Goal: Task Accomplishment & Management: Use online tool/utility

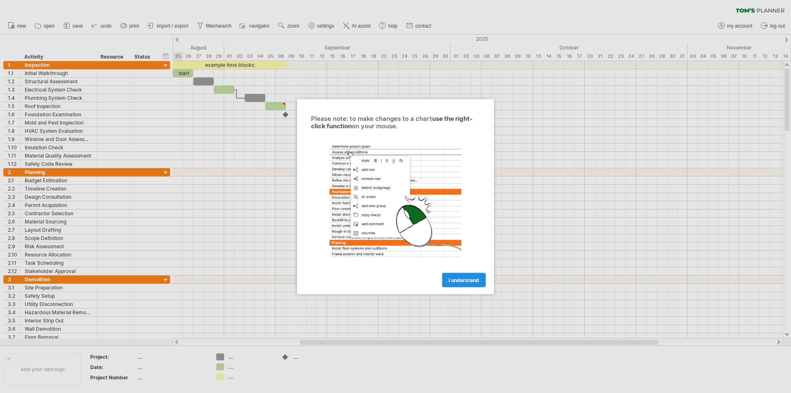
click at [466, 280] on span "I understand" at bounding box center [464, 280] width 30 height 6
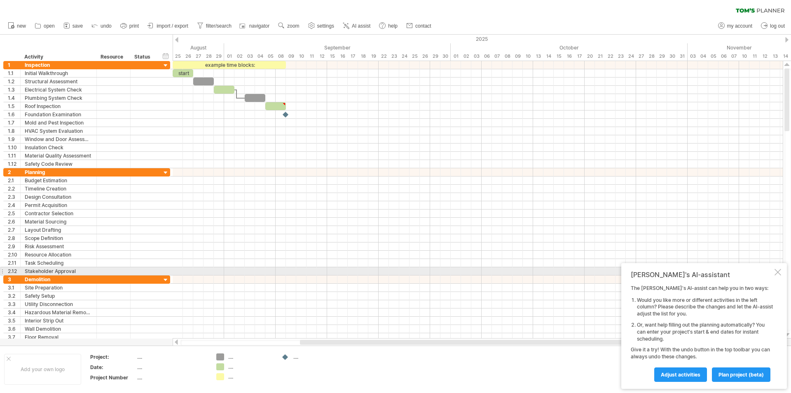
click at [776, 270] on div at bounding box center [778, 272] width 7 height 7
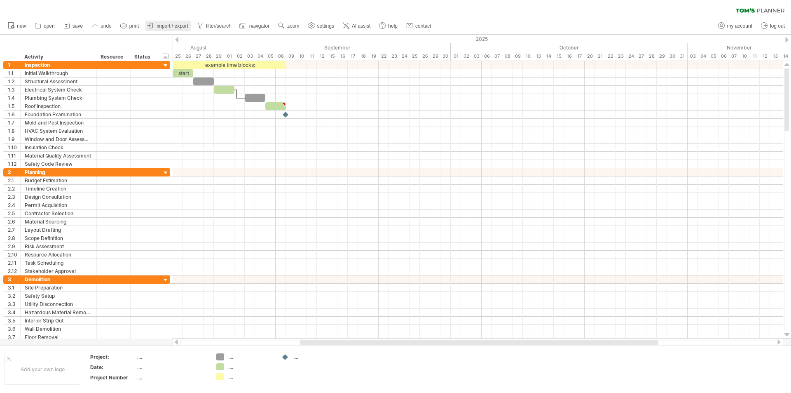
click at [168, 24] on span "import / export" at bounding box center [173, 26] width 32 height 6
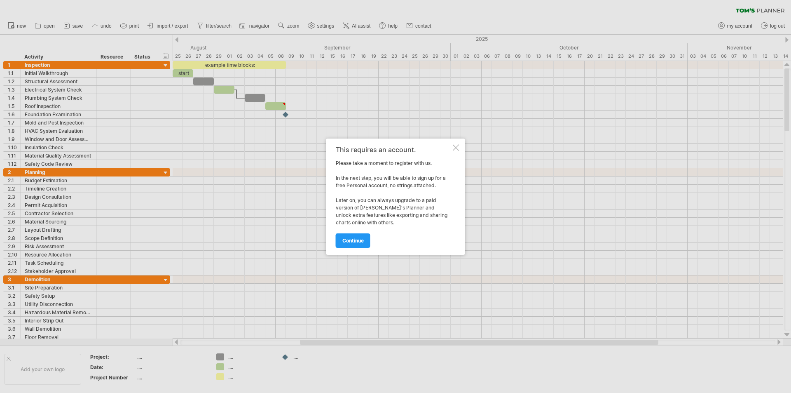
click at [455, 145] on div at bounding box center [456, 147] width 7 height 7
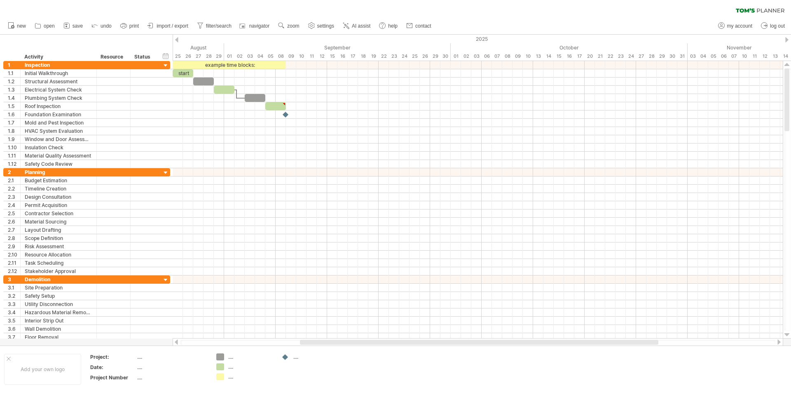
click at [176, 42] on div at bounding box center [176, 39] width 3 height 5
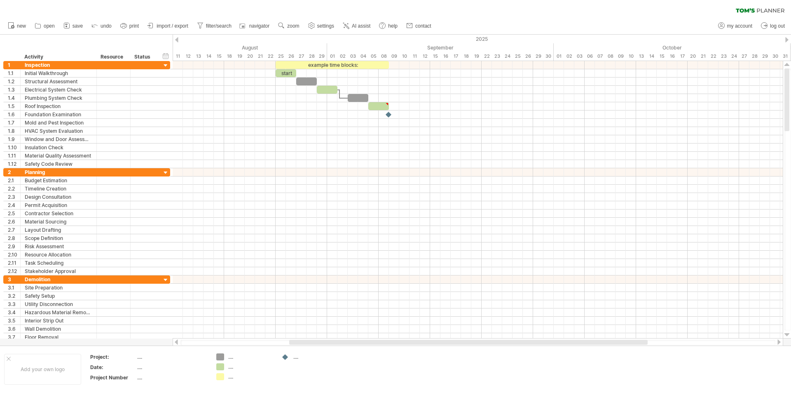
click at [176, 42] on div at bounding box center [176, 39] width 3 height 5
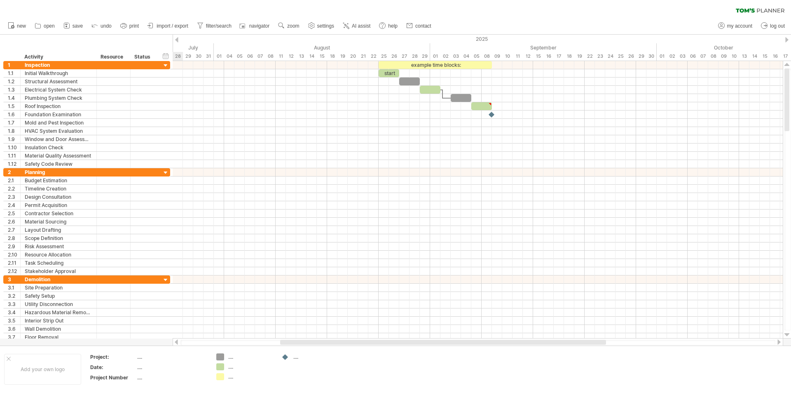
click at [176, 42] on div at bounding box center [176, 39] width 3 height 5
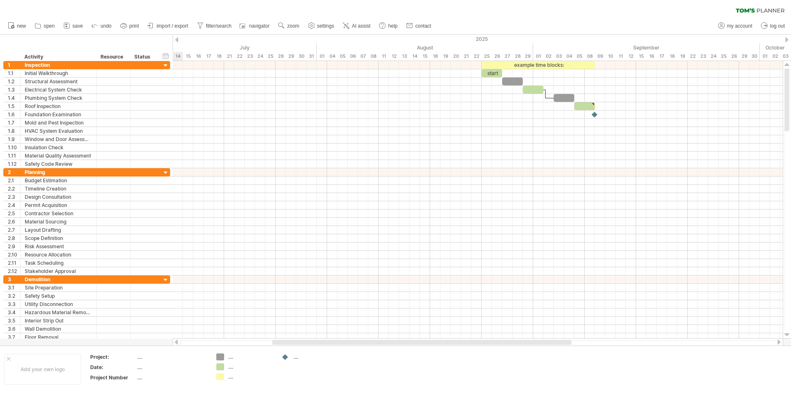
click at [176, 42] on div at bounding box center [176, 39] width 3 height 5
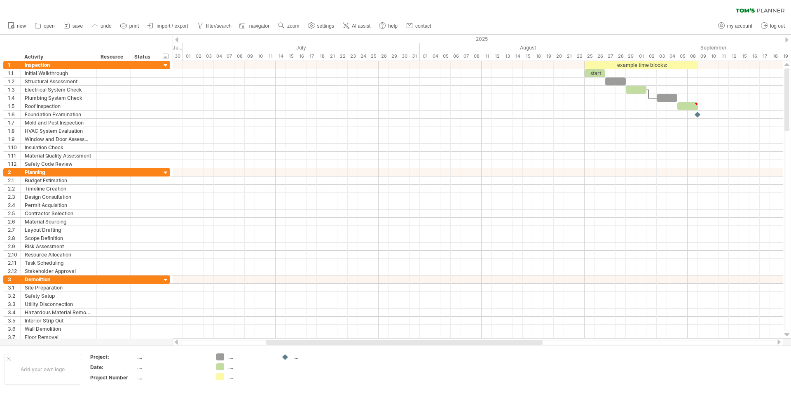
click at [788, 38] on div at bounding box center [787, 39] width 3 height 5
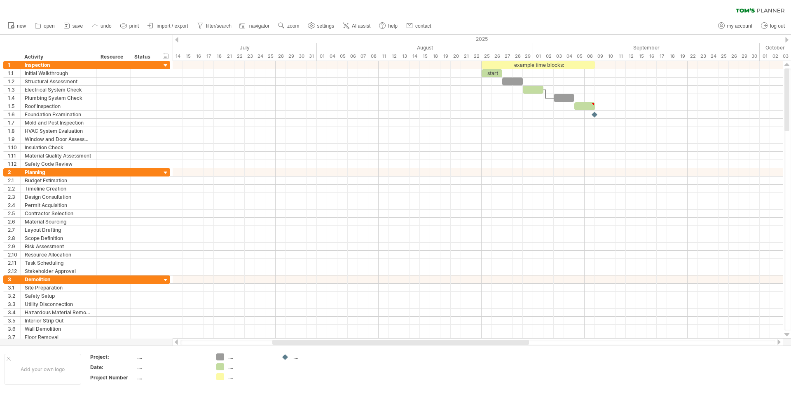
click at [788, 38] on div at bounding box center [787, 39] width 3 height 5
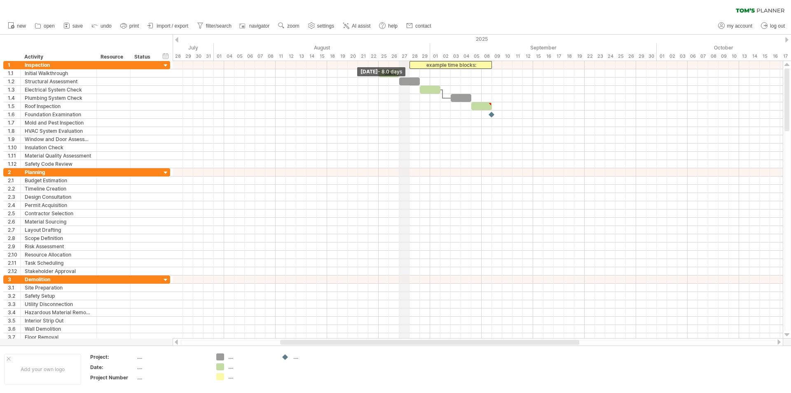
drag, startPoint x: 380, startPoint y: 63, endPoint x: 408, endPoint y: 59, distance: 29.1
click at [408, 59] on div "Trying to reach [DOMAIN_NAME] Connected again... 0% clear filter new 1" at bounding box center [395, 196] width 791 height 393
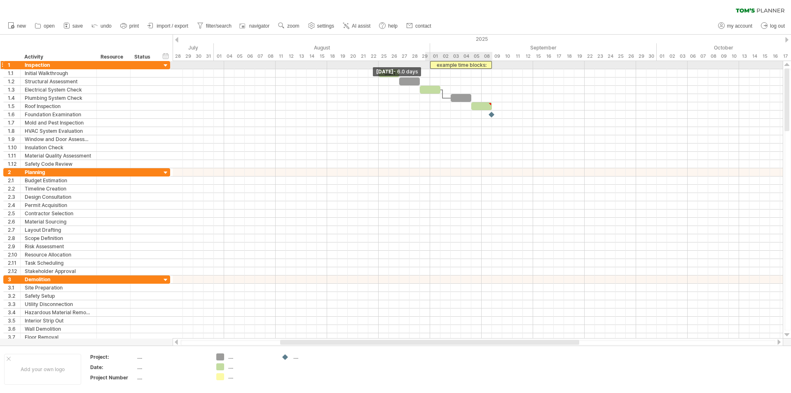
drag, startPoint x: 409, startPoint y: 63, endPoint x: 427, endPoint y: 64, distance: 18.2
click at [427, 64] on div "example time blocks: start [DATE] - 6.0 days" at bounding box center [478, 199] width 610 height 277
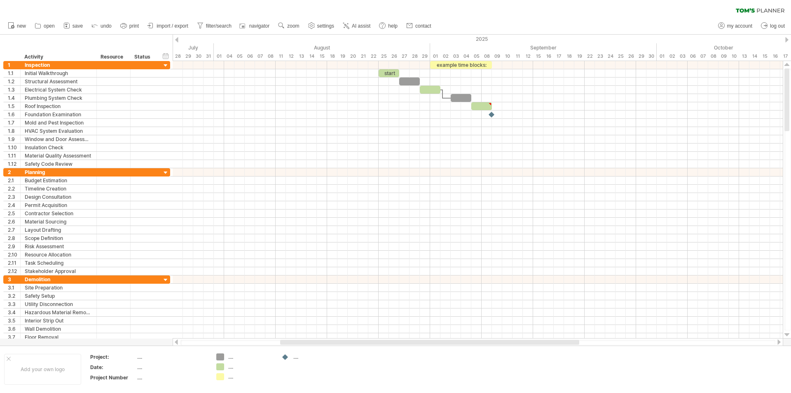
click at [787, 40] on div at bounding box center [787, 39] width 3 height 5
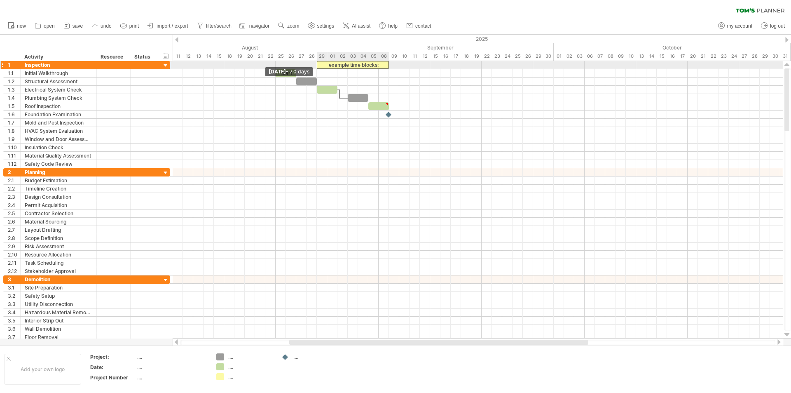
drag, startPoint x: 328, startPoint y: 66, endPoint x: 321, endPoint y: 65, distance: 7.8
click at [321, 65] on div "example time blocks:" at bounding box center [353, 65] width 72 height 8
click at [26, 65] on div "Inspection" at bounding box center [59, 65] width 68 height 8
type input "**********"
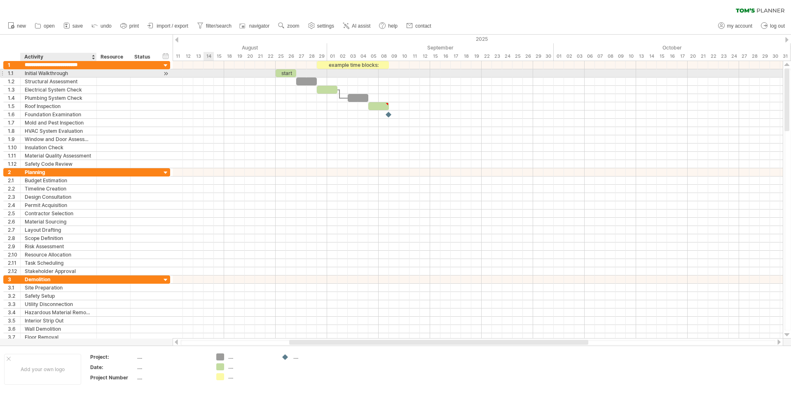
click at [59, 74] on div "Initial Walkthrough" at bounding box center [59, 73] width 68 height 8
click at [166, 73] on div at bounding box center [166, 73] width 8 height 9
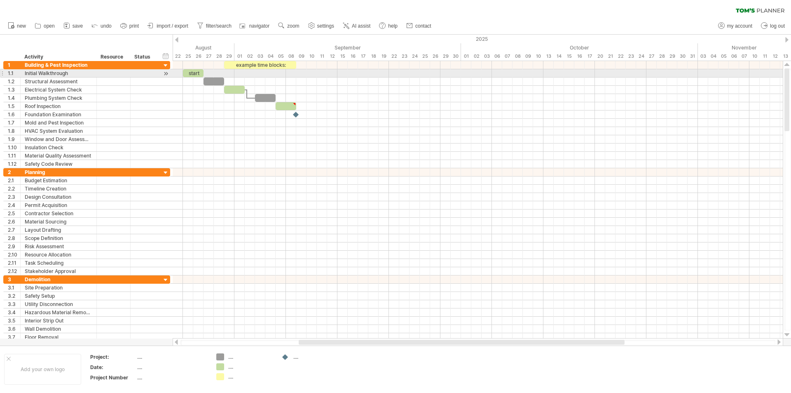
click at [2, 73] on div at bounding box center [1, 73] width 3 height 9
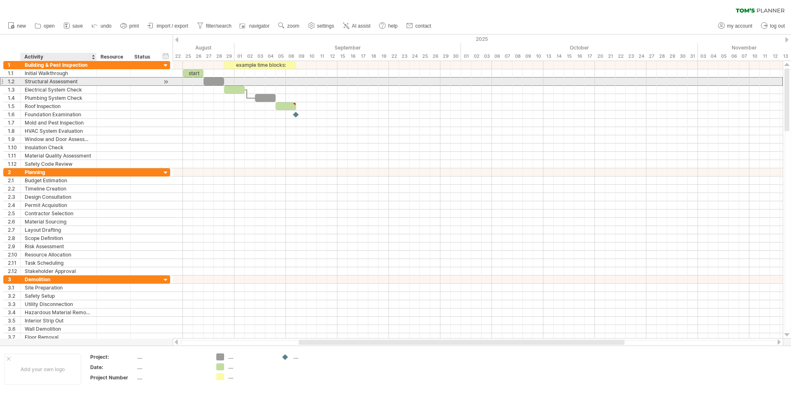
click at [51, 82] on div "Structural Assessment" at bounding box center [59, 81] width 68 height 8
type input "**********"
drag, startPoint x: 80, startPoint y: 82, endPoint x: 19, endPoint y: 82, distance: 61.4
click at [19, 82] on div "**********" at bounding box center [86, 81] width 167 height 9
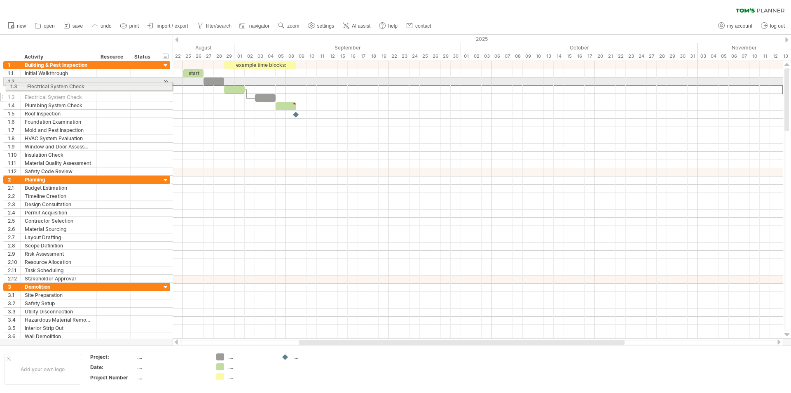
drag, startPoint x: 91, startPoint y: 91, endPoint x: 0, endPoint y: 85, distance: 90.8
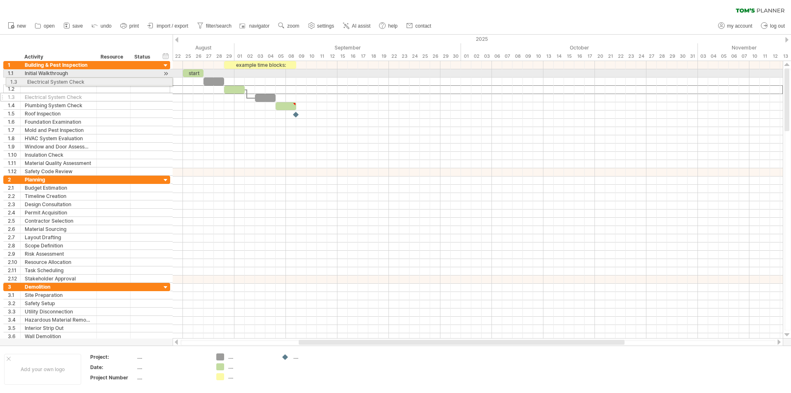
drag, startPoint x: 2, startPoint y: 90, endPoint x: 2, endPoint y: 80, distance: 9.5
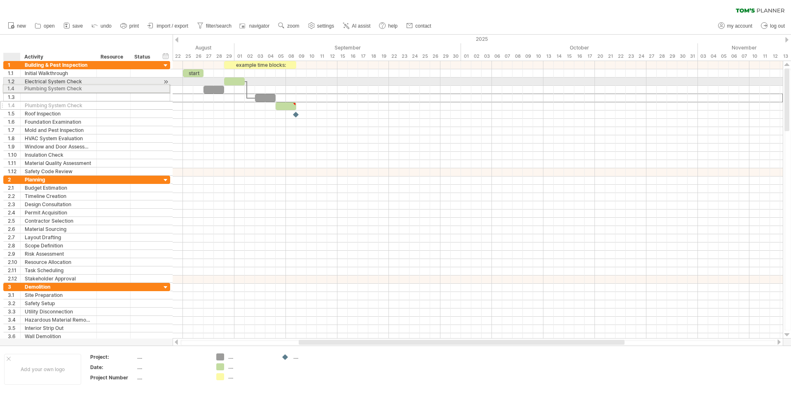
drag, startPoint x: 9, startPoint y: 98, endPoint x: 6, endPoint y: 88, distance: 10.8
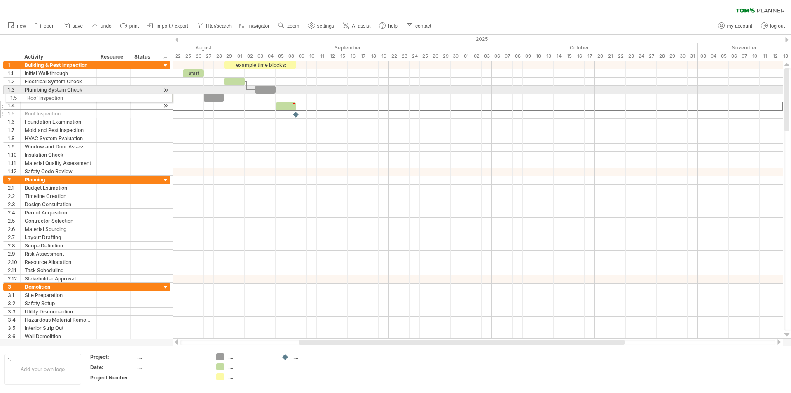
drag, startPoint x: 2, startPoint y: 105, endPoint x: 2, endPoint y: 96, distance: 8.7
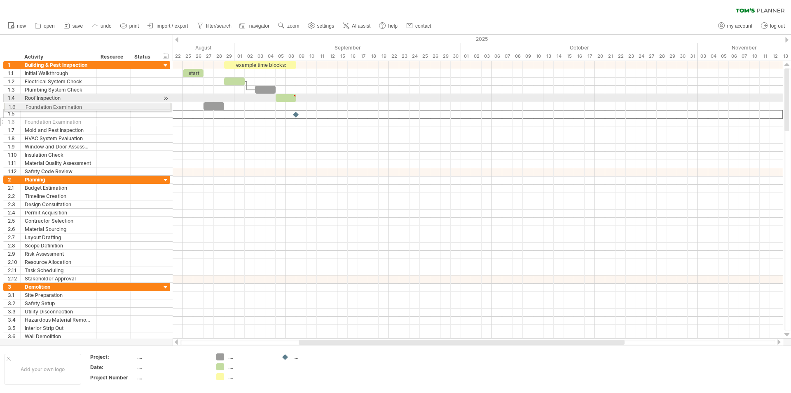
drag, startPoint x: 3, startPoint y: 117, endPoint x: 2, endPoint y: 106, distance: 11.2
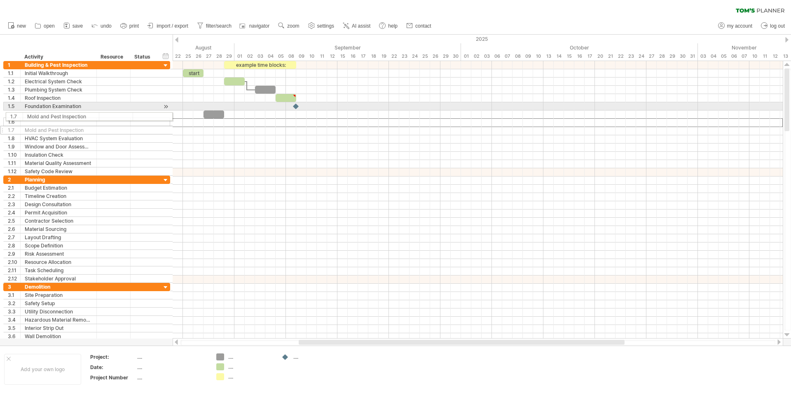
drag, startPoint x: 2, startPoint y: 121, endPoint x: 3, endPoint y: 115, distance: 5.8
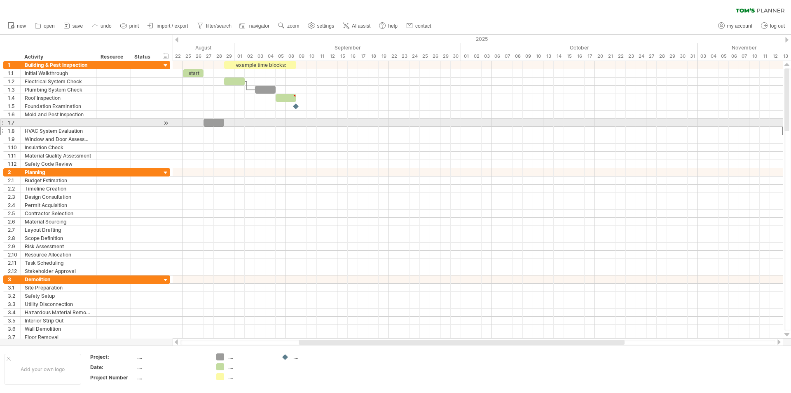
click at [3, 128] on div at bounding box center [1, 131] width 3 height 9
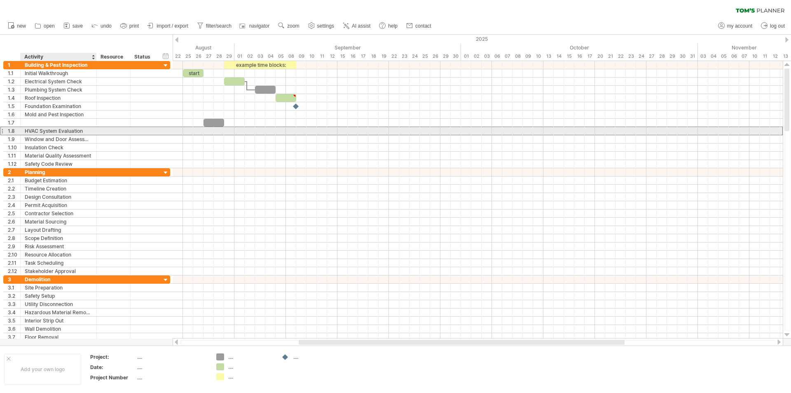
click at [38, 129] on div "HVAC System Evaluation" at bounding box center [59, 131] width 68 height 8
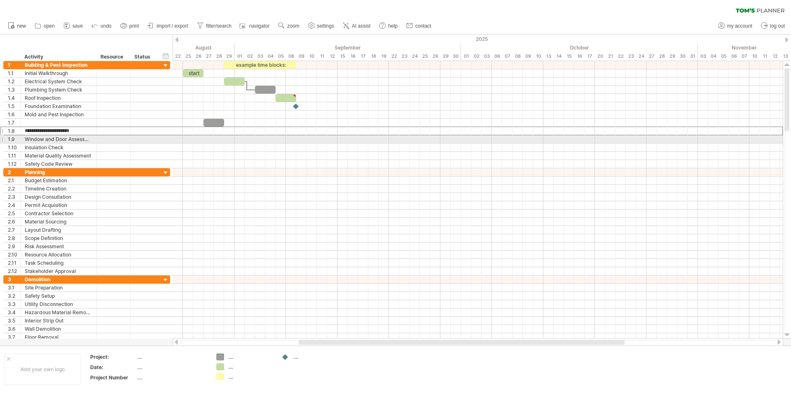
drag, startPoint x: 87, startPoint y: 131, endPoint x: 0, endPoint y: 139, distance: 87.8
click at [0, 139] on div "**********" at bounding box center [85, 201] width 171 height 280
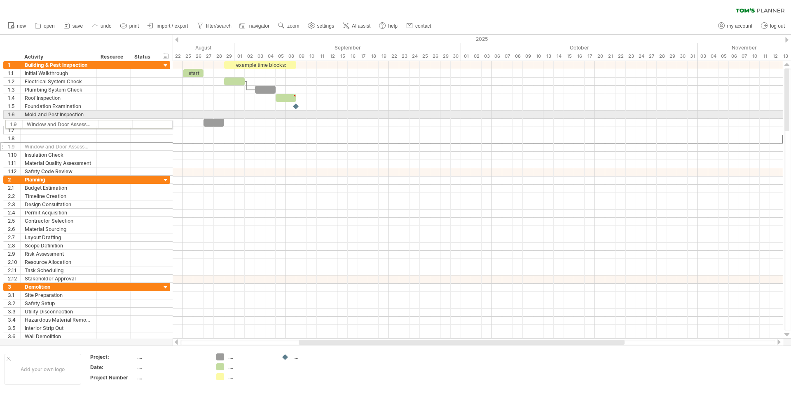
drag, startPoint x: 2, startPoint y: 141, endPoint x: 2, endPoint y: 123, distance: 18.1
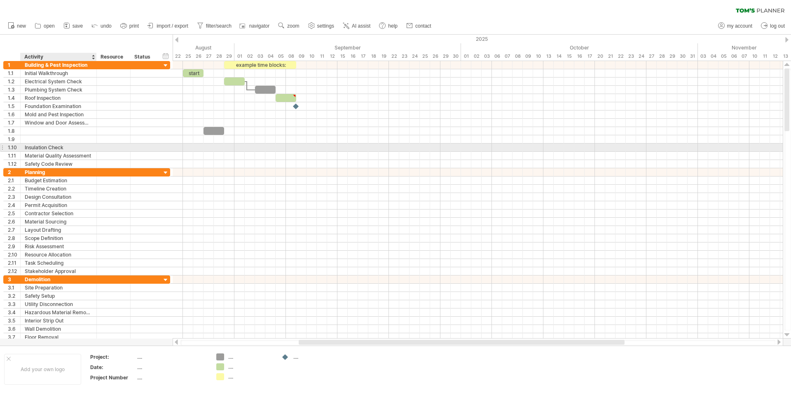
click at [42, 145] on div "Insulation Check" at bounding box center [59, 147] width 68 height 8
drag, startPoint x: 78, startPoint y: 148, endPoint x: 11, endPoint y: 143, distance: 67.3
click at [11, 143] on div "**********" at bounding box center [86, 147] width 167 height 9
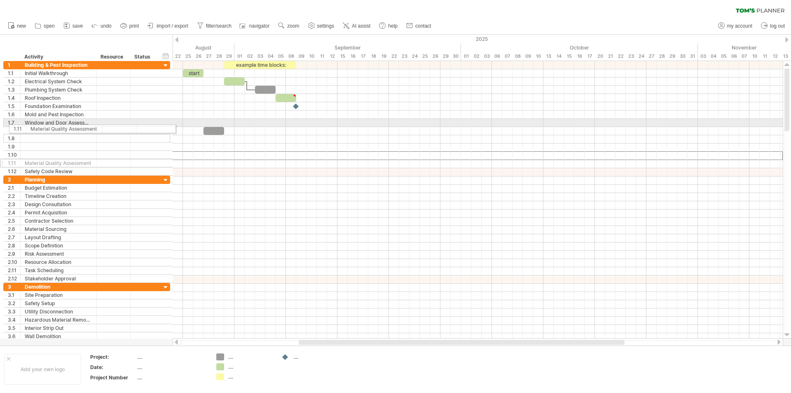
drag, startPoint x: 0, startPoint y: 155, endPoint x: 5, endPoint y: 128, distance: 27.1
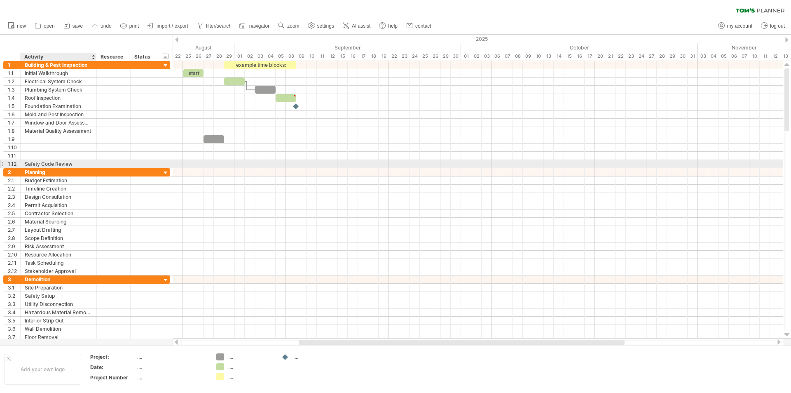
click at [34, 162] on div "Safety Code Review" at bounding box center [59, 164] width 68 height 8
drag, startPoint x: 74, startPoint y: 163, endPoint x: 23, endPoint y: 164, distance: 51.5
click at [23, 164] on div "**********" at bounding box center [59, 164] width 76 height 8
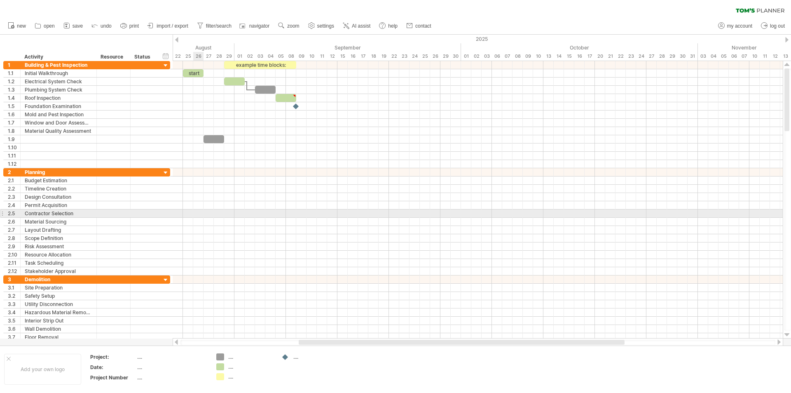
click at [196, 212] on div at bounding box center [478, 213] width 610 height 8
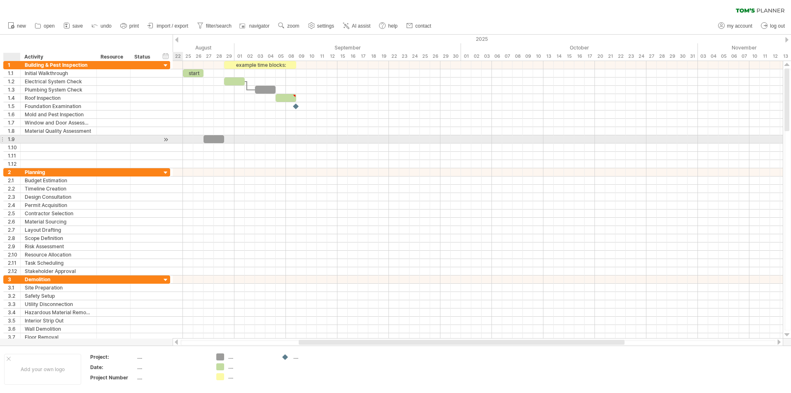
click at [10, 141] on div "1.9" at bounding box center [14, 139] width 12 height 8
click at [296, 358] on div "...." at bounding box center [315, 356] width 45 height 7
click at [21, 138] on div at bounding box center [59, 139] width 76 height 8
click at [160, 141] on div "1.9" at bounding box center [86, 139] width 167 height 9
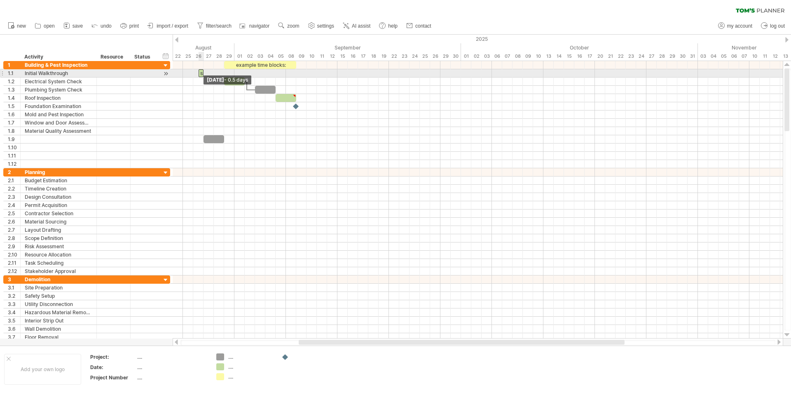
drag, startPoint x: 182, startPoint y: 73, endPoint x: 229, endPoint y: 71, distance: 46.6
click at [229, 71] on div "example time blocks: start [DATE] - 0.5 days" at bounding box center [478, 199] width 610 height 277
drag, startPoint x: 201, startPoint y: 73, endPoint x: 227, endPoint y: 71, distance: 26.0
click at [227, 71] on div "start" at bounding box center [226, 73] width 5 height 8
click at [233, 73] on span at bounding box center [234, 73] width 3 height 8
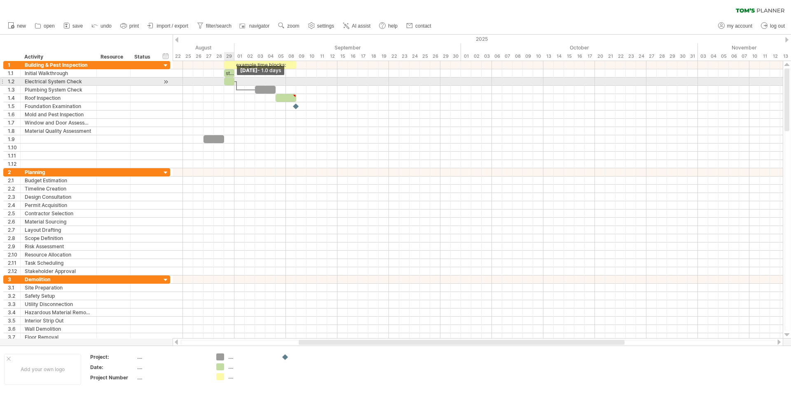
drag, startPoint x: 245, startPoint y: 79, endPoint x: 234, endPoint y: 82, distance: 11.9
click at [234, 82] on span at bounding box center [234, 81] width 3 height 8
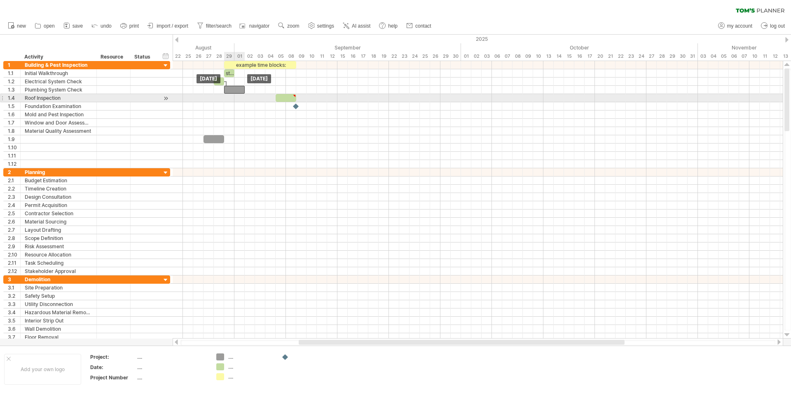
drag, startPoint x: 264, startPoint y: 89, endPoint x: 232, endPoint y: 94, distance: 32.5
click at [232, 94] on div "example time blocks: start [DATE] [DATE]" at bounding box center [478, 199] width 610 height 277
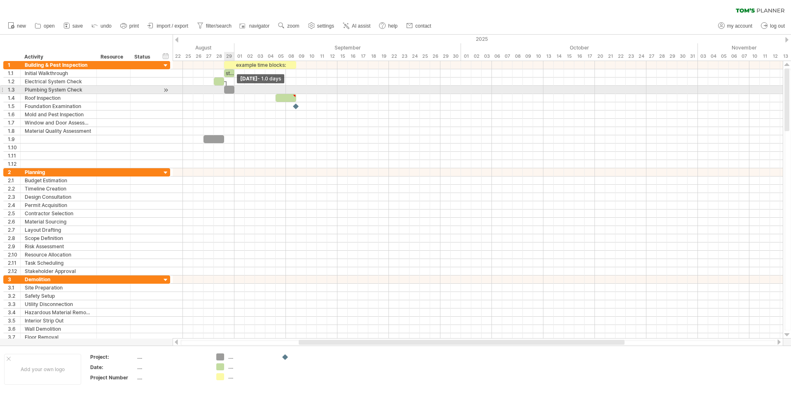
drag, startPoint x: 245, startPoint y: 89, endPoint x: 237, endPoint y: 90, distance: 8.7
click at [237, 90] on div "example time blocks: start [DATE] - 1.0 days [DATE]" at bounding box center [478, 199] width 610 height 277
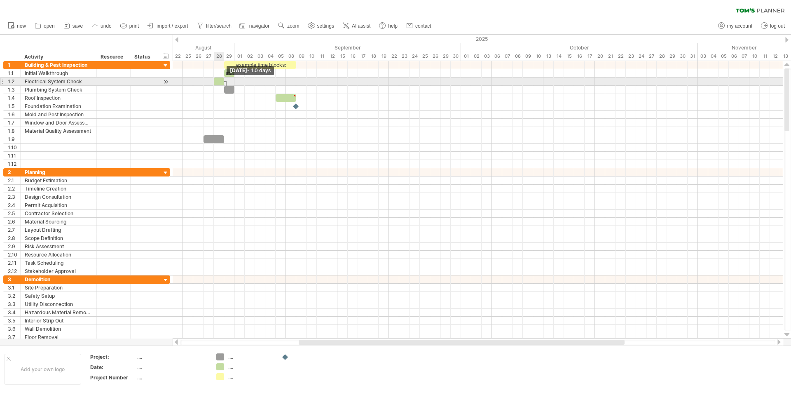
click at [223, 83] on span at bounding box center [224, 81] width 3 height 8
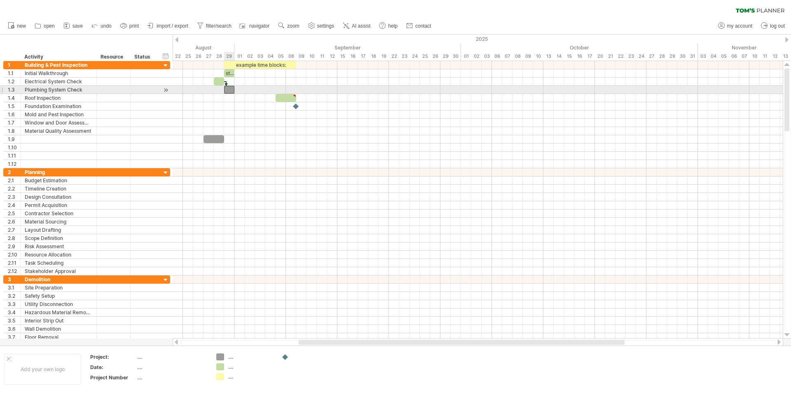
click at [228, 87] on div at bounding box center [229, 90] width 10 height 8
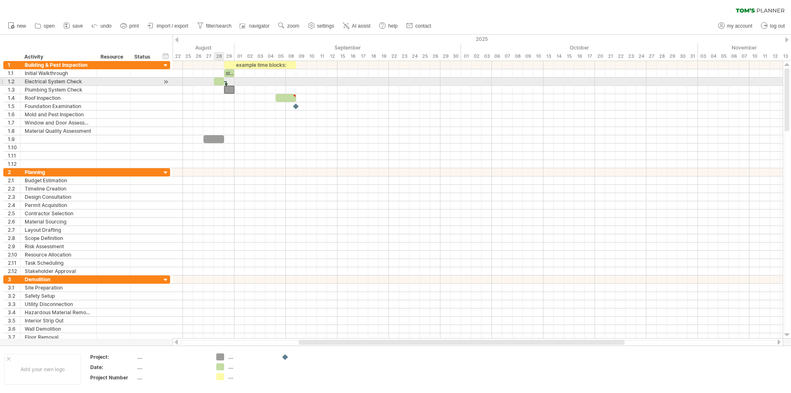
click at [220, 82] on div at bounding box center [219, 81] width 10 height 8
drag, startPoint x: 220, startPoint y: 81, endPoint x: 228, endPoint y: 81, distance: 8.3
click at [228, 81] on div at bounding box center [229, 81] width 10 height 8
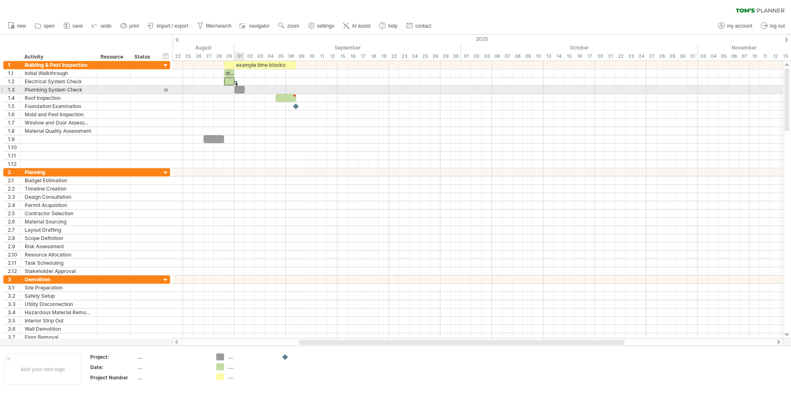
click at [240, 87] on div at bounding box center [240, 90] width 10 height 8
click at [165, 89] on div at bounding box center [166, 90] width 8 height 9
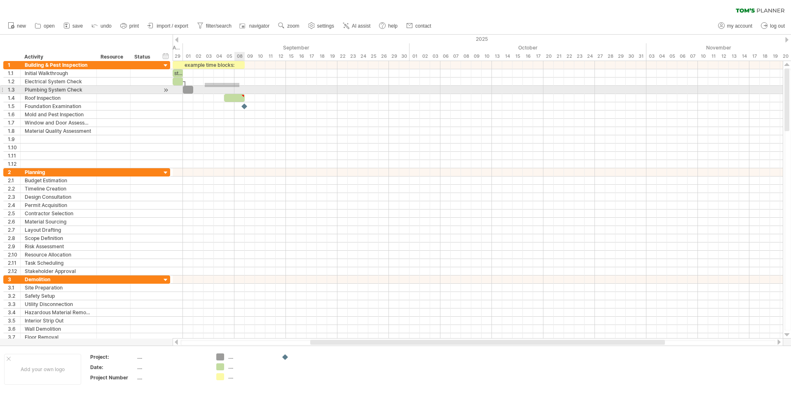
drag, startPoint x: 205, startPoint y: 83, endPoint x: 239, endPoint y: 87, distance: 34.9
click at [239, 87] on div at bounding box center [478, 114] width 610 height 107
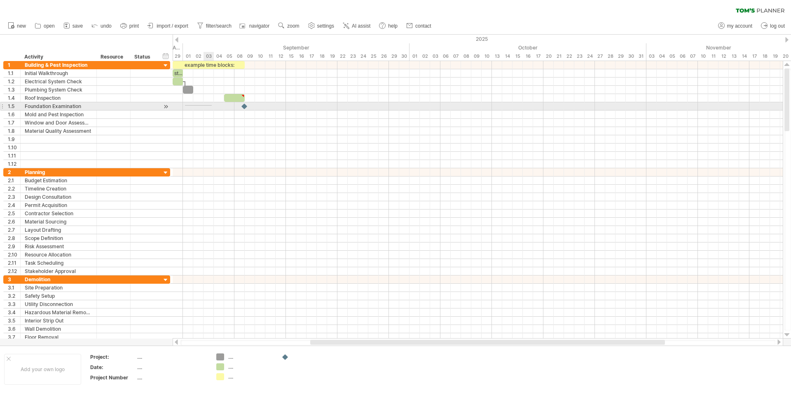
drag, startPoint x: 185, startPoint y: 105, endPoint x: 212, endPoint y: 106, distance: 26.8
click at [212, 106] on div at bounding box center [478, 106] width 610 height 8
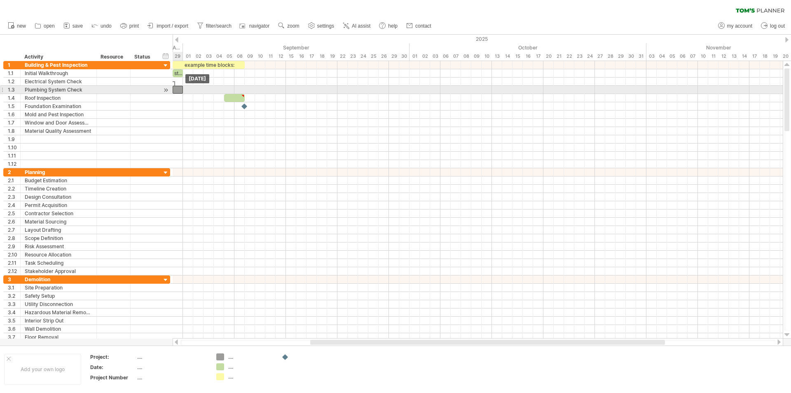
drag, startPoint x: 188, startPoint y: 87, endPoint x: 178, endPoint y: 89, distance: 10.2
click at [178, 89] on div at bounding box center [178, 90] width 10 height 8
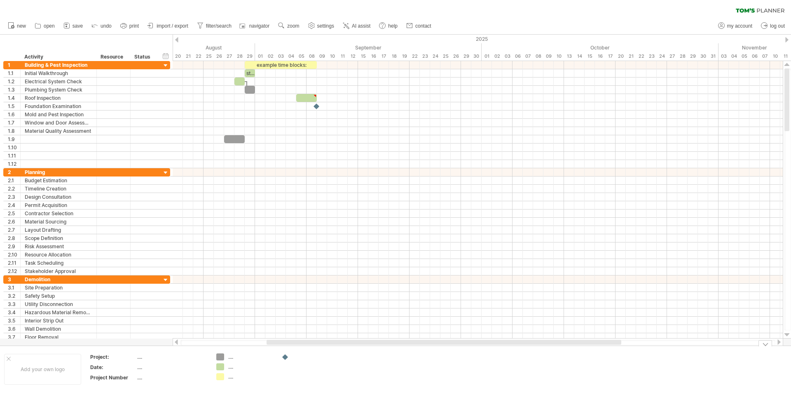
drag, startPoint x: 376, startPoint y: 340, endPoint x: 333, endPoint y: 347, distance: 44.3
click at [333, 347] on div "Trying to reach [DOMAIN_NAME] Connected again... 0% clear filter new 1" at bounding box center [395, 196] width 791 height 393
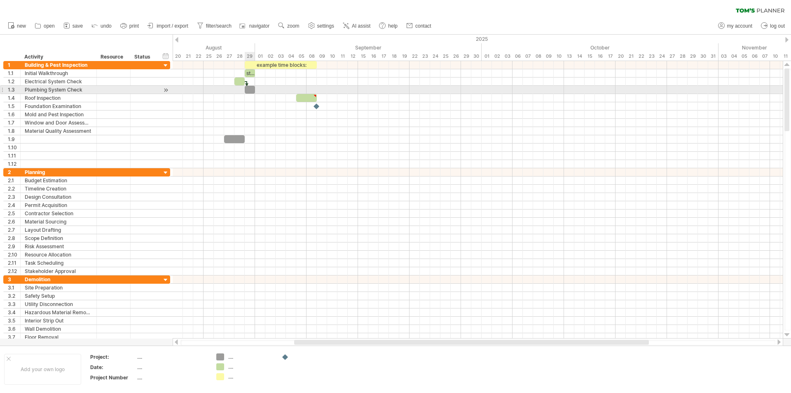
click at [249, 90] on div at bounding box center [250, 90] width 10 height 8
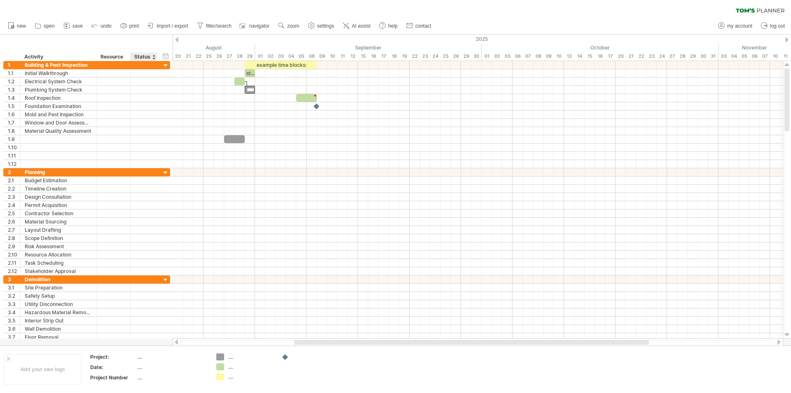
click at [154, 56] on div at bounding box center [153, 57] width 3 height 8
click at [112, 44] on div "hide start/end/duration show start/end/duration ******** Activity ******** Reso…" at bounding box center [86, 48] width 173 height 26
click at [114, 56] on div "Resource" at bounding box center [113, 57] width 25 height 8
click at [115, 40] on div "hide start/end/duration show start/end/duration ******** Activity ******** Reso…" at bounding box center [86, 48] width 173 height 26
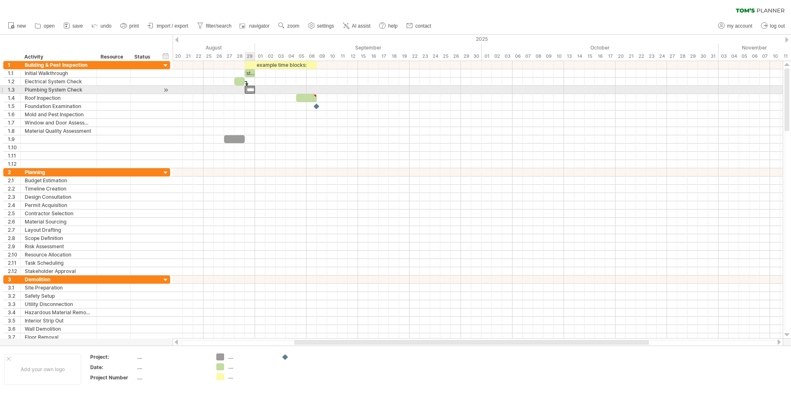
click at [250, 91] on div "****" at bounding box center [250, 90] width 10 height 8
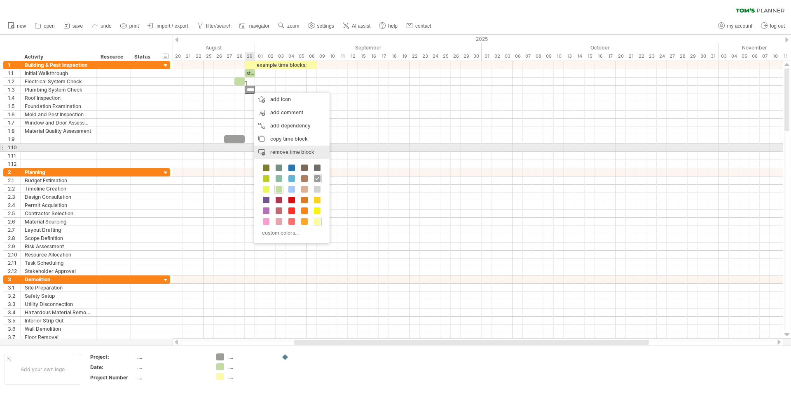
click at [287, 149] on span "remove time block" at bounding box center [292, 152] width 44 height 6
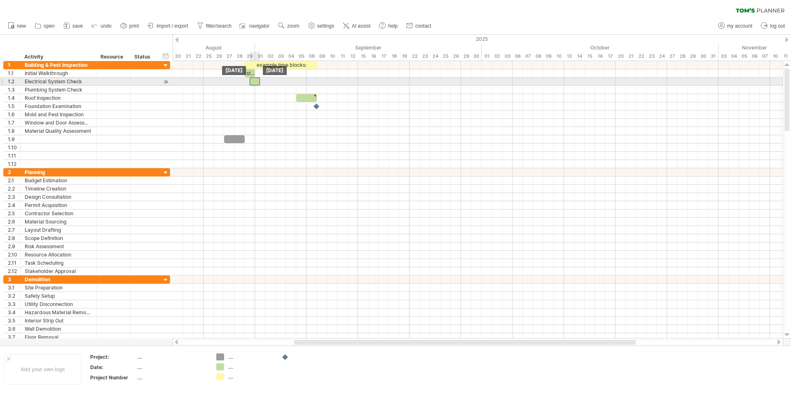
drag, startPoint x: 238, startPoint y: 80, endPoint x: 251, endPoint y: 80, distance: 13.6
click at [251, 80] on div at bounding box center [255, 81] width 10 height 8
click at [248, 82] on div at bounding box center [250, 81] width 10 height 8
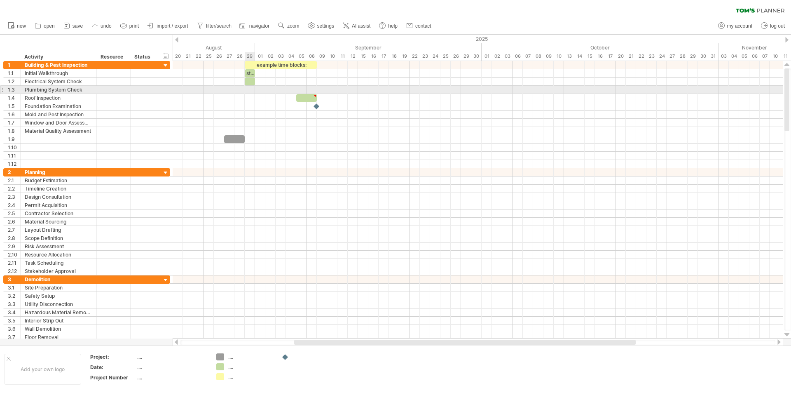
click at [251, 91] on div at bounding box center [478, 90] width 610 height 8
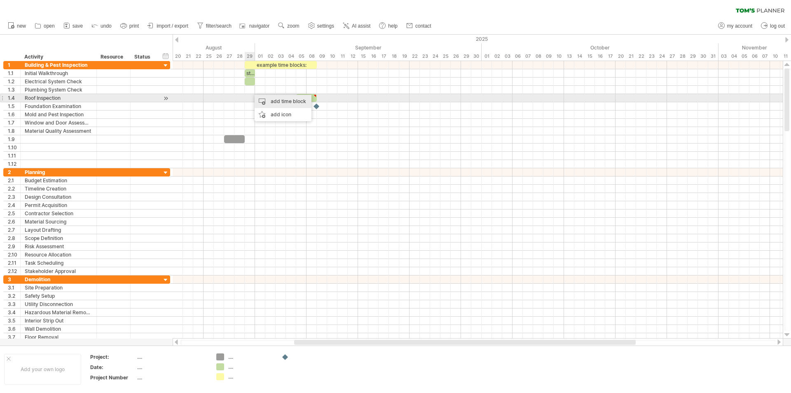
click at [261, 100] on div "add time block" at bounding box center [283, 101] width 57 height 13
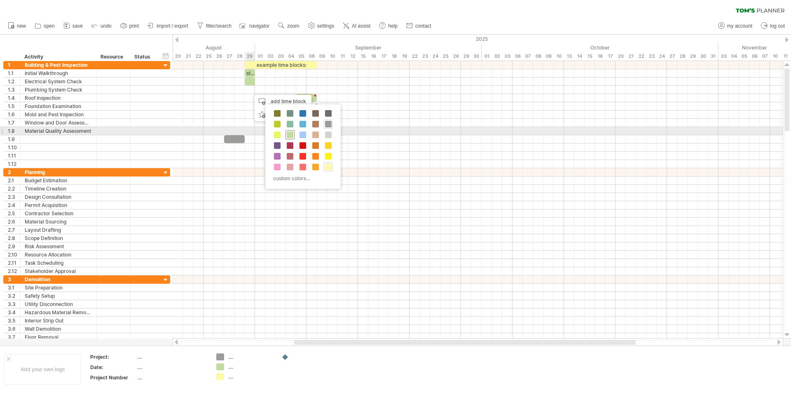
click at [291, 133] on span at bounding box center [290, 134] width 7 height 7
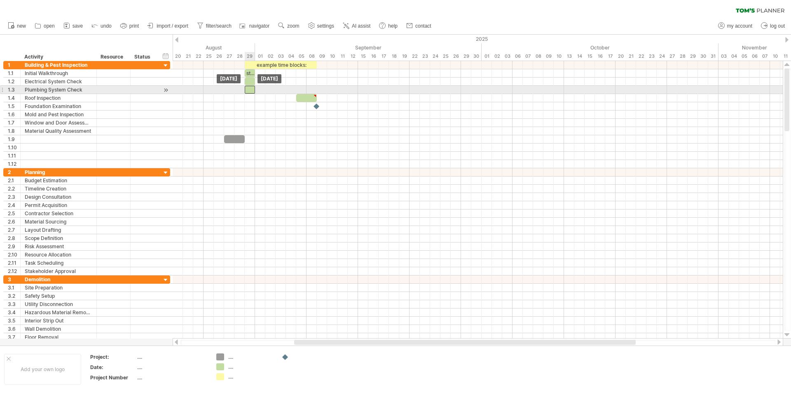
drag, startPoint x: 256, startPoint y: 87, endPoint x: 249, endPoint y: 89, distance: 7.7
click at [249, 89] on div at bounding box center [250, 90] width 10 height 8
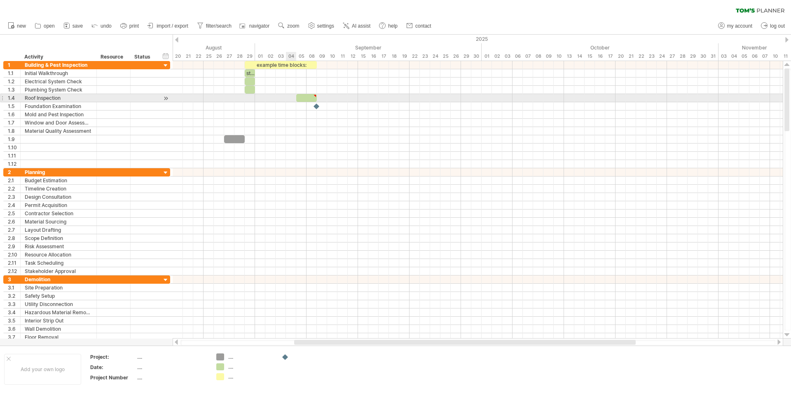
type textarea "**********"
drag, startPoint x: 306, startPoint y: 99, endPoint x: 254, endPoint y: 101, distance: 52.4
click at [254, 101] on div at bounding box center [255, 98] width 21 height 8
click at [262, 98] on div at bounding box center [255, 98] width 21 height 8
drag, startPoint x: 265, startPoint y: 99, endPoint x: 256, endPoint y: 100, distance: 9.2
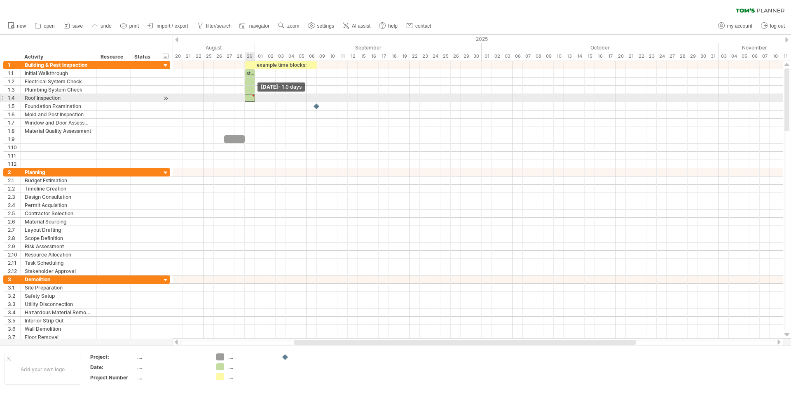
click at [256, 100] on span at bounding box center [254, 98] width 3 height 8
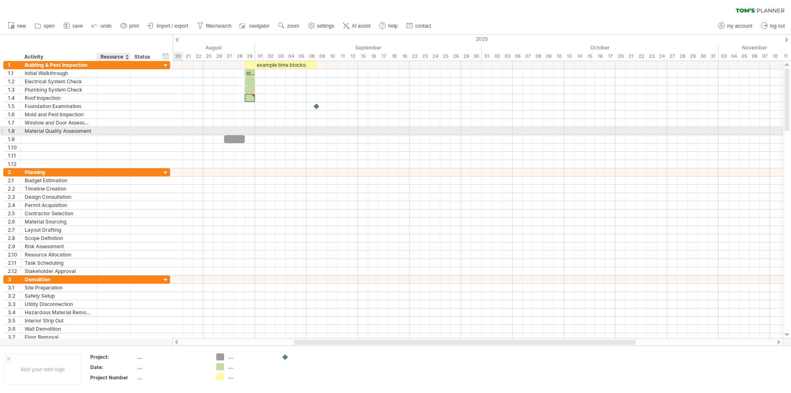
click at [107, 134] on div at bounding box center [113, 131] width 25 height 8
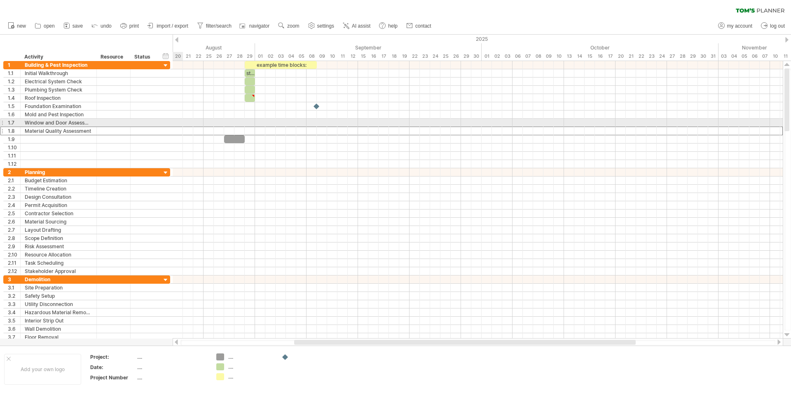
drag, startPoint x: 107, startPoint y: 134, endPoint x: 223, endPoint y: 122, distance: 116.8
click at [223, 122] on div "Trying to reach [DOMAIN_NAME] Connected again... 0% clear filter new 1" at bounding box center [395, 196] width 791 height 393
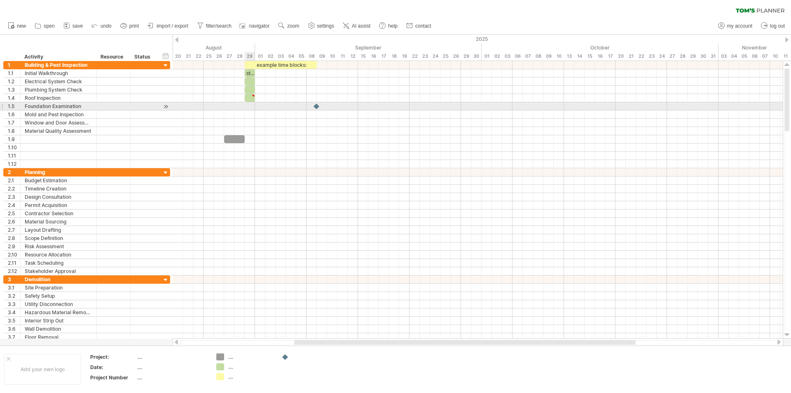
click at [247, 106] on div at bounding box center [478, 106] width 610 height 8
click at [317, 104] on div at bounding box center [316, 106] width 9 height 8
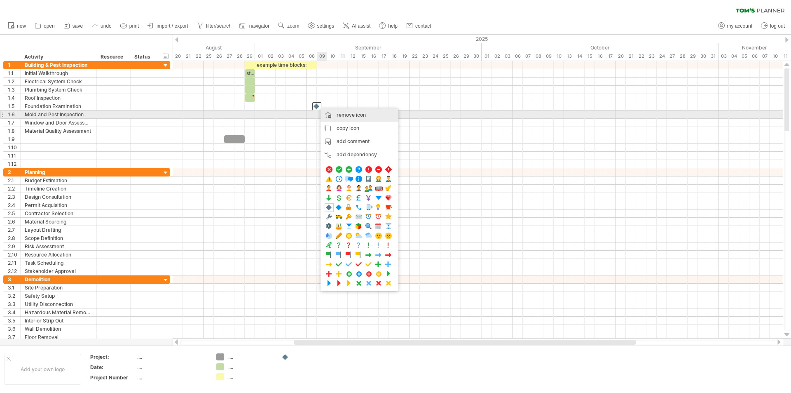
click at [340, 117] on span "remove icon" at bounding box center [351, 115] width 29 height 6
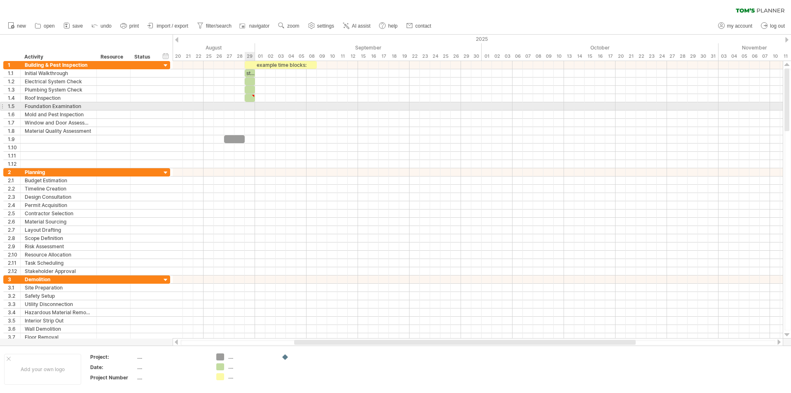
click at [250, 106] on div at bounding box center [478, 106] width 610 height 8
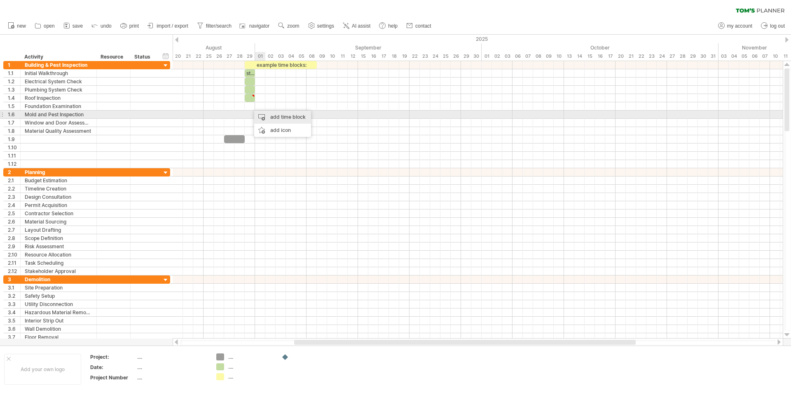
click at [264, 114] on div "add time block" at bounding box center [282, 116] width 57 height 13
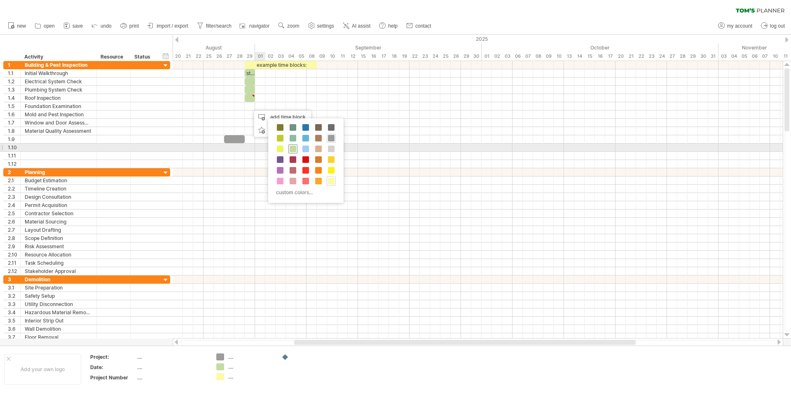
click at [294, 150] on span at bounding box center [293, 148] width 7 height 7
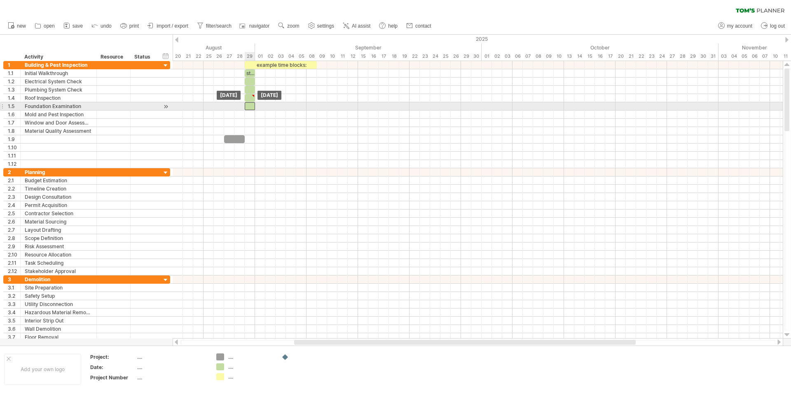
drag, startPoint x: 255, startPoint y: 106, endPoint x: 250, endPoint y: 106, distance: 5.0
click at [250, 106] on div at bounding box center [250, 106] width 10 height 8
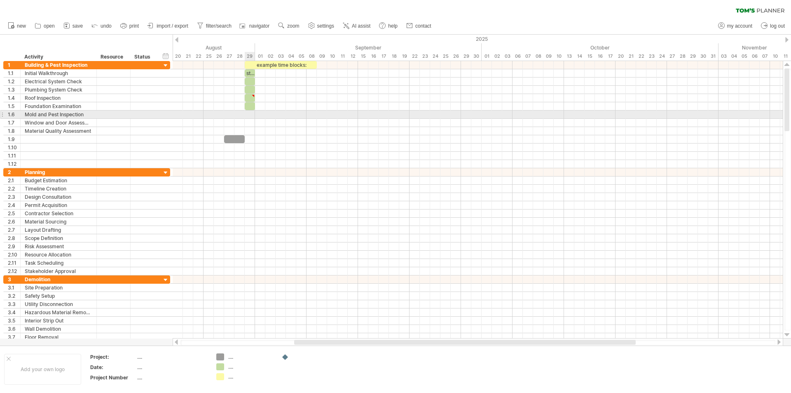
click at [251, 116] on div at bounding box center [478, 114] width 610 height 8
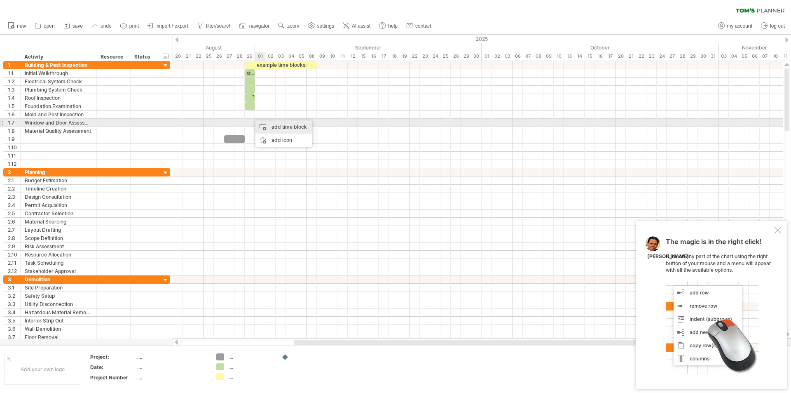
click at [265, 126] on div "add time block" at bounding box center [284, 126] width 57 height 13
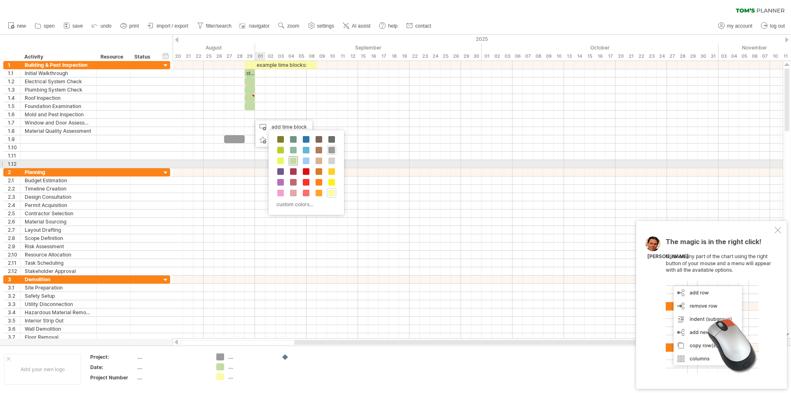
click at [293, 161] on span at bounding box center [293, 160] width 7 height 7
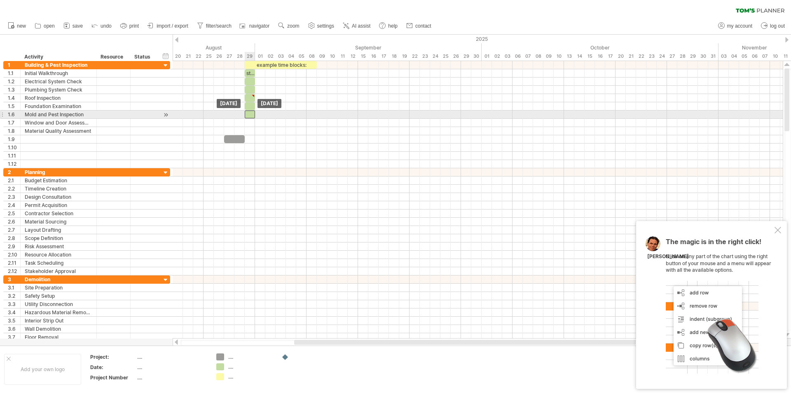
drag, startPoint x: 255, startPoint y: 113, endPoint x: 249, endPoint y: 113, distance: 5.8
click at [249, 113] on div at bounding box center [250, 114] width 10 height 8
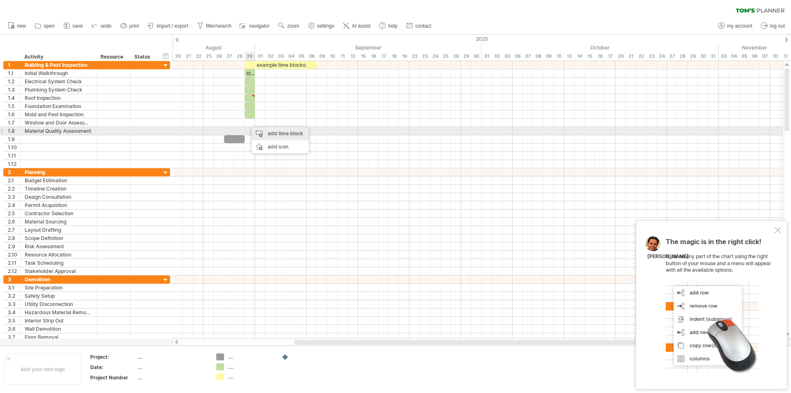
click at [261, 129] on div "add time block" at bounding box center [280, 133] width 57 height 13
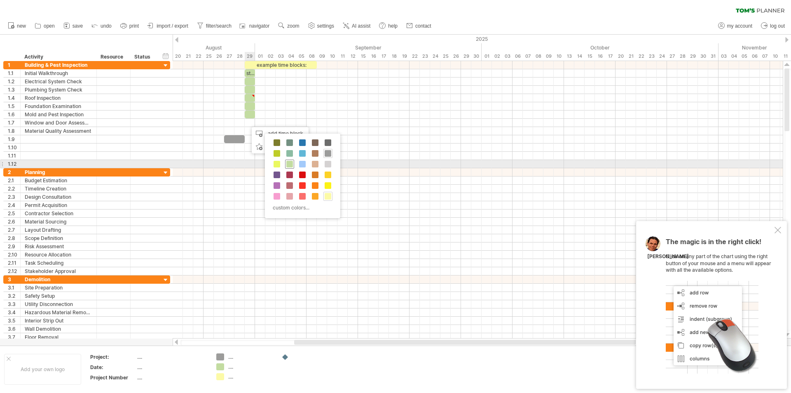
click at [286, 164] on span at bounding box center [289, 164] width 7 height 7
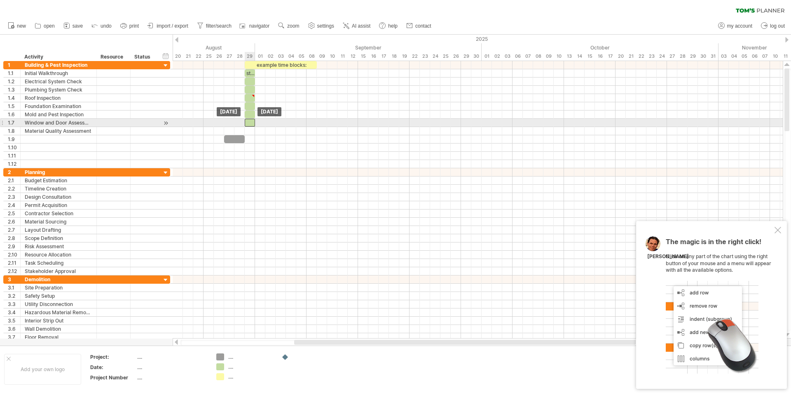
drag, startPoint x: 253, startPoint y: 124, endPoint x: 248, endPoint y: 125, distance: 5.0
click at [248, 125] on div at bounding box center [250, 123] width 10 height 8
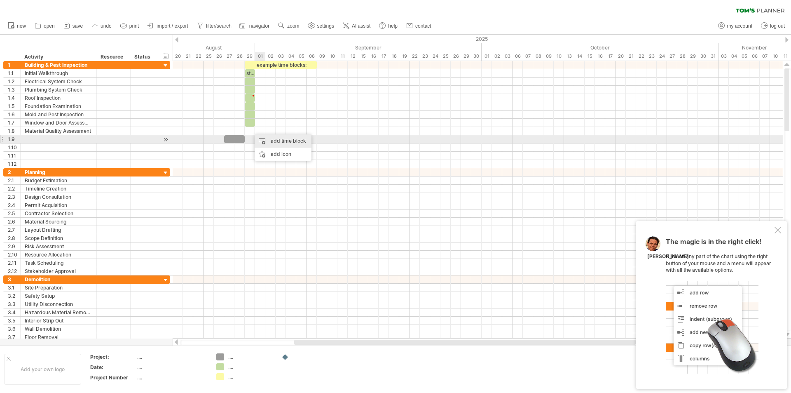
click at [260, 141] on div "add time block" at bounding box center [283, 140] width 57 height 13
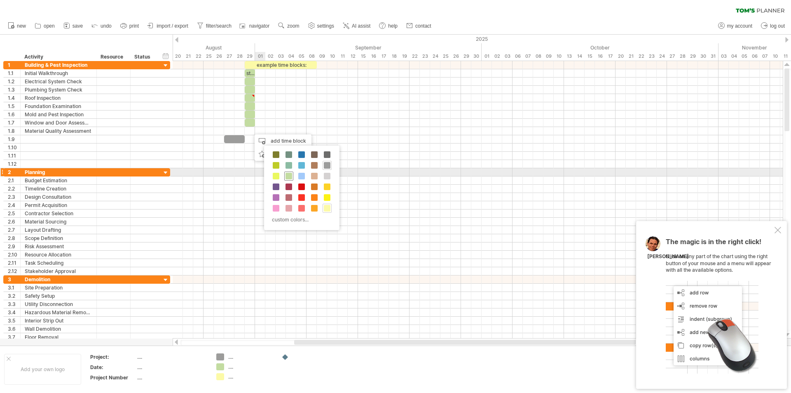
click at [290, 174] on span at bounding box center [289, 176] width 7 height 7
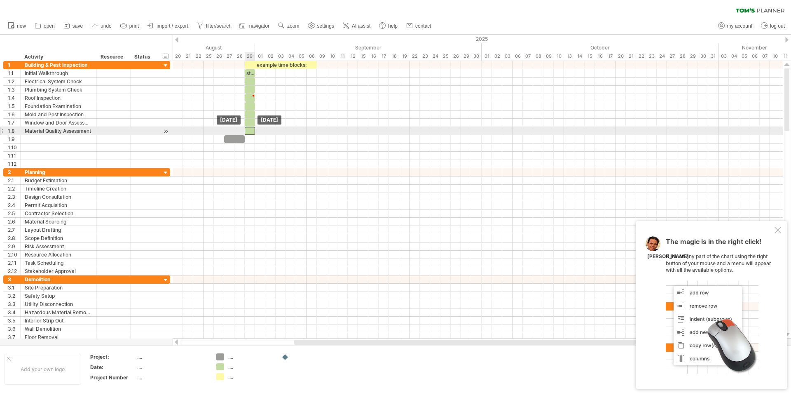
click at [252, 133] on div at bounding box center [250, 131] width 10 height 8
drag, startPoint x: 255, startPoint y: 131, endPoint x: 267, endPoint y: 134, distance: 11.9
click at [267, 134] on span at bounding box center [265, 131] width 3 height 8
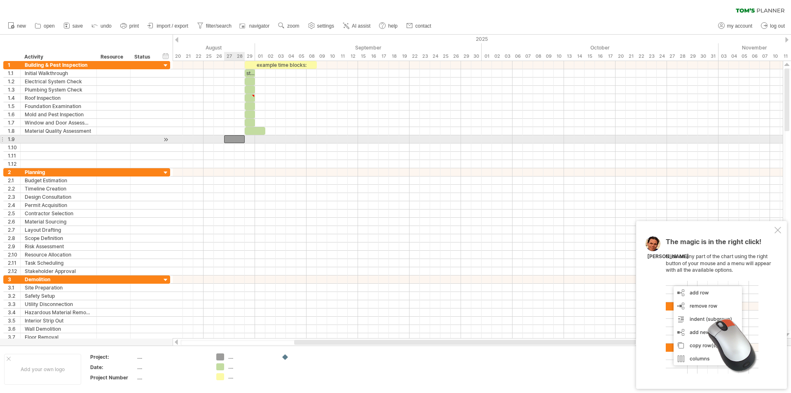
click at [232, 136] on div at bounding box center [234, 139] width 21 height 8
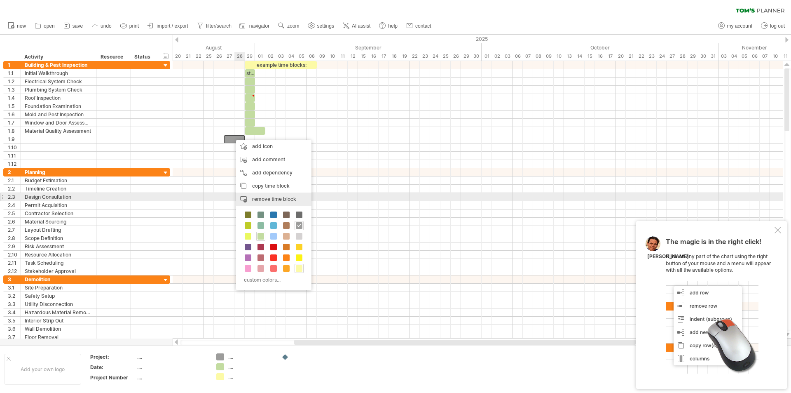
click at [276, 195] on div "remove time block remove selected items" at bounding box center [273, 198] width 75 height 13
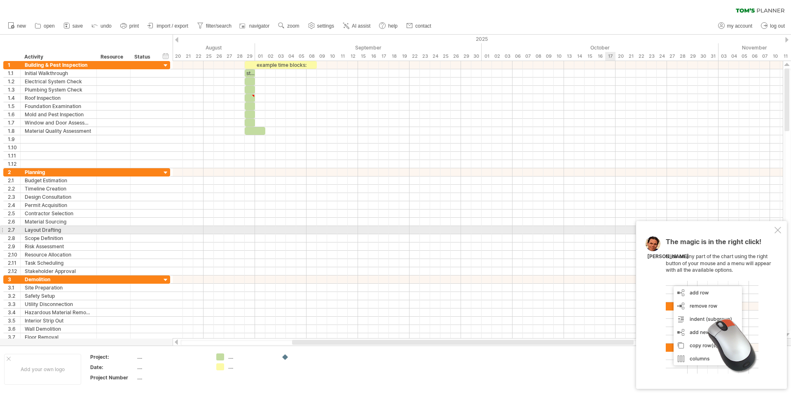
click at [779, 228] on div at bounding box center [778, 230] width 7 height 7
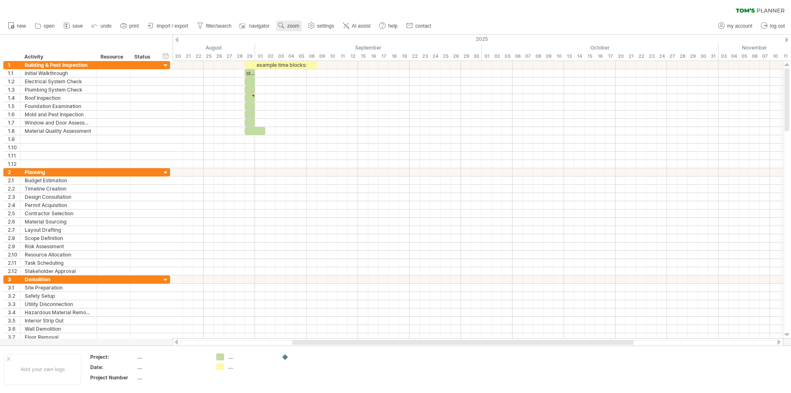
click at [285, 25] on use at bounding box center [281, 25] width 8 height 8
click at [305, 39] on div "Month" at bounding box center [312, 35] width 46 height 13
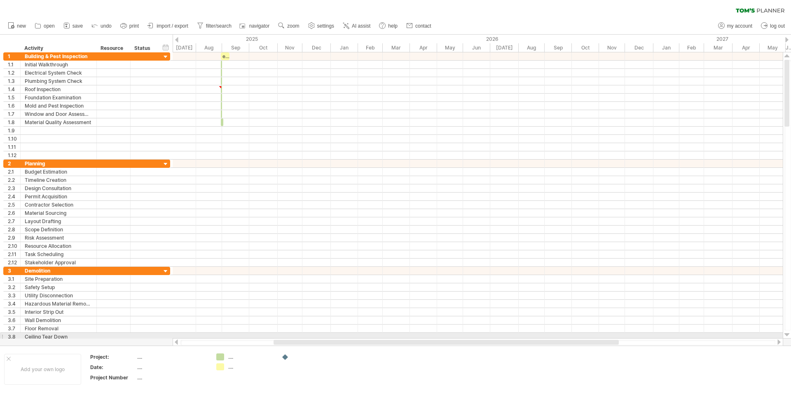
drag, startPoint x: 455, startPoint y: 343, endPoint x: 434, endPoint y: 336, distance: 22.7
click at [434, 336] on div "Trying to reach [DOMAIN_NAME] Connected again... 0% clear filter new 1" at bounding box center [395, 196] width 791 height 393
click at [293, 27] on span "zoom" at bounding box center [293, 26] width 12 height 6
click at [314, 51] on div "Week" at bounding box center [320, 50] width 46 height 13
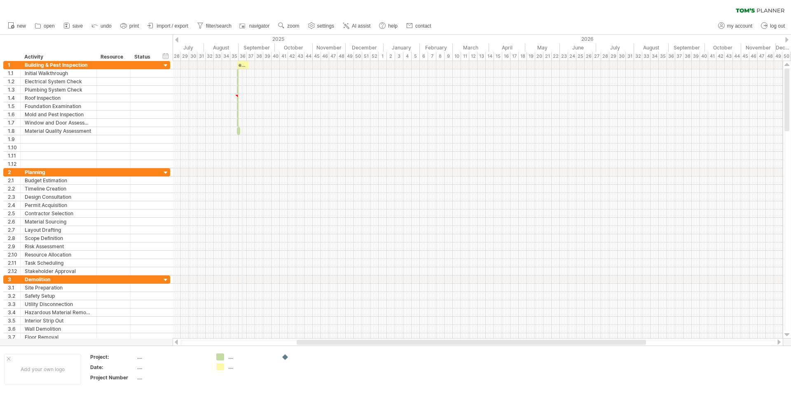
click at [242, 54] on div "36" at bounding box center [243, 56] width 8 height 9
click at [251, 46] on div "September" at bounding box center [257, 47] width 36 height 9
click at [299, 28] on span "zoom" at bounding box center [293, 26] width 12 height 6
click at [320, 64] on div "Day" at bounding box center [327, 65] width 46 height 13
click at [337, 95] on div "Standard" at bounding box center [347, 101] width 46 height 13
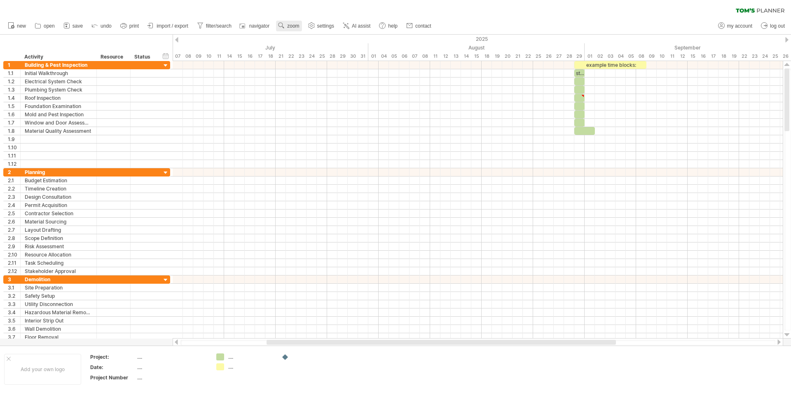
click at [292, 26] on span "zoom" at bounding box center [293, 26] width 12 height 6
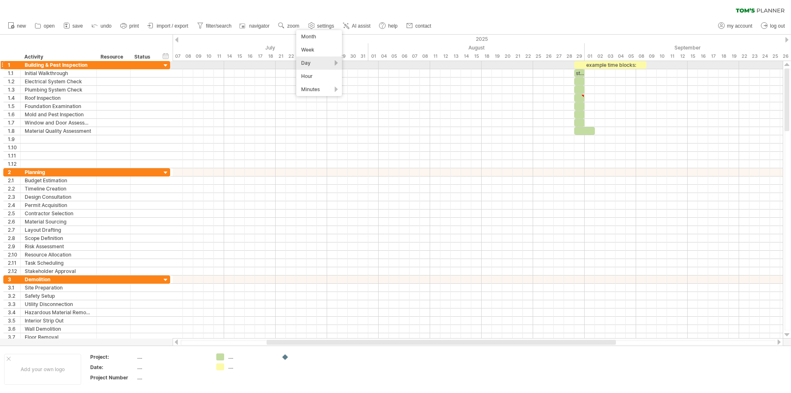
click at [333, 61] on div "Day" at bounding box center [319, 62] width 46 height 13
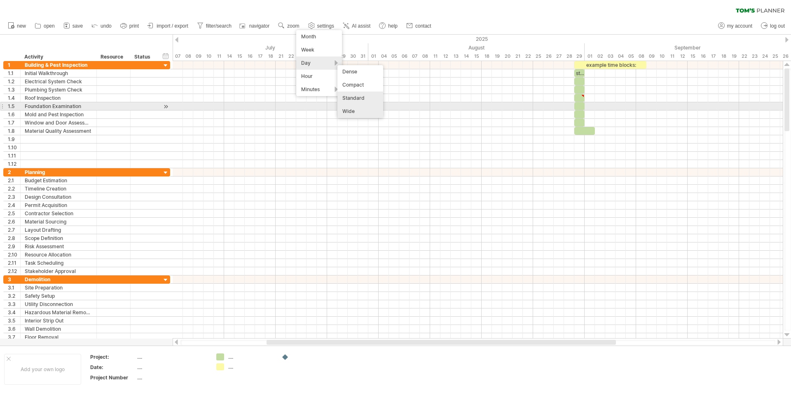
click at [360, 107] on div "Wide" at bounding box center [361, 111] width 46 height 13
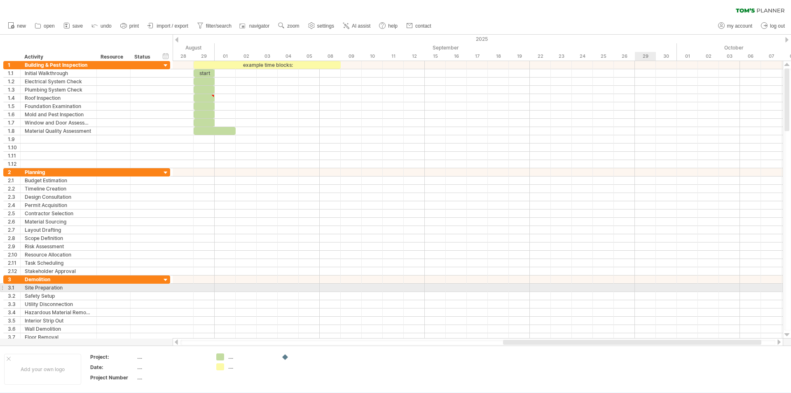
drag, startPoint x: 386, startPoint y: 341, endPoint x: 642, endPoint y: 289, distance: 261.2
click at [642, 289] on div "Trying to reach [DOMAIN_NAME] Connected again... 0% clear filter new 1" at bounding box center [395, 196] width 791 height 393
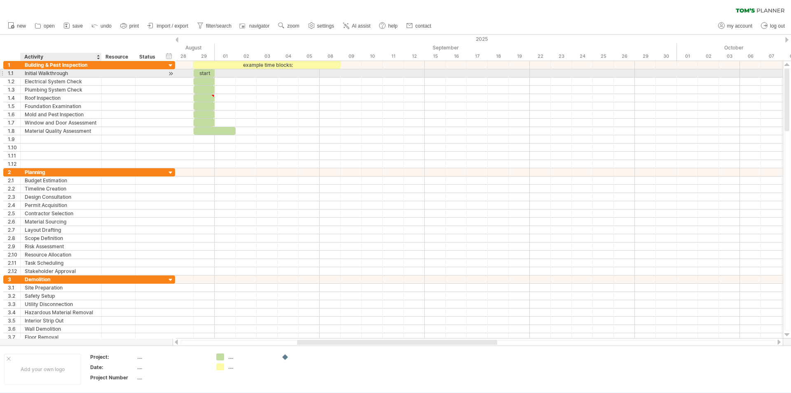
drag, startPoint x: 96, startPoint y: 73, endPoint x: 101, endPoint y: 75, distance: 5.2
click at [101, 75] on div at bounding box center [101, 73] width 4 height 8
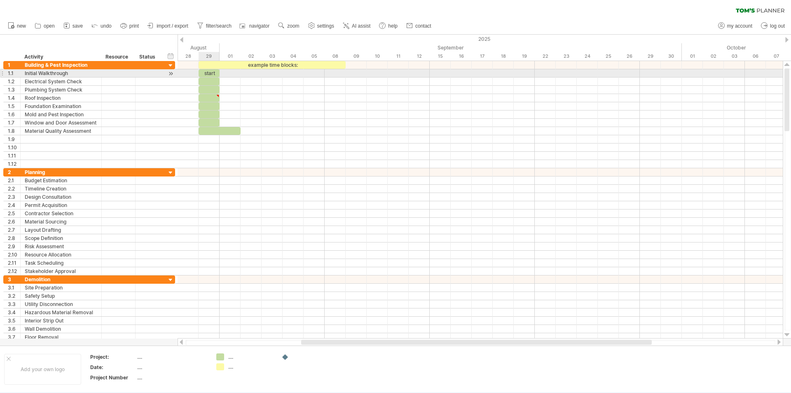
click at [211, 72] on div "start" at bounding box center [209, 73] width 21 height 8
click at [217, 71] on div "*****" at bounding box center [209, 73] width 21 height 8
click at [219, 72] on div "*****" at bounding box center [209, 73] width 21 height 8
click at [212, 72] on div "*****" at bounding box center [209, 73] width 21 height 8
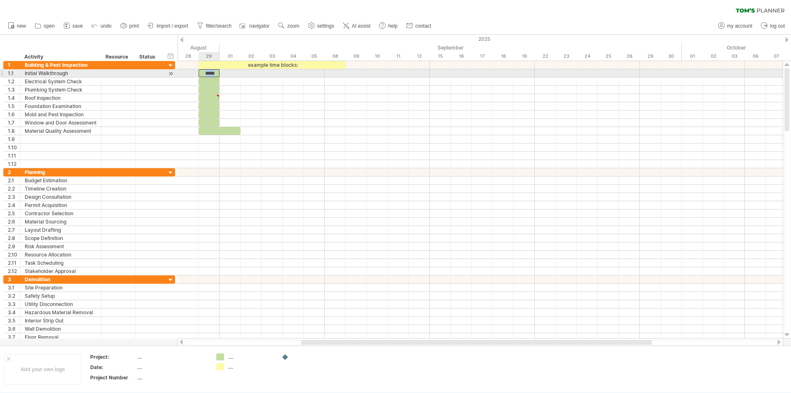
click at [212, 72] on div "*****" at bounding box center [209, 73] width 21 height 8
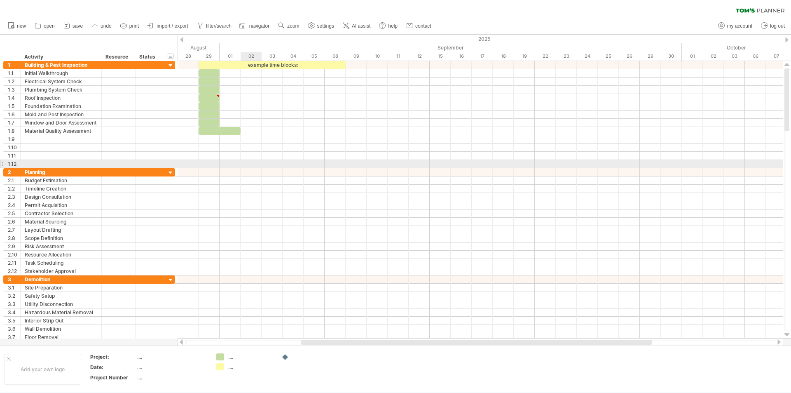
click at [245, 164] on div at bounding box center [480, 164] width 605 height 8
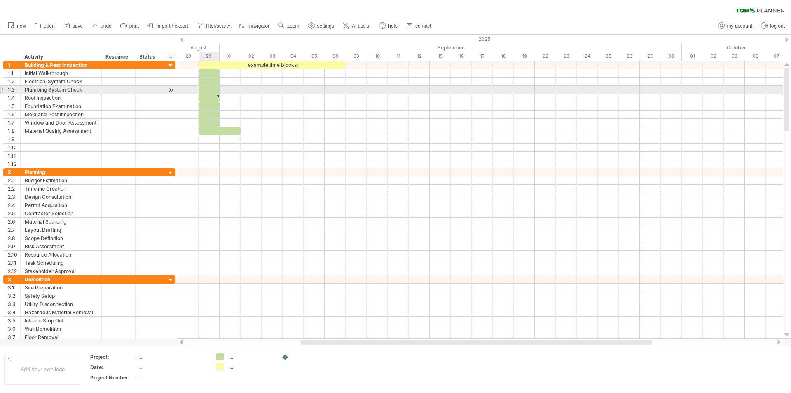
click at [217, 94] on div at bounding box center [480, 90] width 605 height 8
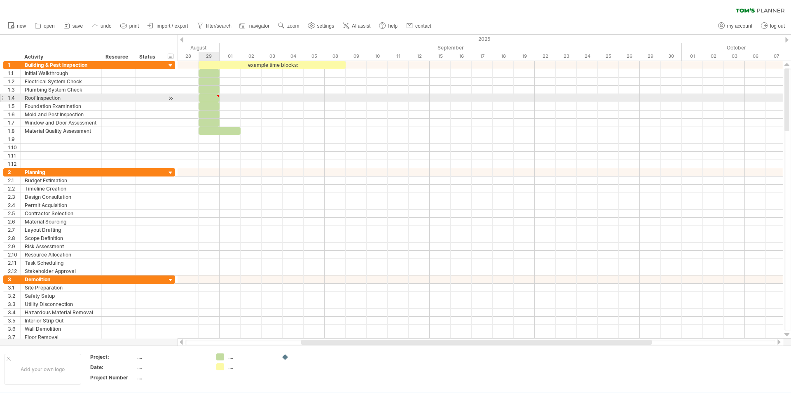
click at [216, 97] on div at bounding box center [218, 96] width 4 height 4
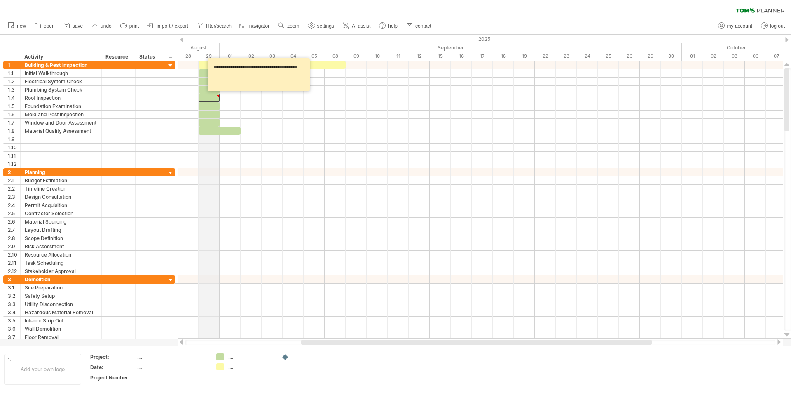
drag, startPoint x: 238, startPoint y: 76, endPoint x: 214, endPoint y: 38, distance: 45.3
click at [214, 38] on div "Trying to reach [DOMAIN_NAME] Connected again... 0% clear filter new 1" at bounding box center [395, 196] width 791 height 393
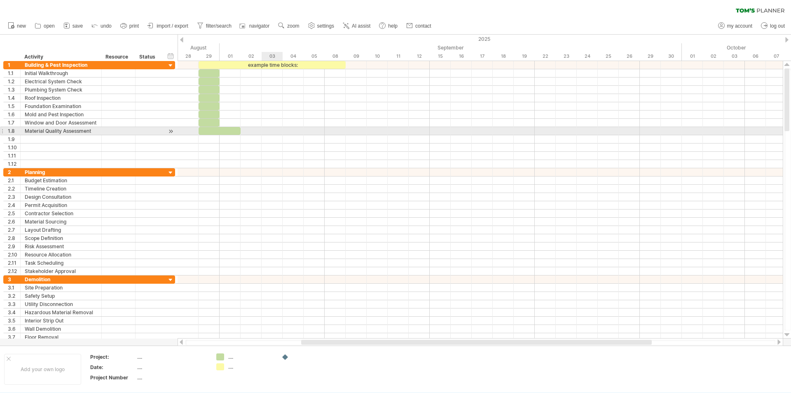
click at [263, 131] on div at bounding box center [480, 131] width 605 height 8
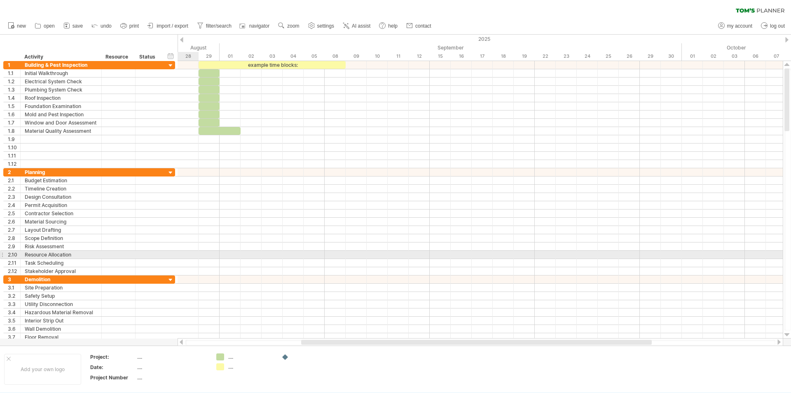
click at [178, 253] on div at bounding box center [480, 255] width 605 height 8
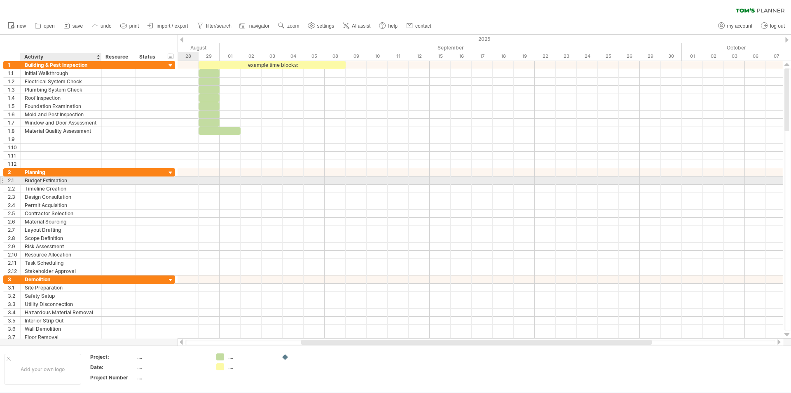
click at [27, 178] on div "Budget Estimation" at bounding box center [61, 180] width 73 height 8
click at [25, 180] on input "**********" at bounding box center [61, 180] width 73 height 8
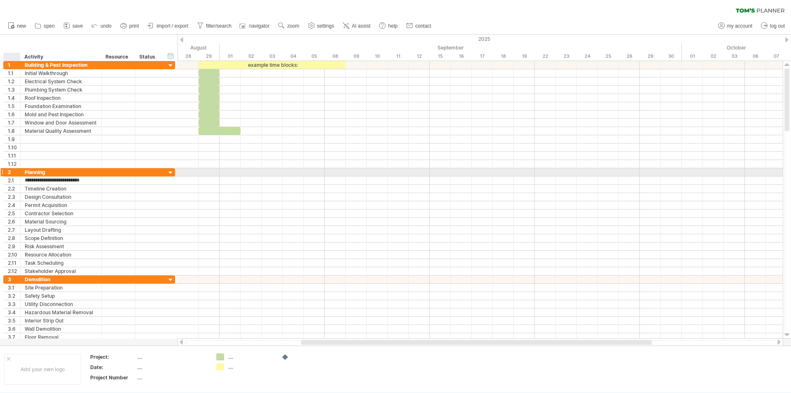
type input "**********"
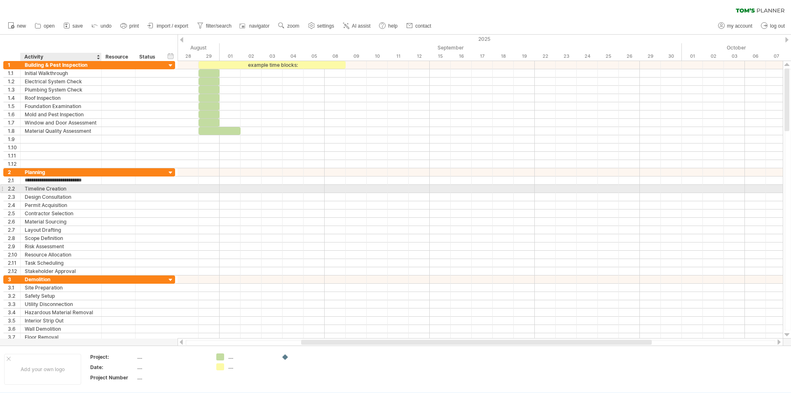
click at [43, 189] on div "Timeline Creation" at bounding box center [61, 189] width 73 height 8
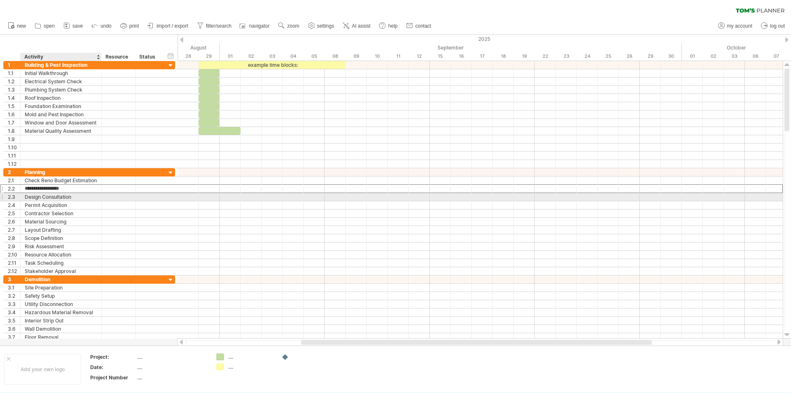
click at [42, 196] on div "Design Consultation" at bounding box center [61, 197] width 73 height 8
click at [80, 197] on input "**********" at bounding box center [61, 197] width 73 height 8
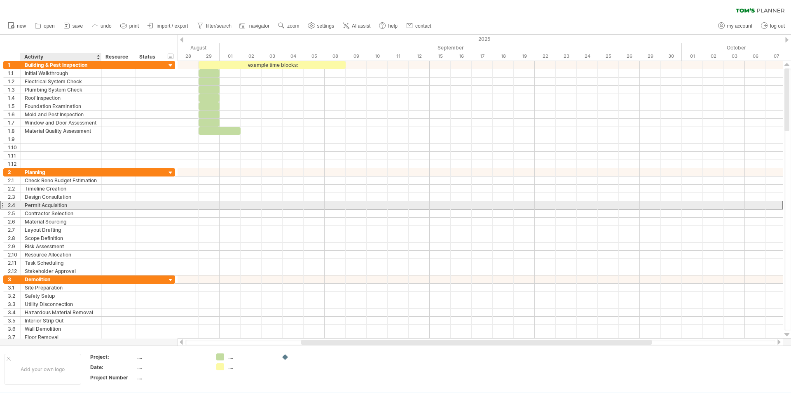
click at [79, 204] on div "Permit Acquisition" at bounding box center [61, 205] width 73 height 8
drag, startPoint x: 79, startPoint y: 204, endPoint x: 25, endPoint y: 203, distance: 54.4
click at [25, 203] on input "**********" at bounding box center [61, 205] width 73 height 8
click at [2, 203] on div at bounding box center [1, 205] width 3 height 9
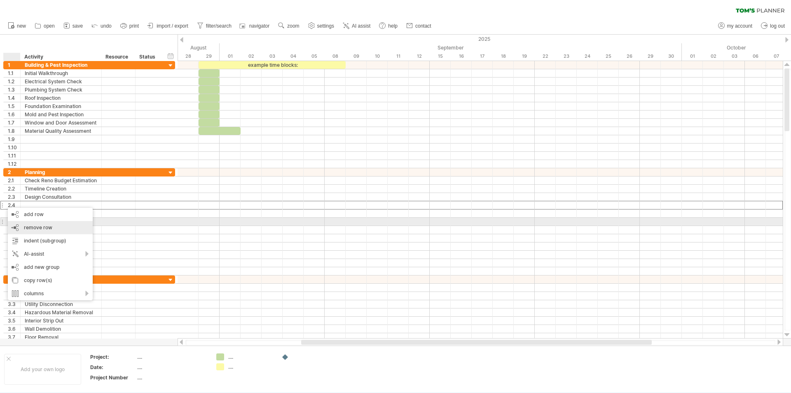
click at [21, 225] on div "remove row remove selected rows" at bounding box center [50, 227] width 85 height 13
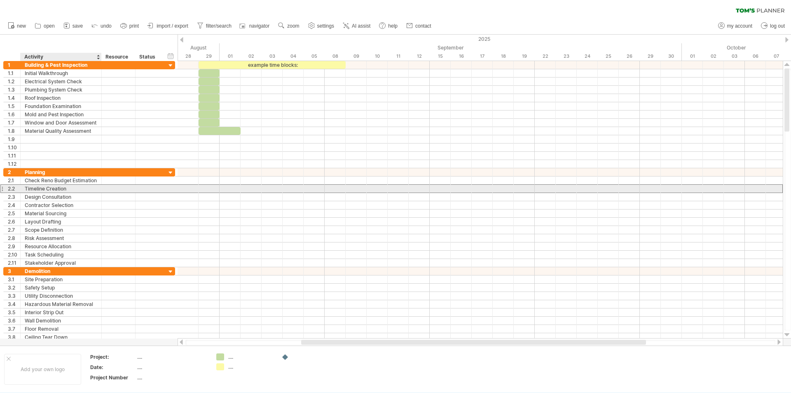
click at [74, 188] on div "Timeline Creation" at bounding box center [61, 189] width 73 height 8
drag, startPoint x: 74, startPoint y: 188, endPoint x: 48, endPoint y: 190, distance: 26.1
click at [48, 190] on input "**********" at bounding box center [61, 189] width 73 height 8
click at [25, 188] on input "********" at bounding box center [61, 189] width 73 height 8
click at [77, 188] on input "**********" at bounding box center [61, 189] width 73 height 8
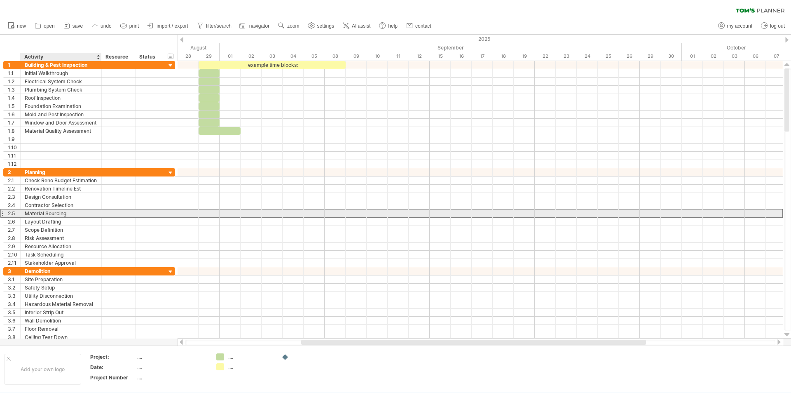
click at [84, 211] on div "Material Sourcing" at bounding box center [61, 213] width 73 height 8
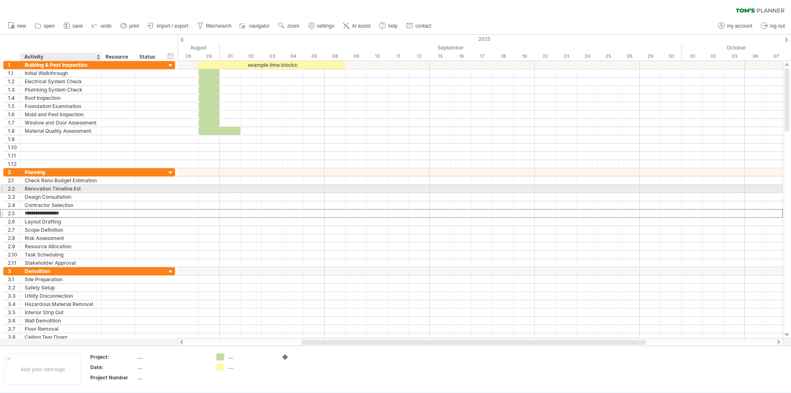
click at [83, 188] on div "Renovation Timeline Est" at bounding box center [61, 189] width 73 height 8
type input "**********"
click at [91, 207] on div "Contractor Selection" at bounding box center [61, 205] width 73 height 8
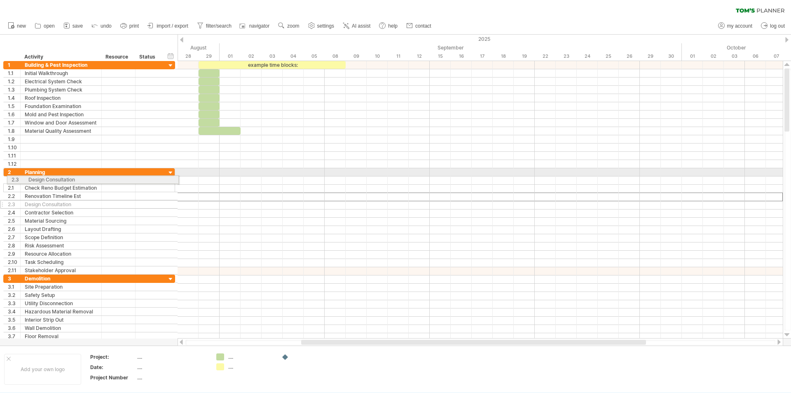
drag, startPoint x: 3, startPoint y: 199, endPoint x: 5, endPoint y: 178, distance: 21.5
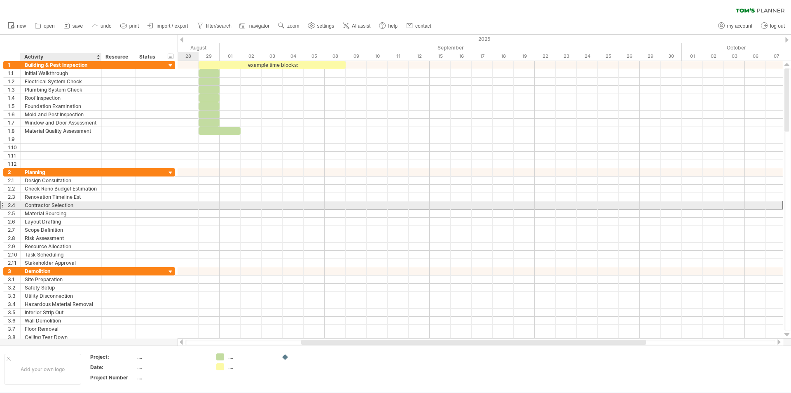
click at [67, 207] on div "Contractor Selection" at bounding box center [61, 205] width 73 height 8
click at [27, 204] on input "**********" at bounding box center [61, 205] width 73 height 8
click at [26, 204] on input "**********" at bounding box center [61, 205] width 73 height 8
type input "**********"
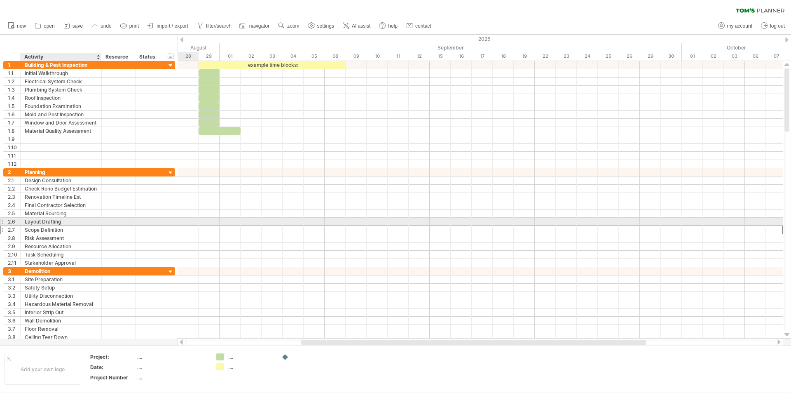
click at [106, 226] on div at bounding box center [119, 230] width 34 height 8
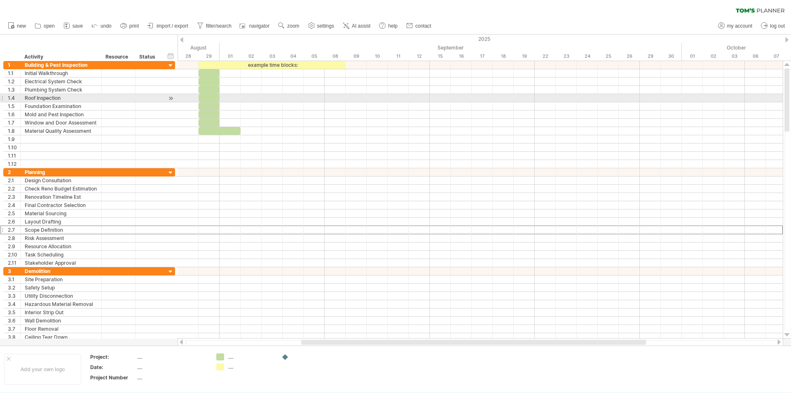
drag, startPoint x: 789, startPoint y: 112, endPoint x: 791, endPoint y: 97, distance: 15.0
click at [791, 97] on div at bounding box center [788, 199] width 7 height 262
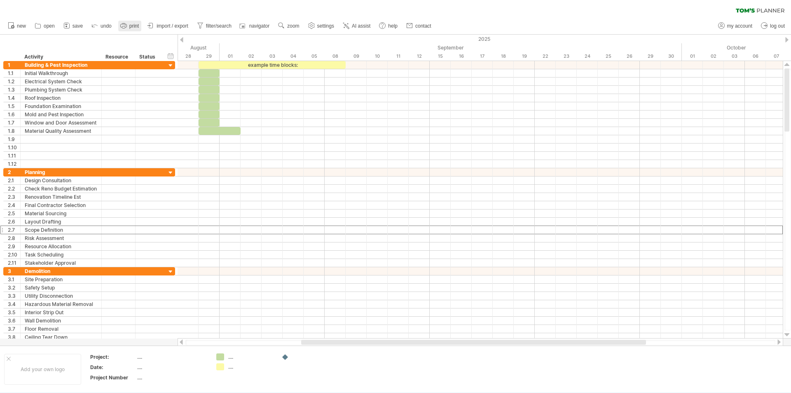
click at [134, 26] on span "print" at bounding box center [133, 26] width 9 height 6
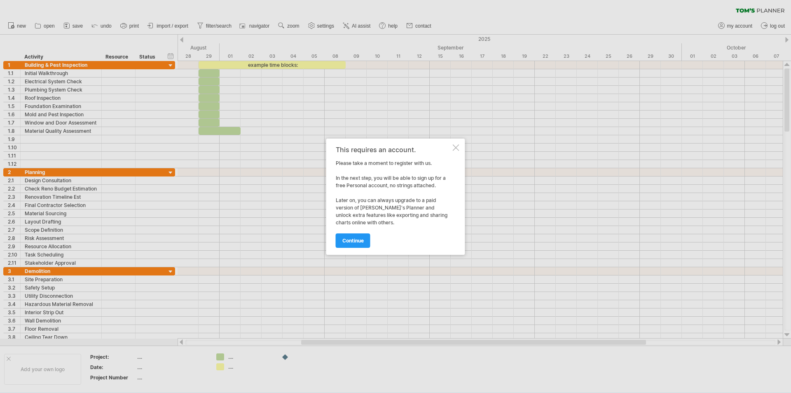
click at [455, 148] on div at bounding box center [456, 147] width 7 height 7
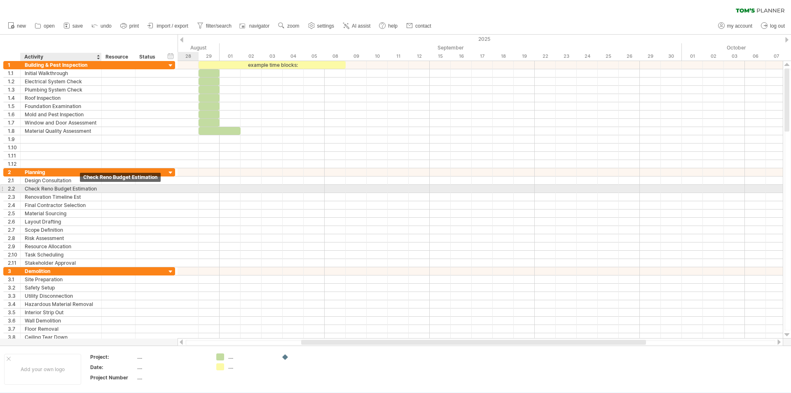
click at [83, 189] on div "Check Reno Budget Estimation" at bounding box center [61, 189] width 73 height 8
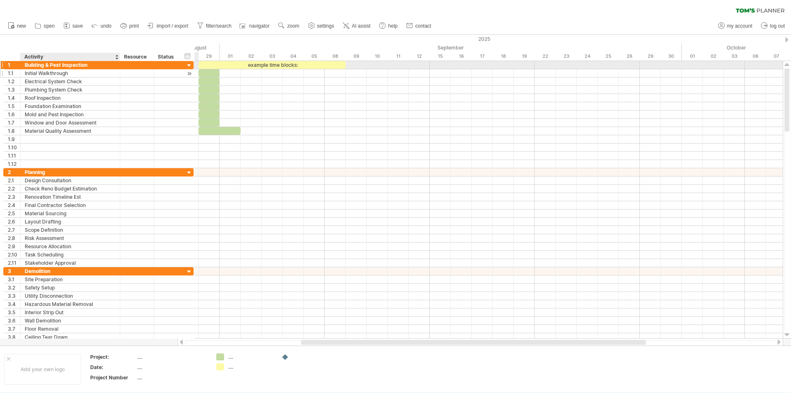
drag, startPoint x: 99, startPoint y: 64, endPoint x: 118, endPoint y: 77, distance: 22.3
click at [118, 77] on div "**********" at bounding box center [98, 114] width 190 height 107
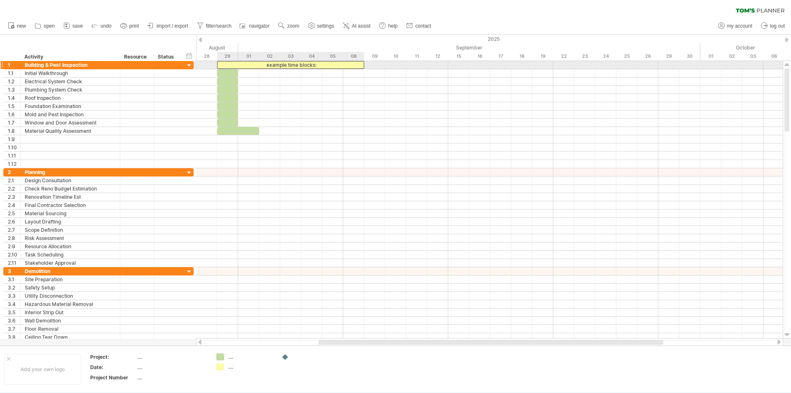
click at [309, 64] on div "example time blocks:" at bounding box center [290, 65] width 147 height 8
click at [287, 64] on div "**********" at bounding box center [290, 65] width 147 height 8
drag, startPoint x: 321, startPoint y: 64, endPoint x: 316, endPoint y: 62, distance: 5.4
click at [316, 62] on div "**********" at bounding box center [290, 65] width 147 height 8
click at [242, 65] on div "**********" at bounding box center [290, 65] width 147 height 8
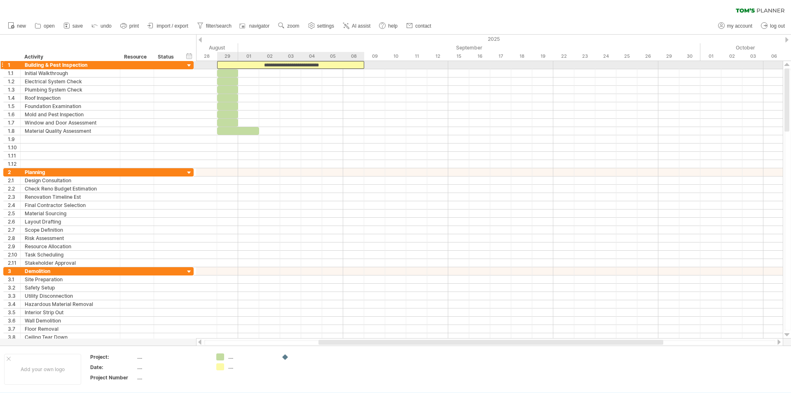
click at [230, 64] on div "**********" at bounding box center [290, 65] width 147 height 8
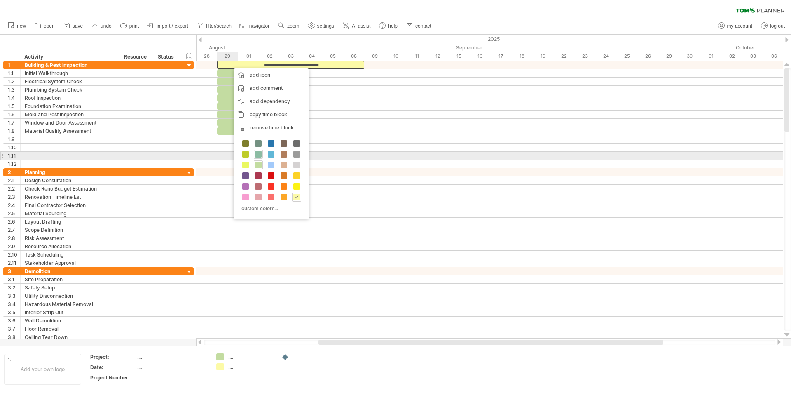
click at [258, 158] on div at bounding box center [258, 154] width 9 height 9
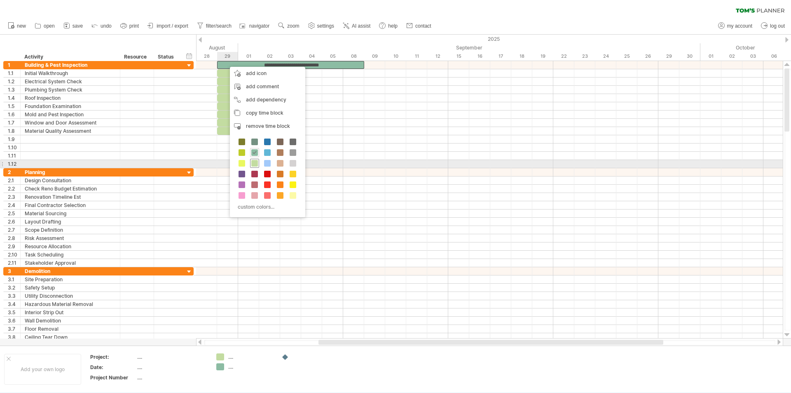
click at [255, 162] on span at bounding box center [254, 163] width 7 height 7
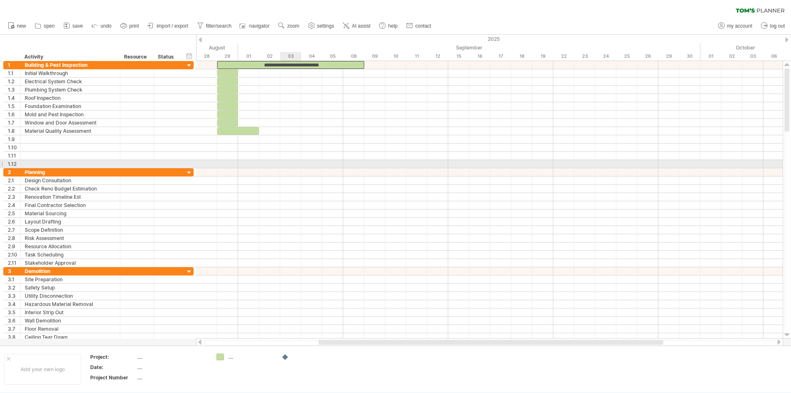
click at [289, 167] on div at bounding box center [489, 164] width 587 height 8
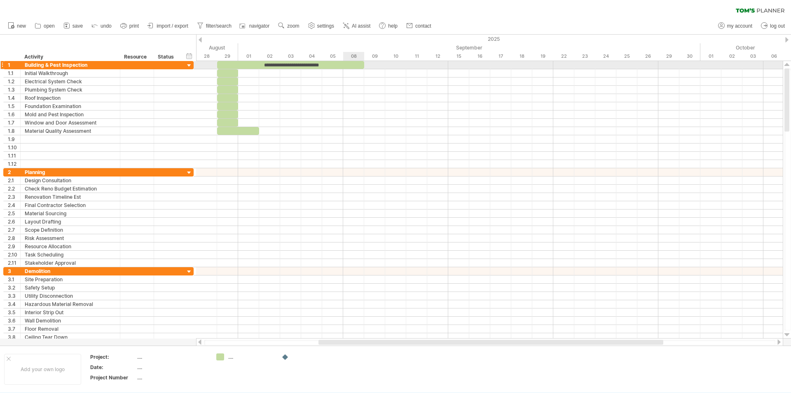
click at [362, 66] on div "**********" at bounding box center [290, 65] width 147 height 8
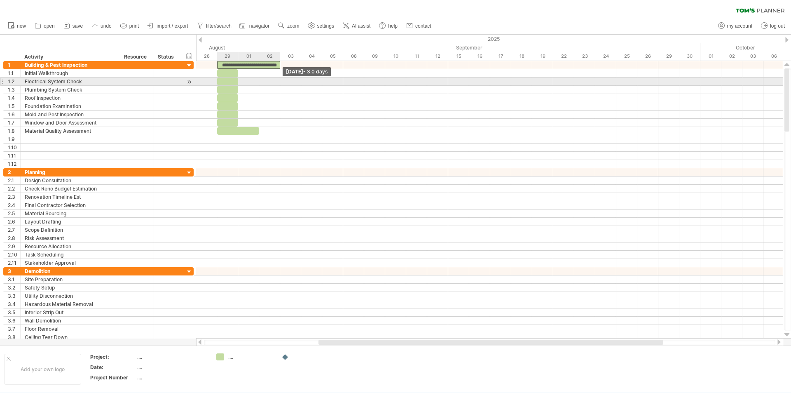
drag, startPoint x: 364, startPoint y: 64, endPoint x: 281, endPoint y: 79, distance: 84.5
click at [281, 79] on div "**********" at bounding box center [489, 199] width 587 height 277
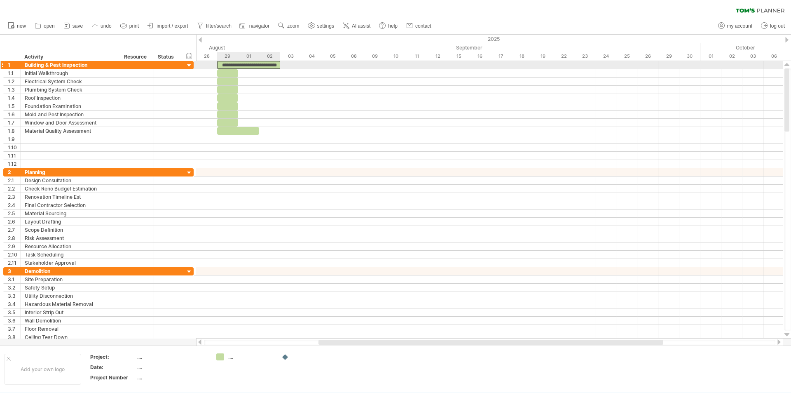
click at [258, 63] on div "**********" at bounding box center [248, 65] width 63 height 8
click at [273, 63] on div "**********" at bounding box center [248, 65] width 63 height 8
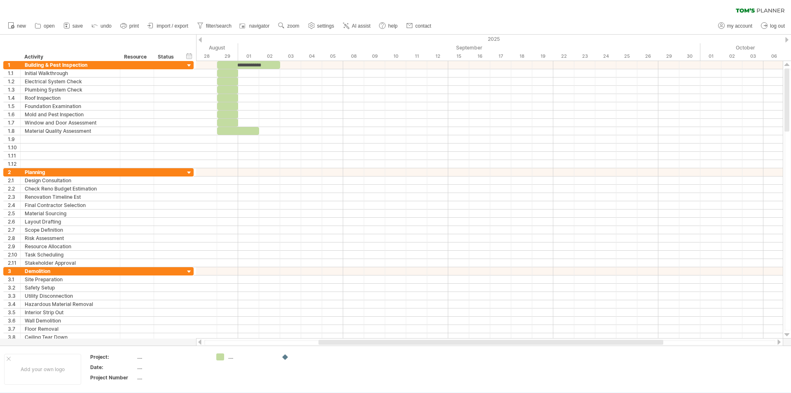
click at [288, 0] on div "clear filter reapply filter" at bounding box center [395, 8] width 791 height 17
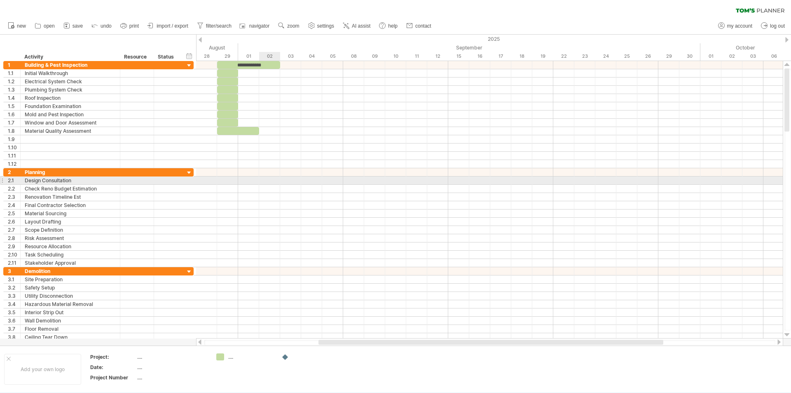
click at [267, 181] on div at bounding box center [489, 180] width 587 height 8
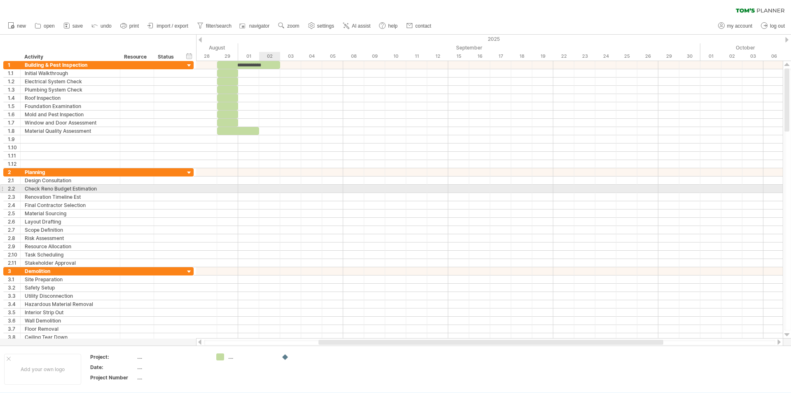
click at [266, 188] on div at bounding box center [489, 189] width 587 height 8
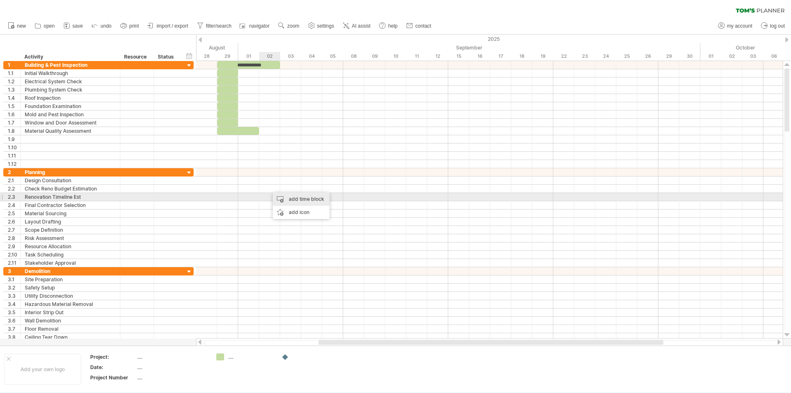
click at [282, 198] on div "add time block" at bounding box center [301, 198] width 57 height 13
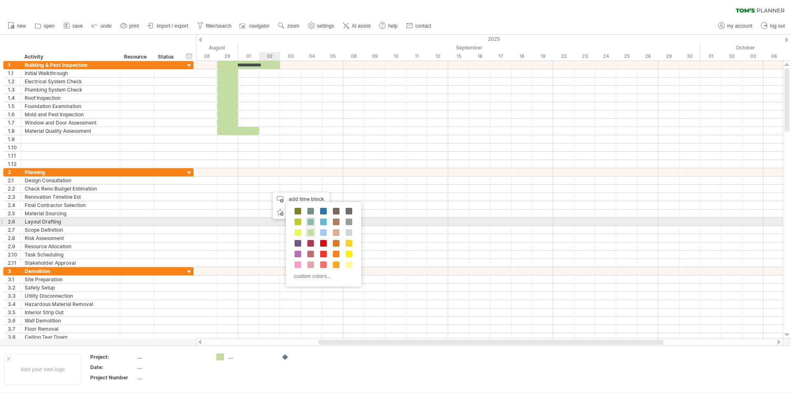
click at [313, 222] on span at bounding box center [310, 221] width 7 height 7
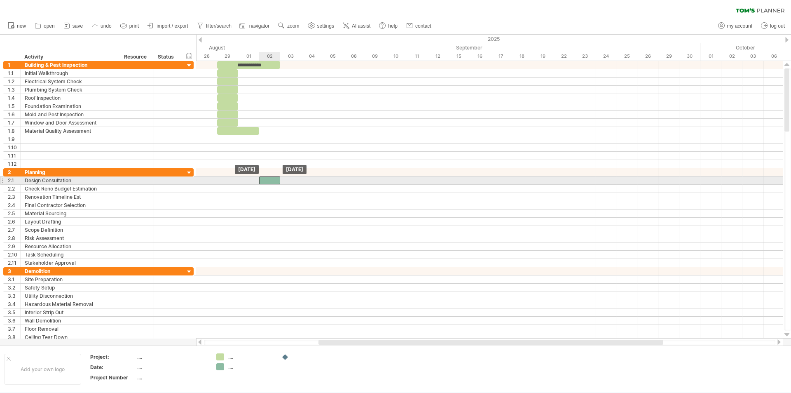
drag, startPoint x: 279, startPoint y: 186, endPoint x: 269, endPoint y: 179, distance: 11.8
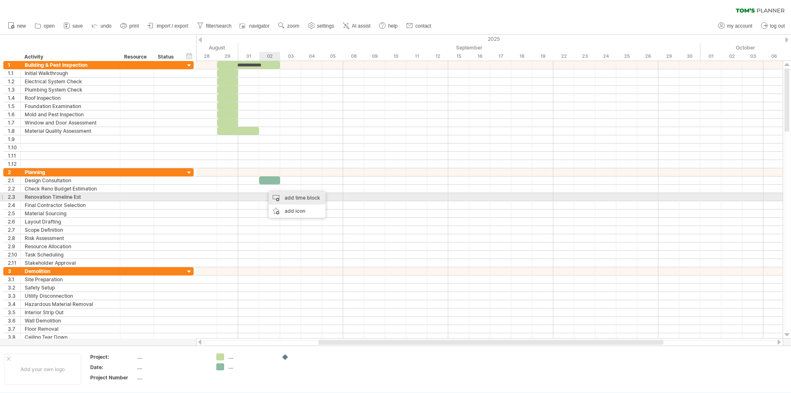
click at [277, 196] on div "add time block" at bounding box center [297, 197] width 57 height 13
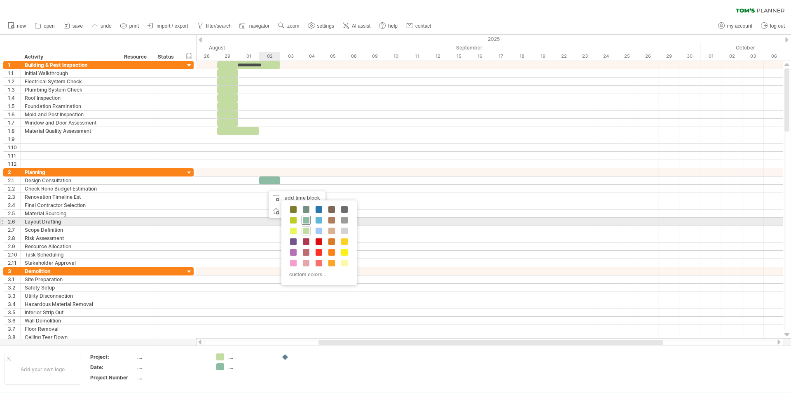
click at [306, 220] on span at bounding box center [306, 220] width 7 height 7
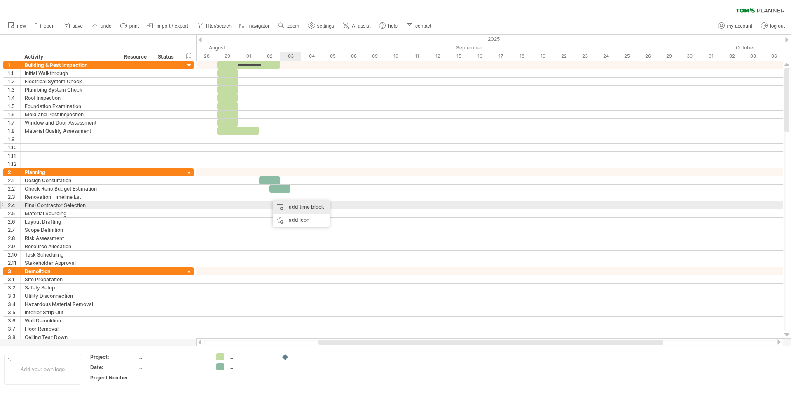
click at [286, 204] on div "add time block" at bounding box center [301, 206] width 57 height 13
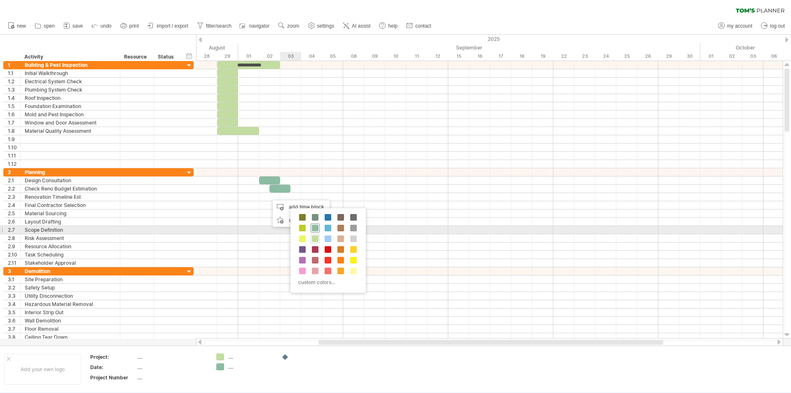
click at [313, 229] on span at bounding box center [315, 228] width 7 height 7
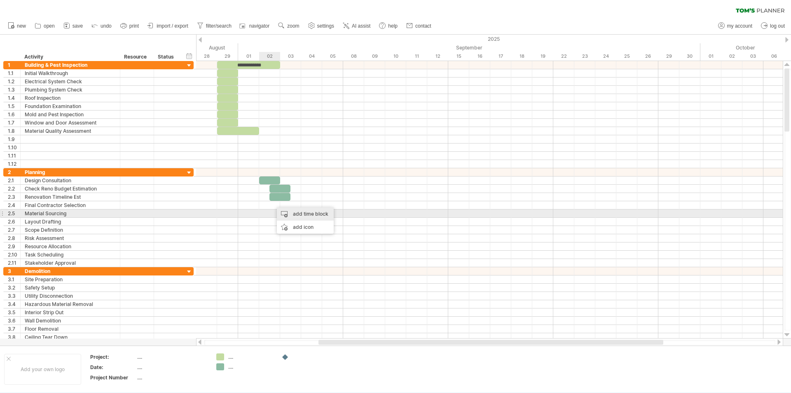
click at [289, 216] on div "add time block" at bounding box center [305, 213] width 57 height 13
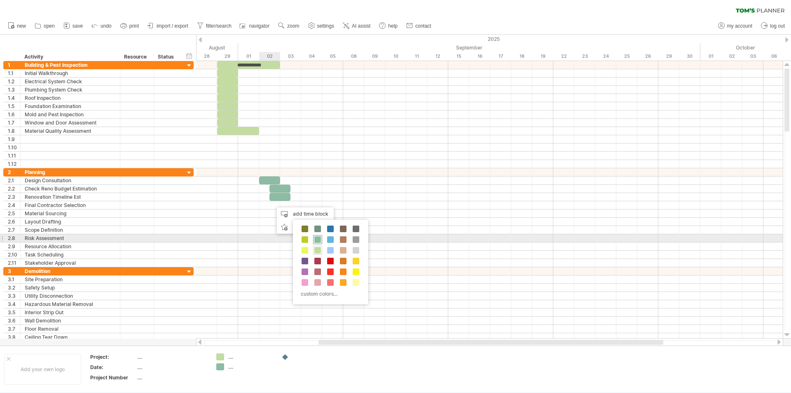
click at [319, 239] on span at bounding box center [317, 239] width 7 height 7
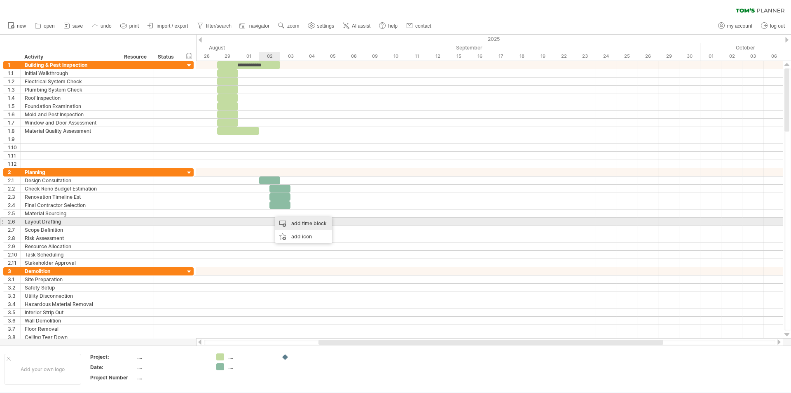
click at [284, 223] on div "add time block" at bounding box center [303, 223] width 57 height 13
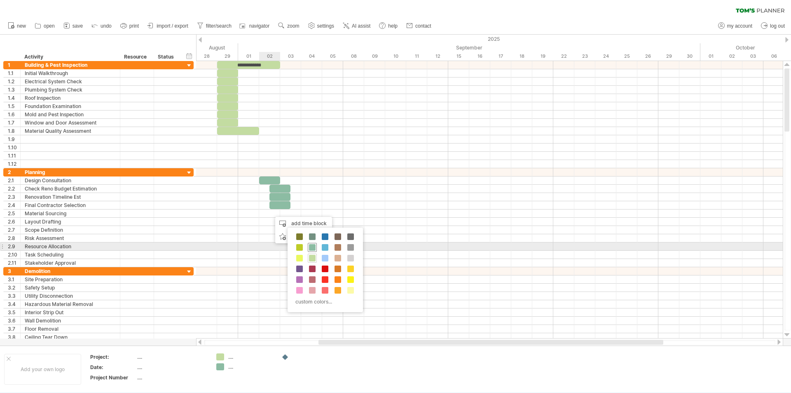
click at [312, 245] on span at bounding box center [312, 247] width 7 height 7
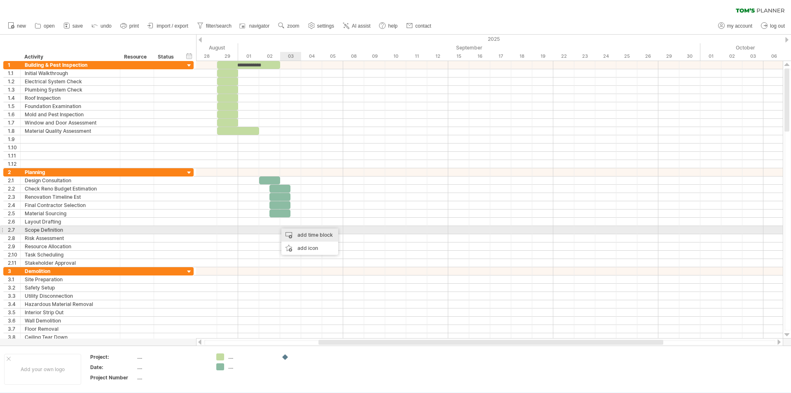
click at [286, 234] on div "add time block" at bounding box center [310, 234] width 57 height 13
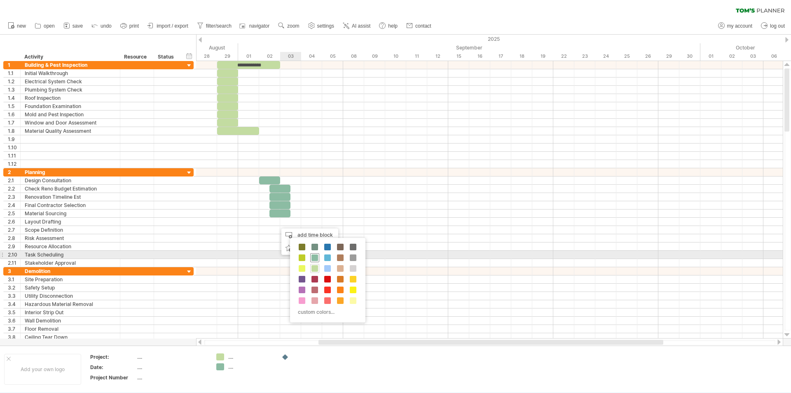
click at [314, 258] on span at bounding box center [315, 257] width 7 height 7
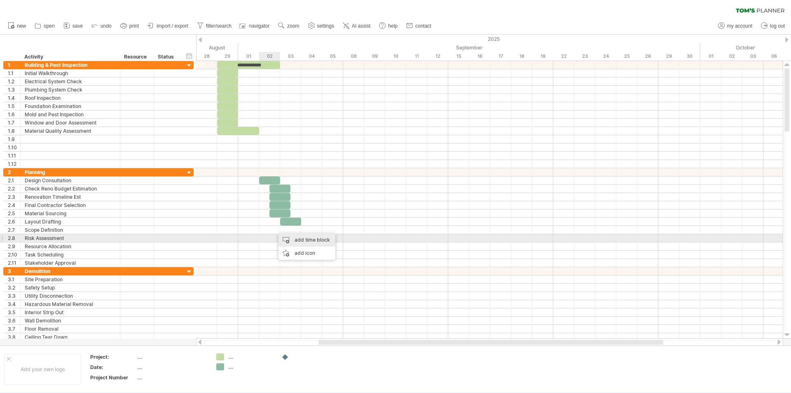
click at [284, 239] on div "add time block" at bounding box center [307, 239] width 57 height 13
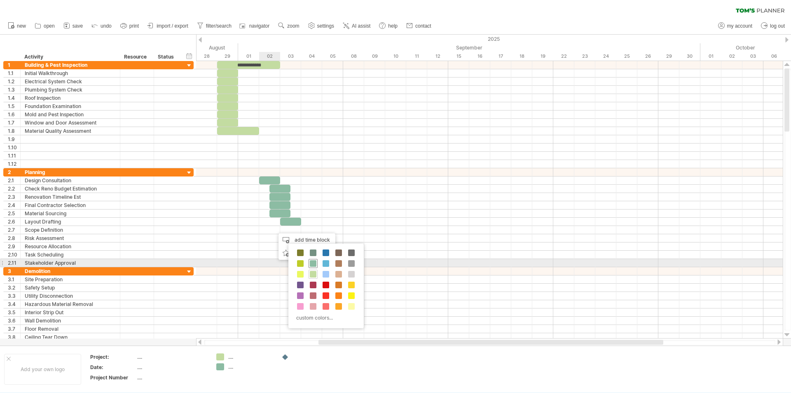
click at [311, 262] on span at bounding box center [313, 263] width 7 height 7
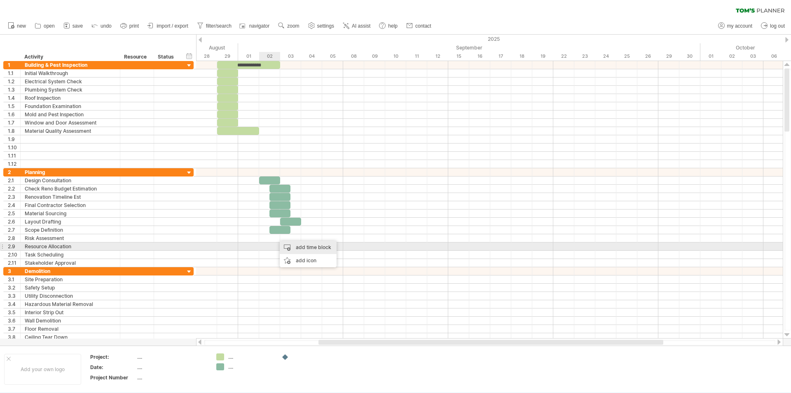
click at [305, 247] on div "add time block" at bounding box center [308, 247] width 57 height 13
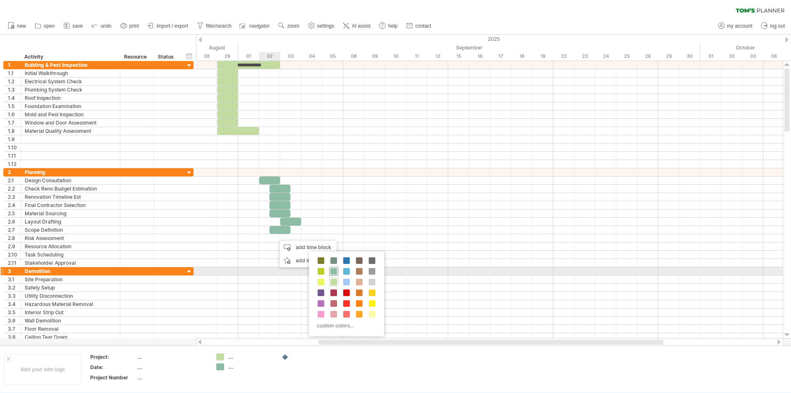
click at [334, 272] on span at bounding box center [334, 271] width 7 height 7
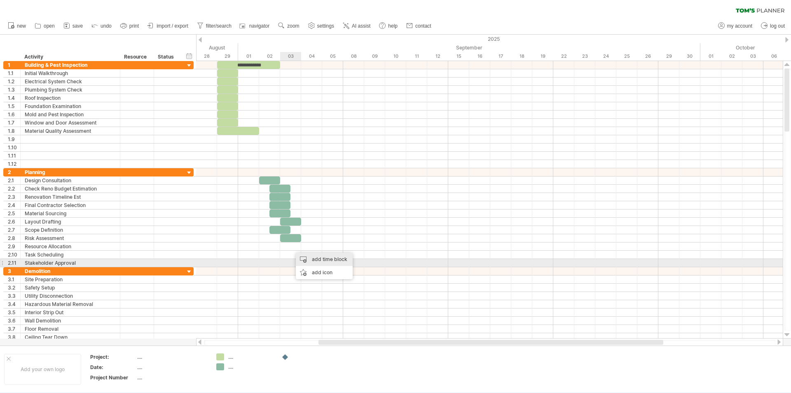
click at [311, 263] on div "add time block" at bounding box center [324, 259] width 57 height 13
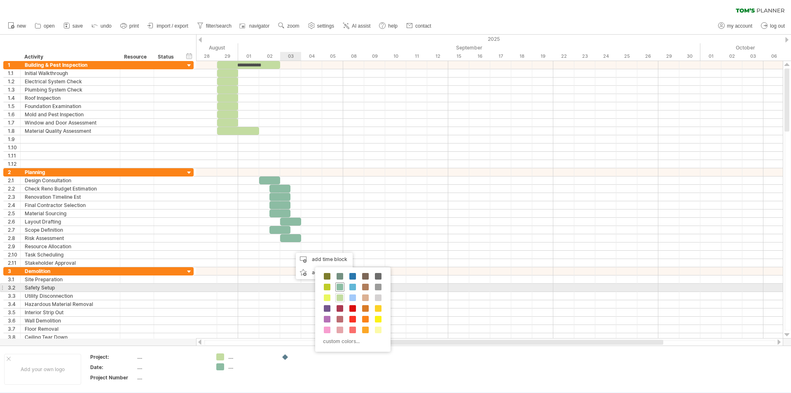
click at [342, 287] on span at bounding box center [340, 287] width 7 height 7
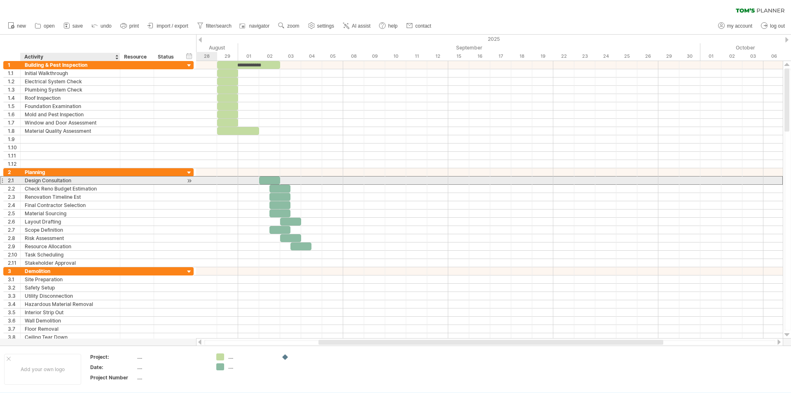
click at [79, 181] on div "Design Consultation" at bounding box center [70, 180] width 91 height 8
type input "**********"
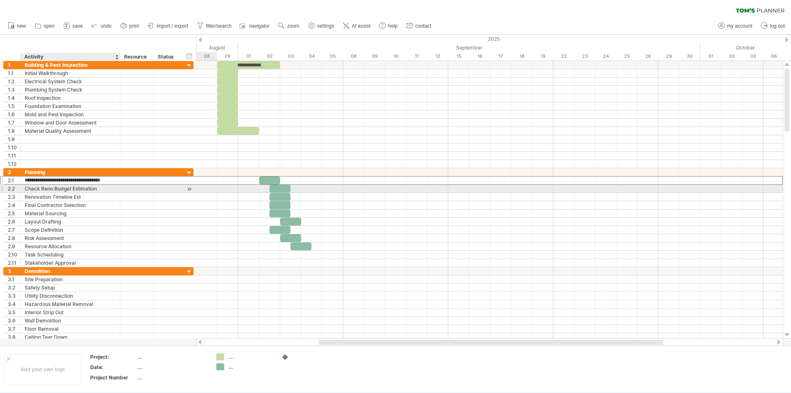
click at [47, 189] on div "Check Reno Budget Estimation" at bounding box center [70, 189] width 91 height 8
click at [54, 189] on input "**********" at bounding box center [70, 189] width 91 height 8
click at [52, 189] on input "**********" at bounding box center [70, 189] width 91 height 8
type input "**********"
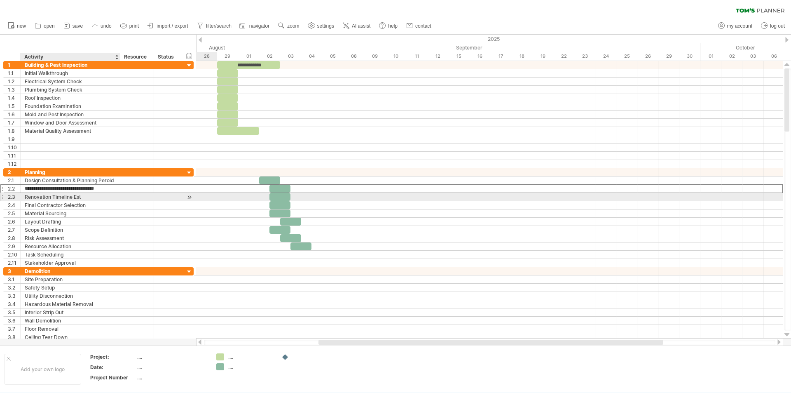
click at [88, 197] on div "Renovation Timeline Est" at bounding box center [70, 197] width 91 height 8
type input "**********"
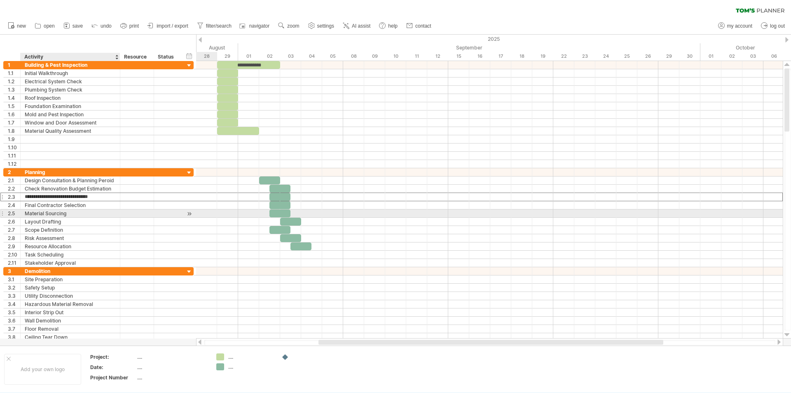
click at [92, 215] on div "Material Sourcing" at bounding box center [70, 213] width 91 height 8
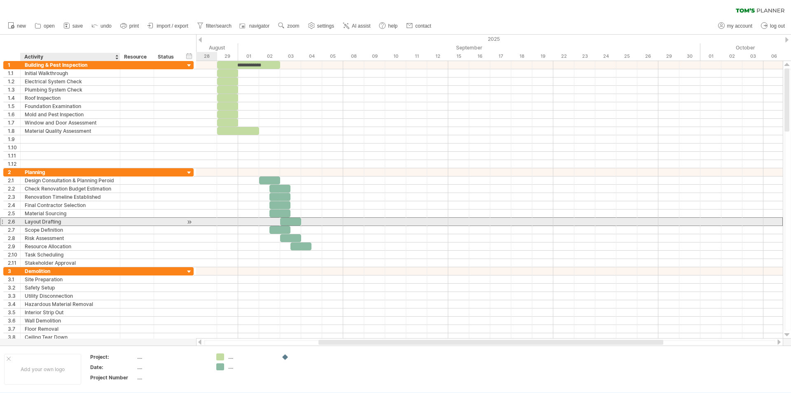
click at [92, 221] on div "Layout Drafting" at bounding box center [70, 222] width 91 height 8
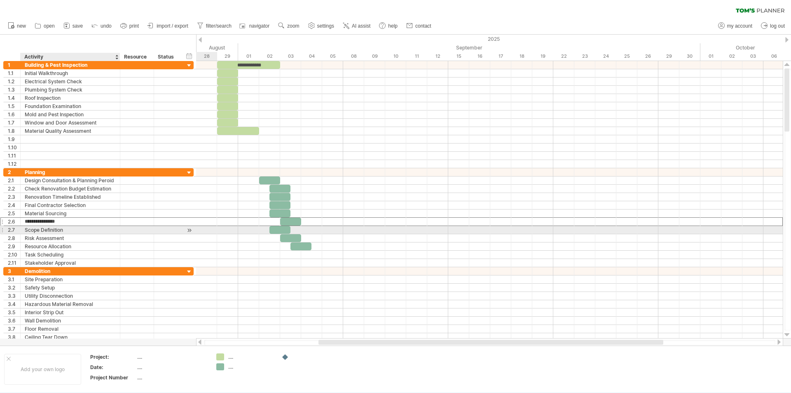
click at [94, 227] on div "Scope Definition" at bounding box center [70, 230] width 91 height 8
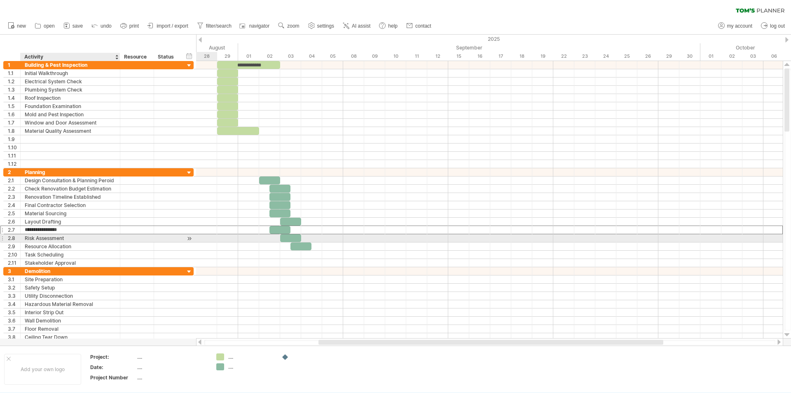
click at [94, 239] on div "Risk Assessment" at bounding box center [70, 238] width 91 height 8
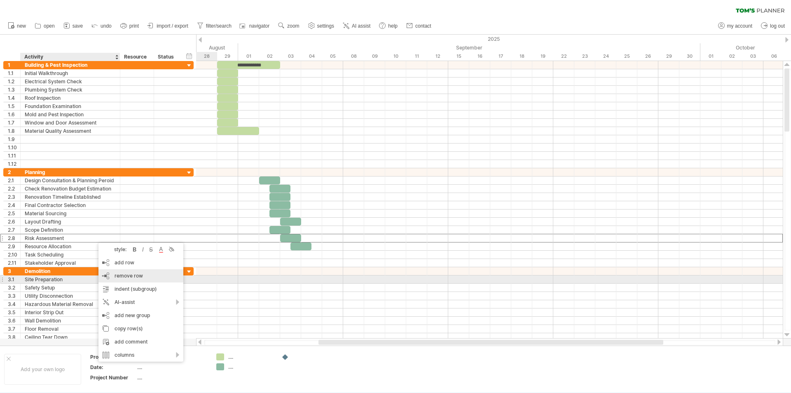
click at [121, 279] on div "remove row remove selected rows" at bounding box center [141, 275] width 85 height 13
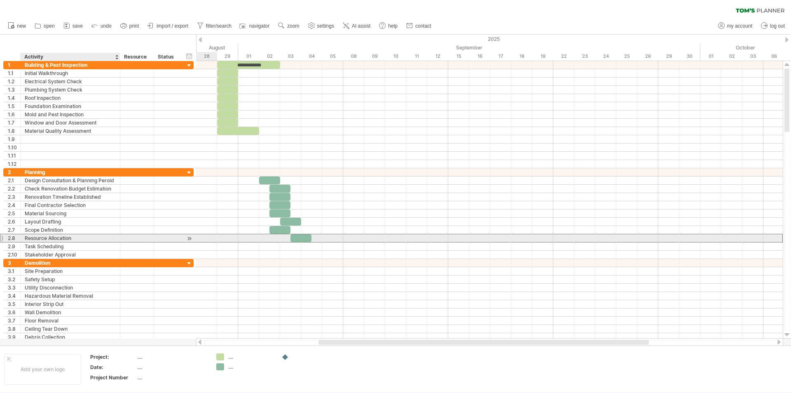
click at [71, 237] on div "Resource Allocation" at bounding box center [70, 238] width 91 height 8
type input "*"
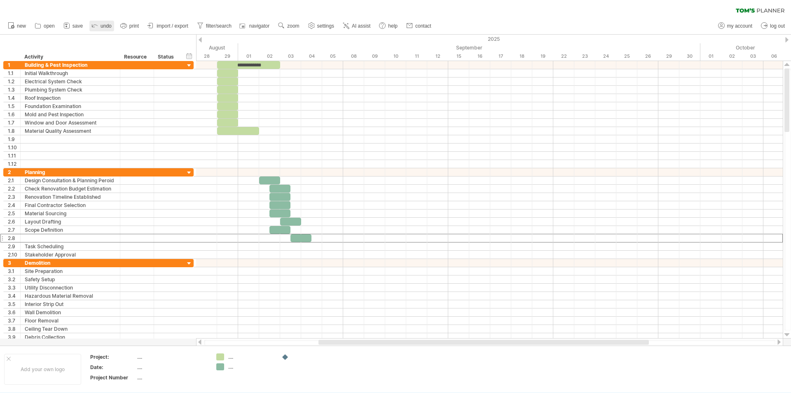
click at [107, 24] on span "undo" at bounding box center [106, 26] width 11 height 6
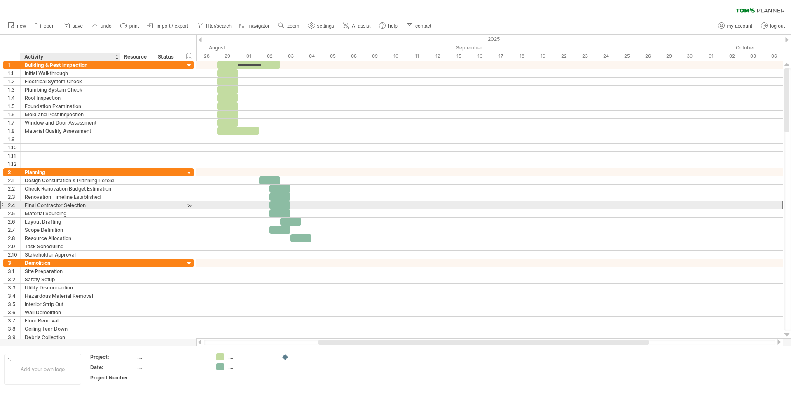
click at [38, 205] on div "Final Contractor Selection" at bounding box center [70, 205] width 91 height 8
click at [86, 205] on input "**********" at bounding box center [70, 205] width 91 height 8
type input "**********"
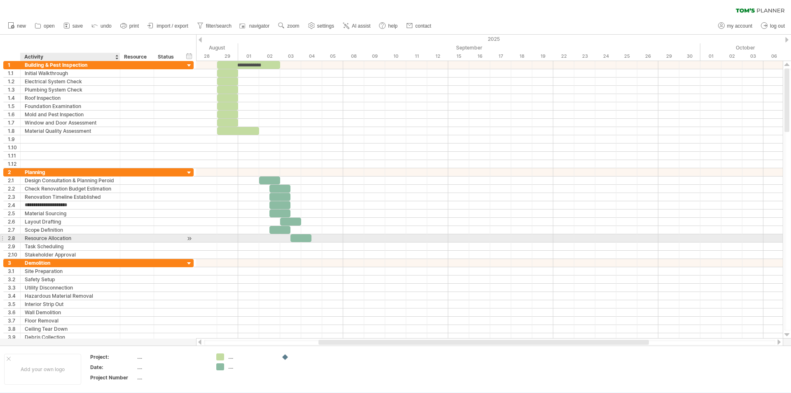
click at [91, 237] on div "Resource Allocation" at bounding box center [70, 238] width 91 height 8
click at [49, 238] on input "**********" at bounding box center [70, 238] width 91 height 8
type input "**********"
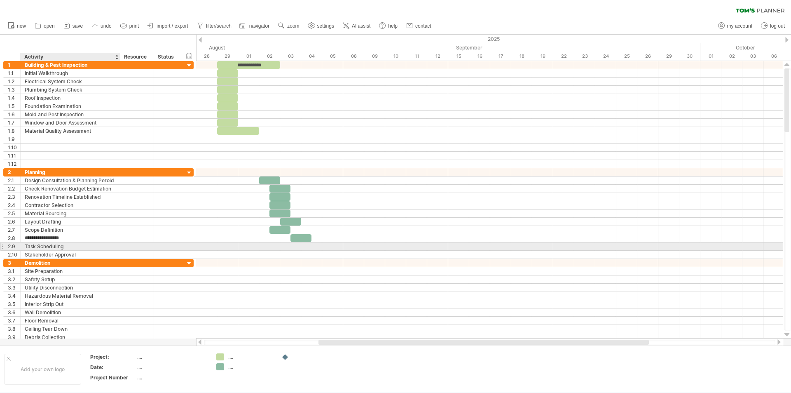
click at [32, 249] on div "Task Scheduling" at bounding box center [70, 246] width 91 height 8
click at [35, 247] on input "**********" at bounding box center [70, 246] width 91 height 8
type input "**********"
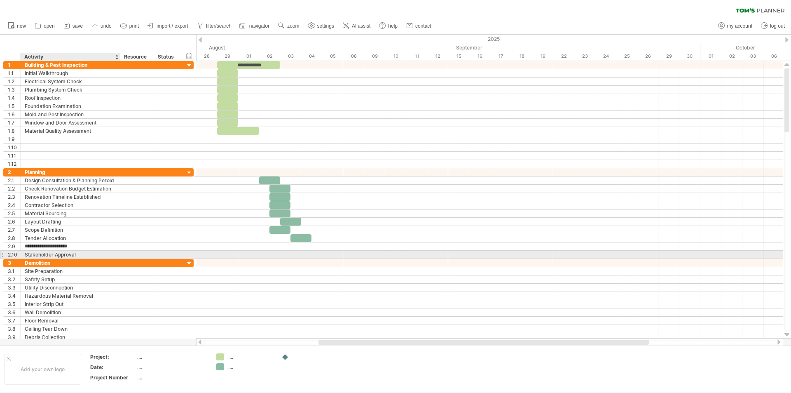
click at [28, 256] on div "Stakeholder Approval" at bounding box center [70, 255] width 91 height 8
click at [1, 253] on div at bounding box center [1, 254] width 3 height 9
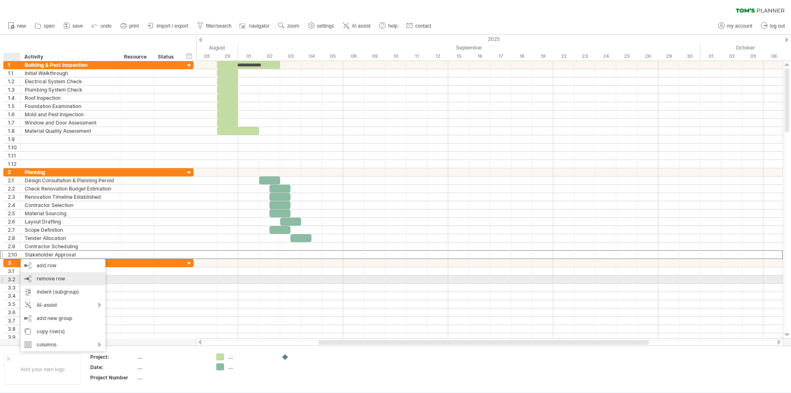
click at [40, 279] on span "remove row" at bounding box center [51, 278] width 28 height 6
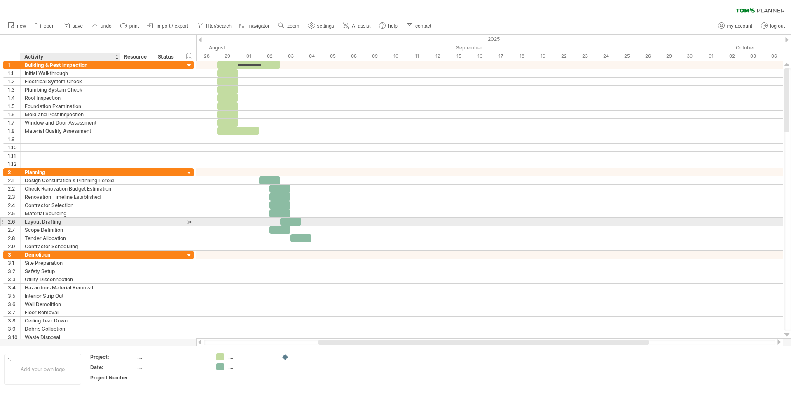
click at [44, 222] on div "Layout Drafting" at bounding box center [70, 222] width 91 height 8
click at [44, 222] on div "Drafting" at bounding box center [70, 222] width 91 height 8
type input "**********"
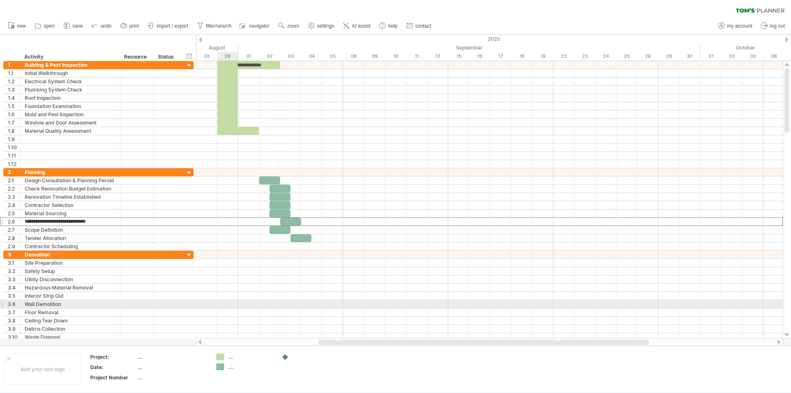
click at [227, 301] on div at bounding box center [489, 304] width 587 height 8
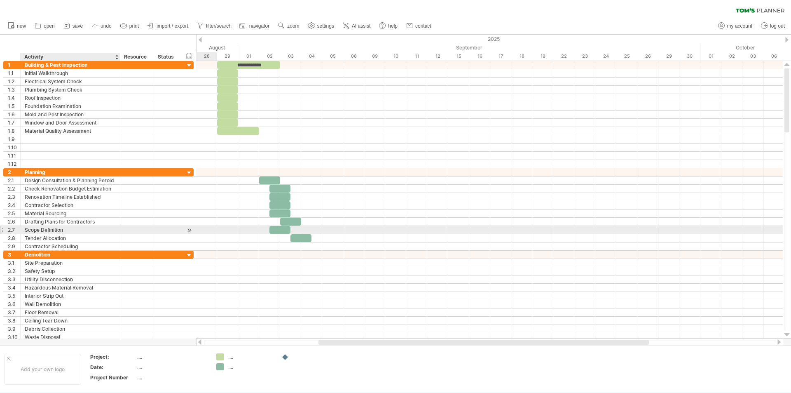
click at [33, 229] on div "Scope Definition" at bounding box center [70, 230] width 91 height 8
click at [26, 229] on input "**********" at bounding box center [70, 230] width 91 height 8
type input "**********"
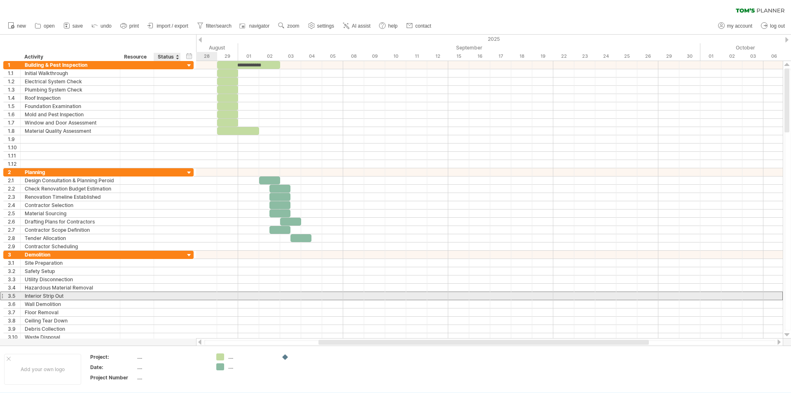
click at [171, 300] on div "**********" at bounding box center [98, 295] width 190 height 9
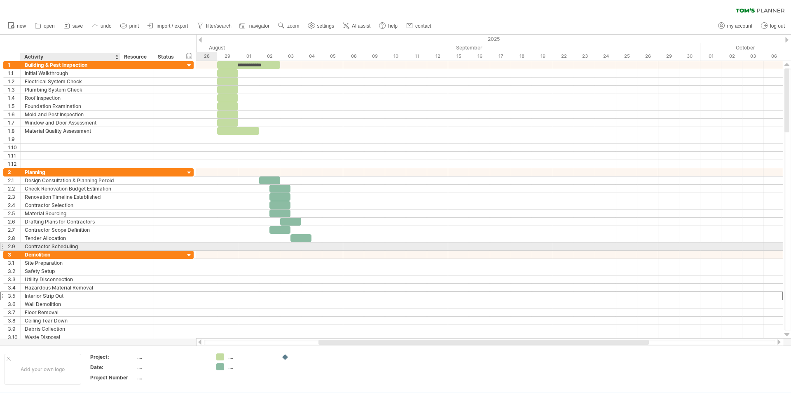
click at [83, 244] on div "Contractor Scheduling" at bounding box center [70, 246] width 91 height 8
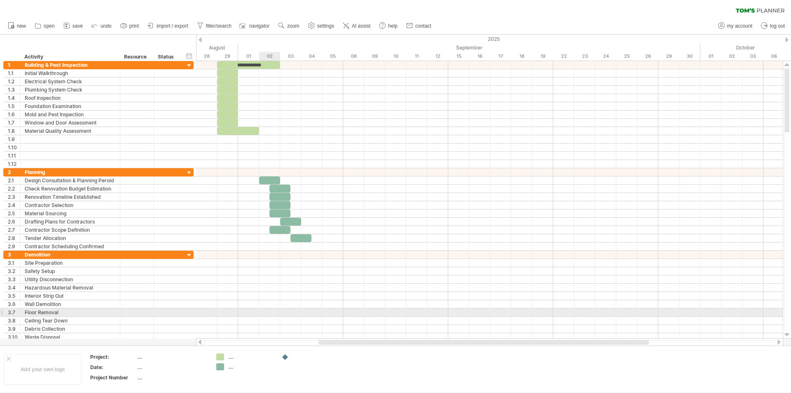
click at [270, 311] on div at bounding box center [489, 312] width 587 height 8
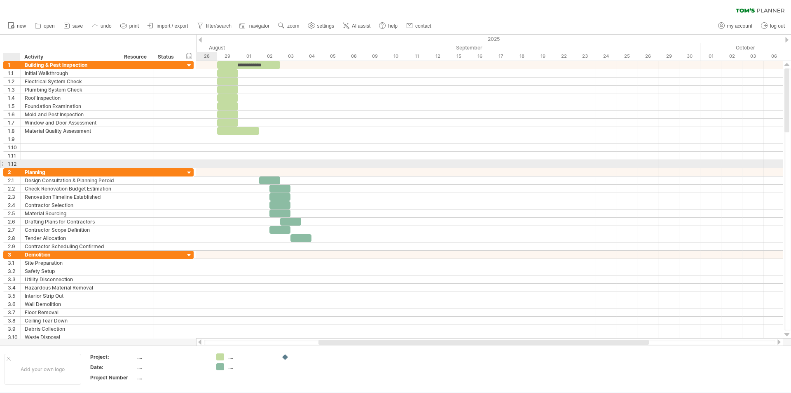
click at [23, 163] on div at bounding box center [71, 164] width 100 height 8
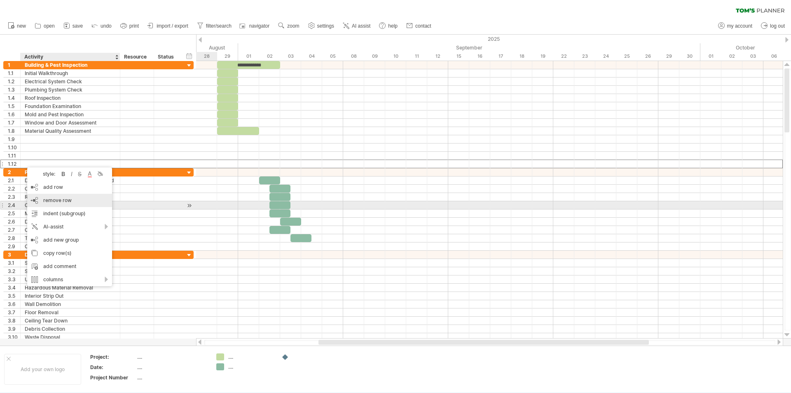
click at [67, 204] on div "remove row remove selected rows" at bounding box center [69, 200] width 85 height 13
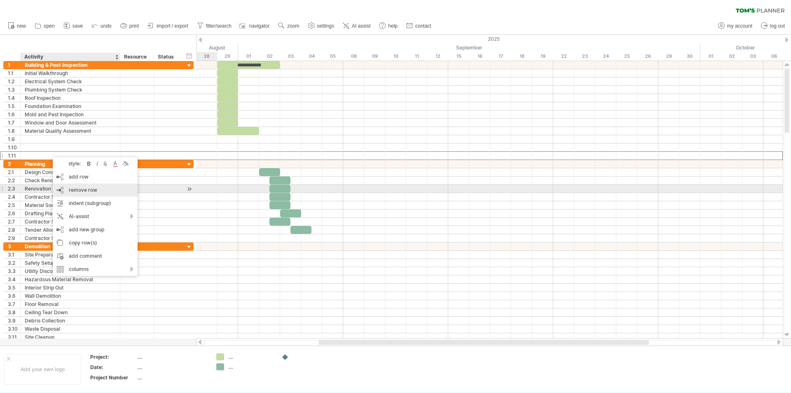
click at [82, 186] on div "remove row remove selected rows" at bounding box center [95, 189] width 85 height 13
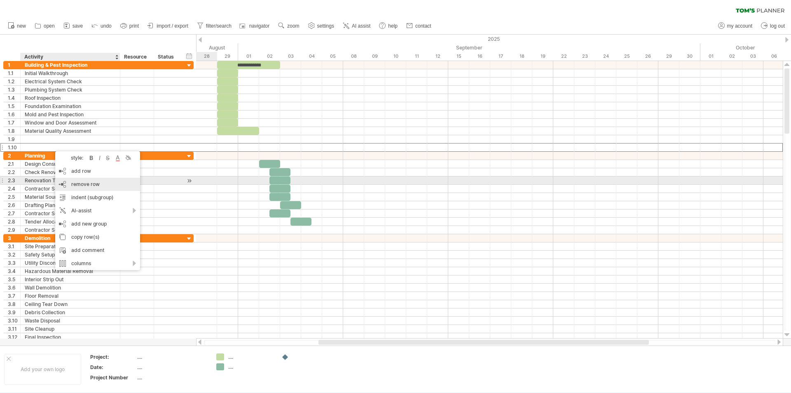
click at [89, 184] on span "remove row" at bounding box center [85, 184] width 28 height 6
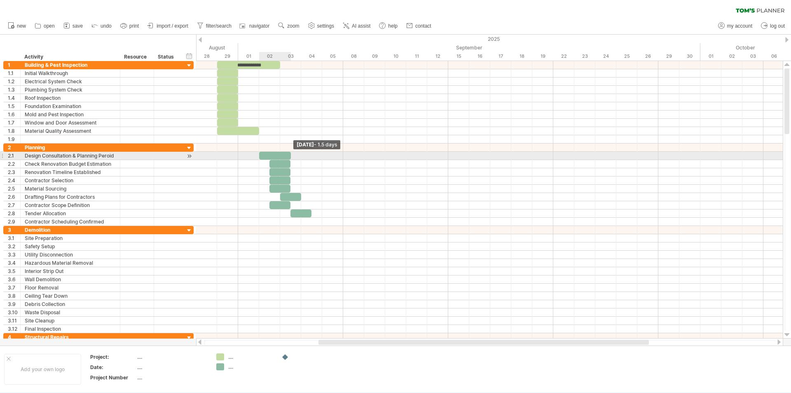
drag, startPoint x: 279, startPoint y: 153, endPoint x: 287, endPoint y: 157, distance: 9.0
click at [287, 157] on div at bounding box center [275, 156] width 32 height 8
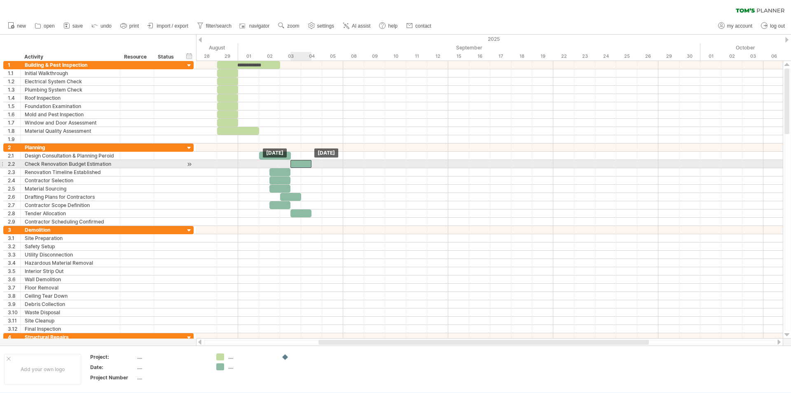
drag, startPoint x: 284, startPoint y: 164, endPoint x: 306, endPoint y: 163, distance: 22.7
click at [306, 163] on div at bounding box center [301, 164] width 21 height 8
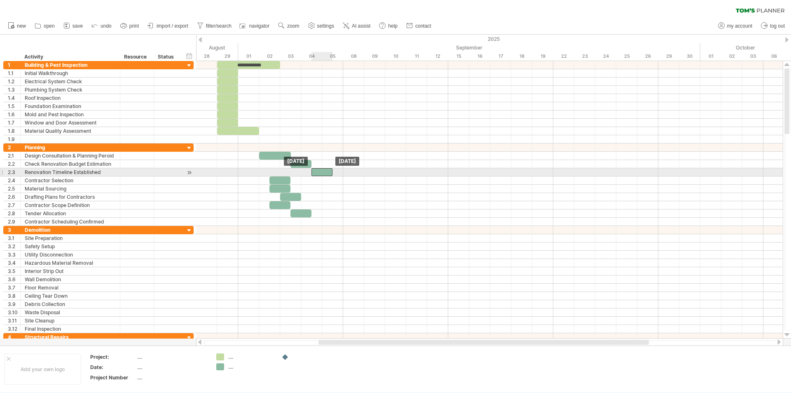
drag, startPoint x: 279, startPoint y: 171, endPoint x: 319, endPoint y: 174, distance: 40.0
click at [319, 174] on div at bounding box center [322, 172] width 21 height 8
drag, startPoint x: 332, startPoint y: 173, endPoint x: 341, endPoint y: 173, distance: 9.1
click at [342, 173] on span at bounding box center [343, 172] width 3 height 8
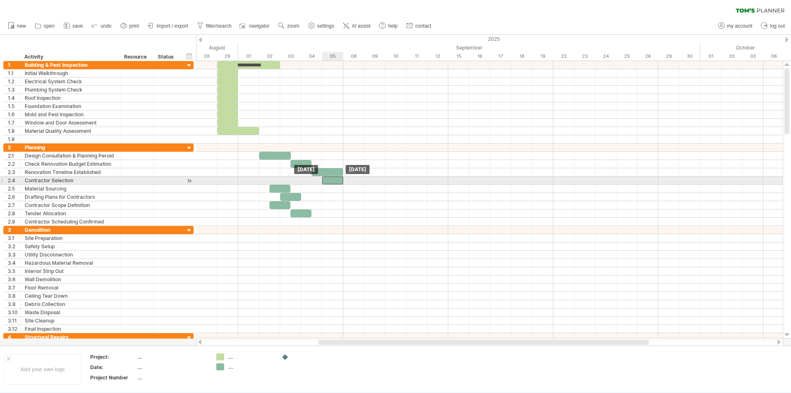
drag, startPoint x: 280, startPoint y: 180, endPoint x: 334, endPoint y: 178, distance: 54.0
click at [334, 178] on div at bounding box center [332, 180] width 21 height 8
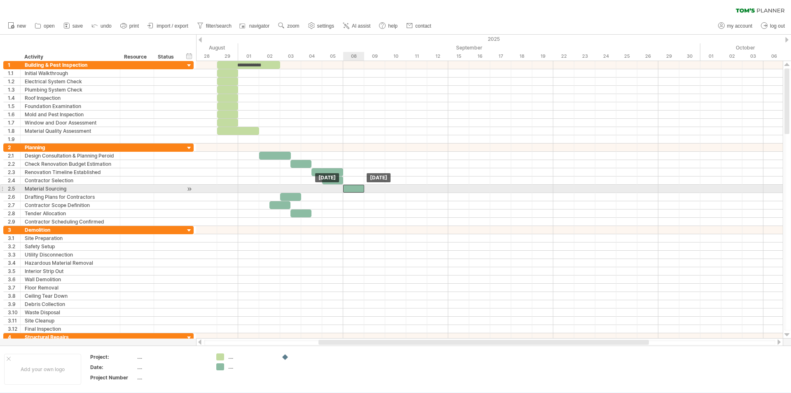
drag, startPoint x: 278, startPoint y: 187, endPoint x: 348, endPoint y: 188, distance: 70.1
click at [348, 188] on div at bounding box center [353, 189] width 21 height 8
drag, startPoint x: 366, startPoint y: 188, endPoint x: 376, endPoint y: 190, distance: 10.5
click at [376, 190] on span at bounding box center [374, 189] width 3 height 8
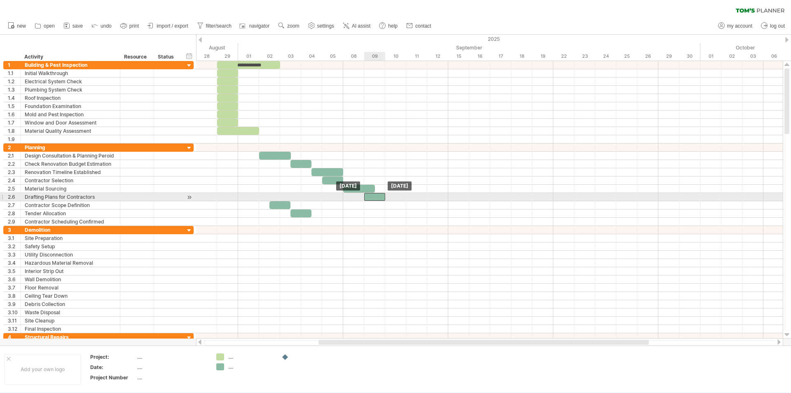
drag, startPoint x: 286, startPoint y: 198, endPoint x: 374, endPoint y: 198, distance: 87.4
click at [374, 198] on div at bounding box center [374, 197] width 21 height 8
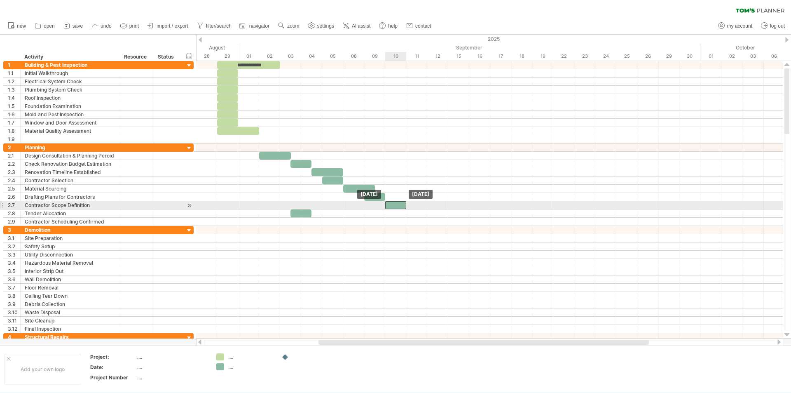
drag, startPoint x: 281, startPoint y: 204, endPoint x: 397, endPoint y: 204, distance: 116.6
click at [397, 204] on div at bounding box center [395, 205] width 21 height 8
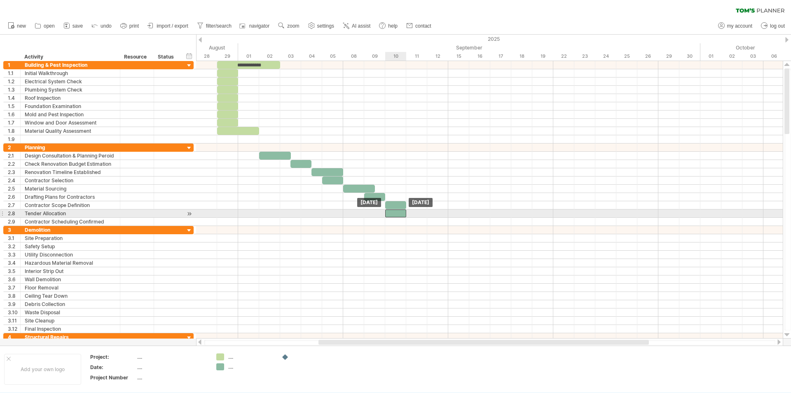
drag, startPoint x: 307, startPoint y: 215, endPoint x: 399, endPoint y: 211, distance: 92.0
click at [399, 211] on div at bounding box center [395, 213] width 21 height 8
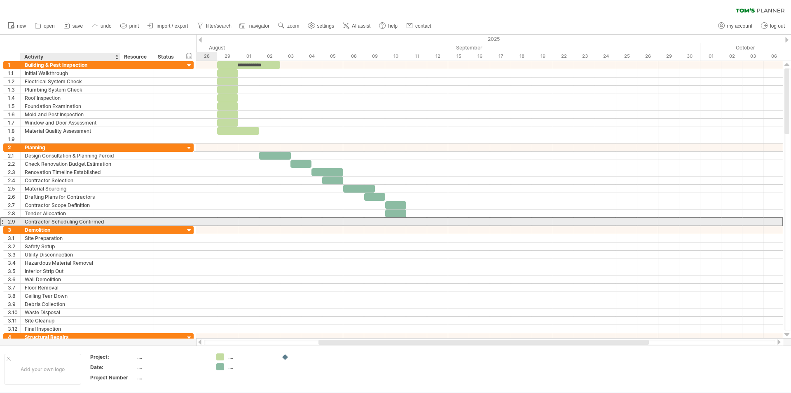
click at [88, 222] on div "Contractor Scheduling Confirmed" at bounding box center [70, 222] width 91 height 8
click at [111, 221] on input "**********" at bounding box center [70, 222] width 91 height 8
click at [76, 222] on input "**********" at bounding box center [70, 222] width 91 height 8
drag, startPoint x: 77, startPoint y: 222, endPoint x: 23, endPoint y: 223, distance: 54.0
click at [23, 223] on div "**********" at bounding box center [71, 222] width 100 height 8
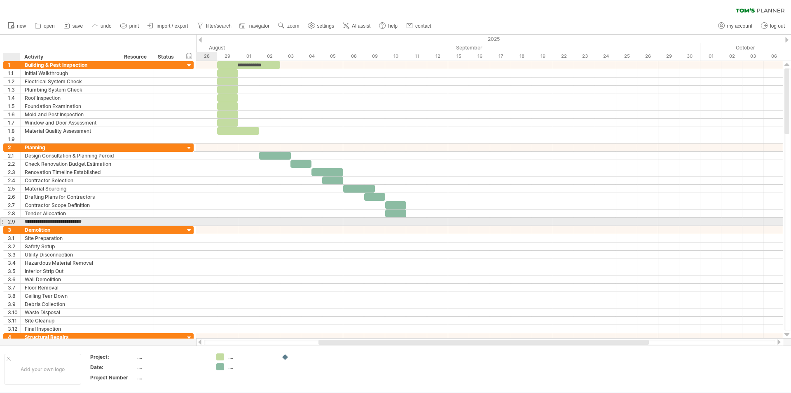
type input "**********"
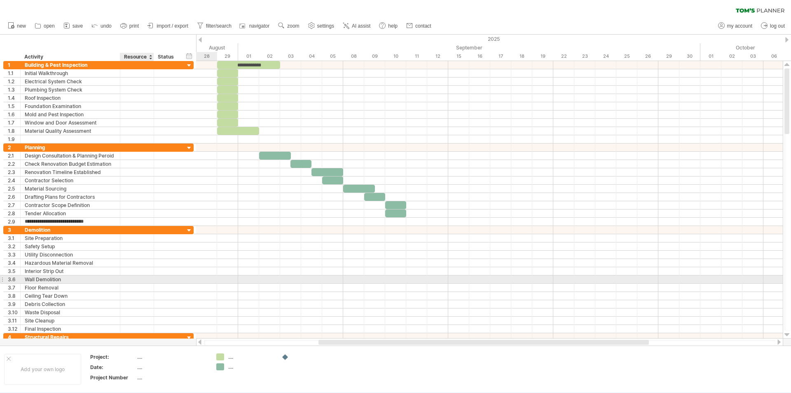
click at [154, 277] on div at bounding box center [137, 279] width 34 height 8
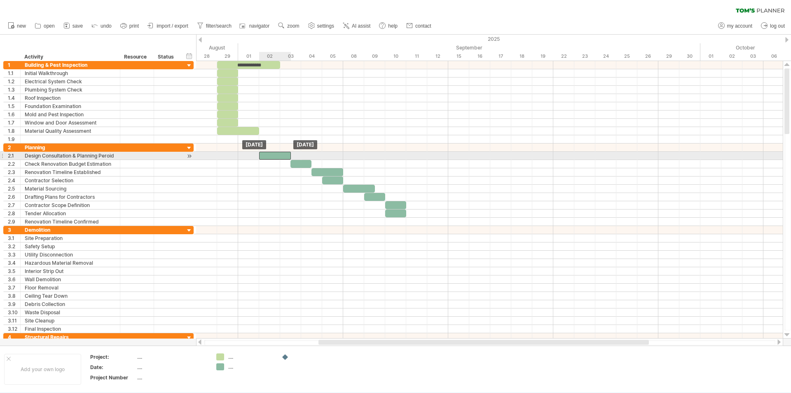
drag, startPoint x: 281, startPoint y: 156, endPoint x: 283, endPoint y: 160, distance: 4.5
click at [283, 160] on div "**********" at bounding box center [489, 199] width 587 height 277
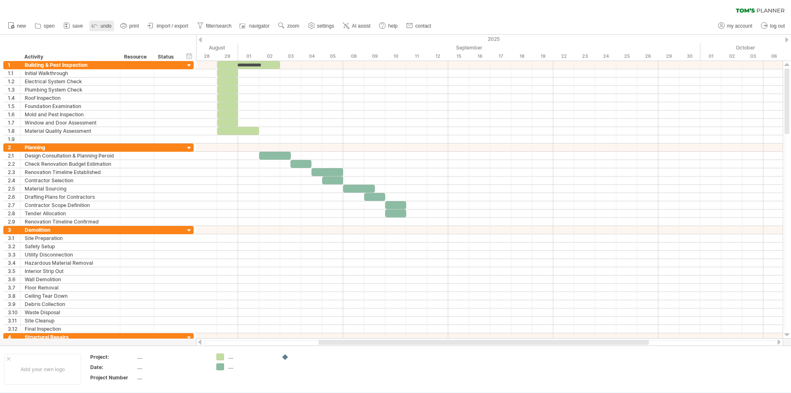
click at [107, 29] on link "undo" at bounding box center [101, 26] width 25 height 11
drag, startPoint x: 278, startPoint y: 154, endPoint x: 297, endPoint y: 151, distance: 19.6
click at [297, 151] on div "**********" at bounding box center [489, 199] width 587 height 277
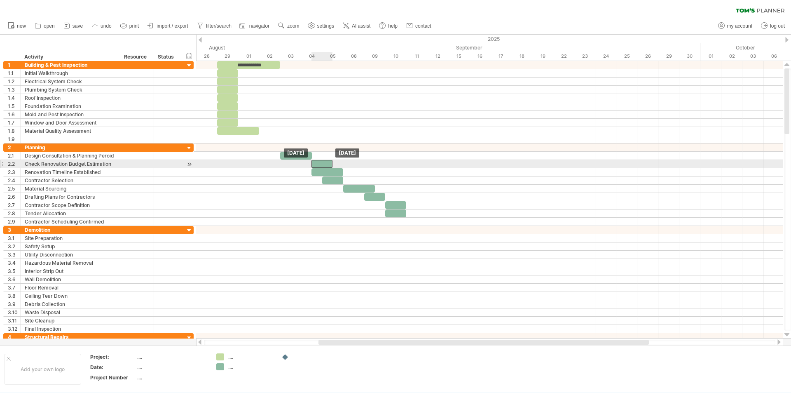
drag, startPoint x: 306, startPoint y: 163, endPoint x: 325, endPoint y: 163, distance: 19.0
click at [325, 163] on div at bounding box center [322, 164] width 21 height 8
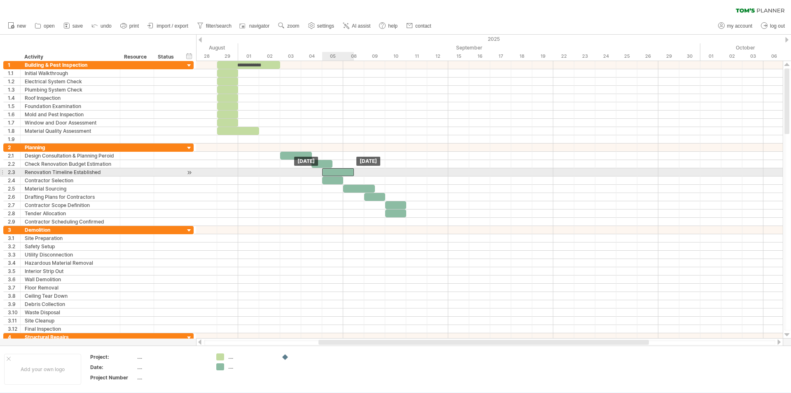
drag, startPoint x: 331, startPoint y: 170, endPoint x: 341, endPoint y: 170, distance: 9.9
click at [341, 170] on div at bounding box center [338, 172] width 32 height 8
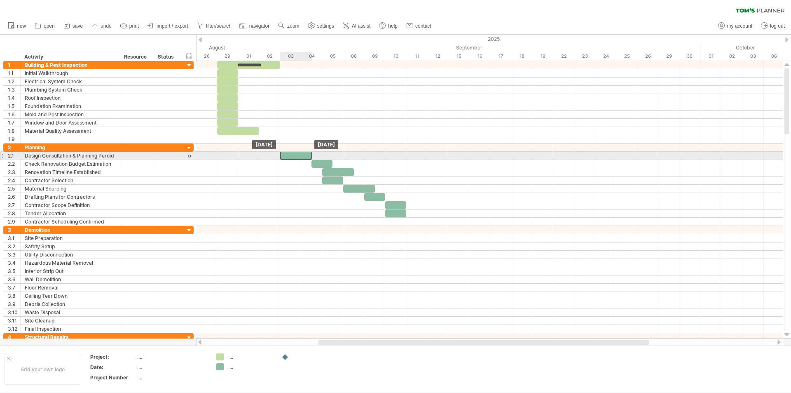
click at [297, 155] on div at bounding box center [296, 156] width 32 height 8
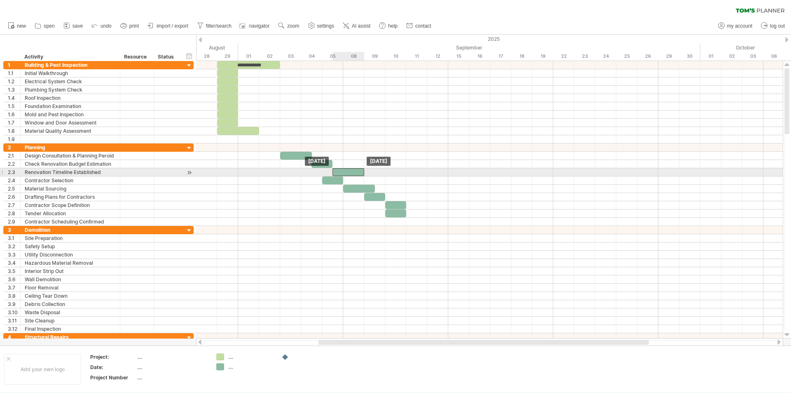
drag, startPoint x: 337, startPoint y: 171, endPoint x: 350, endPoint y: 170, distance: 13.7
click at [350, 170] on div at bounding box center [349, 172] width 32 height 8
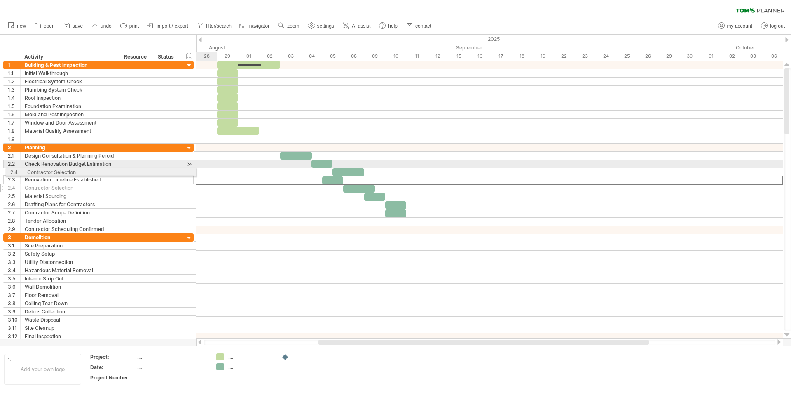
drag, startPoint x: 2, startPoint y: 182, endPoint x: 0, endPoint y: 171, distance: 11.2
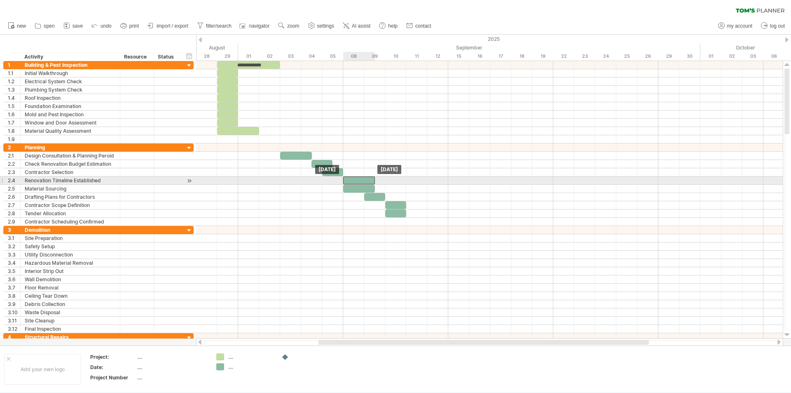
drag, startPoint x: 337, startPoint y: 180, endPoint x: 345, endPoint y: 180, distance: 8.7
click at [345, 180] on div at bounding box center [359, 180] width 32 height 8
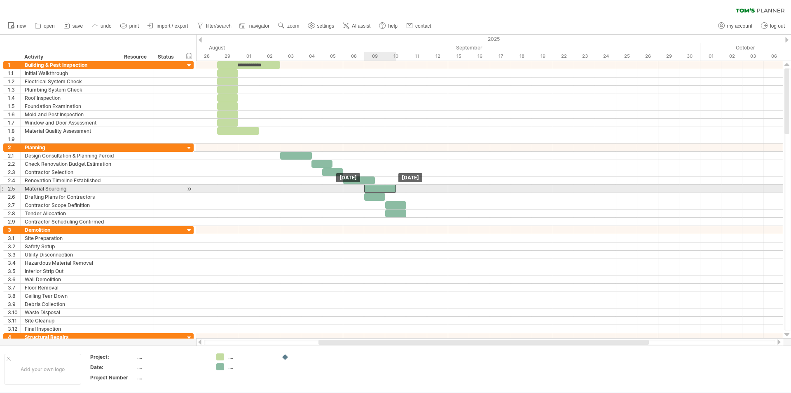
drag, startPoint x: 355, startPoint y: 187, endPoint x: 380, endPoint y: 188, distance: 24.7
click at [380, 188] on div at bounding box center [380, 189] width 32 height 8
drag, startPoint x: 380, startPoint y: 195, endPoint x: 408, endPoint y: 192, distance: 28.2
click at [408, 192] on div "**********" at bounding box center [489, 199] width 587 height 277
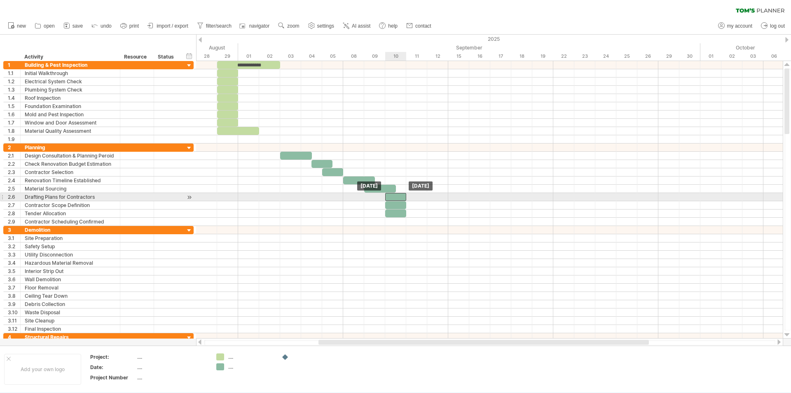
drag, startPoint x: 407, startPoint y: 196, endPoint x: 392, endPoint y: 195, distance: 14.9
click at [392, 195] on div at bounding box center [395, 197] width 21 height 8
drag, startPoint x: 401, startPoint y: 203, endPoint x: 424, endPoint y: 200, distance: 23.3
click at [424, 200] on div "**********" at bounding box center [489, 199] width 587 height 277
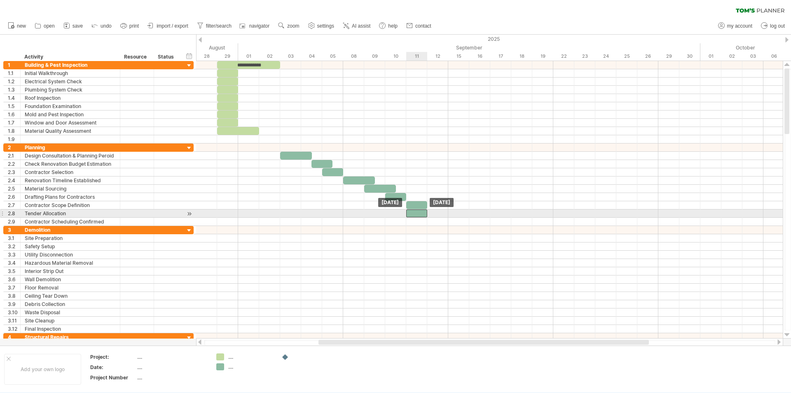
drag, startPoint x: 397, startPoint y: 213, endPoint x: 417, endPoint y: 215, distance: 19.9
click at [417, 215] on div at bounding box center [416, 213] width 21 height 8
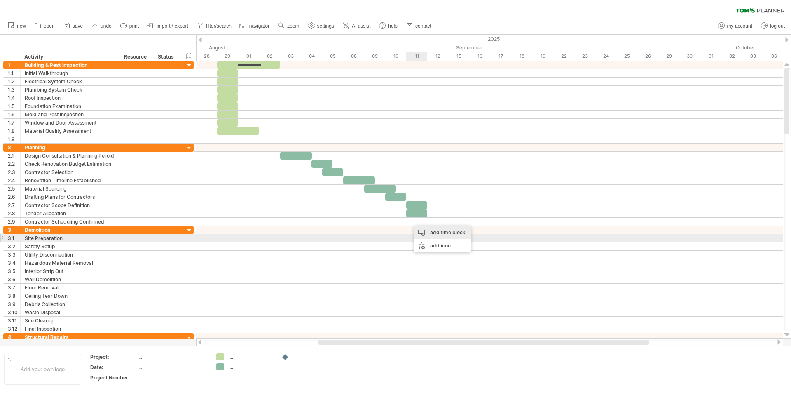
click at [436, 237] on div "add time block" at bounding box center [442, 232] width 57 height 13
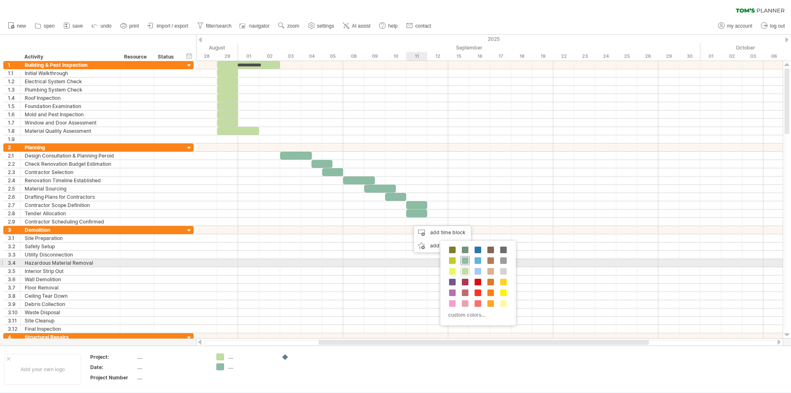
click at [467, 263] on span at bounding box center [465, 260] width 7 height 7
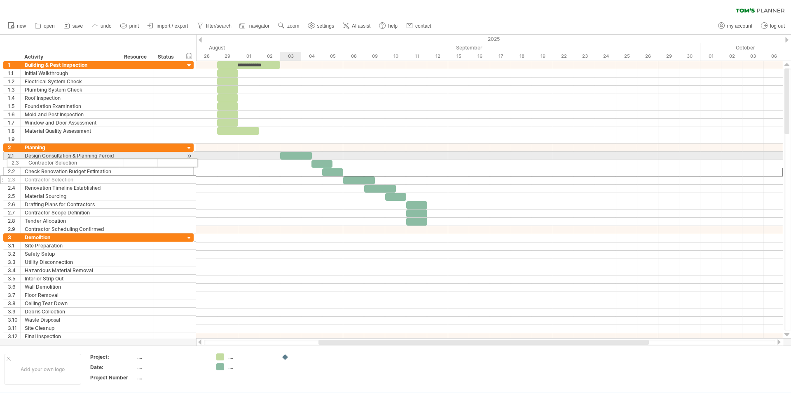
drag, startPoint x: 2, startPoint y: 173, endPoint x: 4, endPoint y: 161, distance: 12.2
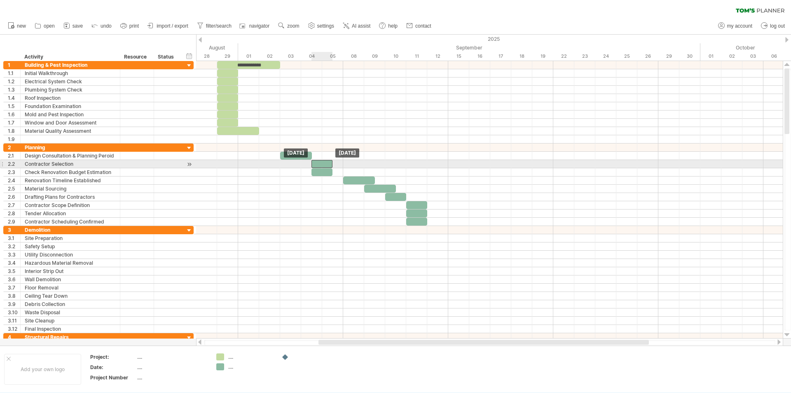
drag, startPoint x: 337, startPoint y: 164, endPoint x: 323, endPoint y: 166, distance: 14.1
click at [323, 166] on div at bounding box center [322, 164] width 21 height 8
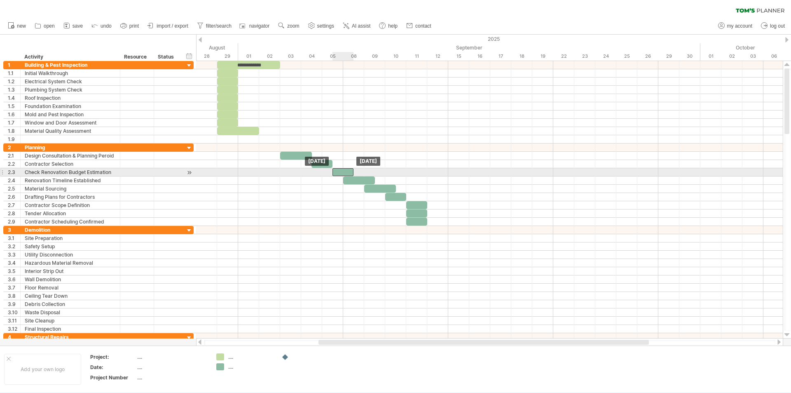
drag, startPoint x: 323, startPoint y: 174, endPoint x: 341, endPoint y: 170, distance: 18.4
click at [341, 170] on div at bounding box center [343, 172] width 21 height 8
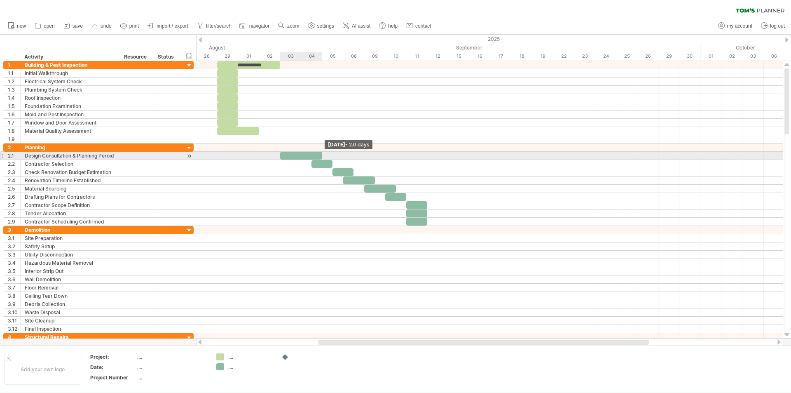
drag, startPoint x: 313, startPoint y: 154, endPoint x: 324, endPoint y: 155, distance: 11.2
click at [324, 155] on div "**********" at bounding box center [489, 199] width 587 height 277
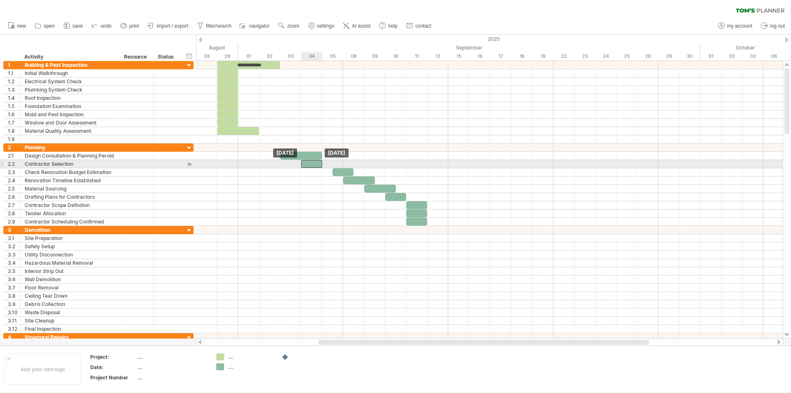
drag, startPoint x: 322, startPoint y: 164, endPoint x: 312, endPoint y: 165, distance: 10.7
click at [312, 165] on div at bounding box center [311, 164] width 21 height 8
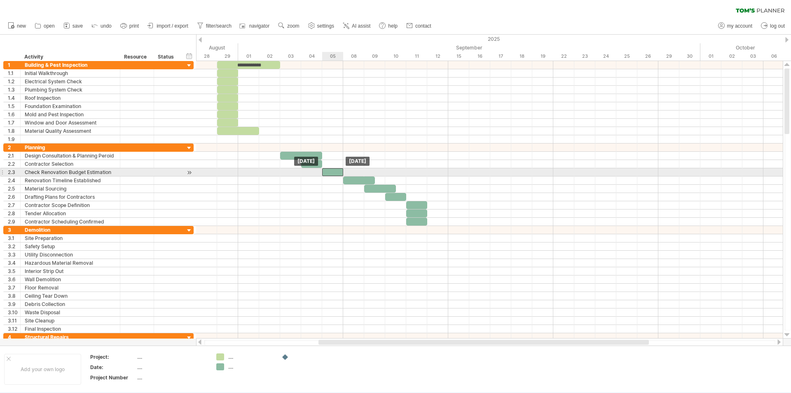
drag, startPoint x: 346, startPoint y: 174, endPoint x: 334, endPoint y: 175, distance: 12.0
click at [334, 175] on div at bounding box center [332, 172] width 21 height 8
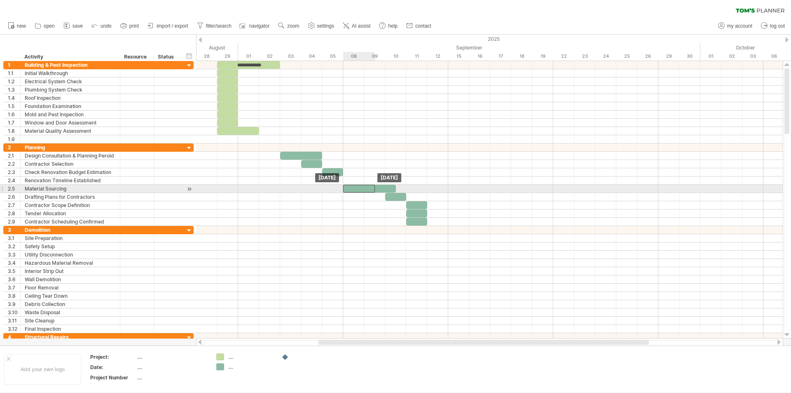
drag, startPoint x: 348, startPoint y: 179, endPoint x: 345, endPoint y: 185, distance: 6.6
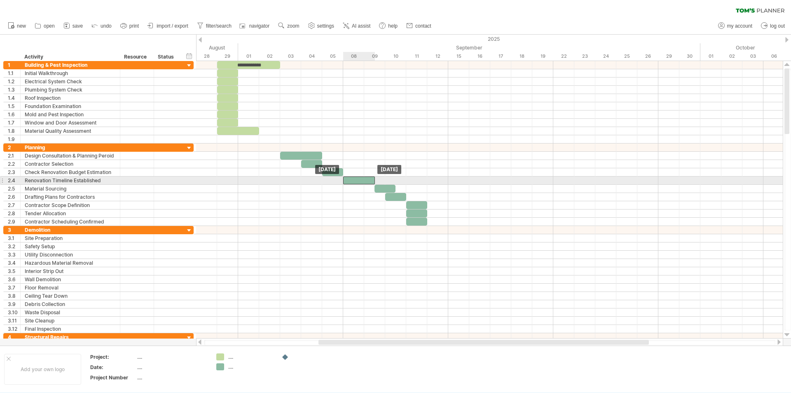
drag, startPoint x: 350, startPoint y: 187, endPoint x: 352, endPoint y: 182, distance: 5.2
drag, startPoint x: 375, startPoint y: 178, endPoint x: 382, endPoint y: 179, distance: 6.2
click at [382, 179] on div at bounding box center [364, 180] width 42 height 8
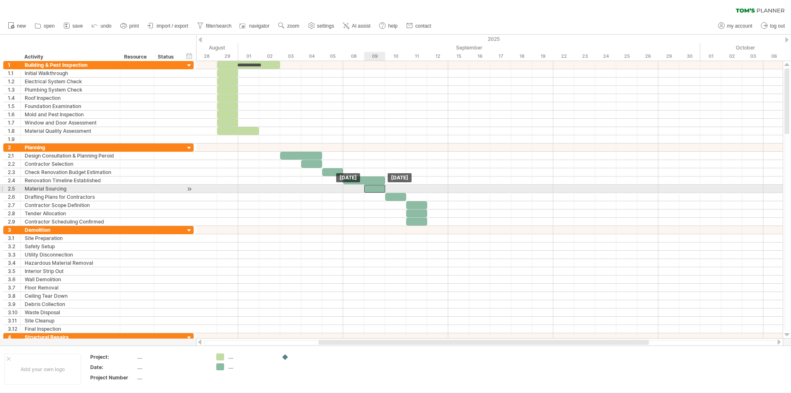
drag, startPoint x: 385, startPoint y: 188, endPoint x: 373, endPoint y: 190, distance: 11.7
click at [373, 190] on div at bounding box center [374, 189] width 21 height 8
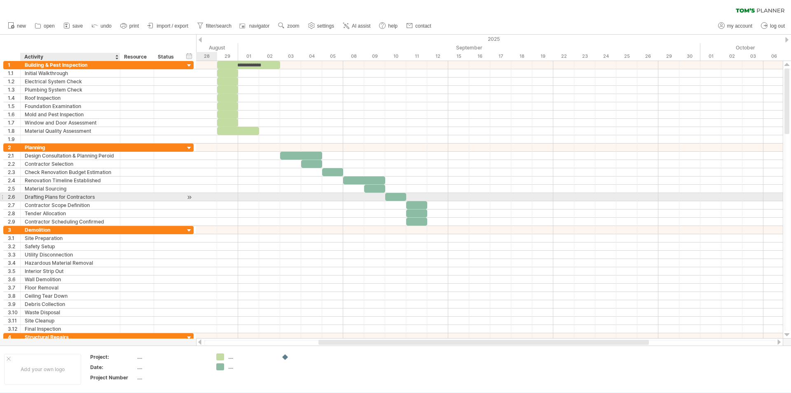
click at [45, 195] on div "Drafting Plans for Contractors" at bounding box center [70, 197] width 91 height 8
click at [96, 195] on input "**********" at bounding box center [70, 197] width 91 height 8
click at [99, 196] on input "**********" at bounding box center [70, 197] width 91 height 8
type input "**********"
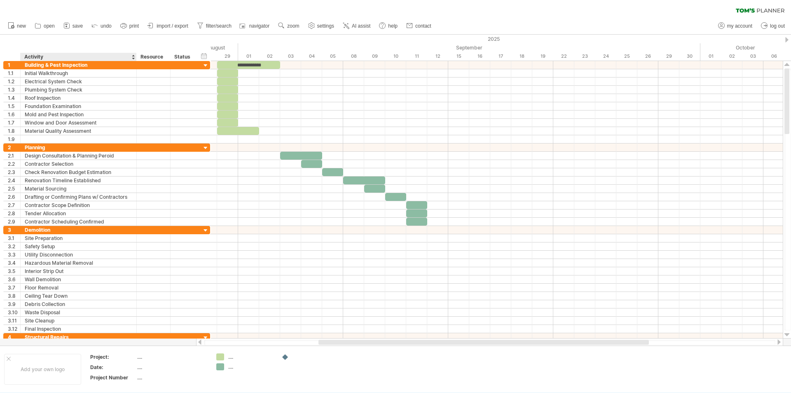
drag, startPoint x: 118, startPoint y: 58, endPoint x: 135, endPoint y: 59, distance: 16.5
click at [135, 59] on div at bounding box center [136, 57] width 3 height 8
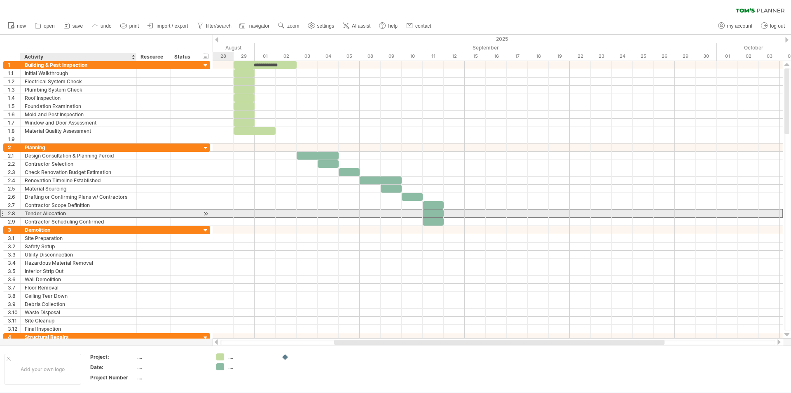
click at [43, 214] on div "Tender Allocation" at bounding box center [79, 213] width 108 height 8
click at [70, 212] on input "**********" at bounding box center [79, 213] width 108 height 8
type input "*"
click at [80, 214] on div "Contractor Selection" at bounding box center [79, 213] width 108 height 8
type input "**********"
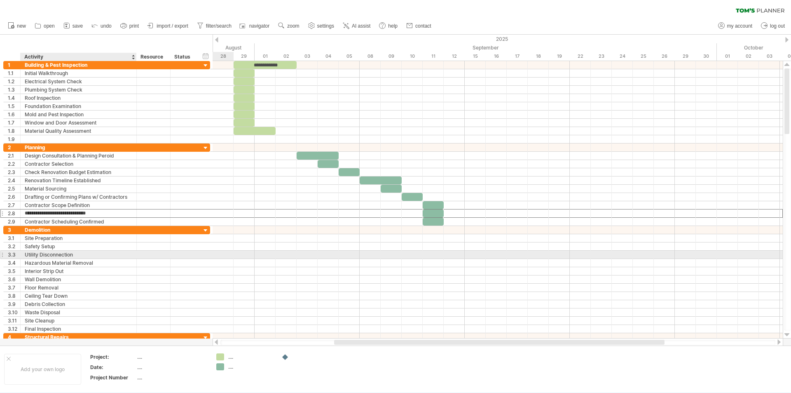
click at [122, 256] on div "Utility Disconnection" at bounding box center [79, 255] width 108 height 8
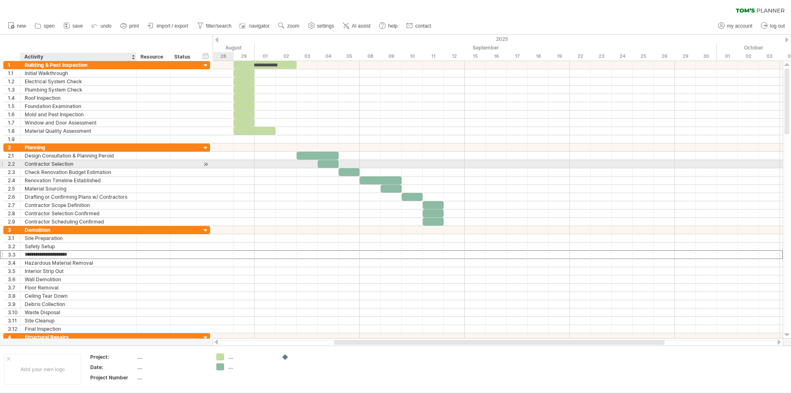
click at [84, 163] on div "Contractor Selection" at bounding box center [79, 164] width 108 height 8
type input "**********"
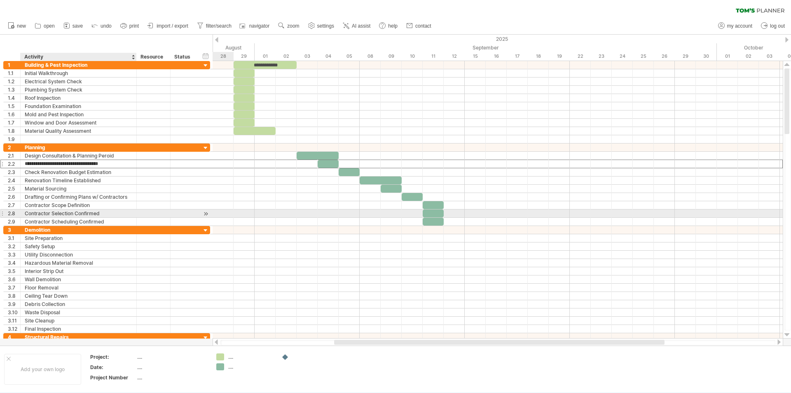
click at [138, 213] on div at bounding box center [154, 213] width 34 height 8
click at [325, 164] on div at bounding box center [328, 164] width 21 height 8
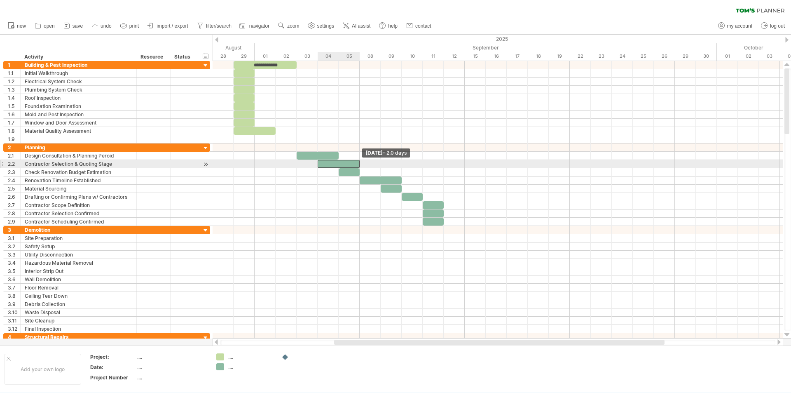
drag, startPoint x: 339, startPoint y: 163, endPoint x: 359, endPoint y: 164, distance: 19.8
click at [359, 164] on span at bounding box center [359, 164] width 3 height 8
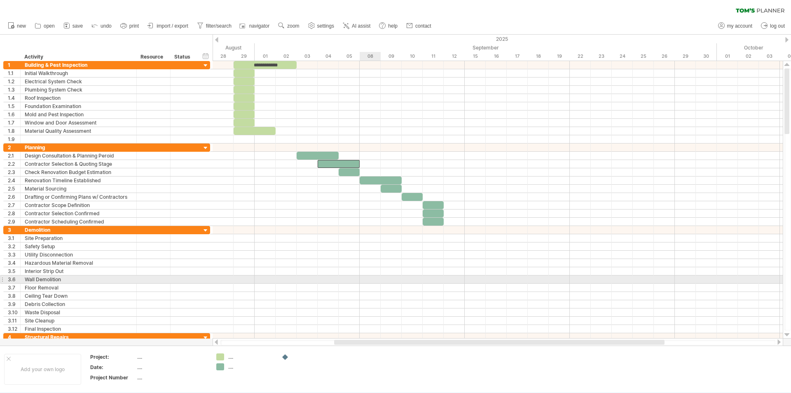
click at [371, 283] on div at bounding box center [498, 279] width 570 height 8
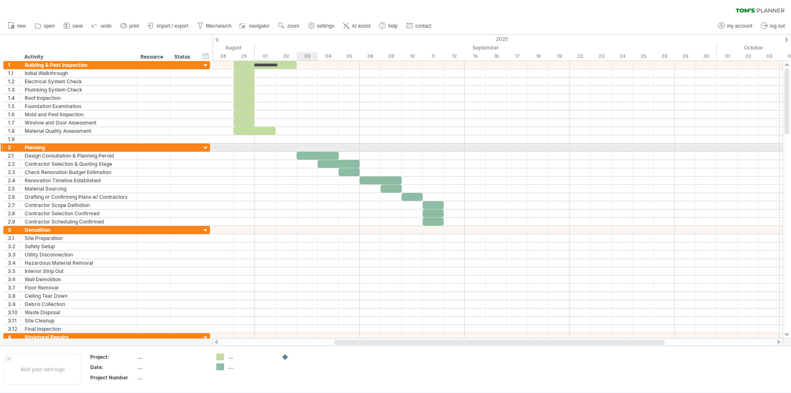
click at [302, 145] on div at bounding box center [498, 147] width 570 height 8
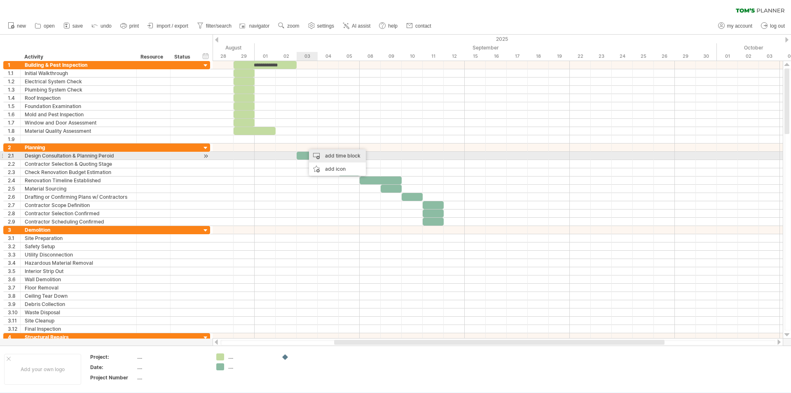
click at [321, 152] on div "add time block" at bounding box center [337, 155] width 57 height 13
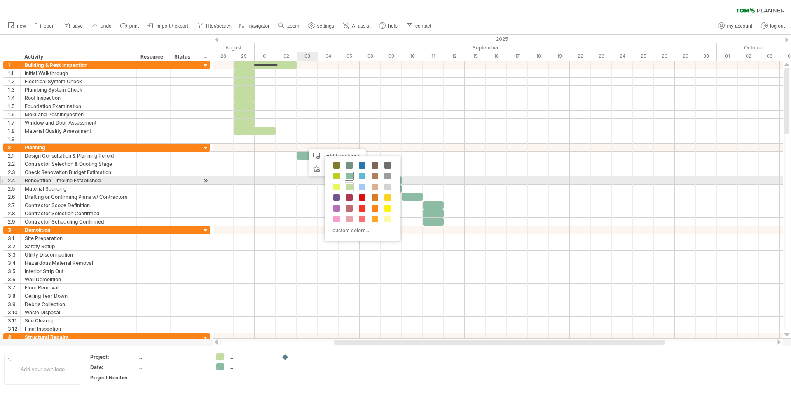
click at [350, 177] on span at bounding box center [349, 176] width 7 height 7
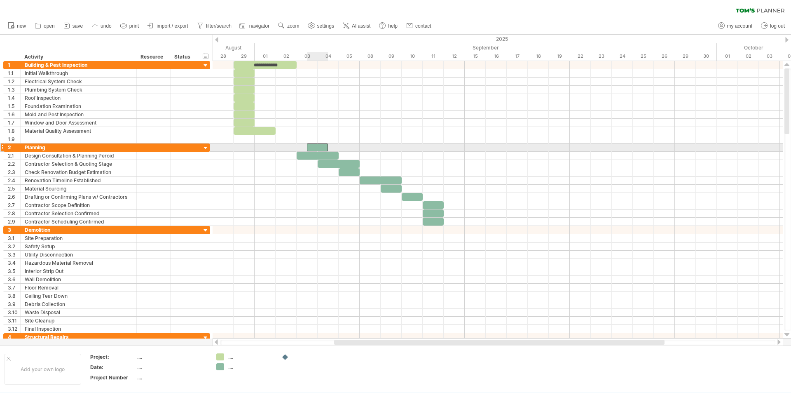
click at [319, 145] on div at bounding box center [317, 147] width 21 height 8
click at [316, 145] on div "**********" at bounding box center [317, 147] width 21 height 8
click at [323, 145] on div "**********" at bounding box center [317, 147] width 21 height 8
drag, startPoint x: 324, startPoint y: 145, endPoint x: 312, endPoint y: 146, distance: 12.4
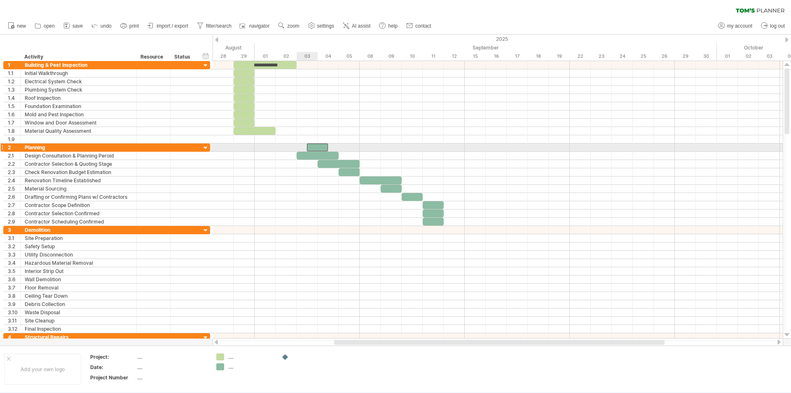
click at [312, 146] on div "**********" at bounding box center [317, 147] width 21 height 8
click at [323, 148] on div "**********" at bounding box center [317, 147] width 21 height 8
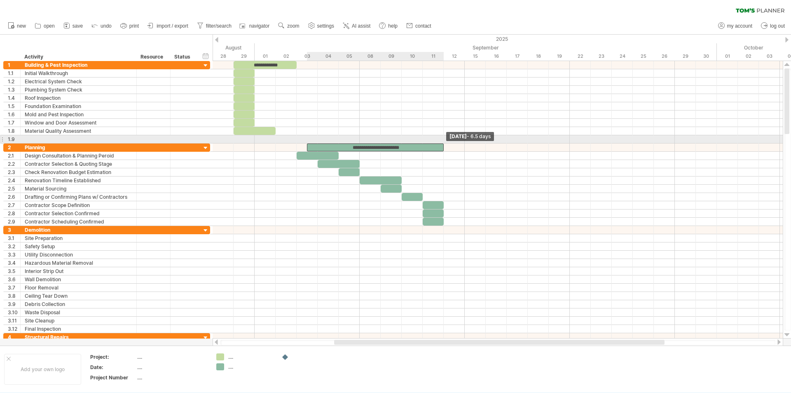
drag, startPoint x: 327, startPoint y: 147, endPoint x: 441, endPoint y: 139, distance: 114.0
click at [441, 139] on div "**********" at bounding box center [498, 199] width 570 height 277
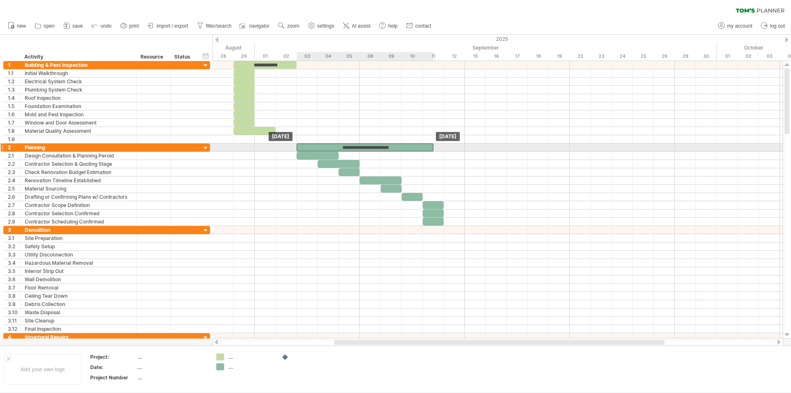
drag, startPoint x: 384, startPoint y: 148, endPoint x: 371, endPoint y: 150, distance: 12.9
click at [371, 150] on div "**********" at bounding box center [365, 147] width 137 height 8
drag, startPoint x: 434, startPoint y: 147, endPoint x: 460, endPoint y: 147, distance: 26.4
click at [460, 147] on div "**********" at bounding box center [381, 147] width 168 height 8
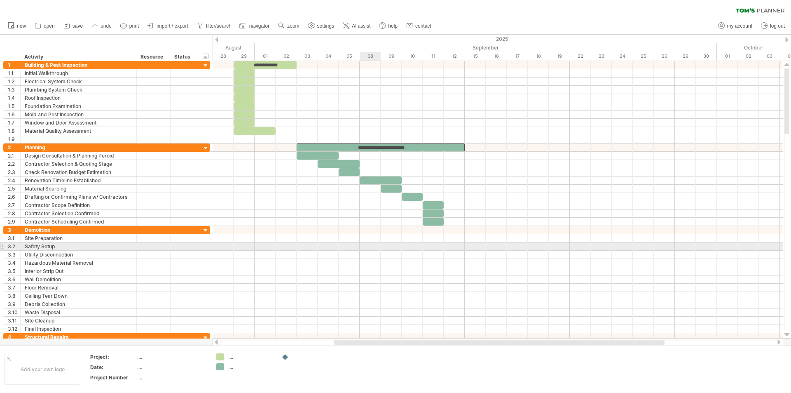
click at [372, 251] on div at bounding box center [498, 255] width 570 height 8
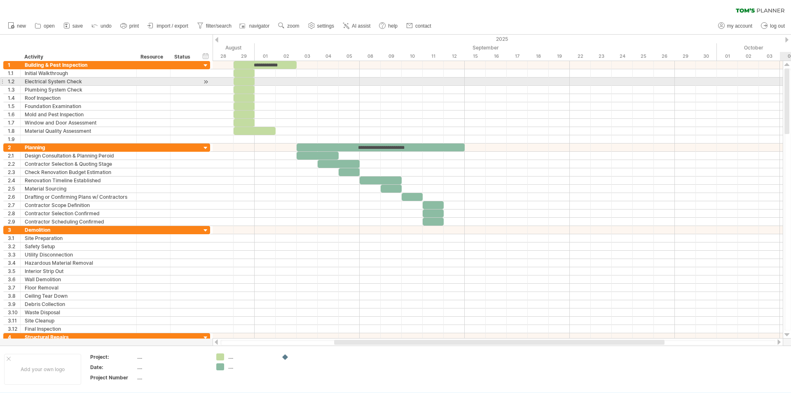
drag, startPoint x: 788, startPoint y: 115, endPoint x: 791, endPoint y: 83, distance: 32.2
click at [791, 83] on div at bounding box center [788, 199] width 7 height 262
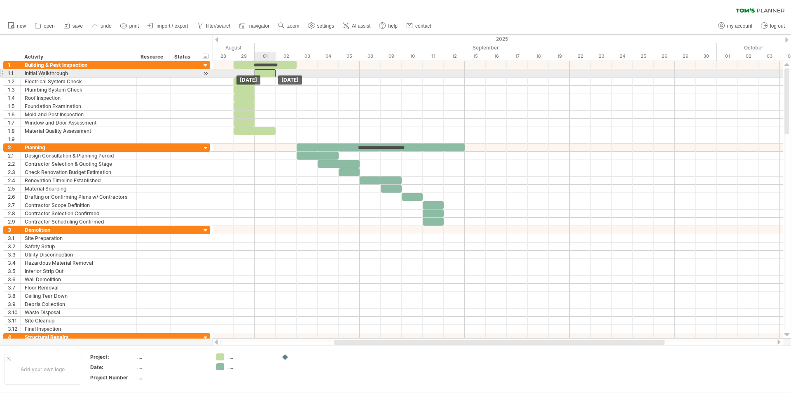
drag, startPoint x: 246, startPoint y: 72, endPoint x: 265, endPoint y: 73, distance: 19.0
click at [265, 73] on div at bounding box center [265, 73] width 21 height 8
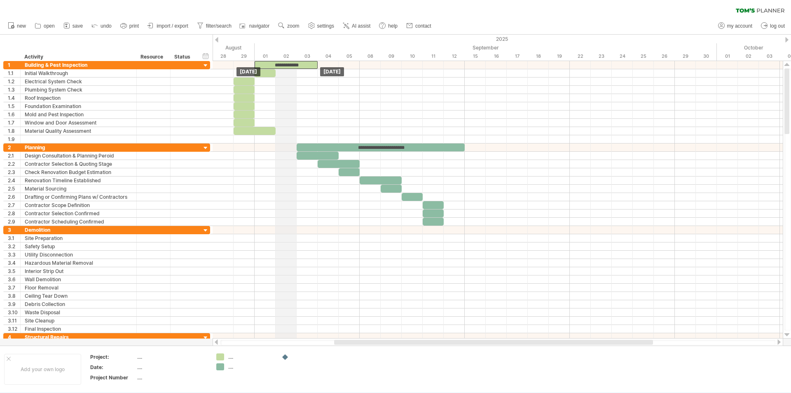
drag, startPoint x: 268, startPoint y: 62, endPoint x: 291, endPoint y: 59, distance: 23.7
click at [291, 59] on div "Trying to reach [DOMAIN_NAME] Connected again... 0% clear filter new 1" at bounding box center [395, 196] width 791 height 393
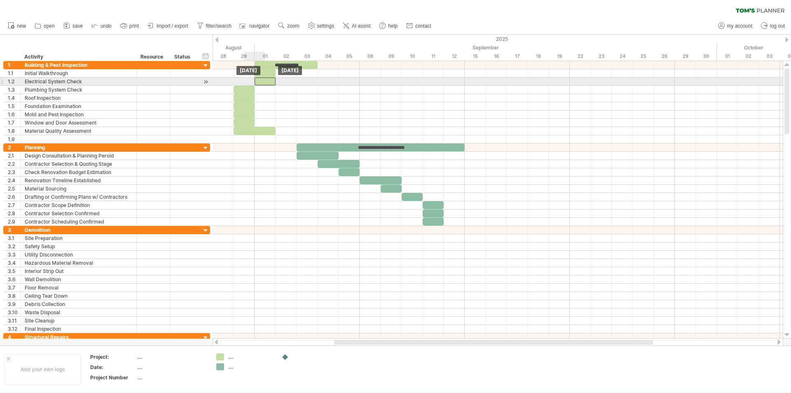
drag, startPoint x: 249, startPoint y: 79, endPoint x: 265, endPoint y: 78, distance: 16.1
click at [265, 78] on div at bounding box center [265, 81] width 21 height 8
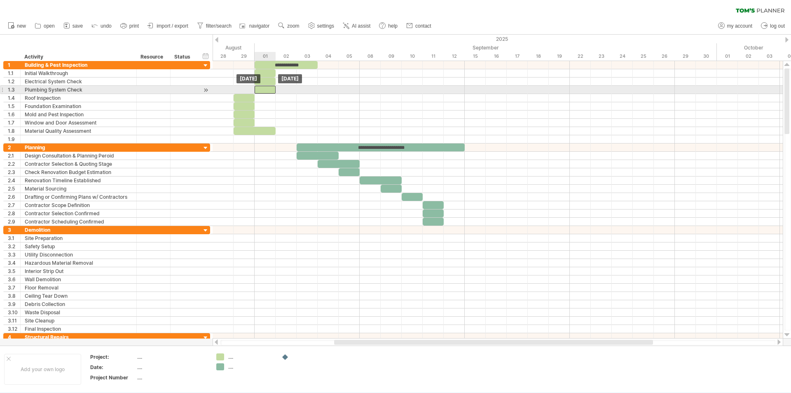
drag, startPoint x: 246, startPoint y: 88, endPoint x: 270, endPoint y: 89, distance: 24.3
click at [270, 89] on div at bounding box center [265, 90] width 21 height 8
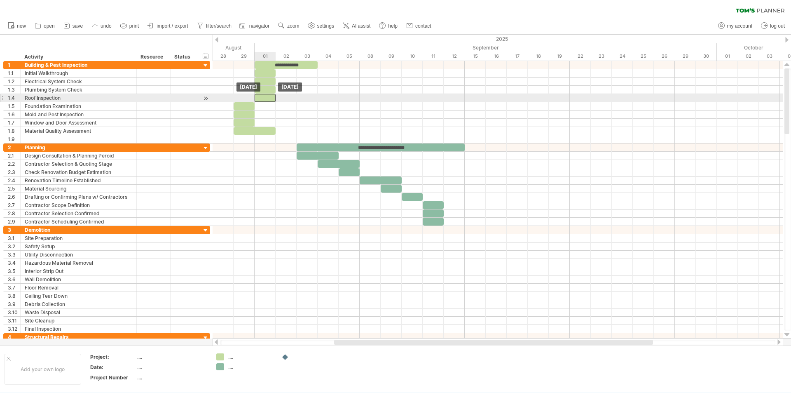
drag, startPoint x: 246, startPoint y: 99, endPoint x: 266, endPoint y: 100, distance: 19.9
click at [266, 100] on div at bounding box center [265, 98] width 21 height 8
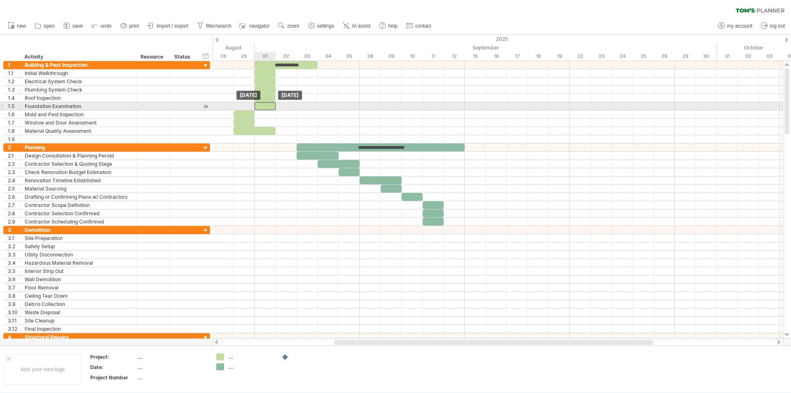
drag, startPoint x: 244, startPoint y: 108, endPoint x: 260, endPoint y: 109, distance: 16.5
click at [260, 109] on div at bounding box center [265, 106] width 21 height 8
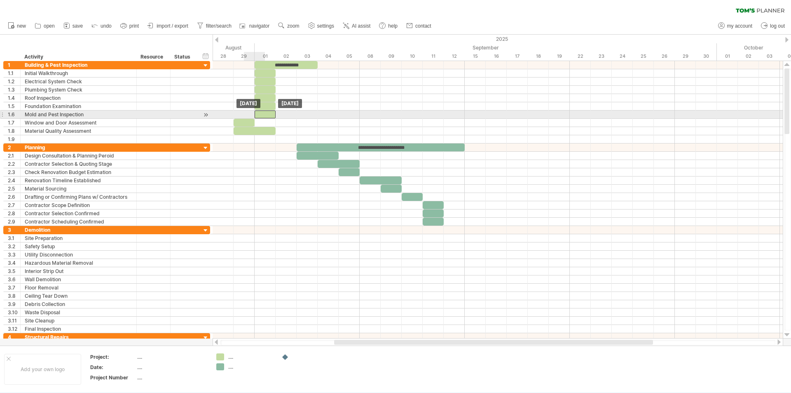
drag, startPoint x: 246, startPoint y: 115, endPoint x: 263, endPoint y: 114, distance: 16.9
click at [263, 114] on div at bounding box center [265, 114] width 21 height 8
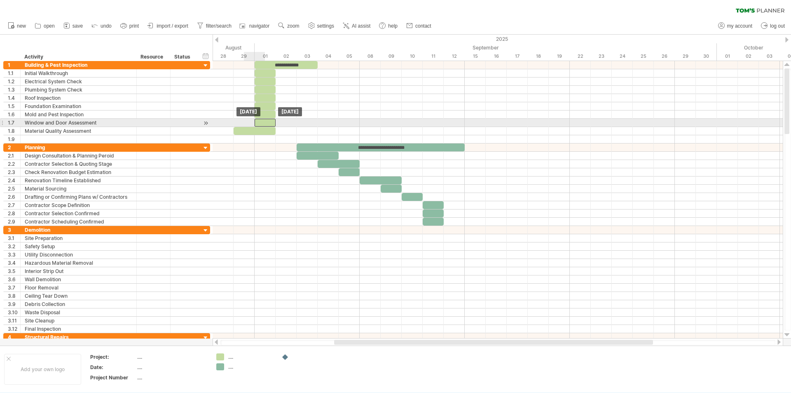
drag, startPoint x: 249, startPoint y: 120, endPoint x: 265, endPoint y: 120, distance: 16.1
click at [265, 120] on div at bounding box center [265, 123] width 21 height 8
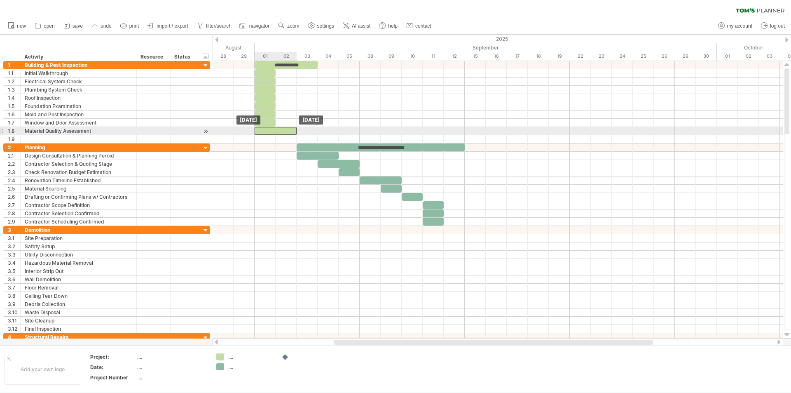
drag, startPoint x: 252, startPoint y: 130, endPoint x: 274, endPoint y: 129, distance: 22.3
click at [274, 129] on div at bounding box center [276, 131] width 42 height 8
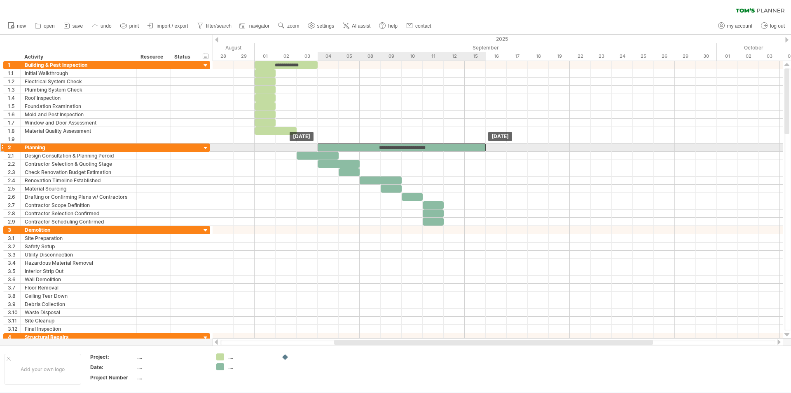
drag, startPoint x: 309, startPoint y: 145, endPoint x: 330, endPoint y: 144, distance: 20.6
click at [330, 144] on div "**********" at bounding box center [402, 147] width 168 height 8
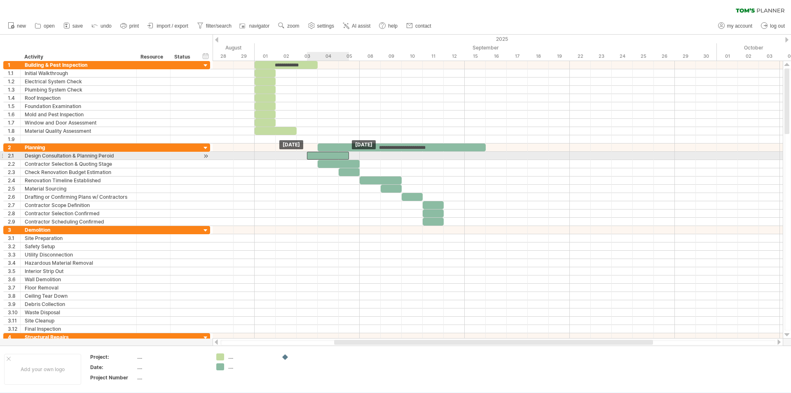
drag, startPoint x: 327, startPoint y: 153, endPoint x: 332, endPoint y: 155, distance: 5.5
click at [332, 155] on div at bounding box center [328, 156] width 42 height 8
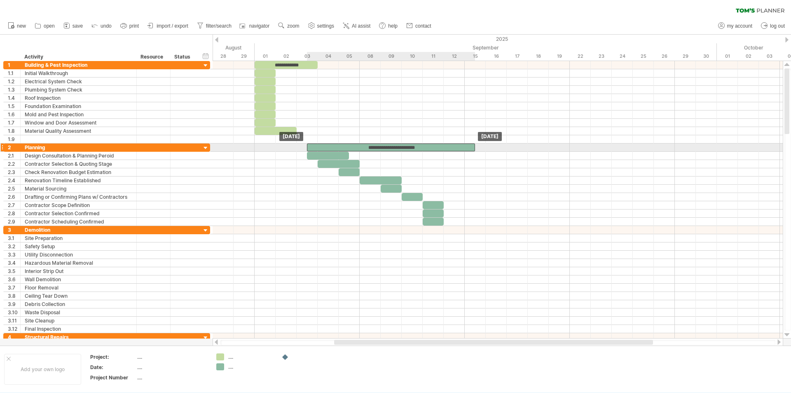
drag, startPoint x: 331, startPoint y: 144, endPoint x: 324, endPoint y: 144, distance: 7.8
click at [324, 144] on div "**********" at bounding box center [391, 147] width 168 height 8
click at [360, 21] on link "AI assist" at bounding box center [357, 26] width 32 height 11
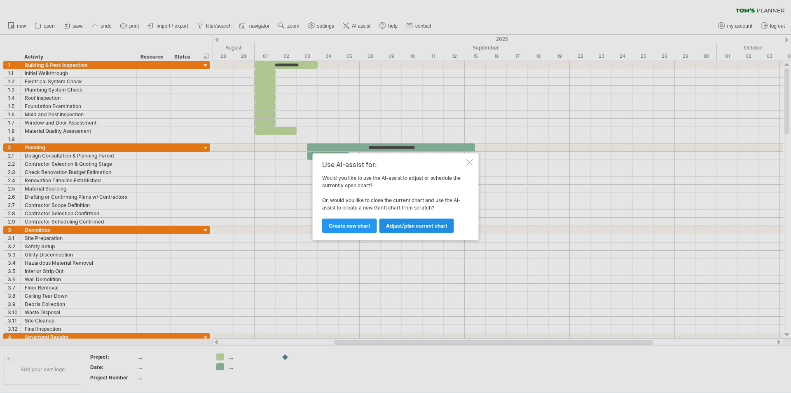
click at [415, 225] on span "Adjust/plan current chart" at bounding box center [416, 226] width 61 height 6
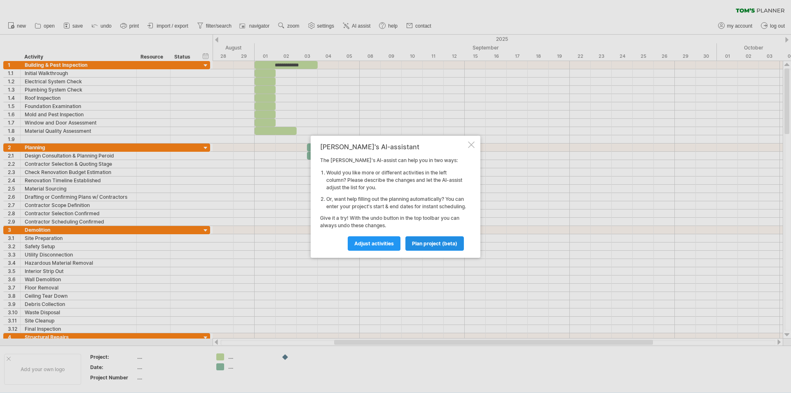
click at [425, 246] on span "plan project (beta)" at bounding box center [434, 243] width 45 height 6
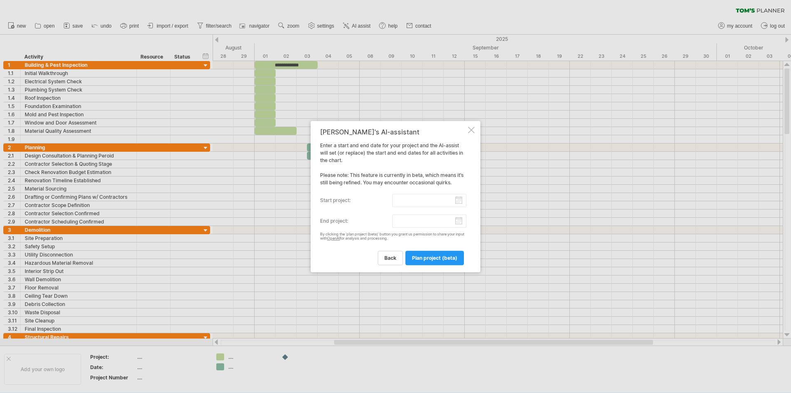
click at [473, 129] on div at bounding box center [471, 130] width 7 height 7
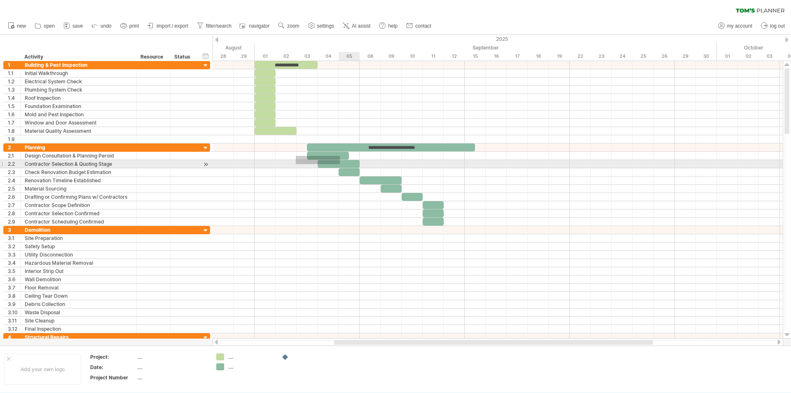
drag, startPoint x: 296, startPoint y: 156, endPoint x: 340, endPoint y: 164, distance: 44.9
click at [340, 164] on div "**********" at bounding box center [498, 199] width 570 height 277
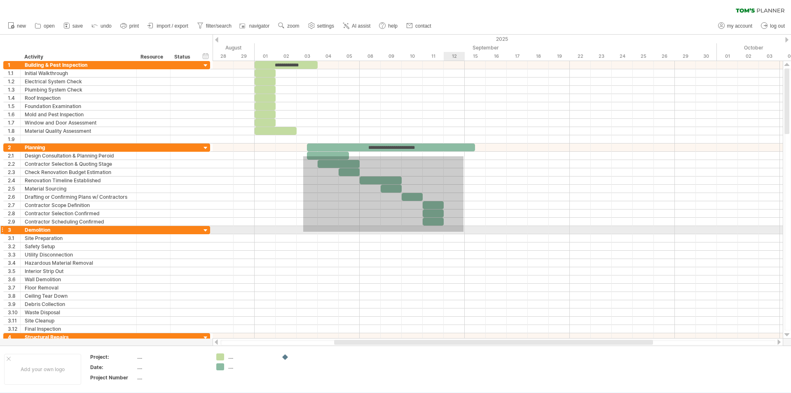
drag, startPoint x: 303, startPoint y: 156, endPoint x: 464, endPoint y: 232, distance: 177.2
click at [464, 232] on div at bounding box center [498, 201] width 570 height 280
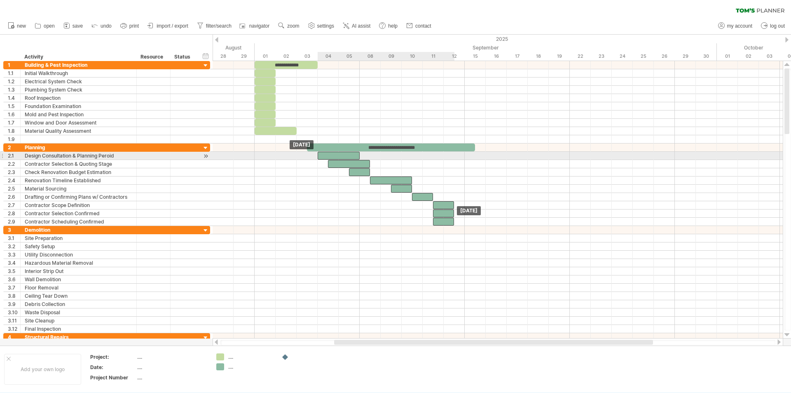
drag, startPoint x: 323, startPoint y: 156, endPoint x: 332, endPoint y: 155, distance: 9.1
click at [332, 155] on div at bounding box center [339, 156] width 42 height 8
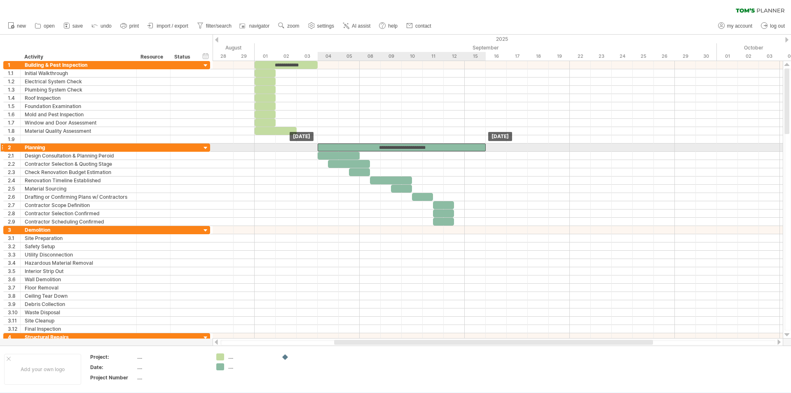
drag, startPoint x: 335, startPoint y: 147, endPoint x: 342, endPoint y: 145, distance: 6.8
click at [342, 145] on div "**********" at bounding box center [402, 147] width 168 height 8
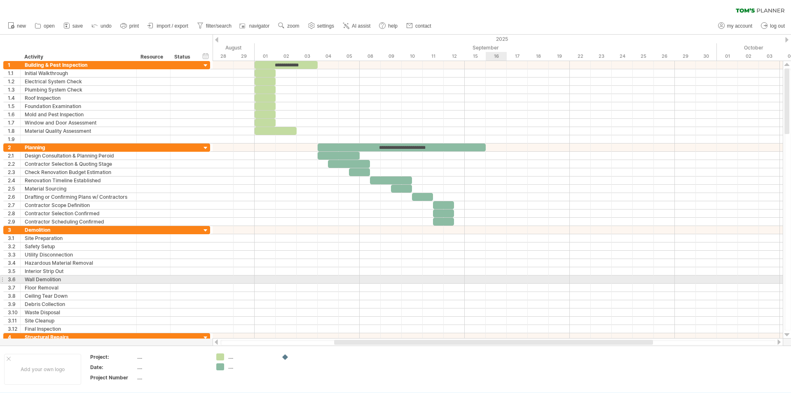
click at [489, 276] on div at bounding box center [498, 279] width 570 height 8
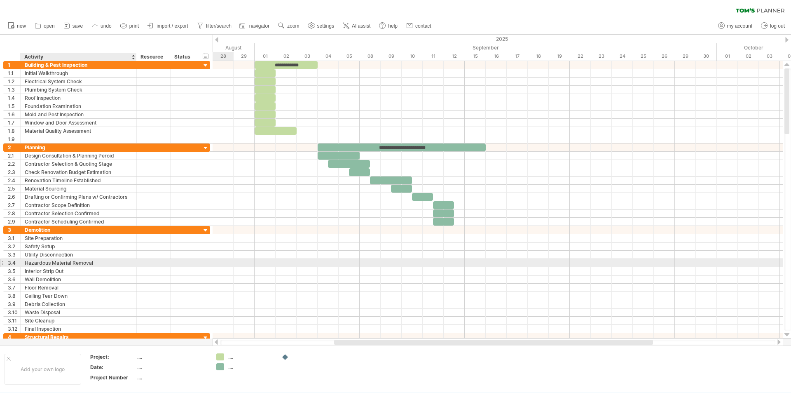
click at [64, 260] on div "Hazardous Material Removal" at bounding box center [79, 263] width 108 height 8
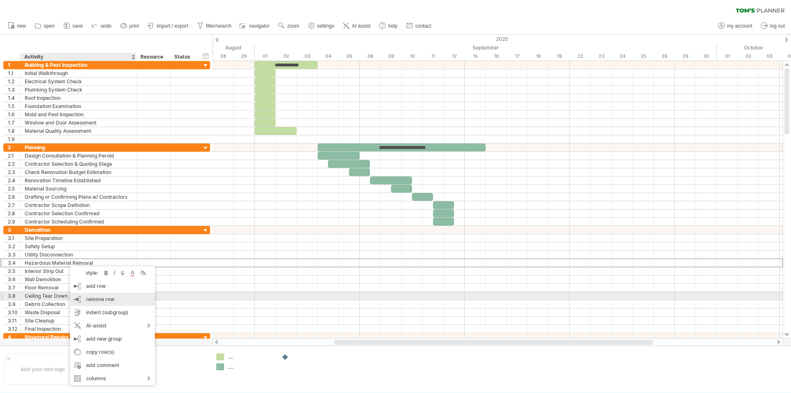
click at [110, 300] on span "remove row" at bounding box center [100, 299] width 28 height 6
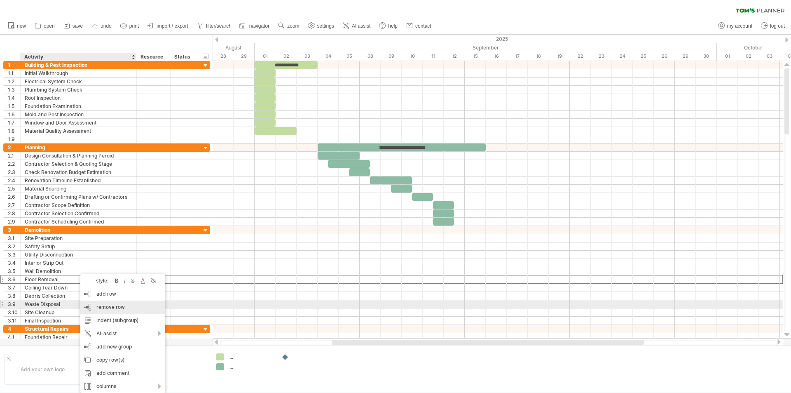
click at [106, 307] on span "remove row" at bounding box center [110, 307] width 28 height 6
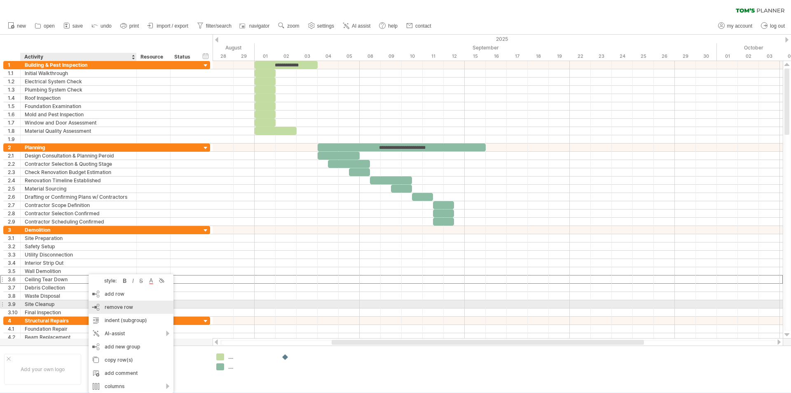
click at [124, 308] on span "remove row" at bounding box center [119, 307] width 28 height 6
click at [113, 306] on span "remove row" at bounding box center [117, 307] width 28 height 6
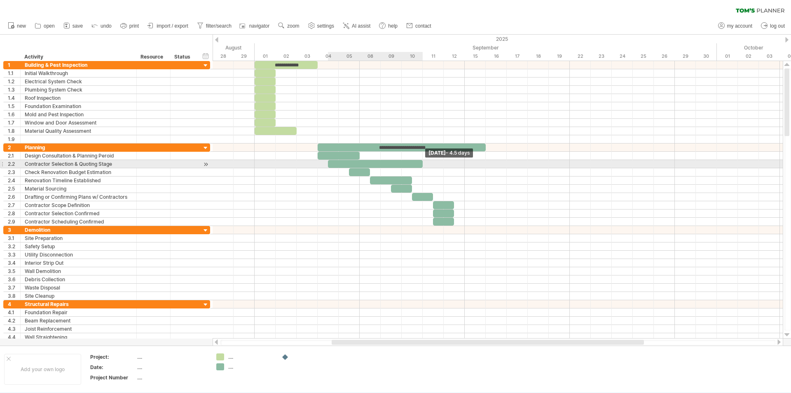
drag, startPoint x: 371, startPoint y: 163, endPoint x: 427, endPoint y: 167, distance: 56.2
click at [427, 167] on div "**********" at bounding box center [498, 199] width 570 height 277
drag, startPoint x: 327, startPoint y: 162, endPoint x: 321, endPoint y: 164, distance: 6.5
click at [321, 164] on div at bounding box center [370, 164] width 105 height 8
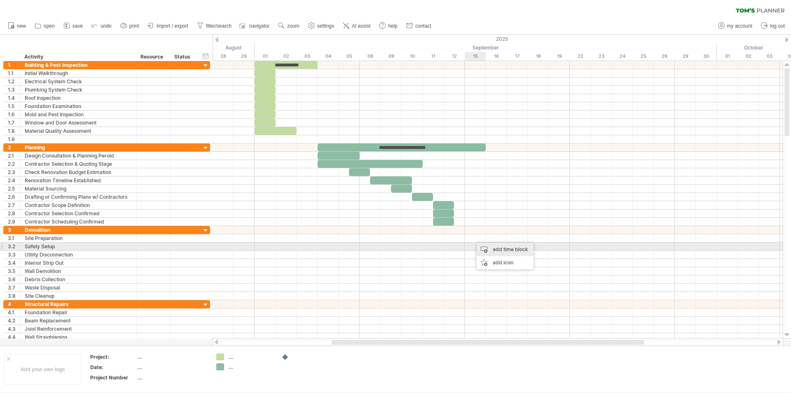
click at [490, 246] on div "add time block" at bounding box center [505, 249] width 57 height 13
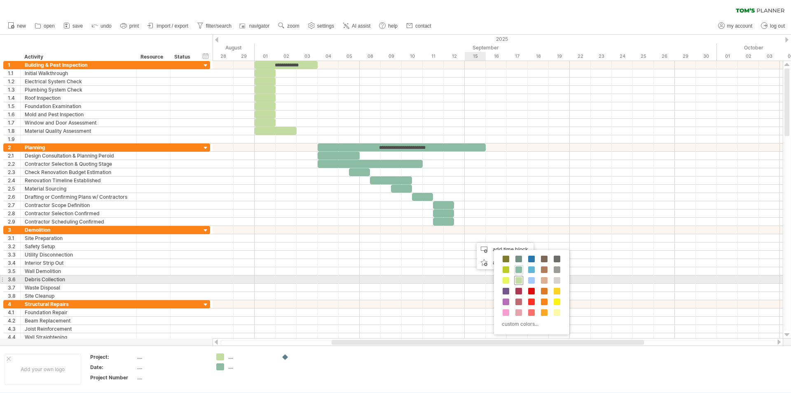
click at [520, 279] on span at bounding box center [519, 280] width 7 height 7
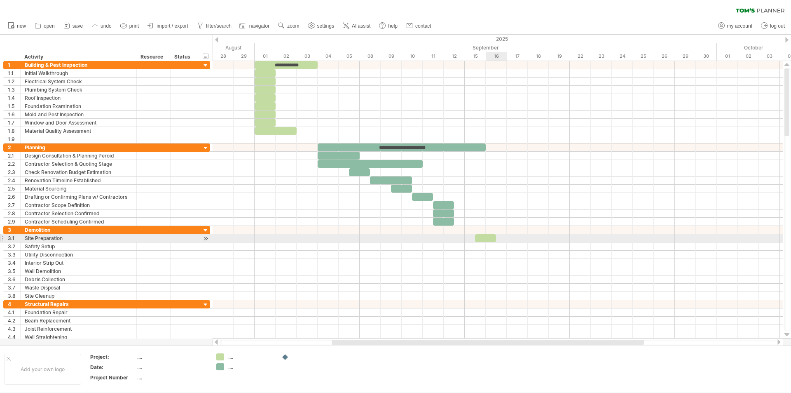
click at [486, 236] on div at bounding box center [485, 238] width 21 height 8
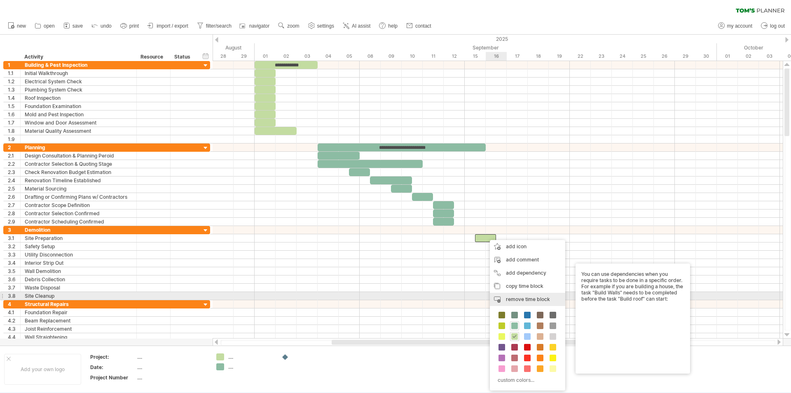
click at [516, 293] on div "remove time block remove selected items" at bounding box center [527, 299] width 75 height 13
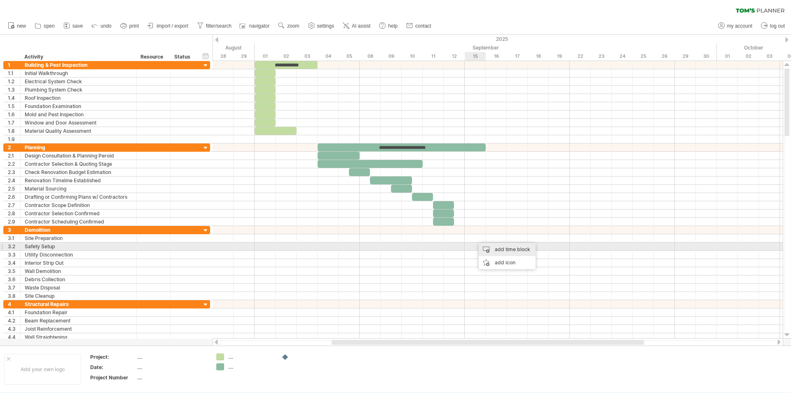
click at [488, 248] on div "add time block" at bounding box center [507, 249] width 57 height 13
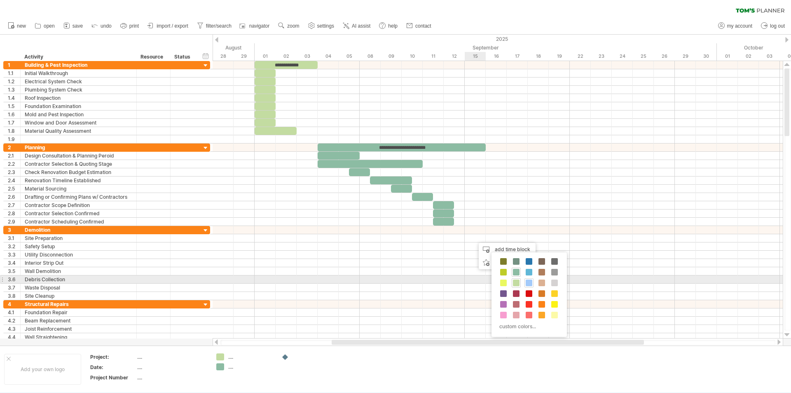
click at [530, 279] on div at bounding box center [529, 282] width 9 height 9
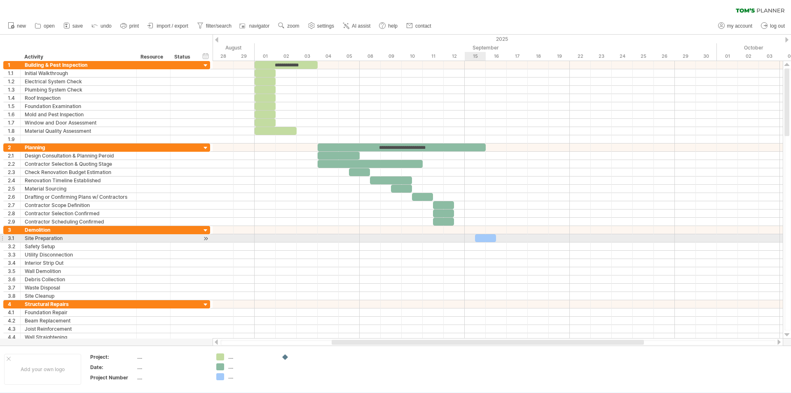
click at [486, 238] on div at bounding box center [485, 238] width 21 height 8
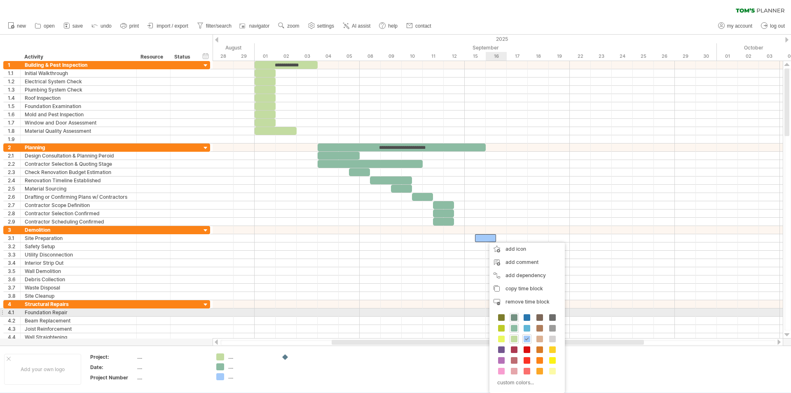
click at [516, 315] on span at bounding box center [514, 317] width 7 height 7
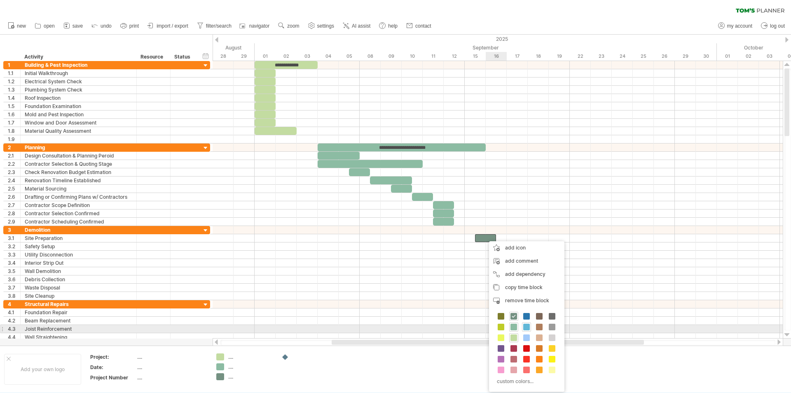
click at [527, 327] on span at bounding box center [526, 327] width 7 height 7
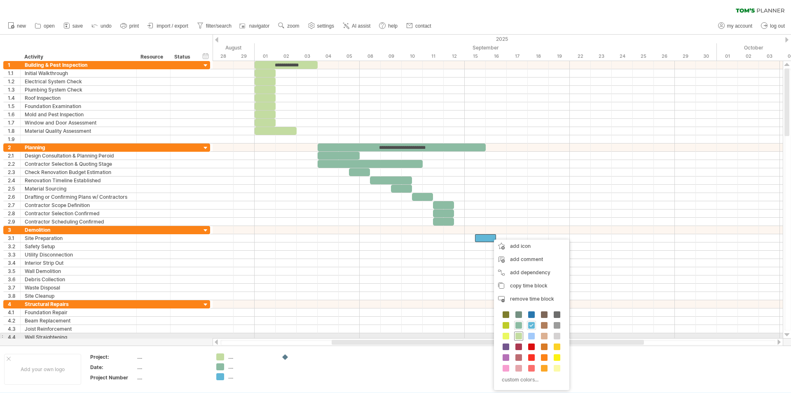
click at [520, 334] on span at bounding box center [519, 336] width 7 height 7
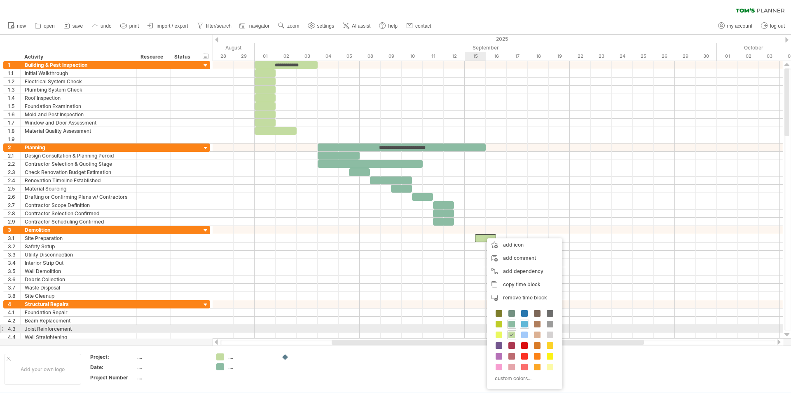
click at [524, 325] on span at bounding box center [524, 324] width 7 height 7
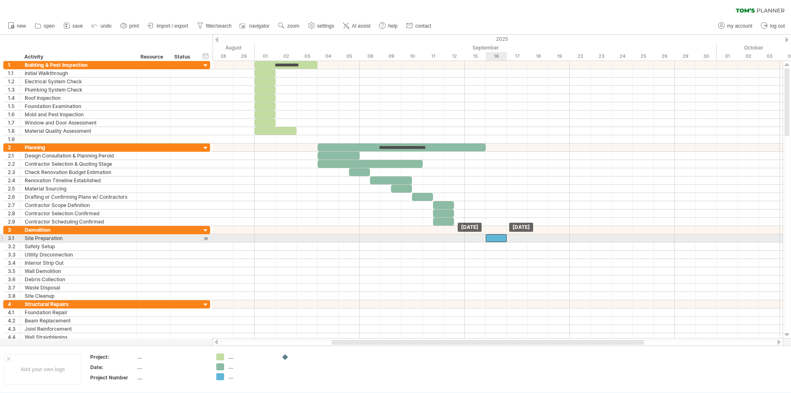
drag, startPoint x: 484, startPoint y: 237, endPoint x: 492, endPoint y: 241, distance: 8.5
click at [492, 241] on div at bounding box center [496, 238] width 21 height 8
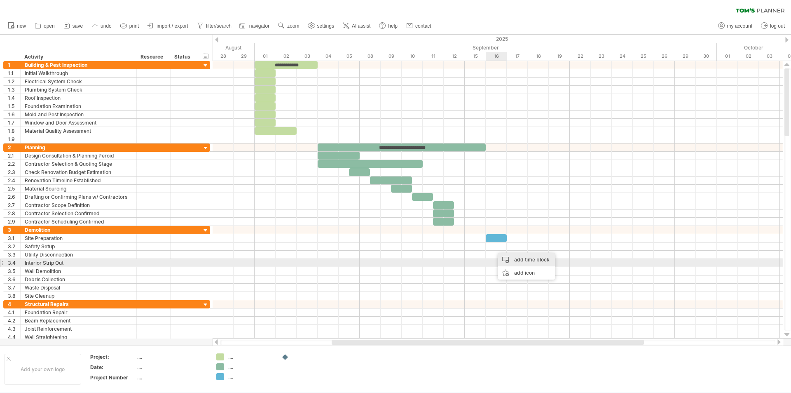
click at [519, 261] on div "add time block" at bounding box center [526, 259] width 57 height 13
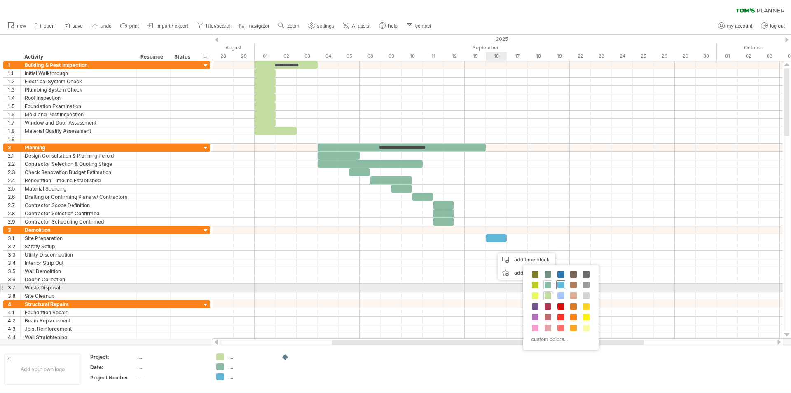
click at [559, 286] on span at bounding box center [561, 285] width 7 height 7
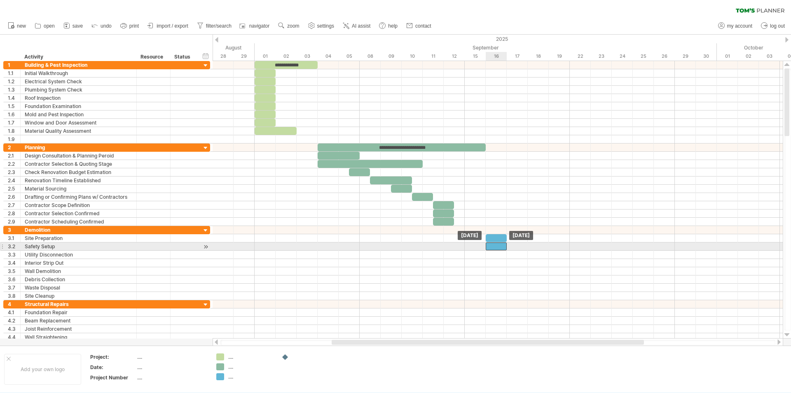
drag, startPoint x: 500, startPoint y: 243, endPoint x: 494, endPoint y: 244, distance: 6.2
click at [494, 244] on div at bounding box center [496, 246] width 21 height 8
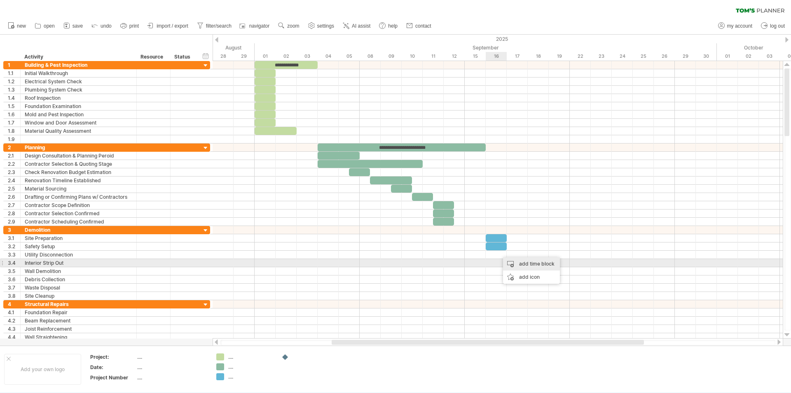
click at [514, 267] on div "add time block" at bounding box center [531, 263] width 57 height 13
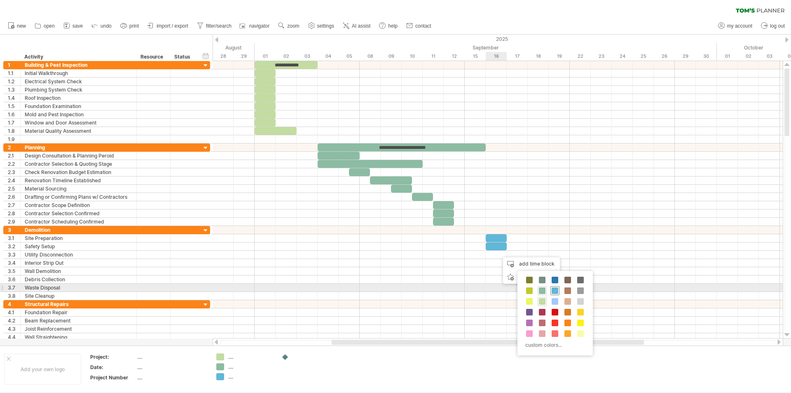
click at [551, 289] on div at bounding box center [555, 290] width 9 height 9
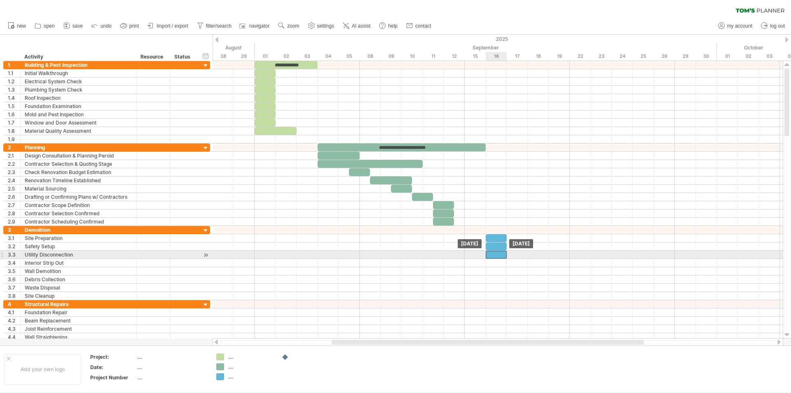
drag, startPoint x: 504, startPoint y: 252, endPoint x: 496, endPoint y: 253, distance: 8.8
click at [496, 253] on div at bounding box center [496, 255] width 21 height 8
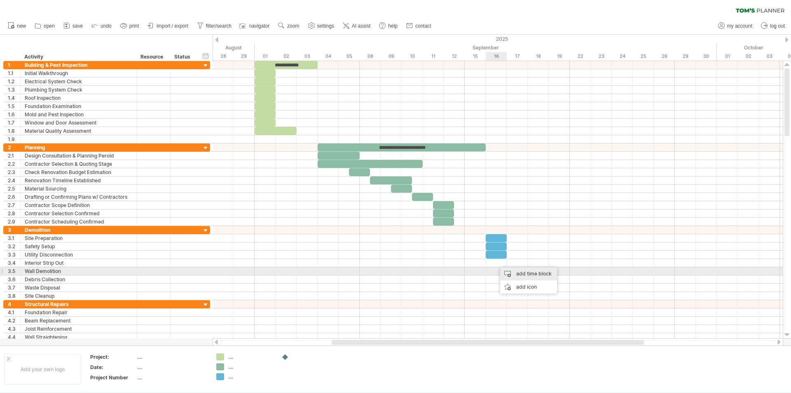
click at [515, 274] on div "add time block" at bounding box center [528, 273] width 57 height 13
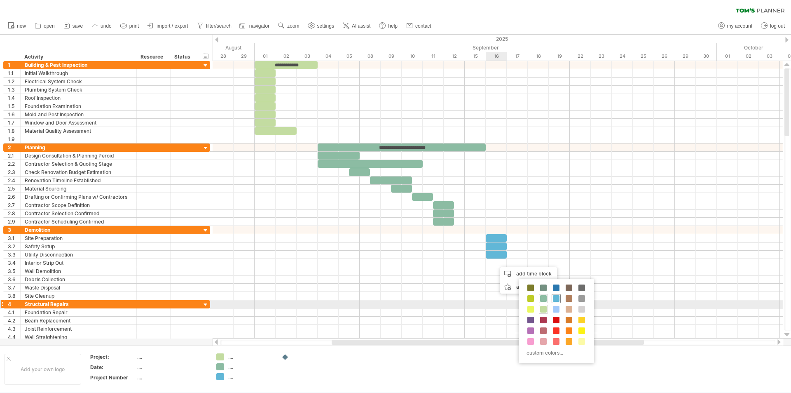
click at [558, 300] on span at bounding box center [556, 298] width 7 height 7
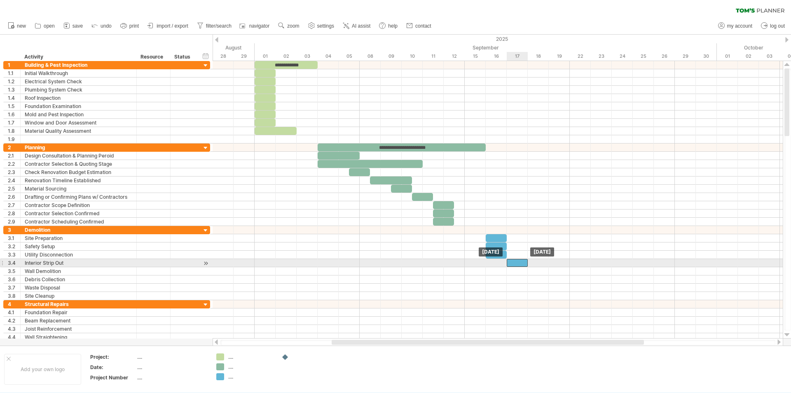
drag, startPoint x: 507, startPoint y: 262, endPoint x: 518, endPoint y: 263, distance: 10.7
click at [518, 263] on div at bounding box center [517, 263] width 21 height 8
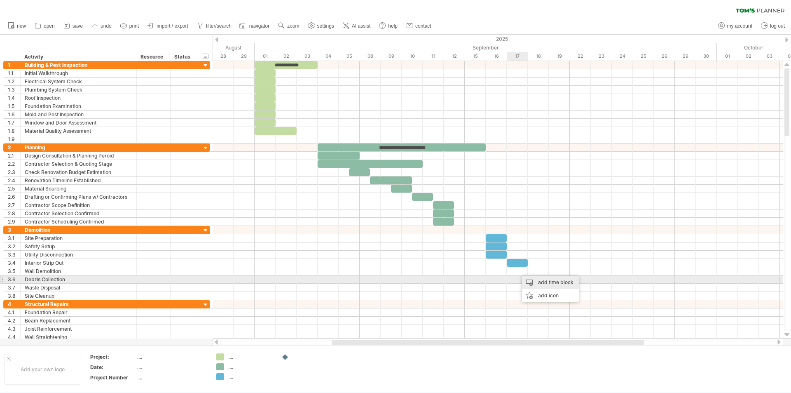
click at [537, 284] on div "add time block" at bounding box center [550, 282] width 57 height 13
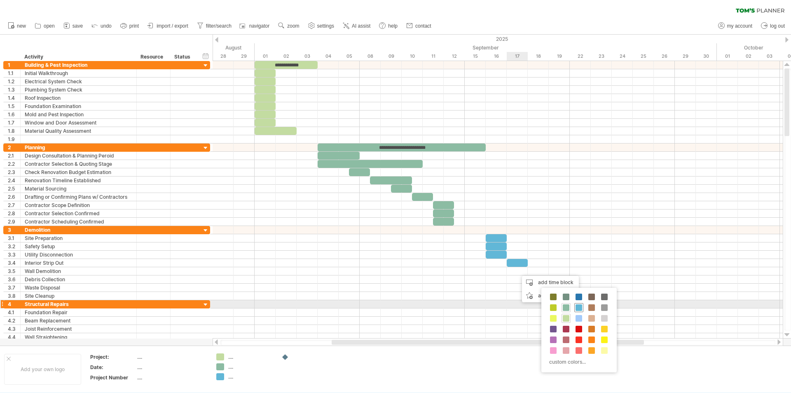
click at [580, 305] on span at bounding box center [579, 307] width 7 height 7
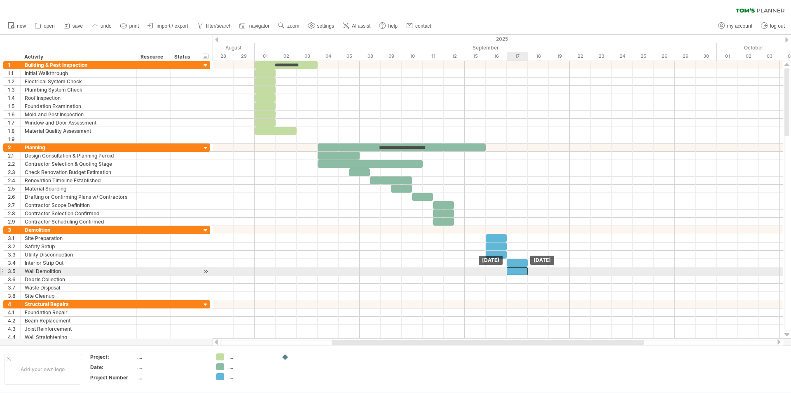
drag, startPoint x: 523, startPoint y: 270, endPoint x: 515, endPoint y: 272, distance: 8.4
click at [515, 272] on div at bounding box center [517, 271] width 21 height 8
click at [34, 272] on div "Wall Demolition" at bounding box center [79, 271] width 108 height 8
type input "**********"
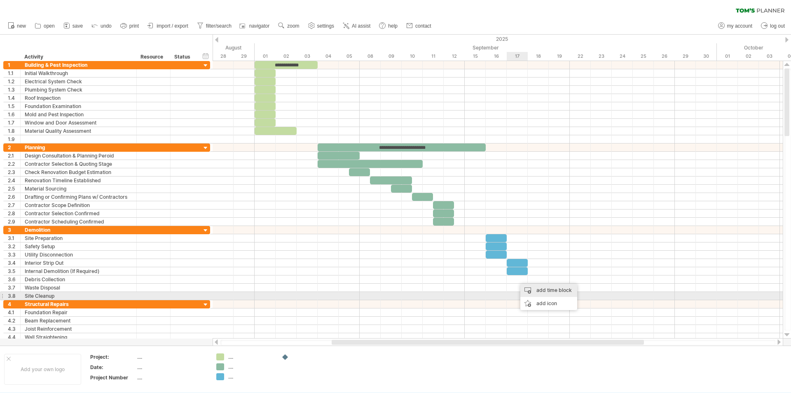
click at [539, 292] on div "add time block" at bounding box center [549, 290] width 57 height 13
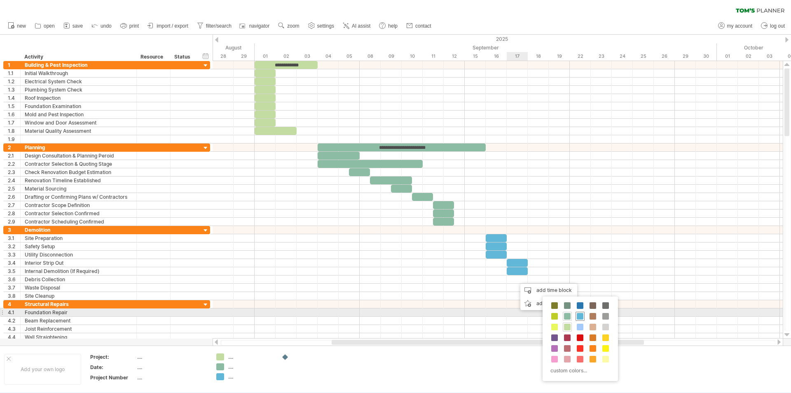
click at [577, 314] on span at bounding box center [580, 316] width 7 height 7
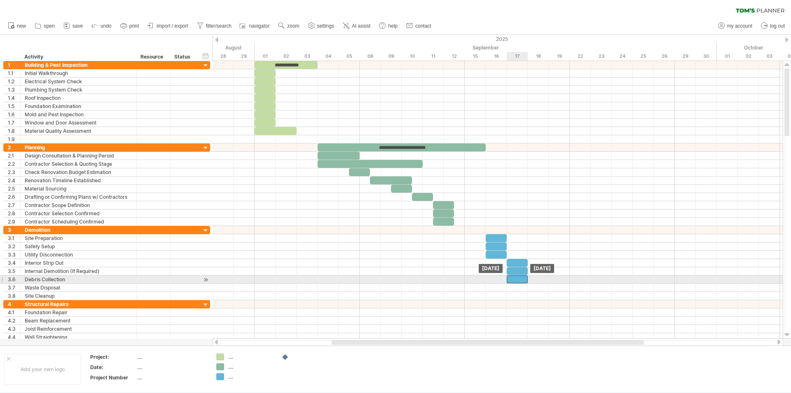
drag, startPoint x: 528, startPoint y: 278, endPoint x: 515, endPoint y: 280, distance: 12.9
click at [515, 280] on div at bounding box center [517, 279] width 21 height 8
drag, startPoint x: 528, startPoint y: 280, endPoint x: 549, endPoint y: 279, distance: 21.0
click at [549, 279] on span at bounding box center [548, 279] width 3 height 8
drag, startPoint x: 548, startPoint y: 277, endPoint x: 531, endPoint y: 279, distance: 17.0
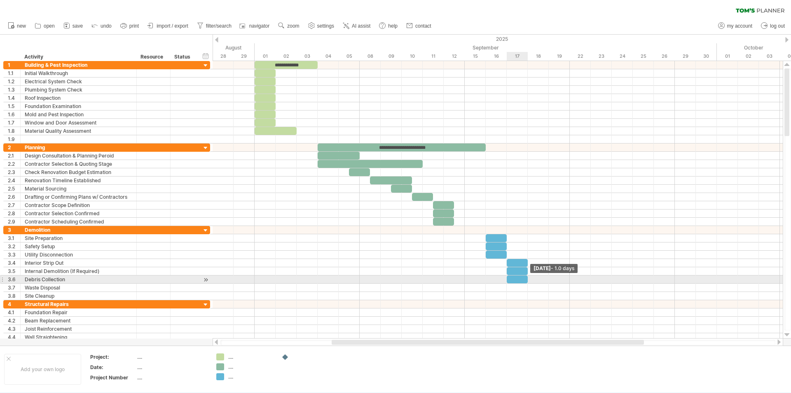
click at [531, 279] on div "**********" at bounding box center [498, 199] width 570 height 277
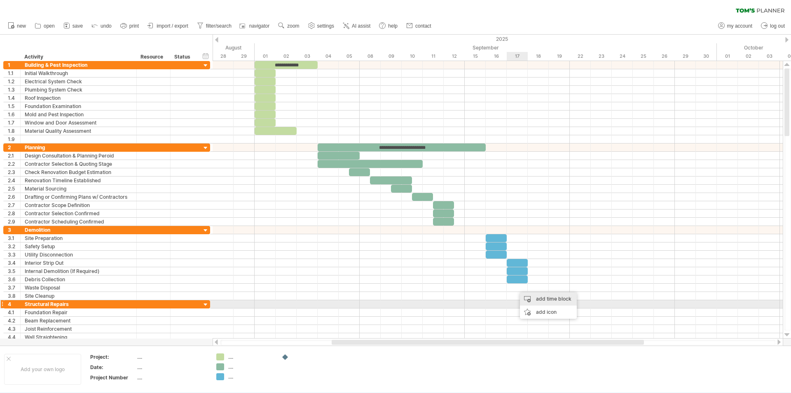
click at [552, 303] on div "add time block" at bounding box center [548, 298] width 57 height 13
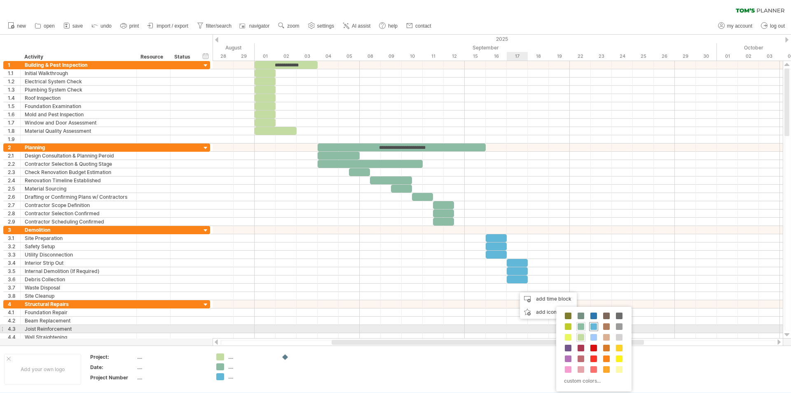
click at [591, 326] on span at bounding box center [594, 326] width 7 height 7
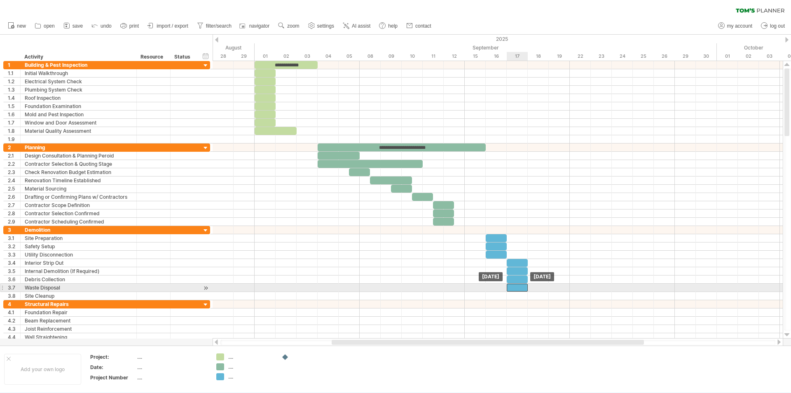
drag, startPoint x: 531, startPoint y: 288, endPoint x: 522, endPoint y: 288, distance: 9.1
click at [522, 288] on div at bounding box center [517, 288] width 21 height 8
drag, startPoint x: 527, startPoint y: 288, endPoint x: 546, endPoint y: 290, distance: 18.6
click at [546, 290] on div at bounding box center [528, 288] width 42 height 8
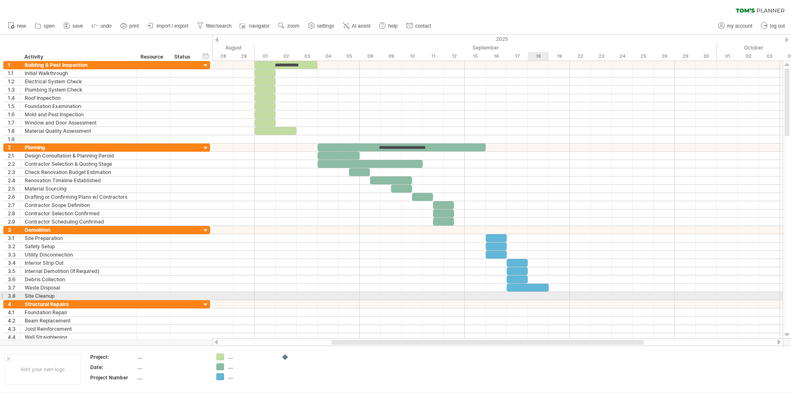
click at [540, 295] on div at bounding box center [498, 296] width 570 height 8
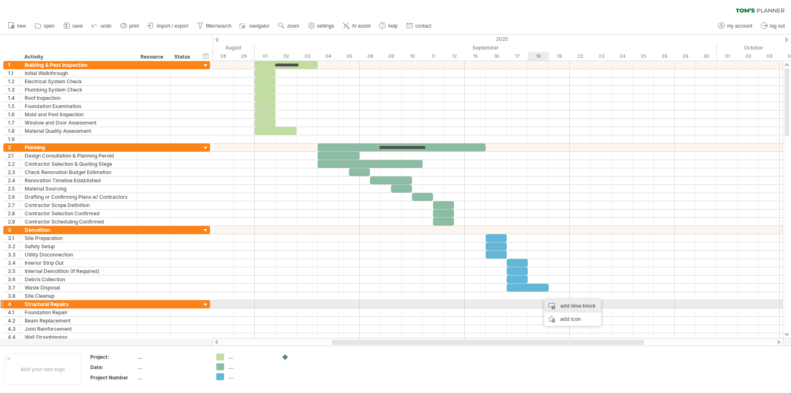
click at [563, 307] on div "add time block" at bounding box center [572, 305] width 57 height 13
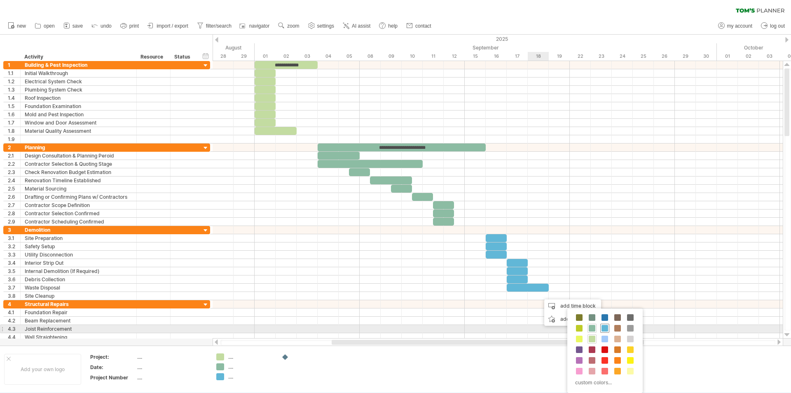
click at [608, 329] on div at bounding box center [605, 328] width 9 height 9
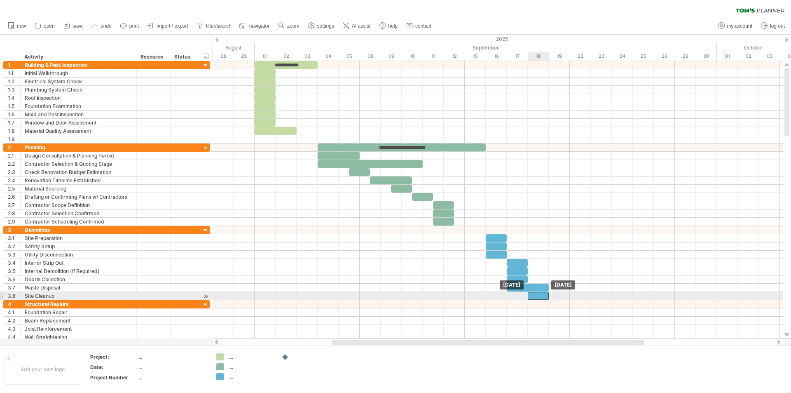
drag, startPoint x: 544, startPoint y: 295, endPoint x: 537, endPoint y: 295, distance: 6.6
click at [537, 295] on div at bounding box center [538, 296] width 21 height 8
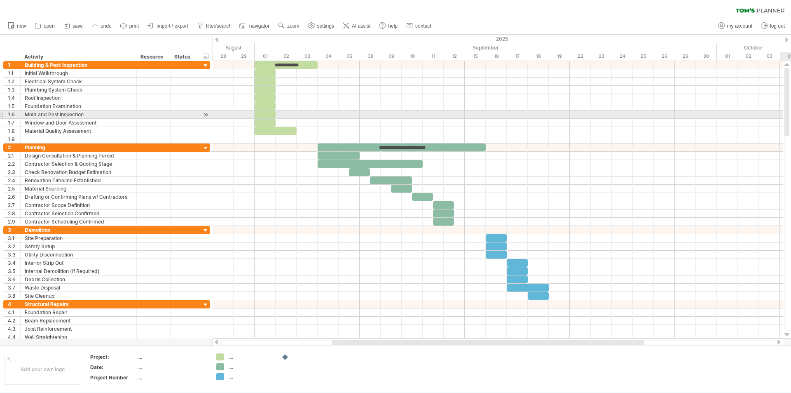
drag, startPoint x: 791, startPoint y: 80, endPoint x: 791, endPoint y: 113, distance: 32.6
click at [791, 113] on div at bounding box center [788, 199] width 7 height 262
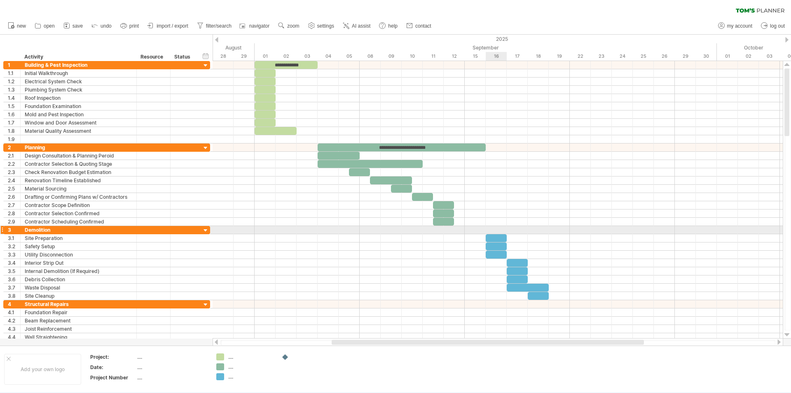
click at [490, 229] on div at bounding box center [498, 230] width 570 height 8
click at [494, 228] on div at bounding box center [498, 230] width 570 height 8
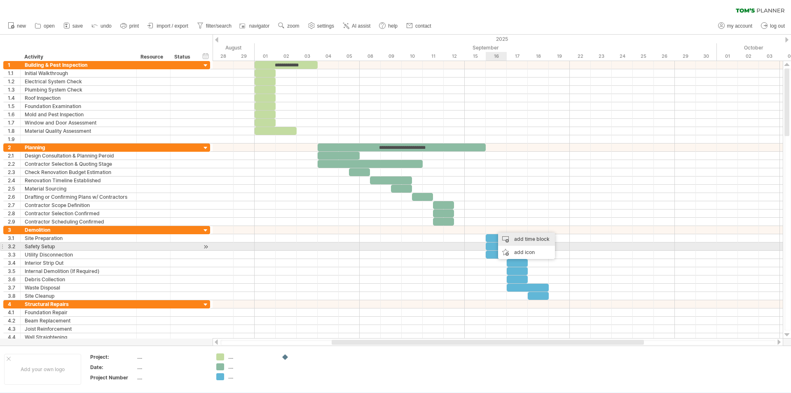
click at [531, 243] on div "add time block" at bounding box center [526, 238] width 57 height 13
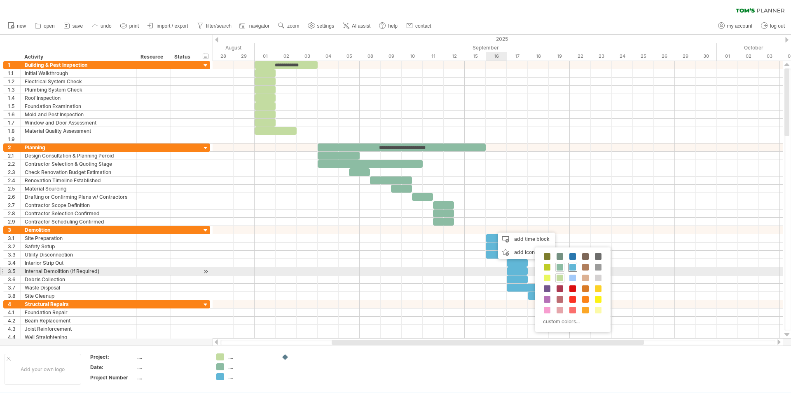
click at [575, 268] on span at bounding box center [573, 267] width 7 height 7
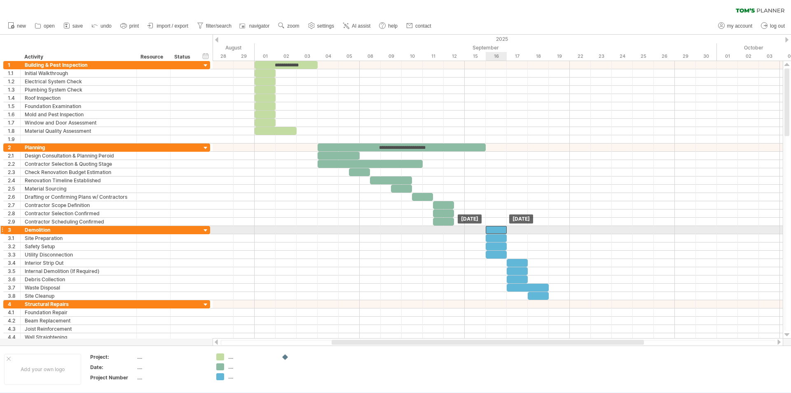
drag, startPoint x: 509, startPoint y: 229, endPoint x: 495, endPoint y: 232, distance: 13.8
click at [495, 232] on div at bounding box center [496, 230] width 21 height 8
drag, startPoint x: 507, startPoint y: 228, endPoint x: 569, endPoint y: 228, distance: 61.8
click at [569, 228] on span at bounding box center [569, 230] width 3 height 8
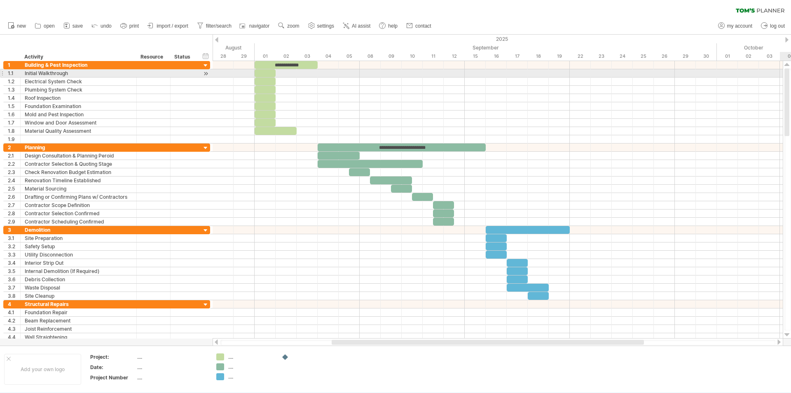
drag, startPoint x: 788, startPoint y: 92, endPoint x: 791, endPoint y: 73, distance: 20.1
click at [791, 73] on div at bounding box center [788, 199] width 7 height 262
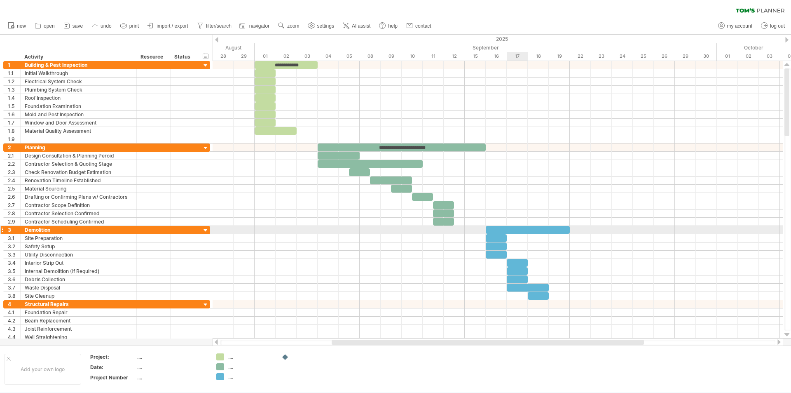
click at [521, 227] on div at bounding box center [528, 230] width 84 height 8
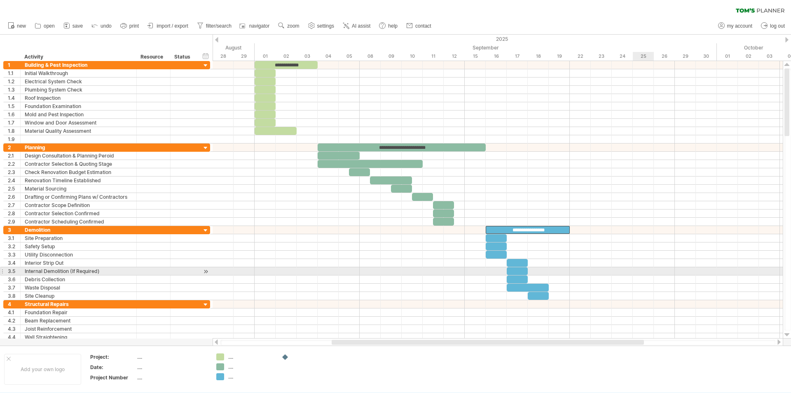
click at [641, 269] on div at bounding box center [498, 271] width 570 height 8
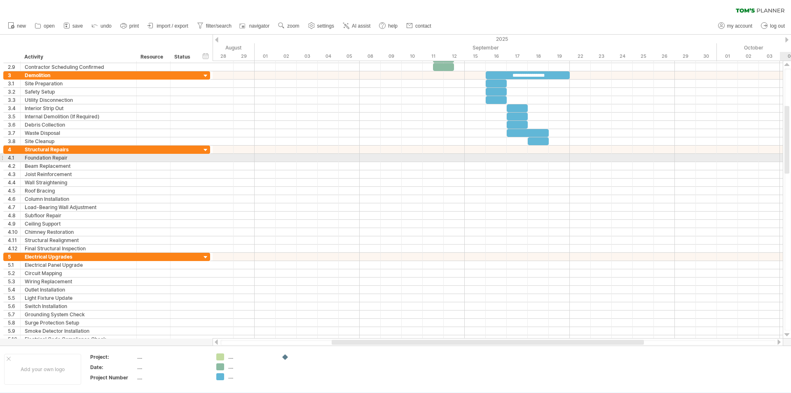
drag, startPoint x: 788, startPoint y: 122, endPoint x: 791, endPoint y: 160, distance: 37.6
click at [791, 160] on div at bounding box center [788, 199] width 7 height 262
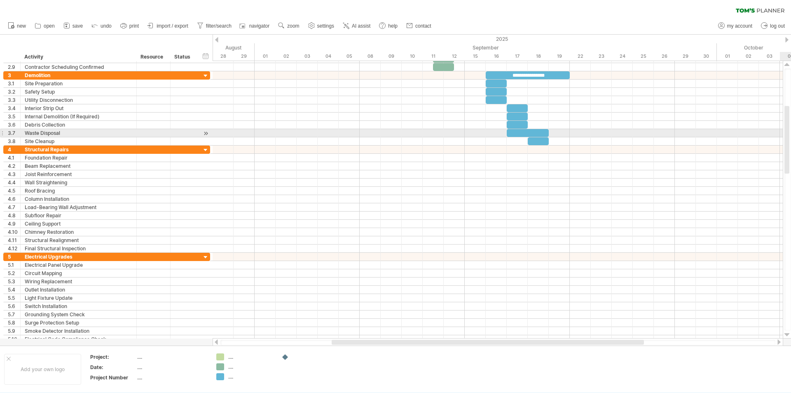
click at [791, 135] on div at bounding box center [788, 199] width 7 height 262
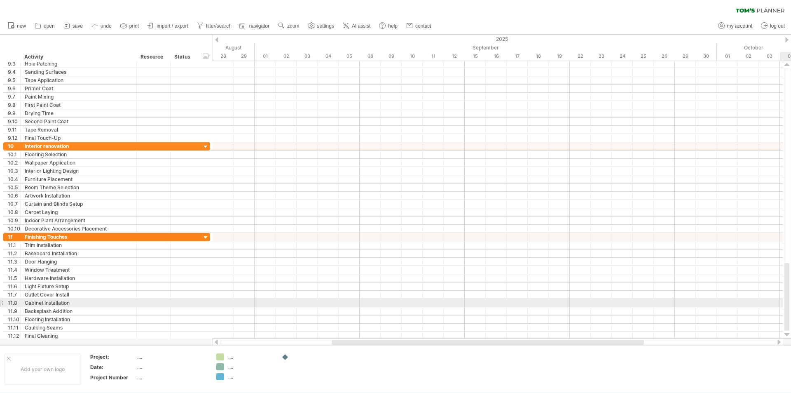
drag, startPoint x: 788, startPoint y: 137, endPoint x: 791, endPoint y: 307, distance: 170.2
click at [791, 307] on div at bounding box center [788, 199] width 7 height 262
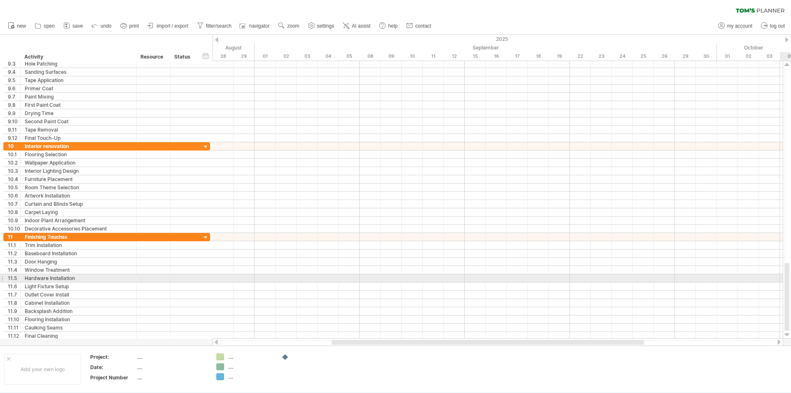
drag, startPoint x: 790, startPoint y: 305, endPoint x: 791, endPoint y: 279, distance: 26.4
click at [791, 279] on div at bounding box center [788, 199] width 7 height 262
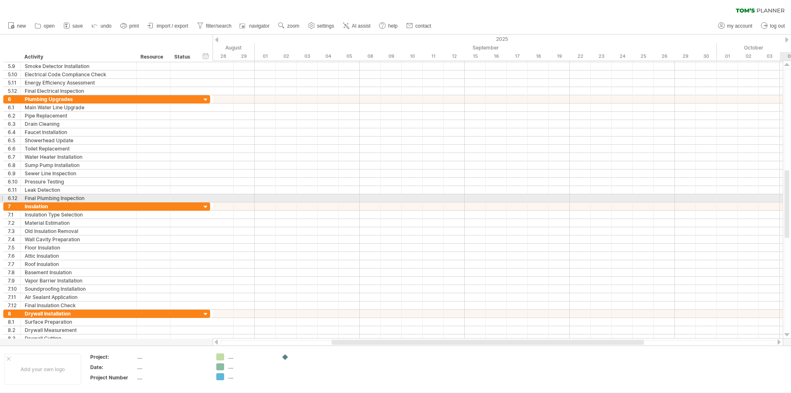
drag, startPoint x: 789, startPoint y: 290, endPoint x: 791, endPoint y: 197, distance: 92.8
click at [791, 197] on div at bounding box center [788, 199] width 7 height 262
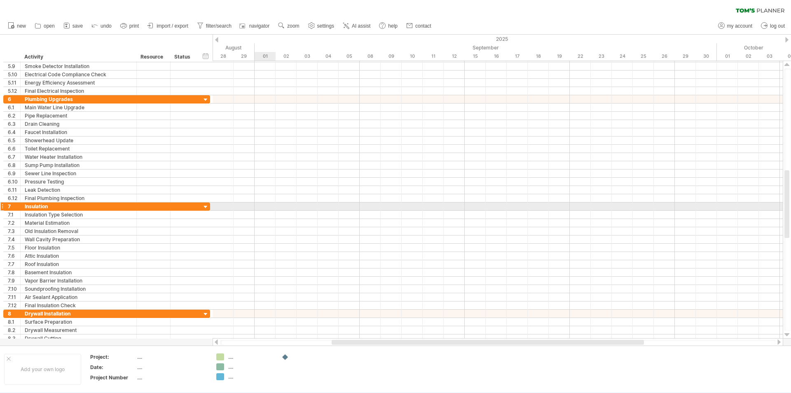
click at [2, 206] on div at bounding box center [1, 206] width 3 height 9
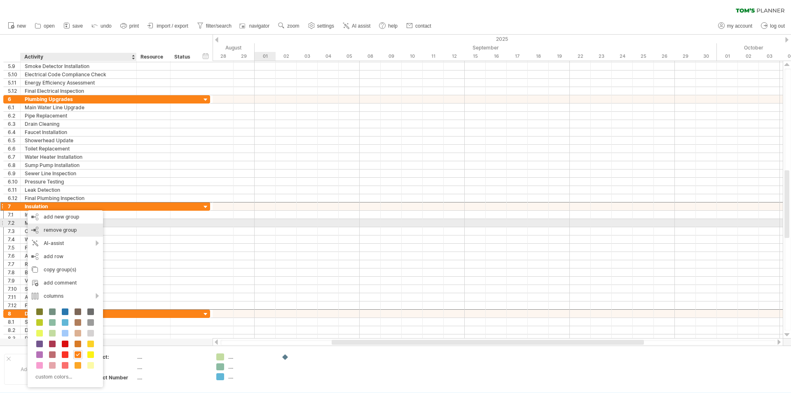
click at [42, 226] on div "remove group remove selected groups" at bounding box center [65, 229] width 75 height 13
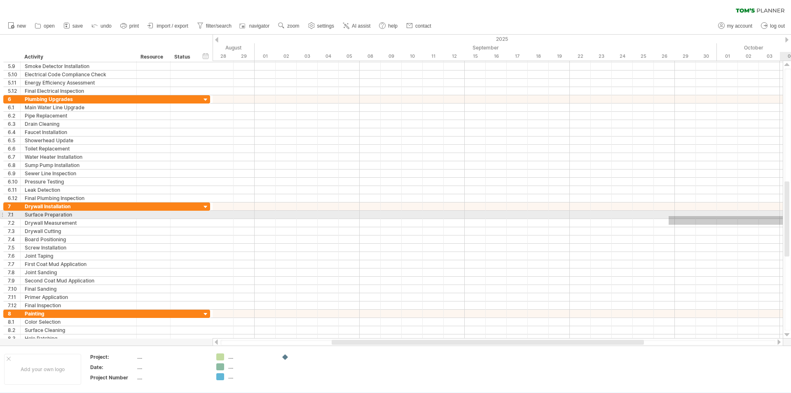
drag, startPoint x: 669, startPoint y: 225, endPoint x: 791, endPoint y: 216, distance: 121.9
click at [791, 216] on div "Trying to reach [DOMAIN_NAME] Connected again... 0% clear filter new 1" at bounding box center [395, 196] width 791 height 393
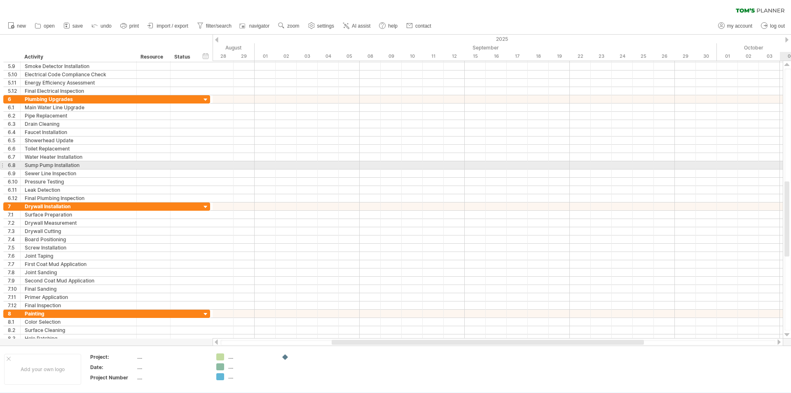
drag, startPoint x: 791, startPoint y: 216, endPoint x: 791, endPoint y: 178, distance: 37.1
click at [791, 168] on div at bounding box center [788, 199] width 7 height 262
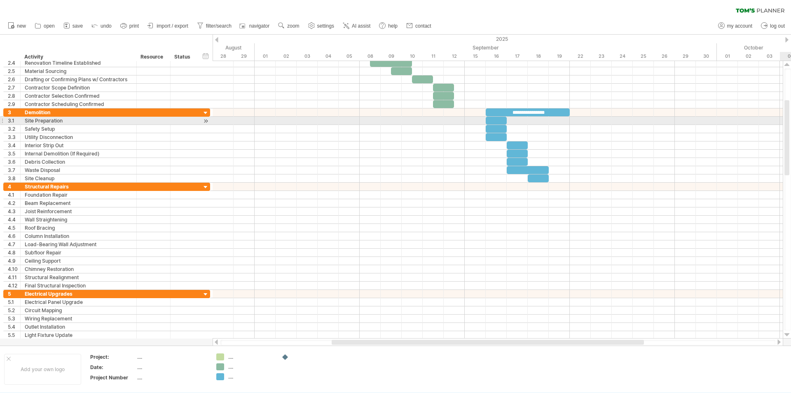
drag, startPoint x: 789, startPoint y: 203, endPoint x: 791, endPoint y: 122, distance: 81.2
click at [791, 122] on div at bounding box center [788, 199] width 7 height 262
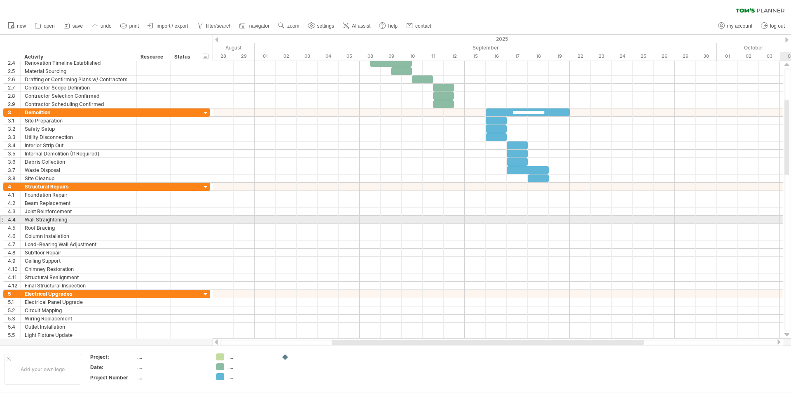
drag, startPoint x: 791, startPoint y: 138, endPoint x: 783, endPoint y: 218, distance: 79.5
click at [783, 218] on div at bounding box center [787, 199] width 9 height 277
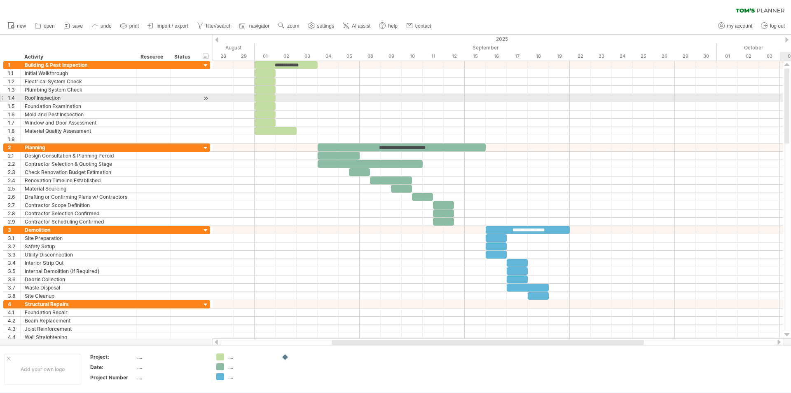
drag, startPoint x: 788, startPoint y: 139, endPoint x: 783, endPoint y: 100, distance: 39.9
click at [783, 100] on div "Trying to reach [DOMAIN_NAME] Connected again... 0% clear filter new 1" at bounding box center [395, 196] width 791 height 393
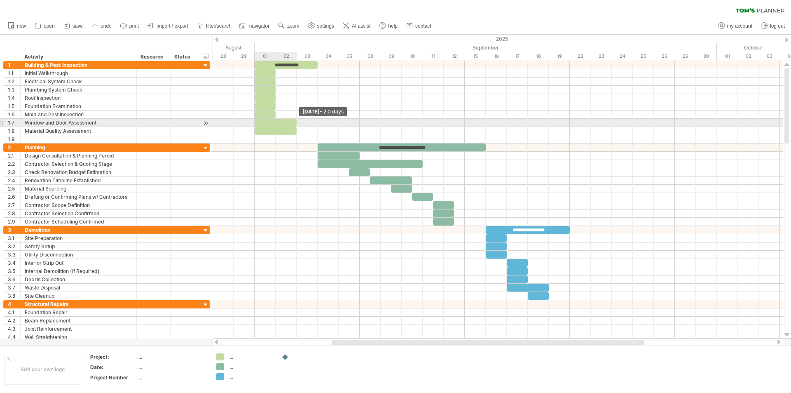
drag, startPoint x: 274, startPoint y: 122, endPoint x: 293, endPoint y: 120, distance: 18.6
click at [293, 120] on div at bounding box center [276, 123] width 42 height 8
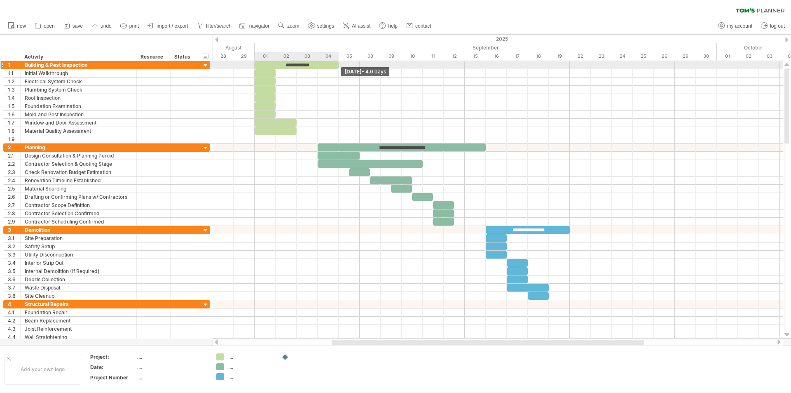
drag, startPoint x: 317, startPoint y: 65, endPoint x: 335, endPoint y: 65, distance: 18.6
click at [335, 65] on div "**********" at bounding box center [297, 65] width 84 height 8
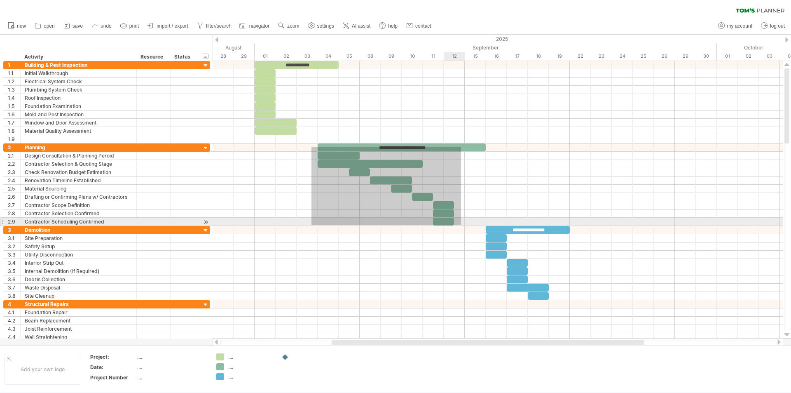
drag, startPoint x: 312, startPoint y: 147, endPoint x: 461, endPoint y: 225, distance: 168.9
click at [461, 225] on div at bounding box center [498, 184] width 570 height 82
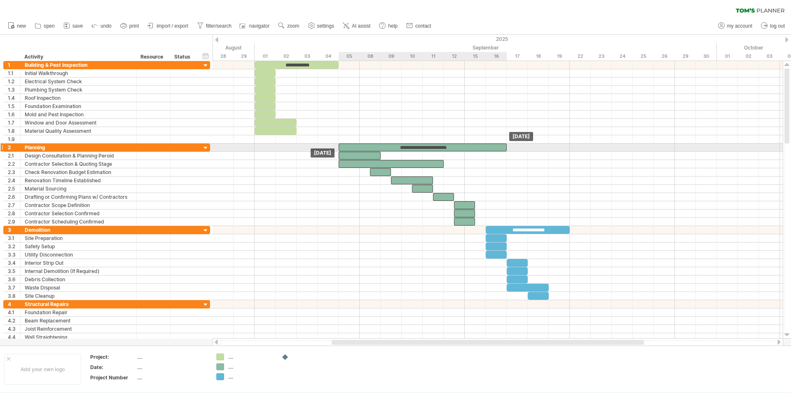
drag, startPoint x: 320, startPoint y: 145, endPoint x: 343, endPoint y: 144, distance: 22.3
click at [343, 144] on div "**********" at bounding box center [423, 147] width 168 height 8
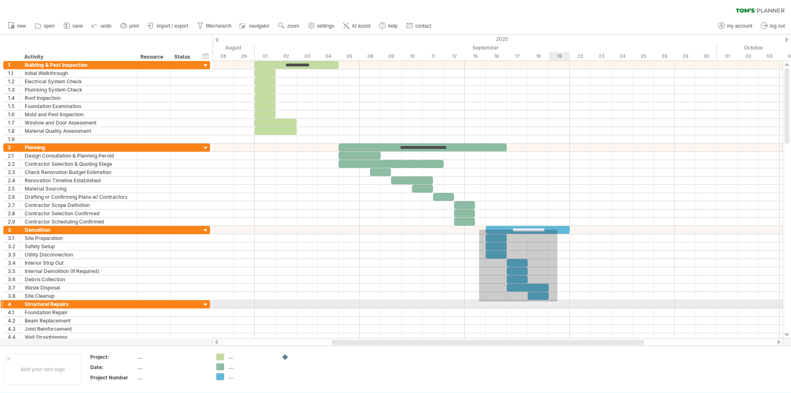
drag, startPoint x: 479, startPoint y: 230, endPoint x: 558, endPoint y: 304, distance: 108.2
click at [558, 304] on div at bounding box center [498, 201] width 570 height 280
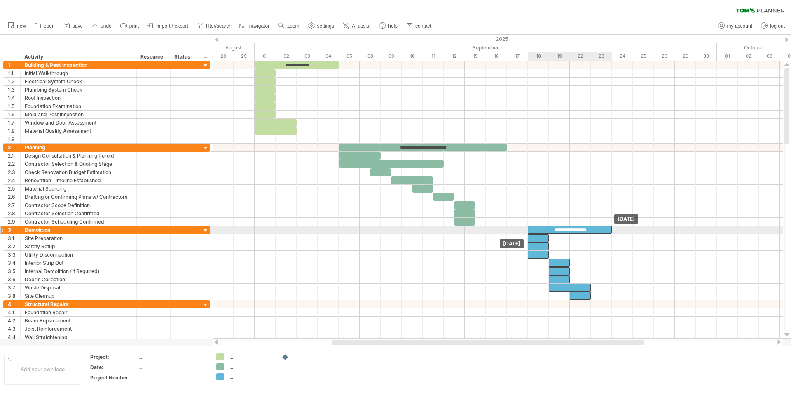
drag, startPoint x: 492, startPoint y: 228, endPoint x: 535, endPoint y: 226, distance: 43.7
click at [535, 226] on div "**********" at bounding box center [570, 230] width 84 height 8
click at [533, 229] on div "**********" at bounding box center [570, 230] width 84 height 8
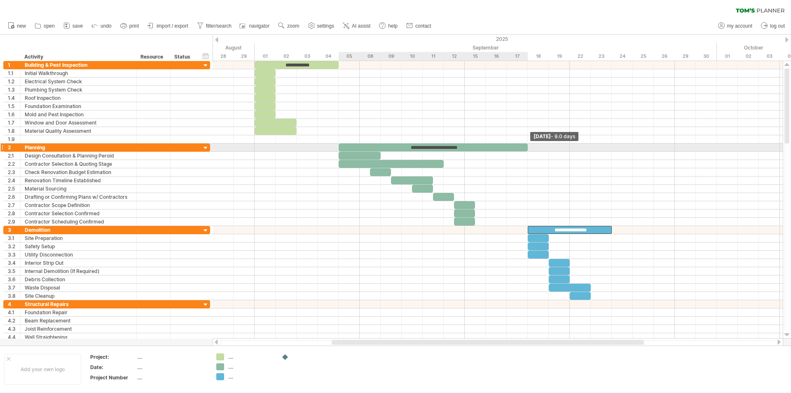
drag, startPoint x: 508, startPoint y: 145, endPoint x: 527, endPoint y: 146, distance: 19.4
click at [527, 146] on span at bounding box center [527, 147] width 3 height 8
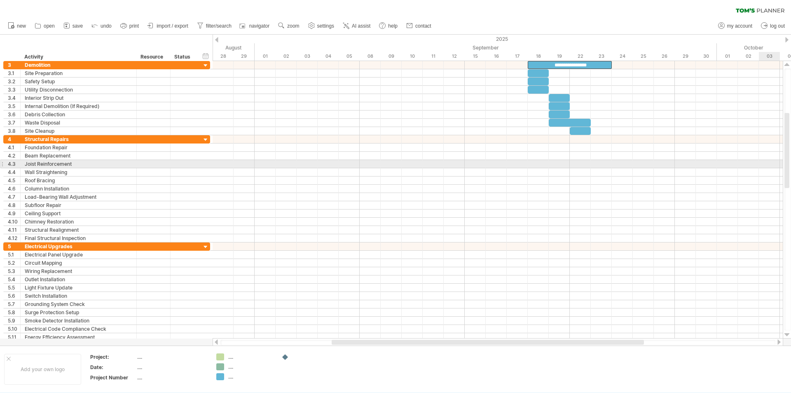
drag, startPoint x: 788, startPoint y: 118, endPoint x: 791, endPoint y: 162, distance: 44.6
click at [791, 162] on div at bounding box center [788, 199] width 7 height 262
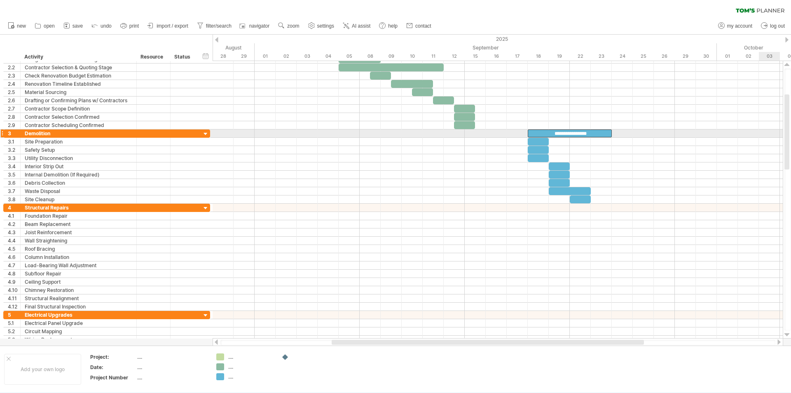
drag, startPoint x: 788, startPoint y: 152, endPoint x: 791, endPoint y: 133, distance: 18.8
click at [791, 133] on div at bounding box center [788, 199] width 7 height 262
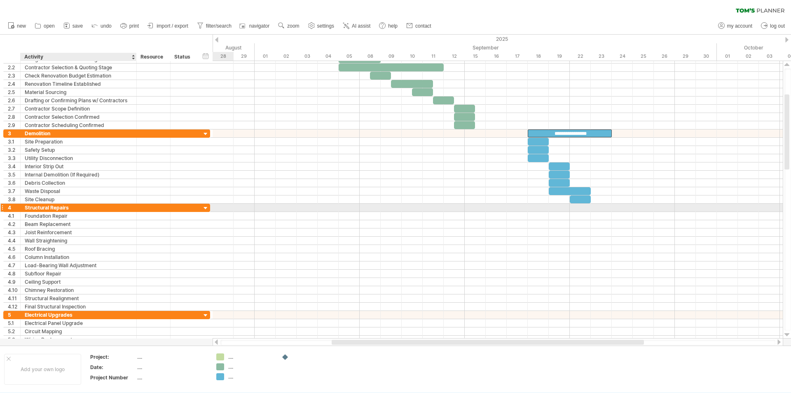
click at [42, 206] on div "Structural Repairs" at bounding box center [79, 208] width 108 height 8
drag, startPoint x: 76, startPoint y: 208, endPoint x: 24, endPoint y: 209, distance: 52.0
click at [24, 209] on div "**********" at bounding box center [79, 208] width 116 height 8
type input "**********"
click at [30, 208] on div "Structural Repairs" at bounding box center [79, 208] width 108 height 8
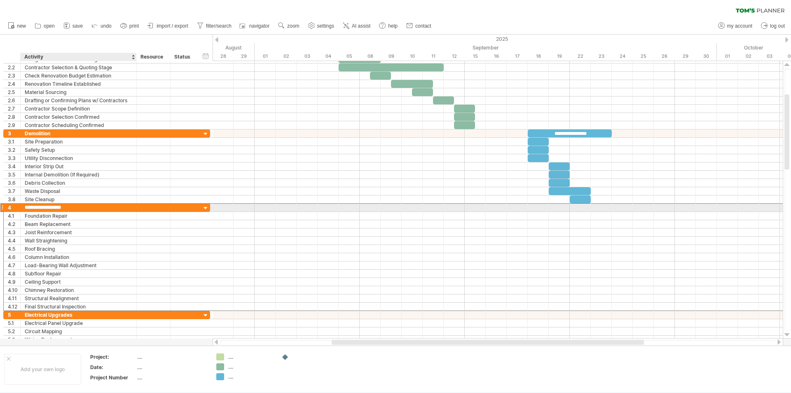
drag, startPoint x: 69, startPoint y: 209, endPoint x: 26, endPoint y: 211, distance: 42.9
click at [26, 211] on input "**********" at bounding box center [79, 208] width 108 height 8
type input "**********"
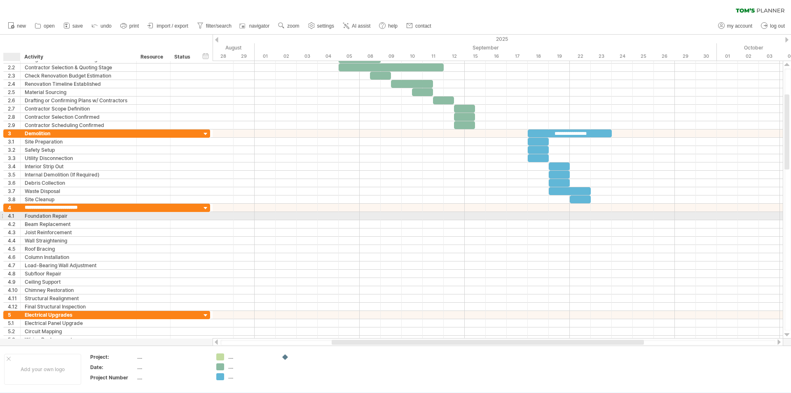
click at [8, 216] on div "4.1" at bounding box center [14, 216] width 12 height 8
click at [70, 217] on div "Foundation Repair" at bounding box center [79, 216] width 108 height 8
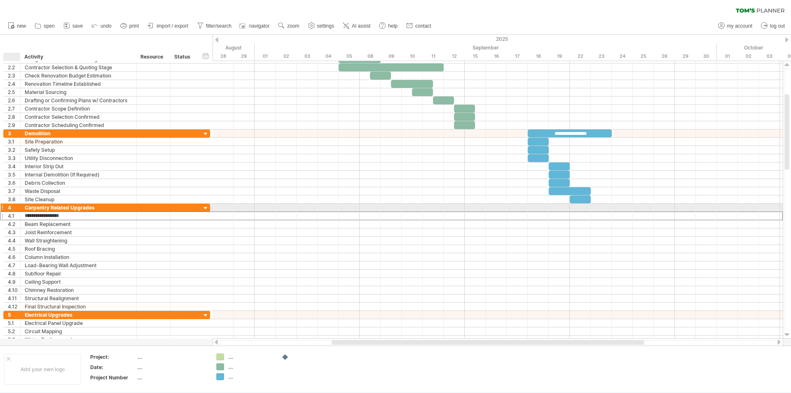
drag, startPoint x: 74, startPoint y: 216, endPoint x: 23, endPoint y: 210, distance: 51.4
click at [23, 210] on div "**********" at bounding box center [106, 257] width 207 height 107
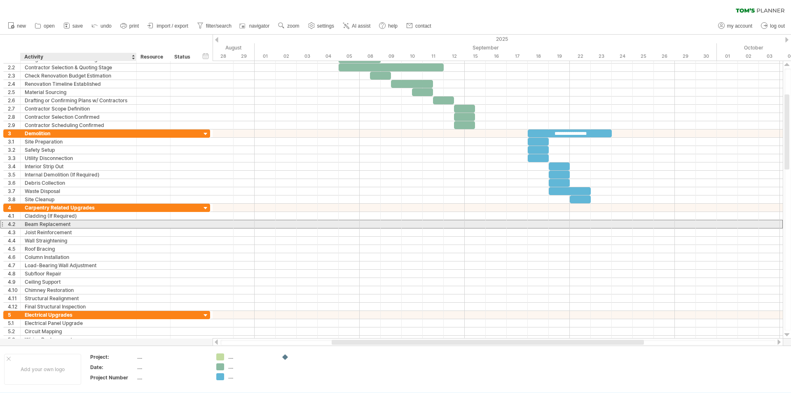
click at [39, 223] on div "Beam Replacement" at bounding box center [79, 224] width 108 height 8
click at [90, 223] on input "**********" at bounding box center [79, 224] width 108 height 8
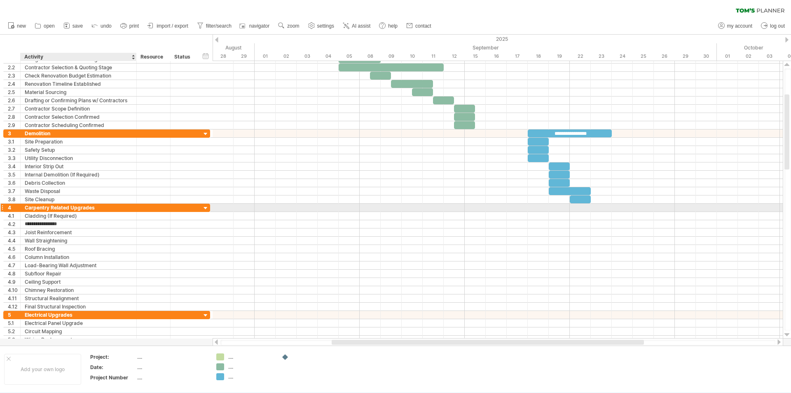
click at [99, 207] on div "Carpentry Related Upgrades" at bounding box center [79, 208] width 108 height 8
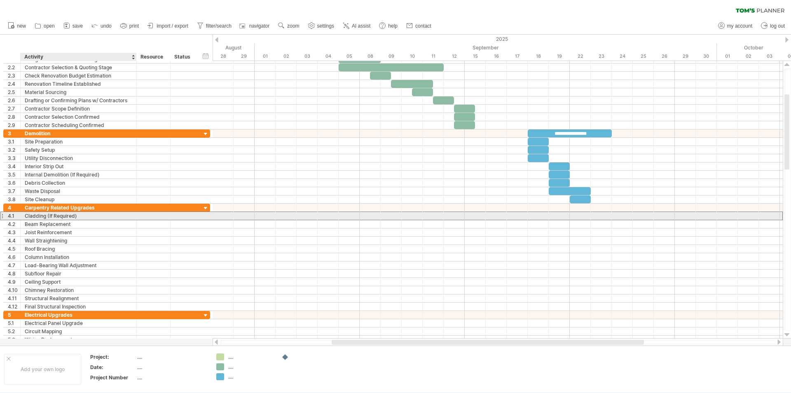
click at [89, 214] on div "Cladding (If Required)" at bounding box center [79, 216] width 108 height 8
drag, startPoint x: 89, startPoint y: 214, endPoint x: 23, endPoint y: 217, distance: 66.4
click at [23, 217] on div "**********" at bounding box center [79, 216] width 116 height 8
click at [94, 218] on div "Window and Door Assessment" at bounding box center [79, 216] width 108 height 8
click at [100, 216] on input "**********" at bounding box center [79, 216] width 108 height 8
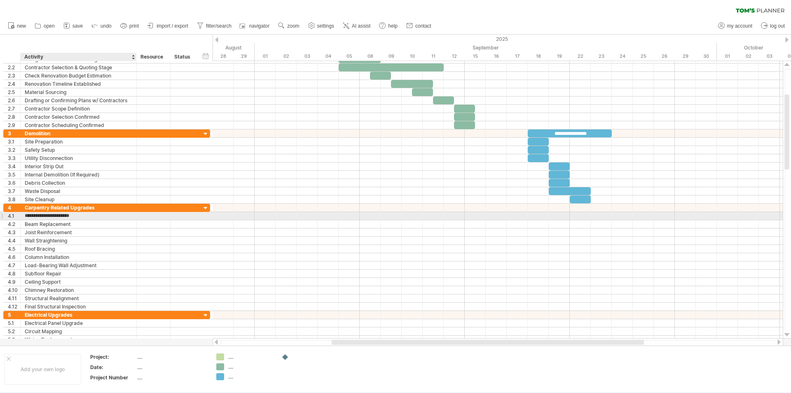
type input "**********"
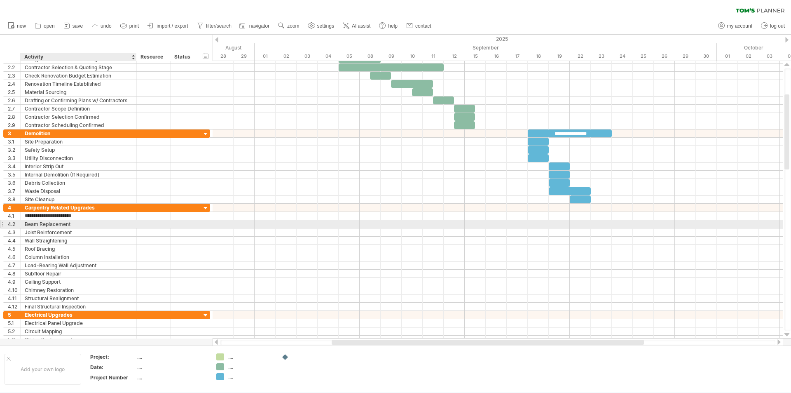
click at [93, 226] on div "Beam Replacement" at bounding box center [79, 224] width 108 height 8
type input "*"
click at [59, 226] on div at bounding box center [79, 224] width 108 height 8
type input "**********"
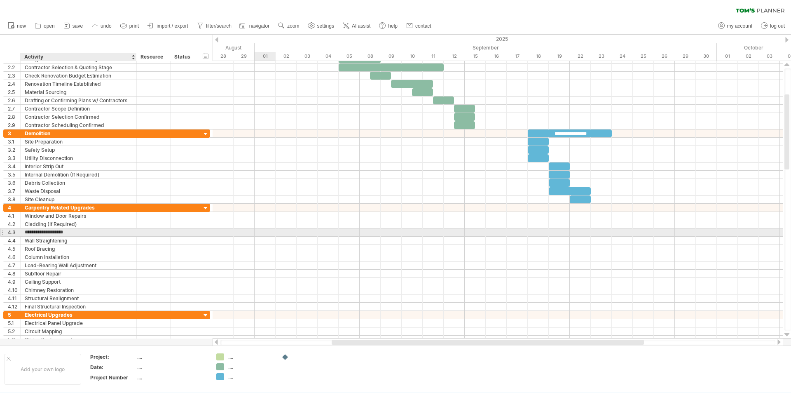
click at [71, 232] on input "**********" at bounding box center [79, 232] width 108 height 8
click at [79, 233] on input "**********" at bounding box center [79, 232] width 108 height 8
type input "*"
type input "**********"
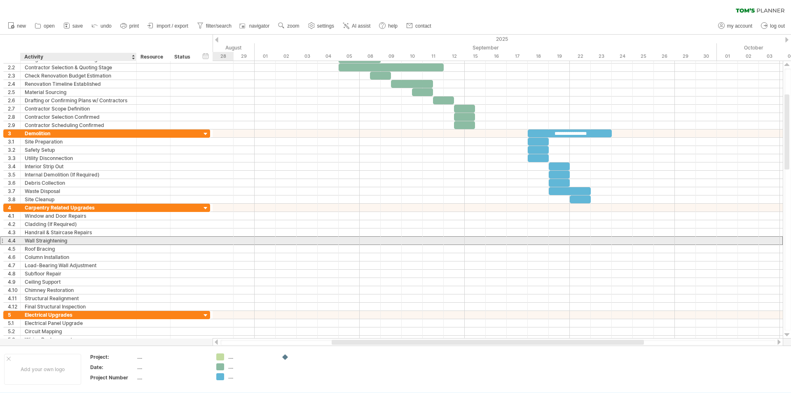
click at [59, 240] on div "Wall Straightening" at bounding box center [79, 241] width 108 height 8
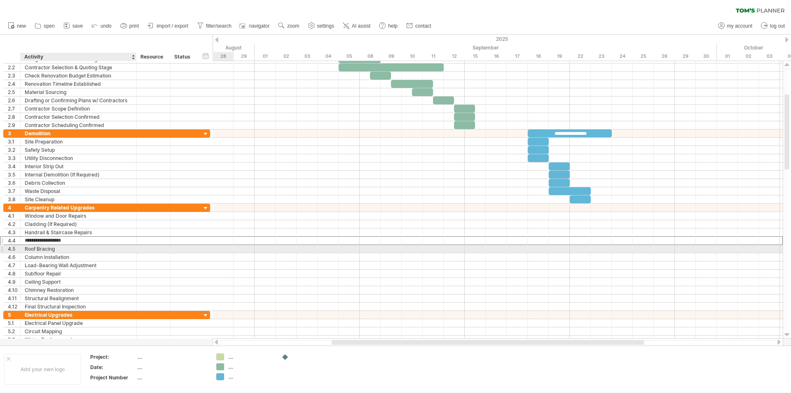
drag, startPoint x: 70, startPoint y: 242, endPoint x: 25, endPoint y: 246, distance: 45.2
click at [25, 246] on div "**********" at bounding box center [106, 257] width 207 height 107
type input "**********"
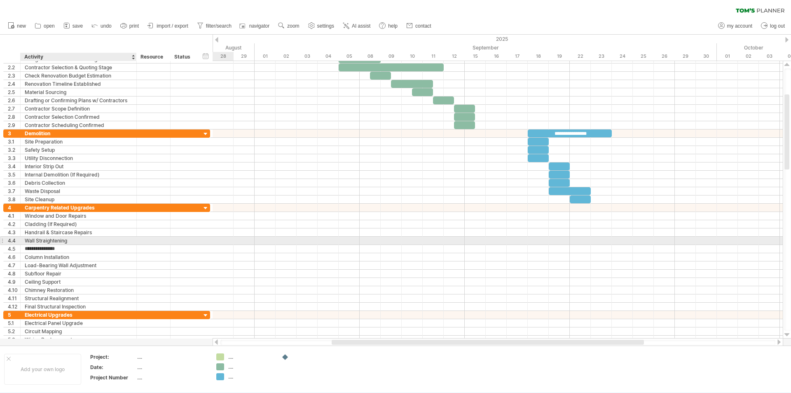
click at [76, 242] on div "Wall Straightening" at bounding box center [79, 241] width 108 height 8
type input "*"
type input "**********"
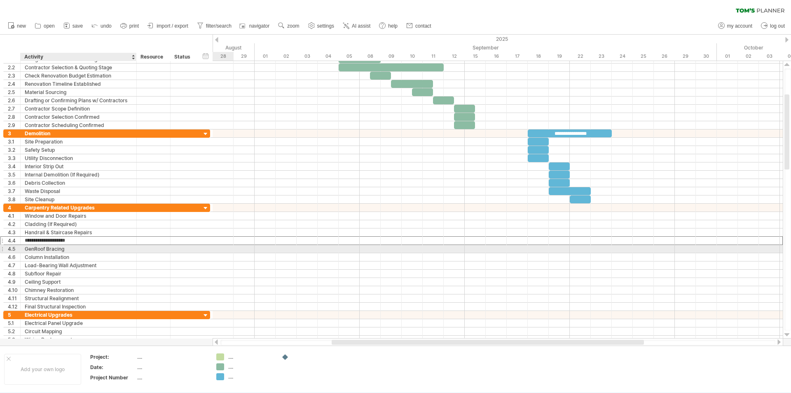
click at [74, 246] on div "GenRoof Bracing" at bounding box center [79, 249] width 108 height 8
type input "*"
type input "**********"
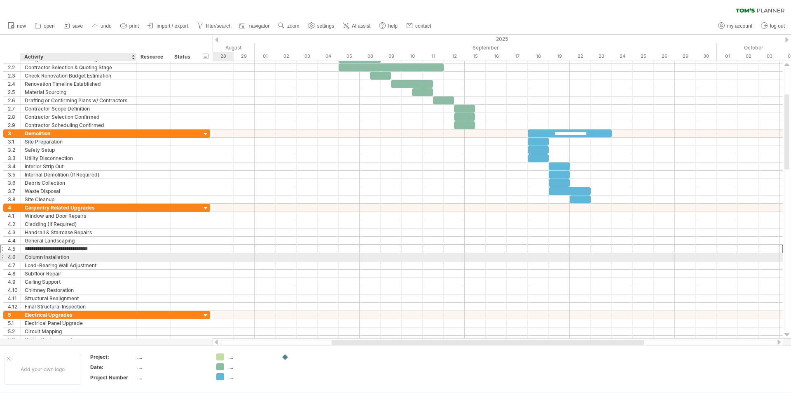
click at [98, 257] on div "Column Installation" at bounding box center [79, 257] width 108 height 8
click at [72, 254] on div "Column Installation" at bounding box center [79, 257] width 108 height 8
drag, startPoint x: 72, startPoint y: 255, endPoint x: 21, endPoint y: 259, distance: 51.7
click at [21, 259] on div "**********" at bounding box center [79, 257] width 116 height 8
click at [58, 258] on div "Kitchen & Joinary Upgrades" at bounding box center [79, 257] width 108 height 8
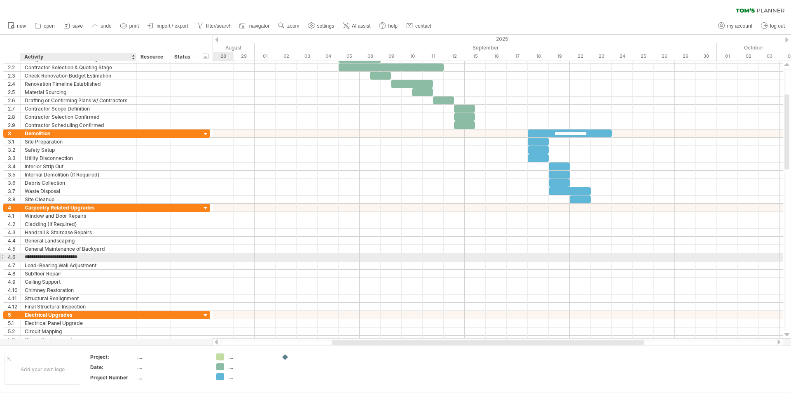
click at [65, 257] on input "**********" at bounding box center [79, 257] width 108 height 8
type input "**********"
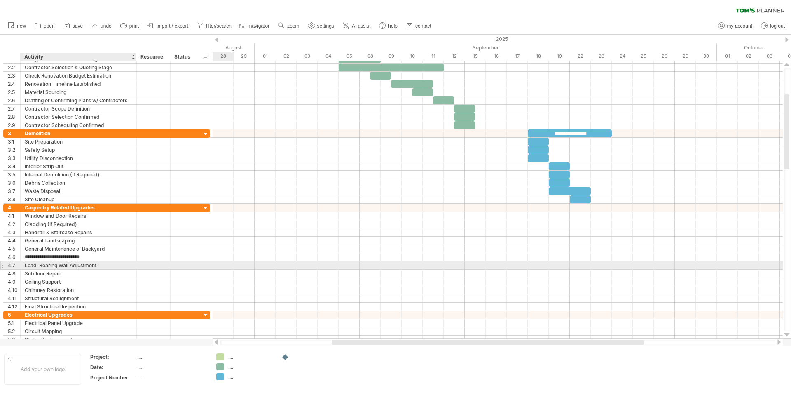
click at [92, 266] on div "Load-Bearing Wall Adjustment" at bounding box center [79, 265] width 108 height 8
click at [101, 265] on input "**********" at bounding box center [79, 265] width 108 height 8
type input "*"
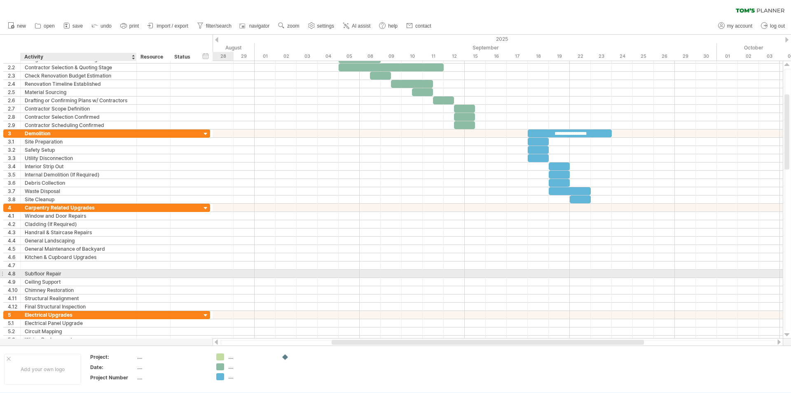
click at [102, 274] on div "Subfloor Repair" at bounding box center [79, 274] width 108 height 8
type input "*"
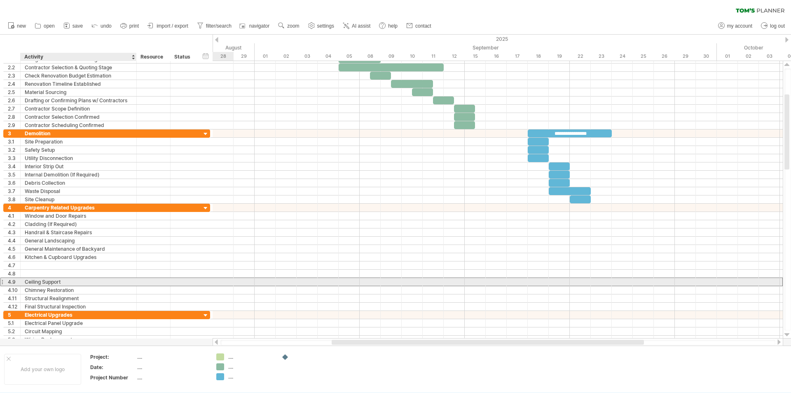
click at [106, 282] on div "Ceiling Support" at bounding box center [79, 282] width 108 height 8
type input "*"
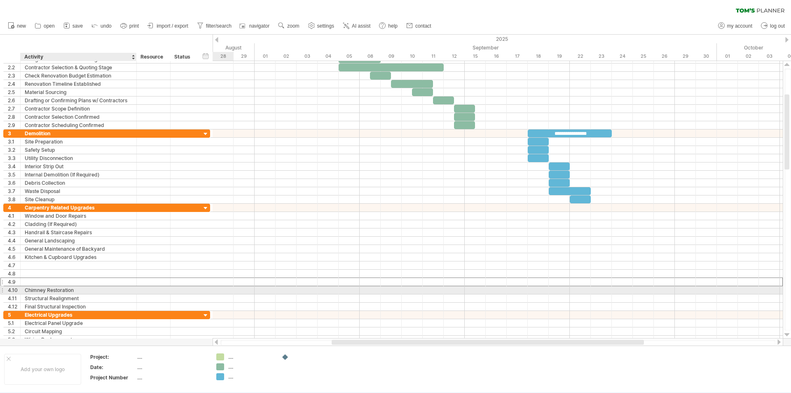
click at [113, 289] on div "Chimney Restoration" at bounding box center [79, 290] width 108 height 8
type input "*"
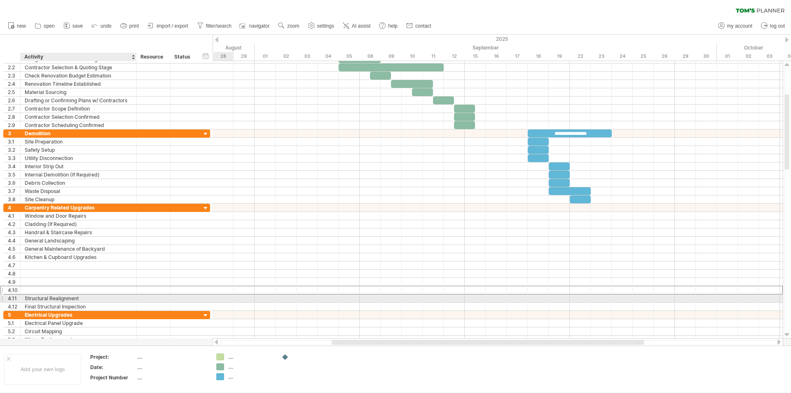
click at [117, 296] on div "Structural Realignment" at bounding box center [79, 298] width 108 height 8
type input "*"
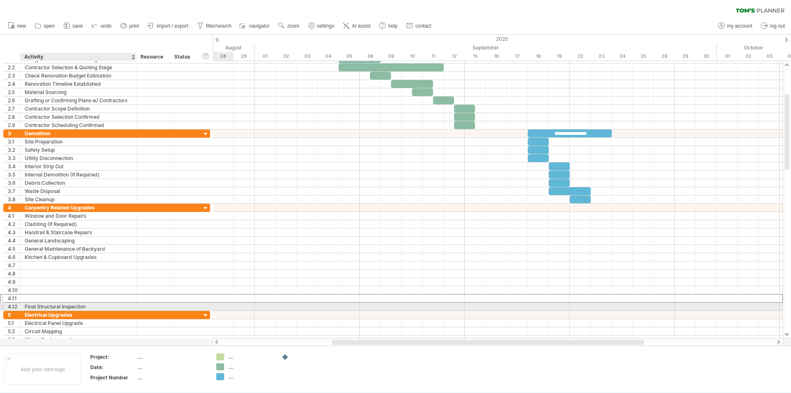
click at [111, 307] on div "Final Structural Inspection" at bounding box center [79, 307] width 108 height 8
type input "*"
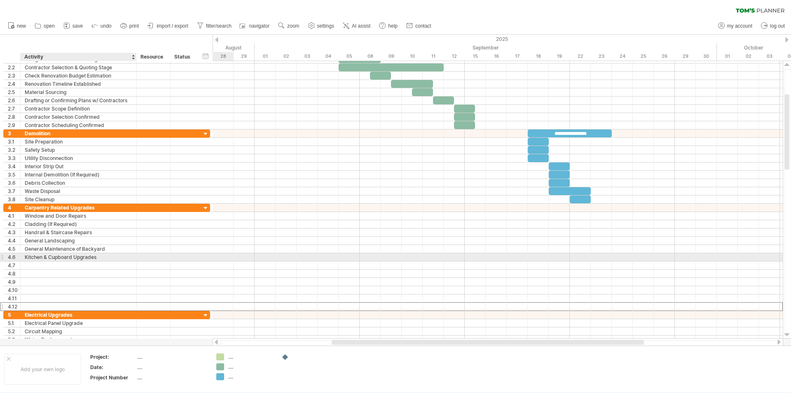
click at [96, 256] on div "Kitchen & Cupboard Upgrades" at bounding box center [79, 257] width 108 height 8
type input "**********"
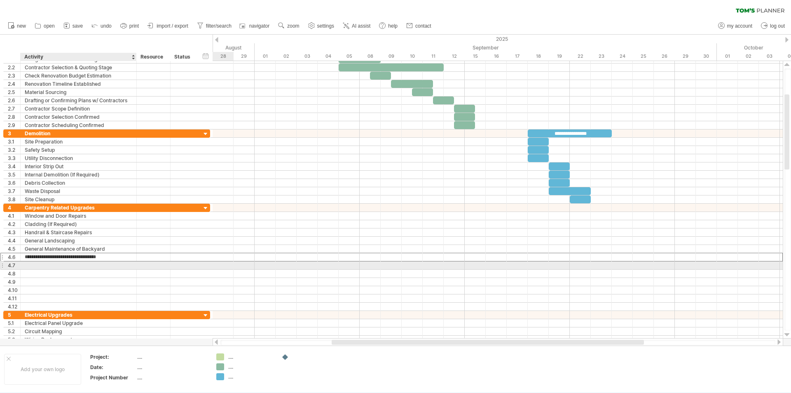
click at [98, 266] on div at bounding box center [79, 265] width 108 height 8
click at [98, 266] on div "Kitchen & Joinary Upgrades" at bounding box center [79, 265] width 108 height 8
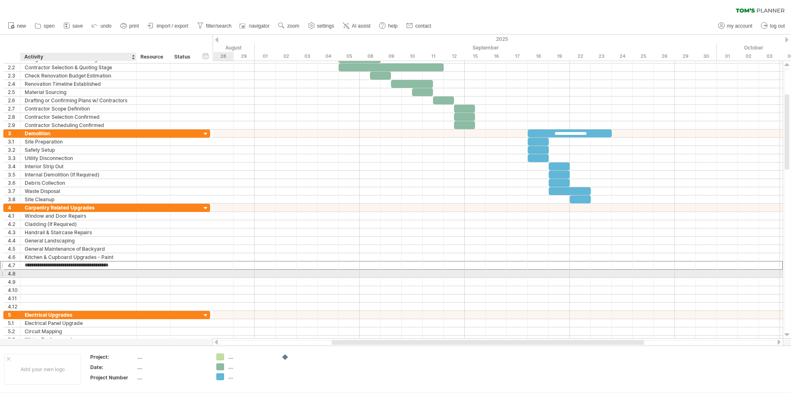
click at [99, 274] on div at bounding box center [79, 274] width 108 height 8
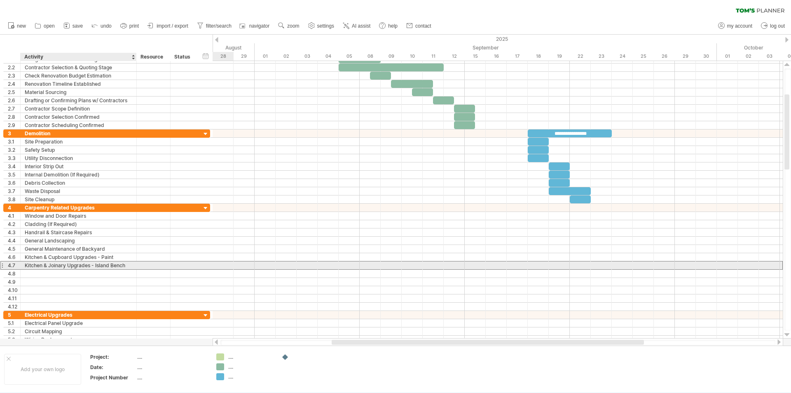
click at [127, 266] on div "Kitchen & Joinary Upgrades - Island Bench" at bounding box center [79, 265] width 108 height 8
type input "**********"
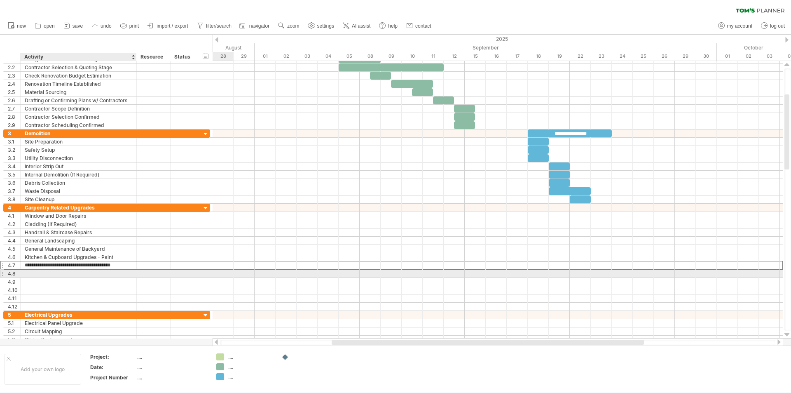
click at [105, 271] on div at bounding box center [79, 274] width 108 height 8
click at [36, 272] on div at bounding box center [79, 274] width 108 height 8
type input "**********"
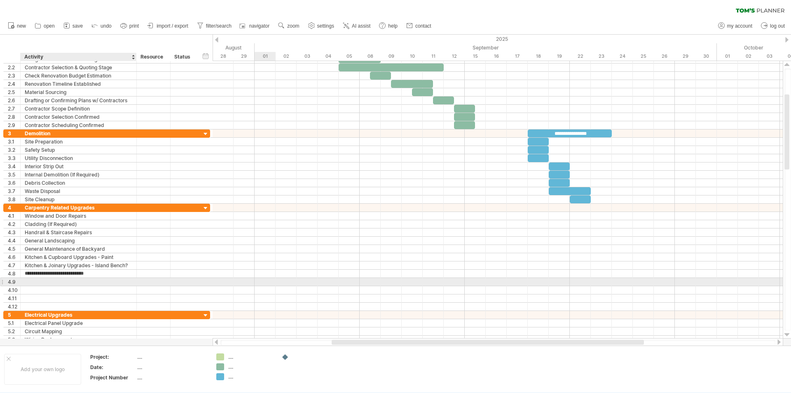
click at [36, 281] on div at bounding box center [79, 282] width 108 height 8
type input "**********"
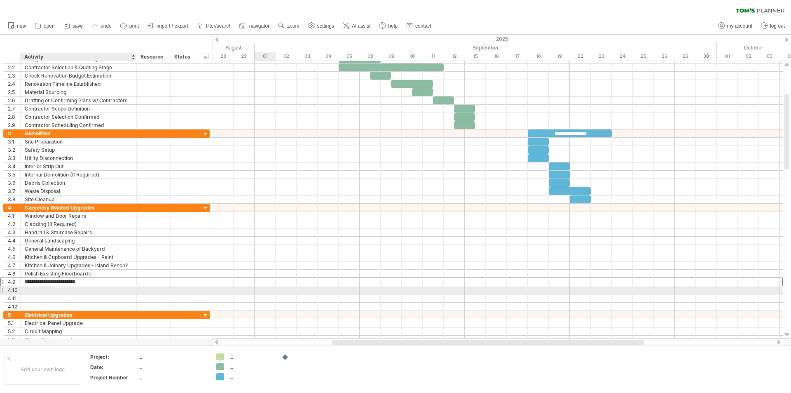
click at [42, 290] on div at bounding box center [79, 290] width 108 height 8
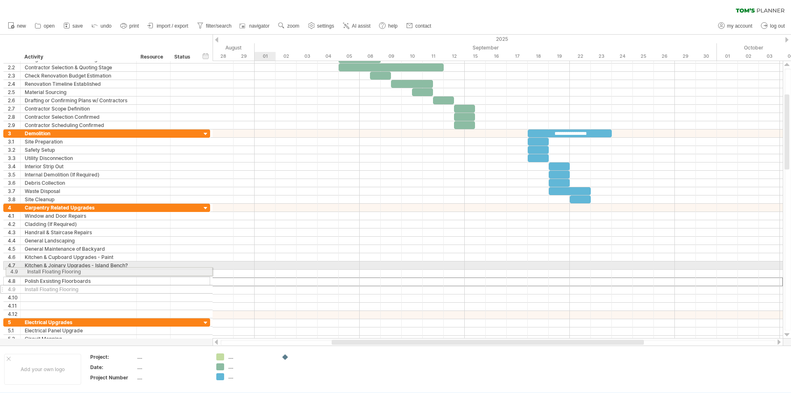
drag, startPoint x: 1, startPoint y: 282, endPoint x: 2, endPoint y: 272, distance: 10.3
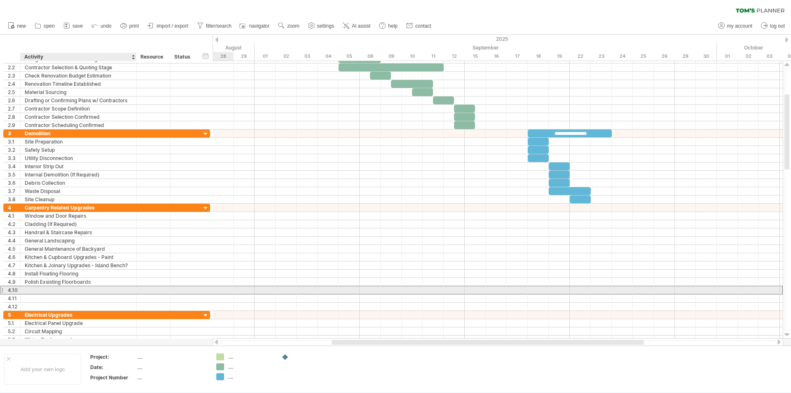
click at [74, 290] on div at bounding box center [79, 290] width 108 height 8
click at [94, 290] on input "**********" at bounding box center [79, 290] width 108 height 8
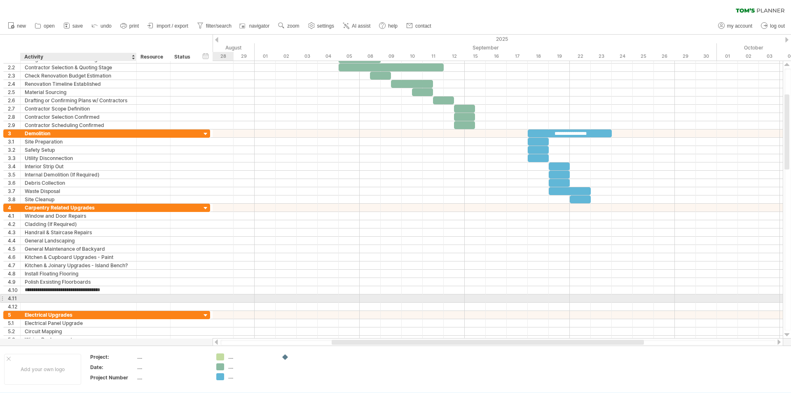
click at [97, 298] on div at bounding box center [79, 298] width 108 height 8
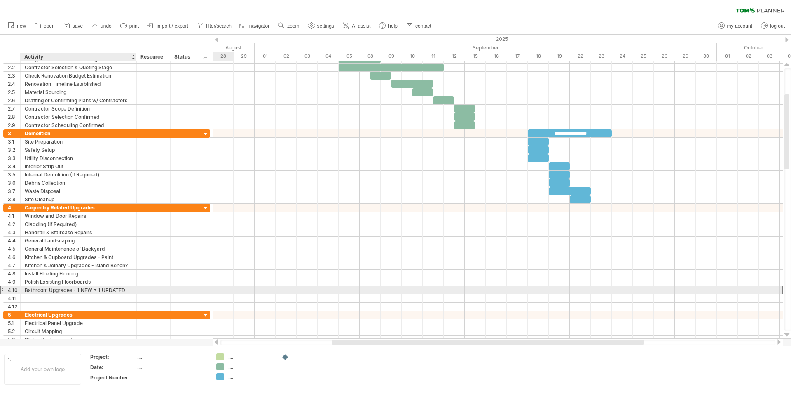
drag, startPoint x: 128, startPoint y: 290, endPoint x: 116, endPoint y: 290, distance: 11.5
click at [116, 290] on div "Bathroom Upgrades - 1 NEW + 1 UPDATED" at bounding box center [79, 290] width 108 height 8
click at [124, 290] on input "**********" at bounding box center [79, 290] width 108 height 8
type input "*"
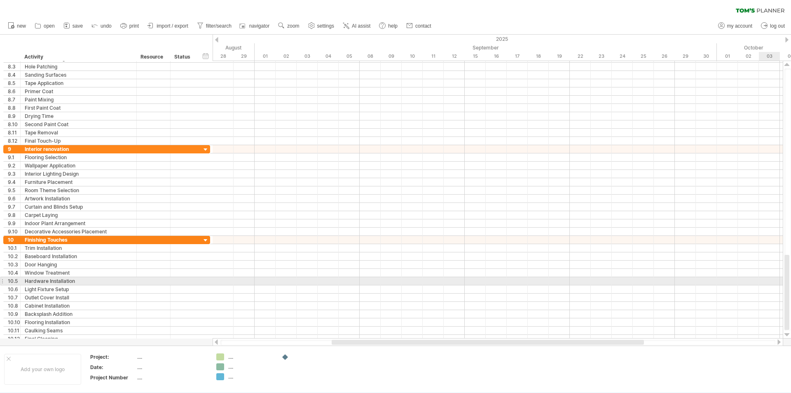
drag, startPoint x: 788, startPoint y: 117, endPoint x: 791, endPoint y: 277, distance: 160.4
click at [791, 277] on div at bounding box center [788, 199] width 7 height 262
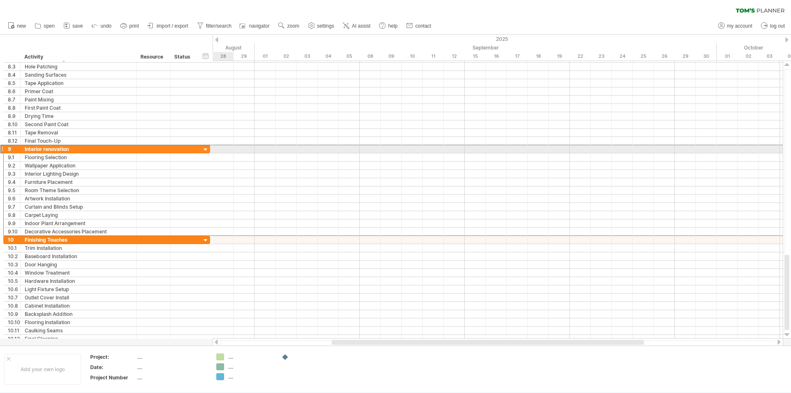
click at [3, 148] on div at bounding box center [1, 149] width 3 height 9
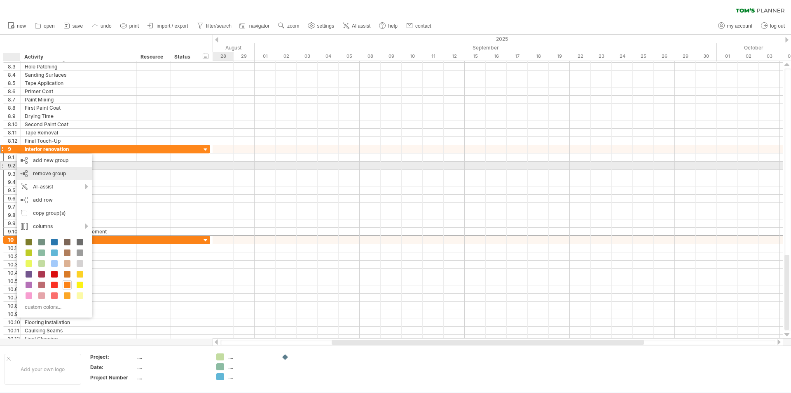
click at [35, 168] on div "remove group remove selected groups" at bounding box center [54, 173] width 75 height 13
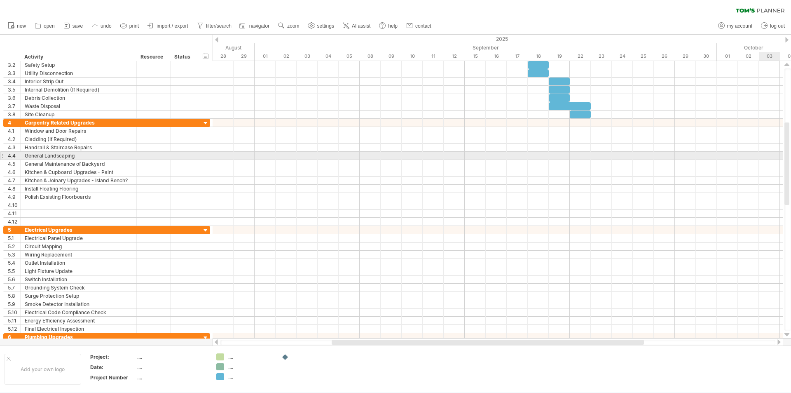
drag, startPoint x: 788, startPoint y: 283, endPoint x: 791, endPoint y: 157, distance: 126.1
click at [791, 157] on div at bounding box center [788, 199] width 7 height 262
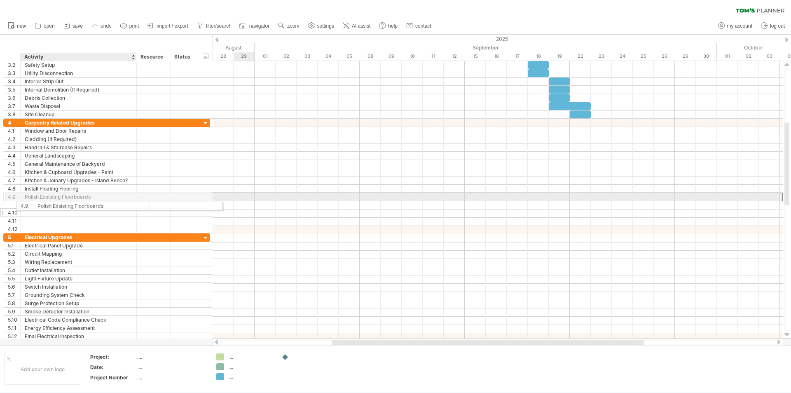
drag, startPoint x: 96, startPoint y: 195, endPoint x: 90, endPoint y: 204, distance: 11.3
click at [90, 204] on div "**********" at bounding box center [106, 176] width 207 height 115
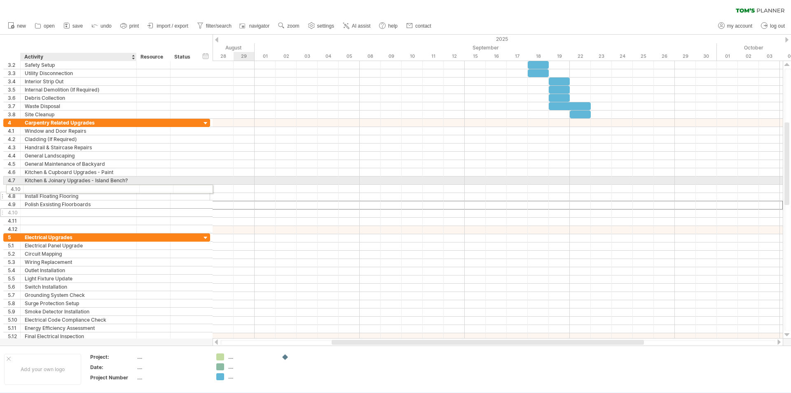
drag, startPoint x: 52, startPoint y: 202, endPoint x: 52, endPoint y: 188, distance: 14.0
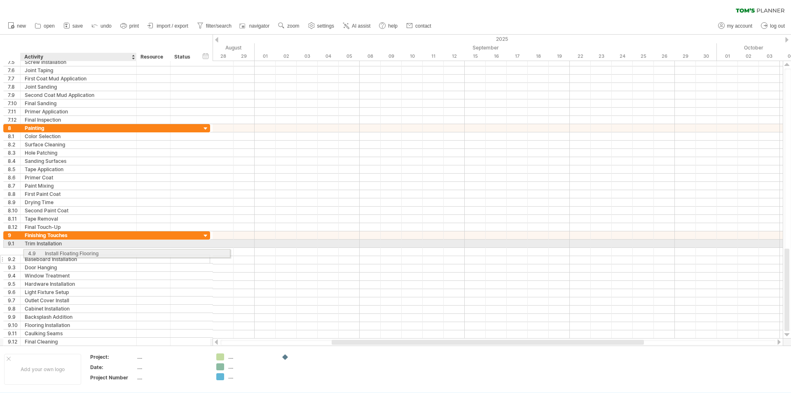
drag, startPoint x: 26, startPoint y: 198, endPoint x: 42, endPoint y: 252, distance: 56.3
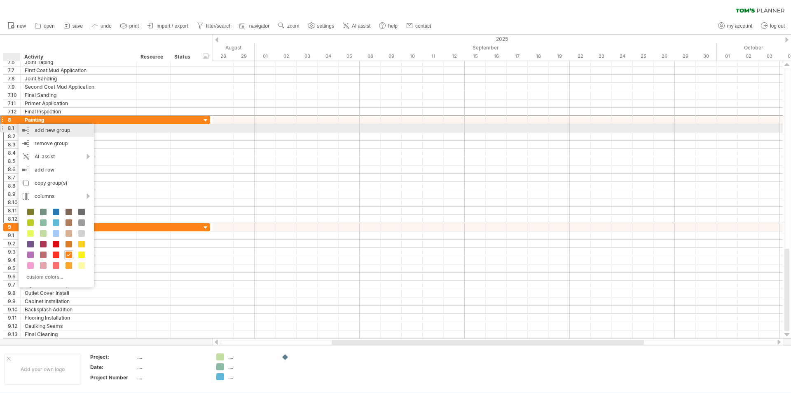
click at [31, 129] on div "add new group" at bounding box center [56, 130] width 75 height 13
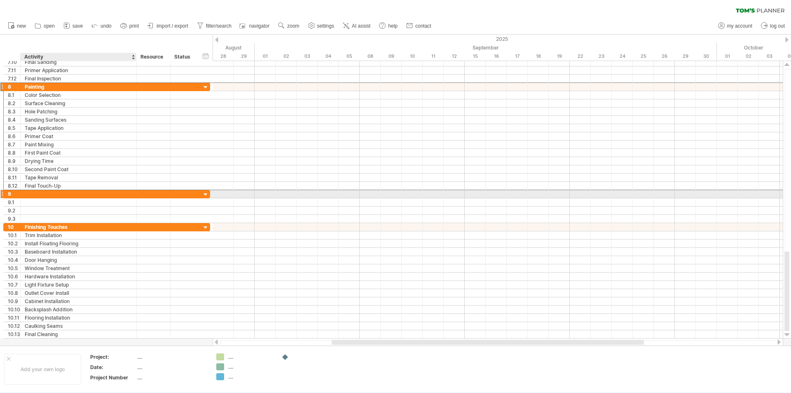
click at [32, 197] on div at bounding box center [79, 194] width 108 height 8
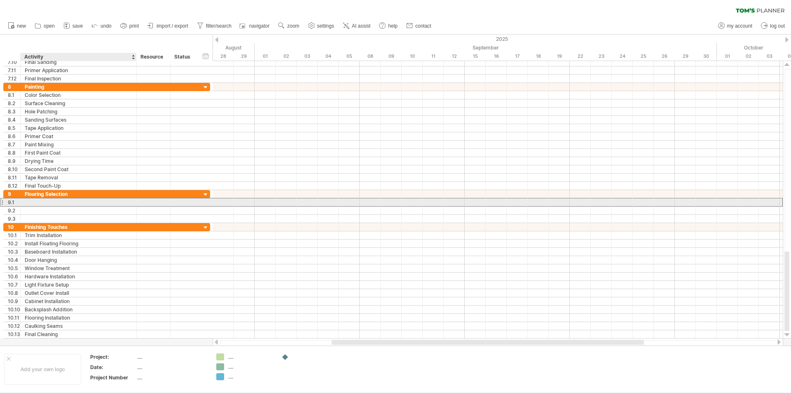
click at [38, 204] on div at bounding box center [79, 202] width 108 height 8
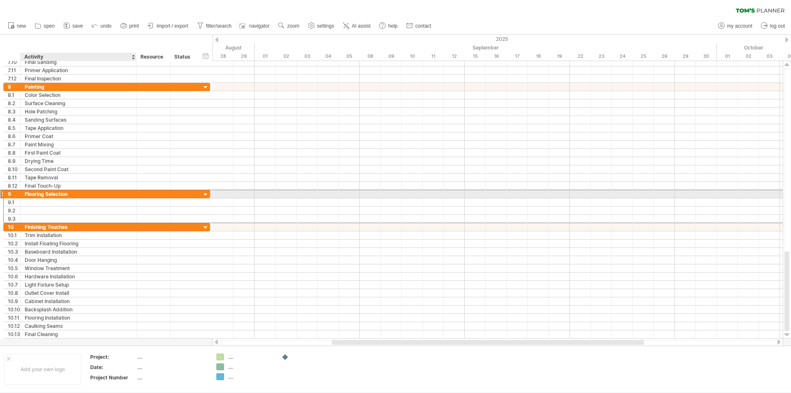
click at [77, 192] on div "Flooring Selection" at bounding box center [79, 194] width 108 height 8
click at [77, 192] on div "Flooring Installation" at bounding box center [79, 194] width 108 height 8
type input "**********"
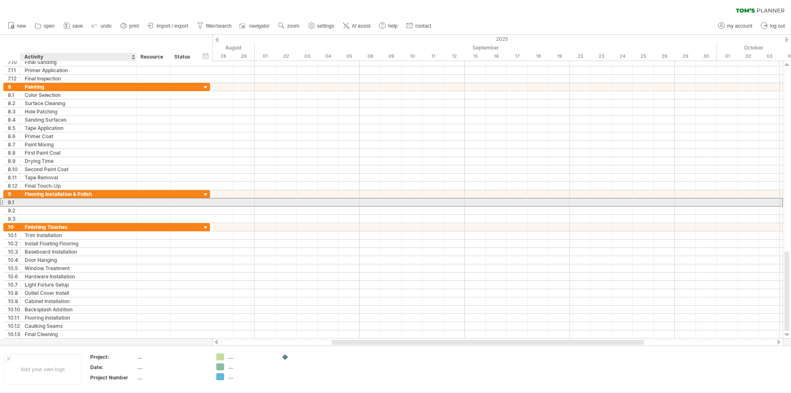
click at [77, 201] on div at bounding box center [79, 202] width 108 height 8
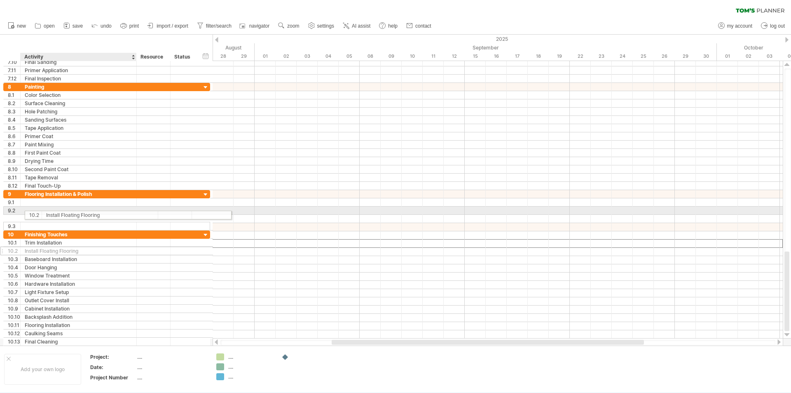
drag, startPoint x: 53, startPoint y: 241, endPoint x: 72, endPoint y: 213, distance: 33.5
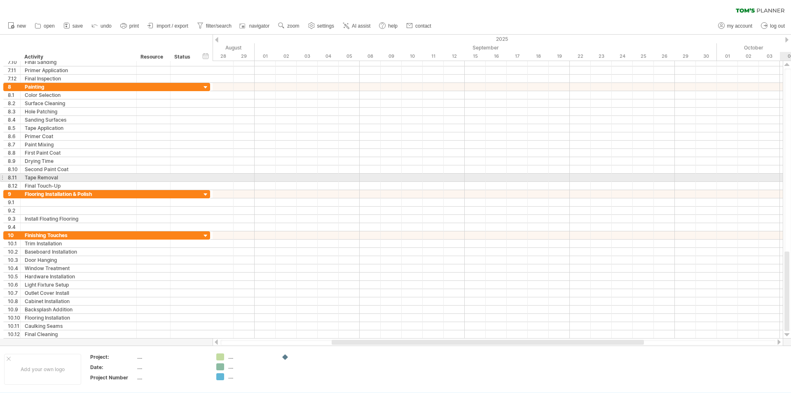
drag, startPoint x: 791, startPoint y: 271, endPoint x: 791, endPoint y: 174, distance: 97.3
click at [791, 174] on div at bounding box center [788, 199] width 7 height 262
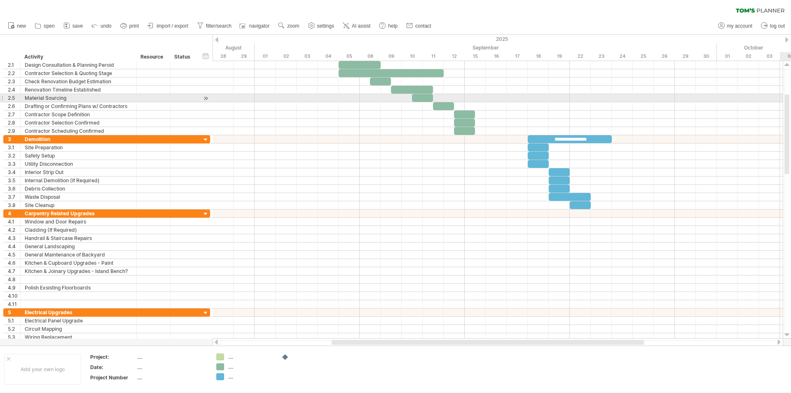
drag, startPoint x: 788, startPoint y: 265, endPoint x: 788, endPoint y: 114, distance: 150.4
click at [788, 114] on div at bounding box center [787, 134] width 5 height 80
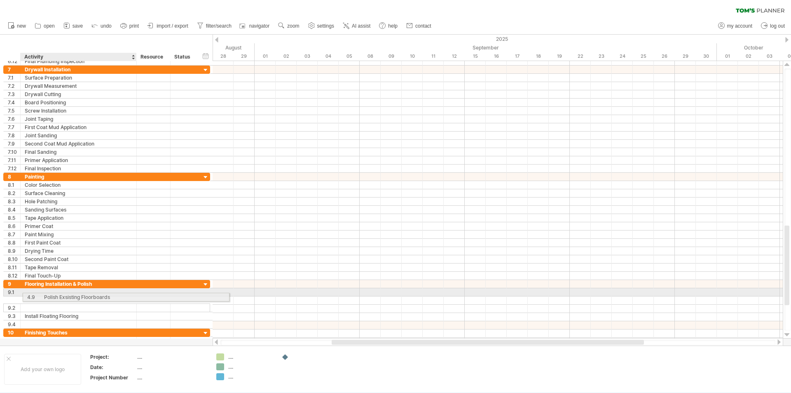
drag, startPoint x: 82, startPoint y: 263, endPoint x: 98, endPoint y: 296, distance: 36.1
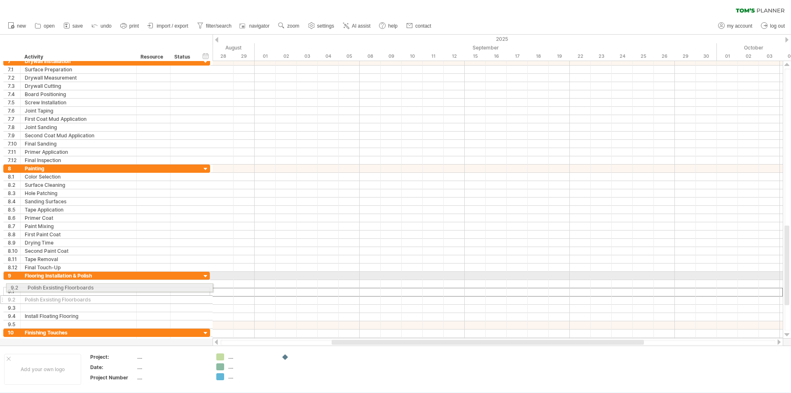
drag, startPoint x: 3, startPoint y: 291, endPoint x: 2, endPoint y: 286, distance: 5.0
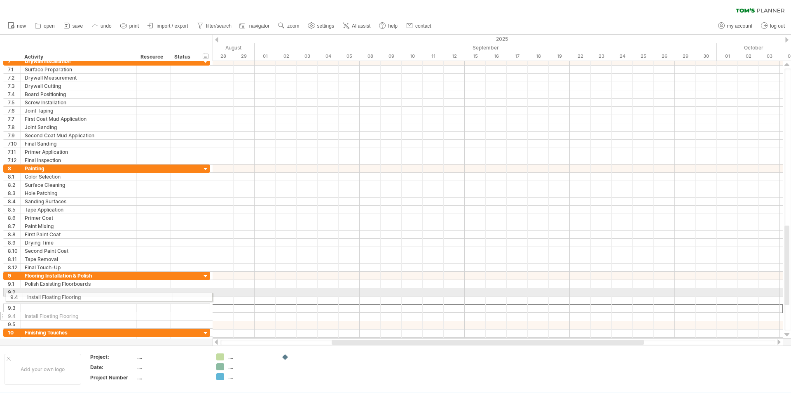
drag, startPoint x: 2, startPoint y: 307, endPoint x: 2, endPoint y: 296, distance: 11.5
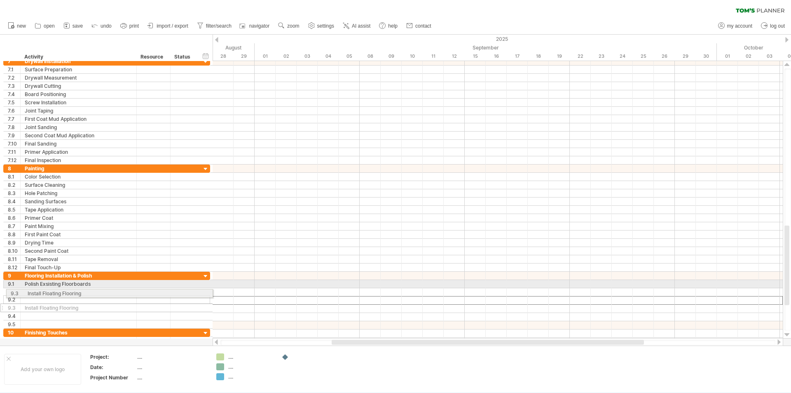
drag, startPoint x: 2, startPoint y: 302, endPoint x: 2, endPoint y: 291, distance: 10.3
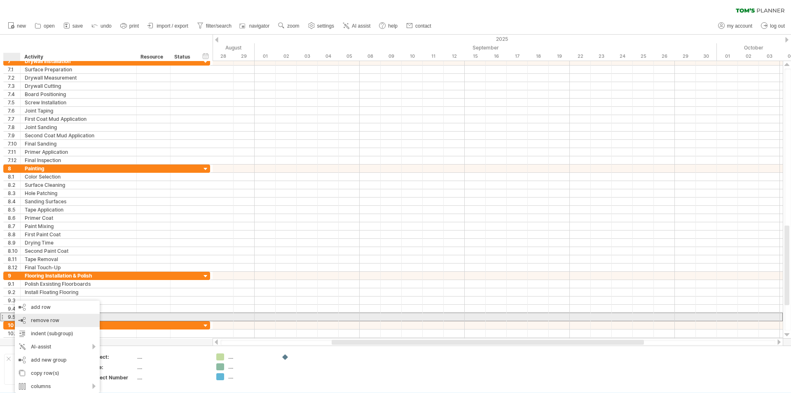
click at [37, 321] on span "remove row" at bounding box center [45, 320] width 28 height 6
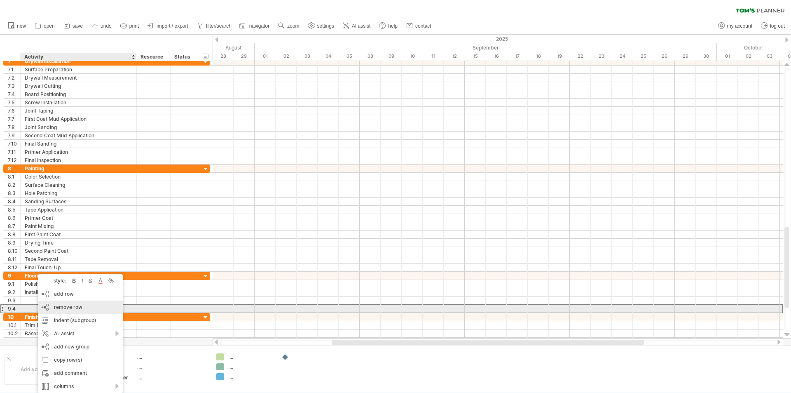
click at [46, 308] on div "remove row remove selected rows" at bounding box center [80, 306] width 85 height 13
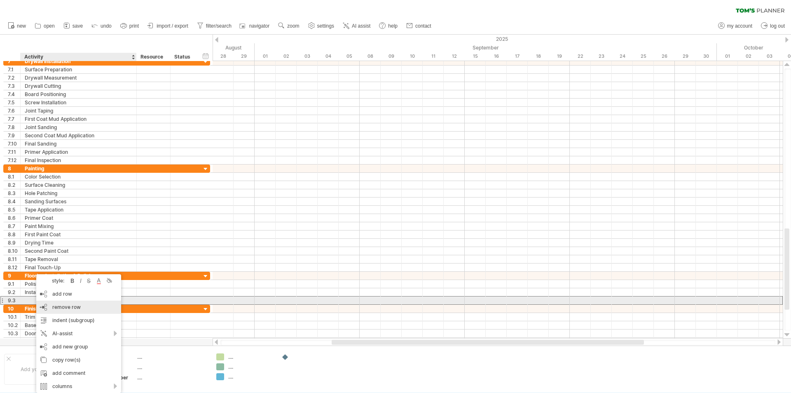
click at [49, 305] on div "remove row remove selected rows" at bounding box center [78, 306] width 85 height 13
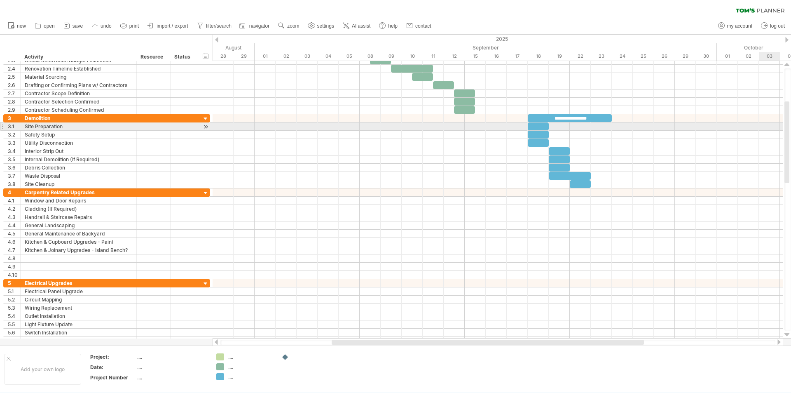
drag, startPoint x: 786, startPoint y: 259, endPoint x: 791, endPoint y: 131, distance: 128.7
click at [791, 131] on div at bounding box center [788, 199] width 7 height 262
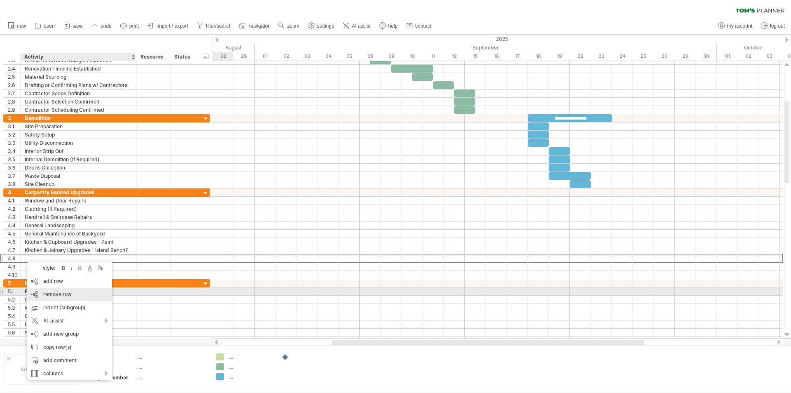
click at [48, 295] on span "remove row" at bounding box center [57, 294] width 28 height 6
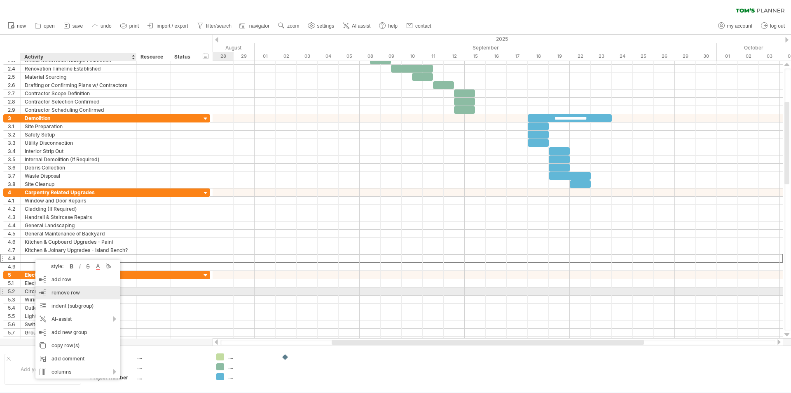
click at [56, 289] on div "remove row remove selected rows" at bounding box center [77, 292] width 85 height 13
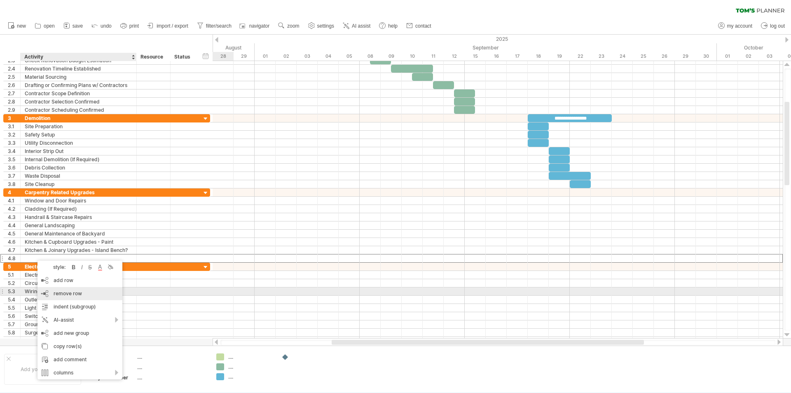
click at [56, 293] on span "remove row" at bounding box center [68, 293] width 28 height 6
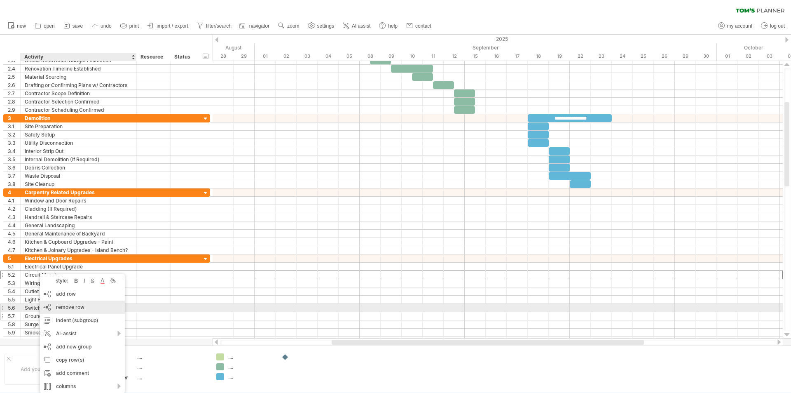
click at [72, 311] on div "remove row remove selected rows" at bounding box center [82, 306] width 85 height 13
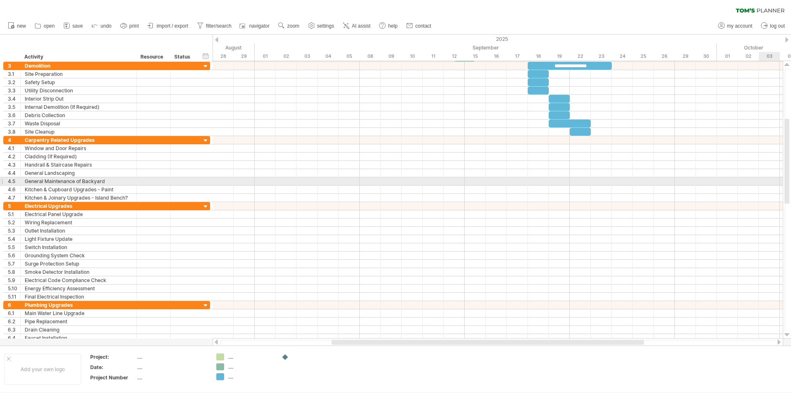
drag, startPoint x: 789, startPoint y: 167, endPoint x: 790, endPoint y: 183, distance: 16.1
click at [790, 183] on div at bounding box center [788, 199] width 7 height 262
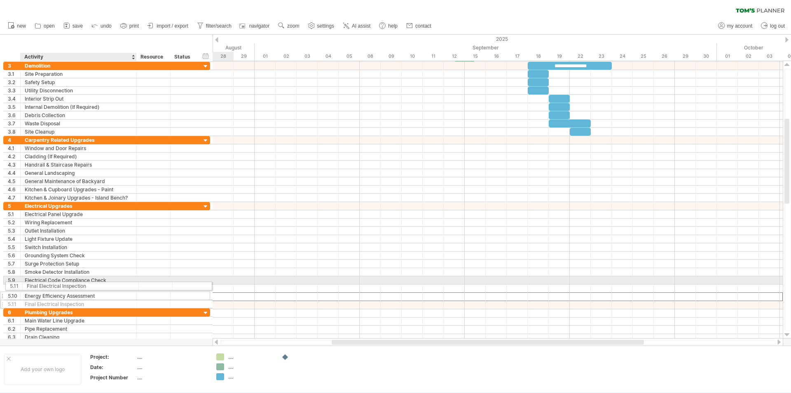
drag, startPoint x: 92, startPoint y: 296, endPoint x: 91, endPoint y: 284, distance: 11.1
drag, startPoint x: 193, startPoint y: 296, endPoint x: 117, endPoint y: 288, distance: 77.1
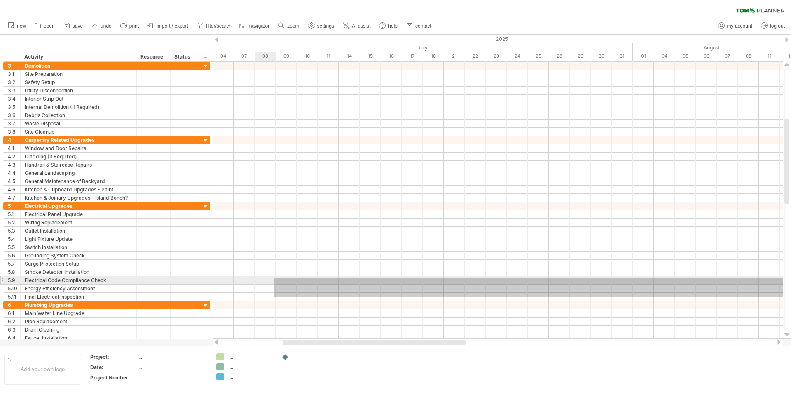
drag, startPoint x: 286, startPoint y: 297, endPoint x: 284, endPoint y: 273, distance: 23.9
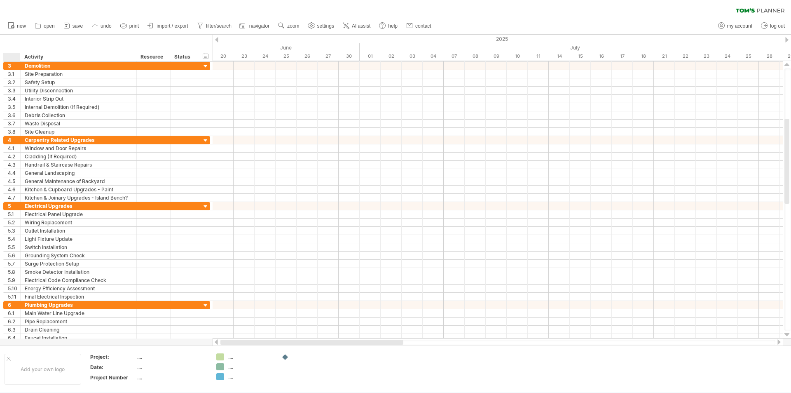
drag, startPoint x: 306, startPoint y: 342, endPoint x: 14, endPoint y: 341, distance: 292.2
click at [14, 341] on div "Trying to reach [DOMAIN_NAME] Connected again... 0% clear filter new 1" at bounding box center [395, 196] width 791 height 393
click at [223, 340] on div at bounding box center [498, 342] width 555 height 5
drag, startPoint x: 277, startPoint y: 340, endPoint x: 180, endPoint y: 340, distance: 97.3
click at [180, 340] on div "Trying to reach [DOMAIN_NAME] Connected again... 0% clear filter new 1" at bounding box center [395, 196] width 791 height 393
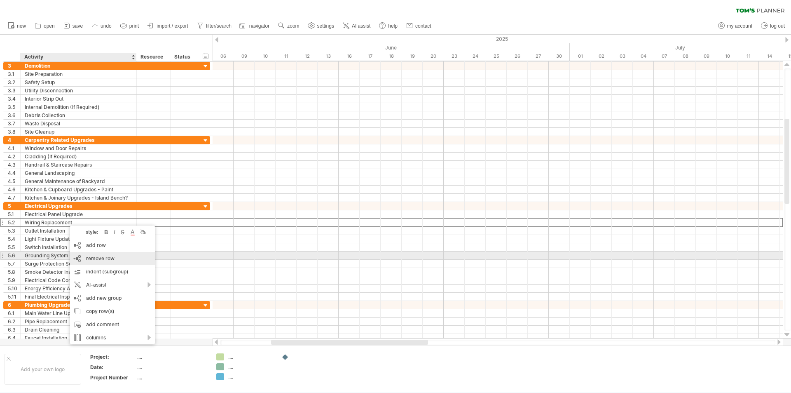
click at [85, 256] on div "remove row remove selected rows" at bounding box center [112, 258] width 85 height 13
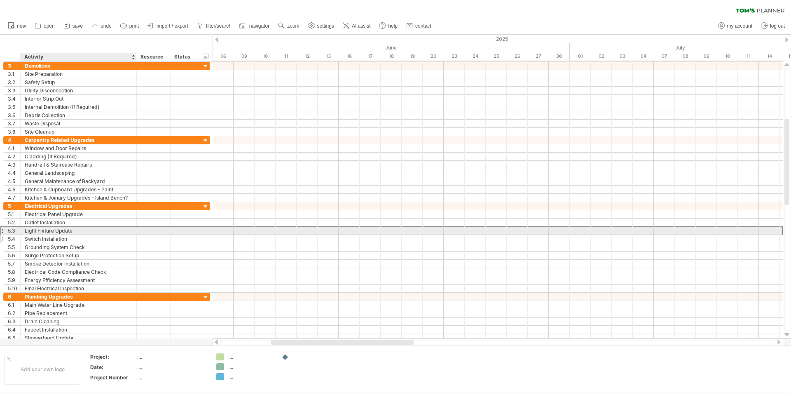
drag, startPoint x: 56, startPoint y: 230, endPoint x: 69, endPoint y: 241, distance: 17.0
click at [51, 230] on div "Light Fixture Update" at bounding box center [79, 231] width 108 height 8
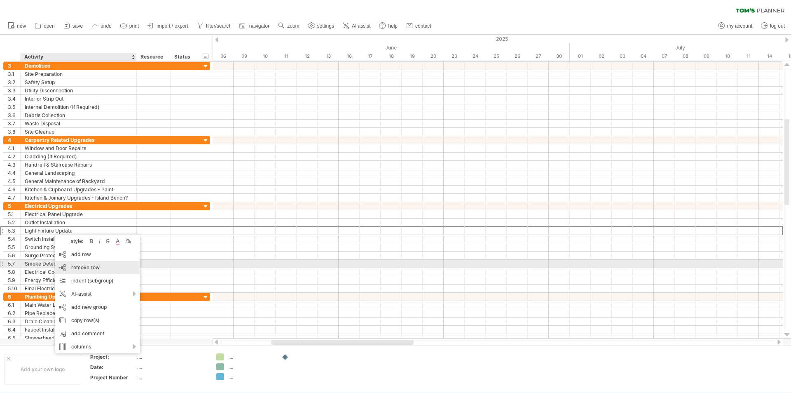
click at [80, 265] on span "remove row" at bounding box center [85, 267] width 28 height 6
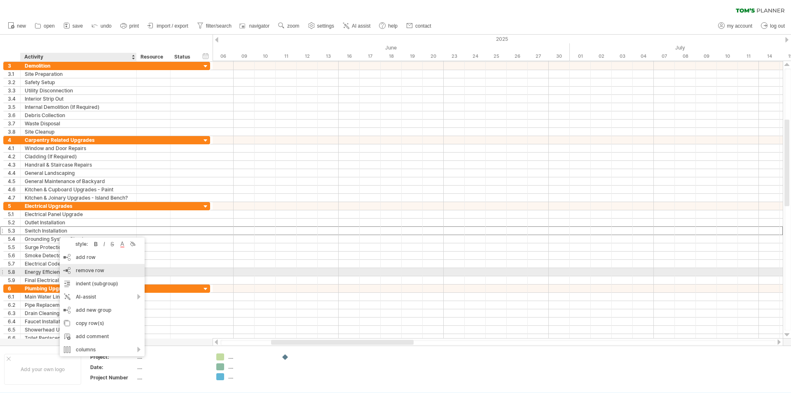
click at [78, 269] on span "remove row" at bounding box center [90, 270] width 28 height 6
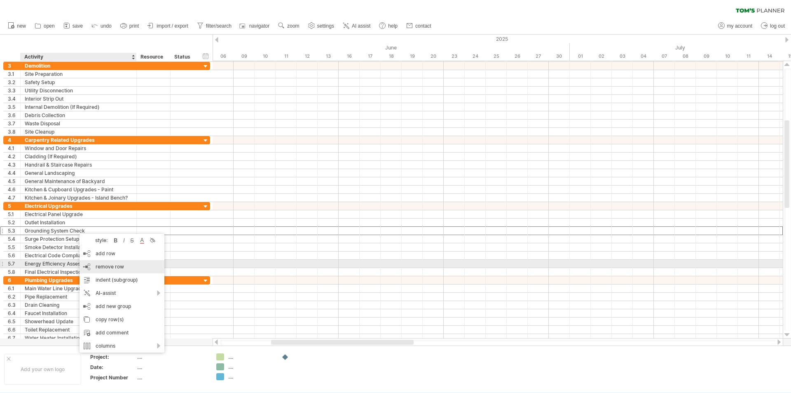
click at [94, 265] on div "remove row remove selected rows" at bounding box center [122, 266] width 85 height 13
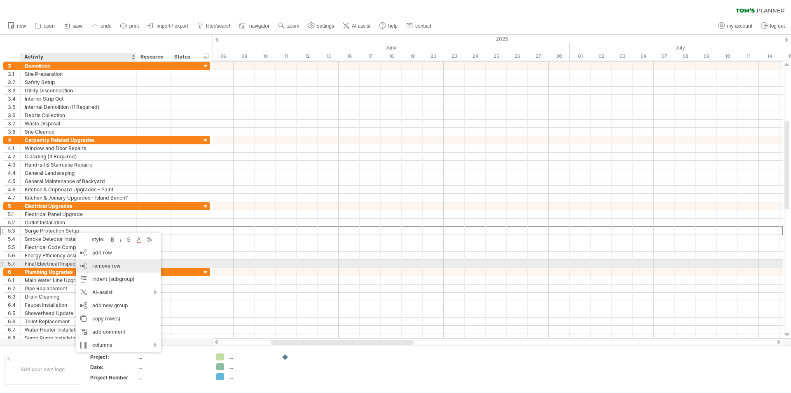
click at [90, 260] on div "remove row remove selected rows" at bounding box center [118, 265] width 85 height 13
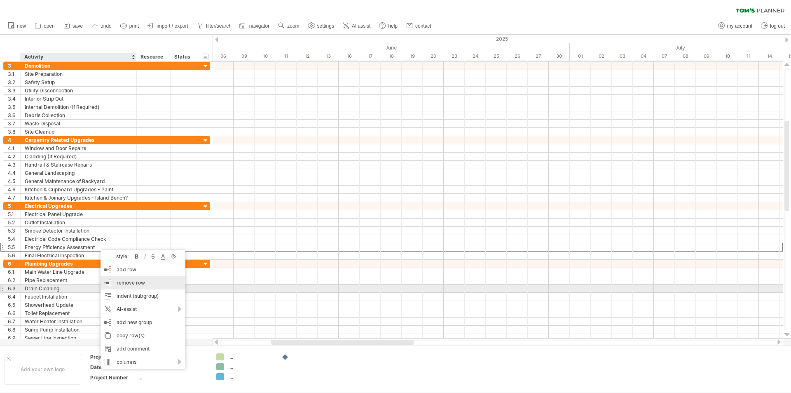
click at [155, 285] on div "remove row remove selected rows" at bounding box center [143, 282] width 85 height 13
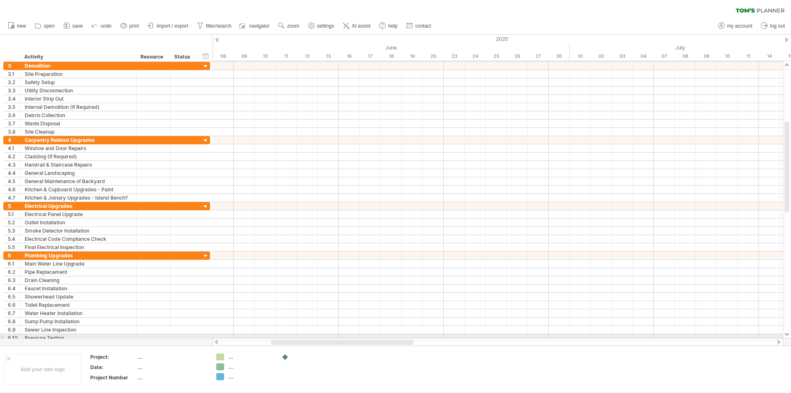
click at [788, 335] on div at bounding box center [787, 334] width 5 height 7
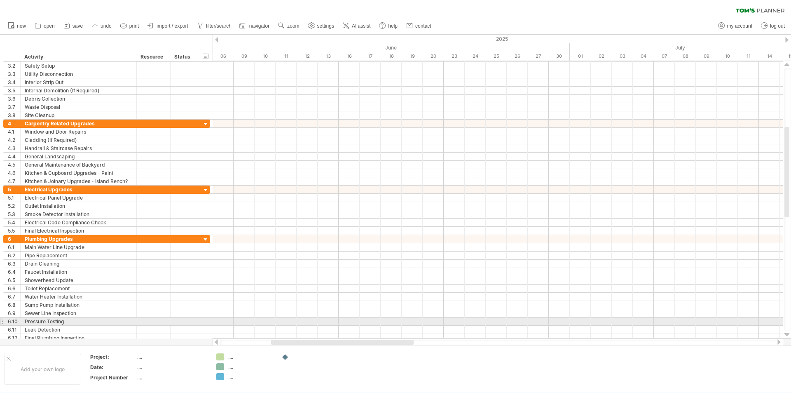
click at [788, 335] on div at bounding box center [787, 334] width 5 height 7
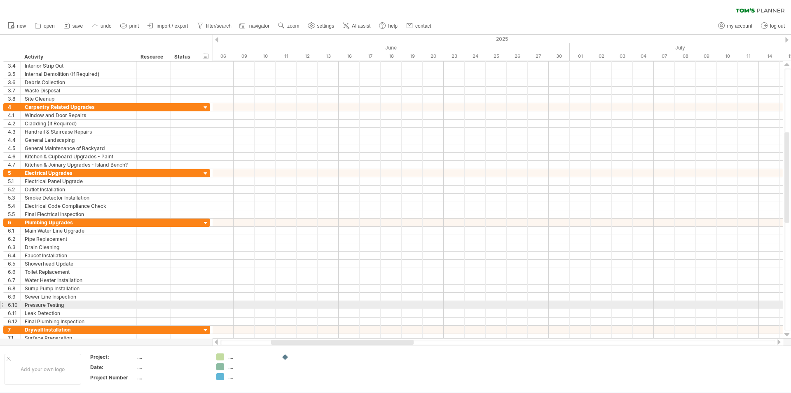
click at [788, 335] on div at bounding box center [787, 334] width 5 height 7
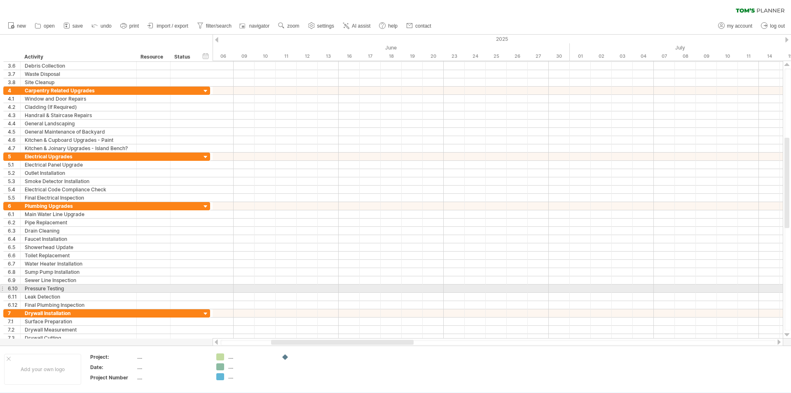
click at [788, 335] on div at bounding box center [787, 334] width 5 height 7
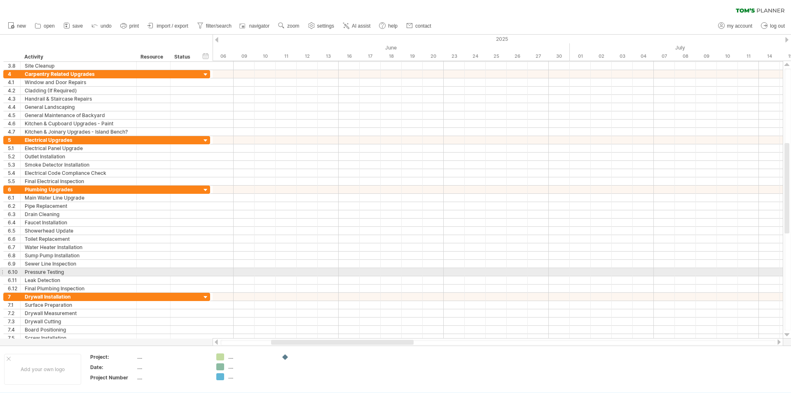
click at [788, 335] on div at bounding box center [787, 334] width 5 height 7
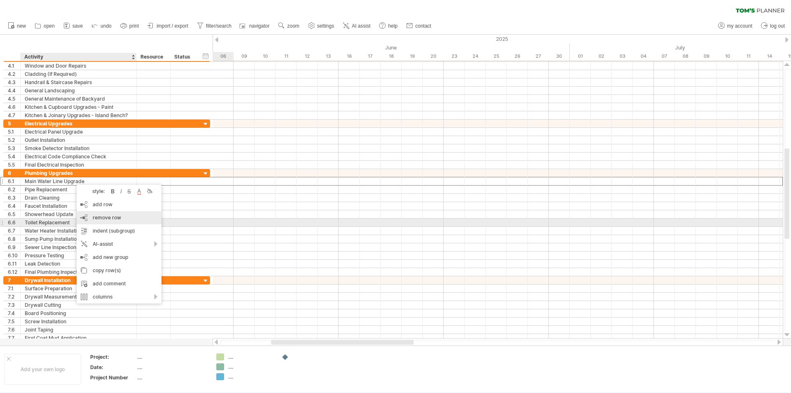
click at [99, 218] on span "remove row" at bounding box center [107, 217] width 28 height 6
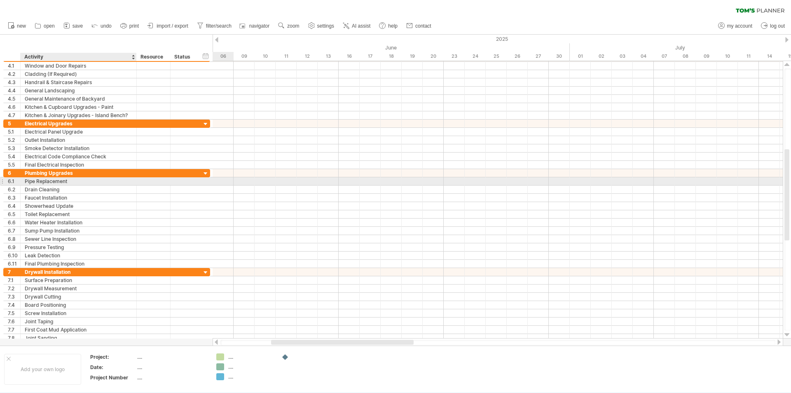
click at [64, 182] on div "Pipe Replacement" at bounding box center [79, 181] width 108 height 8
click at [64, 182] on input "**********" at bounding box center [79, 181] width 108 height 8
click at [71, 181] on input "**********" at bounding box center [79, 181] width 108 height 8
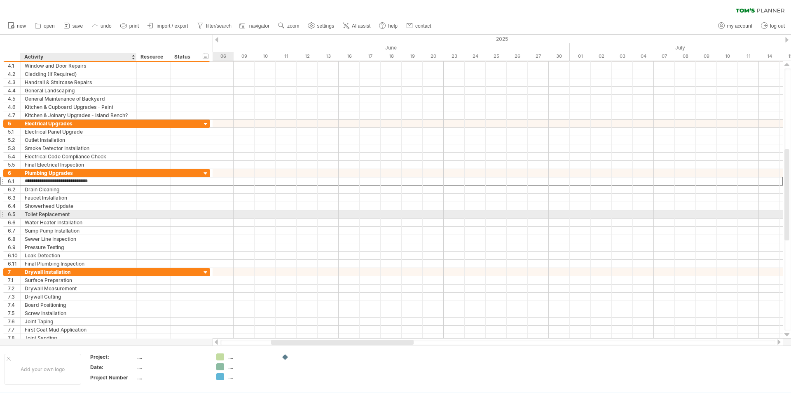
click at [96, 211] on div "Toilet Replacement" at bounding box center [79, 214] width 108 height 8
click at [33, 180] on div "Pipe Rough In - (If Applicable)" at bounding box center [79, 181] width 108 height 8
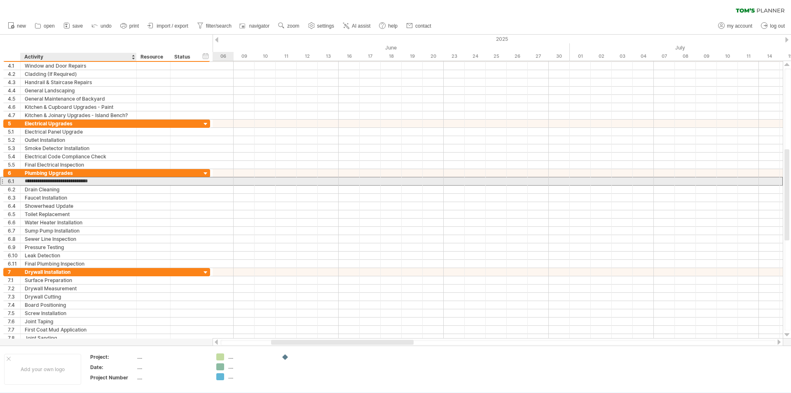
click at [35, 181] on input "**********" at bounding box center [79, 181] width 108 height 8
type input "**********"
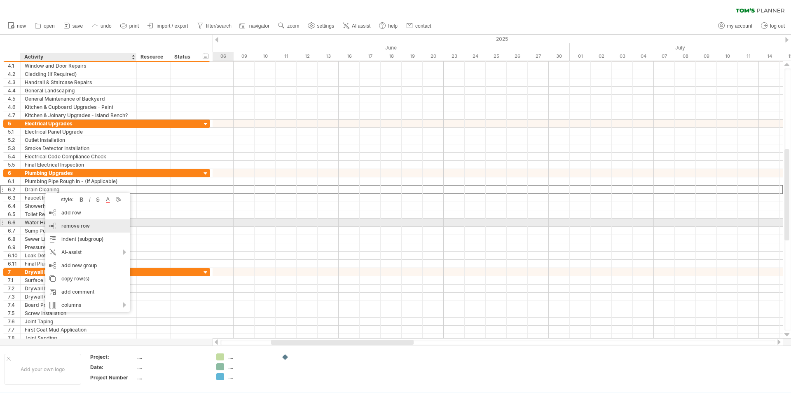
click at [67, 222] on div "remove row remove selected rows" at bounding box center [87, 225] width 85 height 13
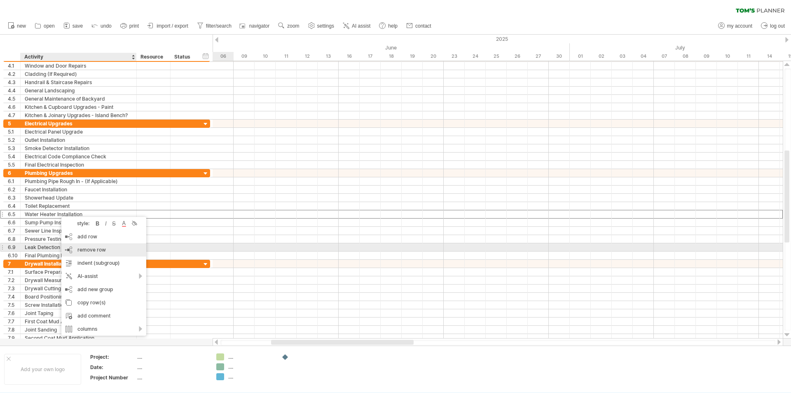
click at [84, 249] on span "remove row" at bounding box center [91, 249] width 28 height 6
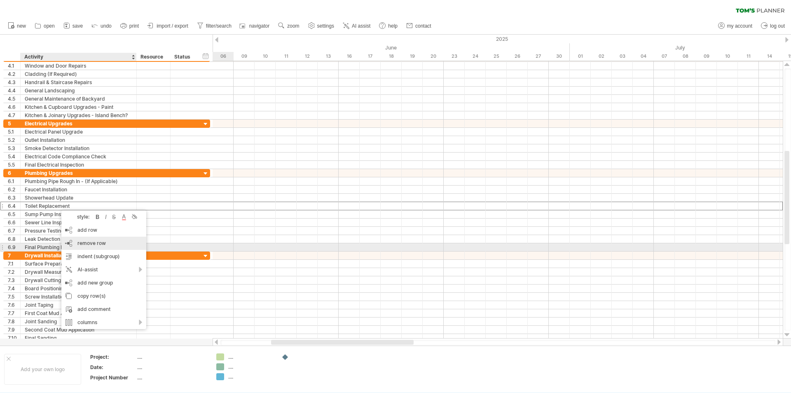
click at [84, 245] on span "remove row" at bounding box center [91, 243] width 28 height 6
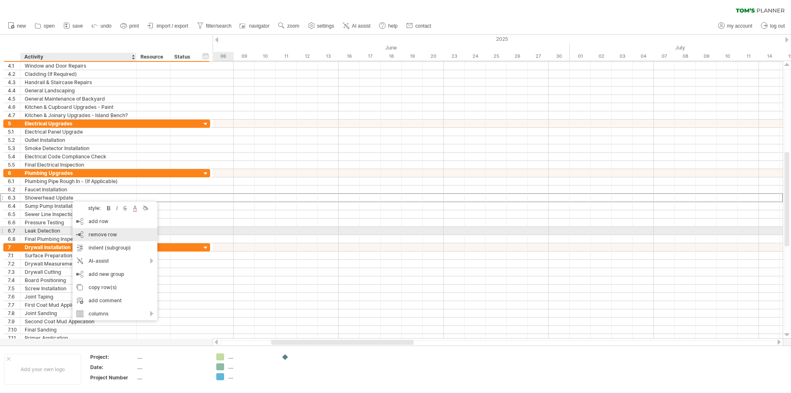
click at [88, 229] on div "remove row remove selected rows" at bounding box center [115, 234] width 85 height 13
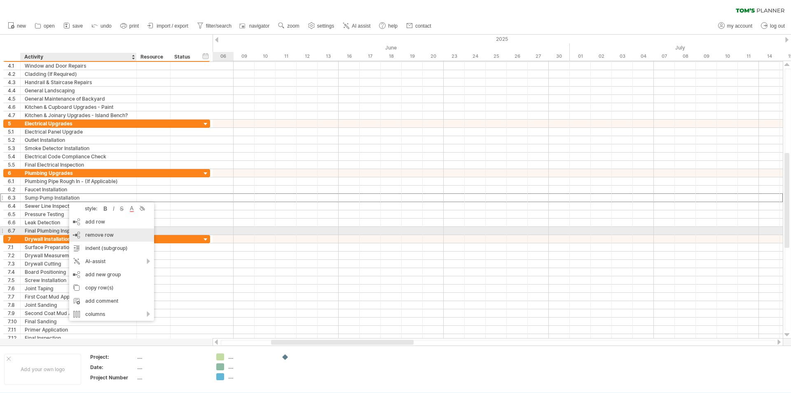
click at [88, 230] on div "remove row remove selected rows" at bounding box center [111, 234] width 85 height 13
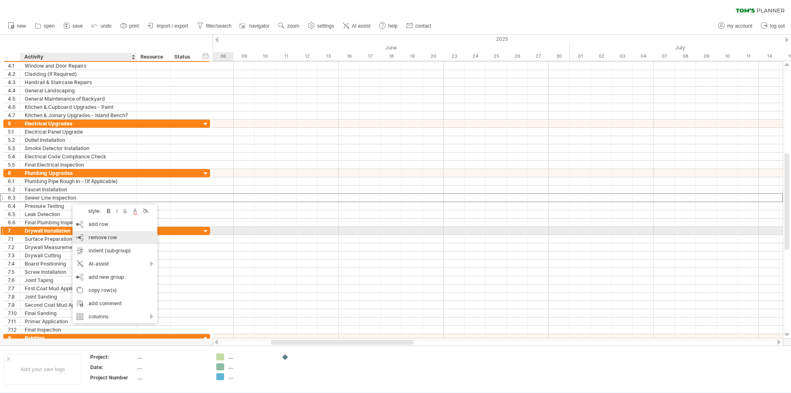
click at [89, 233] on div "remove row remove selected rows" at bounding box center [115, 237] width 85 height 13
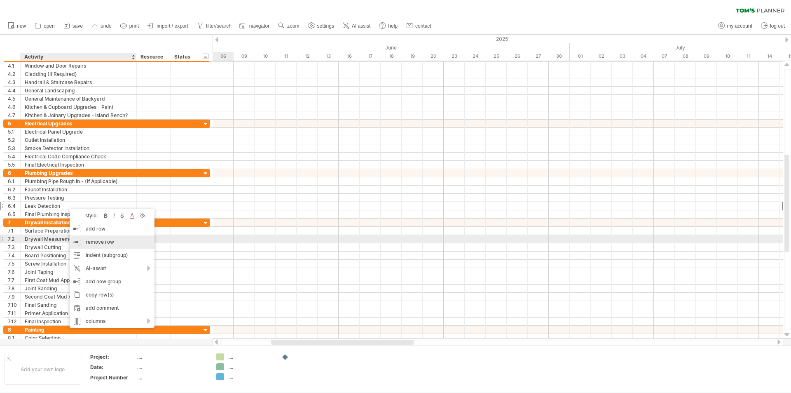
click at [83, 237] on div "remove row remove selected rows" at bounding box center [112, 241] width 85 height 13
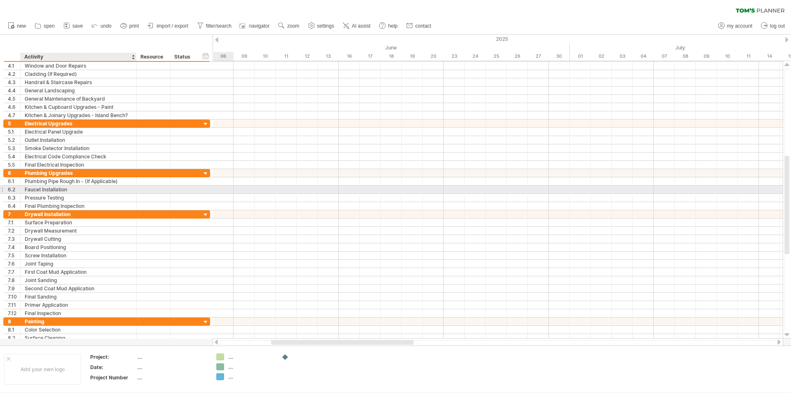
click at [83, 185] on div "Faucet Installation" at bounding box center [79, 189] width 108 height 8
click at [41, 188] on input "**********" at bounding box center [79, 189] width 108 height 8
type input "**********"
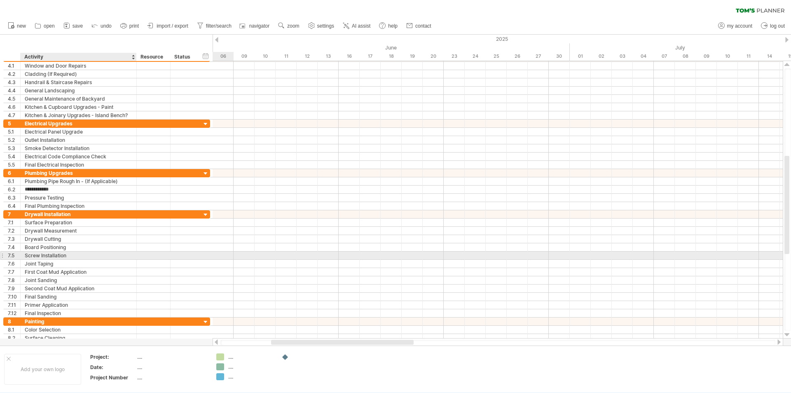
click at [95, 258] on div "Screw Installation" at bounding box center [79, 255] width 108 height 8
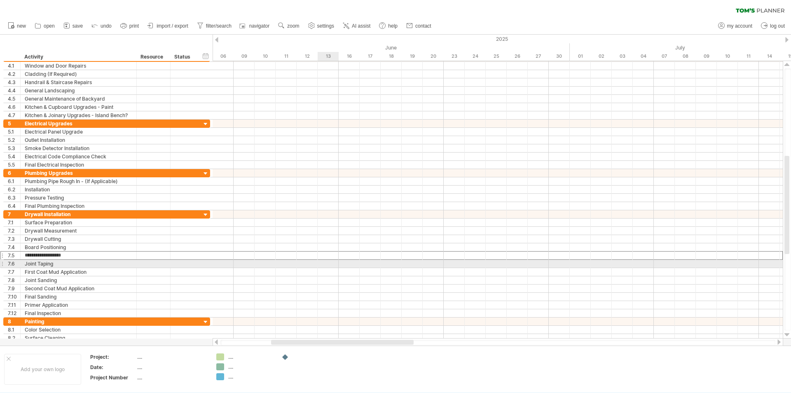
click at [326, 263] on div at bounding box center [498, 264] width 570 height 8
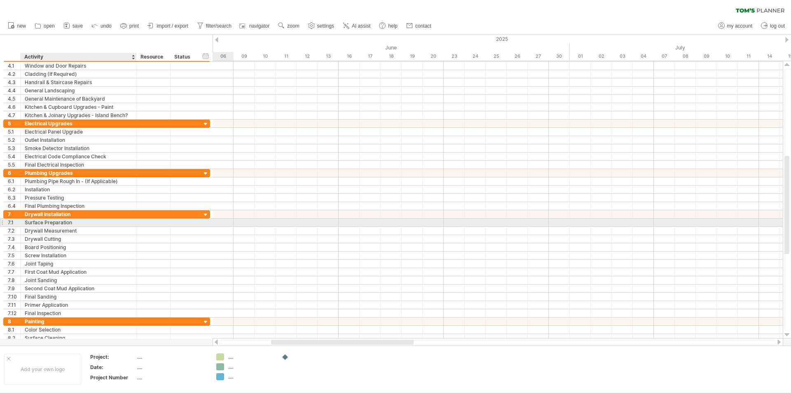
click at [95, 225] on div "Surface Preparation" at bounding box center [79, 222] width 108 height 8
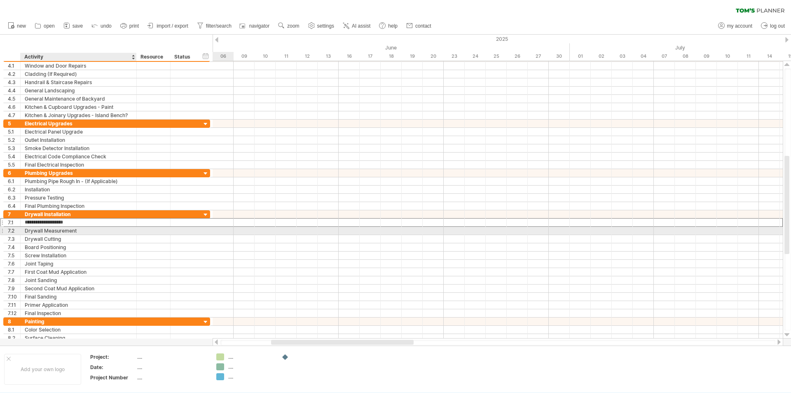
click at [85, 230] on div "Drywall Measurement" at bounding box center [79, 231] width 108 height 8
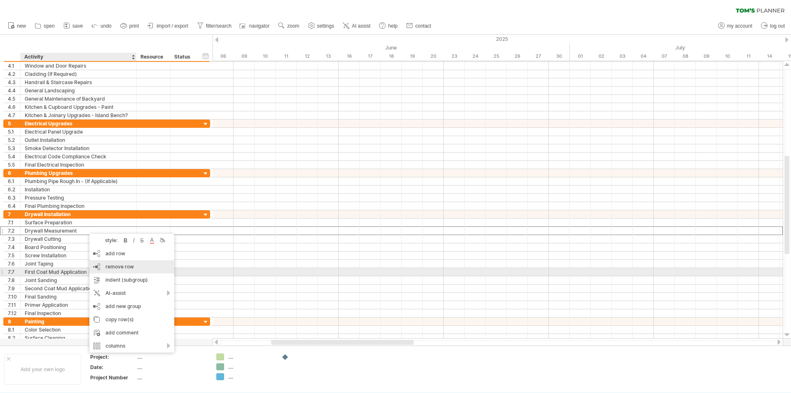
click at [134, 269] on div "remove row remove selected rows" at bounding box center [131, 266] width 85 height 13
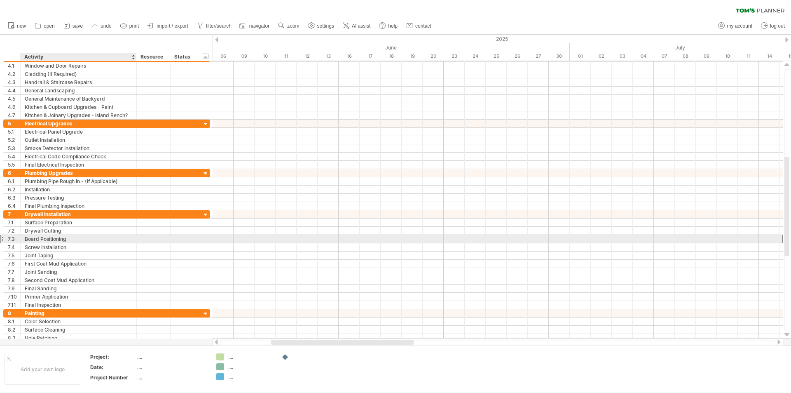
click at [63, 239] on div "Board Positioning" at bounding box center [79, 239] width 108 height 8
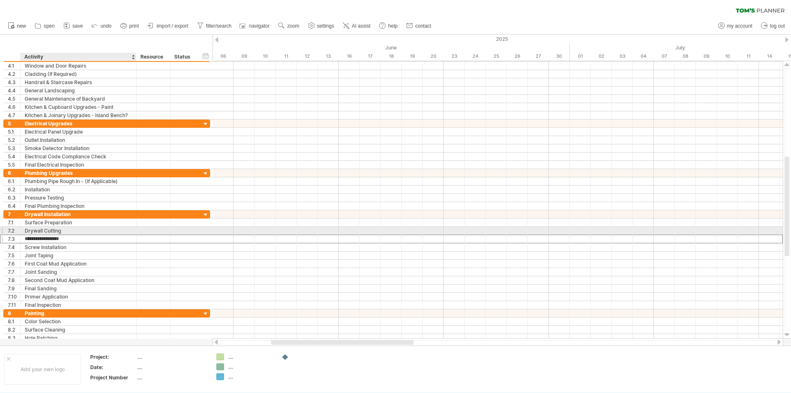
click at [74, 232] on div "Drywall Cutting" at bounding box center [79, 231] width 108 height 8
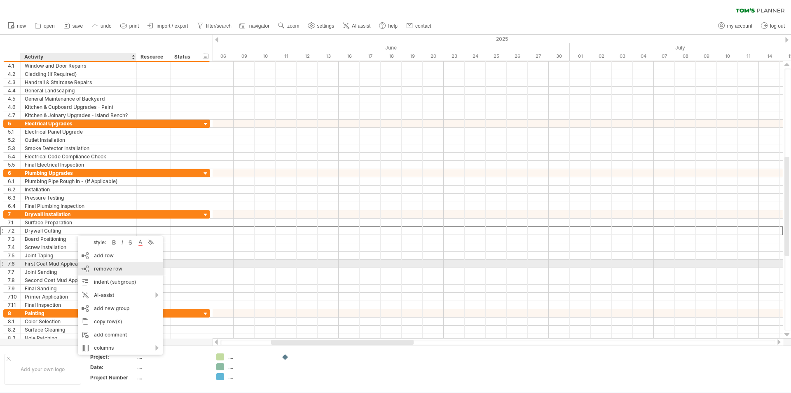
click at [96, 264] on div "remove row remove selected rows" at bounding box center [120, 268] width 85 height 13
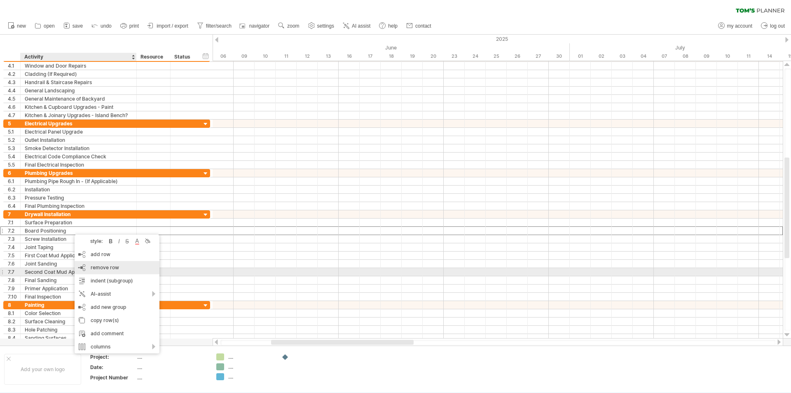
click at [92, 272] on div "remove row remove selected rows" at bounding box center [117, 267] width 85 height 13
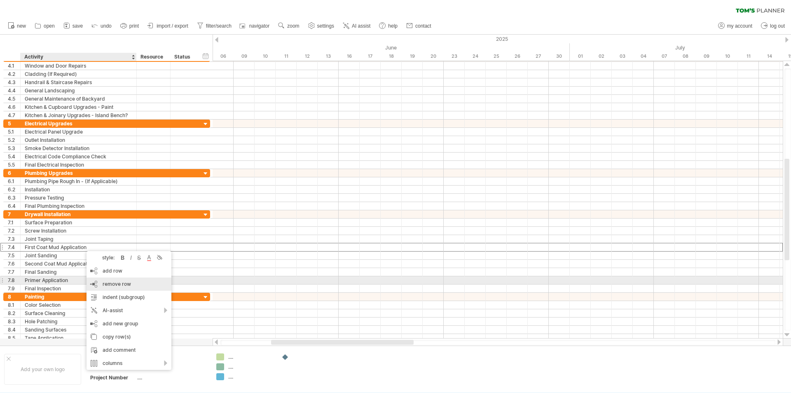
click at [113, 278] on div "remove row remove selected rows" at bounding box center [129, 283] width 85 height 13
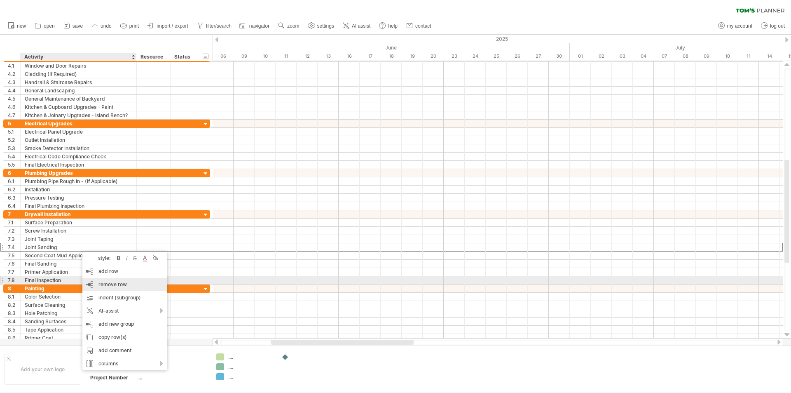
click at [92, 279] on div "remove row remove selected rows" at bounding box center [124, 284] width 85 height 13
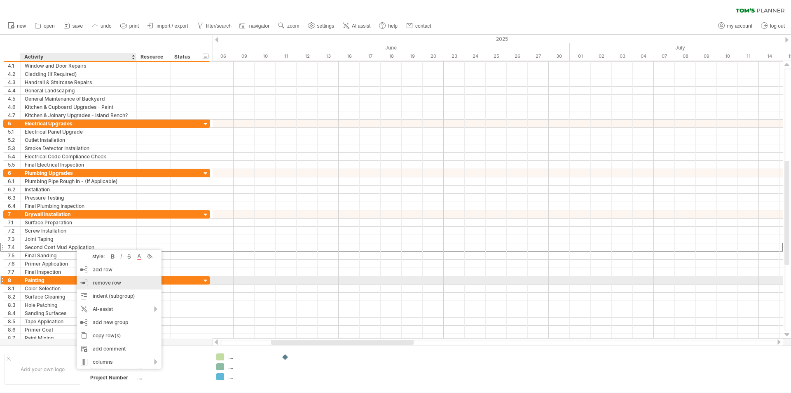
click at [87, 279] on div "remove row remove selected rows" at bounding box center [119, 282] width 85 height 13
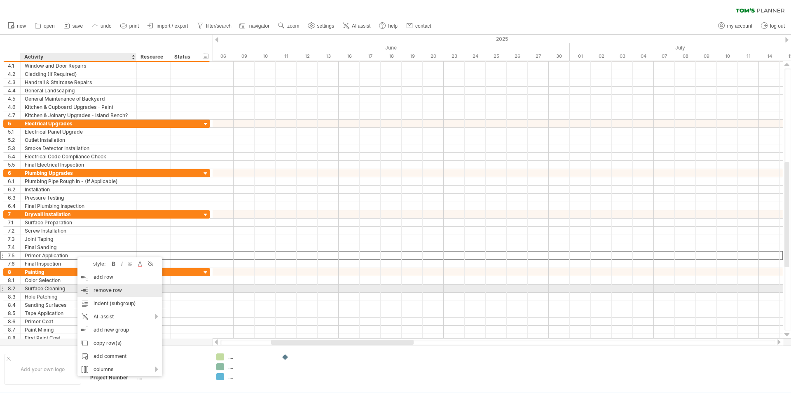
click at [94, 285] on div "remove row remove selected rows" at bounding box center [119, 290] width 85 height 13
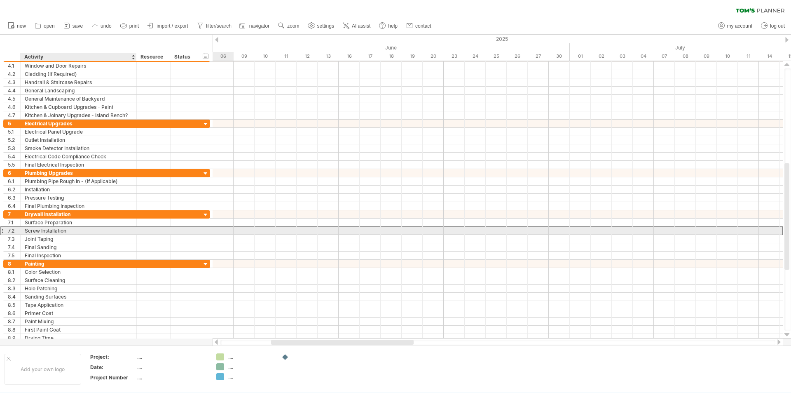
click at [40, 232] on div "Screw Installation" at bounding box center [79, 231] width 108 height 8
type input "**********"
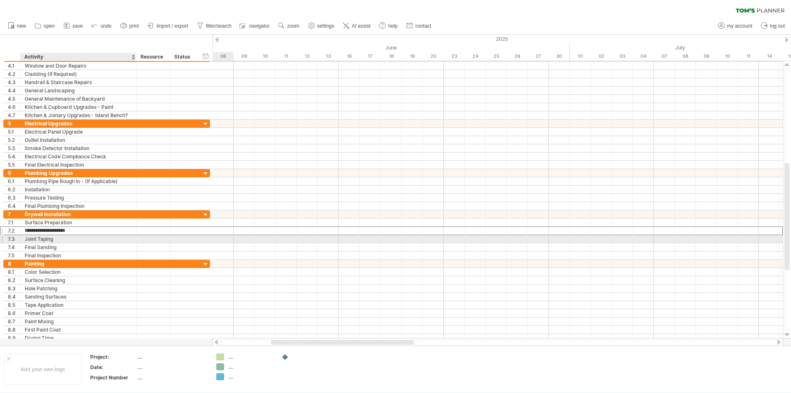
click at [45, 237] on div "Joint Taping" at bounding box center [79, 239] width 108 height 8
click at [54, 239] on input "**********" at bounding box center [79, 239] width 108 height 8
type input "**********"
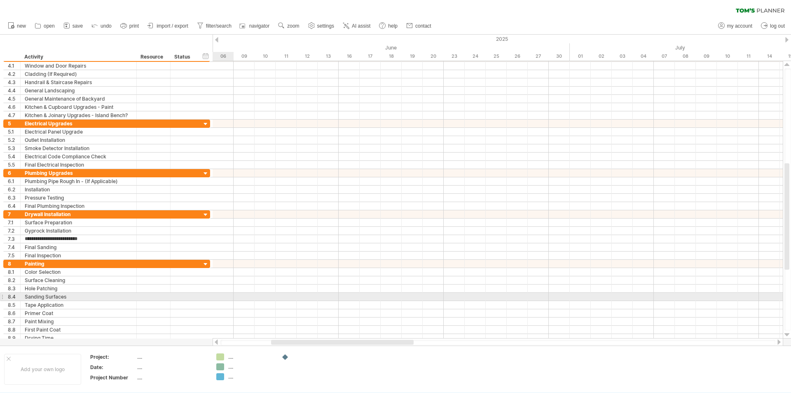
click at [233, 300] on div at bounding box center [498, 297] width 570 height 8
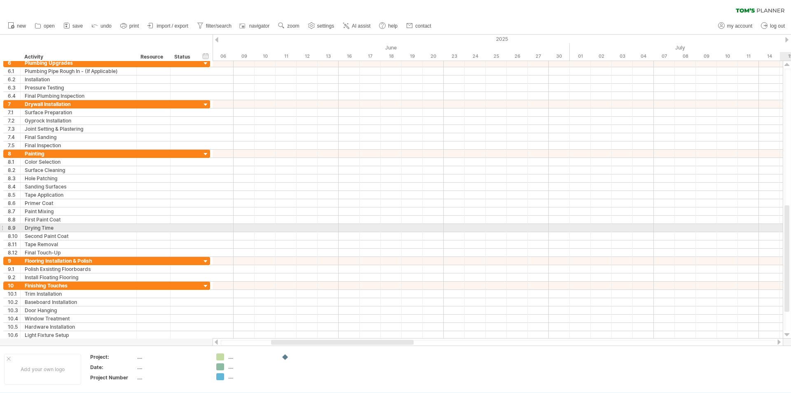
drag, startPoint x: 788, startPoint y: 189, endPoint x: 791, endPoint y: 231, distance: 42.1
click at [791, 231] on div at bounding box center [788, 199] width 7 height 262
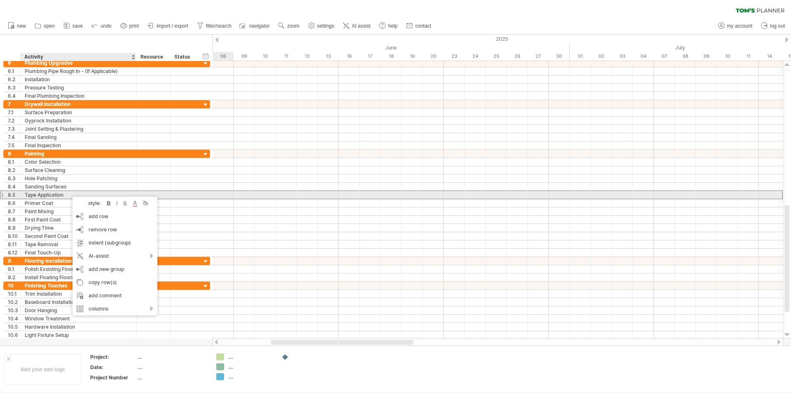
click at [35, 195] on div "Tape Application" at bounding box center [79, 195] width 108 height 8
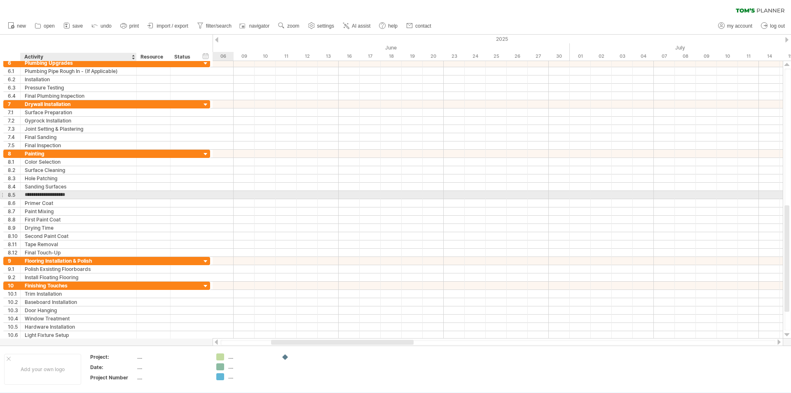
type input "**********"
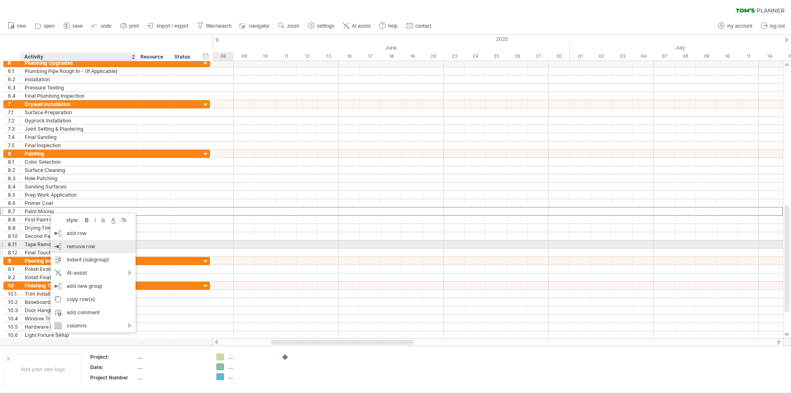
click at [93, 242] on div "remove row remove selected rows" at bounding box center [93, 246] width 85 height 13
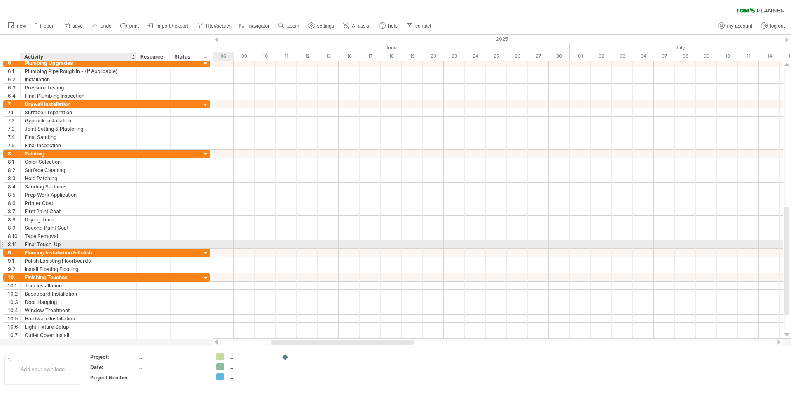
click at [70, 241] on div "Final Touch-Up" at bounding box center [79, 244] width 108 height 8
type input "**********"
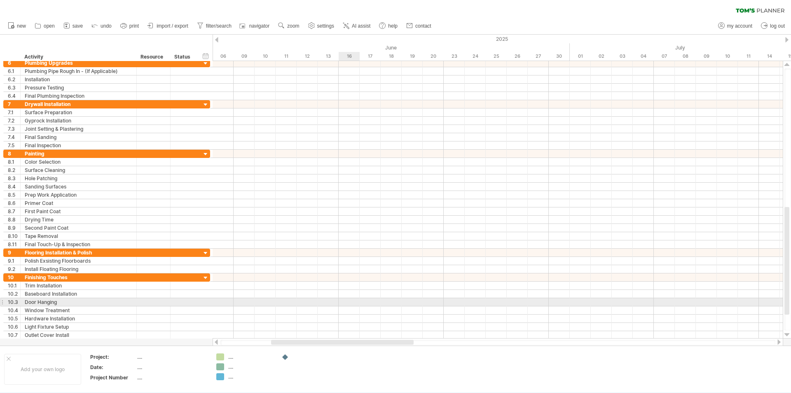
click at [345, 298] on div at bounding box center [498, 302] width 570 height 8
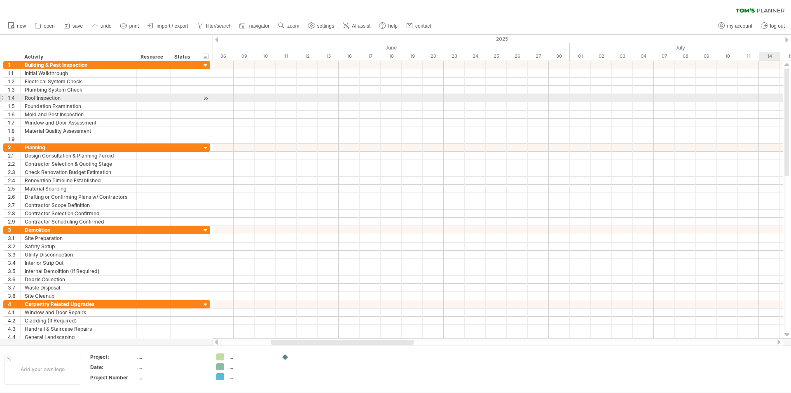
drag, startPoint x: 789, startPoint y: 286, endPoint x: 772, endPoint y: 95, distance: 191.6
click at [772, 95] on div "Trying to reach [DOMAIN_NAME] Connected again... 0% clear filter new 1" at bounding box center [395, 196] width 791 height 393
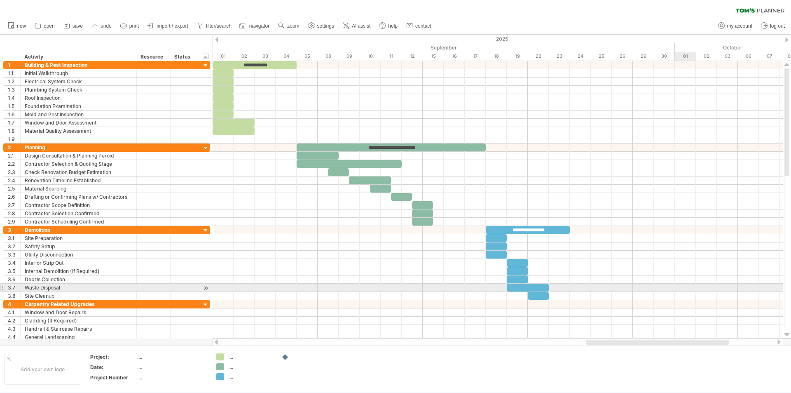
drag, startPoint x: 367, startPoint y: 342, endPoint x: 682, endPoint y: 287, distance: 320.0
click at [682, 287] on div "Trying to reach [DOMAIN_NAME] Connected again... 0% clear filter new 1" at bounding box center [395, 196] width 791 height 393
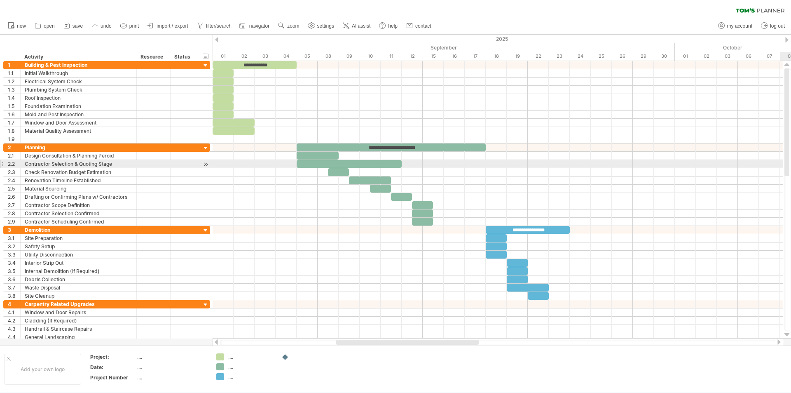
drag, startPoint x: 791, startPoint y: 150, endPoint x: 791, endPoint y: 165, distance: 15.2
click at [791, 165] on div at bounding box center [788, 199] width 7 height 262
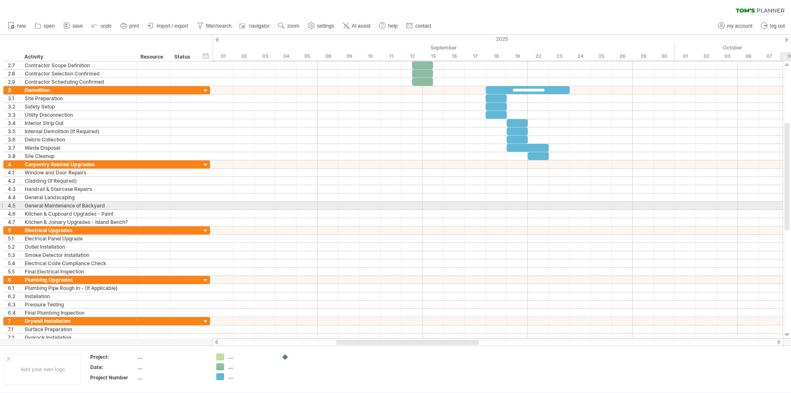
drag, startPoint x: 789, startPoint y: 152, endPoint x: 791, endPoint y: 207, distance: 54.4
click at [791, 207] on div at bounding box center [788, 199] width 7 height 262
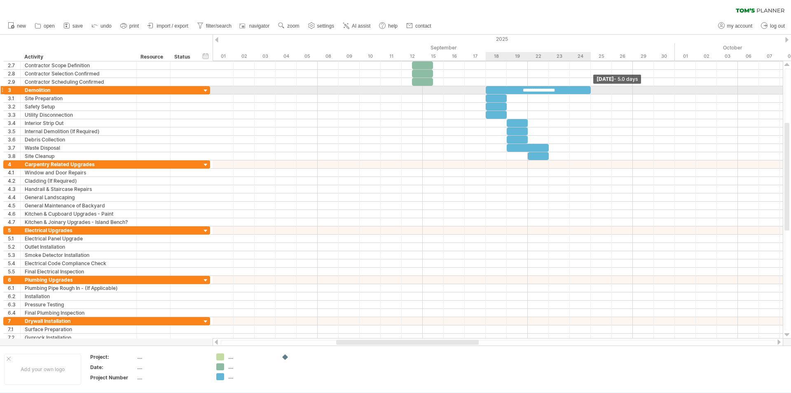
drag, startPoint x: 570, startPoint y: 89, endPoint x: 588, endPoint y: 91, distance: 18.3
click at [588, 91] on div "**********" at bounding box center [538, 90] width 105 height 8
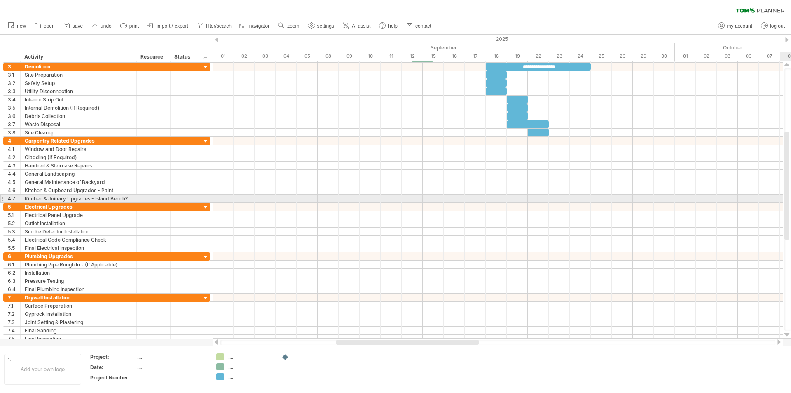
drag, startPoint x: 787, startPoint y: 189, endPoint x: 788, endPoint y: 198, distance: 9.1
click at [788, 198] on div at bounding box center [787, 186] width 5 height 108
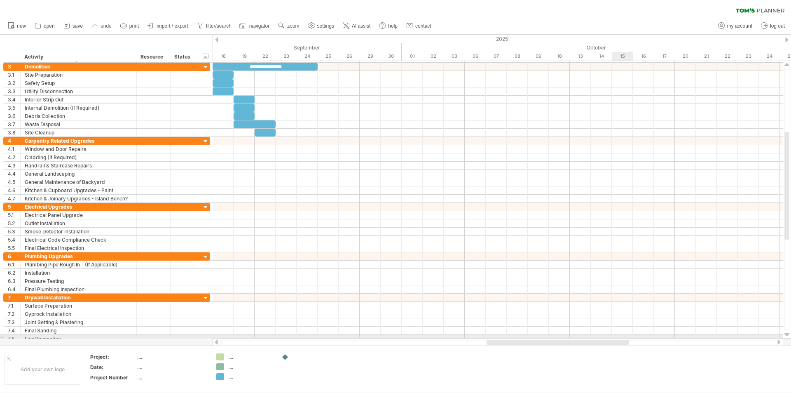
drag, startPoint x: 467, startPoint y: 342, endPoint x: 617, endPoint y: 338, distance: 150.5
click at [617, 338] on div "Trying to reach [DOMAIN_NAME] Connected again... 0% clear filter new 1" at bounding box center [395, 196] width 791 height 393
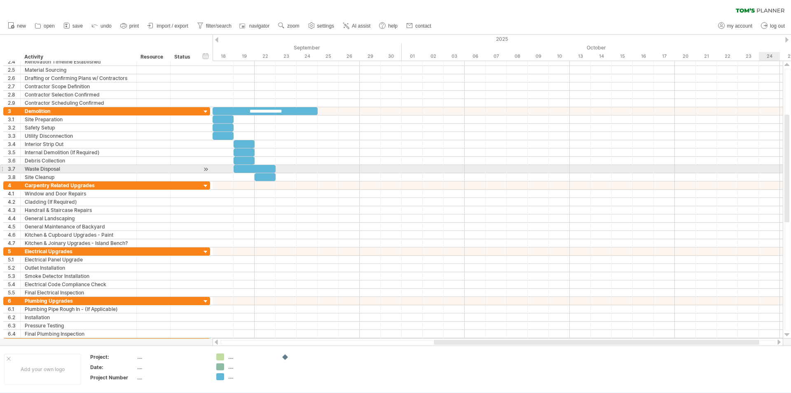
drag, startPoint x: 789, startPoint y: 183, endPoint x: 791, endPoint y: 166, distance: 17.4
click at [791, 166] on div at bounding box center [788, 199] width 7 height 262
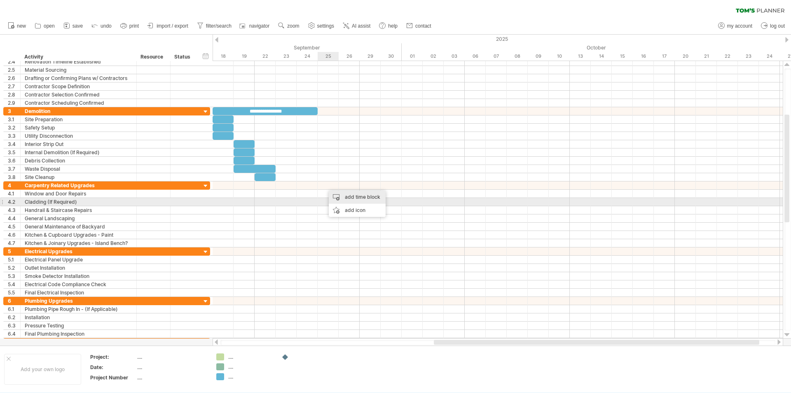
click at [340, 198] on div "add time block" at bounding box center [357, 196] width 57 height 13
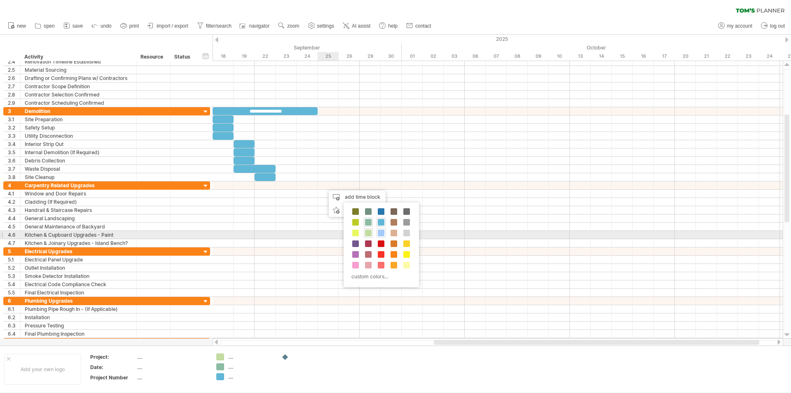
click at [384, 234] on span at bounding box center [381, 233] width 7 height 7
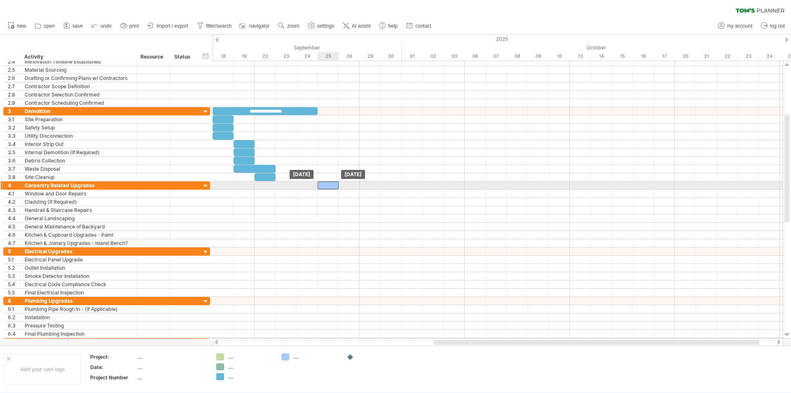
drag, startPoint x: 337, startPoint y: 185, endPoint x: 330, endPoint y: 184, distance: 7.5
click at [330, 184] on div at bounding box center [328, 185] width 21 height 8
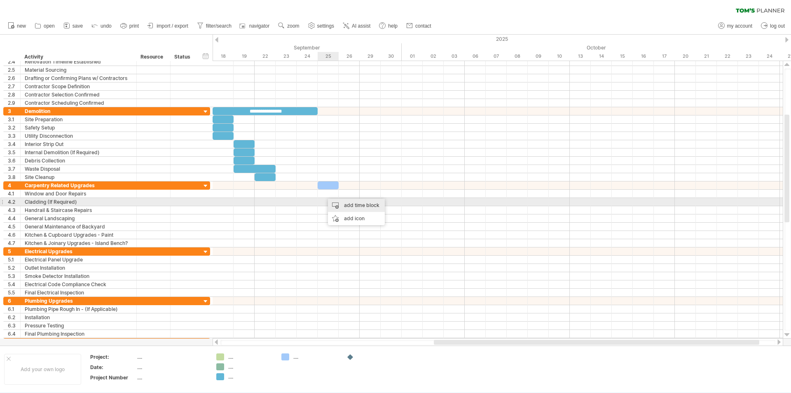
click at [340, 206] on div "add time block" at bounding box center [356, 205] width 57 height 13
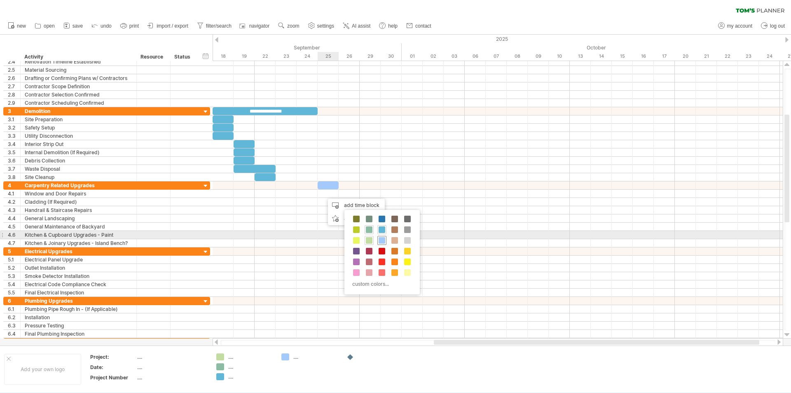
click at [380, 238] on span at bounding box center [382, 240] width 7 height 7
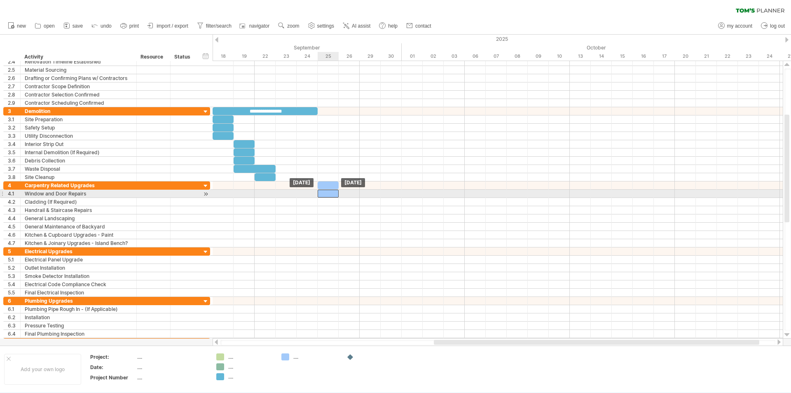
drag, startPoint x: 340, startPoint y: 193, endPoint x: 329, endPoint y: 193, distance: 11.1
click at [329, 193] on div at bounding box center [328, 194] width 21 height 8
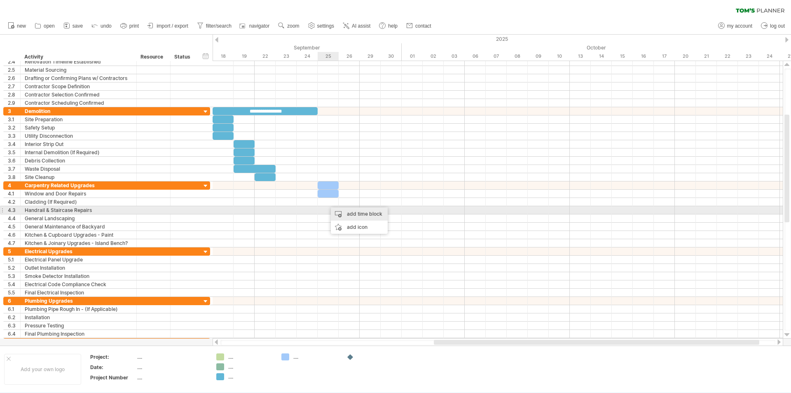
click at [348, 214] on div "add time block" at bounding box center [359, 213] width 57 height 13
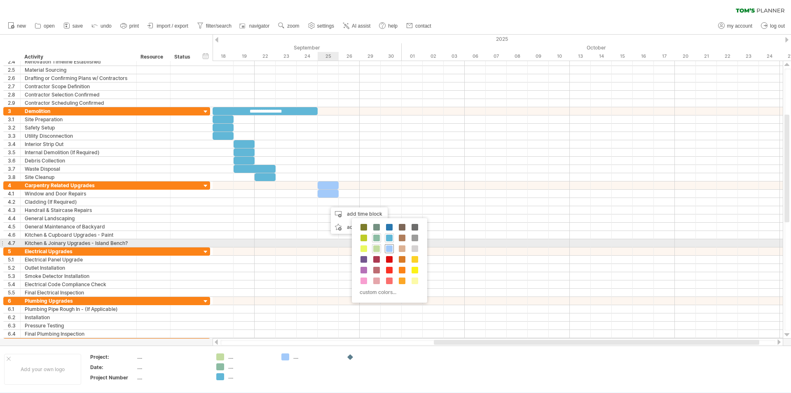
click at [386, 247] on span at bounding box center [389, 248] width 7 height 7
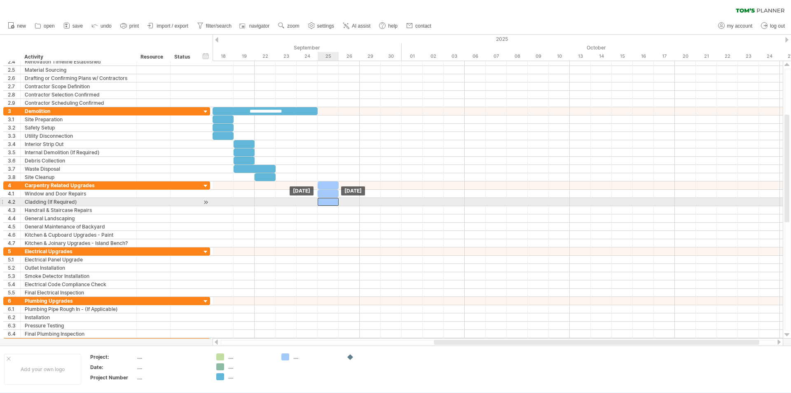
drag, startPoint x: 333, startPoint y: 200, endPoint x: 324, endPoint y: 198, distance: 8.5
click at [324, 198] on div at bounding box center [328, 202] width 21 height 8
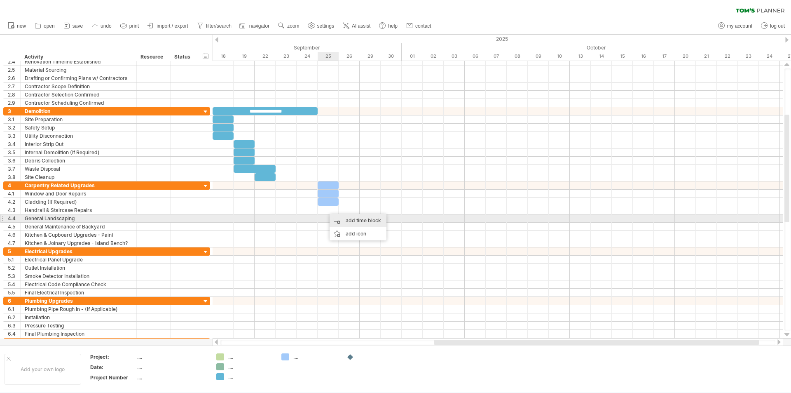
click at [338, 219] on div "add time block" at bounding box center [358, 220] width 57 height 13
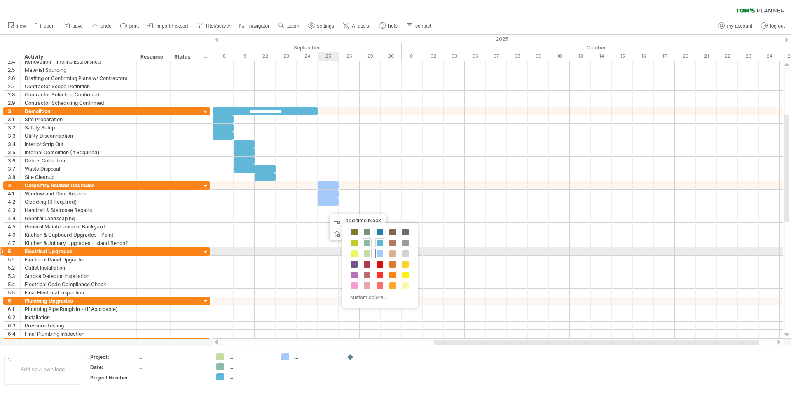
click at [380, 252] on span at bounding box center [380, 253] width 7 height 7
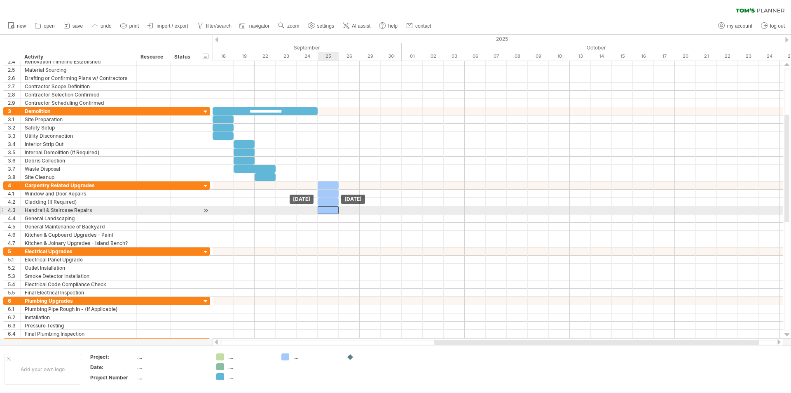
drag, startPoint x: 337, startPoint y: 211, endPoint x: 329, endPoint y: 210, distance: 8.3
click at [329, 210] on div at bounding box center [328, 210] width 21 height 8
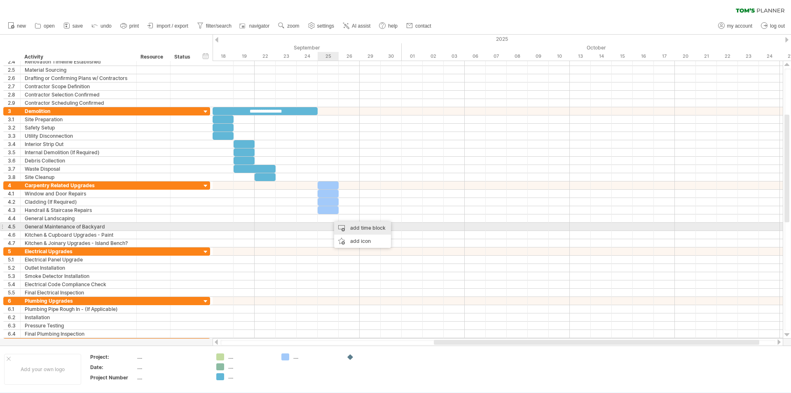
click at [350, 230] on div "add time block" at bounding box center [362, 227] width 57 height 13
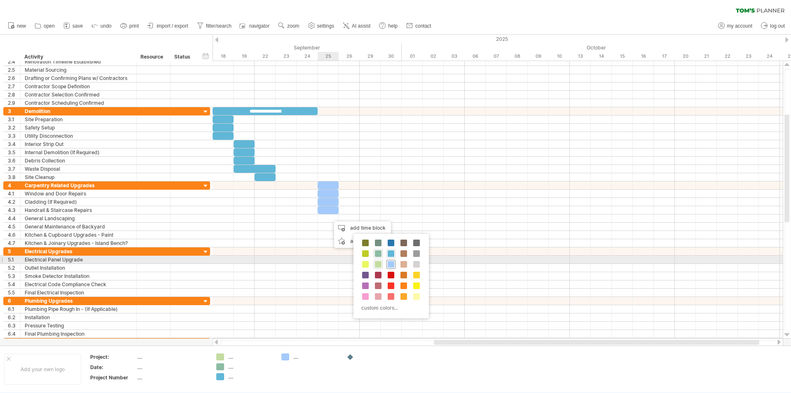
click at [391, 263] on span at bounding box center [391, 264] width 7 height 7
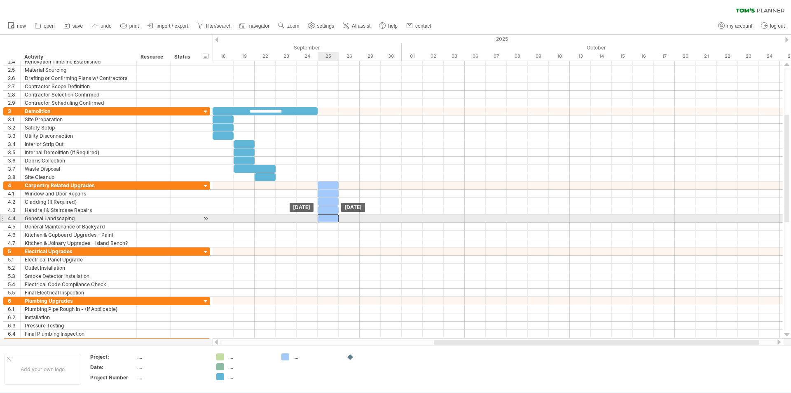
drag, startPoint x: 336, startPoint y: 216, endPoint x: 331, endPoint y: 216, distance: 5.8
click at [331, 216] on div at bounding box center [328, 218] width 21 height 8
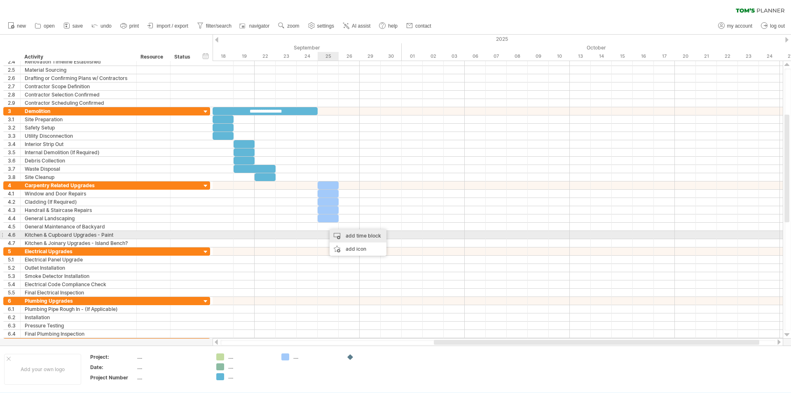
click at [338, 232] on div "add time block" at bounding box center [358, 235] width 57 height 13
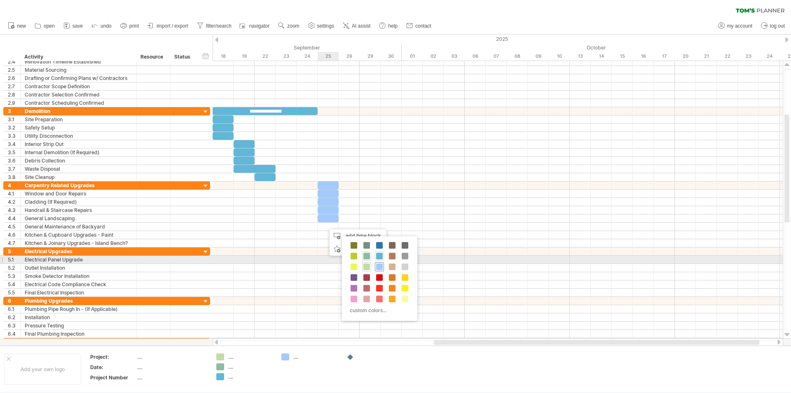
click at [378, 263] on div at bounding box center [379, 266] width 9 height 9
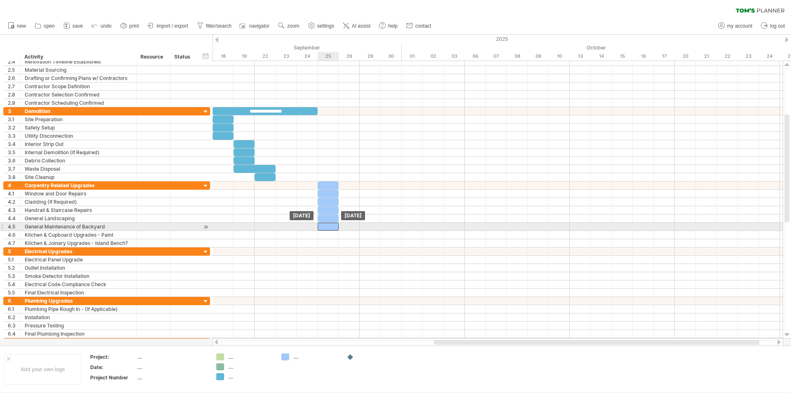
drag, startPoint x: 332, startPoint y: 227, endPoint x: 323, endPoint y: 226, distance: 9.6
click at [323, 226] on div at bounding box center [328, 227] width 21 height 8
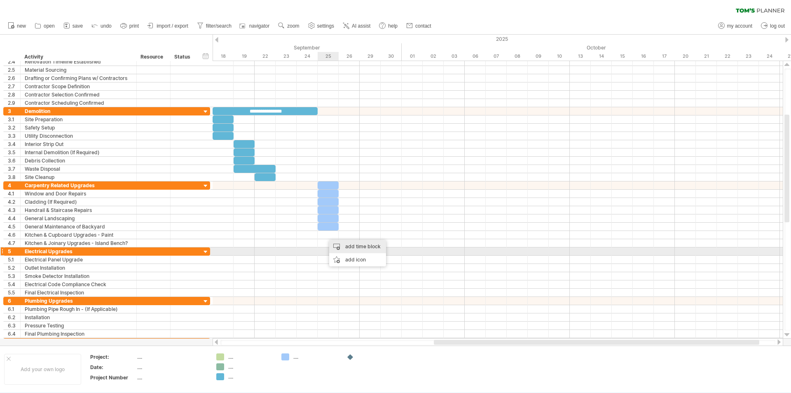
click at [346, 249] on div "add time block" at bounding box center [357, 246] width 57 height 13
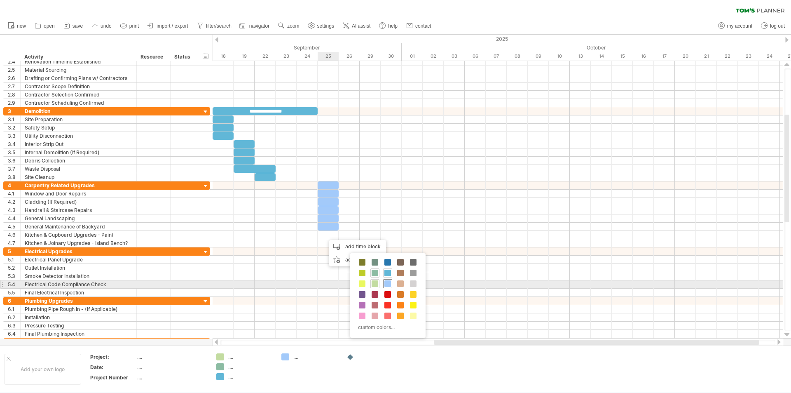
click at [392, 283] on div at bounding box center [387, 283] width 9 height 9
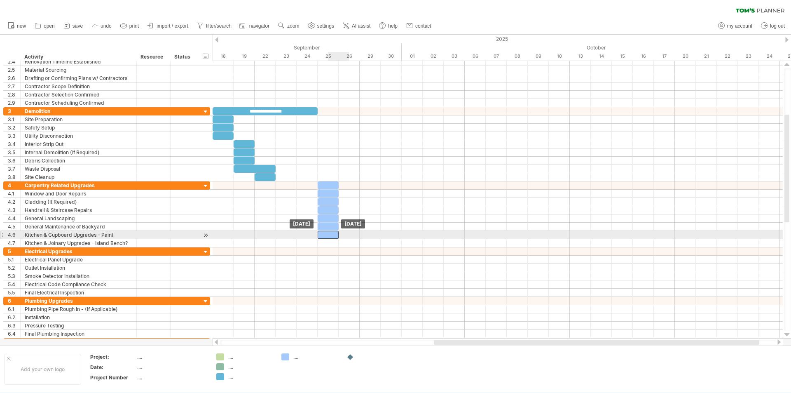
drag, startPoint x: 334, startPoint y: 233, endPoint x: 328, endPoint y: 234, distance: 5.9
click at [328, 234] on div at bounding box center [328, 235] width 21 height 8
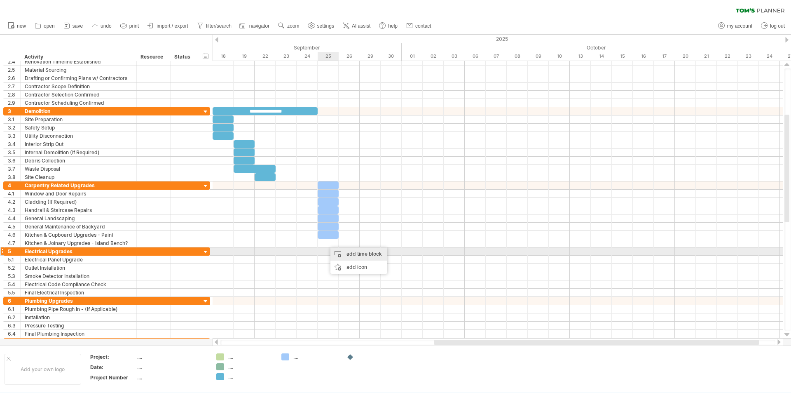
click at [341, 254] on div "add time block" at bounding box center [359, 253] width 57 height 13
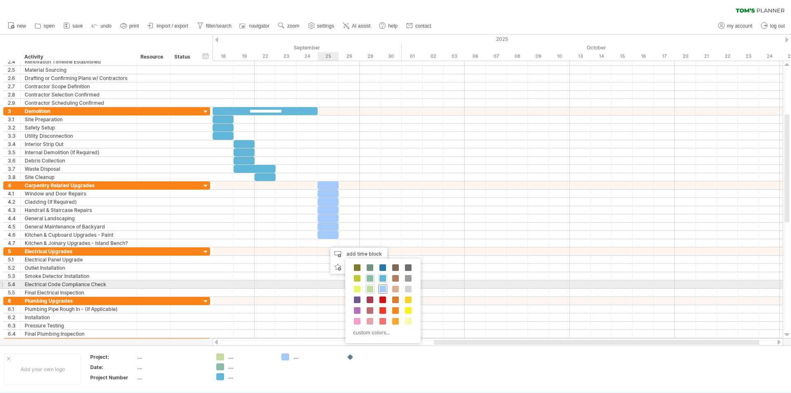
click at [383, 285] on div at bounding box center [382, 288] width 9 height 9
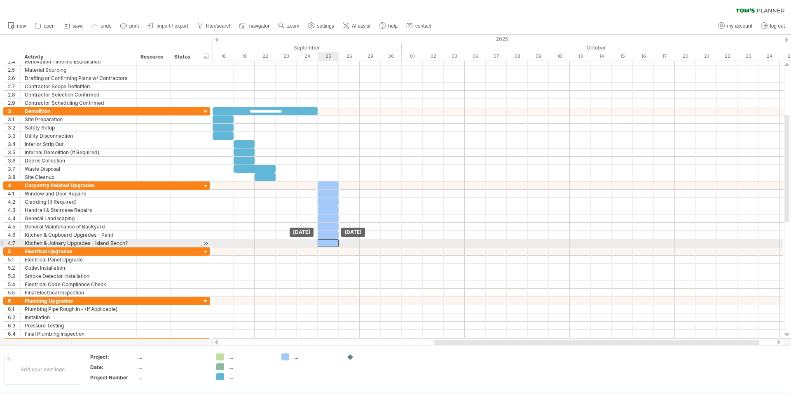
drag, startPoint x: 331, startPoint y: 243, endPoint x: 324, endPoint y: 244, distance: 7.1
click at [324, 244] on div at bounding box center [328, 243] width 21 height 8
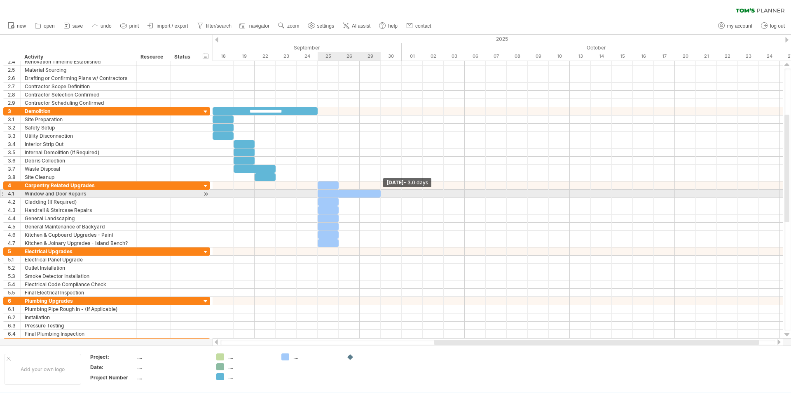
drag, startPoint x: 338, startPoint y: 194, endPoint x: 378, endPoint y: 192, distance: 39.6
click at [378, 192] on div at bounding box center [349, 194] width 63 height 8
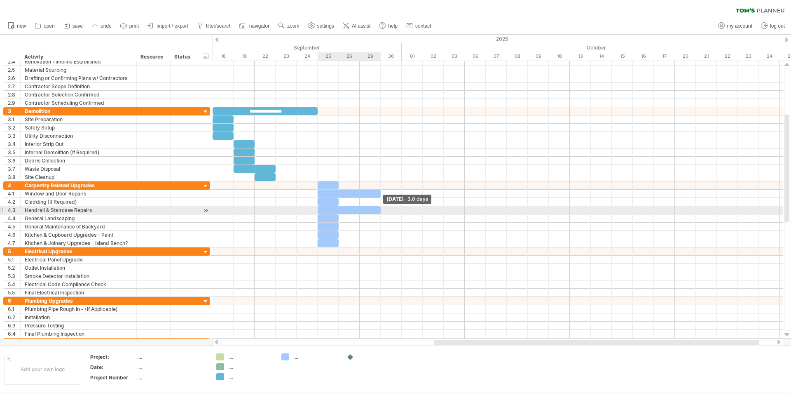
drag, startPoint x: 339, startPoint y: 209, endPoint x: 379, endPoint y: 210, distance: 40.0
click at [379, 210] on span at bounding box center [380, 210] width 3 height 8
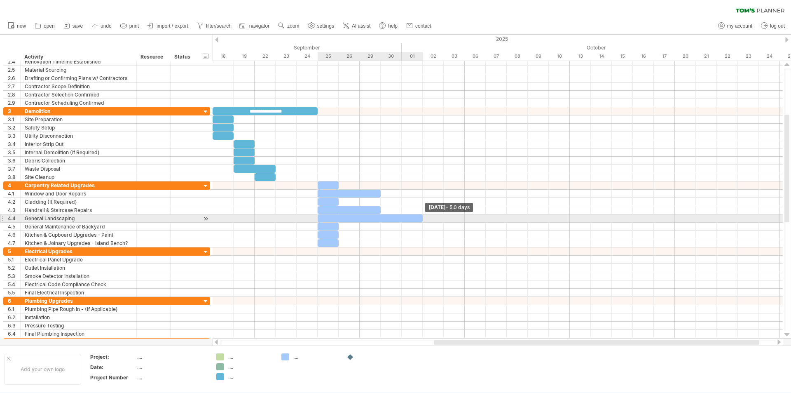
drag, startPoint x: 339, startPoint y: 218, endPoint x: 425, endPoint y: 222, distance: 85.4
click at [425, 222] on div "**********" at bounding box center [498, 199] width 570 height 277
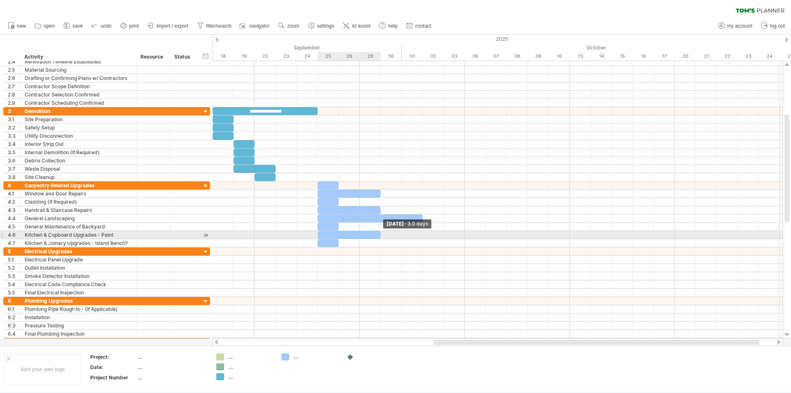
drag, startPoint x: 338, startPoint y: 237, endPoint x: 383, endPoint y: 238, distance: 45.8
click at [383, 238] on div "**********" at bounding box center [498, 199] width 570 height 277
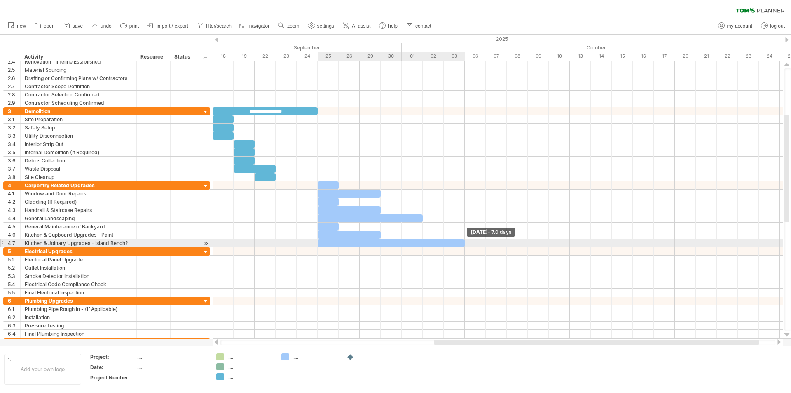
drag, startPoint x: 340, startPoint y: 242, endPoint x: 466, endPoint y: 242, distance: 125.7
click at [466, 242] on span at bounding box center [464, 243] width 3 height 8
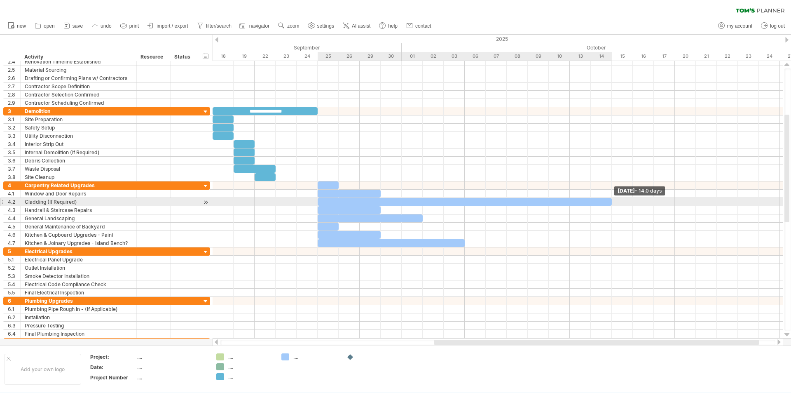
drag, startPoint x: 340, startPoint y: 203, endPoint x: 609, endPoint y: 205, distance: 269.6
click at [609, 205] on div at bounding box center [465, 202] width 294 height 8
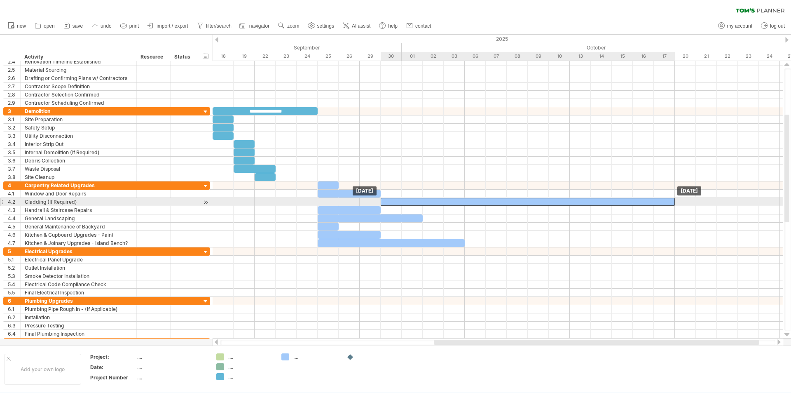
drag, startPoint x: 358, startPoint y: 201, endPoint x: 421, endPoint y: 202, distance: 63.5
click at [421, 202] on div at bounding box center [528, 202] width 294 height 8
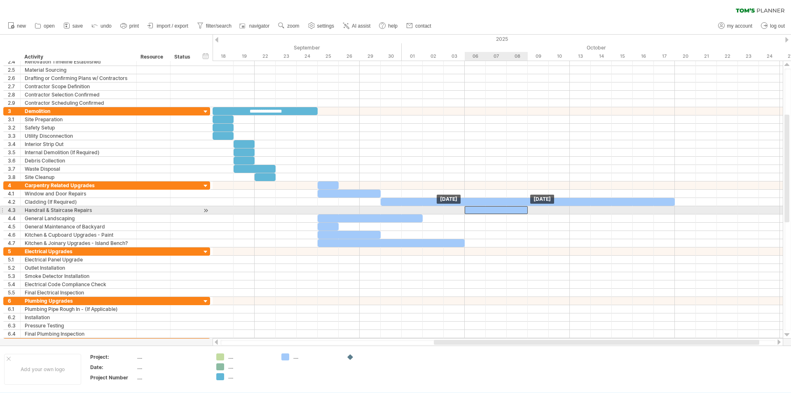
drag, startPoint x: 362, startPoint y: 209, endPoint x: 508, endPoint y: 207, distance: 145.9
click at [508, 207] on div at bounding box center [496, 210] width 63 height 8
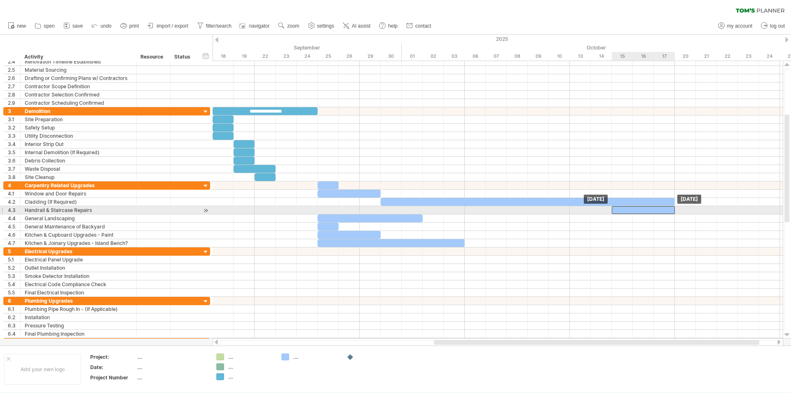
drag, startPoint x: 508, startPoint y: 207, endPoint x: 659, endPoint y: 209, distance: 150.4
click at [659, 209] on div at bounding box center [643, 210] width 63 height 8
click at [611, 211] on span at bounding box center [611, 210] width 3 height 8
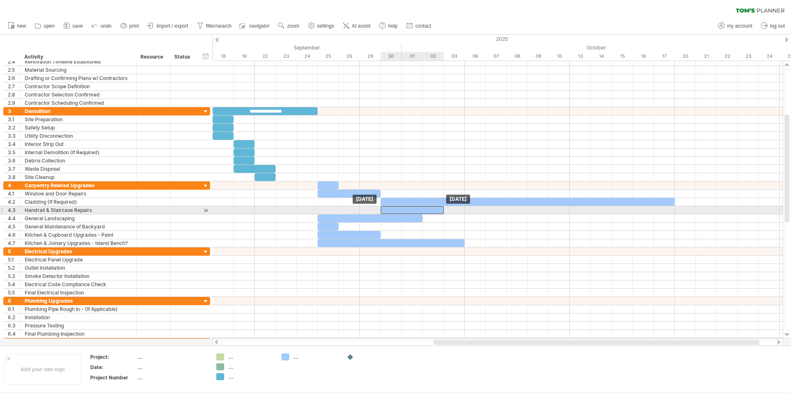
drag, startPoint x: 629, startPoint y: 211, endPoint x: 394, endPoint y: 210, distance: 234.5
click at [394, 210] on div at bounding box center [412, 210] width 63 height 8
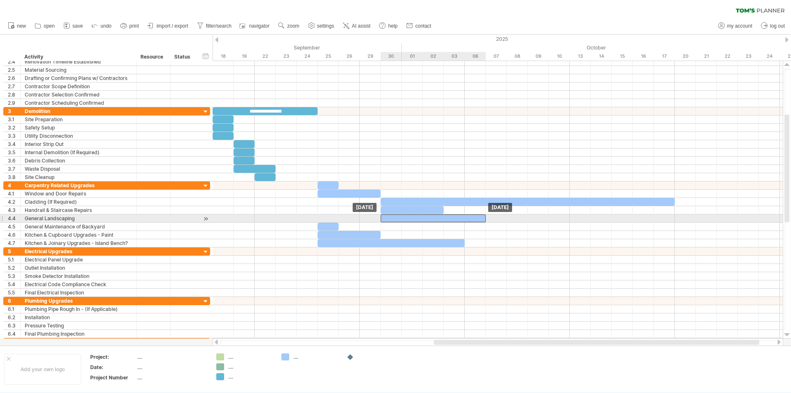
drag, startPoint x: 392, startPoint y: 220, endPoint x: 457, endPoint y: 220, distance: 65.1
click at [457, 220] on div at bounding box center [433, 218] width 105 height 8
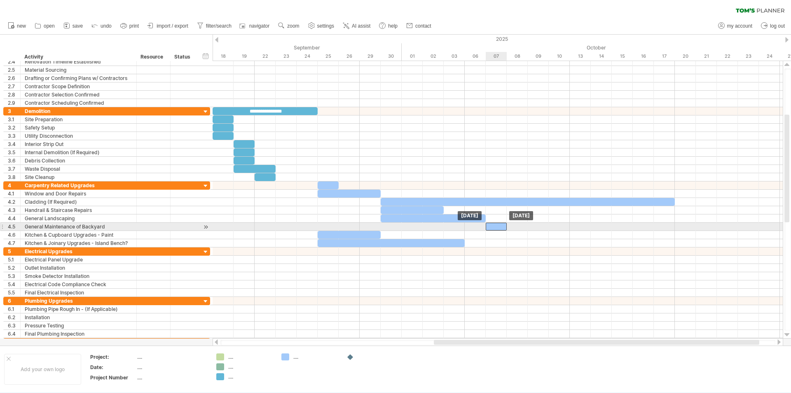
drag, startPoint x: 330, startPoint y: 225, endPoint x: 502, endPoint y: 228, distance: 172.3
click at [502, 228] on div at bounding box center [496, 227] width 21 height 8
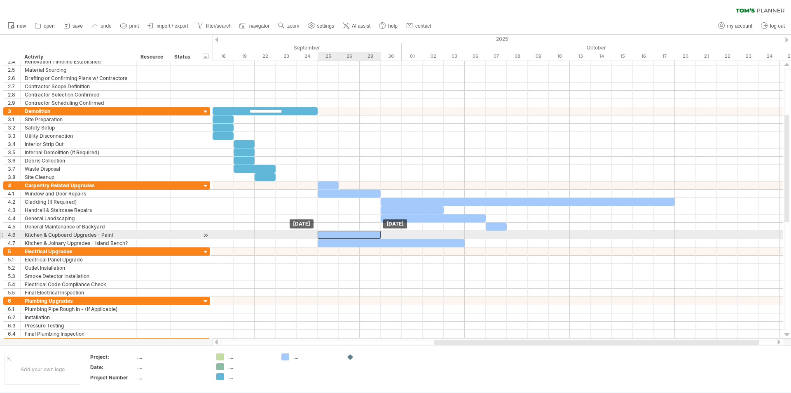
click at [373, 235] on div at bounding box center [349, 235] width 63 height 8
click at [118, 234] on div "Kitchen & Cupboard Upgrades - Paint" at bounding box center [79, 235] width 108 height 8
type input "**********"
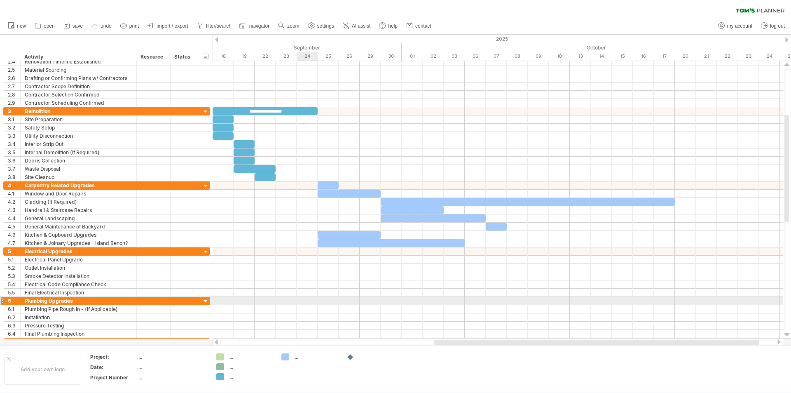
click at [303, 301] on div at bounding box center [498, 301] width 570 height 8
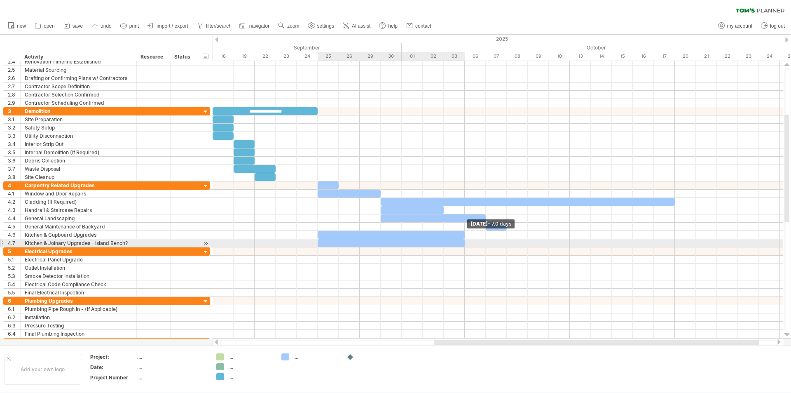
drag, startPoint x: 381, startPoint y: 236, endPoint x: 466, endPoint y: 239, distance: 85.0
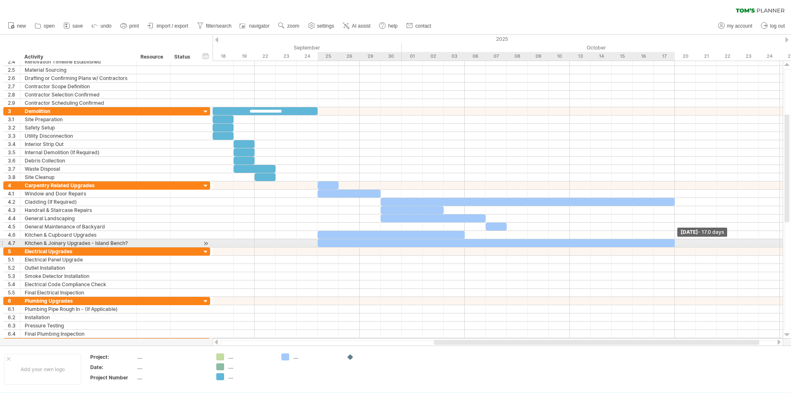
drag, startPoint x: 465, startPoint y: 243, endPoint x: 676, endPoint y: 239, distance: 210.6
click at [676, 239] on span at bounding box center [674, 243] width 3 height 8
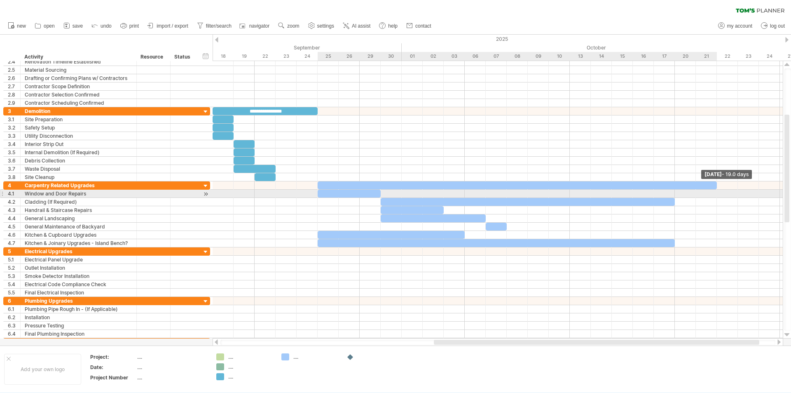
drag, startPoint x: 338, startPoint y: 184, endPoint x: 719, endPoint y: 192, distance: 381.3
click at [719, 192] on div "**********" at bounding box center [498, 199] width 570 height 277
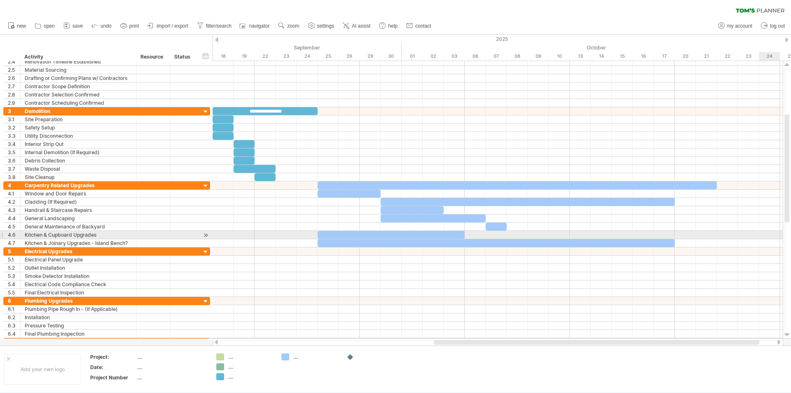
drag, startPoint x: 790, startPoint y: 179, endPoint x: 791, endPoint y: 235, distance: 55.6
click at [791, 235] on div at bounding box center [788, 199] width 7 height 262
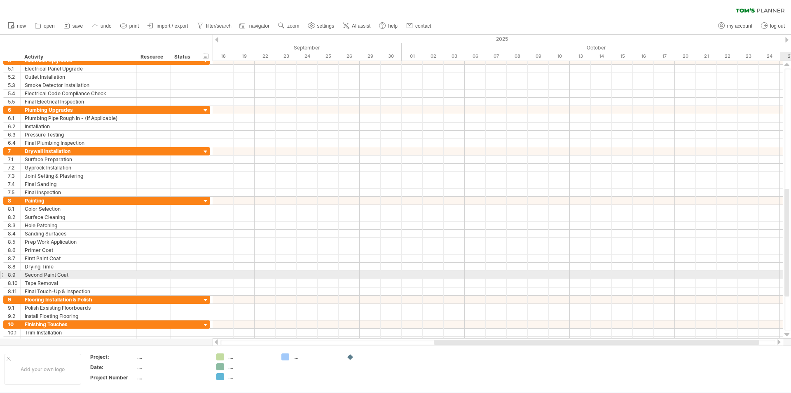
drag, startPoint x: 788, startPoint y: 205, endPoint x: 791, endPoint y: 279, distance: 74.2
click at [791, 279] on div at bounding box center [788, 199] width 7 height 262
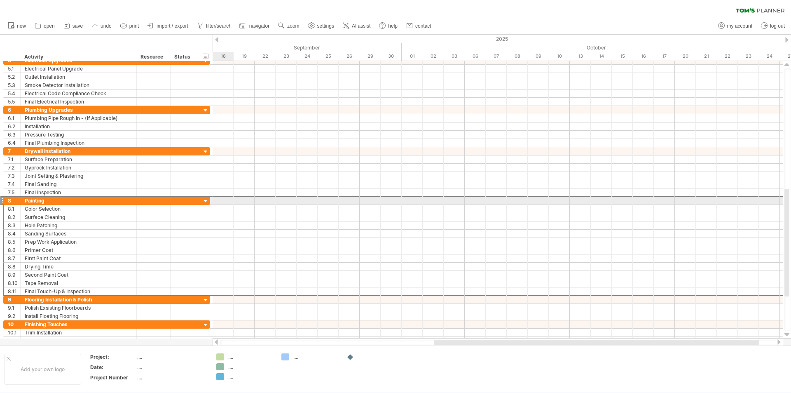
click at [2, 200] on div at bounding box center [1, 200] width 3 height 9
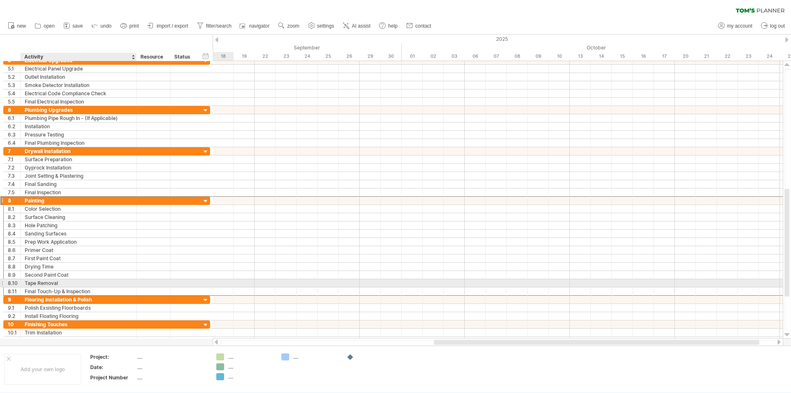
click at [60, 281] on div "Tape Removal" at bounding box center [79, 283] width 108 height 8
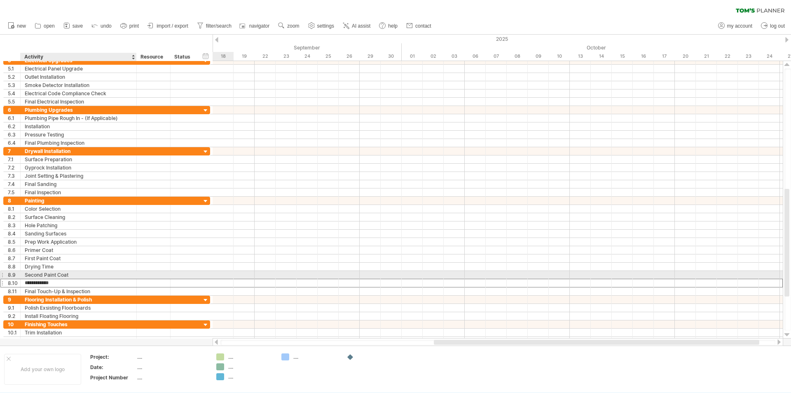
click at [72, 273] on div "Second Paint Coat" at bounding box center [79, 275] width 108 height 8
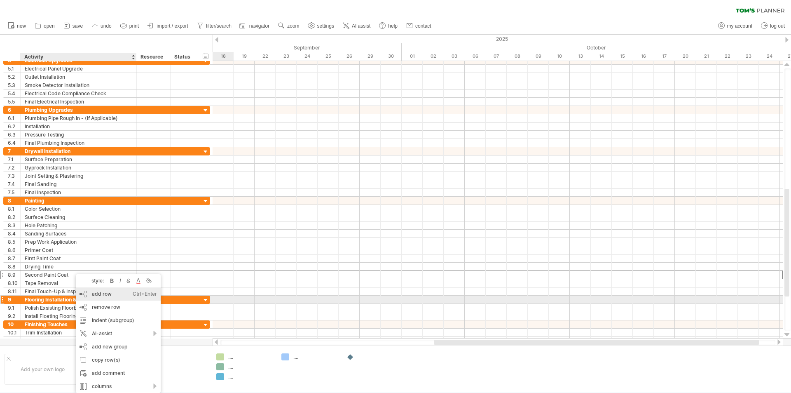
click at [101, 298] on div "add row Ctrl+Enter Cmd+Enter" at bounding box center [118, 293] width 85 height 13
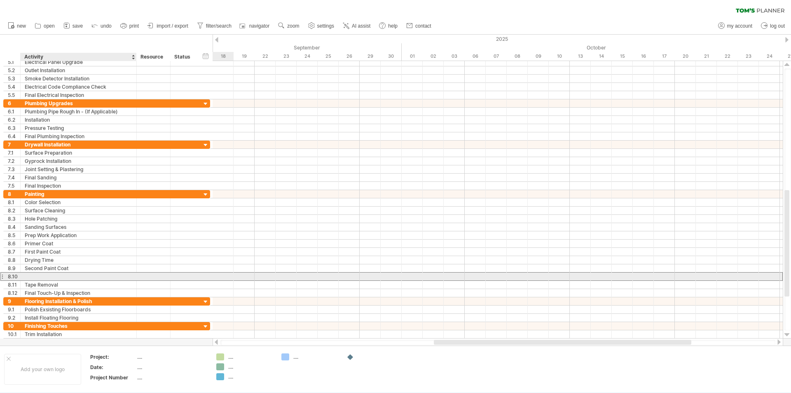
click at [59, 274] on div at bounding box center [79, 276] width 108 height 8
type input "**********"
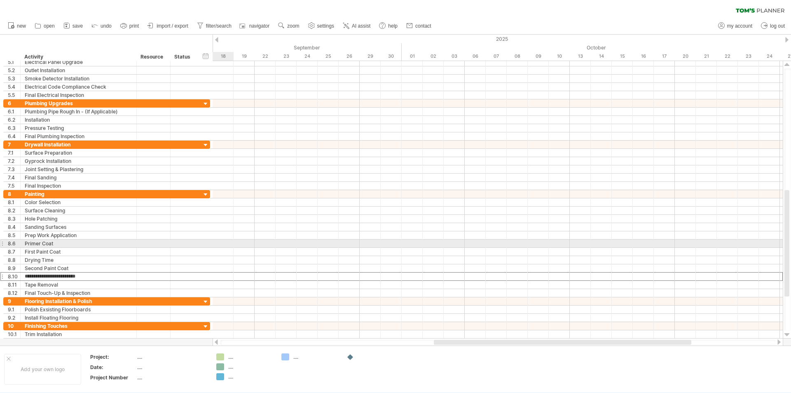
click at [214, 244] on div at bounding box center [498, 243] width 570 height 8
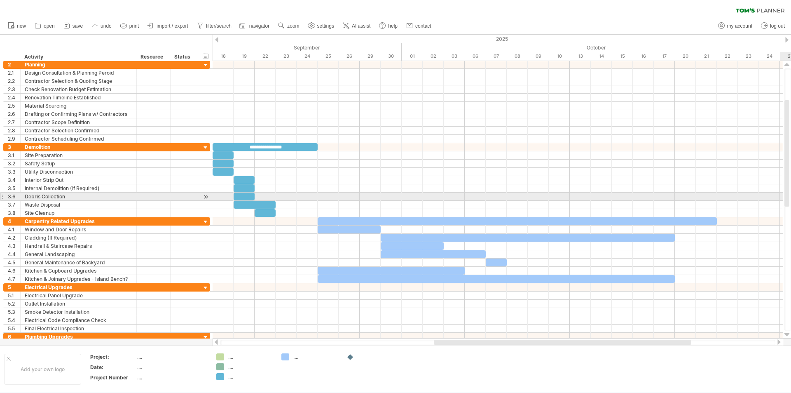
drag, startPoint x: 787, startPoint y: 290, endPoint x: 791, endPoint y: 202, distance: 88.3
click at [791, 202] on div at bounding box center [788, 199] width 7 height 262
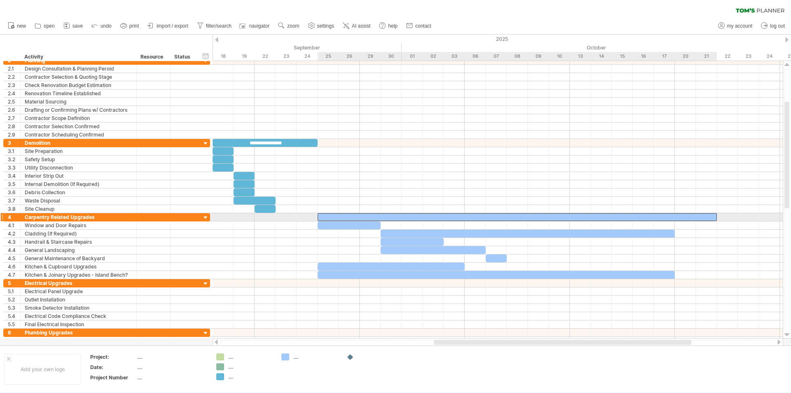
click at [426, 217] on div at bounding box center [517, 217] width 399 height 8
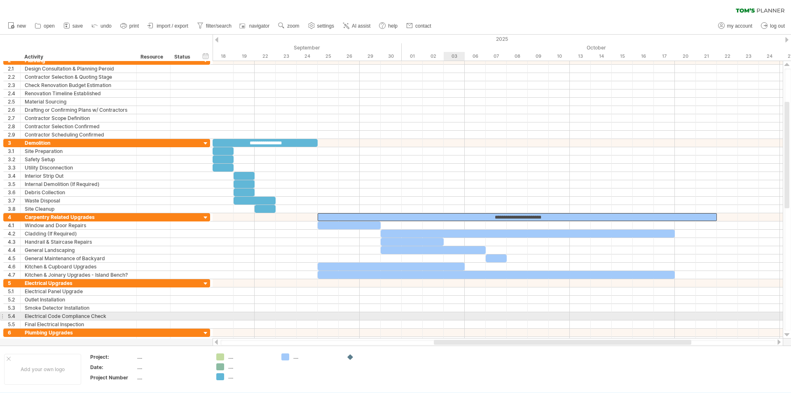
click at [453, 313] on div at bounding box center [498, 316] width 570 height 8
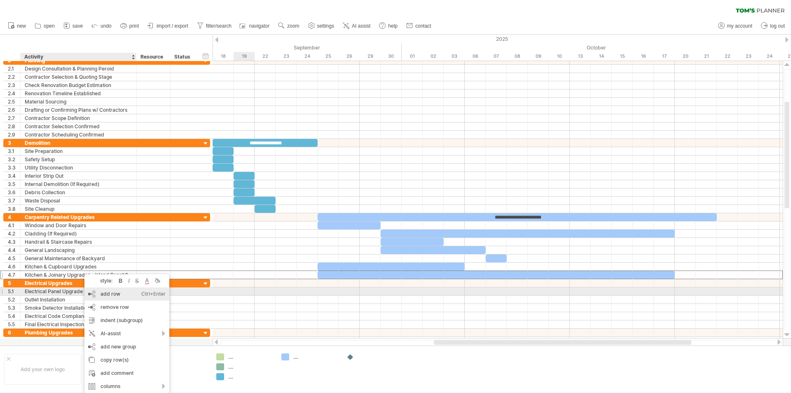
click at [101, 290] on div "add row Ctrl+Enter Cmd+Enter" at bounding box center [126, 293] width 85 height 13
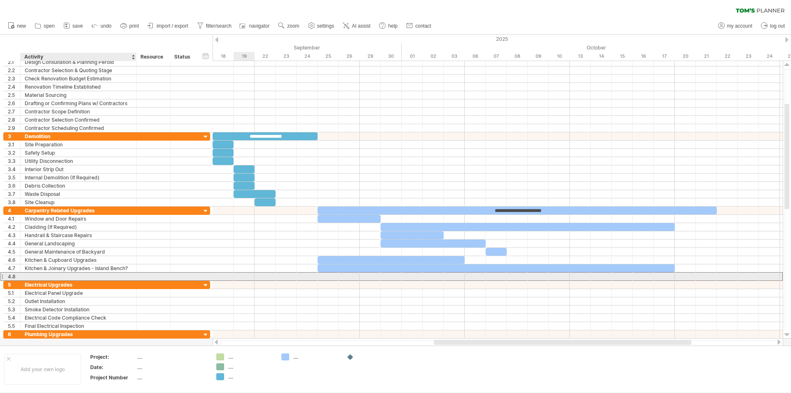
click at [60, 274] on div at bounding box center [79, 276] width 108 height 8
type input "**********"
click at [321, 277] on div at bounding box center [498, 276] width 570 height 9
click at [328, 276] on div at bounding box center [498, 276] width 570 height 8
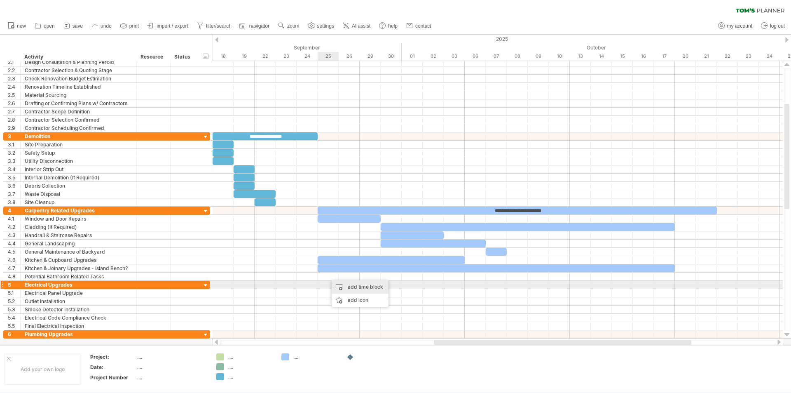
click at [342, 288] on div "add time block" at bounding box center [360, 286] width 57 height 13
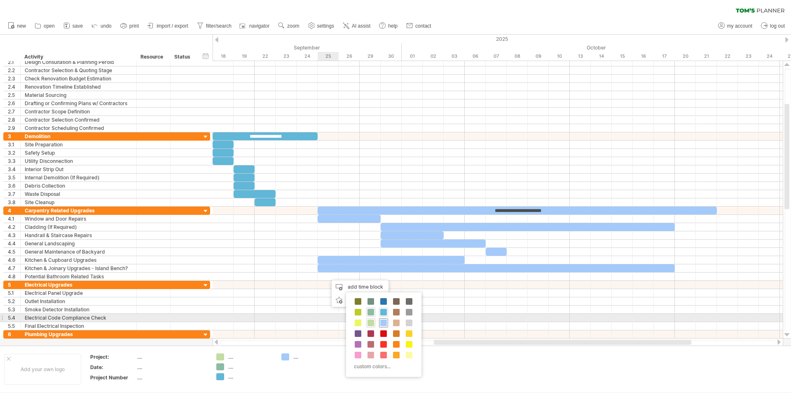
click at [384, 321] on span at bounding box center [383, 322] width 7 height 7
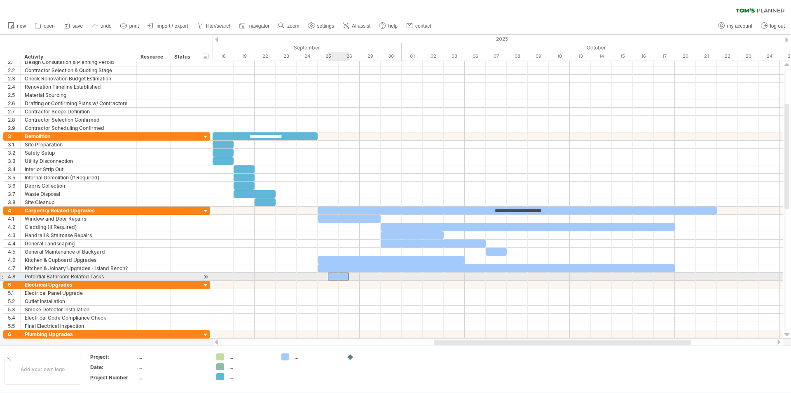
click at [336, 273] on div at bounding box center [338, 276] width 21 height 8
drag, startPoint x: 334, startPoint y: 276, endPoint x: 326, endPoint y: 276, distance: 8.3
click at [326, 276] on div at bounding box center [328, 276] width 21 height 8
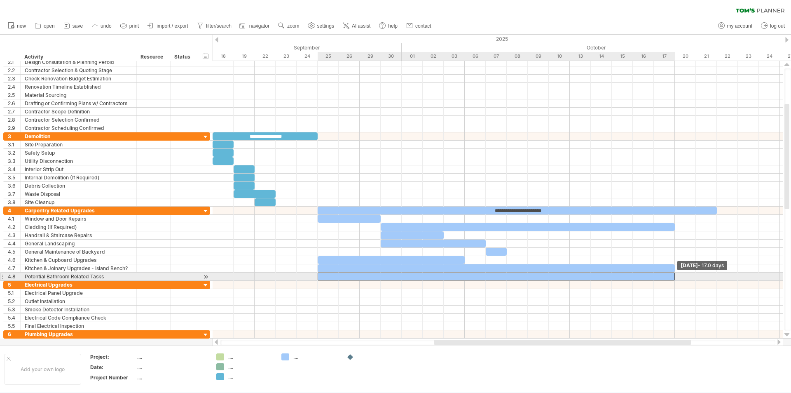
drag, startPoint x: 338, startPoint y: 276, endPoint x: 678, endPoint y: 280, distance: 340.1
click at [678, 280] on div "**********" at bounding box center [498, 199] width 570 height 277
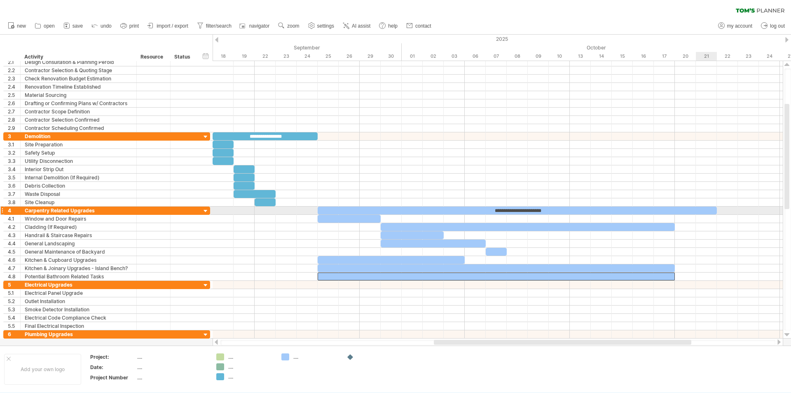
click at [702, 212] on div "**********" at bounding box center [517, 210] width 399 height 8
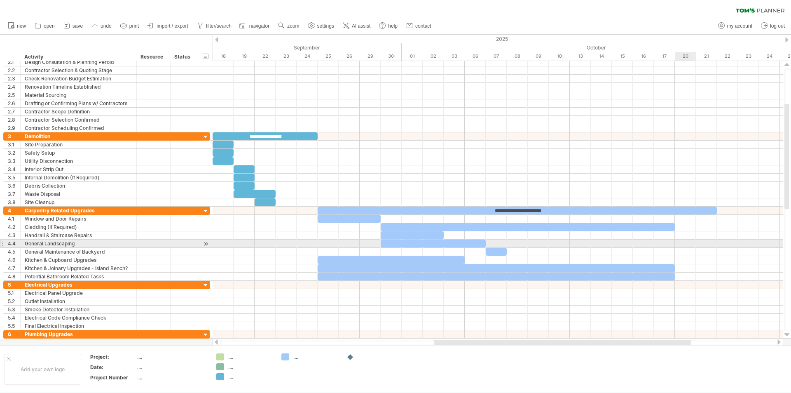
click at [685, 244] on div at bounding box center [498, 243] width 570 height 8
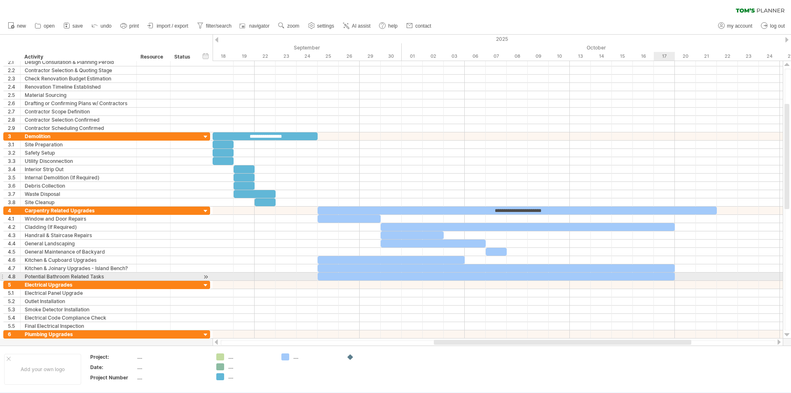
click at [669, 277] on div at bounding box center [496, 276] width 357 height 8
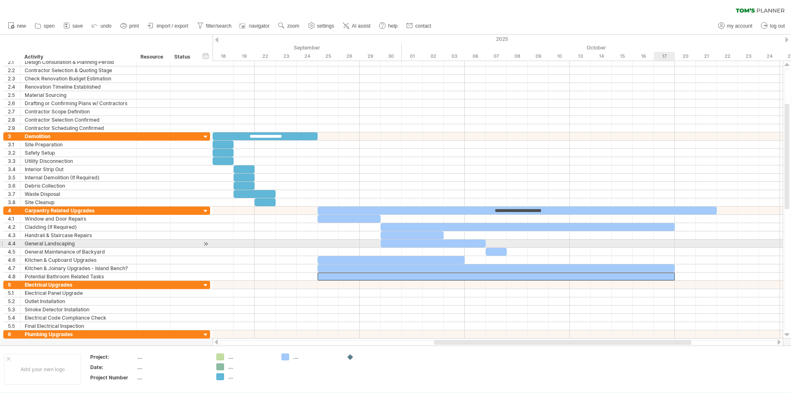
click at [674, 246] on div at bounding box center [498, 243] width 570 height 8
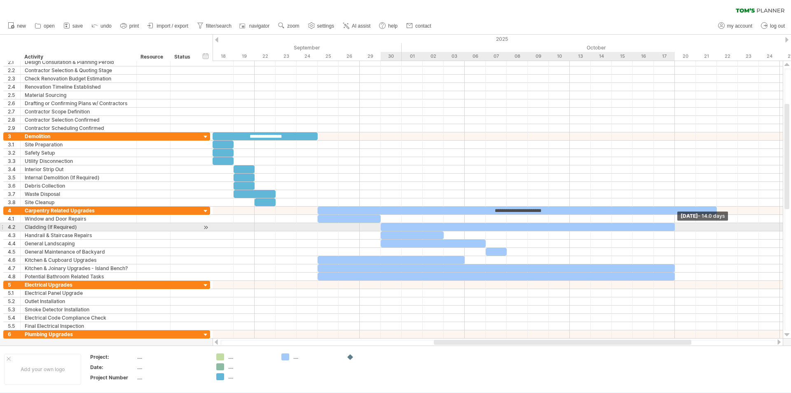
click at [673, 227] on span at bounding box center [674, 227] width 3 height 8
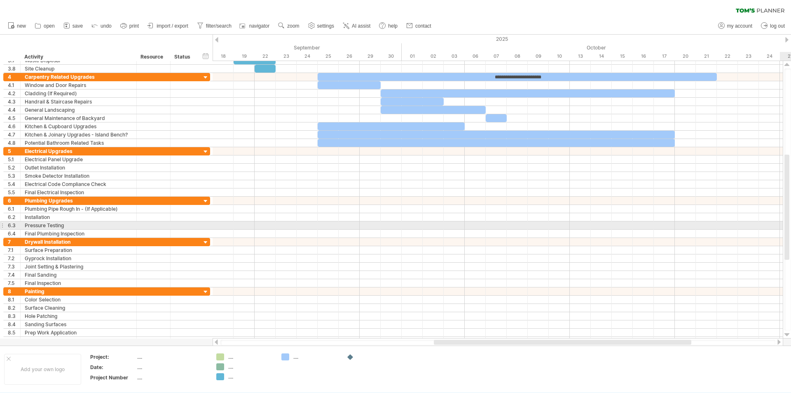
drag, startPoint x: 789, startPoint y: 180, endPoint x: 791, endPoint y: 230, distance: 50.7
click at [791, 230] on div at bounding box center [788, 199] width 7 height 262
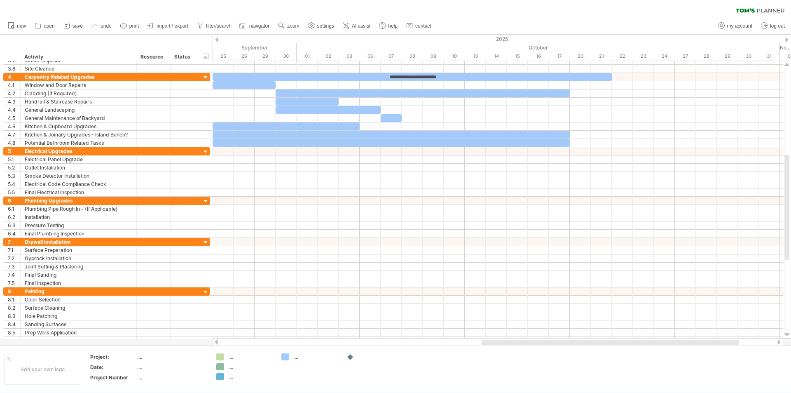
drag, startPoint x: 441, startPoint y: 342, endPoint x: 488, endPoint y: 341, distance: 47.8
click at [488, 341] on div at bounding box center [611, 342] width 258 height 5
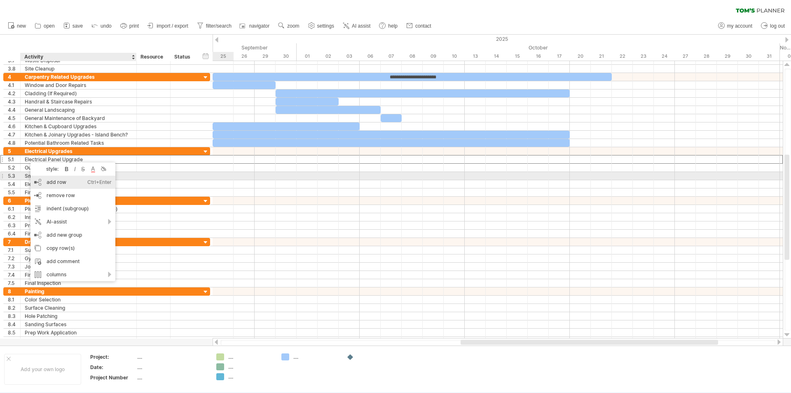
click at [50, 178] on div "add row Ctrl+Enter Cmd+Enter" at bounding box center [72, 182] width 85 height 13
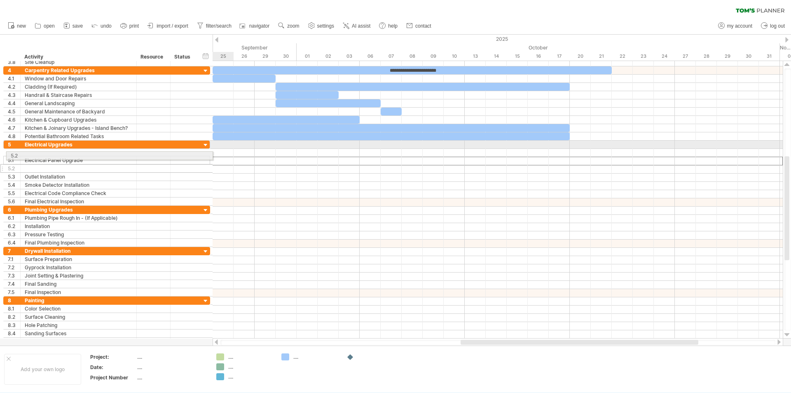
drag, startPoint x: 2, startPoint y: 162, endPoint x: 2, endPoint y: 154, distance: 7.5
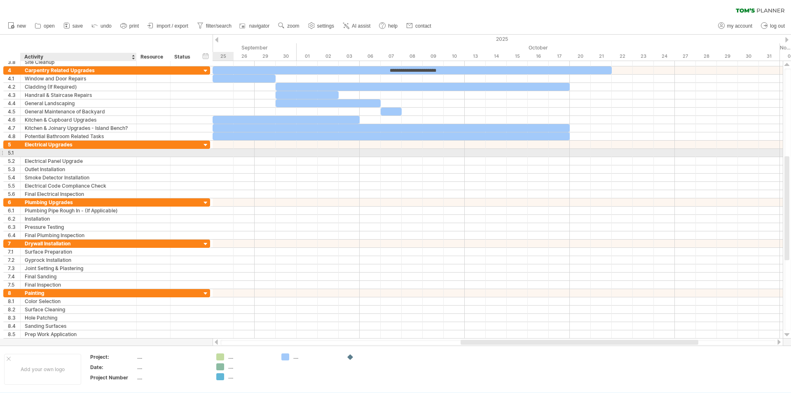
click at [26, 152] on div at bounding box center [79, 153] width 108 height 8
click at [82, 153] on div "Electrical System Check" at bounding box center [79, 153] width 108 height 8
type input "**********"
click at [220, 152] on div at bounding box center [498, 153] width 570 height 8
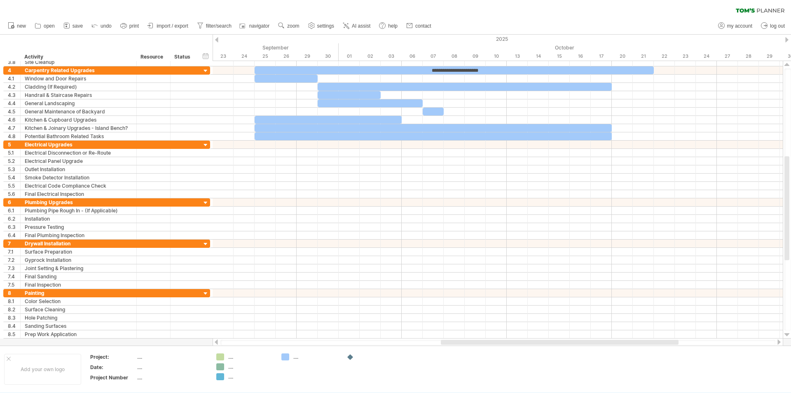
drag, startPoint x: 467, startPoint y: 343, endPoint x: 447, endPoint y: 342, distance: 19.8
click at [447, 342] on div at bounding box center [560, 342] width 238 height 5
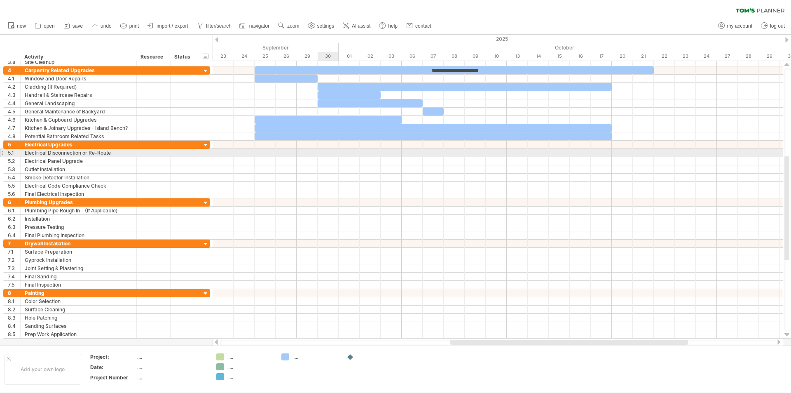
click at [330, 154] on div at bounding box center [498, 153] width 570 height 8
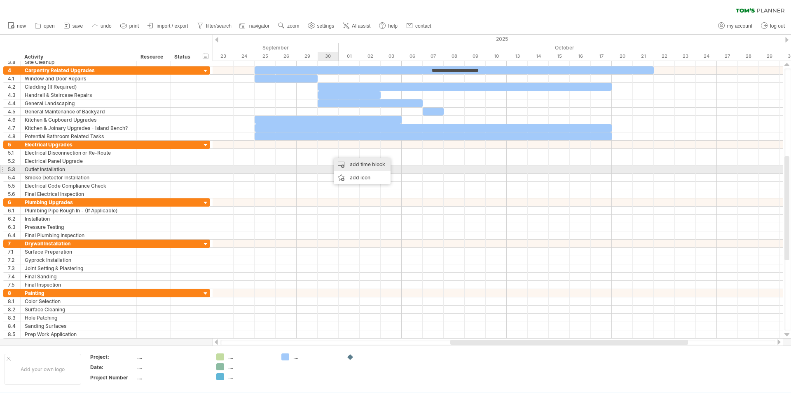
click at [346, 166] on div "add time block" at bounding box center [362, 164] width 57 height 13
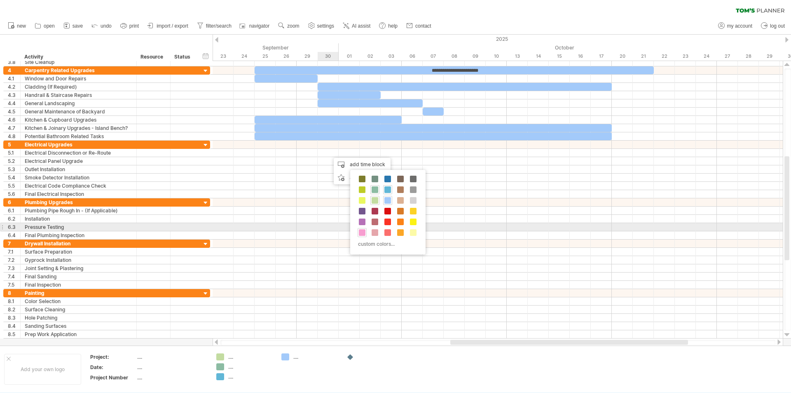
click at [363, 230] on span at bounding box center [362, 232] width 7 height 7
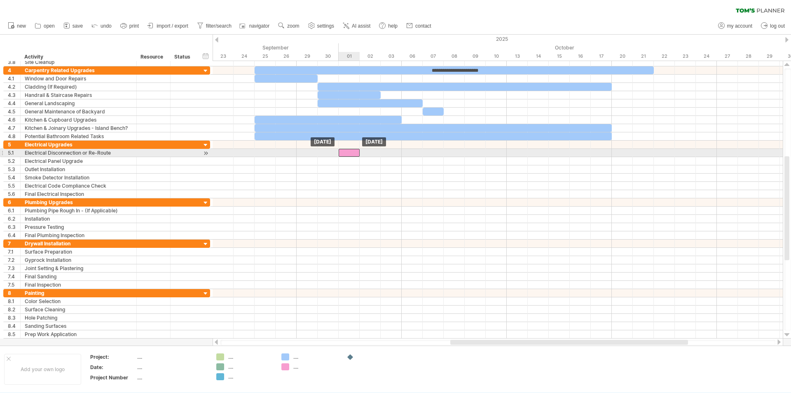
drag, startPoint x: 333, startPoint y: 152, endPoint x: 341, endPoint y: 152, distance: 8.2
click at [341, 152] on div at bounding box center [349, 153] width 21 height 8
drag, startPoint x: 359, startPoint y: 152, endPoint x: 397, endPoint y: 151, distance: 37.9
click at [397, 151] on div at bounding box center [370, 153] width 63 height 8
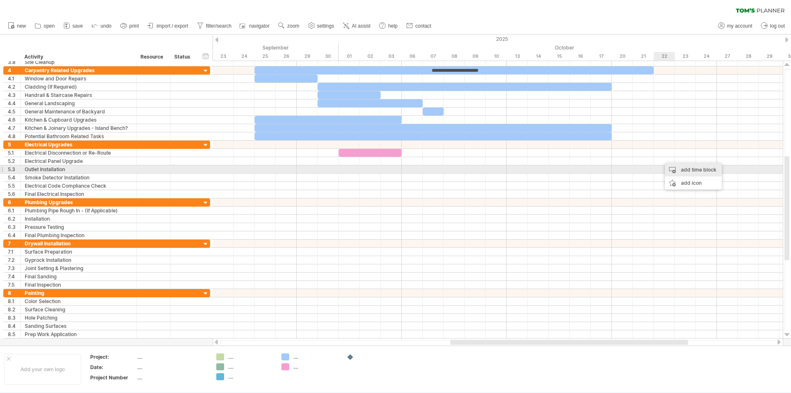
click at [683, 173] on div "add time block" at bounding box center [693, 169] width 57 height 13
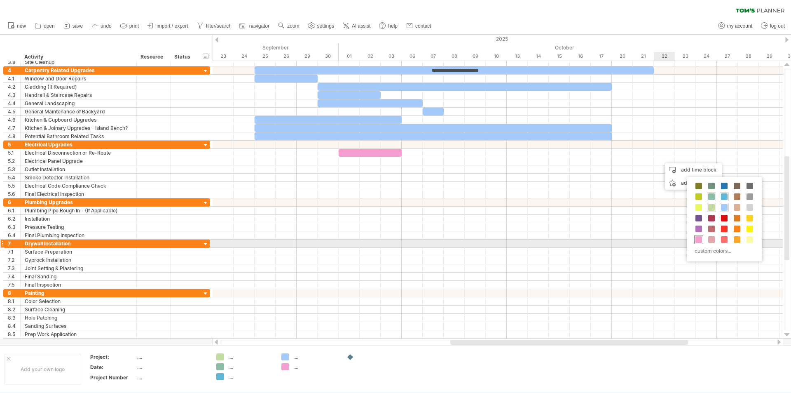
click at [698, 241] on span at bounding box center [699, 239] width 7 height 7
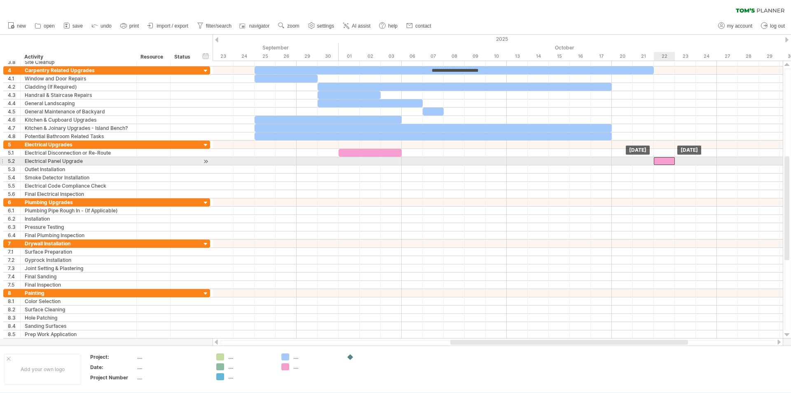
drag, startPoint x: 674, startPoint y: 160, endPoint x: 669, endPoint y: 159, distance: 5.1
click at [669, 159] on div at bounding box center [664, 161] width 21 height 8
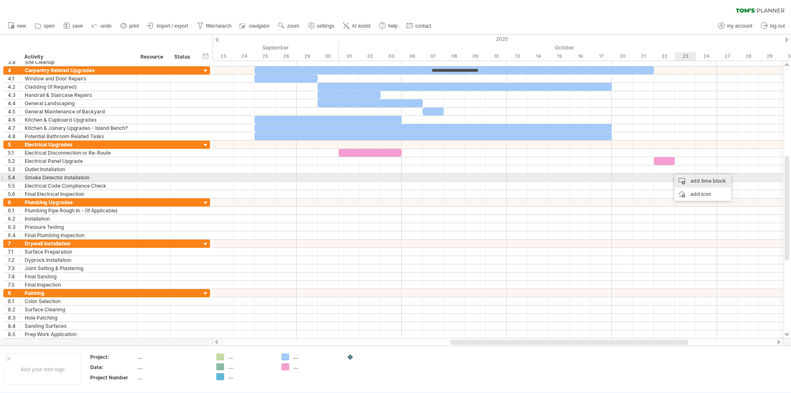
click at [686, 178] on div "add time block" at bounding box center [703, 180] width 57 height 13
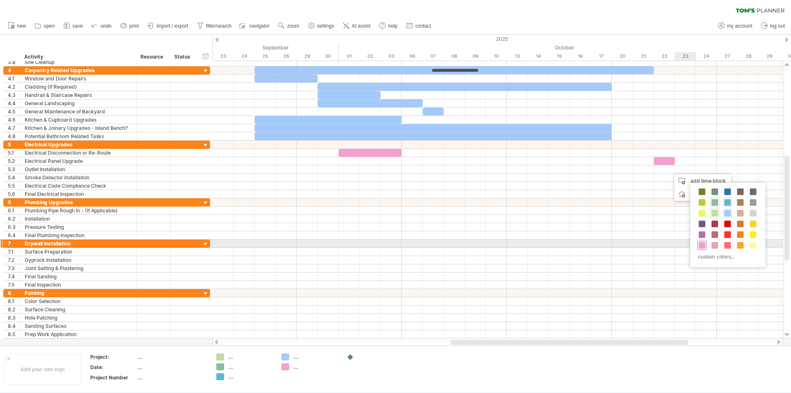
click at [702, 243] on span at bounding box center [702, 245] width 7 height 7
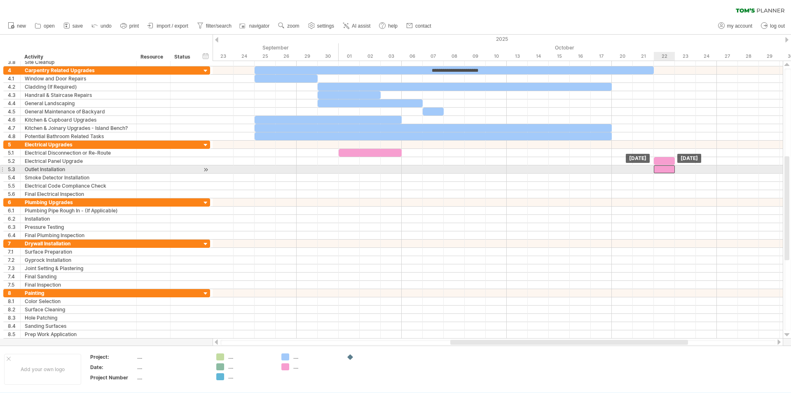
drag, startPoint x: 683, startPoint y: 168, endPoint x: 665, endPoint y: 167, distance: 17.7
click at [665, 167] on div at bounding box center [664, 169] width 21 height 8
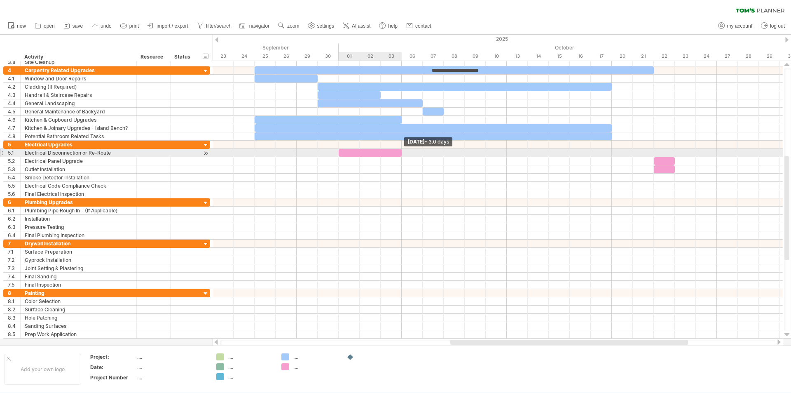
click at [402, 153] on span at bounding box center [401, 153] width 3 height 8
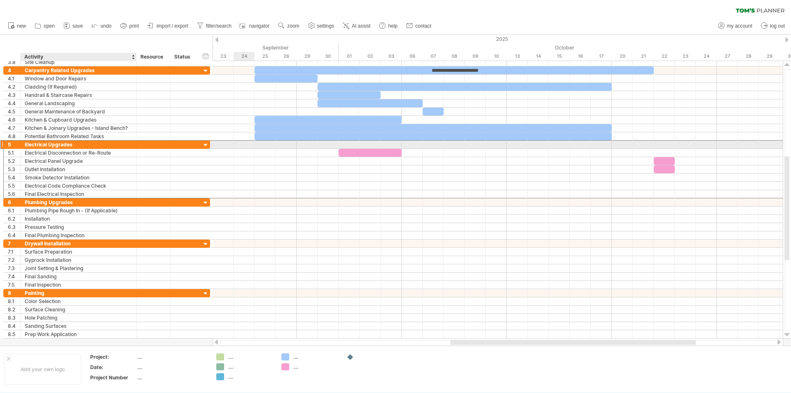
click at [72, 146] on div "Electrical Upgrades" at bounding box center [79, 145] width 108 height 8
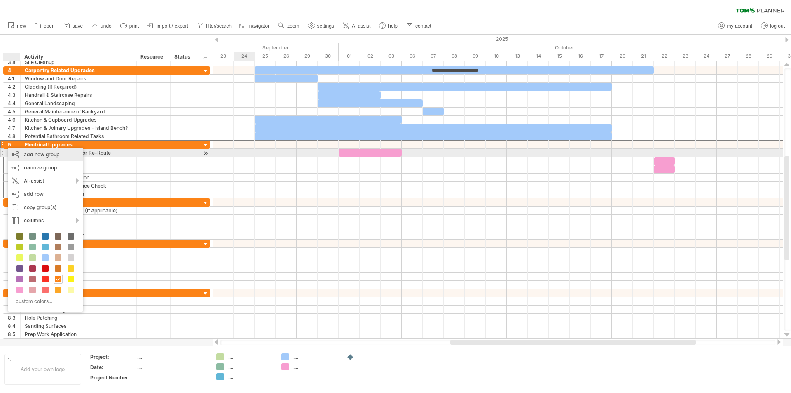
click at [17, 153] on div "add new group" at bounding box center [45, 154] width 75 height 13
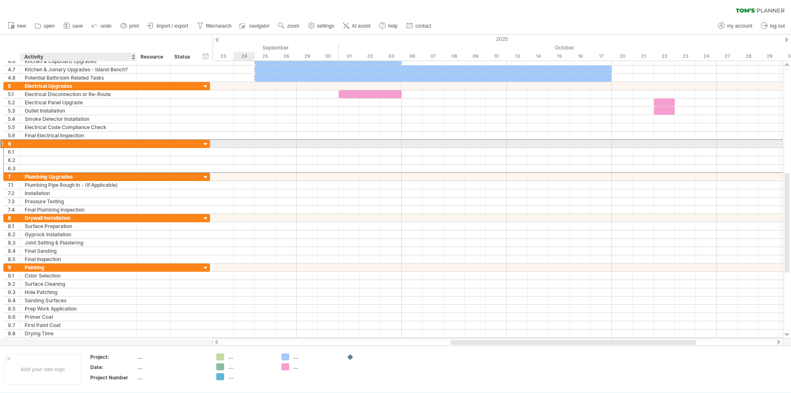
click at [38, 145] on div at bounding box center [79, 144] width 108 height 8
click at [87, 145] on div "Electrical System Check" at bounding box center [79, 144] width 108 height 8
type input "**********"
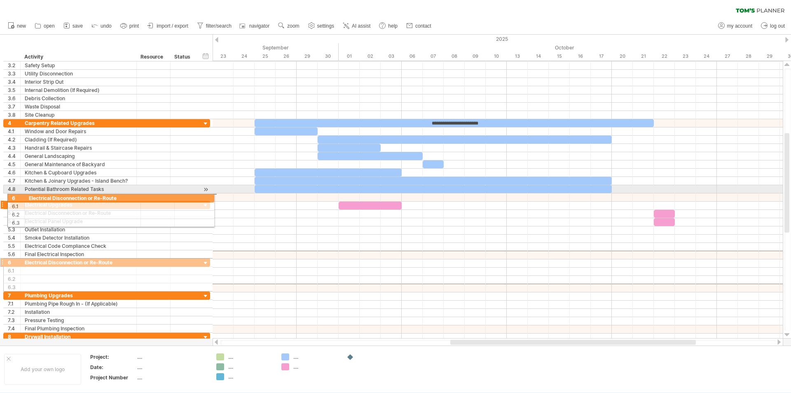
drag, startPoint x: 2, startPoint y: 143, endPoint x: 5, endPoint y: 197, distance: 54.0
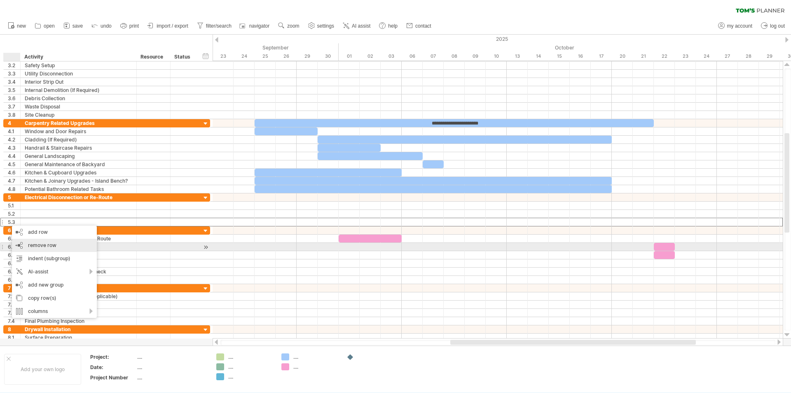
click at [43, 245] on span "remove row" at bounding box center [42, 245] width 28 height 6
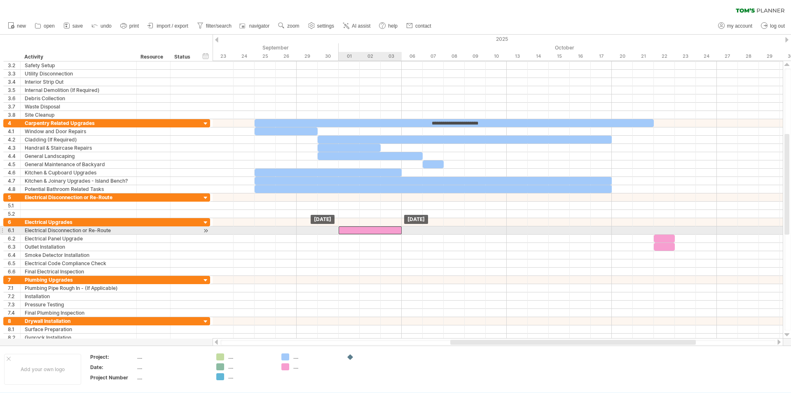
click at [347, 230] on div at bounding box center [370, 230] width 63 height 8
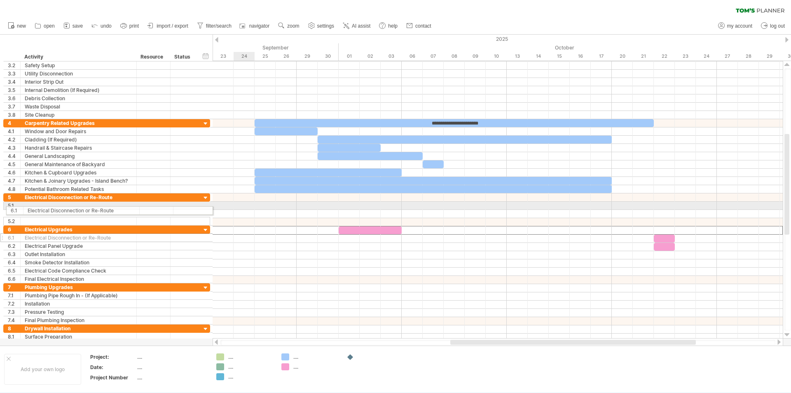
drag, startPoint x: 2, startPoint y: 229, endPoint x: 1, endPoint y: 209, distance: 20.2
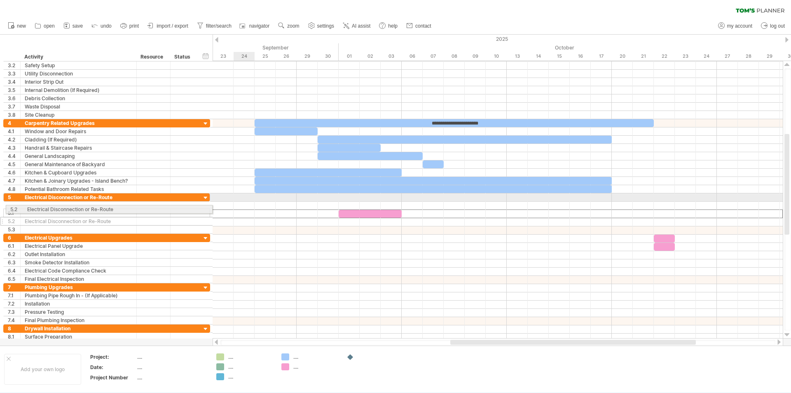
drag, startPoint x: 0, startPoint y: 214, endPoint x: 1, endPoint y: 208, distance: 6.2
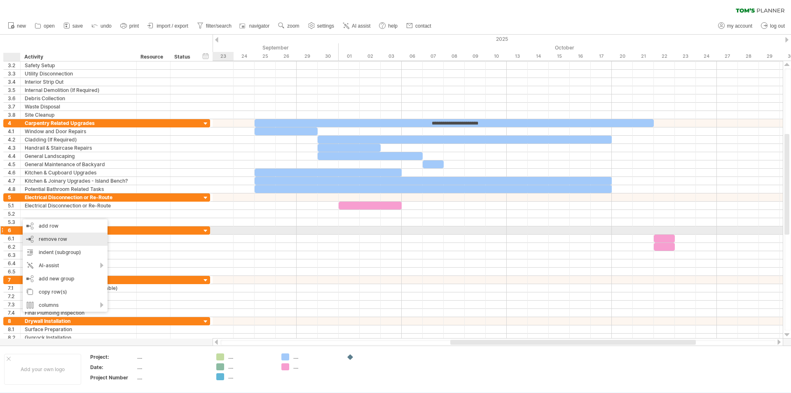
click at [40, 234] on div "remove row remove selected rows" at bounding box center [65, 238] width 85 height 13
click at [26, 231] on div "remove row remove selected rows" at bounding box center [52, 237] width 85 height 13
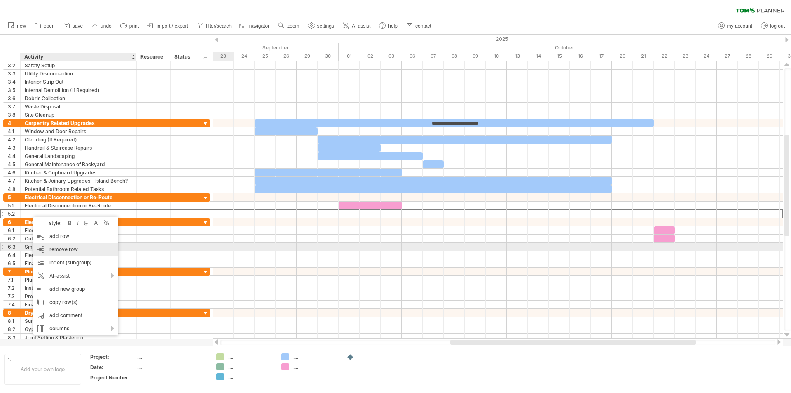
click at [48, 244] on div "remove row remove selected rows" at bounding box center [75, 249] width 85 height 13
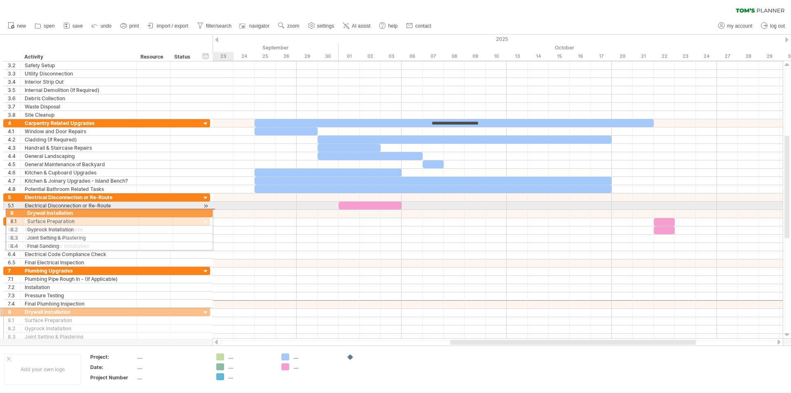
drag, startPoint x: 2, startPoint y: 304, endPoint x: 2, endPoint y: 211, distance: 92.7
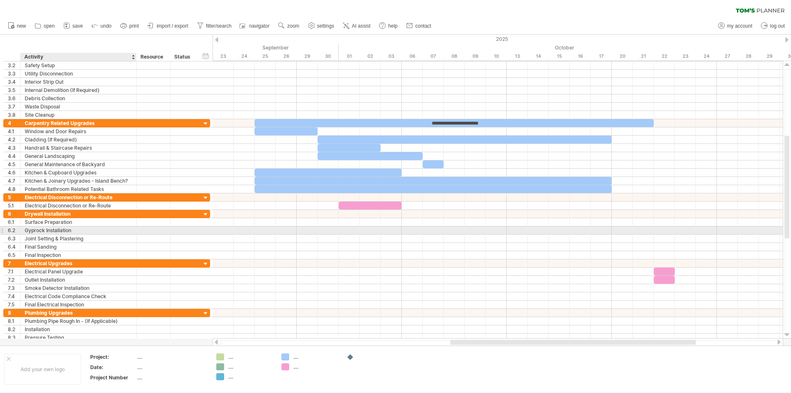
click at [43, 229] on div "Gyprock Installation" at bounding box center [79, 230] width 108 height 8
click at [47, 230] on input "**********" at bounding box center [79, 230] width 108 height 8
type input "**********"
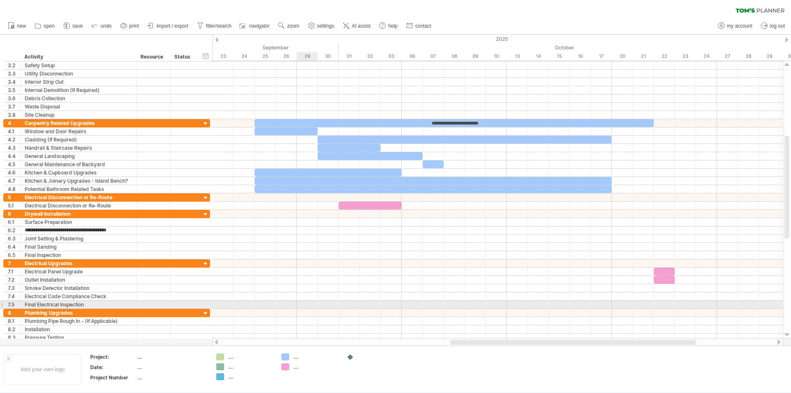
click at [316, 306] on div at bounding box center [498, 304] width 570 height 8
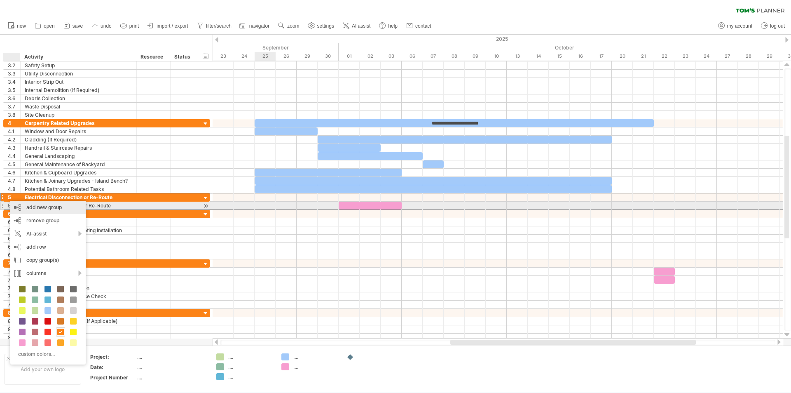
click at [19, 207] on div "add new group" at bounding box center [47, 207] width 75 height 13
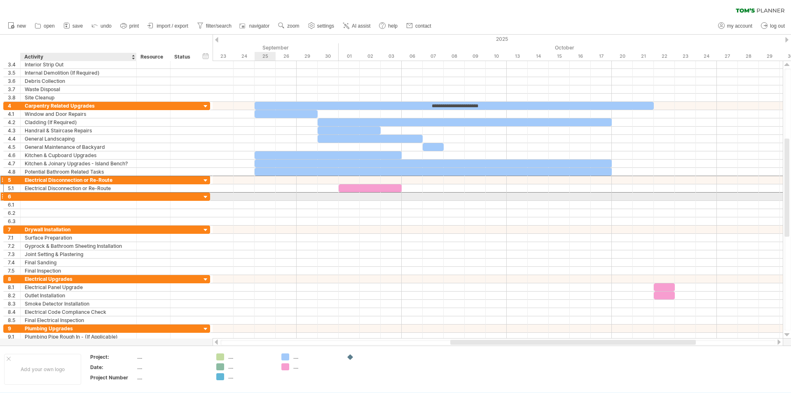
click at [41, 197] on div at bounding box center [79, 196] width 108 height 8
click at [41, 197] on div "Plumbing System Check" at bounding box center [79, 196] width 108 height 8
type input "**********"
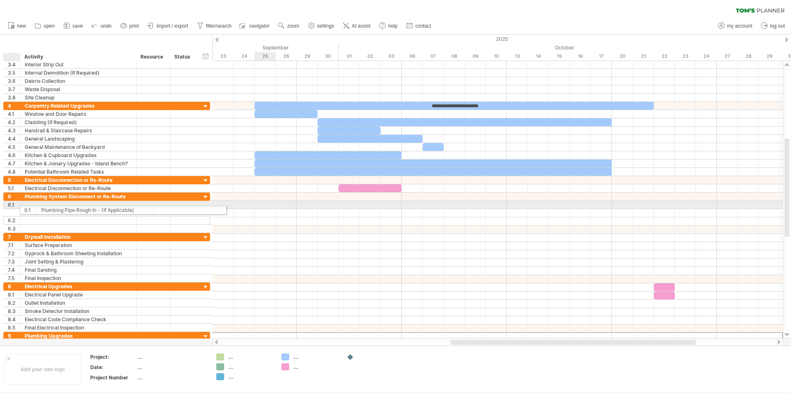
drag, startPoint x: 2, startPoint y: 335, endPoint x: 17, endPoint y: 209, distance: 127.8
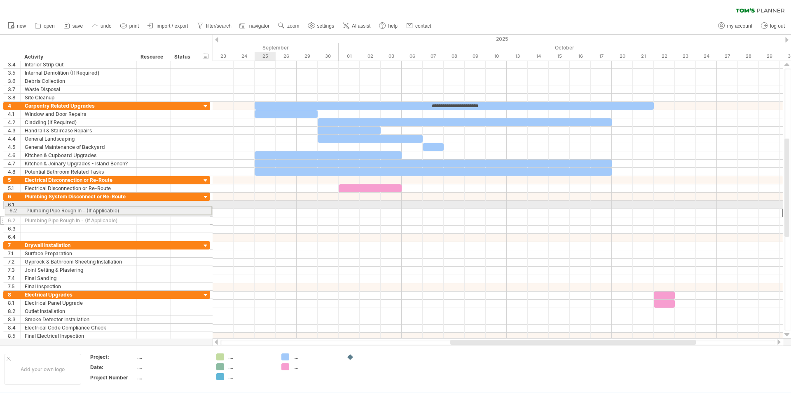
drag, startPoint x: 4, startPoint y: 214, endPoint x: 3, endPoint y: 209, distance: 5.5
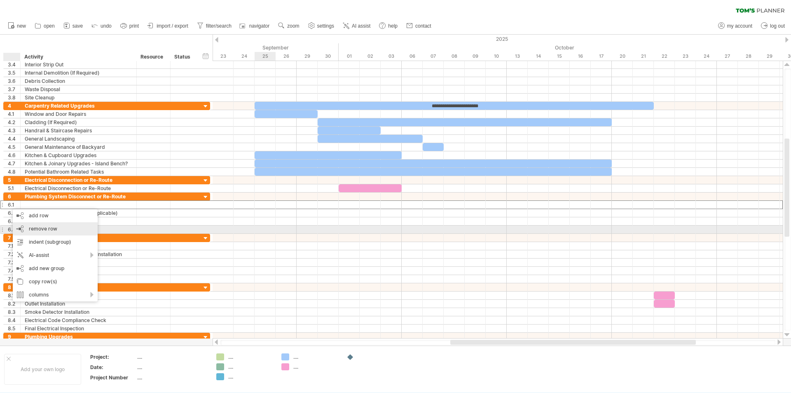
click at [37, 230] on span "remove row" at bounding box center [43, 228] width 28 height 6
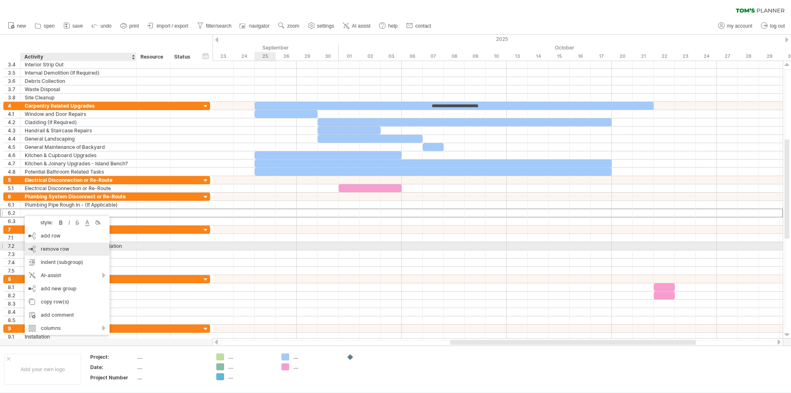
click at [43, 246] on span "remove row" at bounding box center [55, 249] width 28 height 6
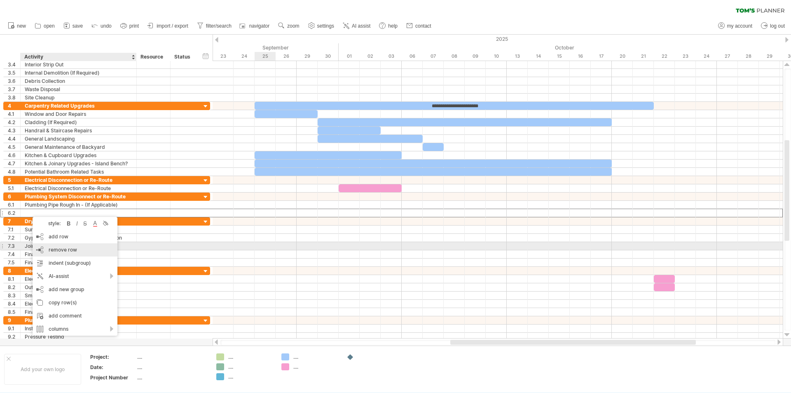
click at [44, 245] on div "remove row remove selected rows" at bounding box center [75, 249] width 85 height 13
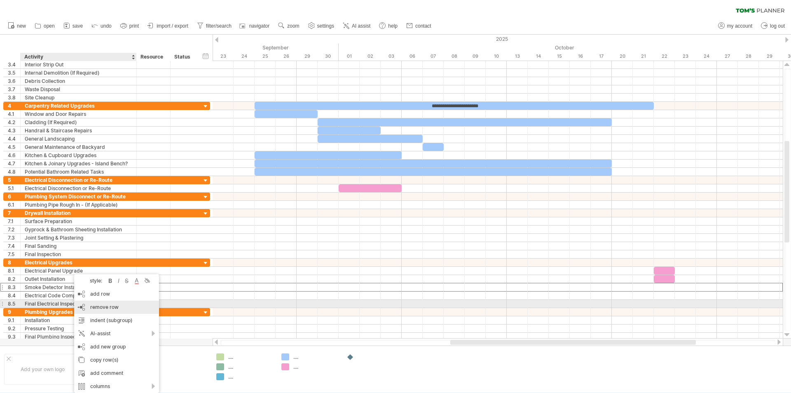
click at [96, 305] on span "remove row" at bounding box center [104, 307] width 28 height 6
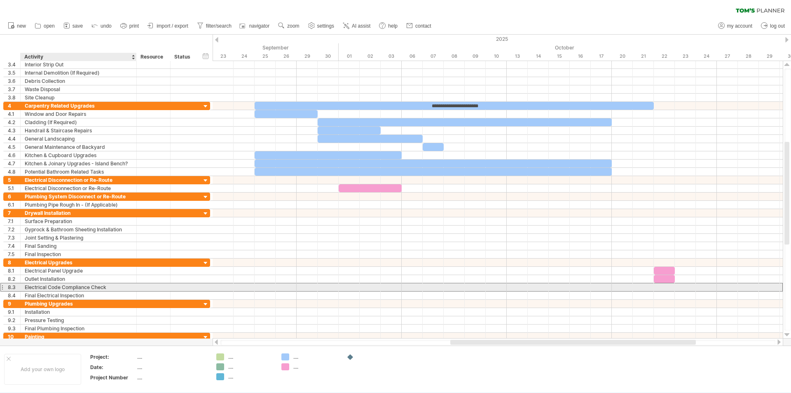
click at [96, 286] on div "Electrical Code Compliance Check" at bounding box center [79, 287] width 108 height 8
click at [96, 286] on input "**********" at bounding box center [79, 287] width 108 height 8
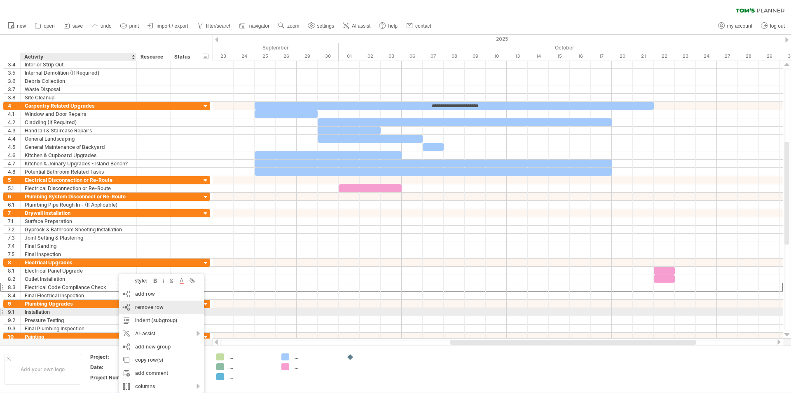
click at [150, 308] on span "remove row" at bounding box center [149, 307] width 28 height 6
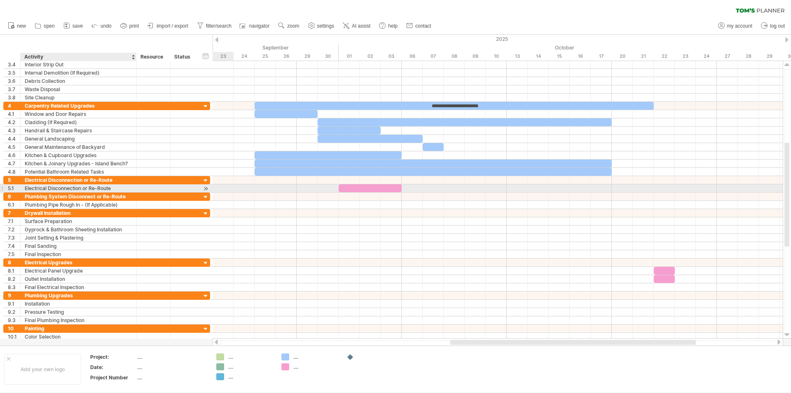
click at [121, 188] on div "Electrical Disconnection or Re-Route" at bounding box center [79, 188] width 108 height 8
type input "**********"
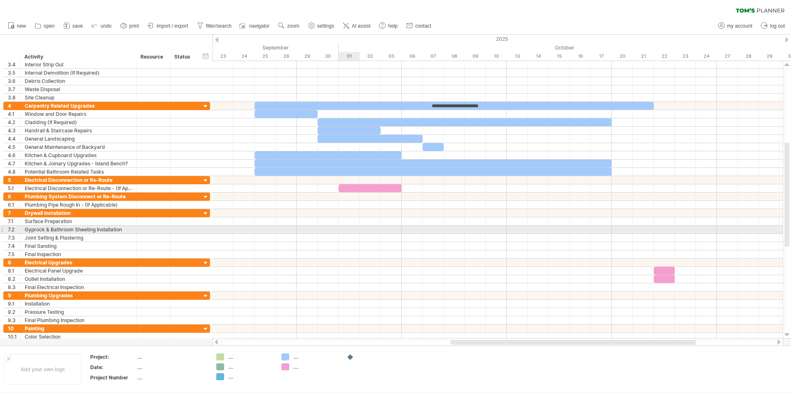
click at [357, 230] on div at bounding box center [498, 229] width 570 height 8
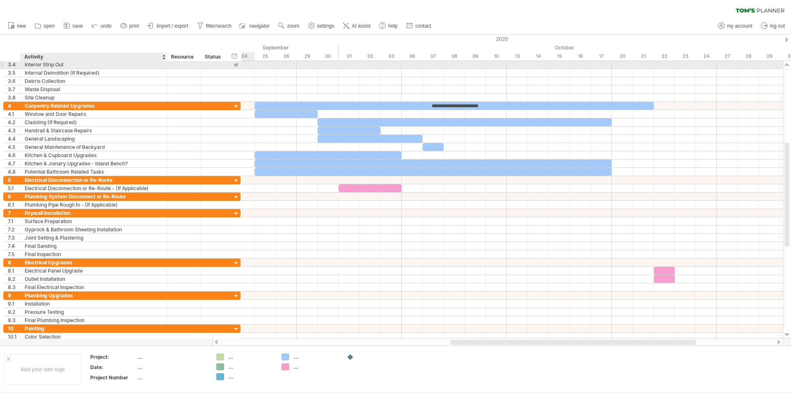
drag, startPoint x: 135, startPoint y: 68, endPoint x: 166, endPoint y: 67, distance: 30.5
click at [166, 67] on div at bounding box center [166, 65] width 4 height 8
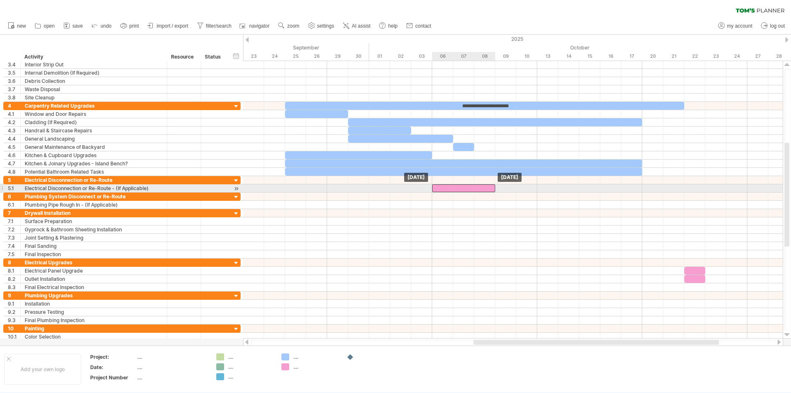
drag, startPoint x: 408, startPoint y: 188, endPoint x: 474, endPoint y: 186, distance: 66.4
click at [474, 186] on div at bounding box center [463, 188] width 63 height 8
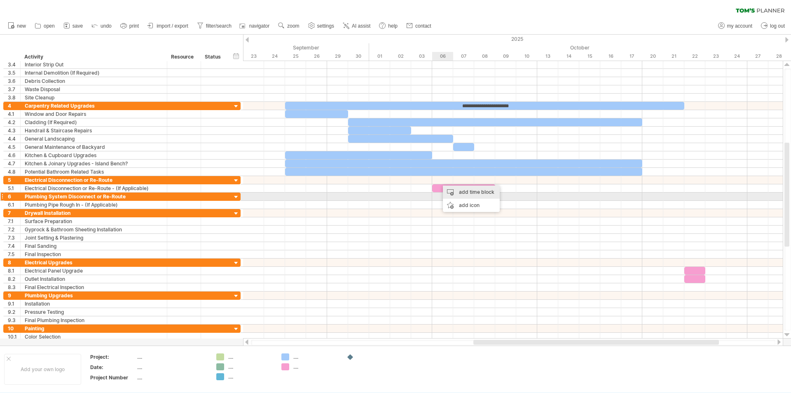
click at [465, 194] on div "add time block" at bounding box center [471, 191] width 57 height 13
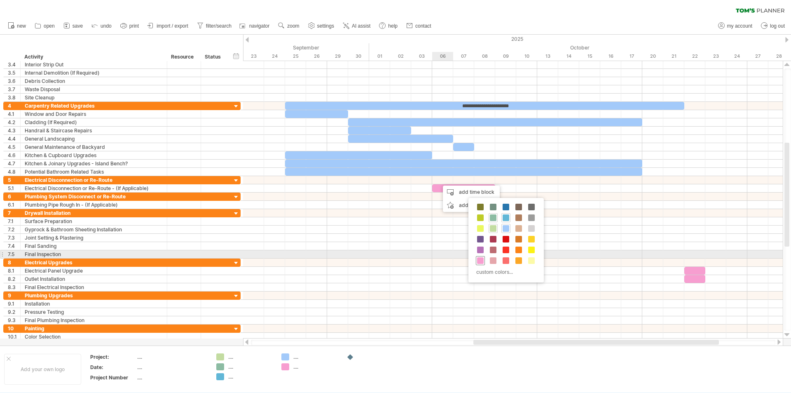
click at [479, 256] on div at bounding box center [480, 260] width 9 height 9
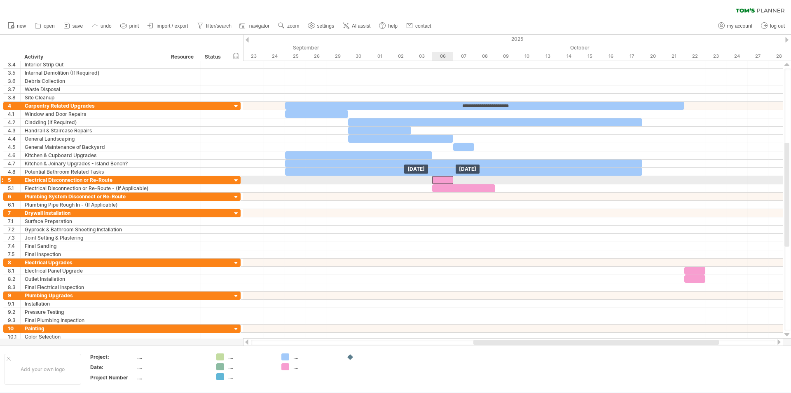
drag, startPoint x: 448, startPoint y: 178, endPoint x: 440, endPoint y: 179, distance: 7.6
click at [440, 179] on div at bounding box center [442, 180] width 21 height 8
drag, startPoint x: 453, startPoint y: 180, endPoint x: 491, endPoint y: 179, distance: 38.4
click at [491, 179] on div at bounding box center [463, 180] width 63 height 8
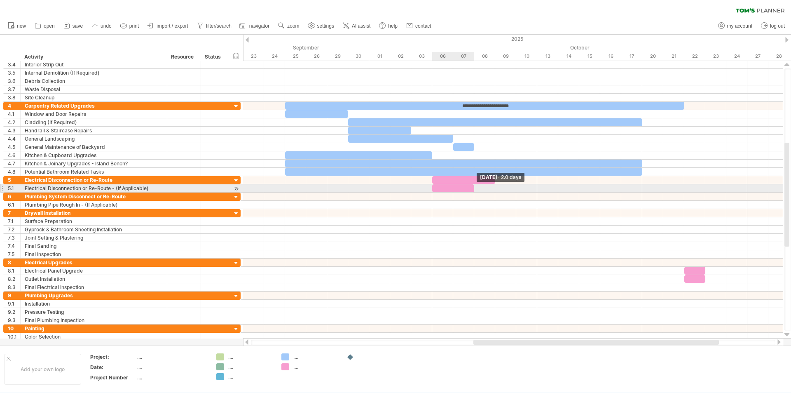
drag, startPoint x: 496, startPoint y: 187, endPoint x: 477, endPoint y: 189, distance: 18.6
click at [477, 189] on div "**********" at bounding box center [513, 199] width 540 height 277
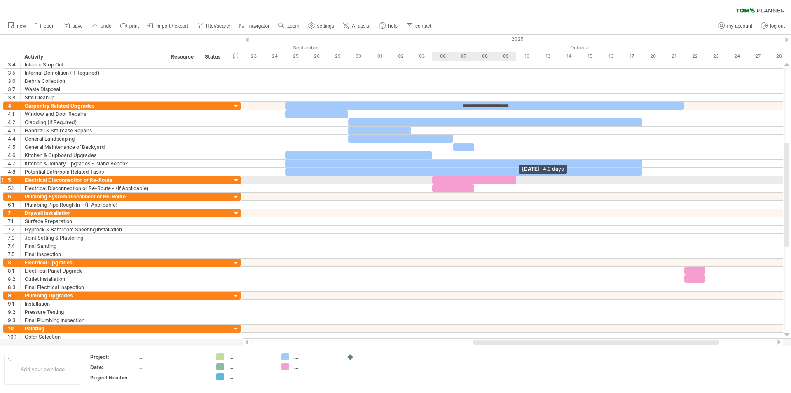
drag, startPoint x: 494, startPoint y: 180, endPoint x: 512, endPoint y: 180, distance: 18.1
click at [512, 180] on div at bounding box center [474, 180] width 84 height 8
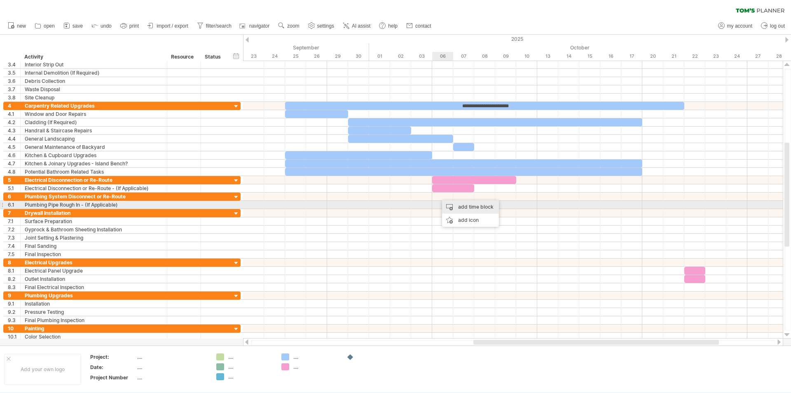
click at [450, 205] on div "add time block" at bounding box center [470, 206] width 57 height 13
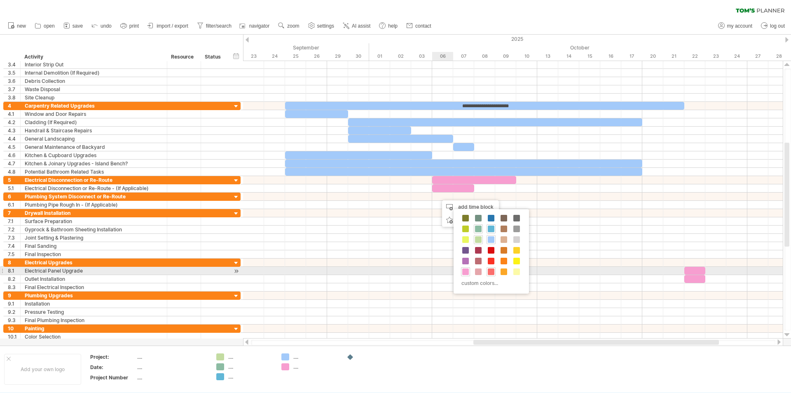
click at [495, 275] on div at bounding box center [491, 271] width 9 height 9
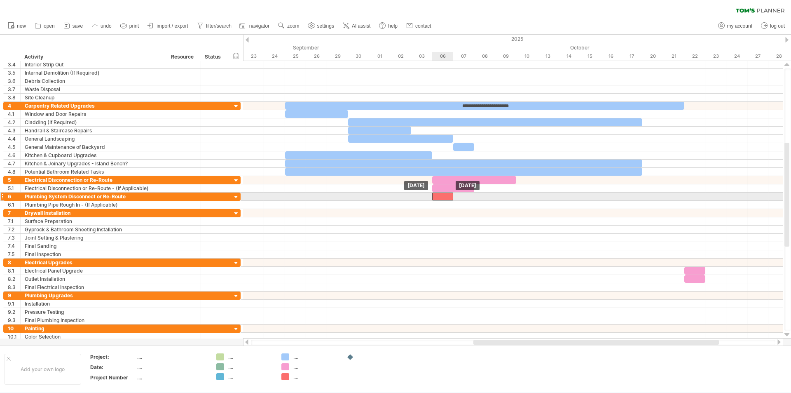
drag, startPoint x: 453, startPoint y: 193, endPoint x: 443, endPoint y: 195, distance: 10.4
click at [443, 195] on div at bounding box center [442, 196] width 21 height 8
drag, startPoint x: 454, startPoint y: 197, endPoint x: 514, endPoint y: 197, distance: 59.8
click at [514, 197] on div at bounding box center [474, 196] width 84 height 8
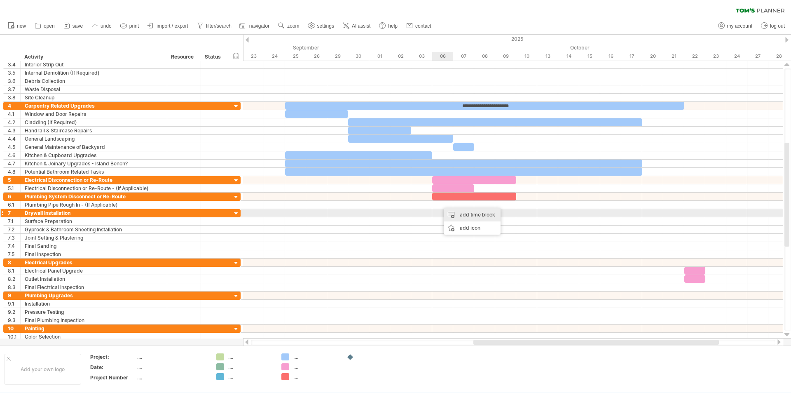
click at [457, 217] on div "add time block" at bounding box center [472, 214] width 57 height 13
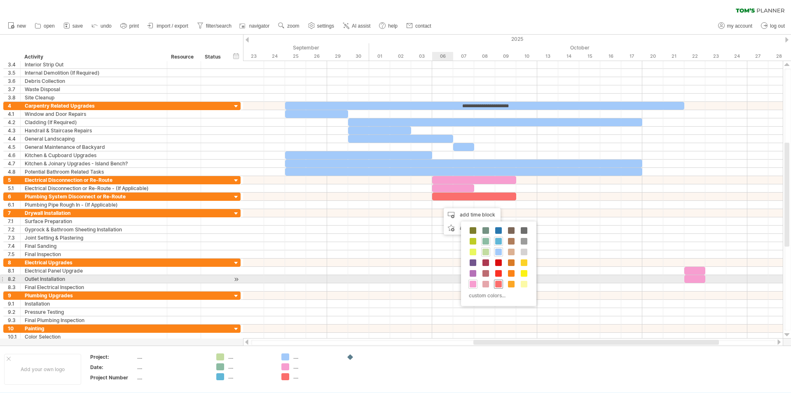
click at [497, 279] on div at bounding box center [498, 283] width 9 height 9
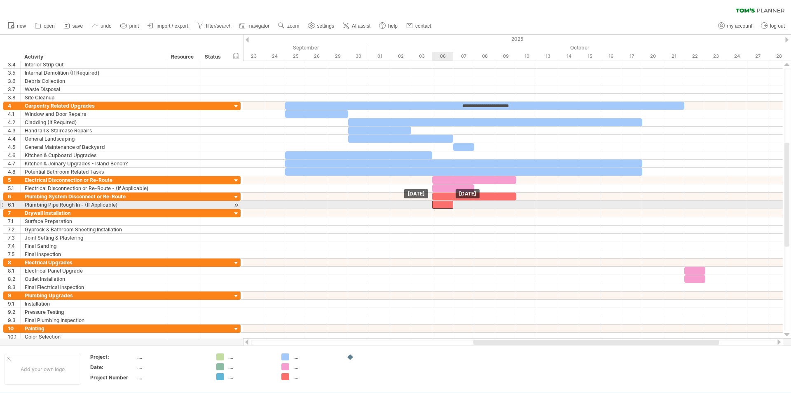
drag, startPoint x: 448, startPoint y: 202, endPoint x: 434, endPoint y: 204, distance: 13.4
click at [434, 204] on div at bounding box center [442, 205] width 21 height 8
drag, startPoint x: 453, startPoint y: 204, endPoint x: 473, endPoint y: 203, distance: 20.2
click at [473, 203] on span at bounding box center [474, 205] width 3 height 8
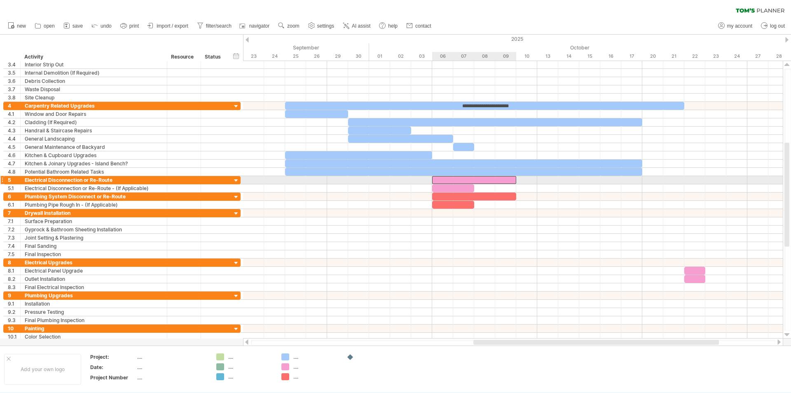
click at [471, 179] on div at bounding box center [474, 180] width 84 height 8
click at [458, 193] on div at bounding box center [474, 196] width 84 height 8
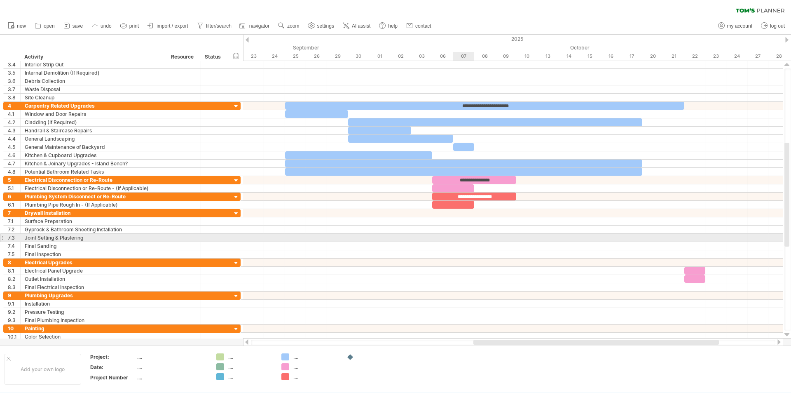
click at [467, 241] on div at bounding box center [513, 238] width 540 height 8
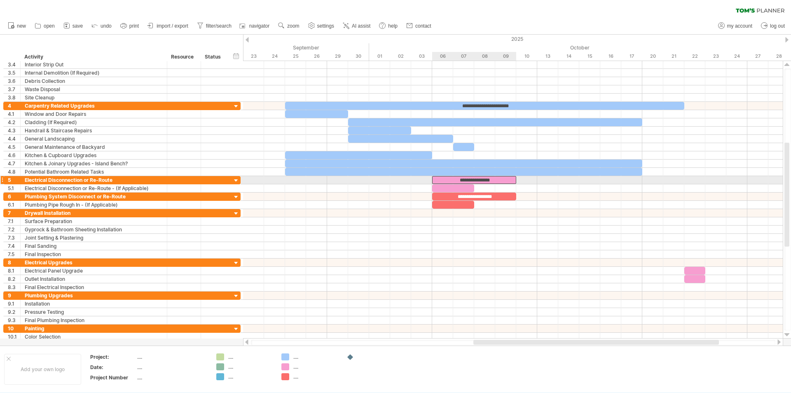
click at [454, 180] on div "**********" at bounding box center [474, 180] width 84 height 8
click at [499, 177] on div "**********" at bounding box center [474, 180] width 84 height 8
click at [505, 194] on div "**********" at bounding box center [474, 196] width 84 height 8
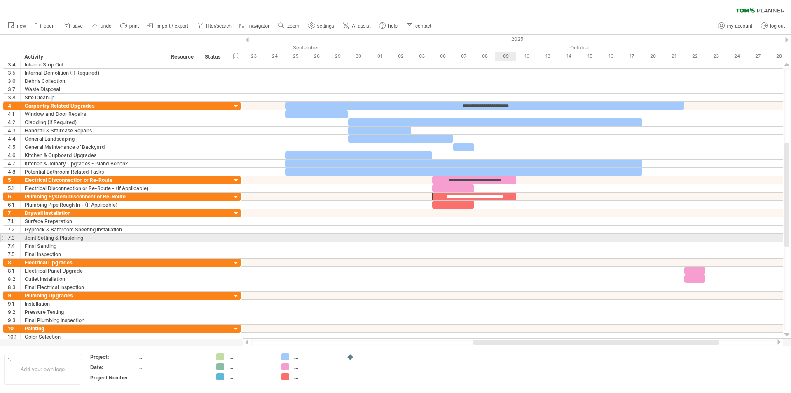
click at [507, 236] on div at bounding box center [513, 238] width 540 height 8
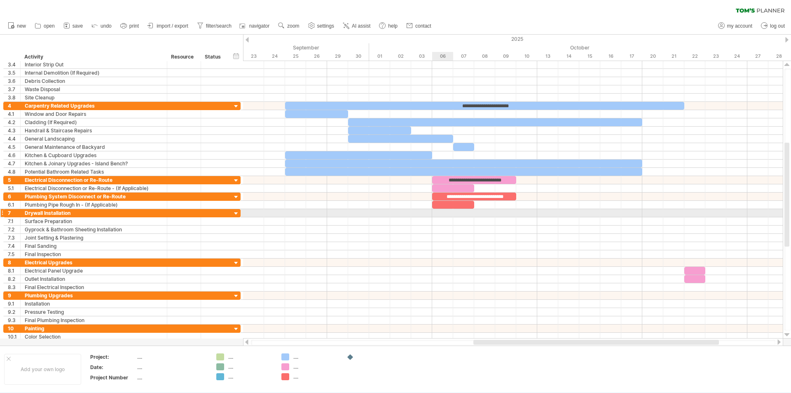
click at [439, 213] on div at bounding box center [513, 213] width 540 height 8
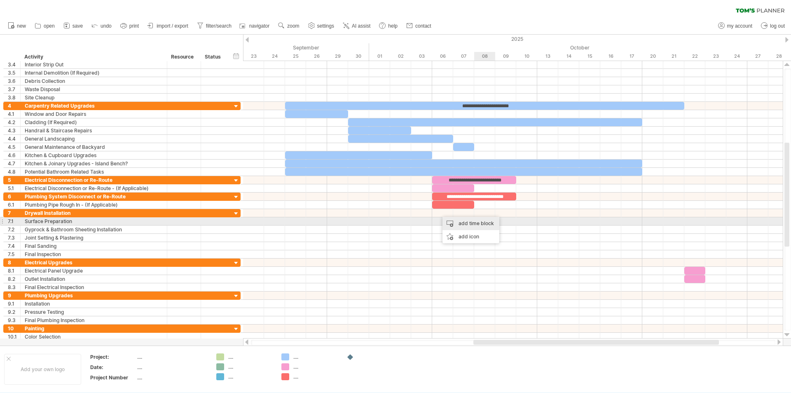
click at [480, 225] on div "add time block" at bounding box center [471, 223] width 57 height 13
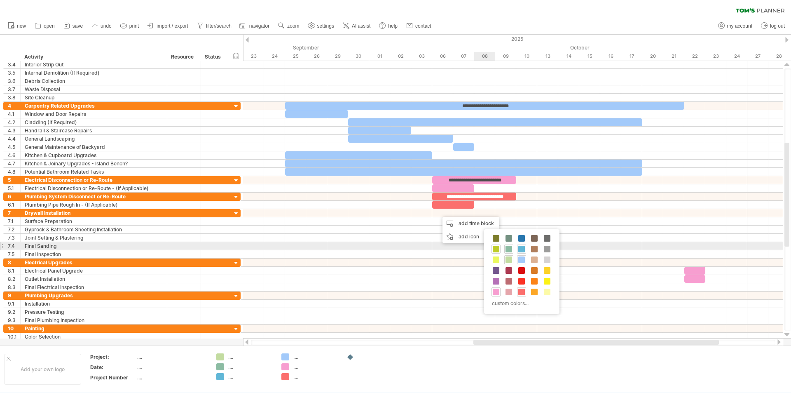
click at [499, 250] on span at bounding box center [496, 249] width 7 height 7
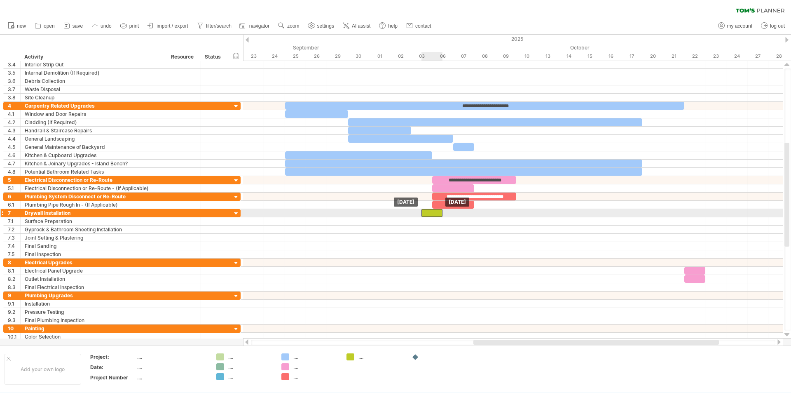
drag, startPoint x: 454, startPoint y: 211, endPoint x: 437, endPoint y: 213, distance: 16.5
click at [437, 213] on div at bounding box center [432, 213] width 21 height 8
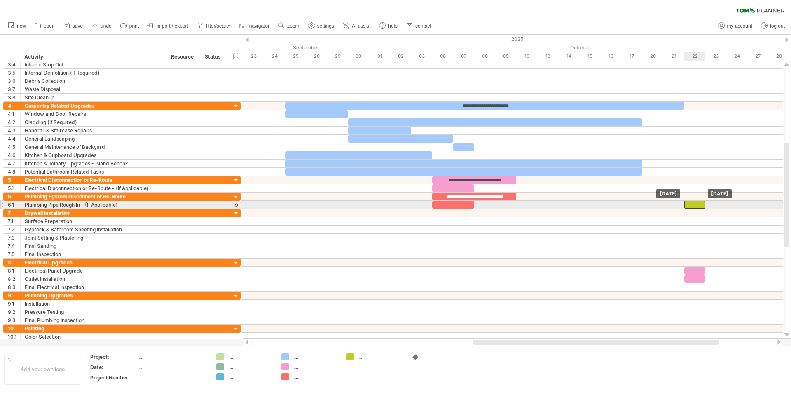
drag, startPoint x: 434, startPoint y: 212, endPoint x: 701, endPoint y: 203, distance: 267.6
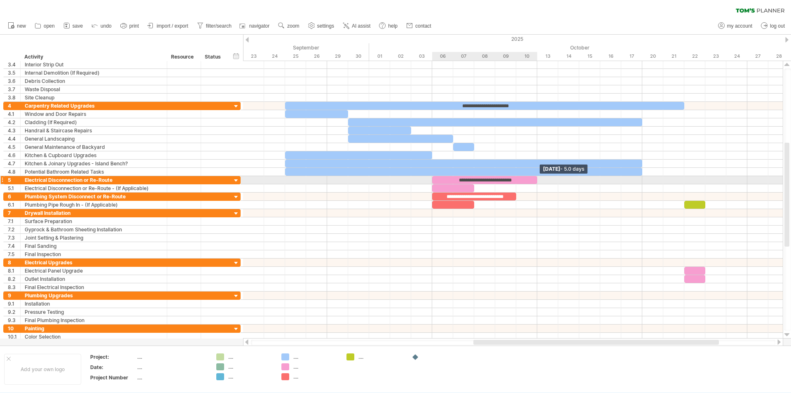
drag, startPoint x: 515, startPoint y: 181, endPoint x: 537, endPoint y: 179, distance: 22.4
click at [537, 179] on span at bounding box center [537, 180] width 3 height 8
drag, startPoint x: 516, startPoint y: 194, endPoint x: 537, endPoint y: 198, distance: 20.9
click at [537, 198] on span at bounding box center [537, 196] width 3 height 8
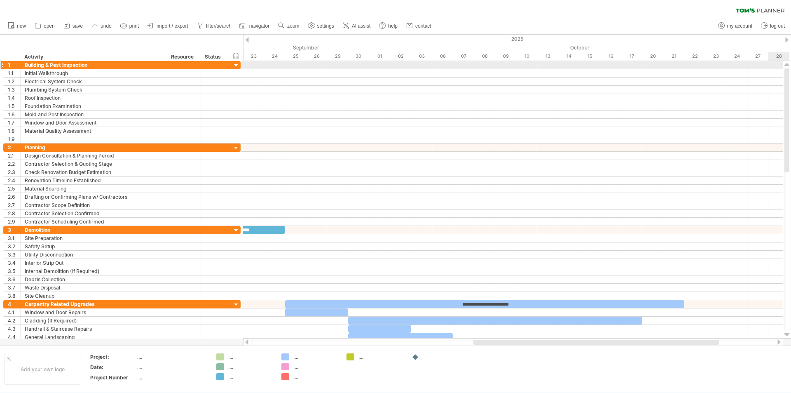
drag, startPoint x: 788, startPoint y: 198, endPoint x: 791, endPoint y: 67, distance: 131.5
click at [791, 67] on div at bounding box center [787, 199] width 9 height 277
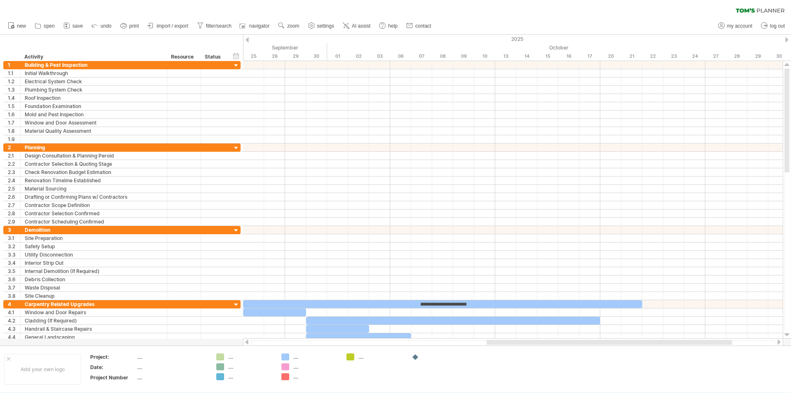
drag, startPoint x: 601, startPoint y: 343, endPoint x: 615, endPoint y: 342, distance: 13.2
click at [615, 342] on div at bounding box center [610, 342] width 246 height 5
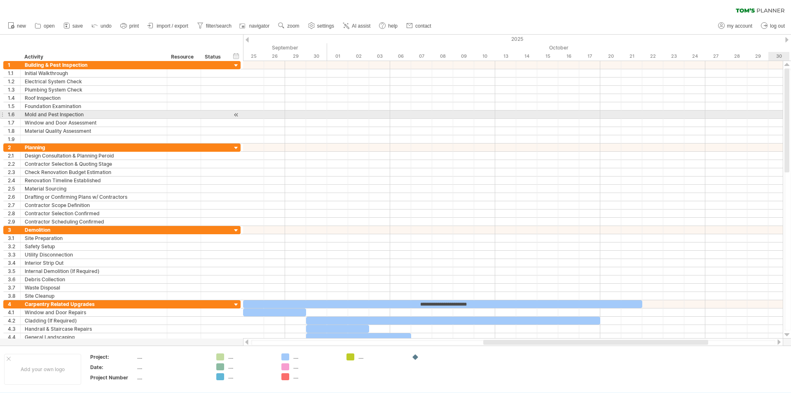
drag, startPoint x: 789, startPoint y: 101, endPoint x: 788, endPoint y: 113, distance: 12.0
click at [788, 113] on div at bounding box center [788, 199] width 7 height 262
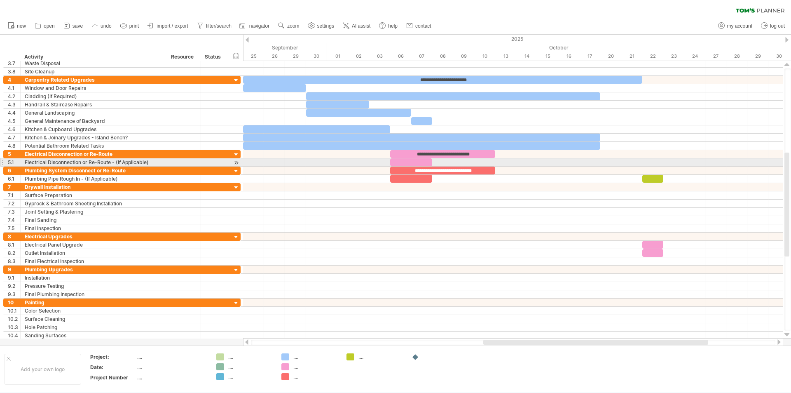
drag, startPoint x: 789, startPoint y: 78, endPoint x: 791, endPoint y: 162, distance: 84.1
click at [791, 162] on div at bounding box center [788, 199] width 7 height 262
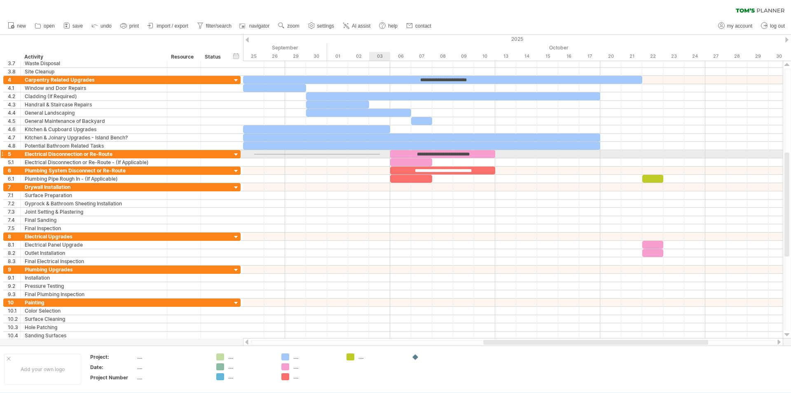
drag, startPoint x: 254, startPoint y: 154, endPoint x: 380, endPoint y: 155, distance: 125.7
click at [380, 155] on div at bounding box center [513, 154] width 540 height 8
click at [405, 155] on div "**********" at bounding box center [442, 154] width 105 height 8
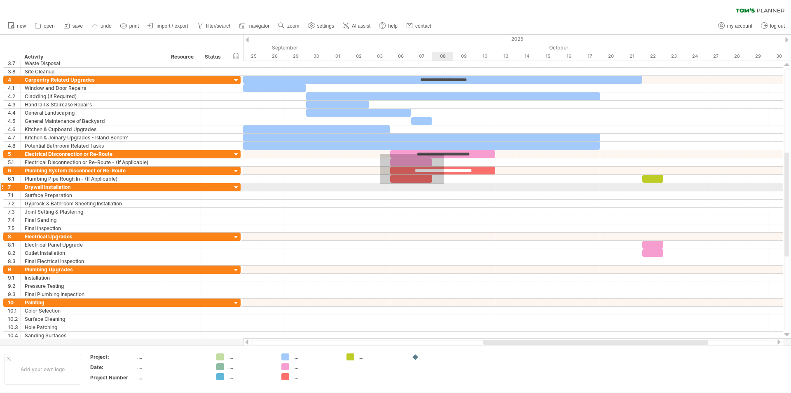
drag, startPoint x: 380, startPoint y: 154, endPoint x: 444, endPoint y: 184, distance: 70.6
click at [444, 184] on div at bounding box center [513, 199] width 540 height 280
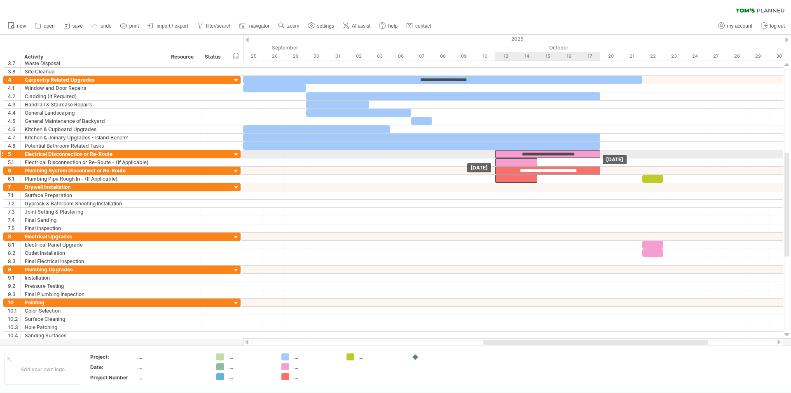
drag, startPoint x: 397, startPoint y: 154, endPoint x: 503, endPoint y: 151, distance: 105.6
click at [503, 151] on div "**********" at bounding box center [547, 154] width 105 height 8
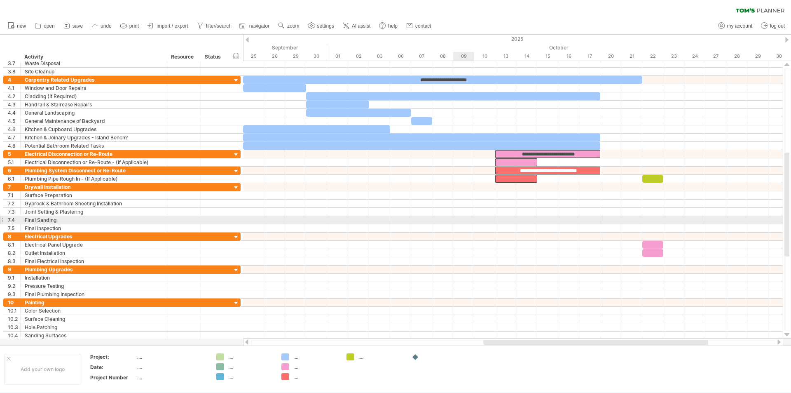
click at [459, 217] on div at bounding box center [513, 220] width 540 height 8
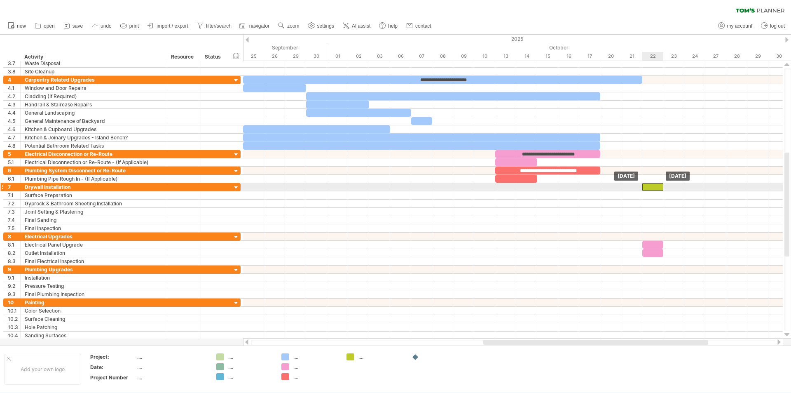
drag, startPoint x: 656, startPoint y: 178, endPoint x: 656, endPoint y: 184, distance: 6.2
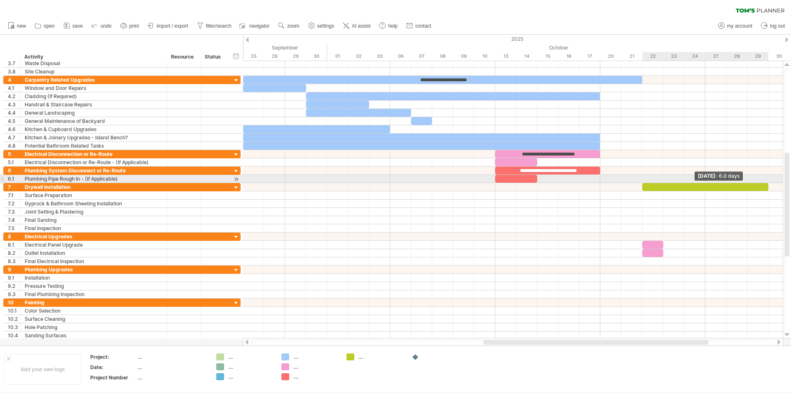
drag, startPoint x: 665, startPoint y: 186, endPoint x: 767, endPoint y: 183, distance: 101.9
click at [767, 183] on div "**********" at bounding box center [513, 199] width 540 height 277
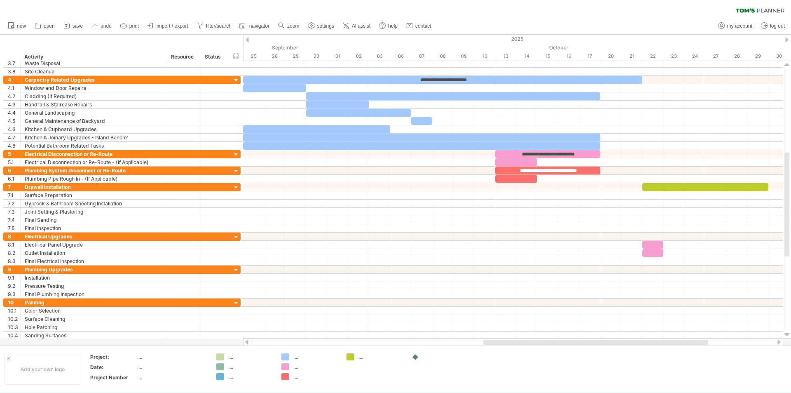
click at [780, 341] on div at bounding box center [779, 341] width 7 height 5
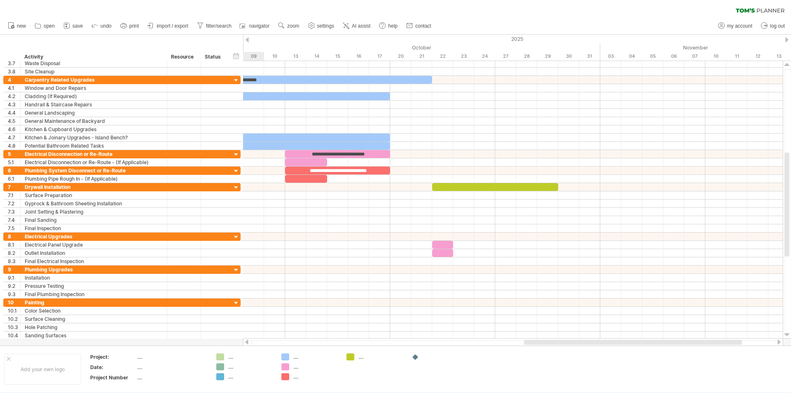
click at [780, 341] on div at bounding box center [779, 341] width 7 height 5
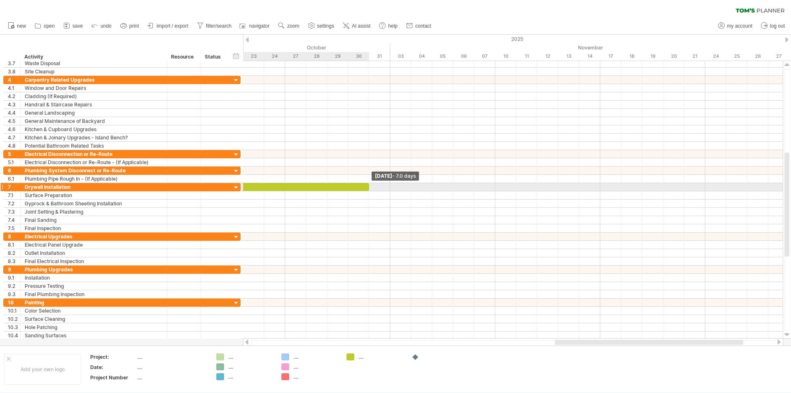
drag, startPoint x: 347, startPoint y: 184, endPoint x: 366, endPoint y: 185, distance: 19.0
click at [366, 185] on div at bounding box center [295, 187] width 147 height 8
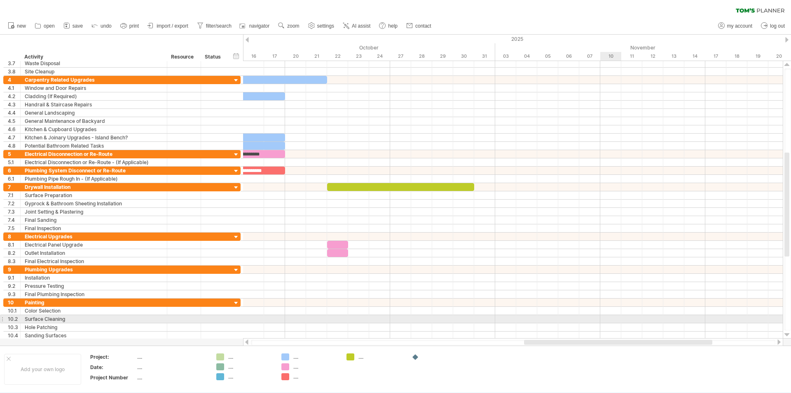
drag, startPoint x: 644, startPoint y: 342, endPoint x: 613, endPoint y: 319, distance: 38.3
click at [613, 319] on div "Trying to reach [DOMAIN_NAME] Connected again... 0% clear filter new 1" at bounding box center [395, 196] width 791 height 393
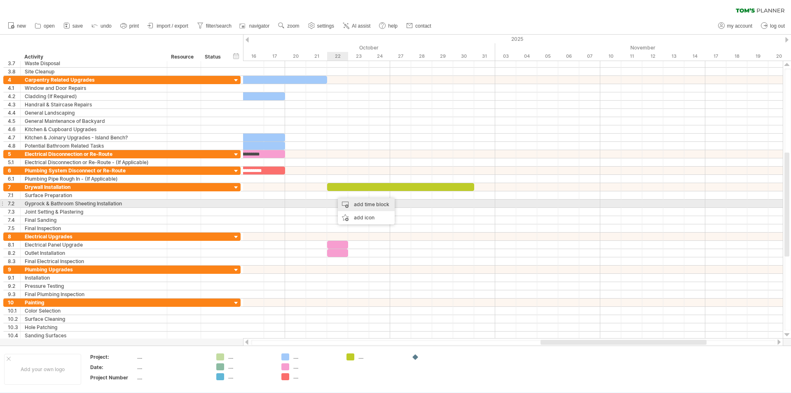
click at [347, 203] on div "add time block" at bounding box center [366, 204] width 57 height 13
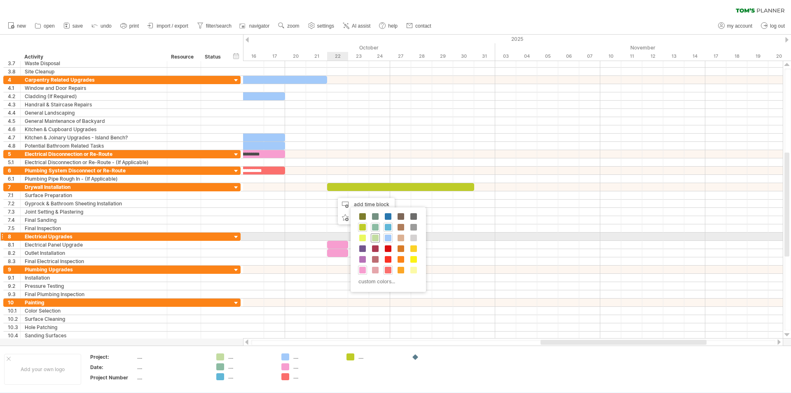
click at [373, 237] on span at bounding box center [375, 238] width 7 height 7
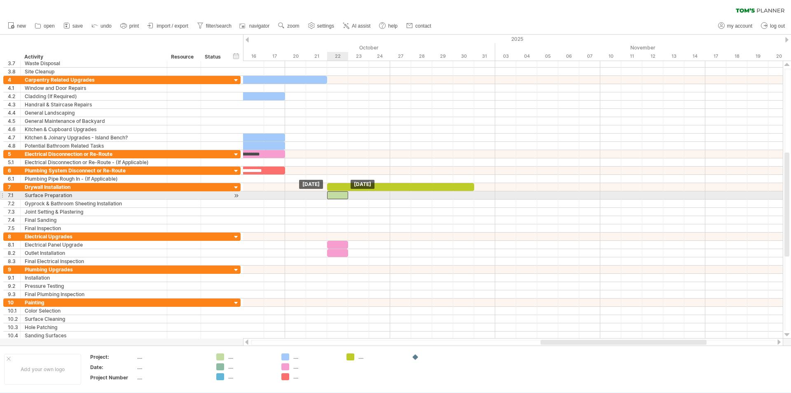
drag, startPoint x: 351, startPoint y: 193, endPoint x: 339, endPoint y: 193, distance: 12.4
click at [339, 193] on div at bounding box center [337, 195] width 21 height 8
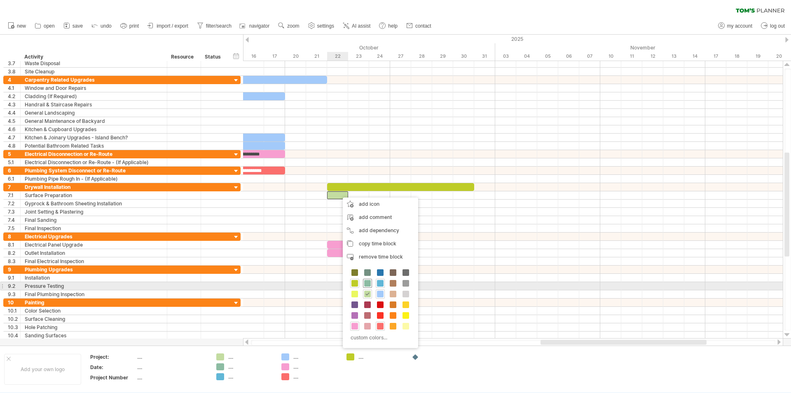
click at [368, 284] on span at bounding box center [367, 283] width 7 height 7
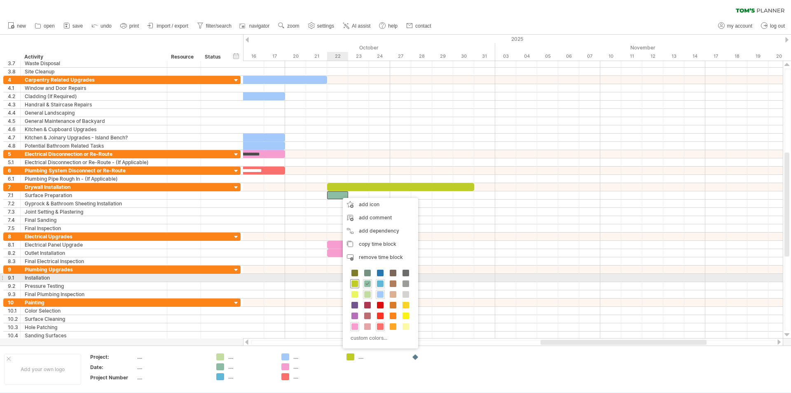
click at [355, 282] on span at bounding box center [355, 283] width 7 height 7
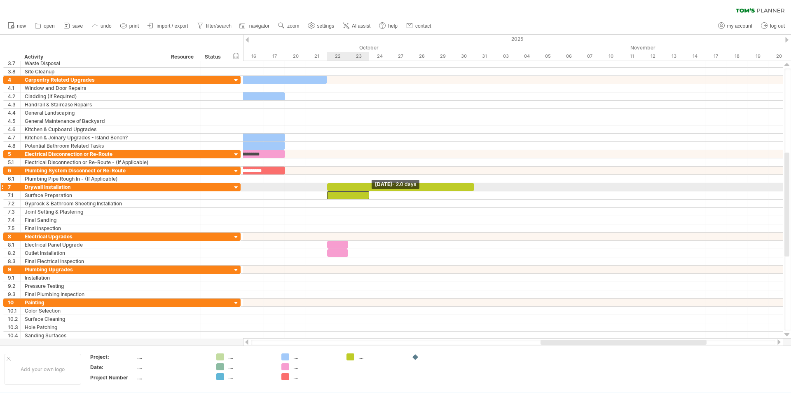
drag, startPoint x: 348, startPoint y: 193, endPoint x: 368, endPoint y: 191, distance: 19.9
click at [368, 191] on div "**********" at bounding box center [513, 199] width 540 height 277
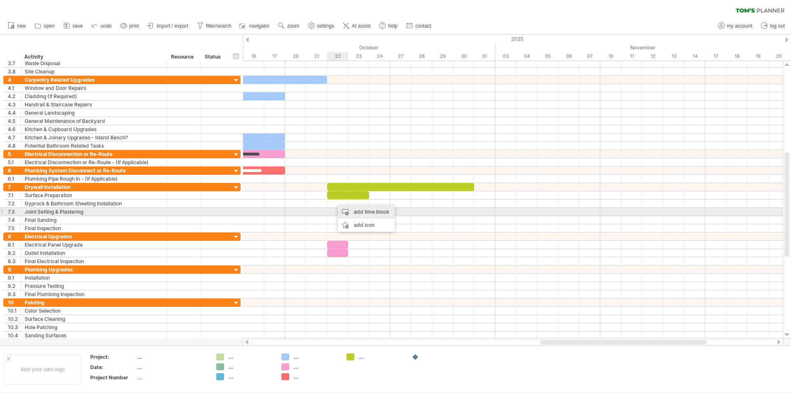
click at [350, 212] on div "add time block" at bounding box center [366, 211] width 57 height 13
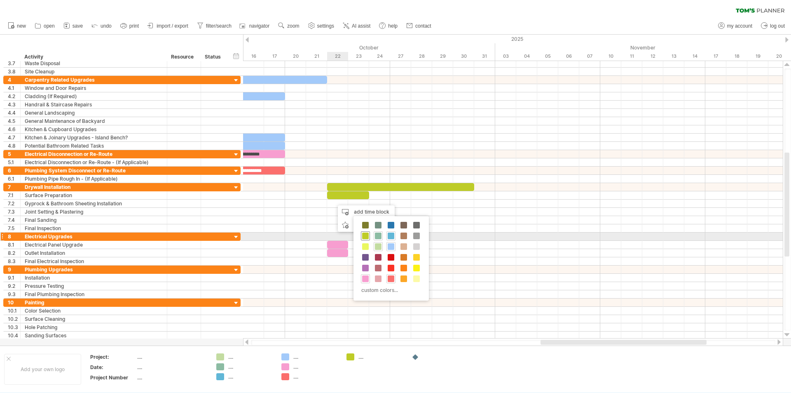
click at [370, 235] on div at bounding box center [365, 235] width 9 height 9
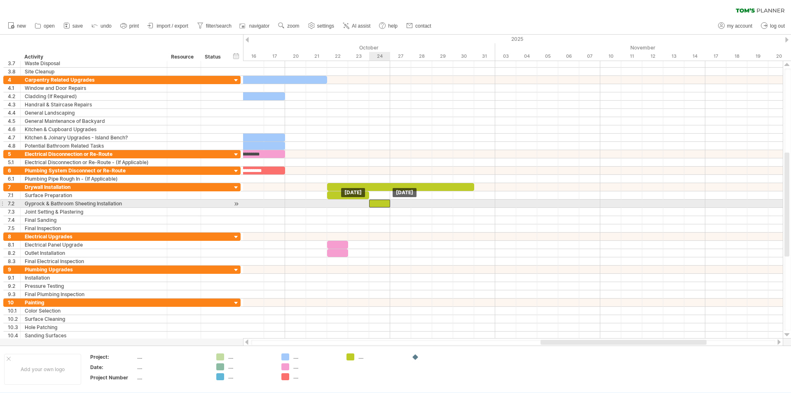
drag, startPoint x: 347, startPoint y: 204, endPoint x: 380, endPoint y: 203, distance: 33.8
click at [380, 203] on div at bounding box center [379, 203] width 21 height 8
drag, startPoint x: 391, startPoint y: 203, endPoint x: 429, endPoint y: 200, distance: 38.0
click at [429, 200] on div at bounding box center [400, 203] width 63 height 8
drag, startPoint x: 433, startPoint y: 202, endPoint x: 411, endPoint y: 202, distance: 21.8
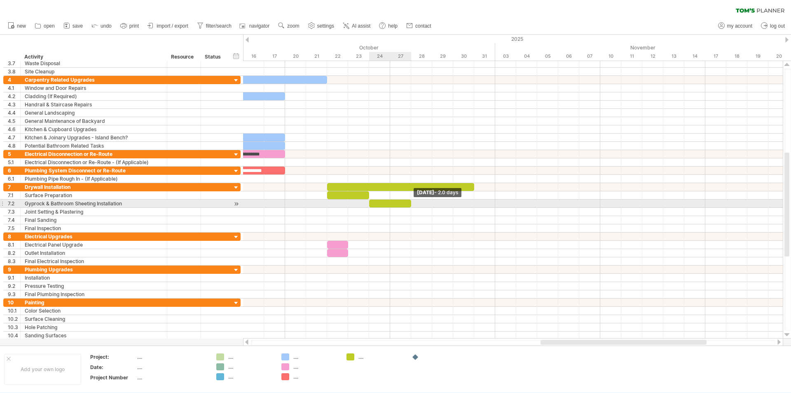
click at [411, 202] on span at bounding box center [411, 203] width 3 height 8
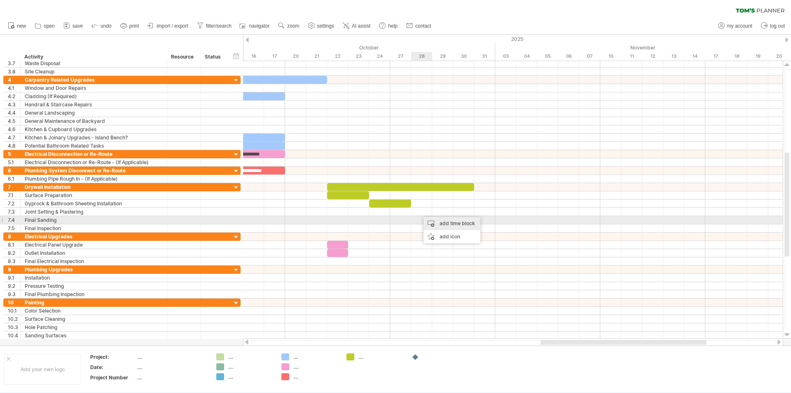
click at [430, 219] on div "add time block" at bounding box center [452, 223] width 57 height 13
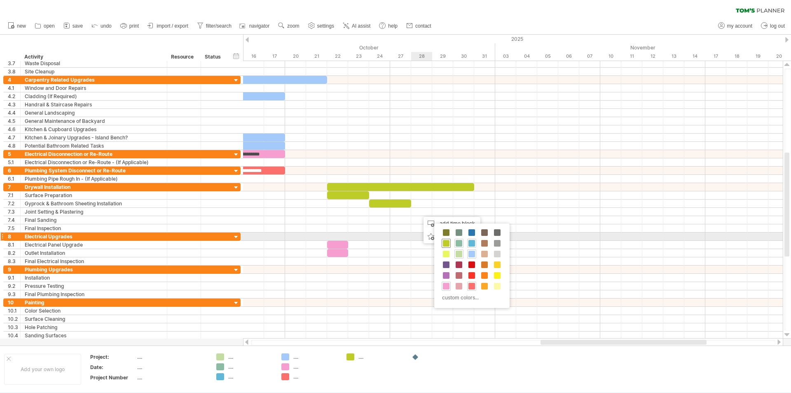
click at [443, 239] on div at bounding box center [446, 243] width 9 height 9
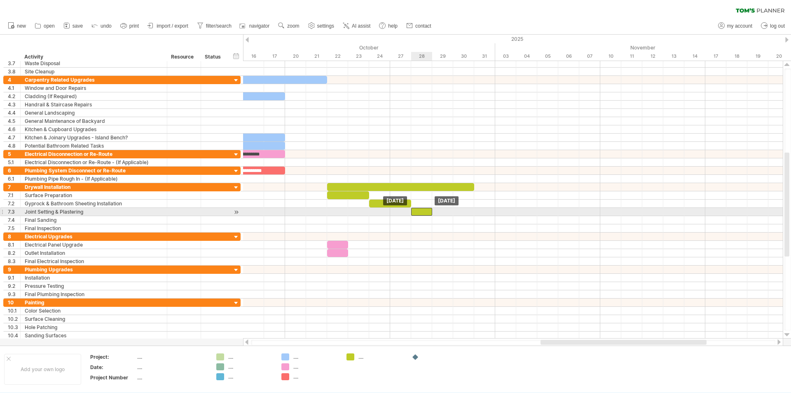
drag, startPoint x: 429, startPoint y: 212, endPoint x: 421, endPoint y: 212, distance: 7.8
click at [421, 212] on div at bounding box center [421, 212] width 21 height 8
drag, startPoint x: 433, startPoint y: 211, endPoint x: 452, endPoint y: 213, distance: 18.7
click at [452, 213] on span at bounding box center [453, 212] width 3 height 8
drag, startPoint x: 452, startPoint y: 213, endPoint x: 431, endPoint y: 213, distance: 20.6
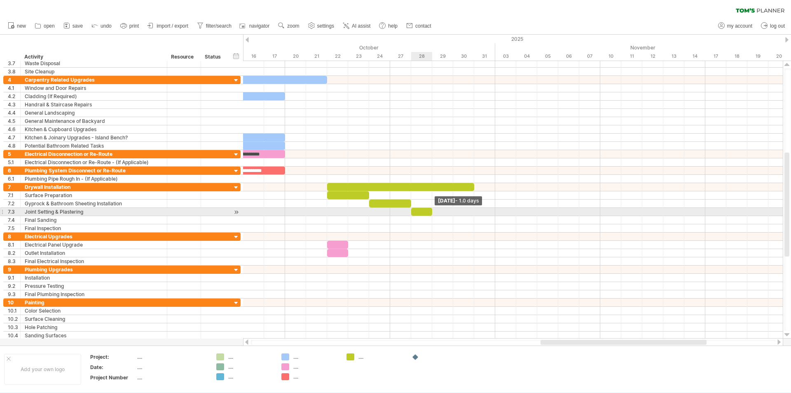
click at [431, 213] on span at bounding box center [432, 212] width 3 height 8
drag, startPoint x: 431, startPoint y: 211, endPoint x: 452, endPoint y: 209, distance: 20.7
click at [452, 209] on span at bounding box center [453, 212] width 3 height 8
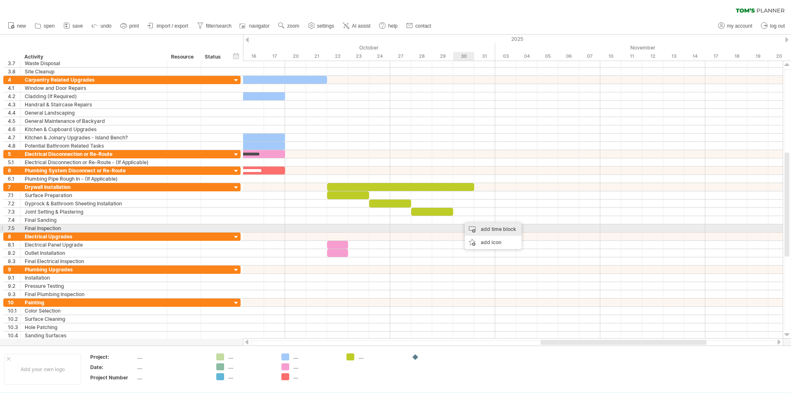
click at [472, 226] on div "add time block" at bounding box center [493, 229] width 57 height 13
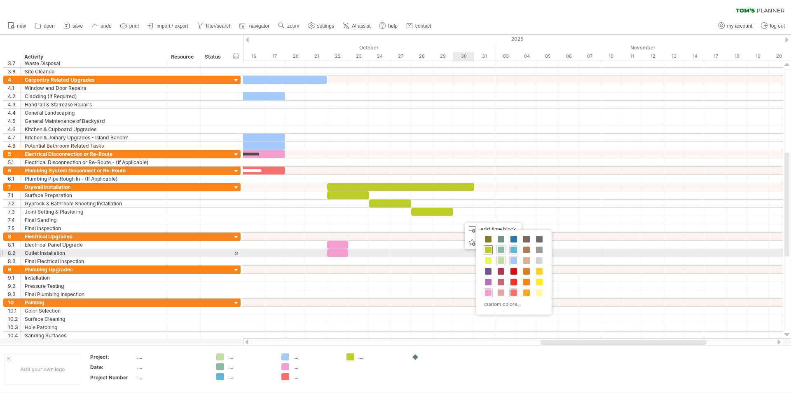
click at [486, 250] on span at bounding box center [488, 249] width 7 height 7
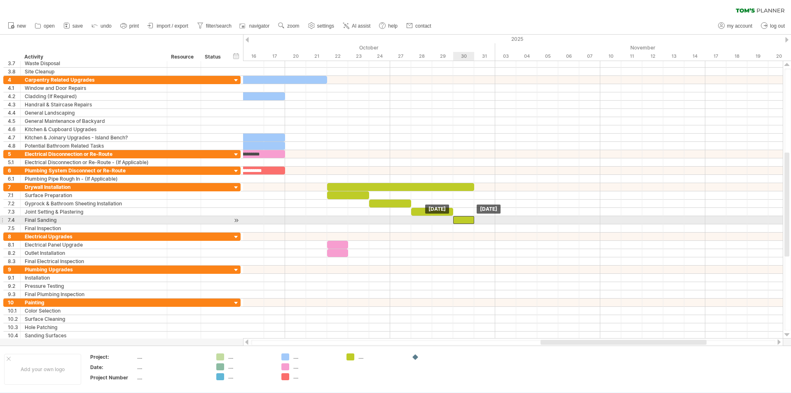
drag, startPoint x: 469, startPoint y: 218, endPoint x: 459, endPoint y: 218, distance: 10.3
click at [459, 218] on div at bounding box center [463, 220] width 21 height 8
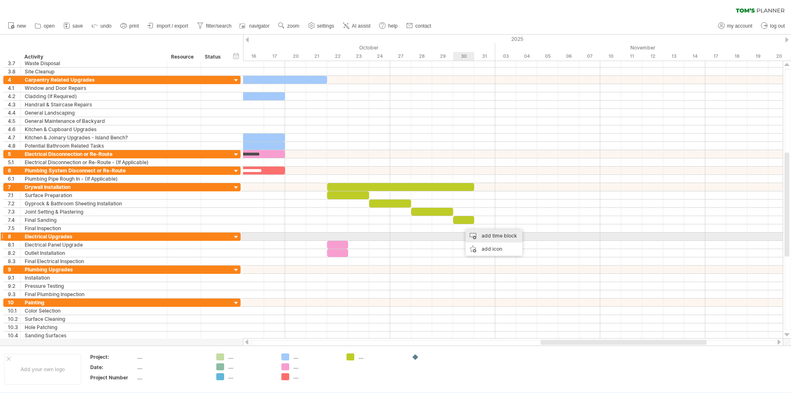
click at [473, 233] on div "add time block" at bounding box center [494, 235] width 57 height 13
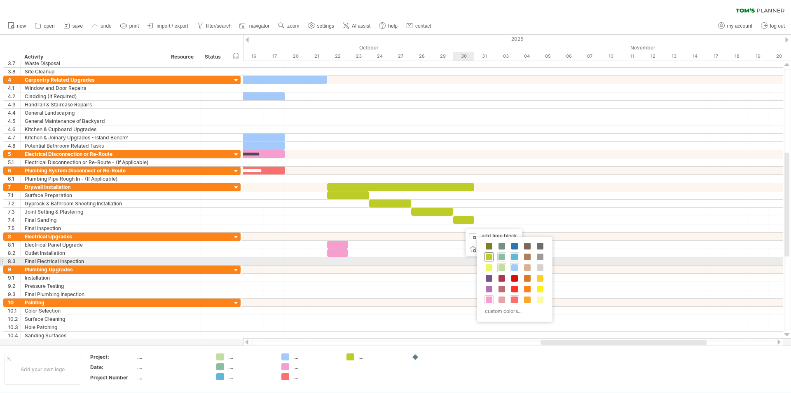
click at [492, 257] on span at bounding box center [489, 256] width 7 height 7
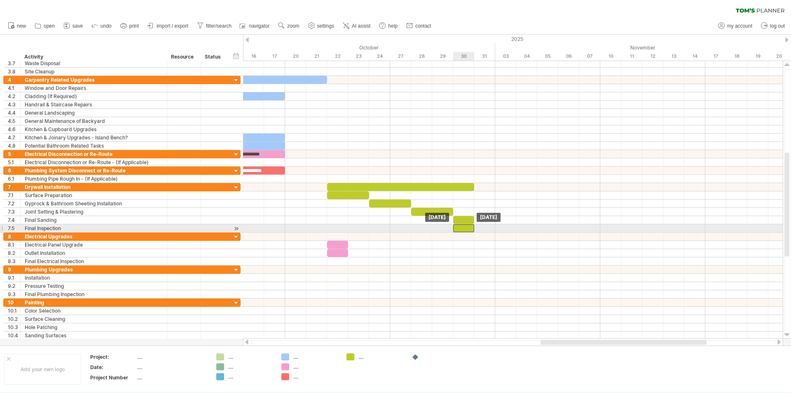
drag, startPoint x: 471, startPoint y: 224, endPoint x: 460, endPoint y: 225, distance: 10.3
click at [460, 225] on div at bounding box center [463, 228] width 21 height 8
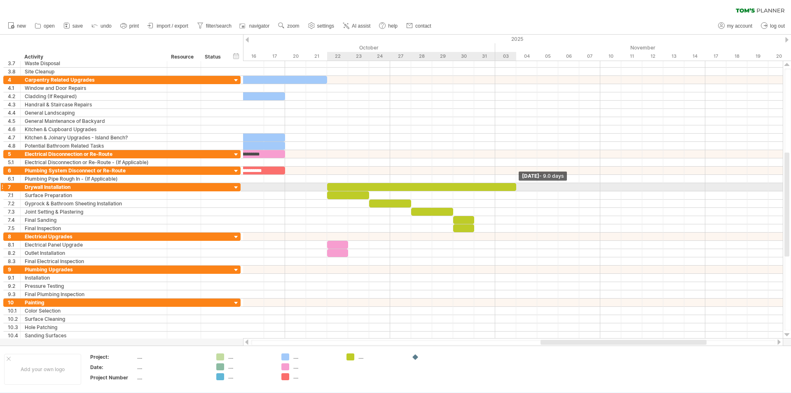
drag, startPoint x: 474, startPoint y: 186, endPoint x: 516, endPoint y: 186, distance: 42.5
click at [516, 186] on span at bounding box center [516, 187] width 3 height 8
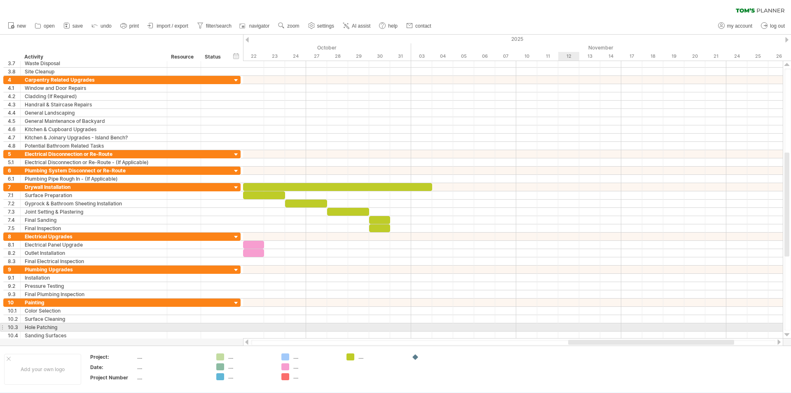
drag, startPoint x: 550, startPoint y: 341, endPoint x: 578, endPoint y: 326, distance: 31.5
click at [578, 326] on div "Trying to reach [DOMAIN_NAME] Connected again... 0% clear filter new 1" at bounding box center [395, 196] width 791 height 393
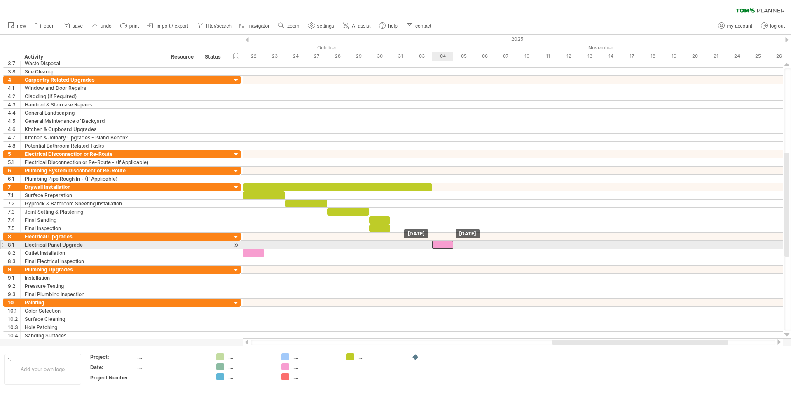
drag, startPoint x: 252, startPoint y: 244, endPoint x: 439, endPoint y: 242, distance: 187.1
click at [439, 242] on div at bounding box center [442, 245] width 21 height 8
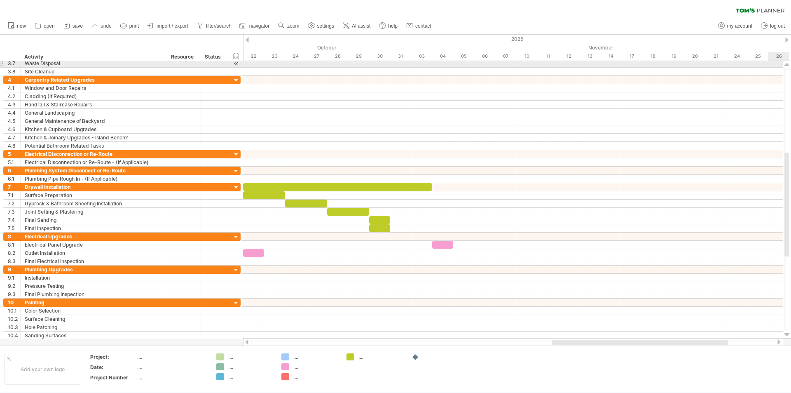
click at [788, 63] on div at bounding box center [787, 64] width 5 height 7
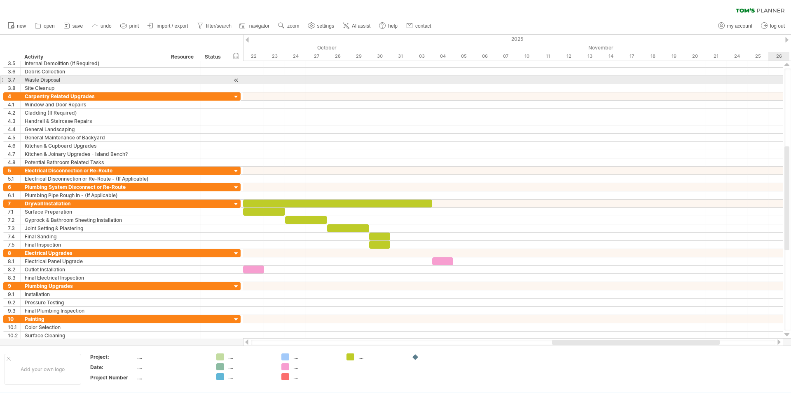
click at [788, 63] on div at bounding box center [787, 64] width 5 height 7
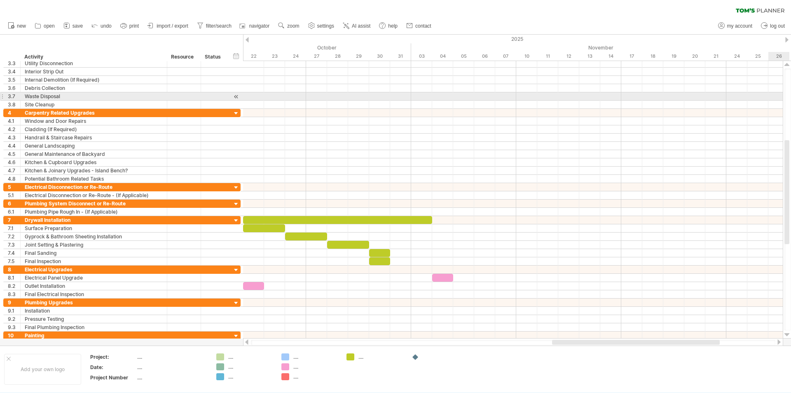
click at [788, 63] on div at bounding box center [787, 64] width 5 height 7
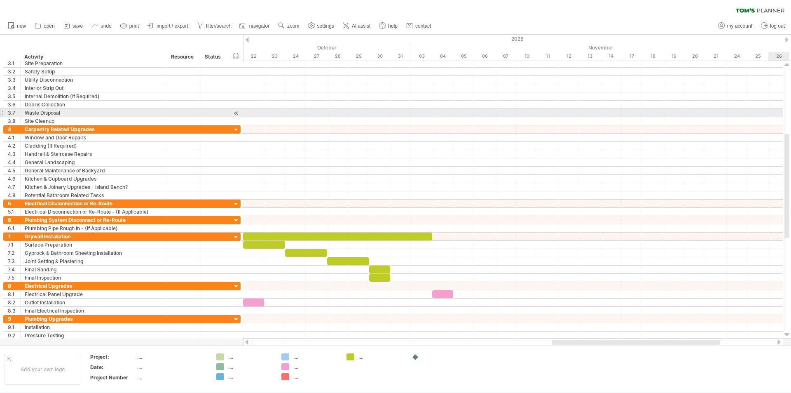
click at [788, 63] on div at bounding box center [787, 64] width 5 height 7
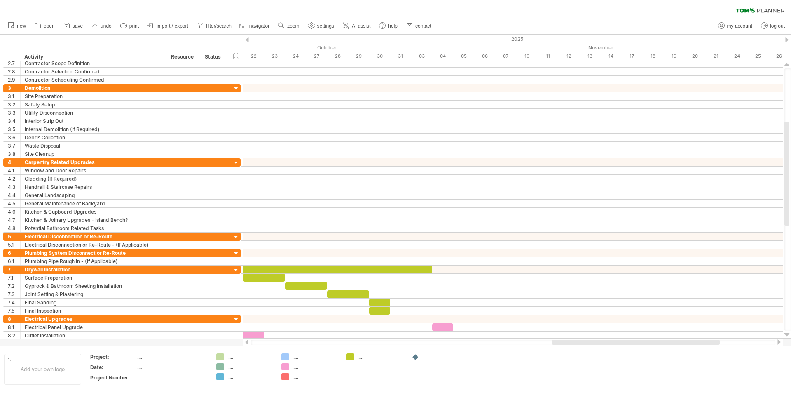
click at [246, 343] on div at bounding box center [247, 341] width 7 height 5
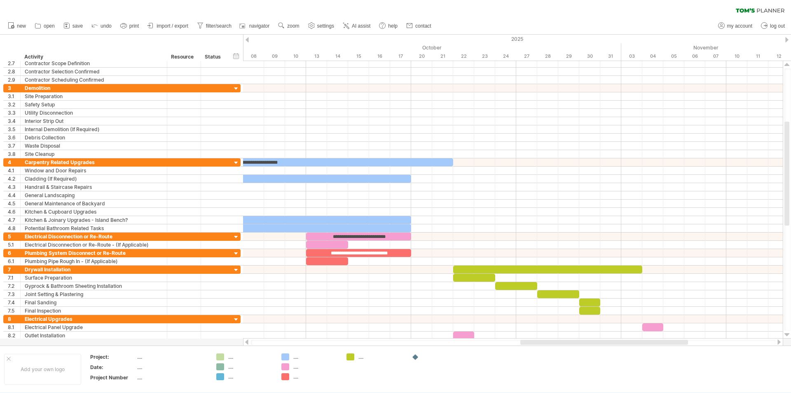
click at [246, 343] on div at bounding box center [247, 341] width 7 height 5
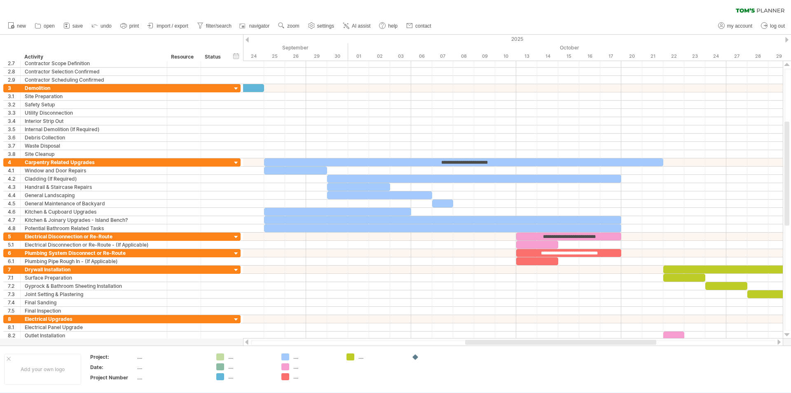
click at [780, 343] on div at bounding box center [779, 341] width 7 height 5
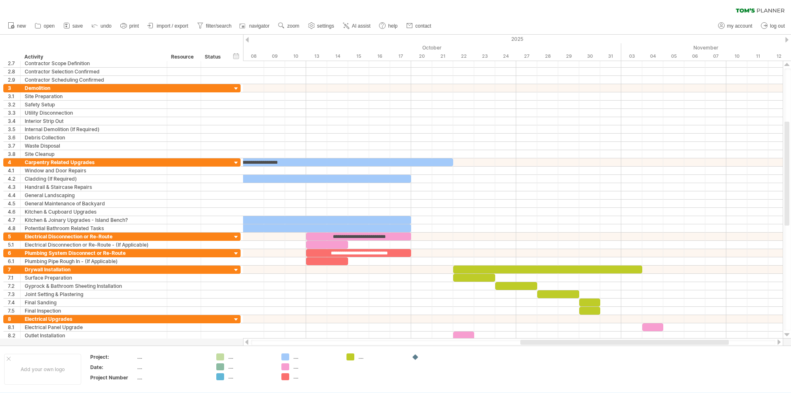
click at [780, 343] on div at bounding box center [779, 341] width 7 height 5
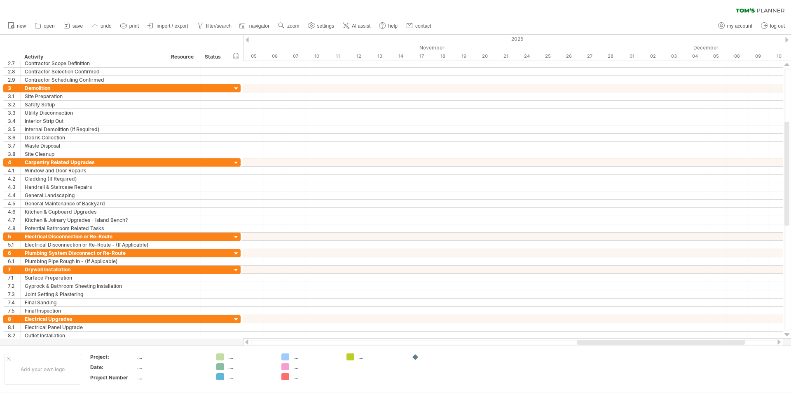
click at [247, 339] on div at bounding box center [513, 342] width 540 height 8
click at [247, 340] on div at bounding box center [247, 341] width 7 height 5
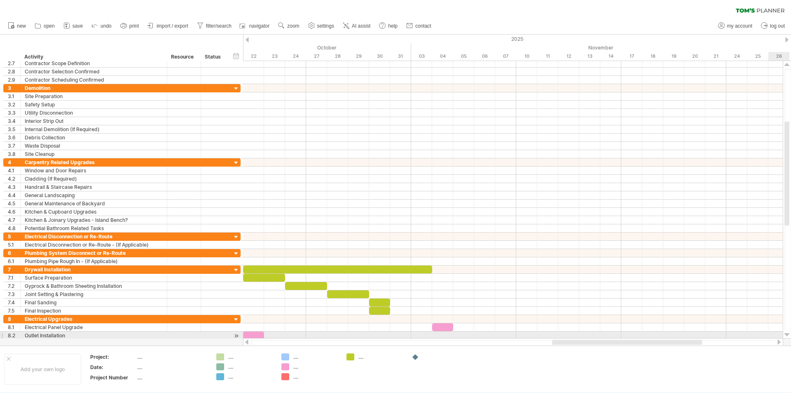
click at [786, 333] on div at bounding box center [787, 334] width 5 height 7
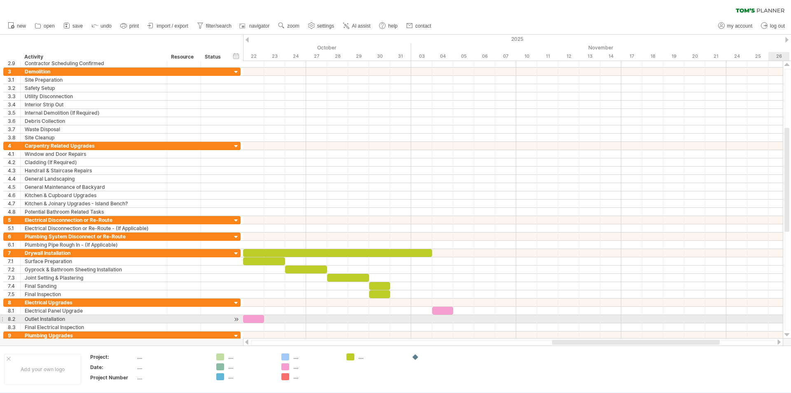
click at [786, 333] on div at bounding box center [787, 334] width 5 height 7
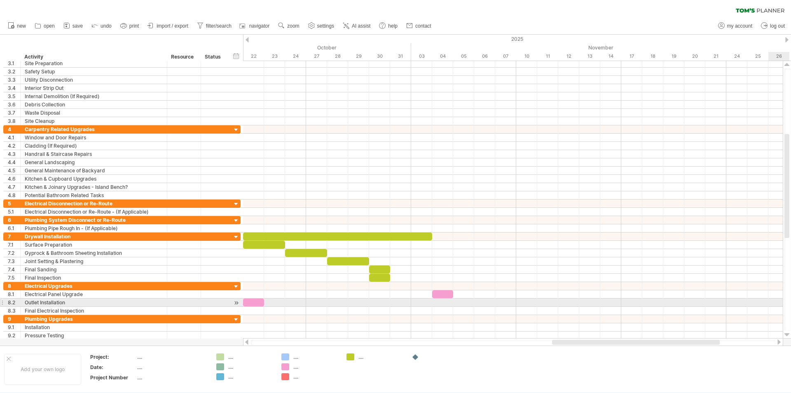
click at [786, 333] on div at bounding box center [787, 334] width 5 height 7
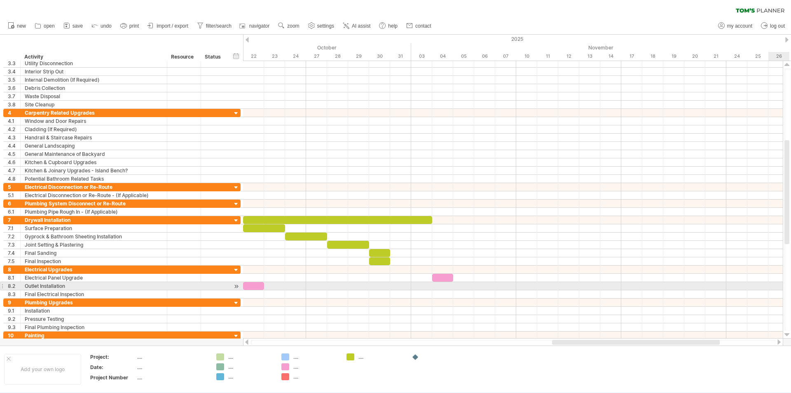
click at [786, 333] on div at bounding box center [787, 334] width 5 height 7
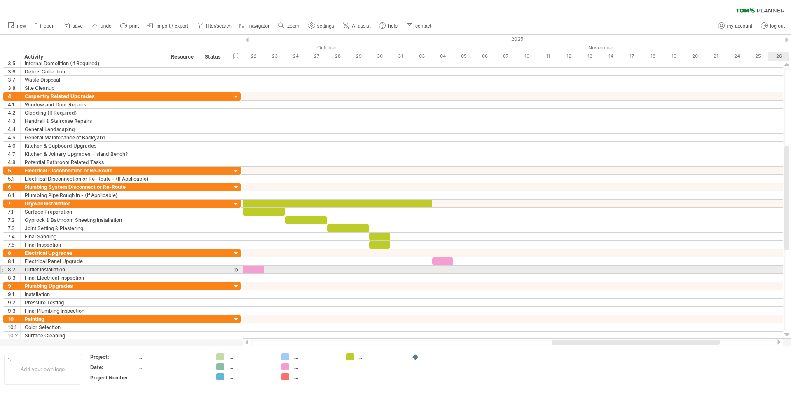
click at [786, 333] on div at bounding box center [787, 334] width 5 height 7
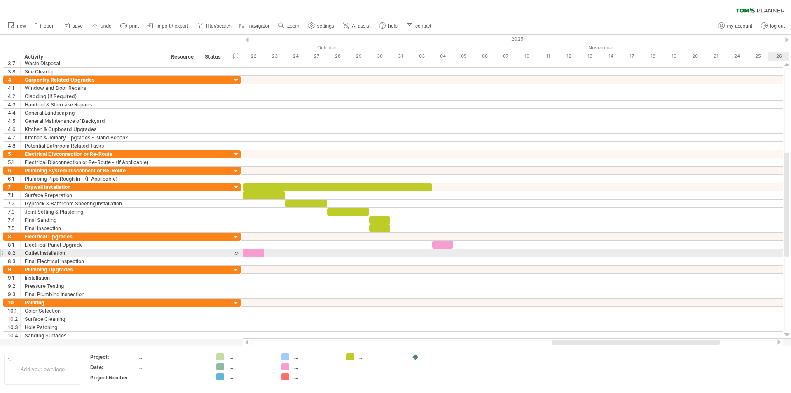
click at [786, 333] on div at bounding box center [787, 334] width 5 height 7
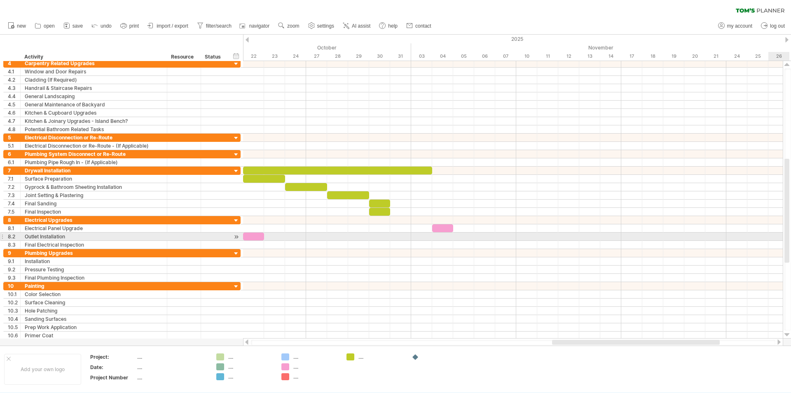
click at [786, 333] on div at bounding box center [787, 334] width 5 height 7
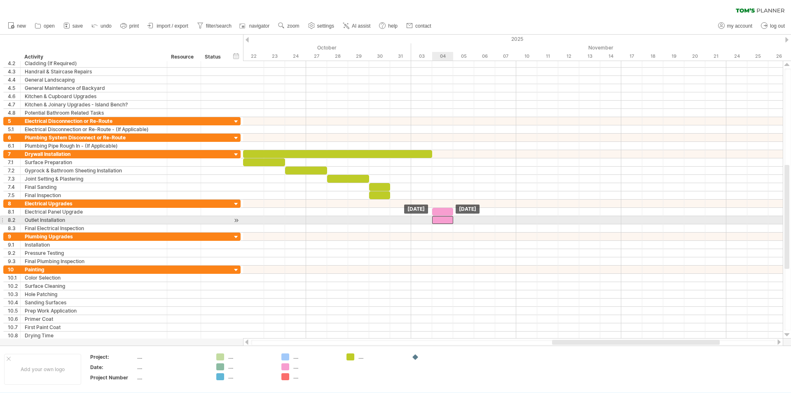
drag, startPoint x: 256, startPoint y: 218, endPoint x: 446, endPoint y: 216, distance: 190.0
click at [446, 216] on div at bounding box center [442, 220] width 21 height 8
drag, startPoint x: 444, startPoint y: 219, endPoint x: 462, endPoint y: 221, distance: 17.4
click at [462, 221] on div at bounding box center [463, 220] width 21 height 8
click at [91, 218] on div "Outlet Installation" at bounding box center [94, 220] width 138 height 8
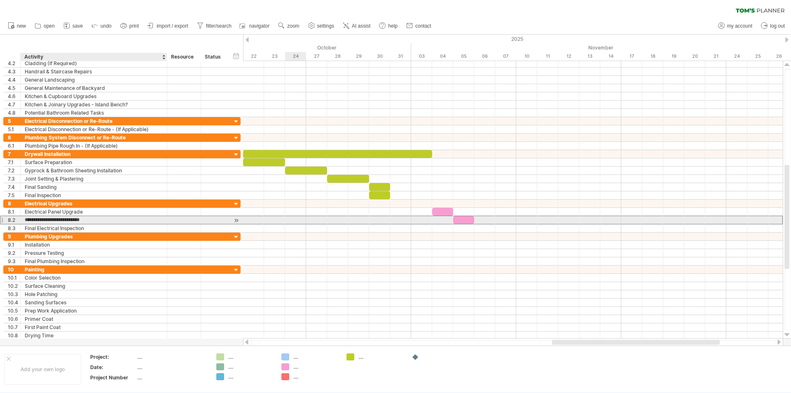
type input "**********"
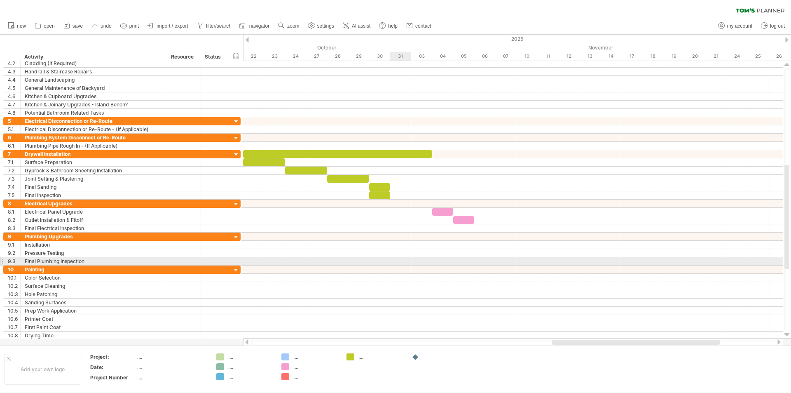
click at [393, 261] on div at bounding box center [513, 261] width 540 height 8
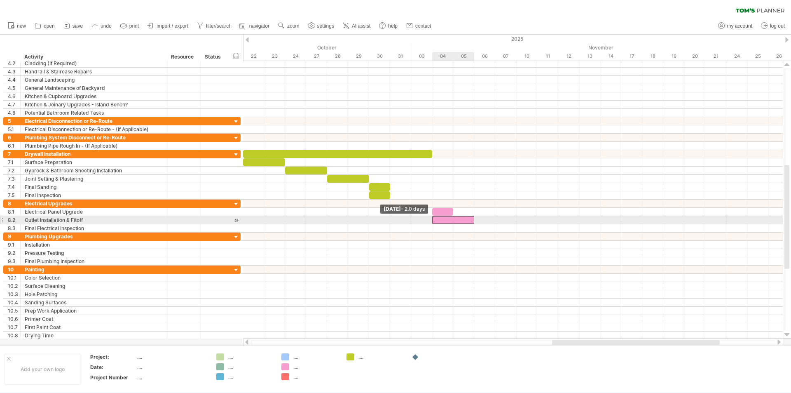
drag, startPoint x: 453, startPoint y: 222, endPoint x: 432, endPoint y: 219, distance: 21.2
click at [432, 219] on span at bounding box center [432, 220] width 3 height 8
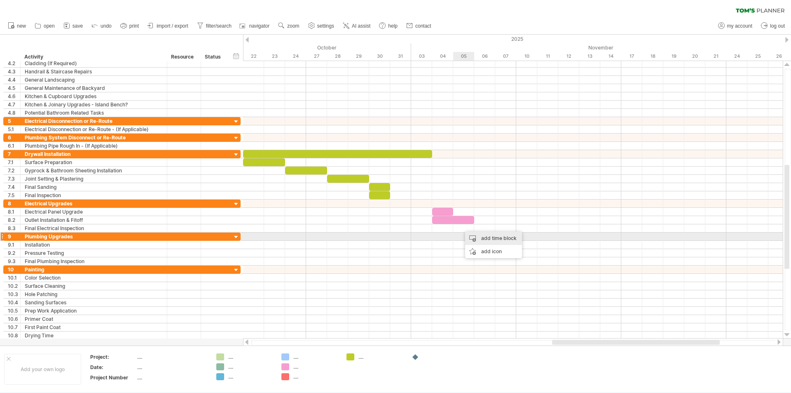
click at [478, 239] on div "add time block" at bounding box center [493, 238] width 57 height 13
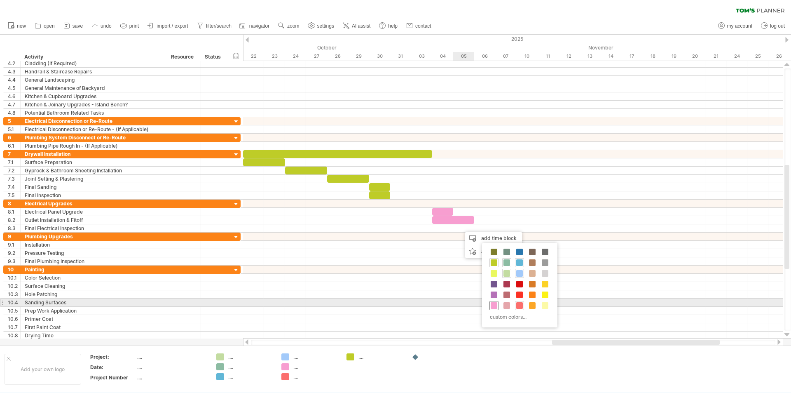
click at [495, 305] on span at bounding box center [494, 305] width 7 height 7
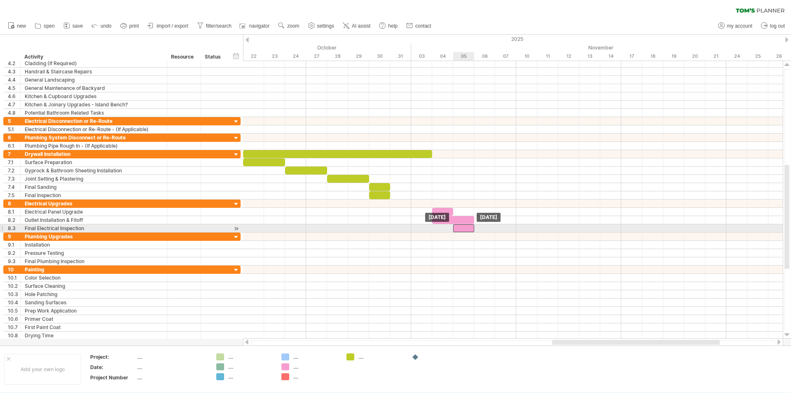
drag, startPoint x: 476, startPoint y: 228, endPoint x: 466, endPoint y: 228, distance: 9.9
click at [466, 228] on div at bounding box center [463, 228] width 21 height 8
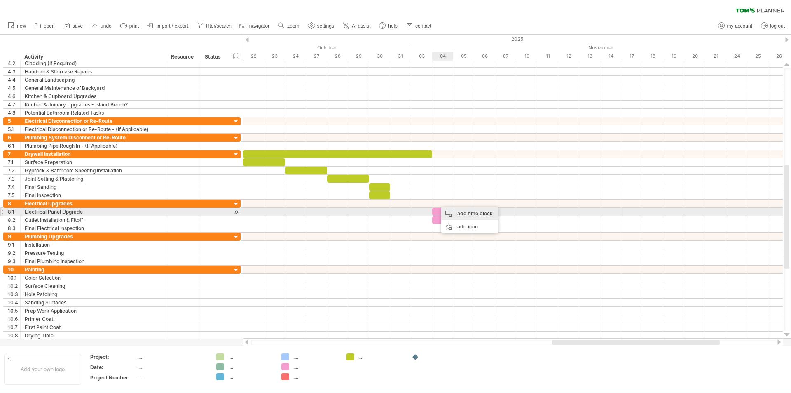
click at [455, 216] on div "add time block" at bounding box center [469, 213] width 57 height 13
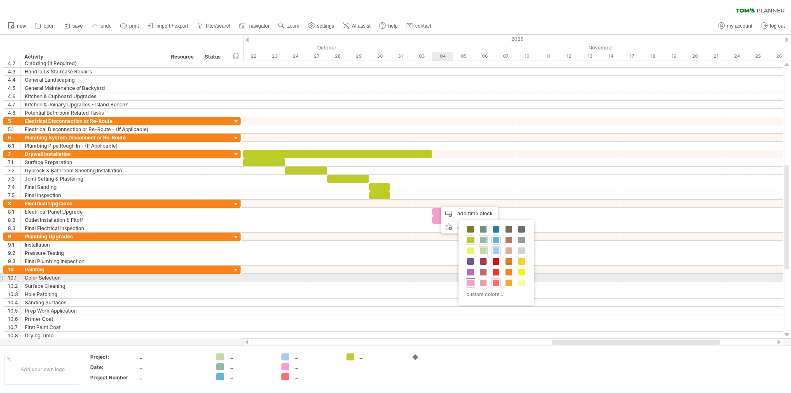
click at [469, 279] on div at bounding box center [470, 282] width 9 height 9
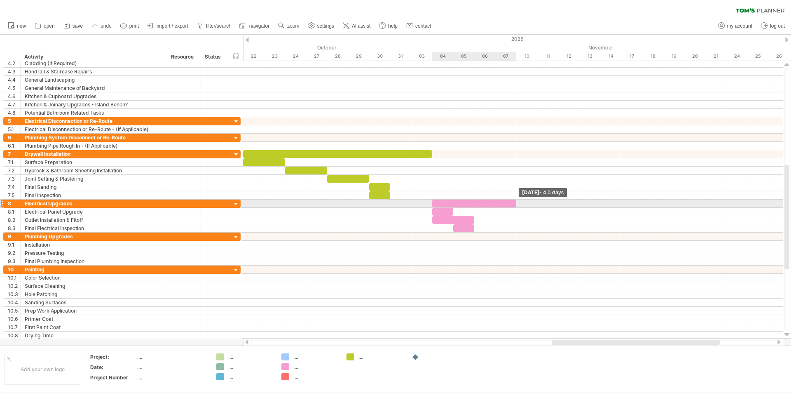
drag, startPoint x: 455, startPoint y: 206, endPoint x: 515, endPoint y: 206, distance: 60.2
click at [515, 206] on span at bounding box center [516, 203] width 3 height 8
click at [470, 201] on div at bounding box center [474, 203] width 84 height 8
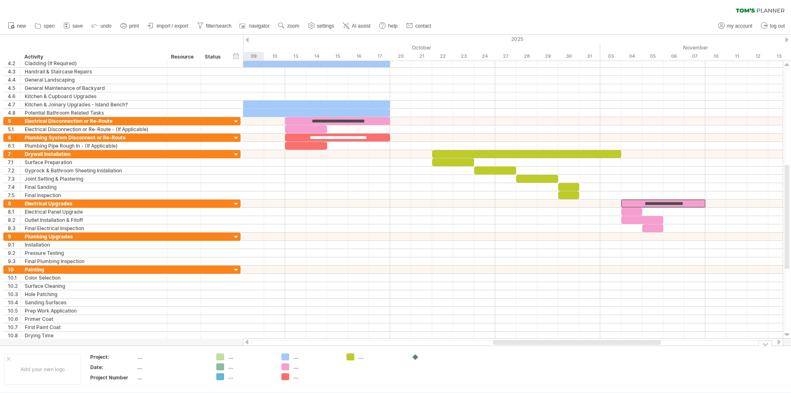
drag, startPoint x: 571, startPoint y: 344, endPoint x: 512, endPoint y: 348, distance: 59.1
click at [512, 348] on div "Trying to reach [DOMAIN_NAME] Connected again... 0% clear filter new 1" at bounding box center [395, 196] width 791 height 393
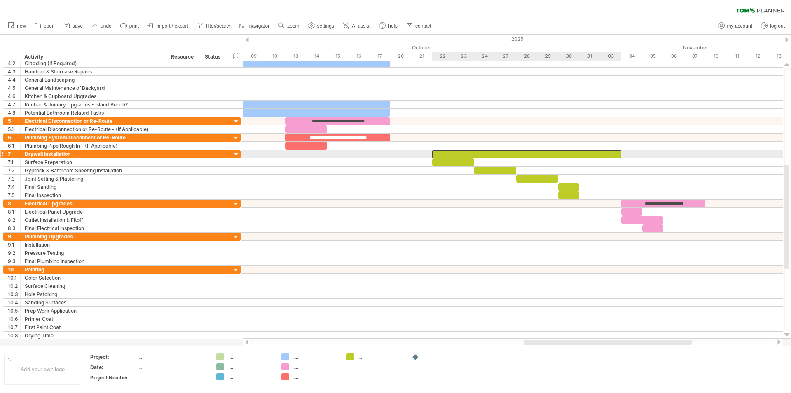
click at [448, 153] on div at bounding box center [526, 154] width 189 height 8
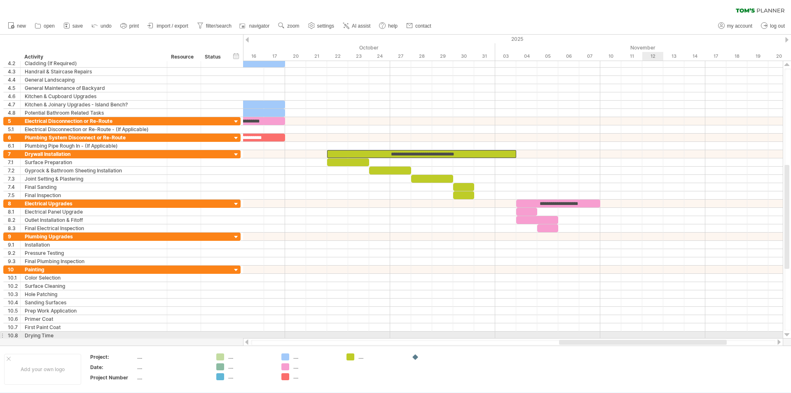
drag, startPoint x: 620, startPoint y: 341, endPoint x: 655, endPoint y: 334, distance: 35.7
click at [655, 334] on div "Trying to reach [DOMAIN_NAME] Connected again... 0% clear filter new 1" at bounding box center [395, 196] width 791 height 393
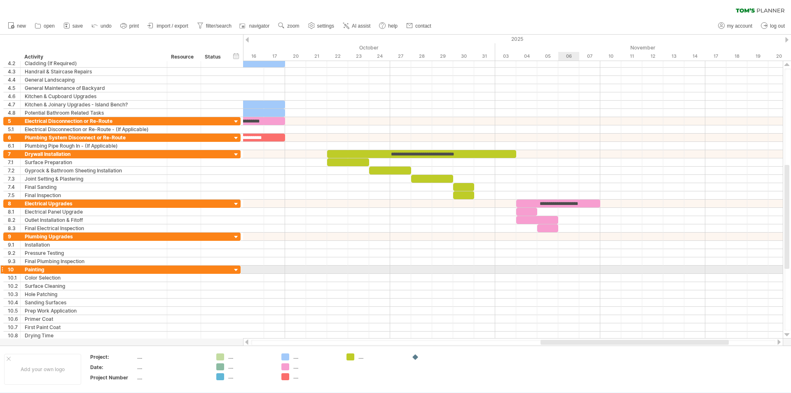
click at [574, 266] on div at bounding box center [513, 269] width 540 height 8
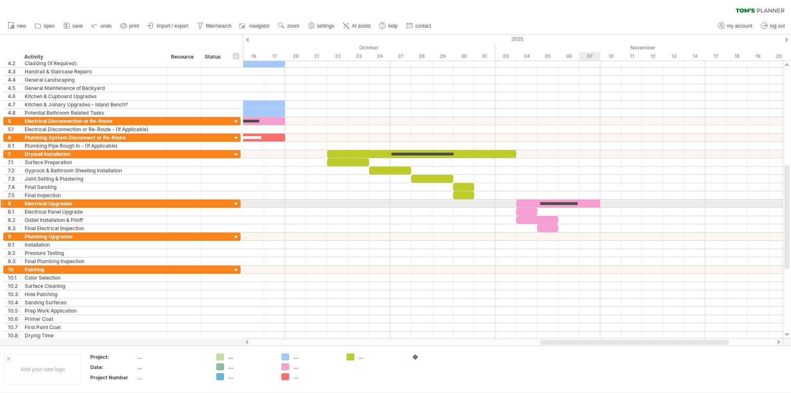
click at [590, 202] on div "**********" at bounding box center [558, 203] width 84 height 8
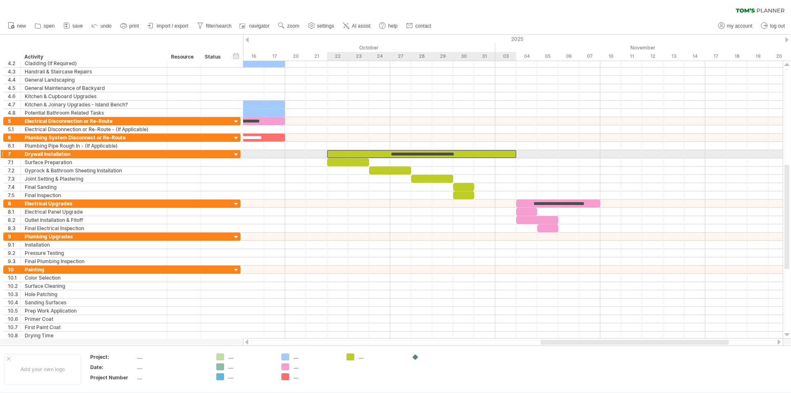
click at [500, 157] on div "**********" at bounding box center [421, 154] width 189 height 8
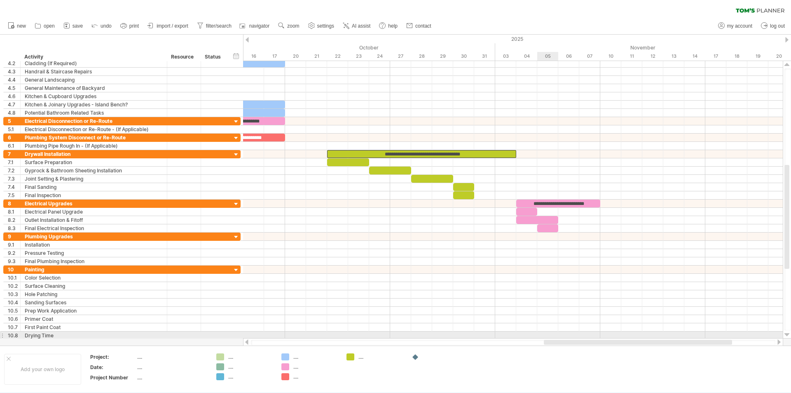
drag, startPoint x: 552, startPoint y: 340, endPoint x: 557, endPoint y: 333, distance: 9.5
click at [559, 335] on div "Trying to reach [DOMAIN_NAME] Connected again... 0% clear filter new 1" at bounding box center [395, 196] width 791 height 393
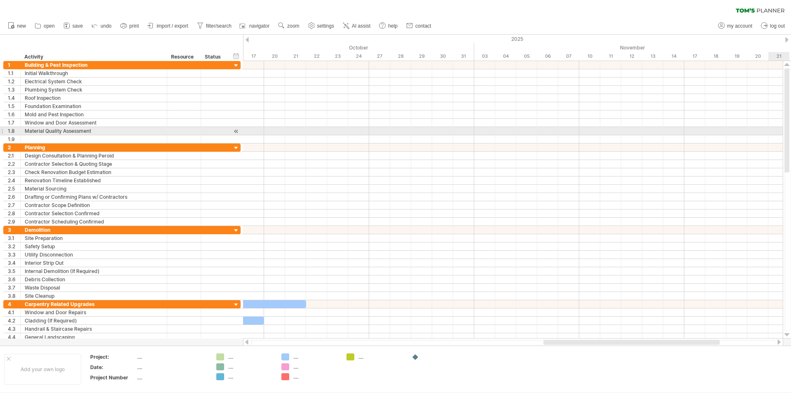
drag, startPoint x: 788, startPoint y: 251, endPoint x: 784, endPoint y: 127, distance: 124.1
click at [784, 127] on div at bounding box center [787, 199] width 9 height 277
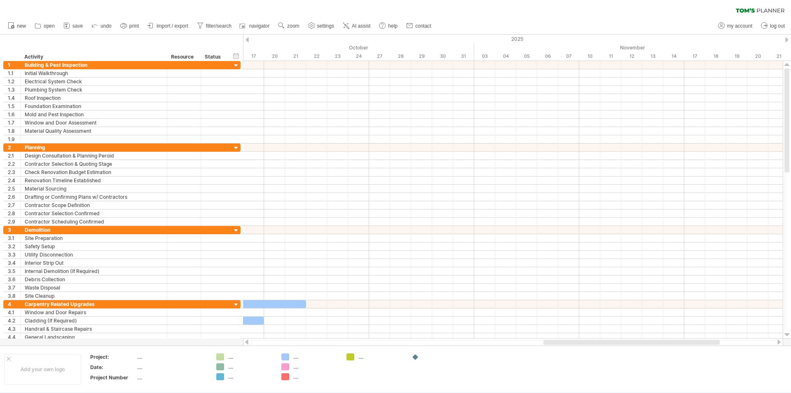
click at [659, 341] on div at bounding box center [513, 342] width 540 height 8
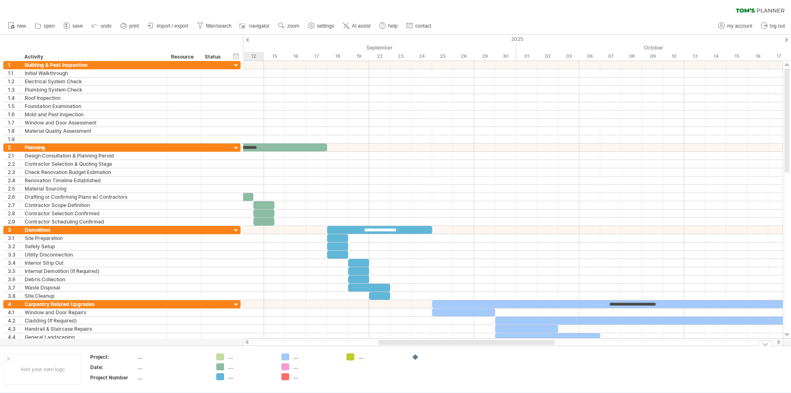
drag, startPoint x: 659, startPoint y: 341, endPoint x: 493, endPoint y: 352, distance: 165.6
click at [493, 352] on div "Trying to reach [DOMAIN_NAME] Connected again... 0% clear filter new 1" at bounding box center [395, 196] width 791 height 393
click at [283, 26] on use at bounding box center [281, 25] width 8 height 8
click at [309, 39] on div "Month" at bounding box center [310, 36] width 46 height 13
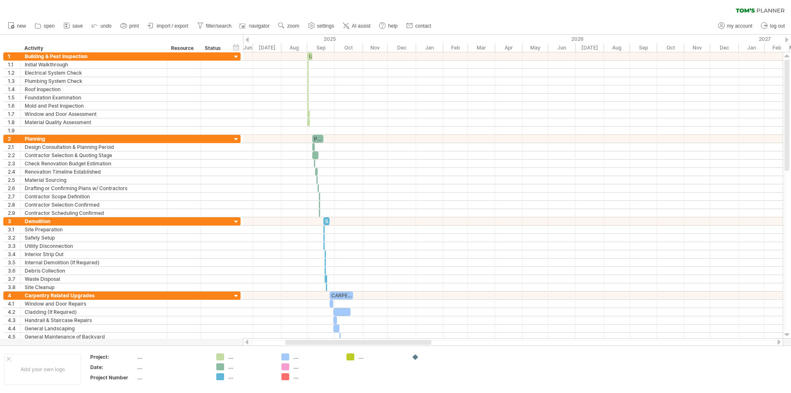
drag, startPoint x: 410, startPoint y: 342, endPoint x: 390, endPoint y: 344, distance: 20.3
click at [390, 344] on div at bounding box center [359, 342] width 146 height 5
click at [291, 24] on span "zoom" at bounding box center [293, 26] width 12 height 6
click at [319, 49] on div "Week" at bounding box center [319, 47] width 46 height 13
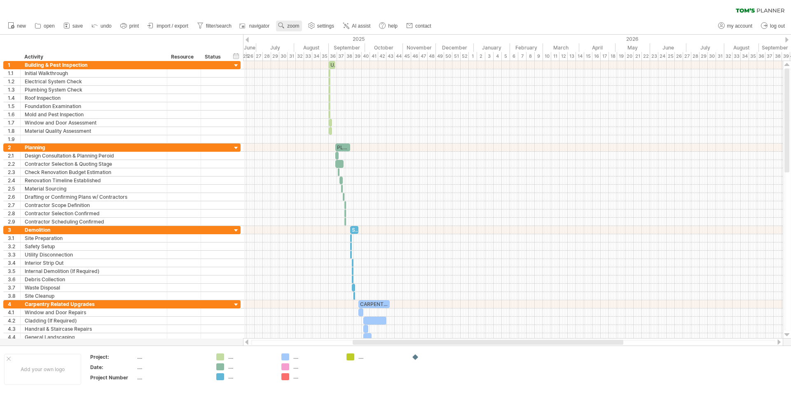
click at [292, 25] on span "zoom" at bounding box center [293, 26] width 12 height 6
click at [335, 61] on div "Day" at bounding box center [319, 62] width 46 height 13
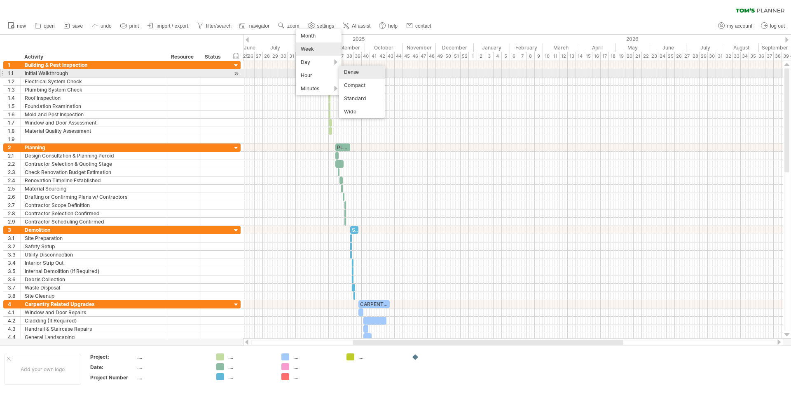
click at [366, 71] on div "Dense" at bounding box center [362, 72] width 46 height 13
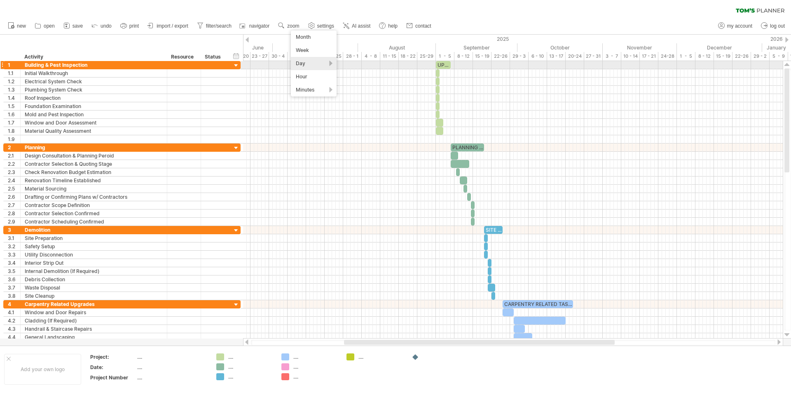
click at [332, 63] on div "Day" at bounding box center [314, 63] width 46 height 13
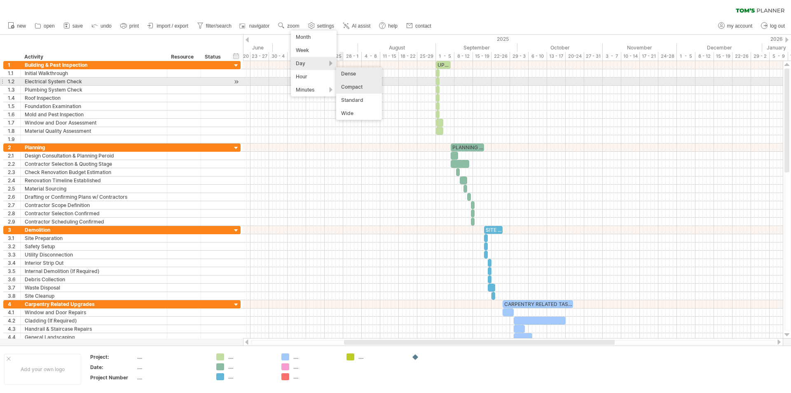
click at [360, 85] on div "Compact" at bounding box center [359, 86] width 46 height 13
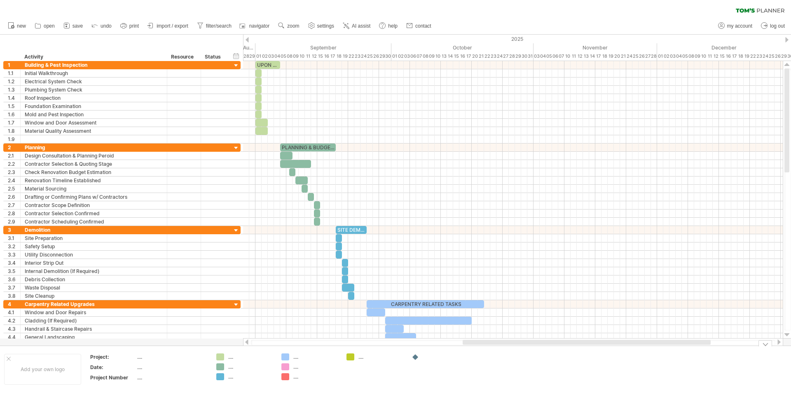
drag, startPoint x: 478, startPoint y: 342, endPoint x: 605, endPoint y: 351, distance: 127.7
click at [605, 351] on div "Trying to reach [DOMAIN_NAME] Connected again... 0% clear filter new 1" at bounding box center [395, 196] width 791 height 393
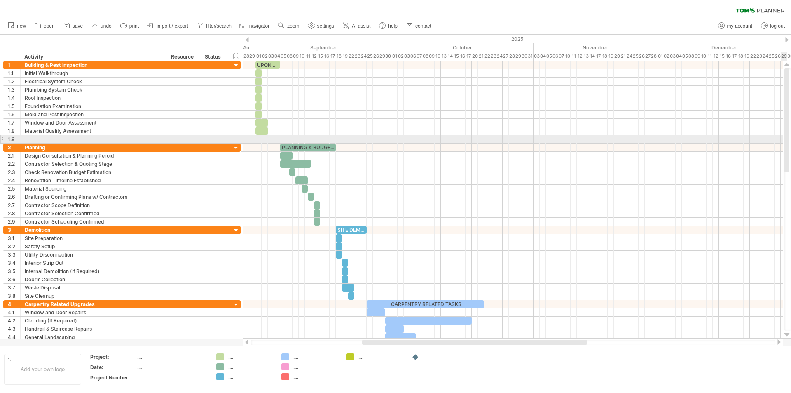
click at [788, 136] on div at bounding box center [787, 120] width 5 height 104
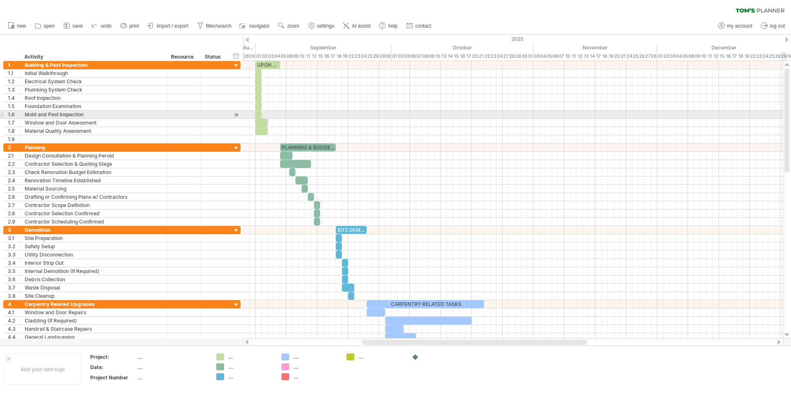
drag, startPoint x: 788, startPoint y: 136, endPoint x: 782, endPoint y: 115, distance: 21.5
click at [782, 115] on div "Trying to reach [DOMAIN_NAME] Connected again... 0% clear filter new 1" at bounding box center [395, 196] width 791 height 393
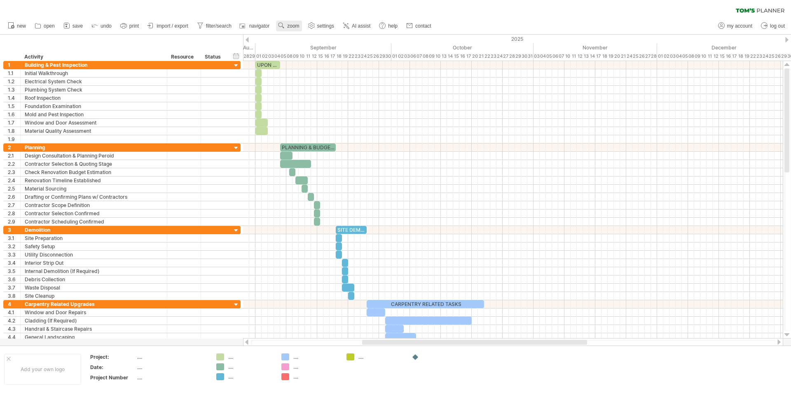
click at [286, 27] on use at bounding box center [281, 25] width 8 height 8
click at [330, 63] on div "Day" at bounding box center [313, 64] width 46 height 13
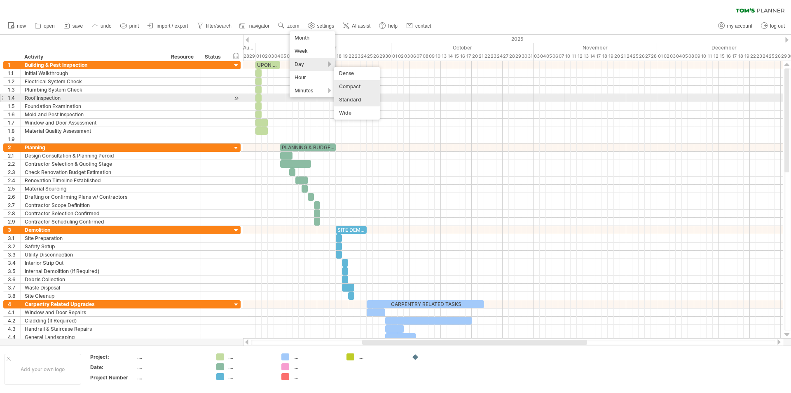
click at [350, 99] on div "Standard" at bounding box center [357, 99] width 46 height 13
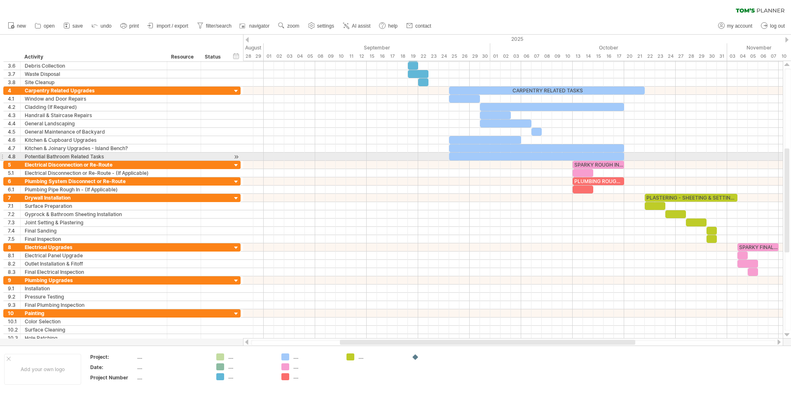
drag, startPoint x: 787, startPoint y: 74, endPoint x: 791, endPoint y: 154, distance: 80.1
click at [791, 154] on div at bounding box center [788, 199] width 7 height 262
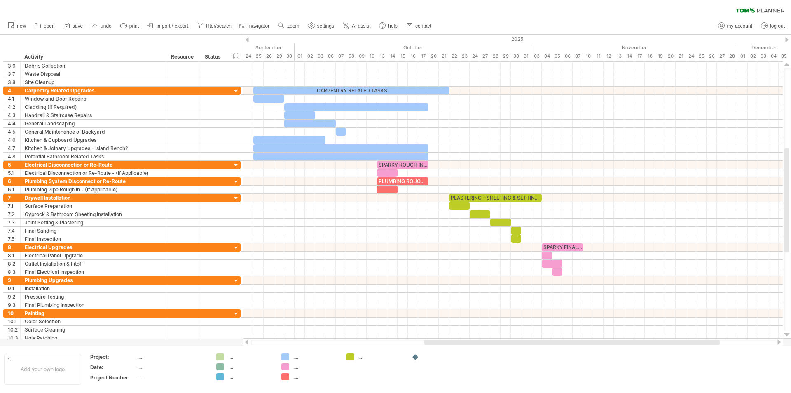
drag, startPoint x: 547, startPoint y: 340, endPoint x: 631, endPoint y: 342, distance: 84.5
click at [631, 342] on div at bounding box center [573, 342] width 296 height 5
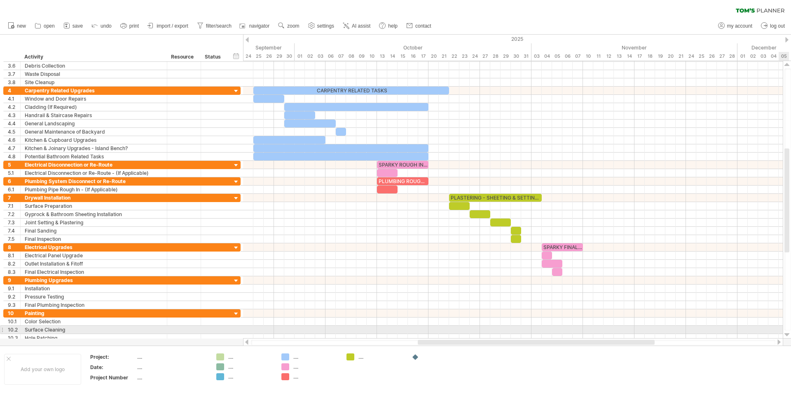
click at [788, 333] on div at bounding box center [787, 334] width 5 height 7
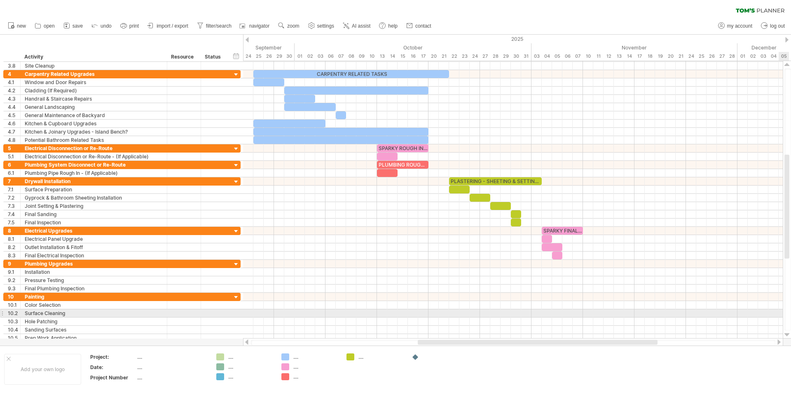
click at [788, 333] on div at bounding box center [787, 334] width 5 height 7
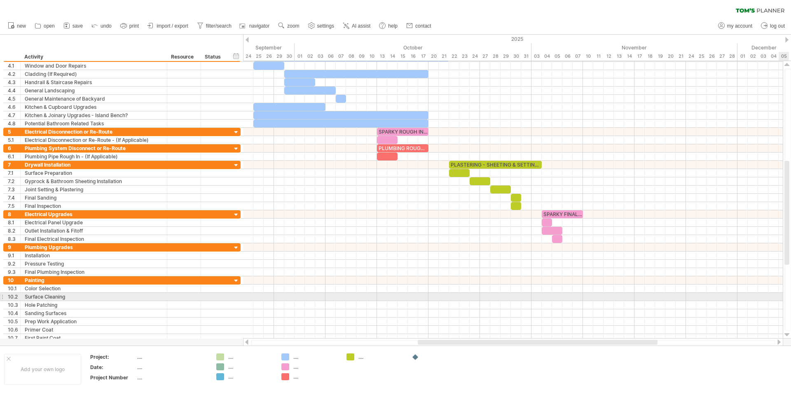
click at [788, 333] on div at bounding box center [787, 334] width 5 height 7
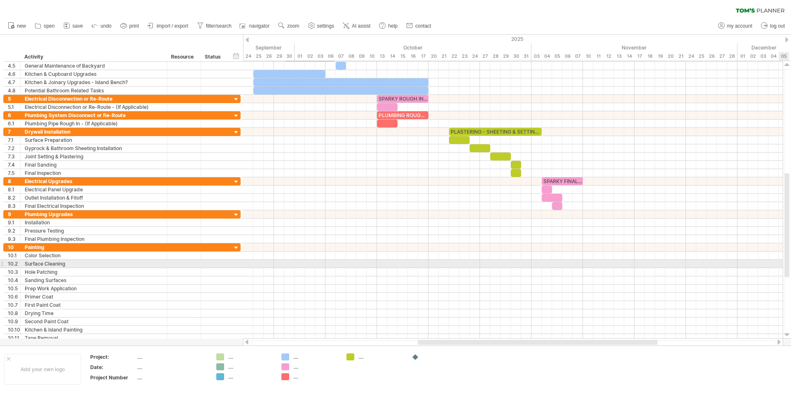
click at [788, 333] on div at bounding box center [787, 334] width 5 height 7
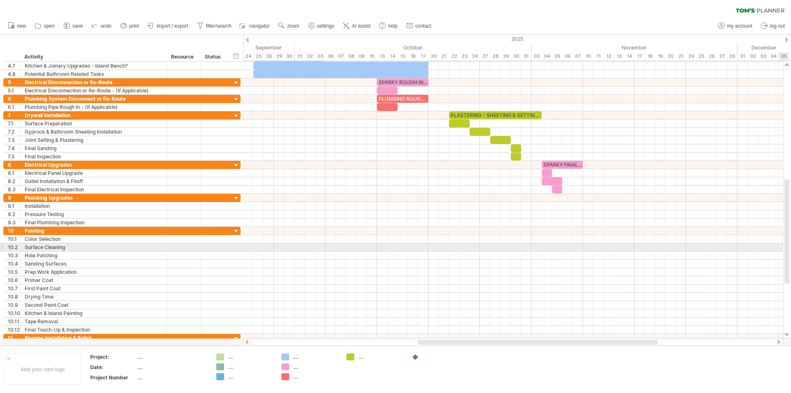
click at [788, 333] on div at bounding box center [787, 334] width 5 height 7
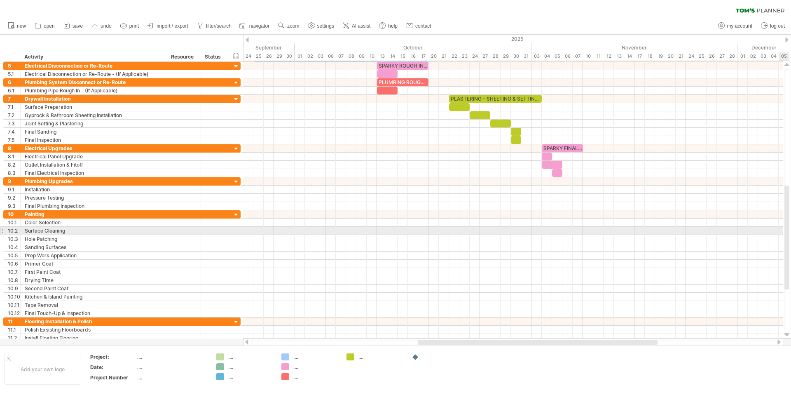
click at [788, 333] on div at bounding box center [787, 334] width 5 height 7
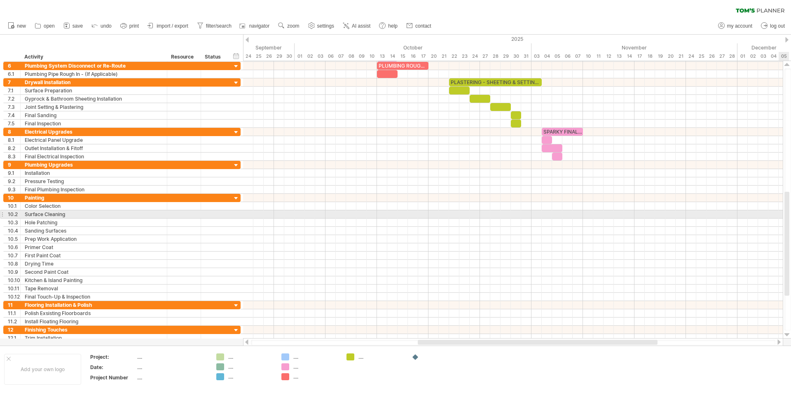
click at [788, 333] on div at bounding box center [787, 334] width 5 height 7
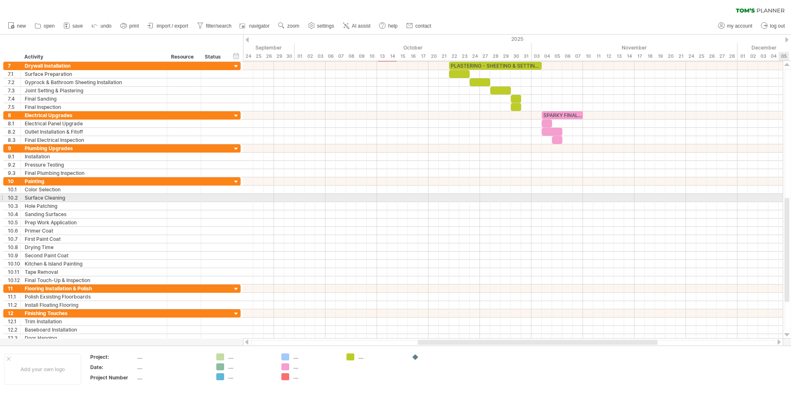
click at [788, 333] on div at bounding box center [787, 334] width 5 height 7
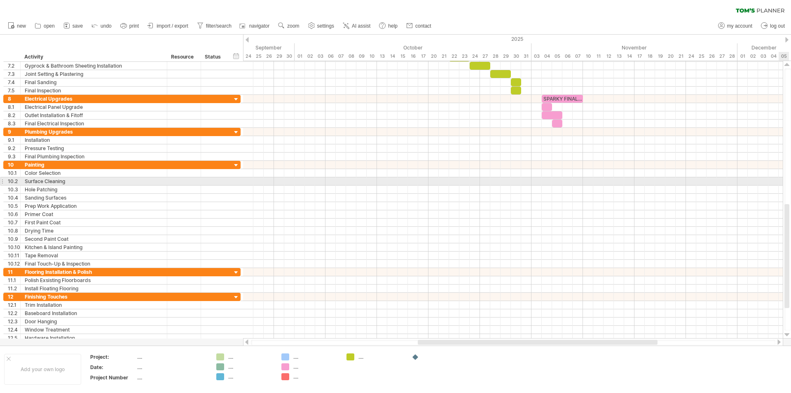
click at [788, 333] on div at bounding box center [787, 334] width 5 height 7
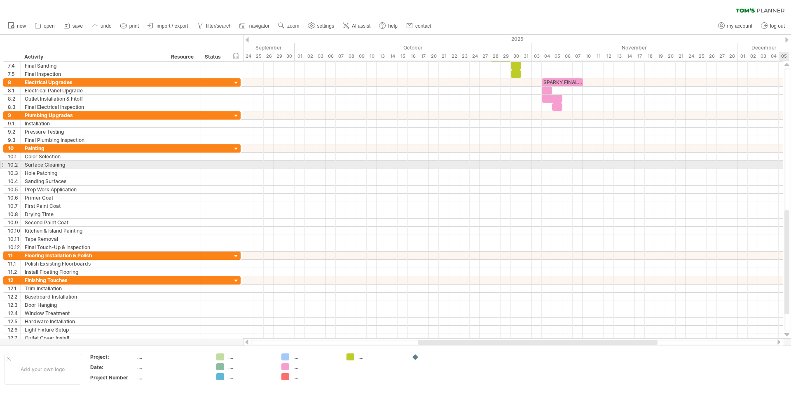
click at [788, 333] on div at bounding box center [787, 334] width 5 height 7
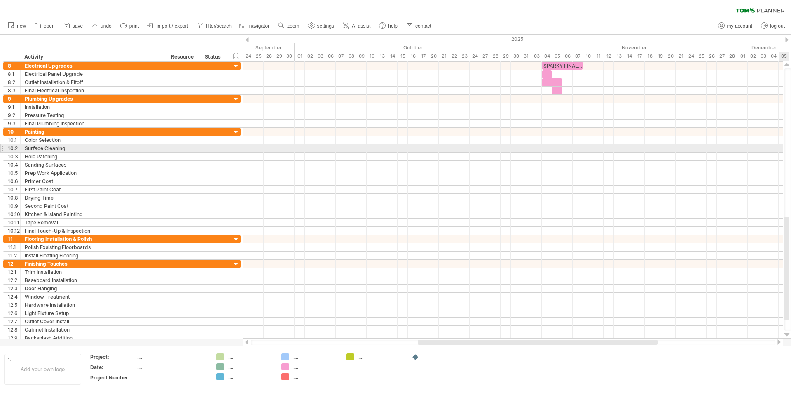
click at [788, 333] on div at bounding box center [787, 334] width 5 height 7
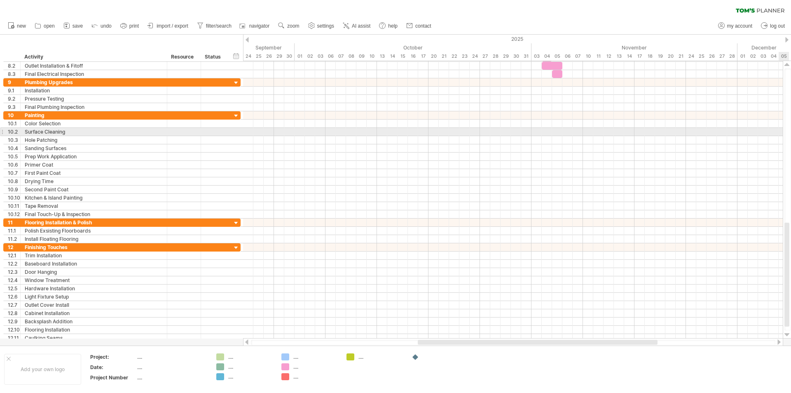
click at [788, 333] on div at bounding box center [787, 334] width 5 height 7
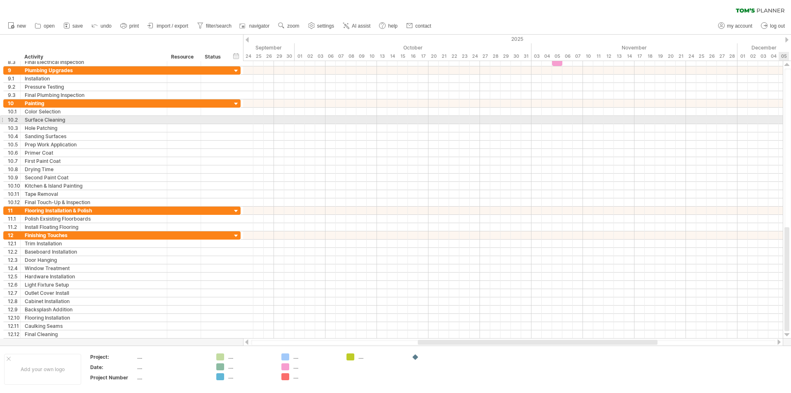
click at [788, 333] on div at bounding box center [787, 334] width 5 height 7
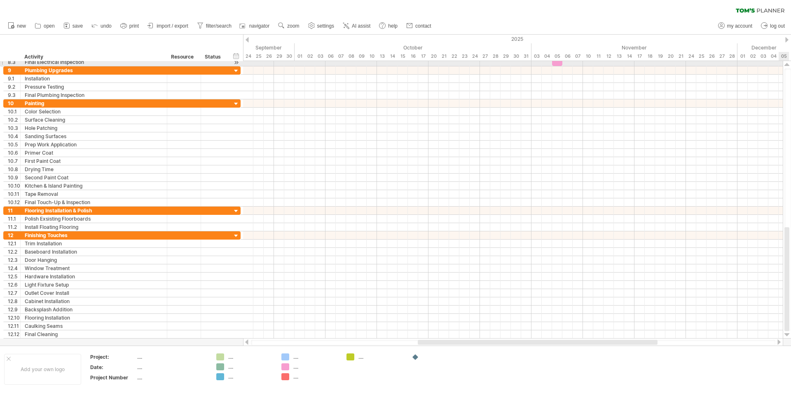
click at [786, 63] on div at bounding box center [787, 64] width 5 height 7
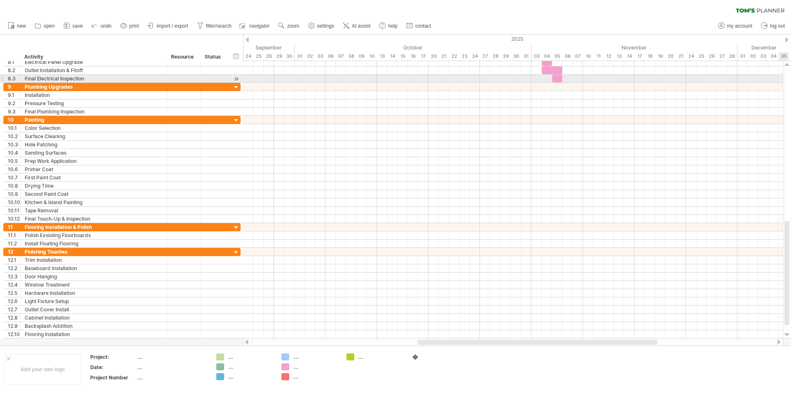
click at [786, 63] on div at bounding box center [787, 64] width 5 height 7
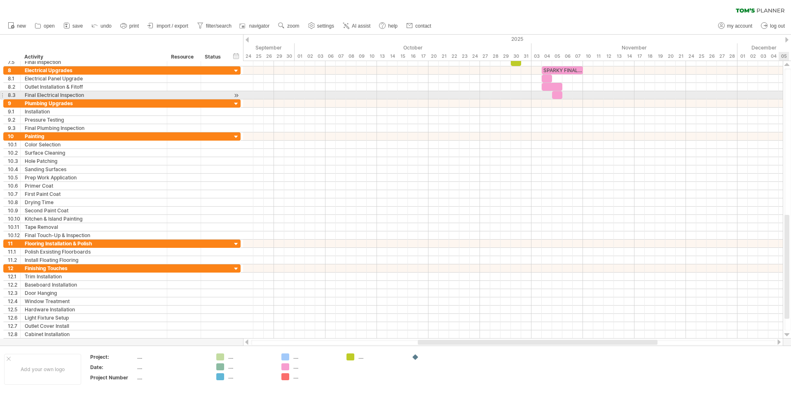
click at [786, 63] on div at bounding box center [787, 64] width 5 height 7
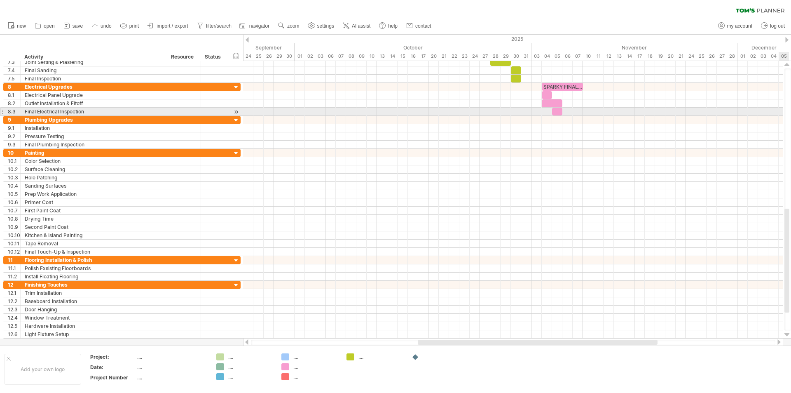
click at [786, 63] on div at bounding box center [787, 64] width 5 height 7
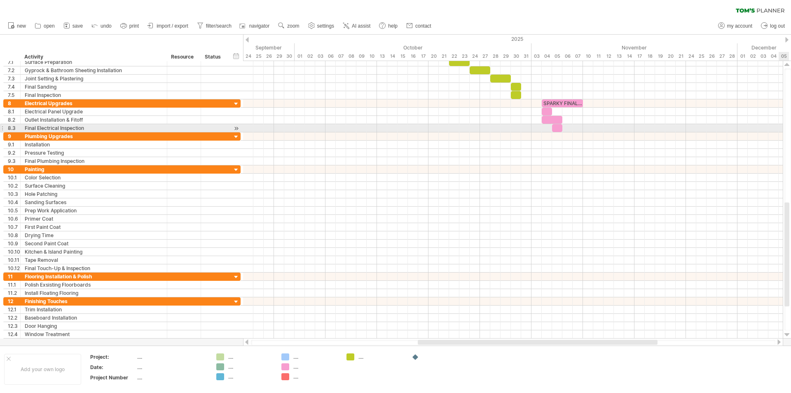
click at [786, 63] on div at bounding box center [787, 64] width 5 height 7
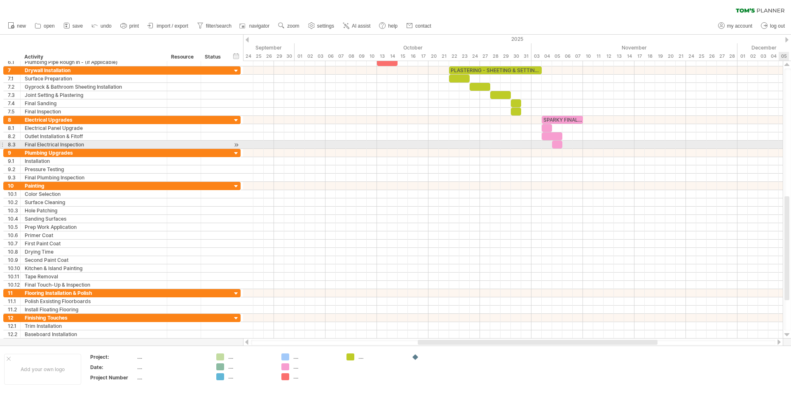
click at [786, 63] on div at bounding box center [787, 64] width 5 height 7
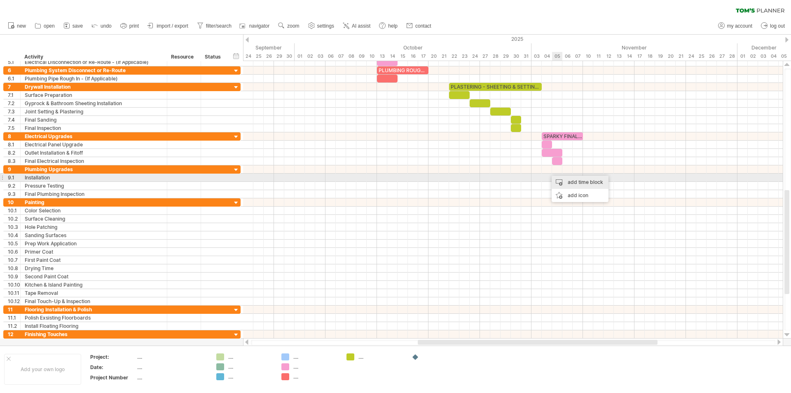
click at [561, 181] on div "add time block" at bounding box center [580, 182] width 57 height 13
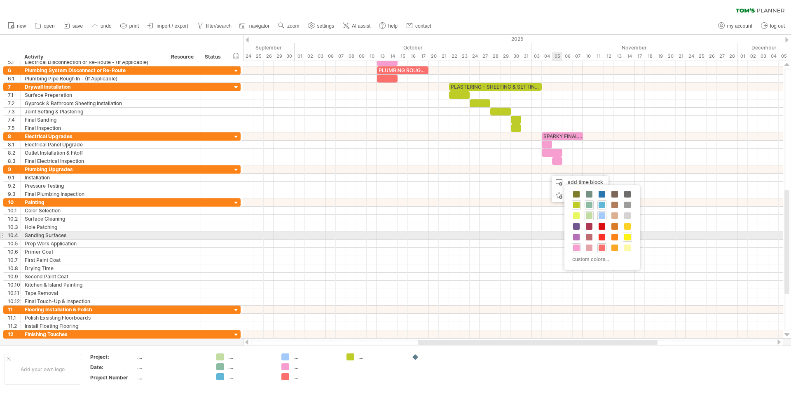
click at [626, 235] on span at bounding box center [627, 237] width 7 height 7
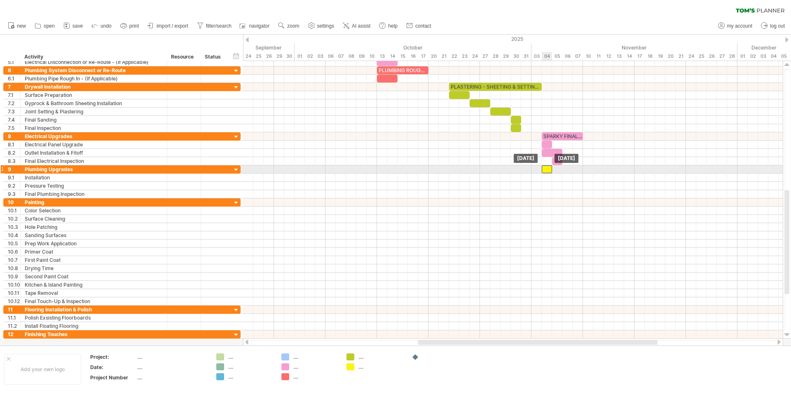
drag, startPoint x: 551, startPoint y: 167, endPoint x: 544, endPoint y: 170, distance: 7.2
click at [544, 170] on div at bounding box center [547, 169] width 10 height 8
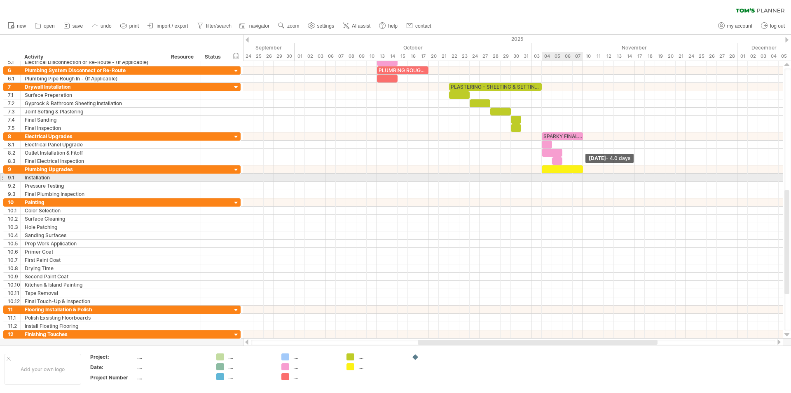
drag, startPoint x: 552, startPoint y: 170, endPoint x: 583, endPoint y: 176, distance: 31.4
click at [583, 176] on div "UPON ARRIVAL PLANNING & BUDGET CHECK SITE DEMO & PREP CARPENTRY RELATED TASKS S…" at bounding box center [513, 199] width 540 height 277
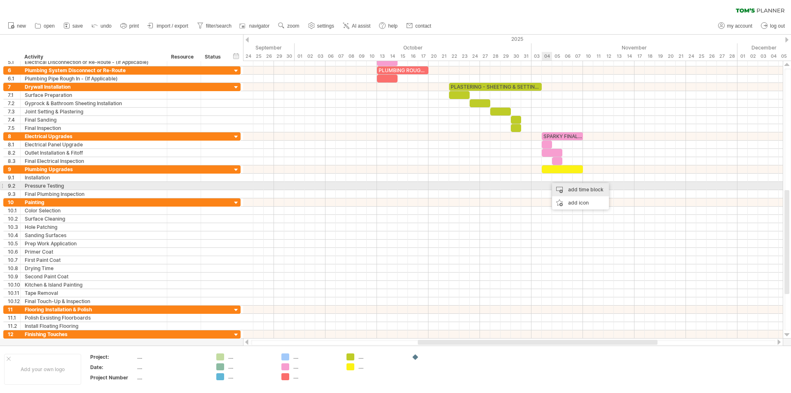
click at [559, 187] on div "add time block" at bounding box center [580, 189] width 57 height 13
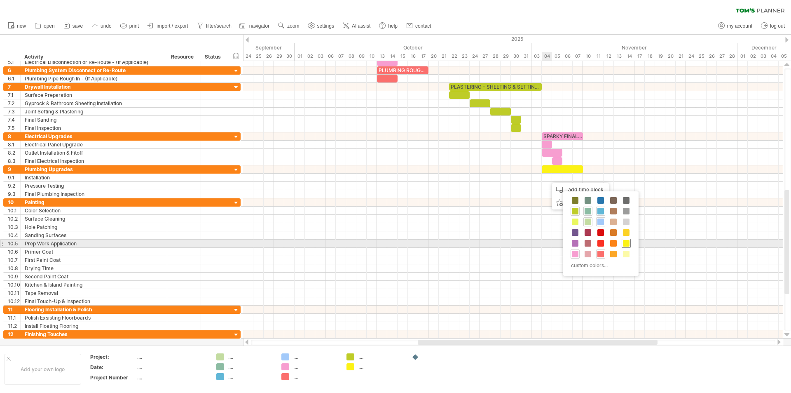
click at [626, 246] on span at bounding box center [626, 243] width 7 height 7
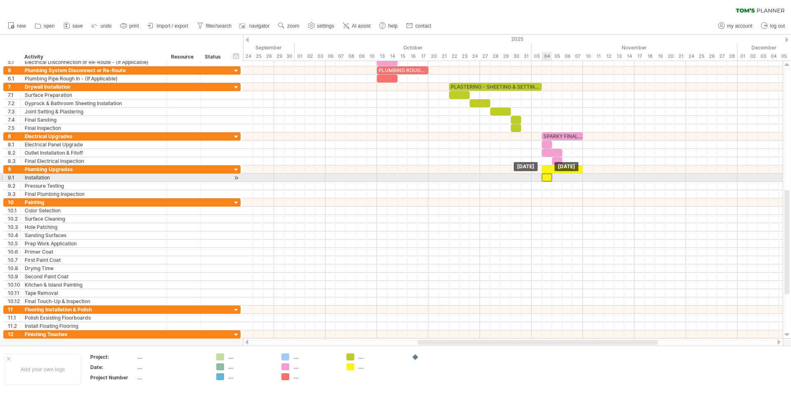
drag, startPoint x: 551, startPoint y: 177, endPoint x: 546, endPoint y: 177, distance: 5.4
click at [546, 177] on div at bounding box center [547, 178] width 10 height 8
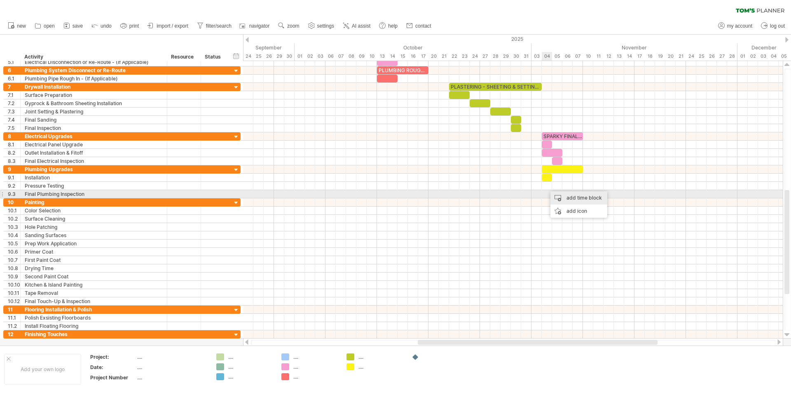
click at [559, 196] on div "add time block" at bounding box center [579, 197] width 57 height 13
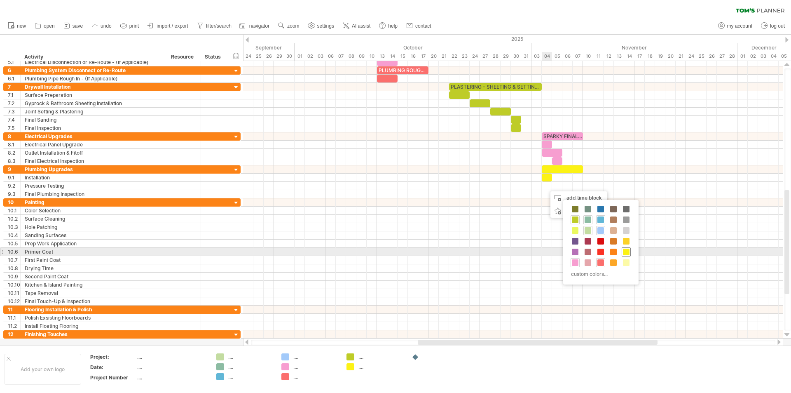
click at [626, 253] on span at bounding box center [626, 252] width 7 height 7
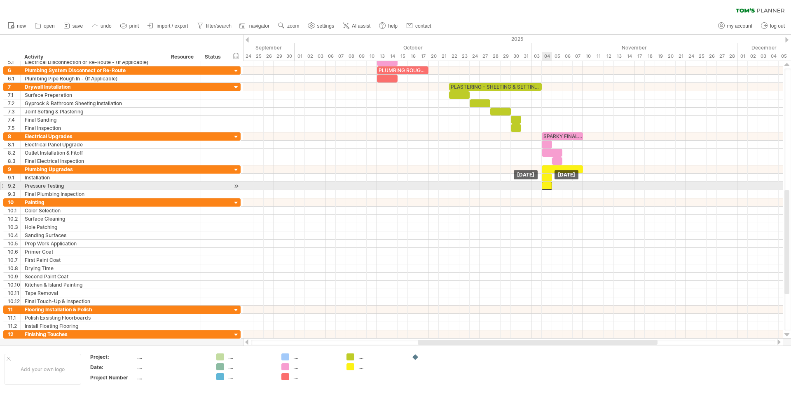
drag, startPoint x: 551, startPoint y: 186, endPoint x: 546, endPoint y: 188, distance: 5.2
click at [546, 188] on div at bounding box center [547, 186] width 10 height 8
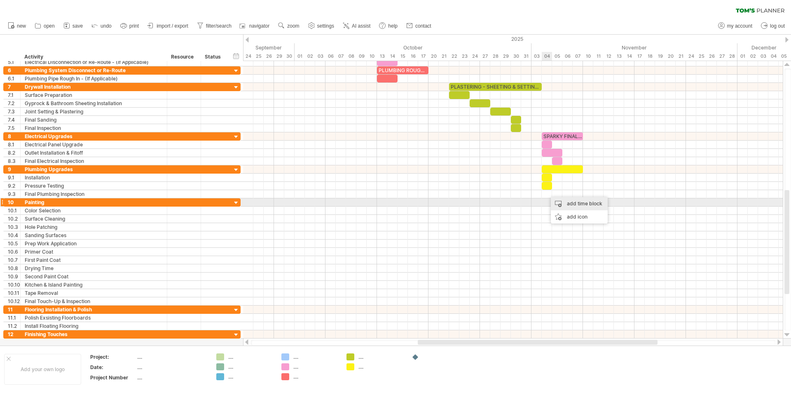
click at [558, 201] on div "add time block" at bounding box center [579, 203] width 57 height 13
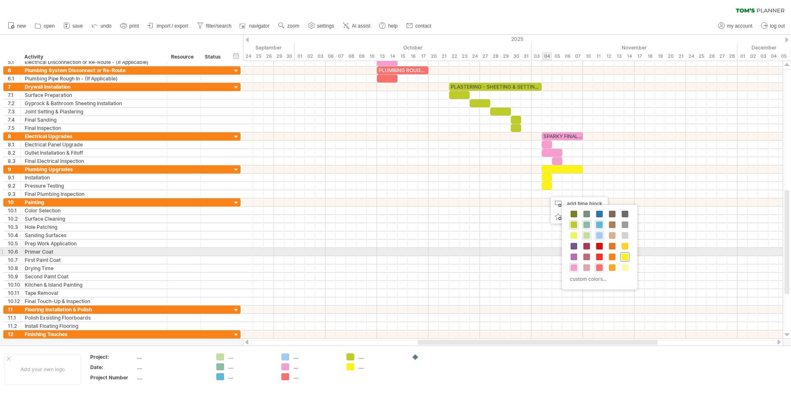
click at [621, 255] on div at bounding box center [625, 256] width 9 height 9
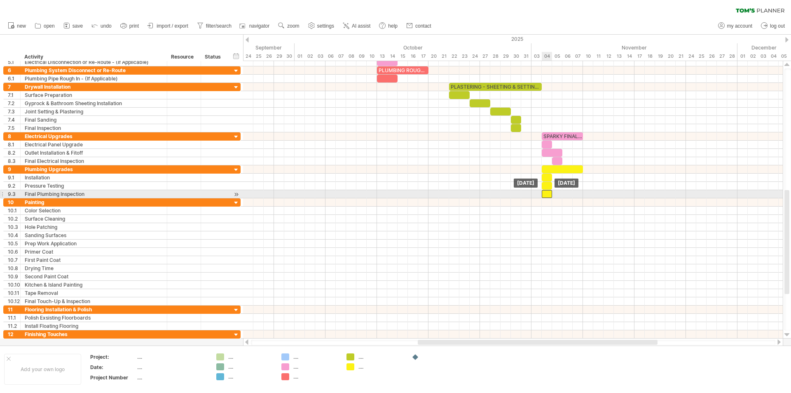
click at [547, 195] on div at bounding box center [547, 194] width 10 height 8
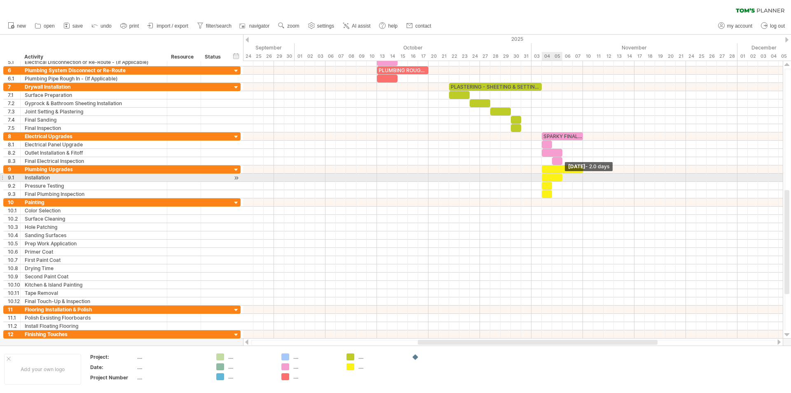
drag, startPoint x: 551, startPoint y: 178, endPoint x: 561, endPoint y: 178, distance: 9.9
click at [561, 178] on span at bounding box center [562, 178] width 3 height 8
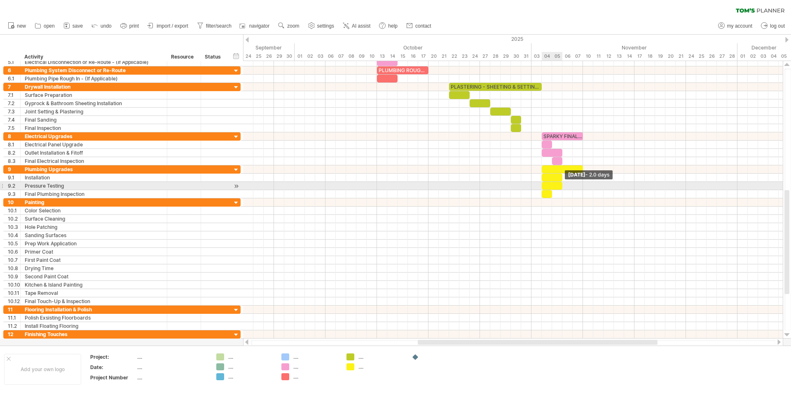
drag, startPoint x: 553, startPoint y: 185, endPoint x: 562, endPoint y: 188, distance: 9.4
click at [562, 188] on span at bounding box center [562, 186] width 3 height 8
drag, startPoint x: 562, startPoint y: 188, endPoint x: 572, endPoint y: 188, distance: 9.9
click at [572, 188] on span at bounding box center [572, 186] width 3 height 8
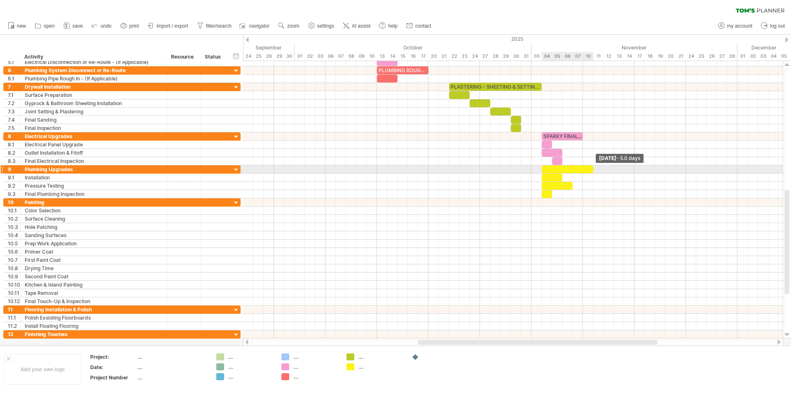
drag, startPoint x: 584, startPoint y: 167, endPoint x: 594, endPoint y: 168, distance: 9.1
click at [594, 168] on span at bounding box center [593, 169] width 3 height 8
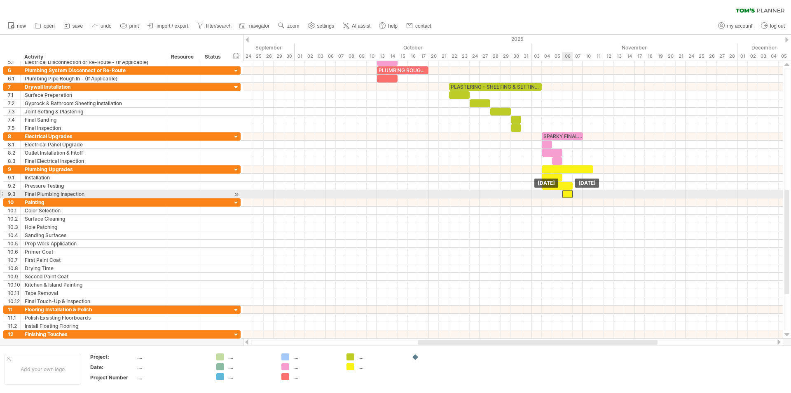
drag, startPoint x: 548, startPoint y: 194, endPoint x: 570, endPoint y: 195, distance: 21.5
click at [570, 195] on div at bounding box center [568, 194] width 10 height 8
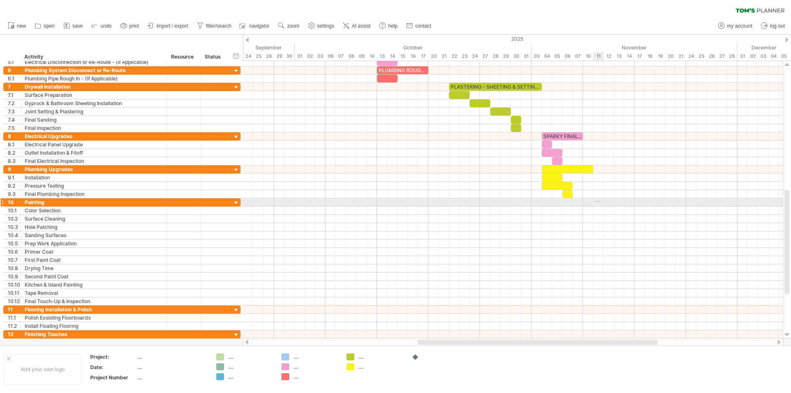
drag, startPoint x: 595, startPoint y: 201, endPoint x: 601, endPoint y: 202, distance: 5.8
click at [601, 202] on div at bounding box center [513, 202] width 540 height 8
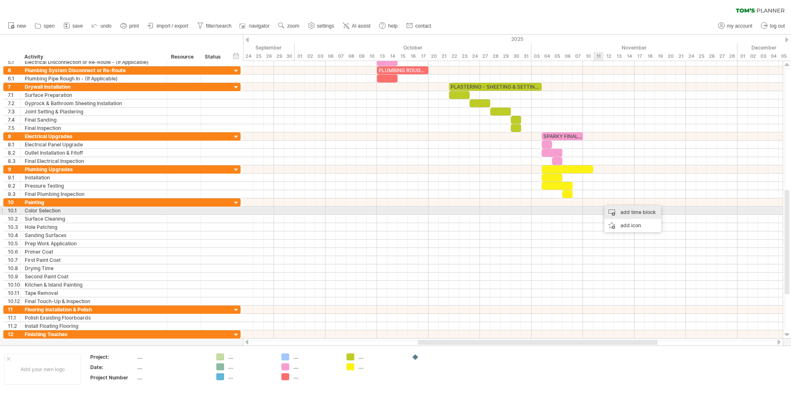
click at [614, 215] on div "add time block" at bounding box center [633, 212] width 57 height 13
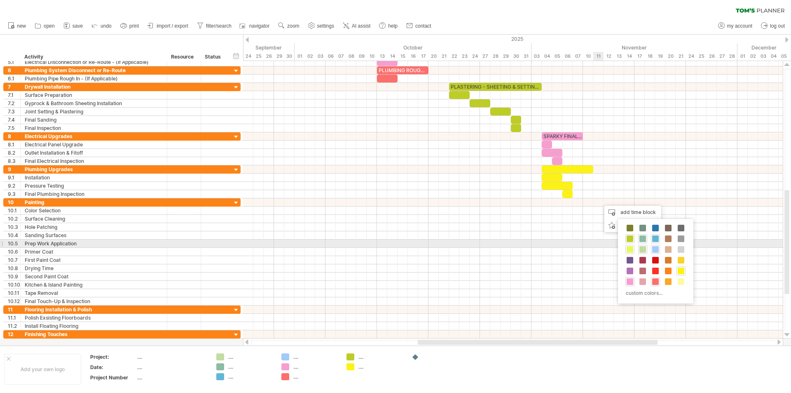
click at [631, 247] on span at bounding box center [630, 249] width 7 height 7
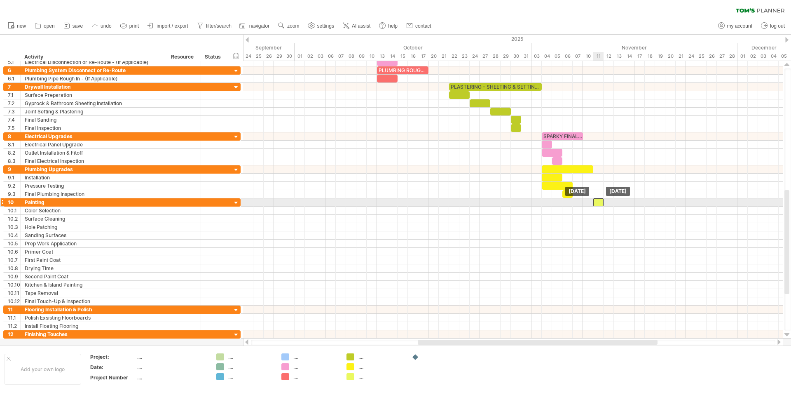
drag, startPoint x: 605, startPoint y: 201, endPoint x: 601, endPoint y: 204, distance: 5.3
click at [601, 204] on div at bounding box center [599, 202] width 10 height 8
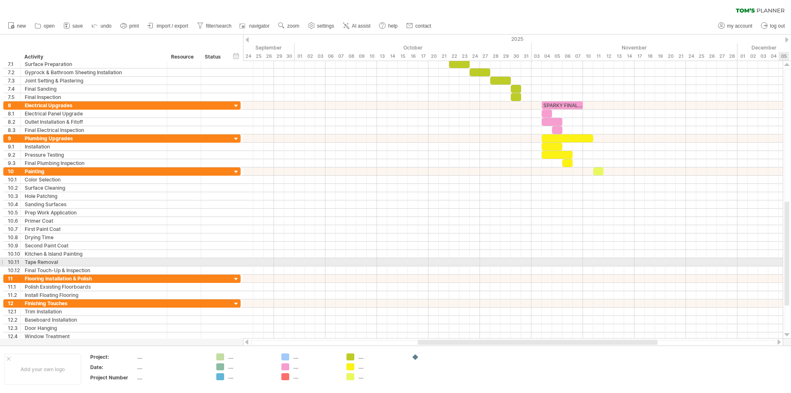
drag, startPoint x: 787, startPoint y: 252, endPoint x: 791, endPoint y: 263, distance: 12.0
click at [791, 263] on div at bounding box center [788, 199] width 7 height 262
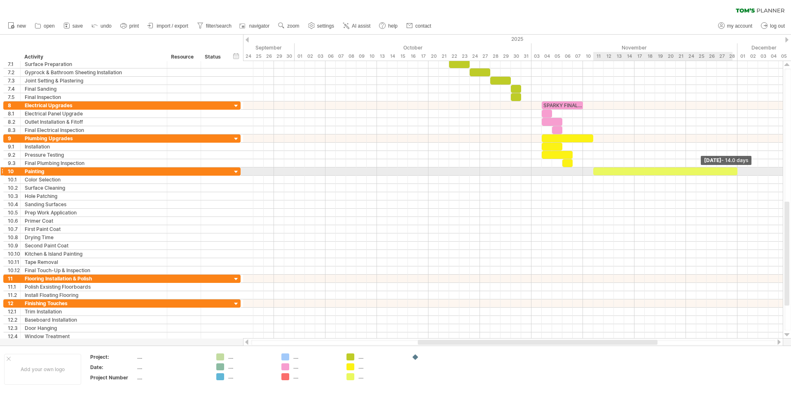
drag, startPoint x: 603, startPoint y: 171, endPoint x: 735, endPoint y: 175, distance: 131.5
click at [735, 175] on div "UPON ARRIVAL PLANNING & BUDGET CHECK SITE DEMO & PREP CARPENTRY RELATED TASKS S…" at bounding box center [513, 199] width 540 height 277
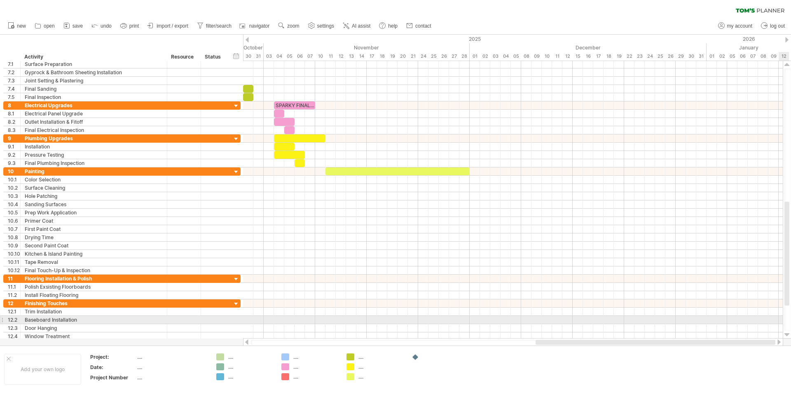
drag, startPoint x: 635, startPoint y: 342, endPoint x: 783, endPoint y: 319, distance: 149.8
click at [783, 319] on div "Trying to reach [DOMAIN_NAME] Connected again... 0% clear filter new 1" at bounding box center [395, 196] width 791 height 393
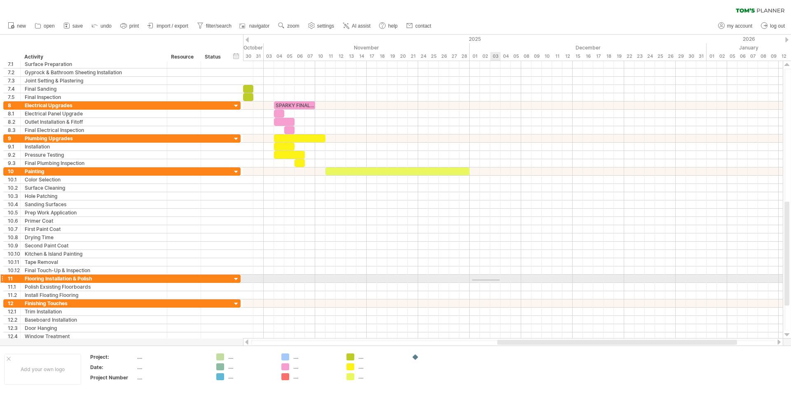
drag, startPoint x: 472, startPoint y: 279, endPoint x: 500, endPoint y: 280, distance: 28.0
click at [500, 280] on div at bounding box center [513, 278] width 540 height 8
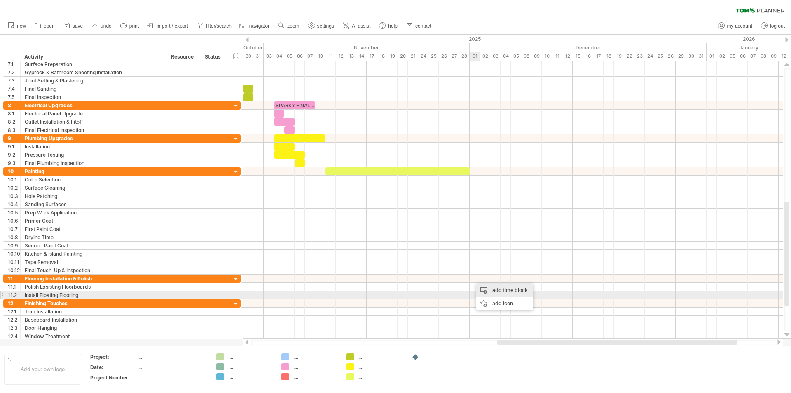
click at [498, 292] on div "add time block" at bounding box center [504, 290] width 57 height 13
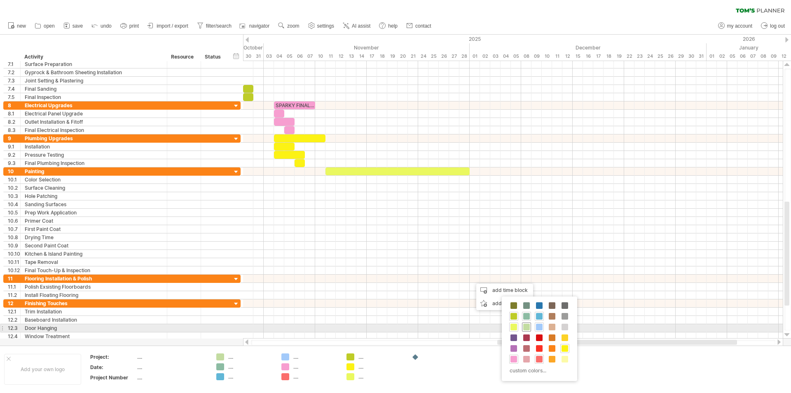
click at [525, 326] on span at bounding box center [526, 327] width 7 height 7
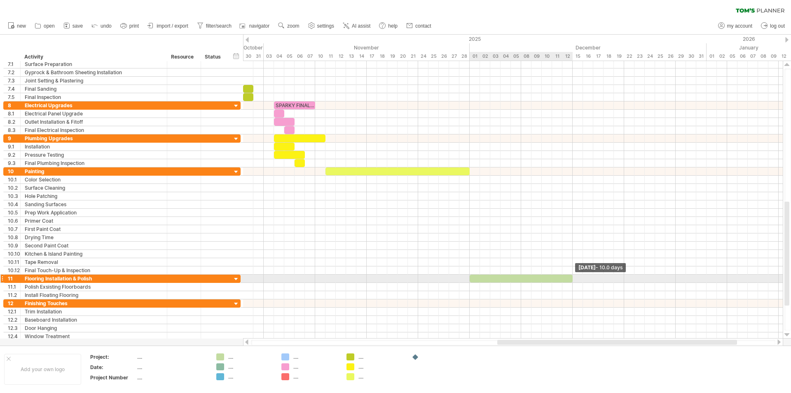
drag, startPoint x: 479, startPoint y: 280, endPoint x: 572, endPoint y: 278, distance: 94.0
click at [572, 278] on span at bounding box center [572, 278] width 3 height 8
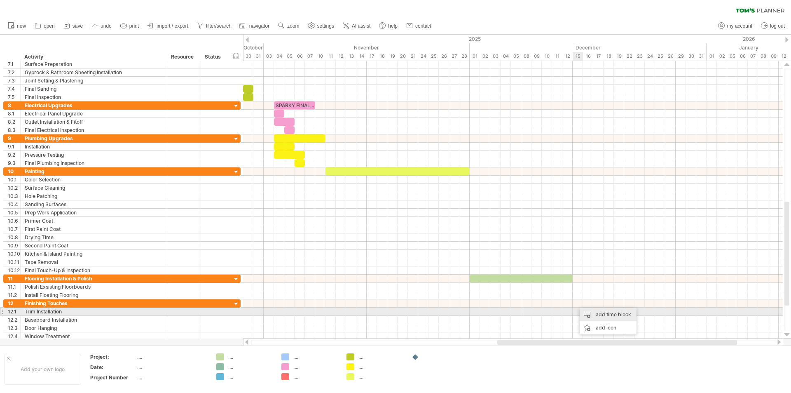
click at [594, 314] on div "add time block" at bounding box center [608, 314] width 57 height 13
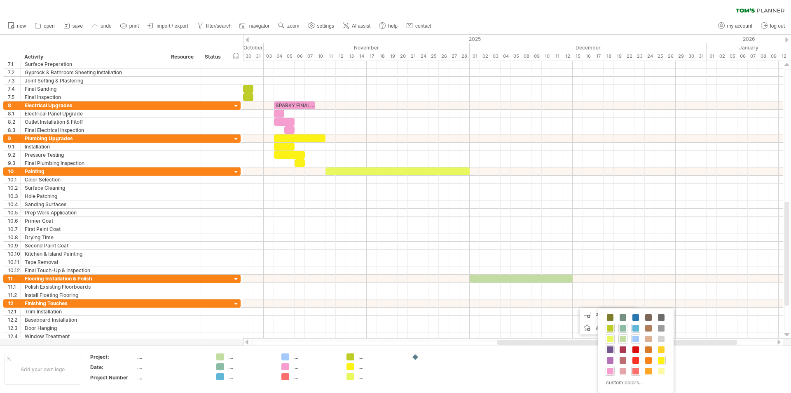
click at [610, 349] on span at bounding box center [610, 349] width 7 height 7
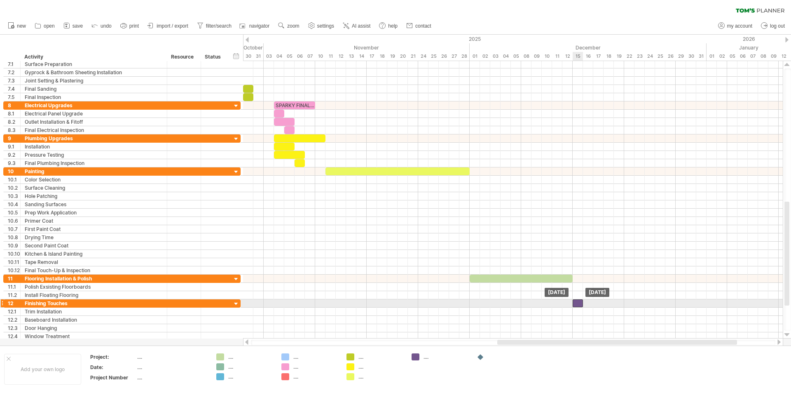
drag, startPoint x: 582, startPoint y: 303, endPoint x: 575, endPoint y: 303, distance: 7.0
click at [575, 303] on div at bounding box center [578, 303] width 10 height 8
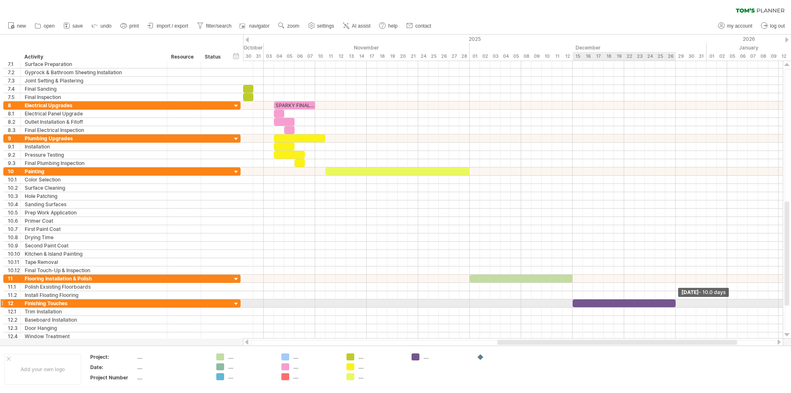
drag, startPoint x: 584, startPoint y: 303, endPoint x: 676, endPoint y: 304, distance: 91.1
click at [676, 304] on span at bounding box center [675, 303] width 3 height 8
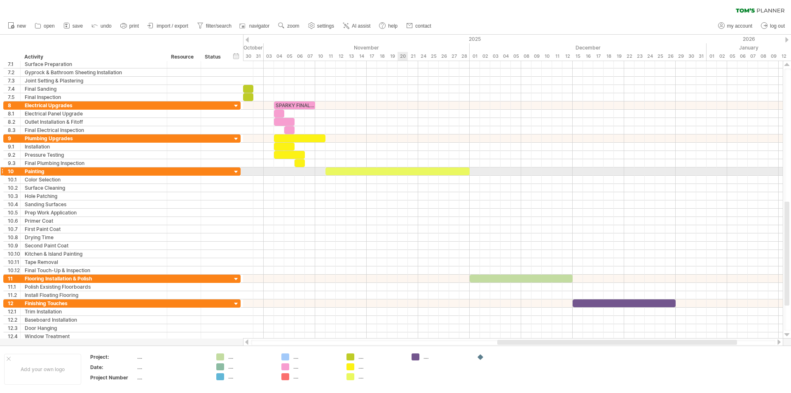
click at [404, 171] on div at bounding box center [398, 171] width 144 height 8
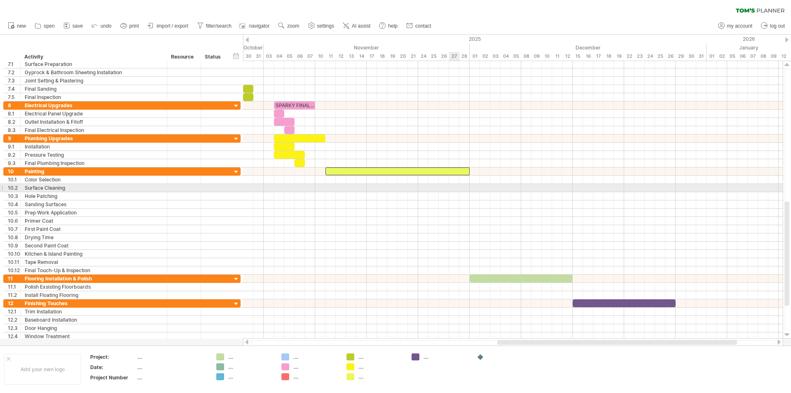
click at [457, 189] on div at bounding box center [513, 188] width 540 height 8
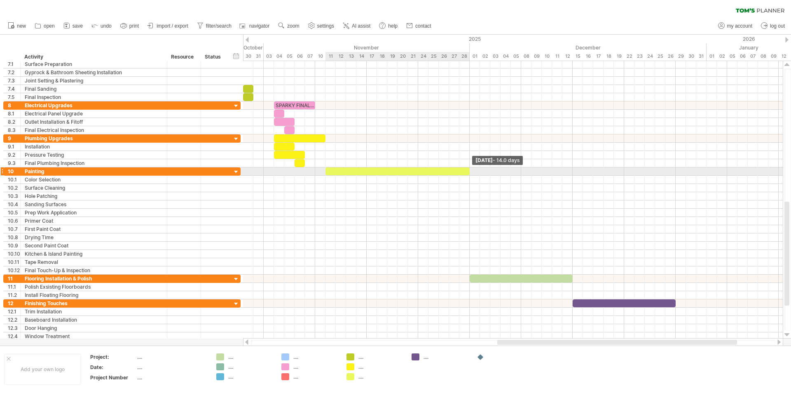
drag, startPoint x: 469, startPoint y: 174, endPoint x: 456, endPoint y: 178, distance: 13.7
click at [456, 178] on div "UPON ARRIVAL PLANNING & BUDGET CHECK SITE DEMO & PREP CARPENTRY RELATED TASKS S…" at bounding box center [513, 199] width 540 height 277
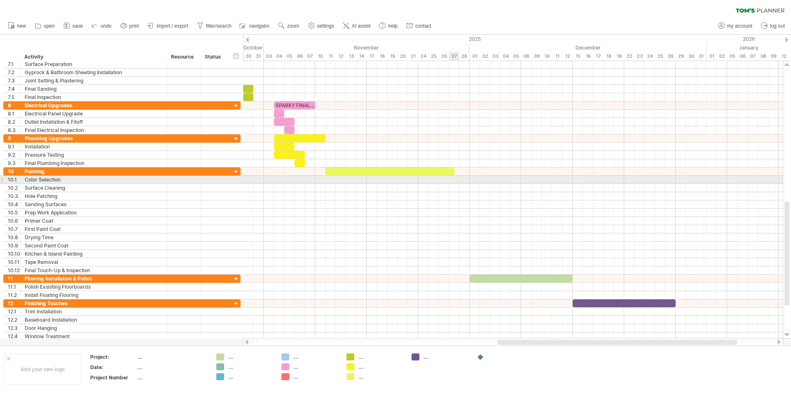
click at [456, 178] on div at bounding box center [513, 180] width 540 height 8
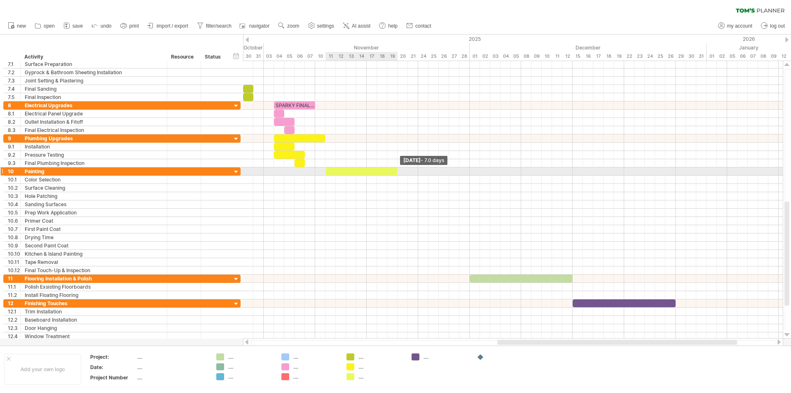
drag, startPoint x: 454, startPoint y: 172, endPoint x: 399, endPoint y: 175, distance: 55.7
click at [399, 175] on div "UPON ARRIVAL PLANNING & BUDGET CHECK SITE DEMO & PREP CARPENTRY RELATED TASKS S…" at bounding box center [513, 199] width 540 height 277
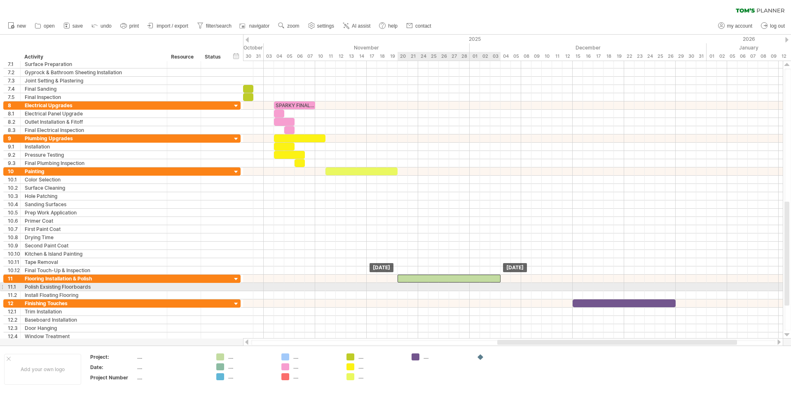
drag, startPoint x: 521, startPoint y: 279, endPoint x: 447, endPoint y: 283, distance: 73.9
click at [447, 283] on div "UPON ARRIVAL PLANNING & BUDGET CHECK SITE DEMO & PREP CARPENTRY RELATED TASKS S…" at bounding box center [513, 199] width 540 height 277
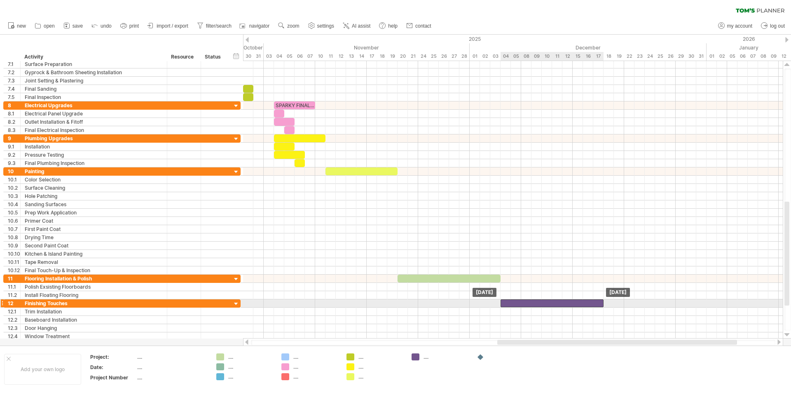
drag, startPoint x: 593, startPoint y: 301, endPoint x: 521, endPoint y: 304, distance: 72.6
click at [521, 304] on div at bounding box center [552, 303] width 103 height 8
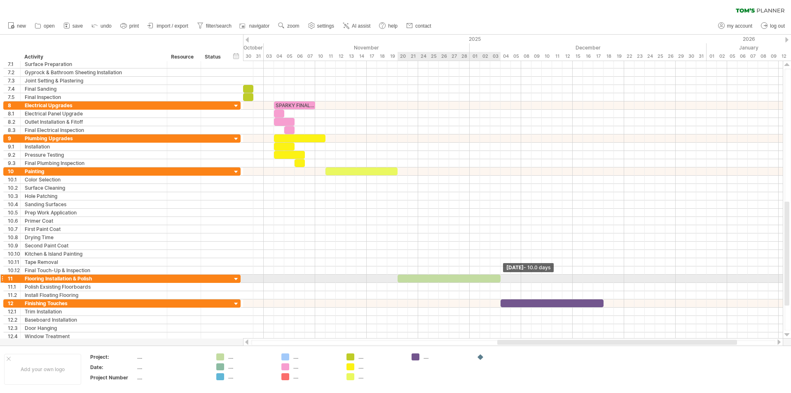
click at [502, 275] on span at bounding box center [500, 278] width 3 height 8
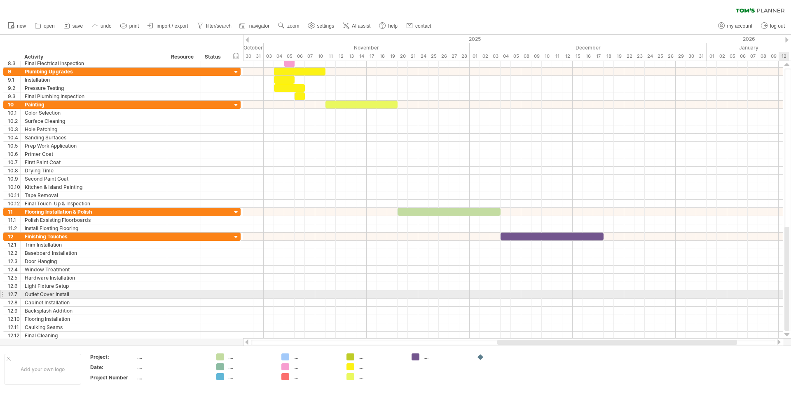
drag, startPoint x: 789, startPoint y: 245, endPoint x: 791, endPoint y: 294, distance: 49.1
click at [791, 294] on div at bounding box center [788, 199] width 7 height 262
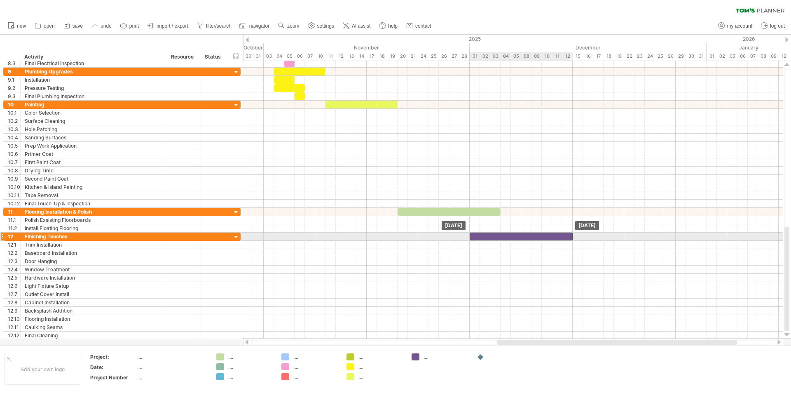
drag, startPoint x: 547, startPoint y: 235, endPoint x: 514, endPoint y: 237, distance: 33.4
click at [514, 237] on div at bounding box center [521, 236] width 103 height 8
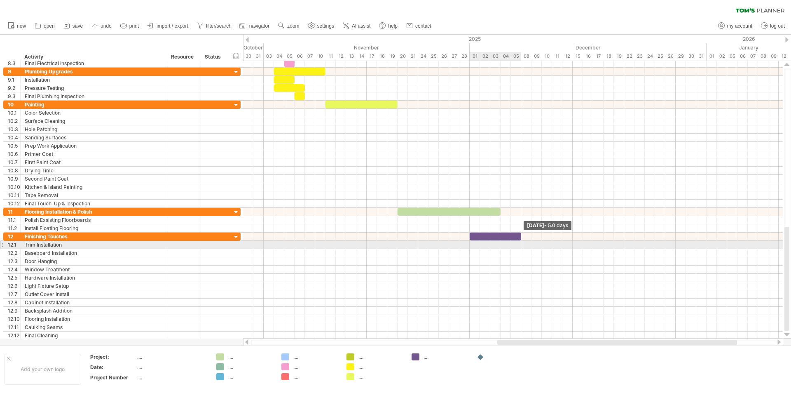
drag, startPoint x: 573, startPoint y: 237, endPoint x: 519, endPoint y: 243, distance: 54.3
click at [519, 243] on div "UPON ARRIVAL PLANNING & BUDGET CHECK SITE DEMO & PREP CARPENTRY RELATED TASKS S…" at bounding box center [513, 199] width 540 height 277
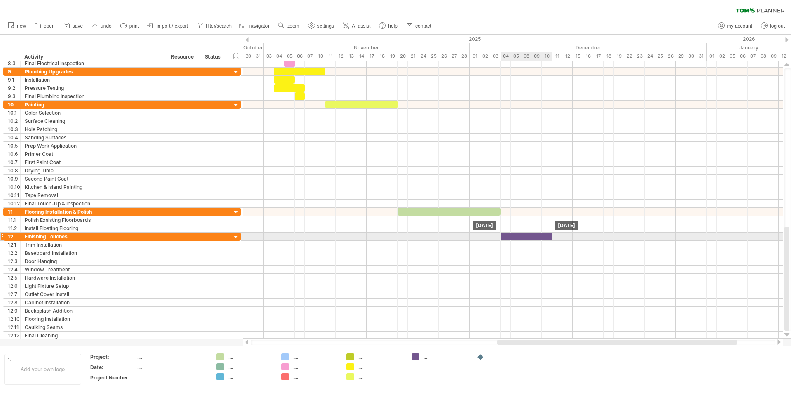
drag, startPoint x: 504, startPoint y: 237, endPoint x: 533, endPoint y: 234, distance: 29.4
click at [533, 234] on div at bounding box center [527, 236] width 52 height 8
drag, startPoint x: 551, startPoint y: 234, endPoint x: 572, endPoint y: 233, distance: 20.2
click at [572, 233] on span at bounding box center [572, 236] width 3 height 8
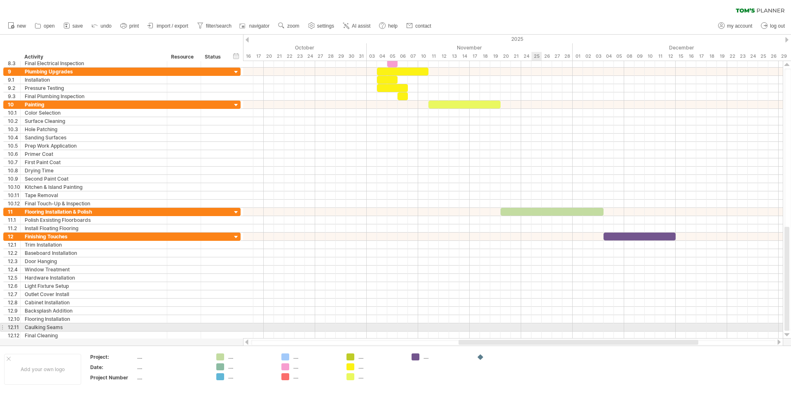
drag, startPoint x: 575, startPoint y: 341, endPoint x: 536, endPoint y: 326, distance: 41.6
click at [536, 326] on div "Trying to reach [DOMAIN_NAME] Connected again... 0% clear filter new 1" at bounding box center [395, 196] width 791 height 393
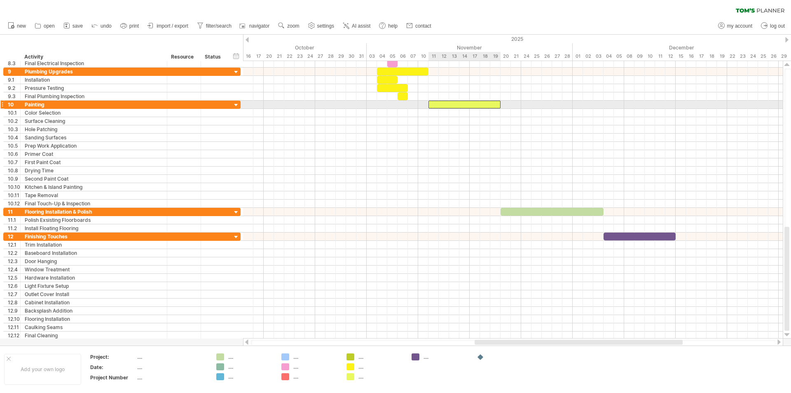
click at [441, 103] on div at bounding box center [465, 105] width 72 height 8
click at [501, 103] on span at bounding box center [500, 105] width 3 height 8
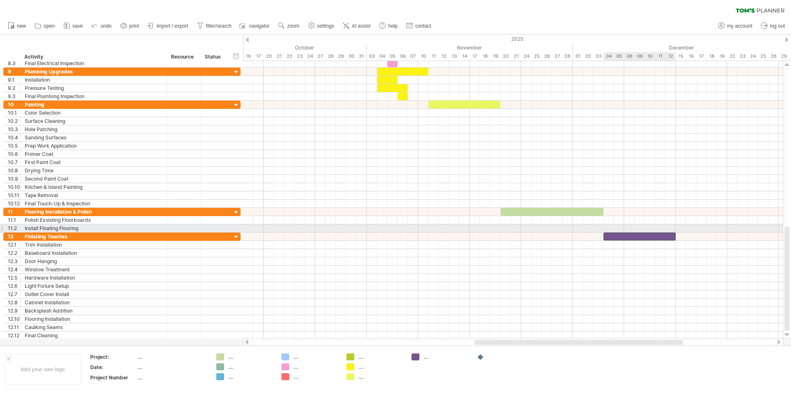
click at [640, 232] on div at bounding box center [640, 236] width 72 height 8
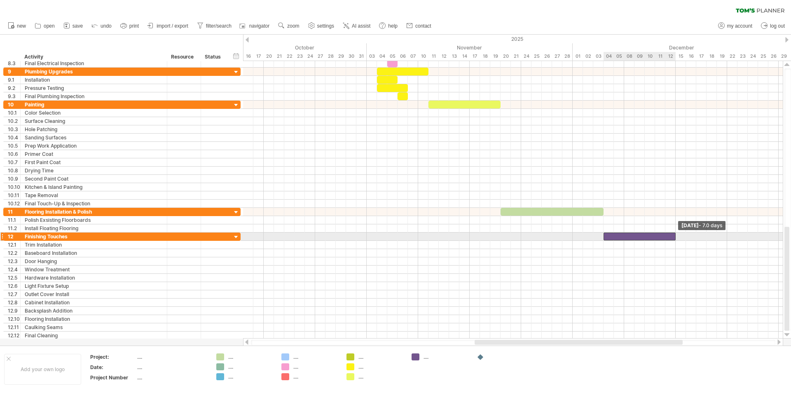
click at [676, 237] on span at bounding box center [675, 236] width 3 height 8
click at [619, 17] on div "clear filter reapply filter" at bounding box center [395, 8] width 791 height 17
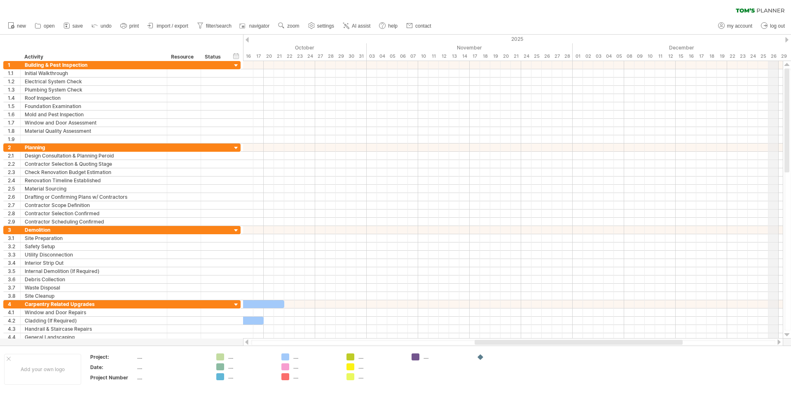
drag, startPoint x: 788, startPoint y: 243, endPoint x: 774, endPoint y: 47, distance: 196.3
click at [774, 47] on div "Trying to reach [DOMAIN_NAME] Connected again... 0% clear filter new 1" at bounding box center [395, 196] width 791 height 393
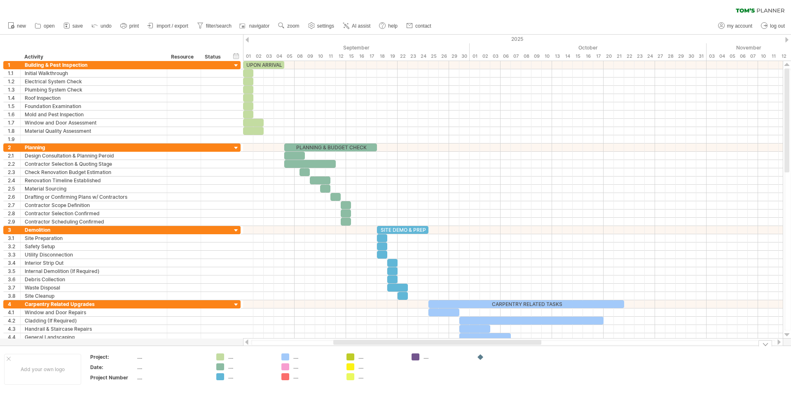
drag, startPoint x: 655, startPoint y: 343, endPoint x: 514, endPoint y: 375, distance: 145.0
click at [514, 375] on div "Trying to reach [DOMAIN_NAME] Connected again... 0% clear filter new 1" at bounding box center [395, 196] width 791 height 393
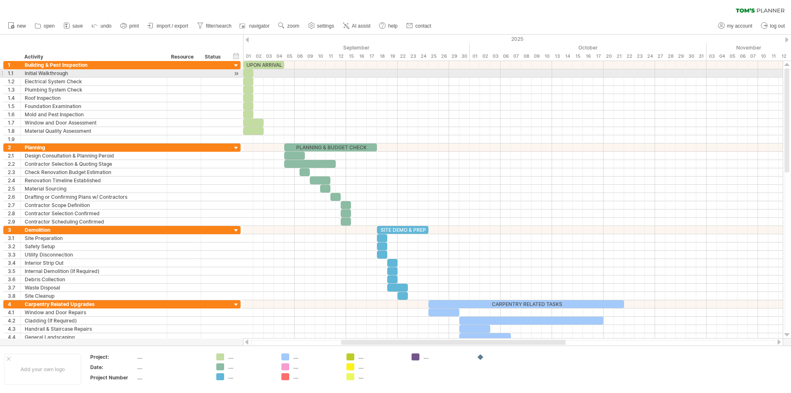
drag, startPoint x: 788, startPoint y: 135, endPoint x: 791, endPoint y: 75, distance: 59.4
click at [791, 75] on div at bounding box center [788, 199] width 7 height 262
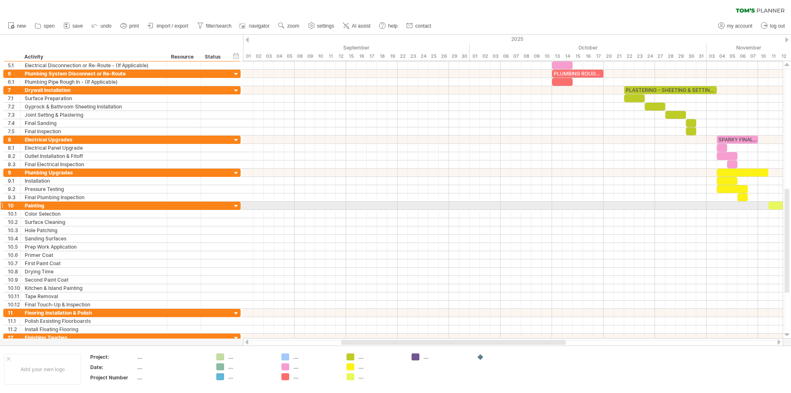
drag, startPoint x: 787, startPoint y: 84, endPoint x: 791, endPoint y: 204, distance: 120.4
click at [791, 204] on div at bounding box center [788, 199] width 7 height 262
click at [743, 197] on div at bounding box center [743, 197] width 10 height 8
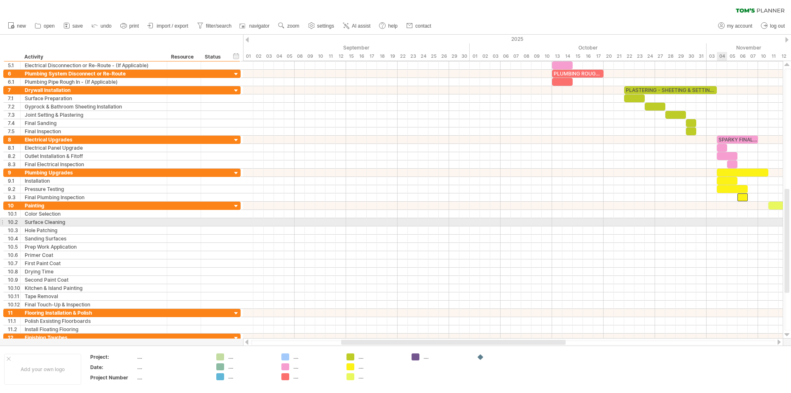
click at [718, 221] on div at bounding box center [513, 222] width 540 height 8
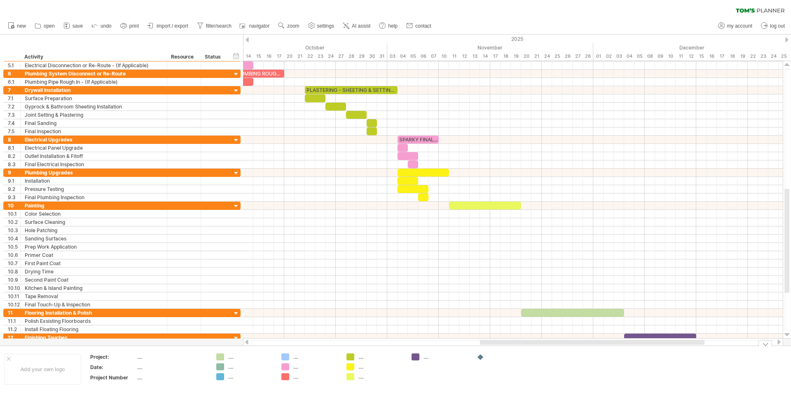
drag, startPoint x: 553, startPoint y: 342, endPoint x: 692, endPoint y: 364, distance: 140.5
click at [692, 364] on div "Trying to reach [DOMAIN_NAME] Connected again... 0% clear filter new 1" at bounding box center [395, 196] width 791 height 393
click at [489, 202] on div at bounding box center [485, 206] width 72 height 8
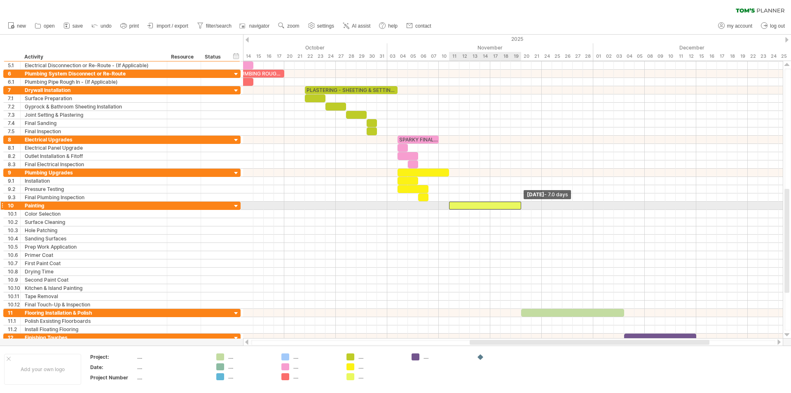
click at [521, 205] on span at bounding box center [521, 206] width 3 height 8
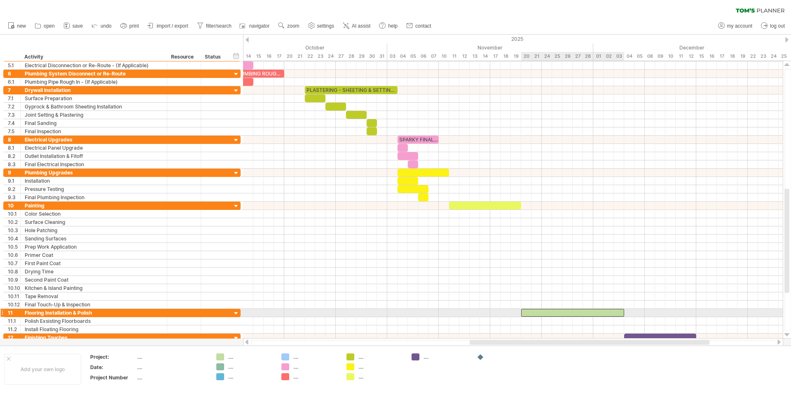
click at [552, 310] on div at bounding box center [572, 313] width 103 height 8
click at [624, 312] on span at bounding box center [624, 313] width 3 height 8
click at [789, 334] on div at bounding box center [787, 334] width 5 height 7
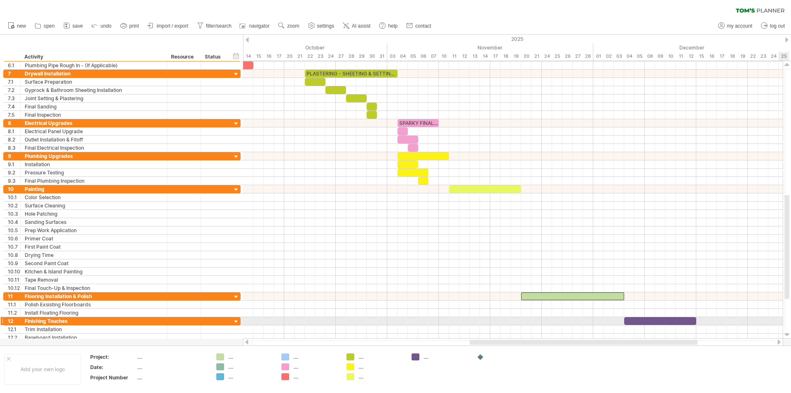
click at [789, 334] on div at bounding box center [787, 334] width 5 height 7
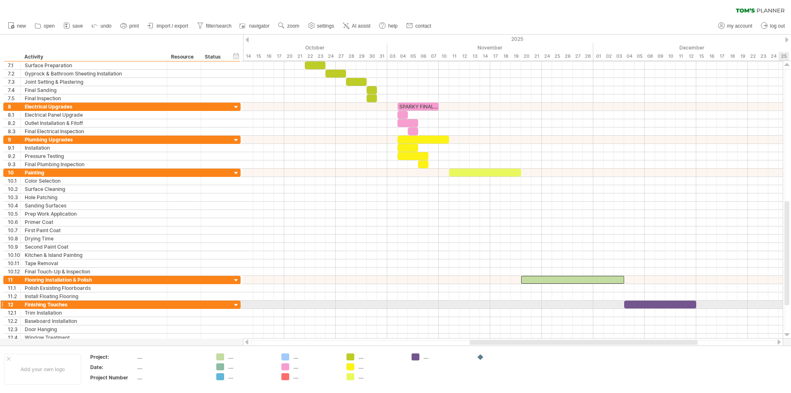
click at [789, 334] on div at bounding box center [787, 334] width 5 height 7
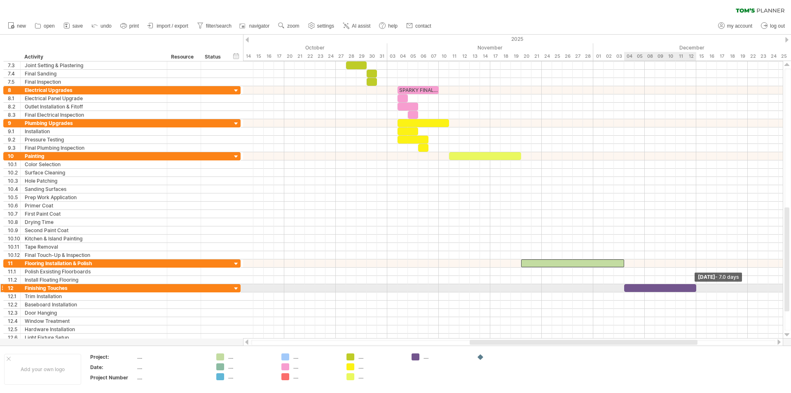
click at [697, 287] on span at bounding box center [696, 288] width 3 height 8
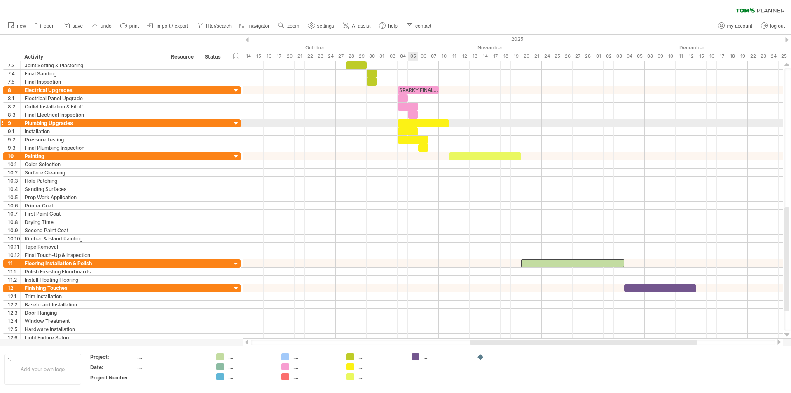
click at [412, 123] on div at bounding box center [424, 123] width 52 height 8
click at [457, 155] on div at bounding box center [485, 156] width 72 height 8
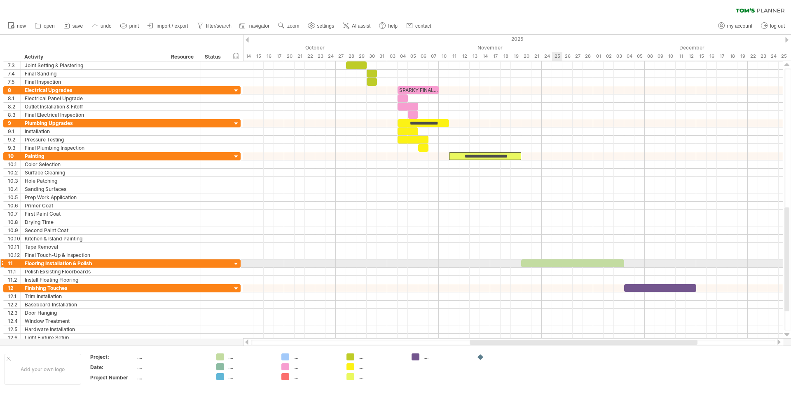
click at [554, 263] on div at bounding box center [572, 263] width 103 height 8
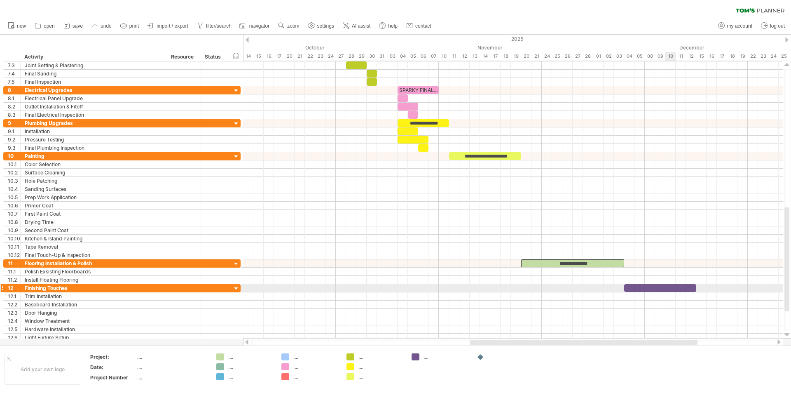
click at [666, 287] on div at bounding box center [660, 288] width 72 height 8
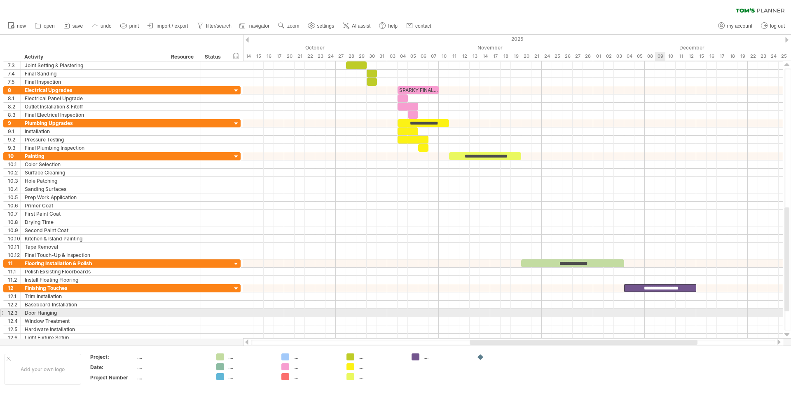
click at [661, 310] on div at bounding box center [513, 313] width 540 height 8
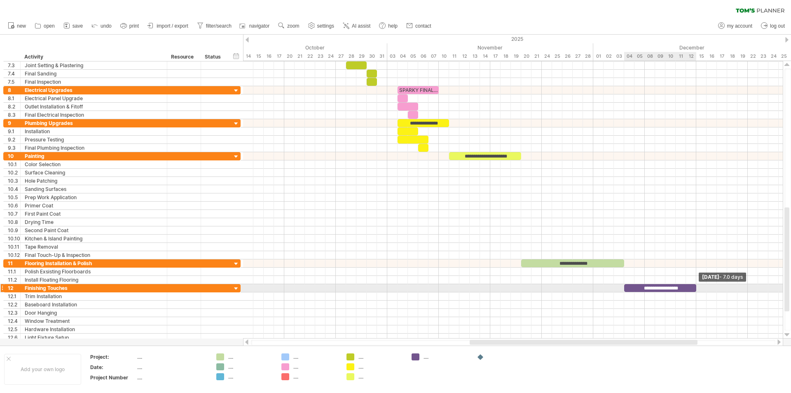
click at [697, 288] on span at bounding box center [696, 288] width 3 height 8
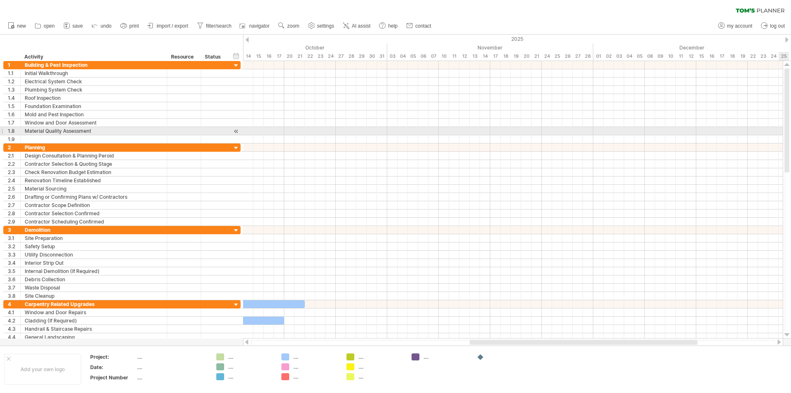
drag, startPoint x: 788, startPoint y: 290, endPoint x: 791, endPoint y: 129, distance: 160.8
click at [791, 129] on div at bounding box center [788, 199] width 7 height 262
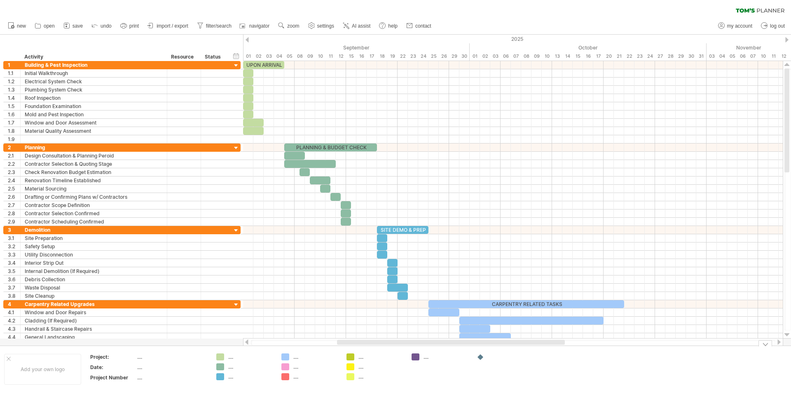
drag, startPoint x: 612, startPoint y: 341, endPoint x: 480, endPoint y: 347, distance: 132.8
click at [480, 347] on div "Trying to reach [DOMAIN_NAME] Connected again... 0% clear filter new 1" at bounding box center [395, 196] width 791 height 393
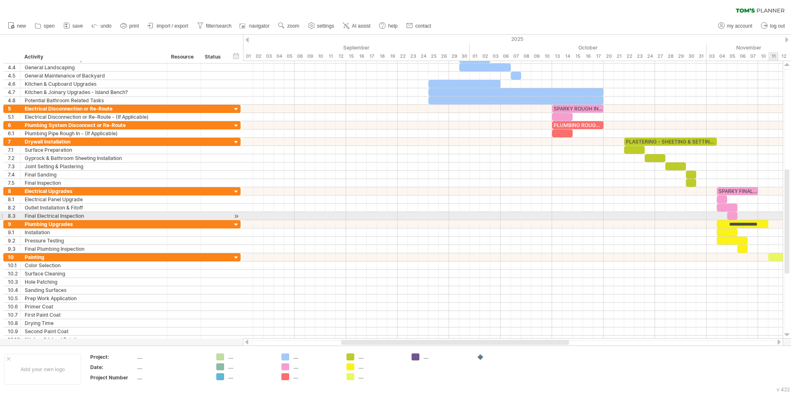
drag, startPoint x: 787, startPoint y: 120, endPoint x: 791, endPoint y: 221, distance: 101.0
click at [791, 221] on div at bounding box center [788, 199] width 7 height 262
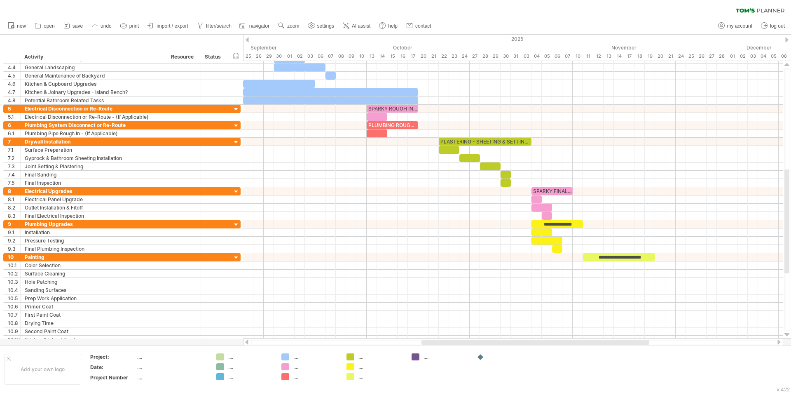
drag, startPoint x: 552, startPoint y: 340, endPoint x: 632, endPoint y: 339, distance: 80.4
click at [632, 339] on div at bounding box center [513, 342] width 540 height 8
click at [134, 27] on span "print" at bounding box center [133, 26] width 9 height 6
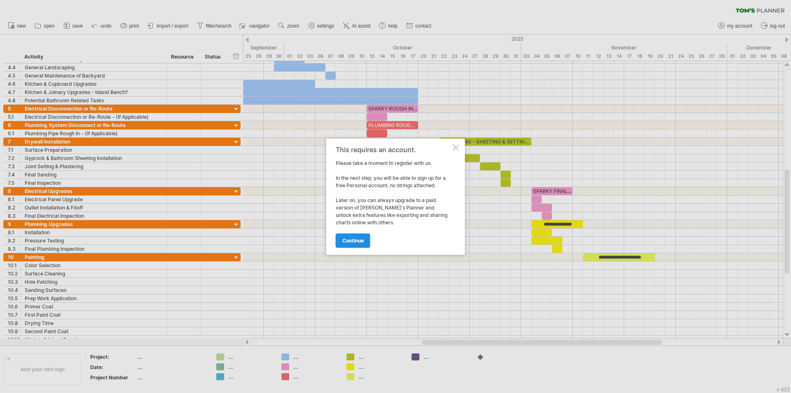
click at [355, 236] on link "continue" at bounding box center [353, 240] width 35 height 14
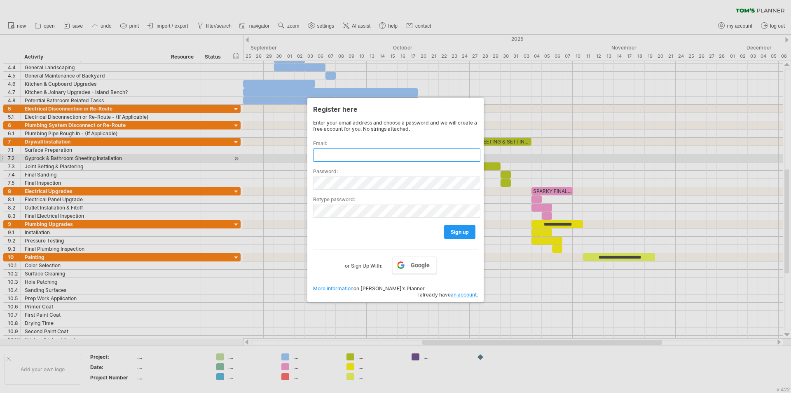
click at [374, 158] on input "text" at bounding box center [396, 154] width 167 height 13
type input "*"
type input "**********"
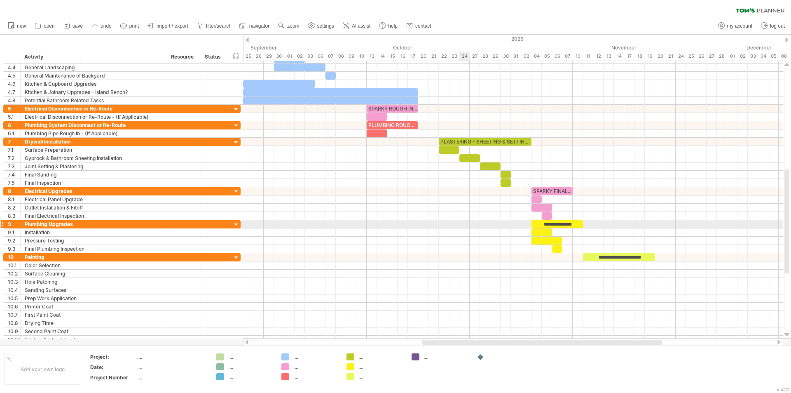
click at [462, 228] on div at bounding box center [513, 224] width 540 height 8
click at [129, 23] on link "print" at bounding box center [129, 26] width 23 height 11
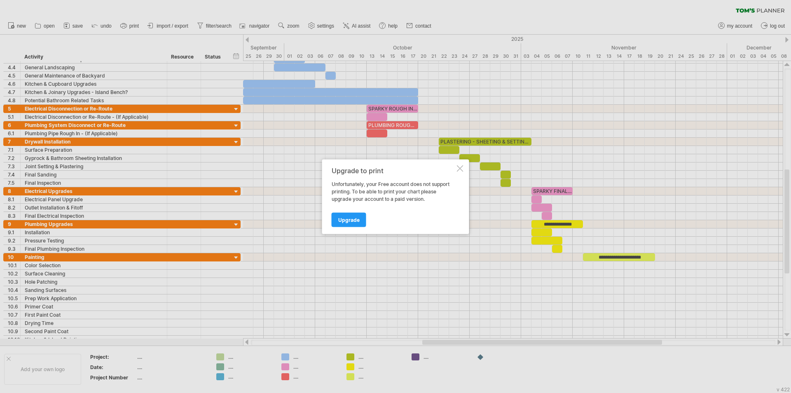
click at [461, 168] on div at bounding box center [460, 168] width 7 height 7
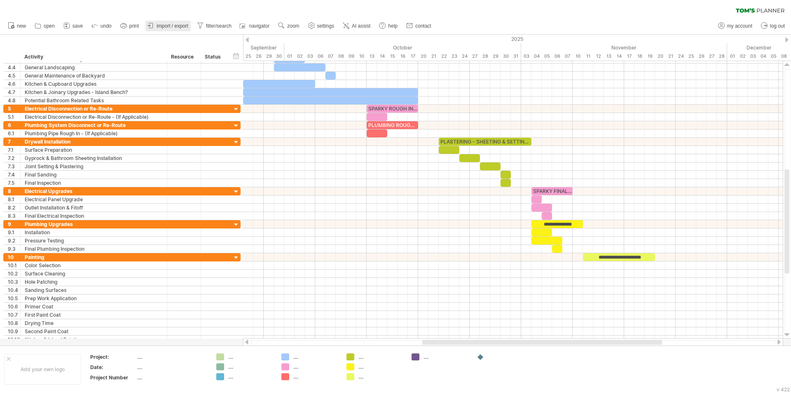
click at [167, 24] on span "import / export" at bounding box center [173, 26] width 32 height 6
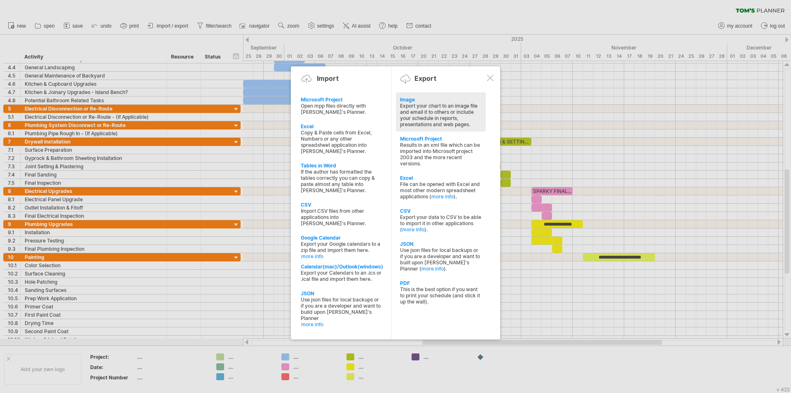
click at [415, 107] on div "Export your chart to an image file and email it to others or include your sched…" at bounding box center [441, 115] width 82 height 25
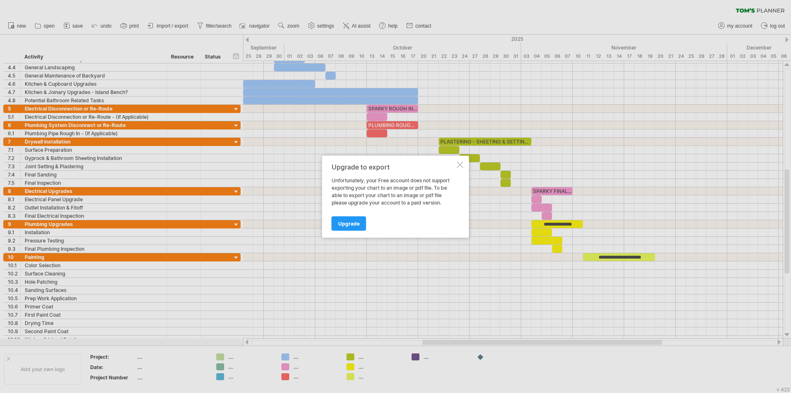
click at [455, 159] on div "Upgrade to export Unfortunately, your Free account does not support exporting y…" at bounding box center [395, 196] width 147 height 82
click at [459, 164] on div at bounding box center [460, 164] width 7 height 7
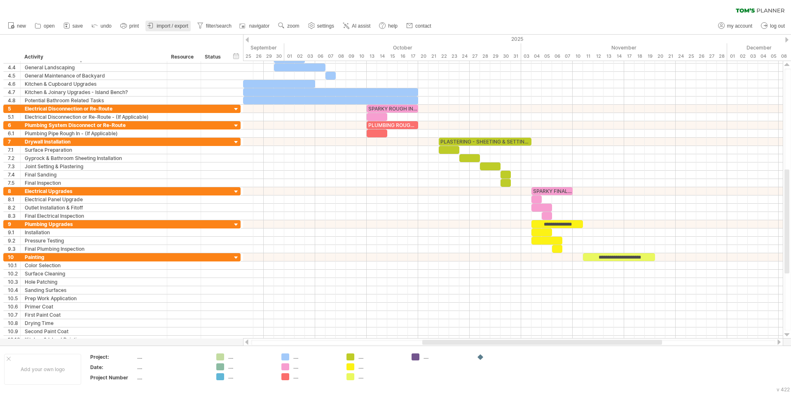
click at [179, 28] on span "import / export" at bounding box center [173, 26] width 32 height 6
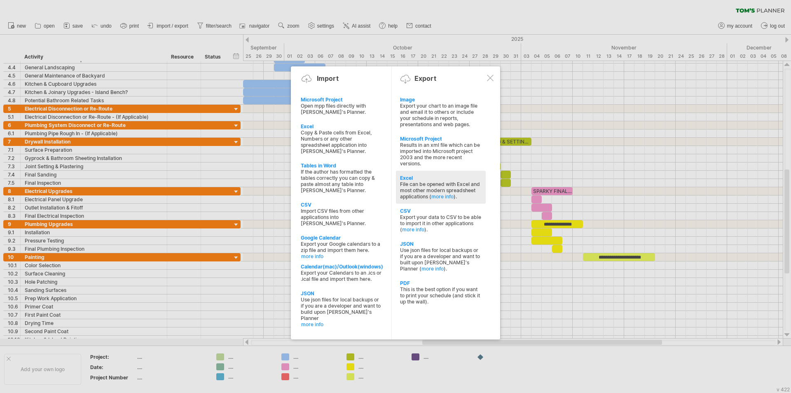
click at [444, 178] on div "Excel" at bounding box center [441, 178] width 82 height 6
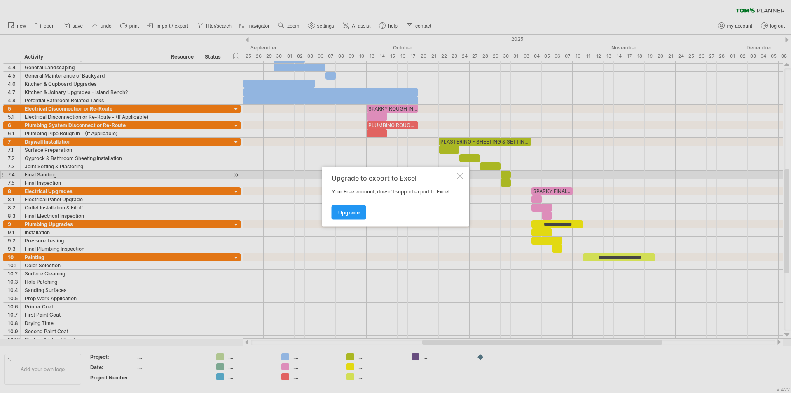
click at [459, 174] on div at bounding box center [460, 175] width 7 height 7
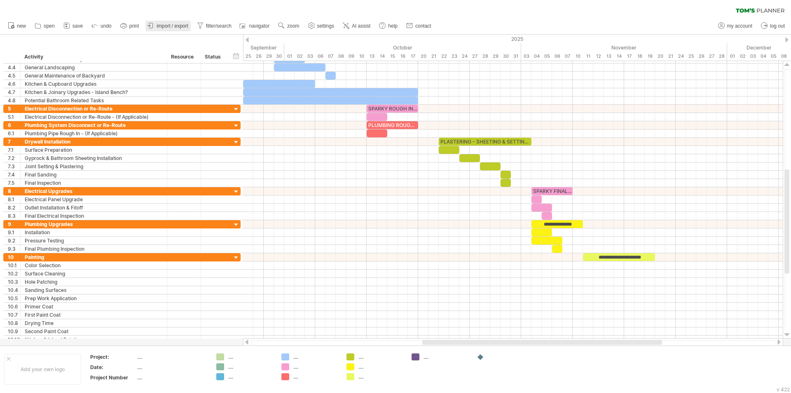
click at [180, 23] on link "import / export" at bounding box center [167, 26] width 45 height 11
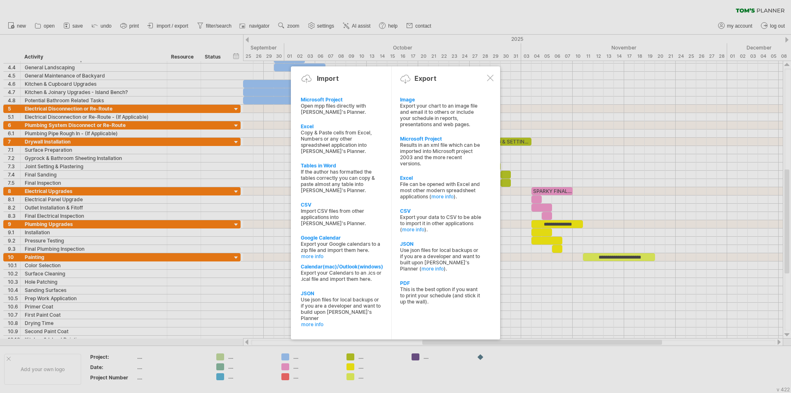
click at [490, 80] on div at bounding box center [490, 78] width 7 height 7
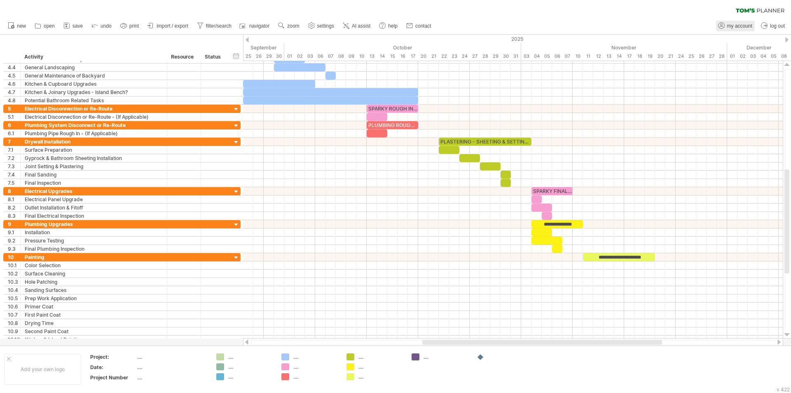
click at [741, 27] on span "my account" at bounding box center [739, 26] width 25 height 6
type input "**********"
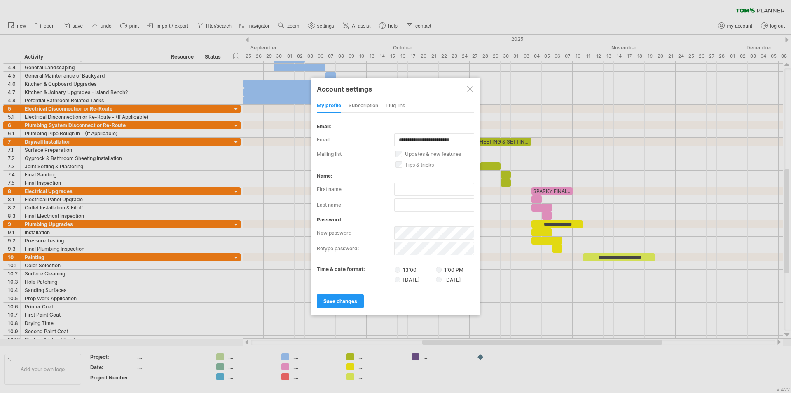
click at [365, 102] on div "subscription" at bounding box center [364, 105] width 30 height 13
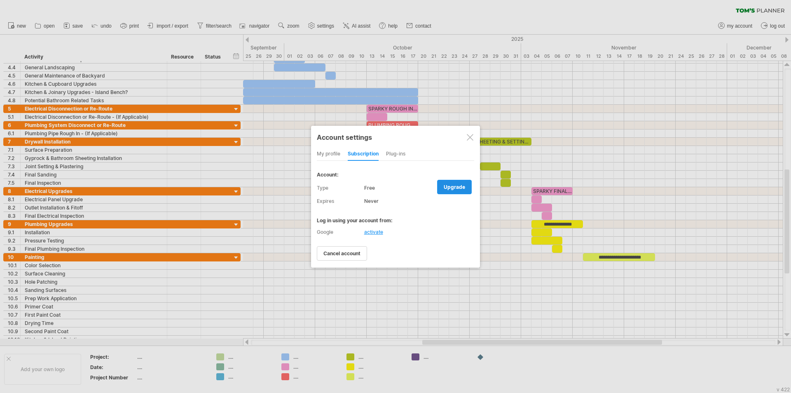
click at [449, 186] on span "upgrade" at bounding box center [454, 187] width 21 height 6
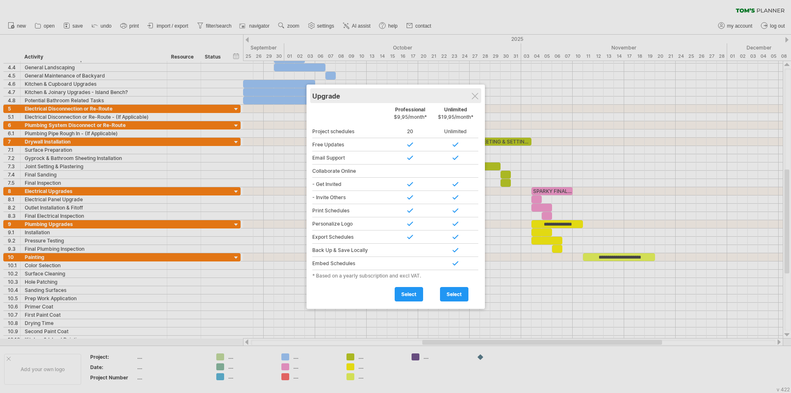
click at [473, 100] on div "Upgrade" at bounding box center [395, 95] width 167 height 15
click at [475, 97] on div at bounding box center [475, 96] width 7 height 7
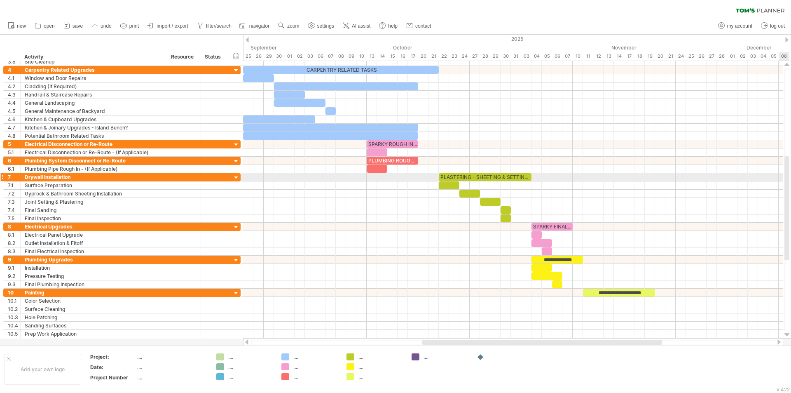
drag, startPoint x: 786, startPoint y: 189, endPoint x: 791, endPoint y: 176, distance: 14.1
click at [791, 176] on div at bounding box center [788, 199] width 7 height 262
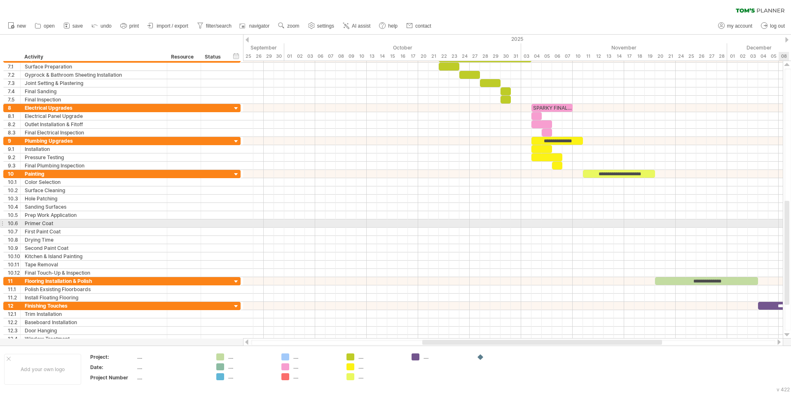
drag, startPoint x: 787, startPoint y: 176, endPoint x: 791, endPoint y: 220, distance: 44.7
click at [791, 220] on div at bounding box center [788, 199] width 7 height 262
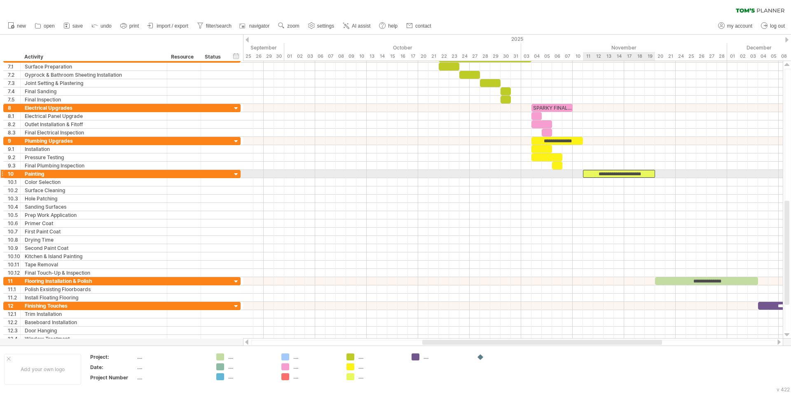
click at [626, 172] on div "**********" at bounding box center [619, 174] width 72 height 8
click at [654, 172] on span at bounding box center [655, 174] width 3 height 8
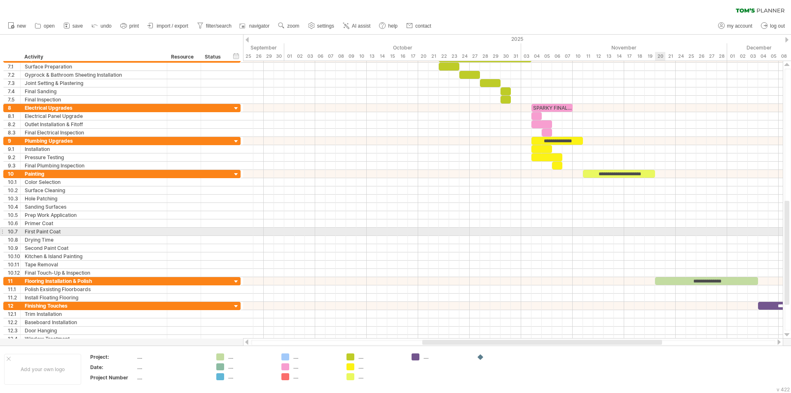
click at [658, 232] on div at bounding box center [513, 232] width 540 height 8
